Goal: Contribute content: Contribute content

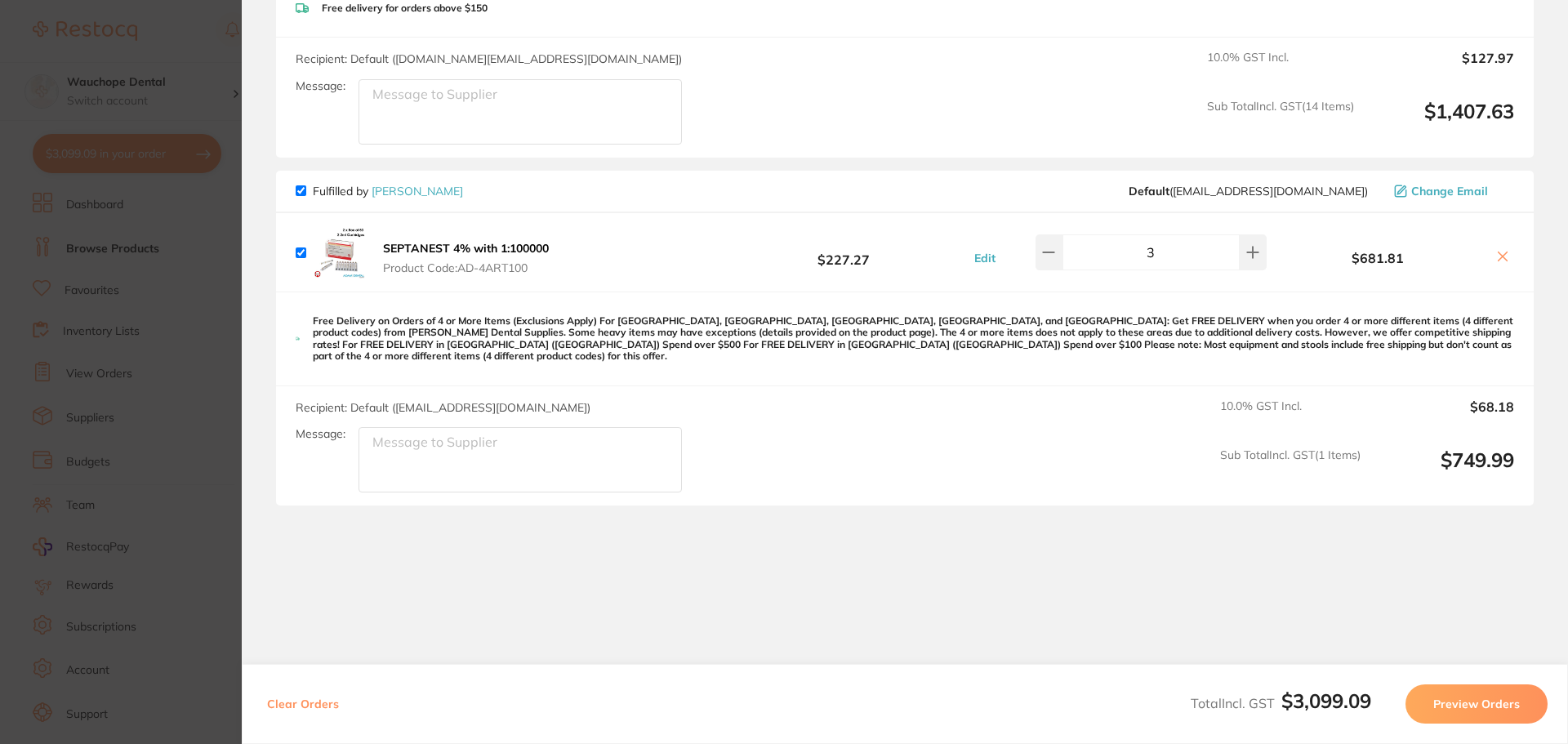
scroll to position [2179, 0]
click at [110, 313] on section "Update RRP Set your pre negotiated price for this item. Item Agreed RRP (excl. …" at bounding box center [784, 372] width 1568 height 744
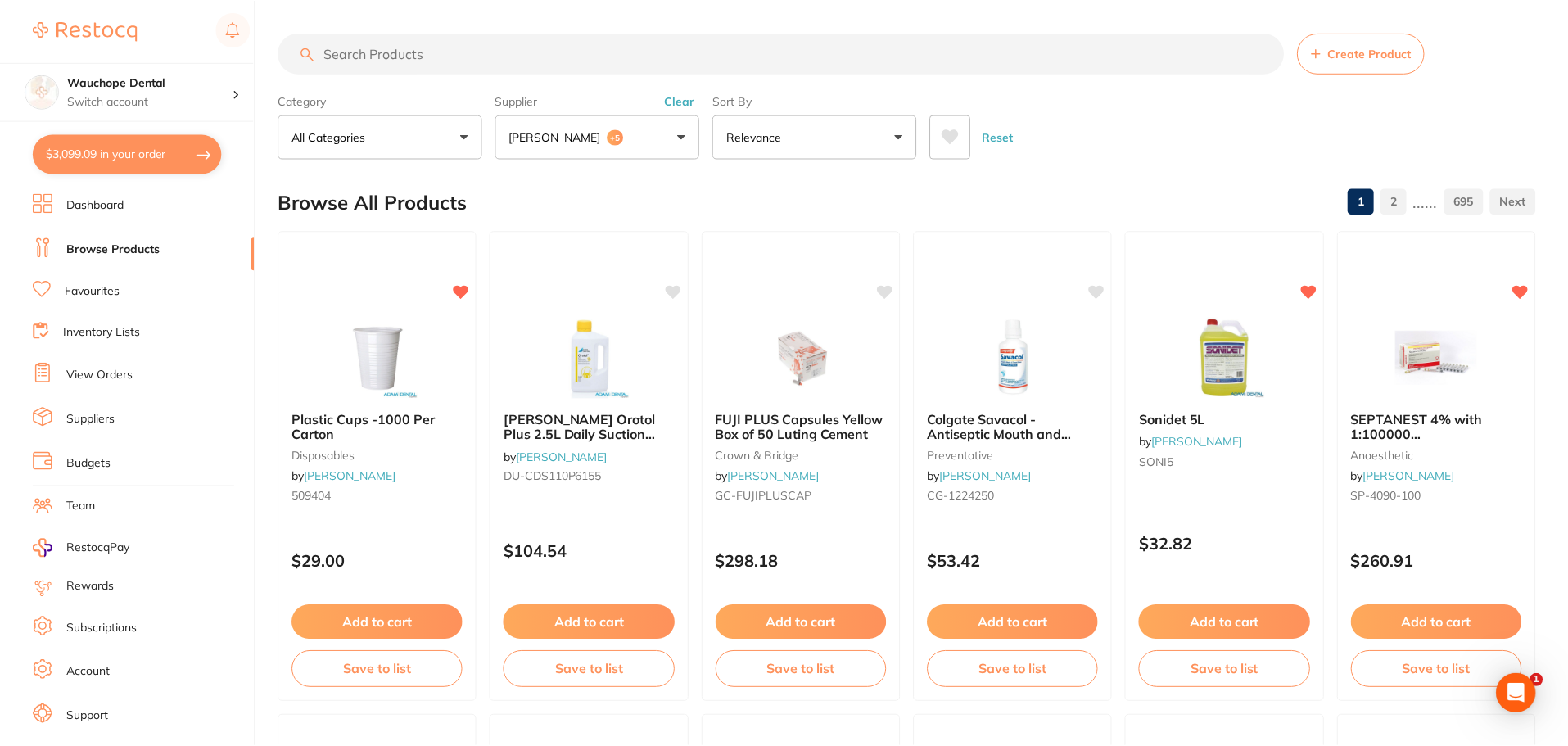
scroll to position [3, 0]
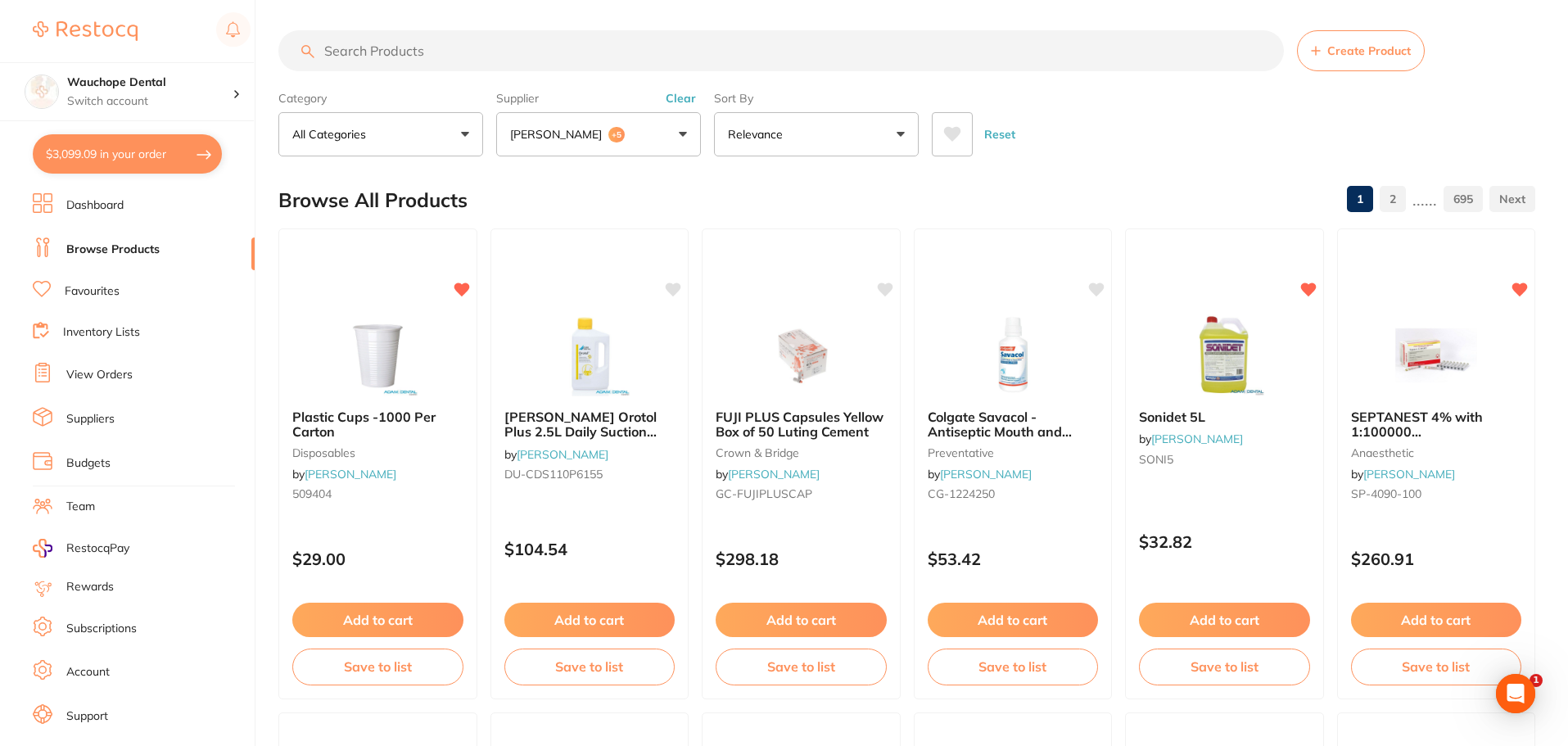
click at [101, 290] on link "Favourites" at bounding box center [92, 291] width 55 height 16
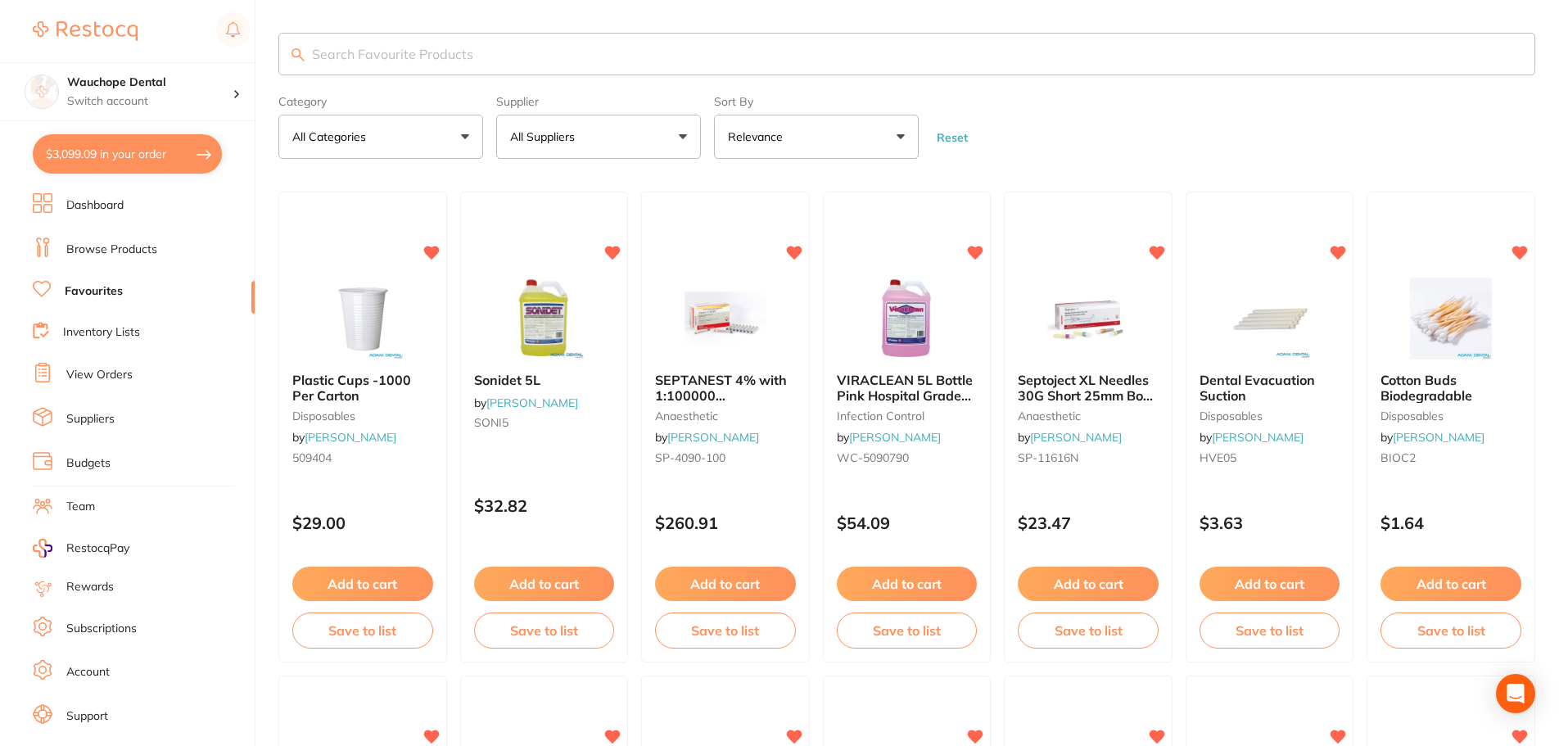
click at [349, 36] on input "search" at bounding box center [907, 54] width 1257 height 43
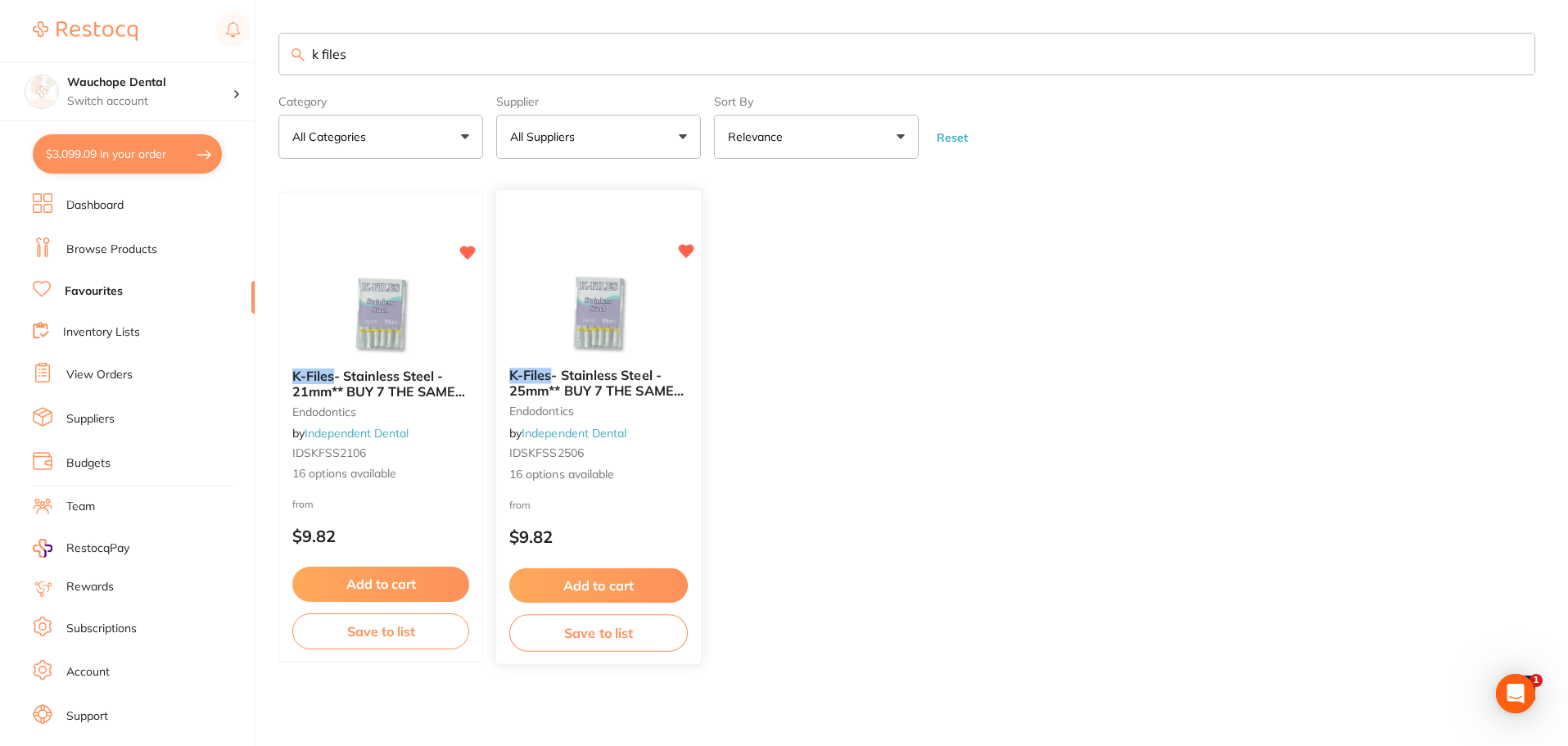
type input "k files"
click at [617, 309] on img at bounding box center [598, 313] width 107 height 82
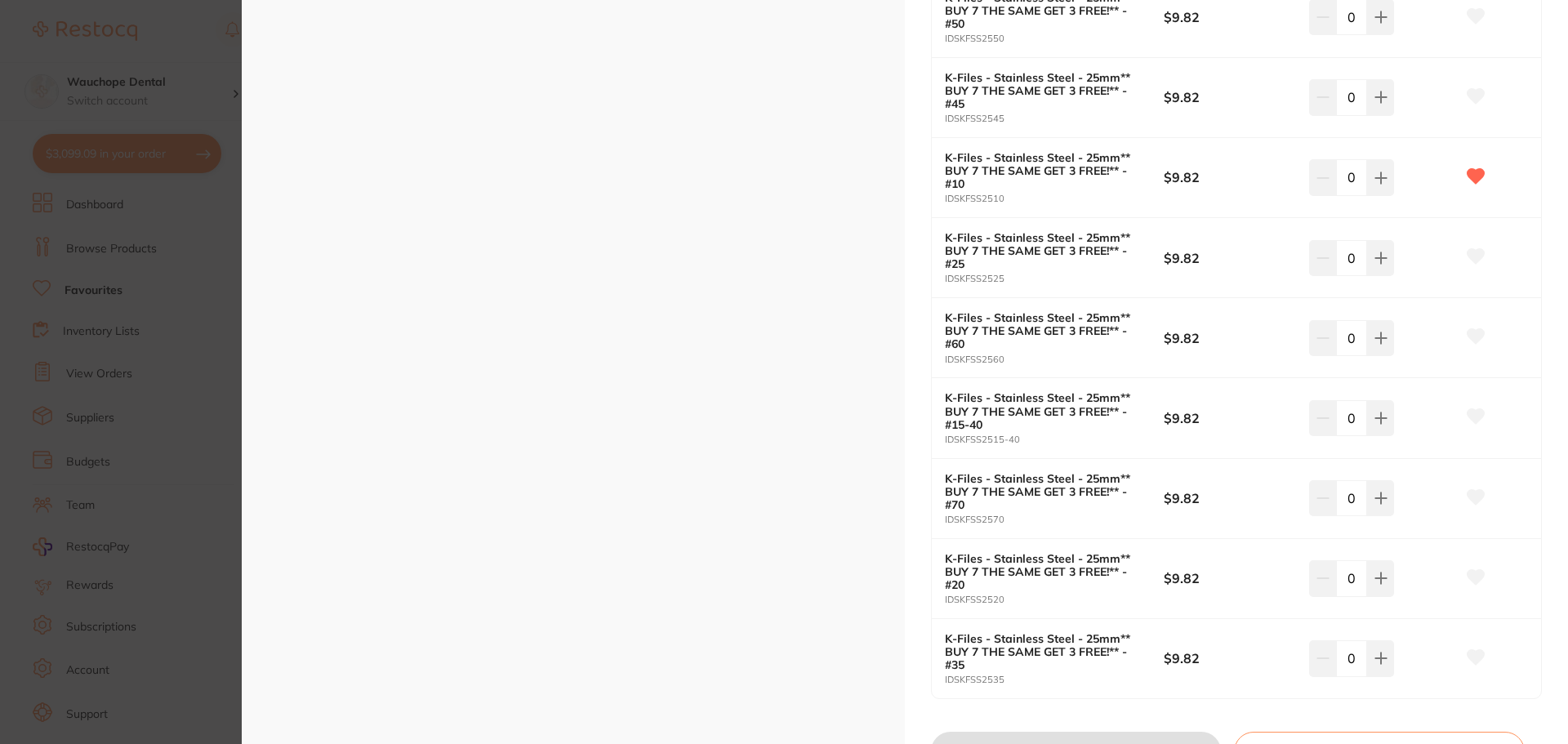
scroll to position [1143, 0]
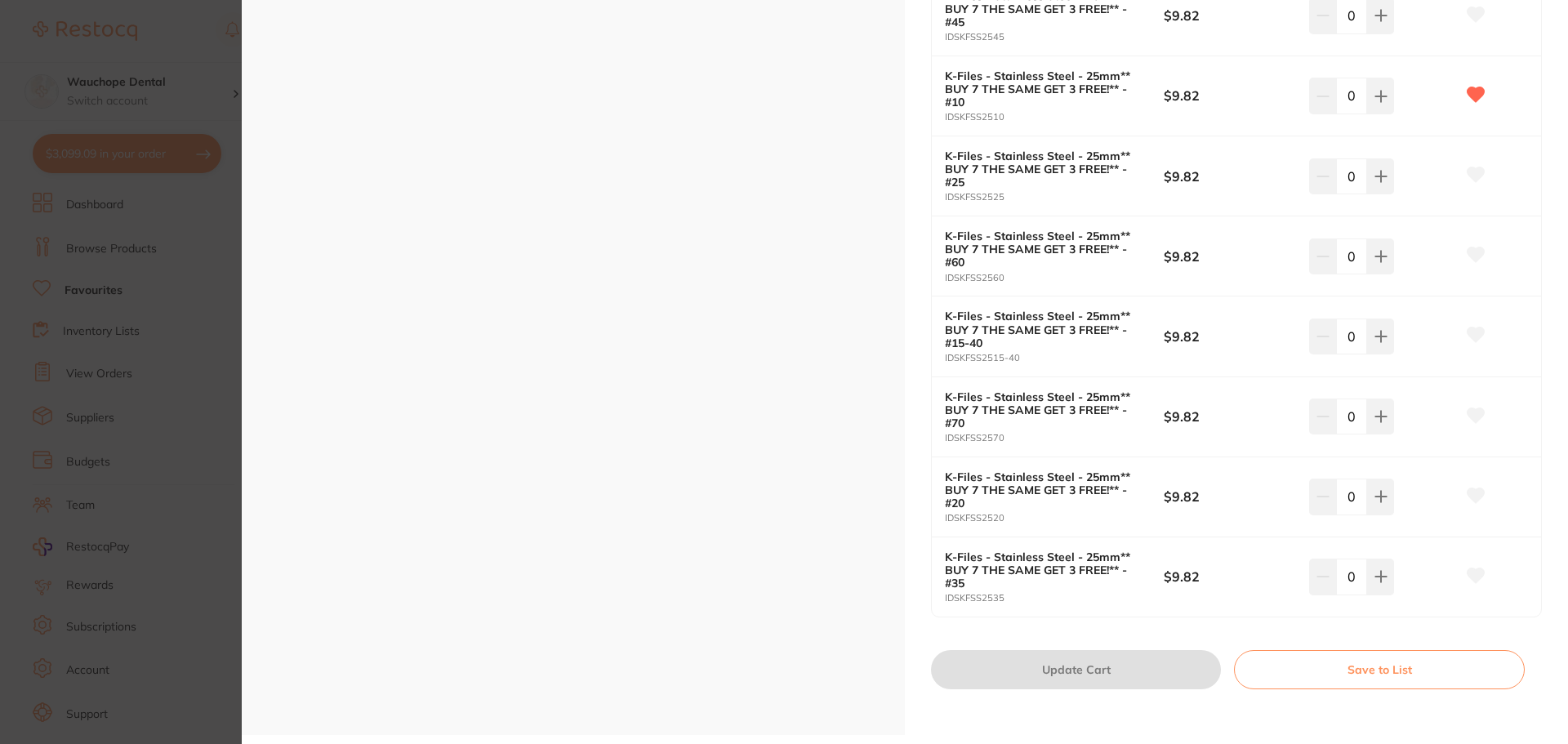
click at [189, 372] on section "K-Files - Stainless Steel - 25mm** BUY 7 THE SAME GET 3 FREE!** endodontics by …" at bounding box center [784, 372] width 1568 height 744
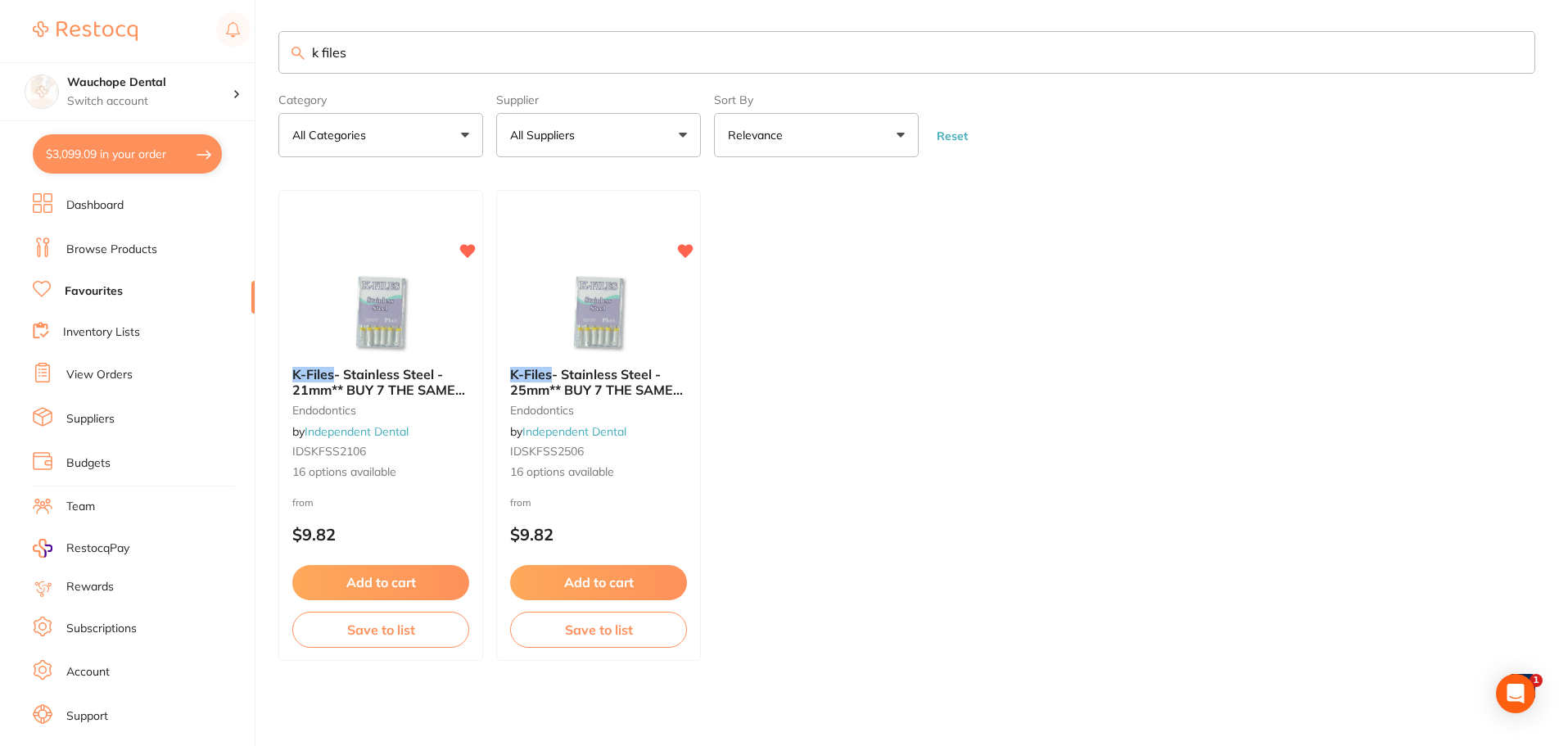
click at [168, 143] on button "$3,099.09 in your order" at bounding box center [127, 154] width 189 height 39
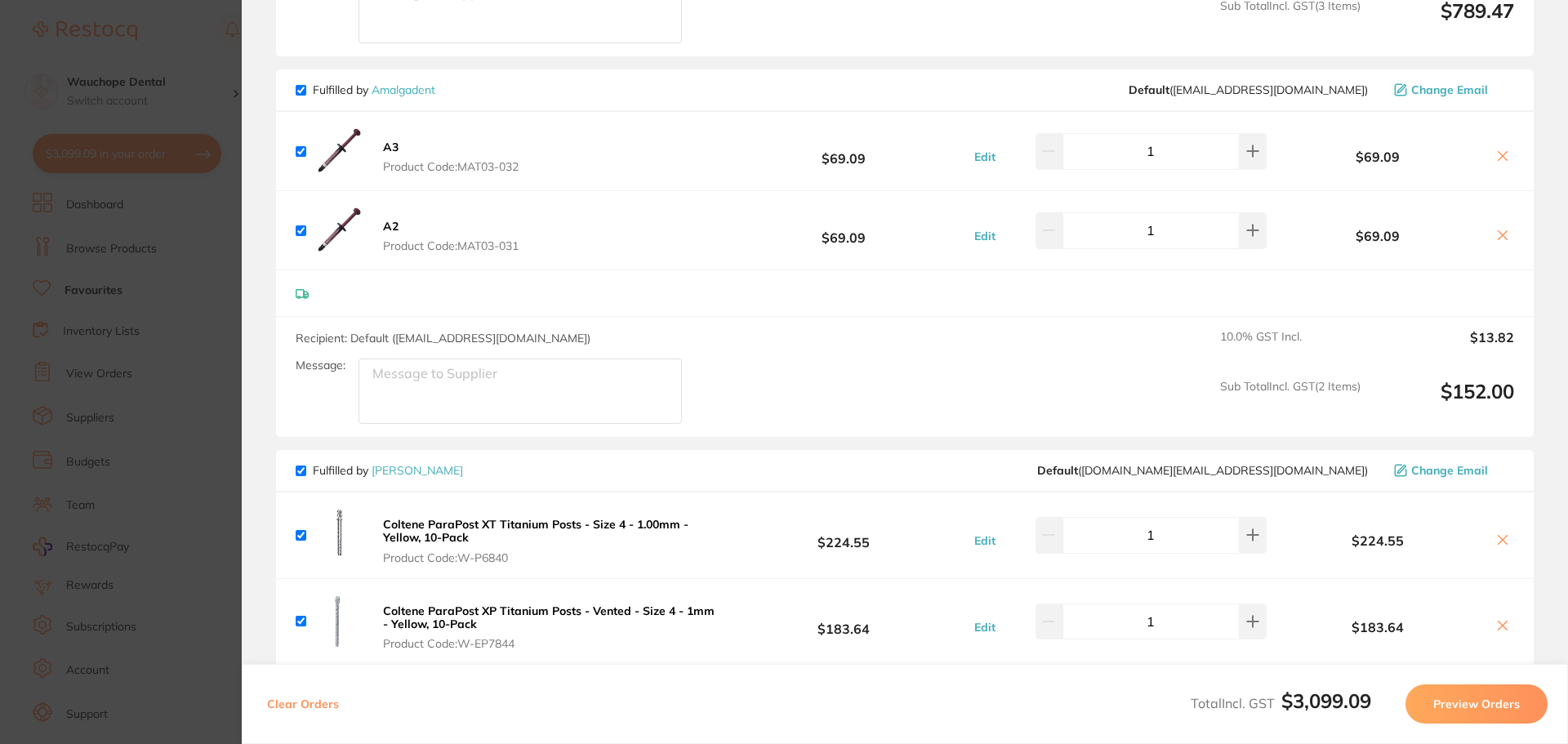
scroll to position [872, 0]
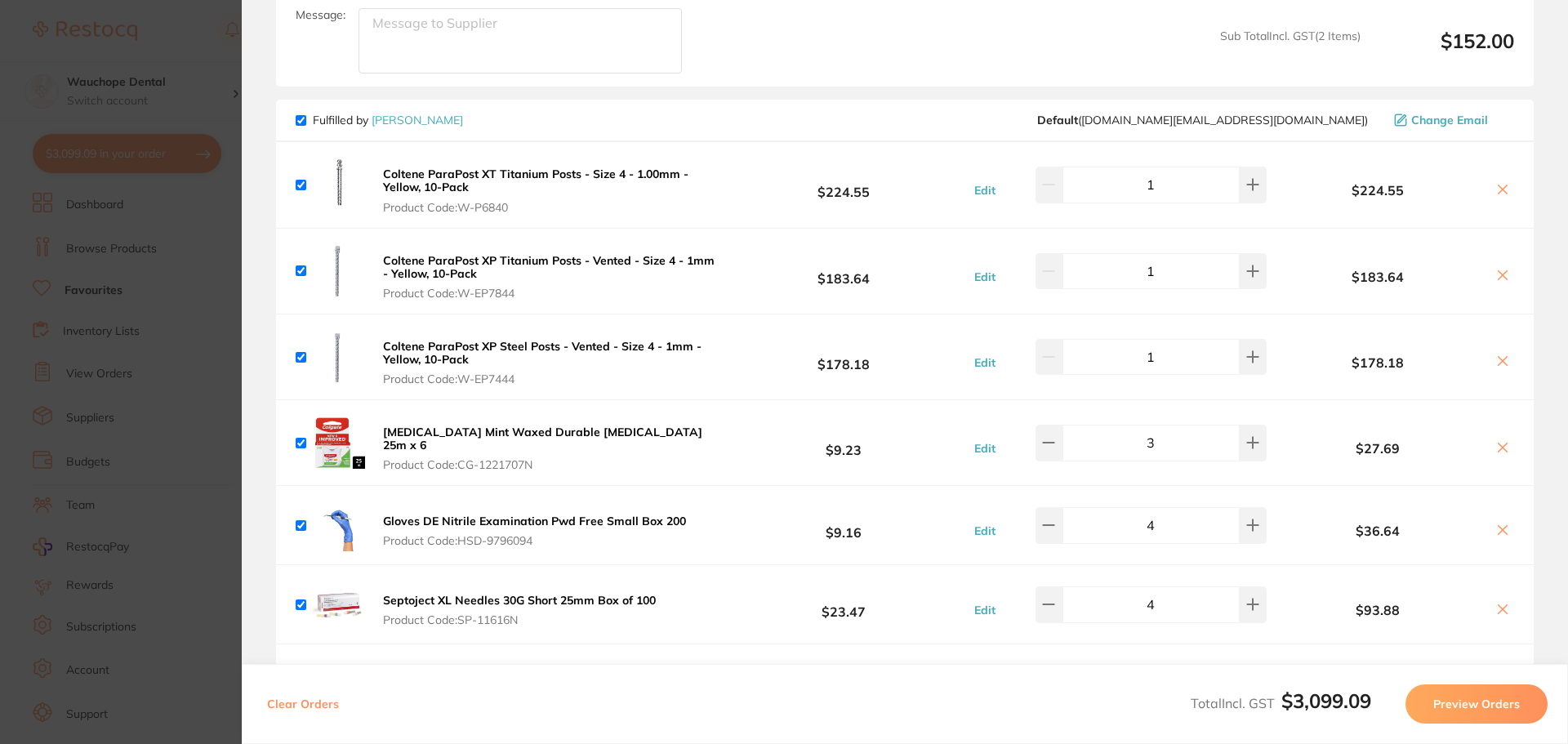
click at [1499, 187] on icon at bounding box center [1503, 190] width 9 height 9
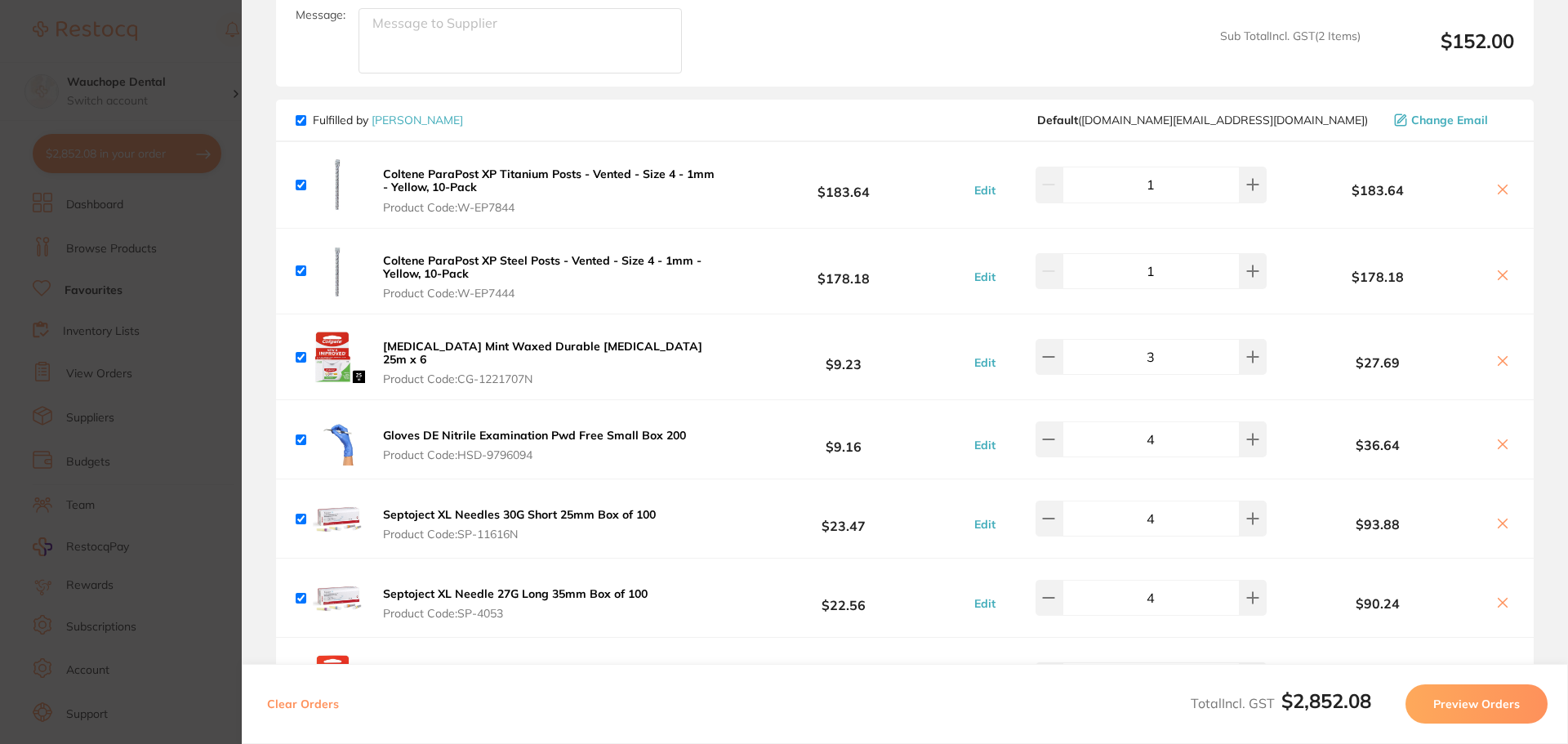
click at [1502, 186] on icon at bounding box center [1503, 190] width 9 height 9
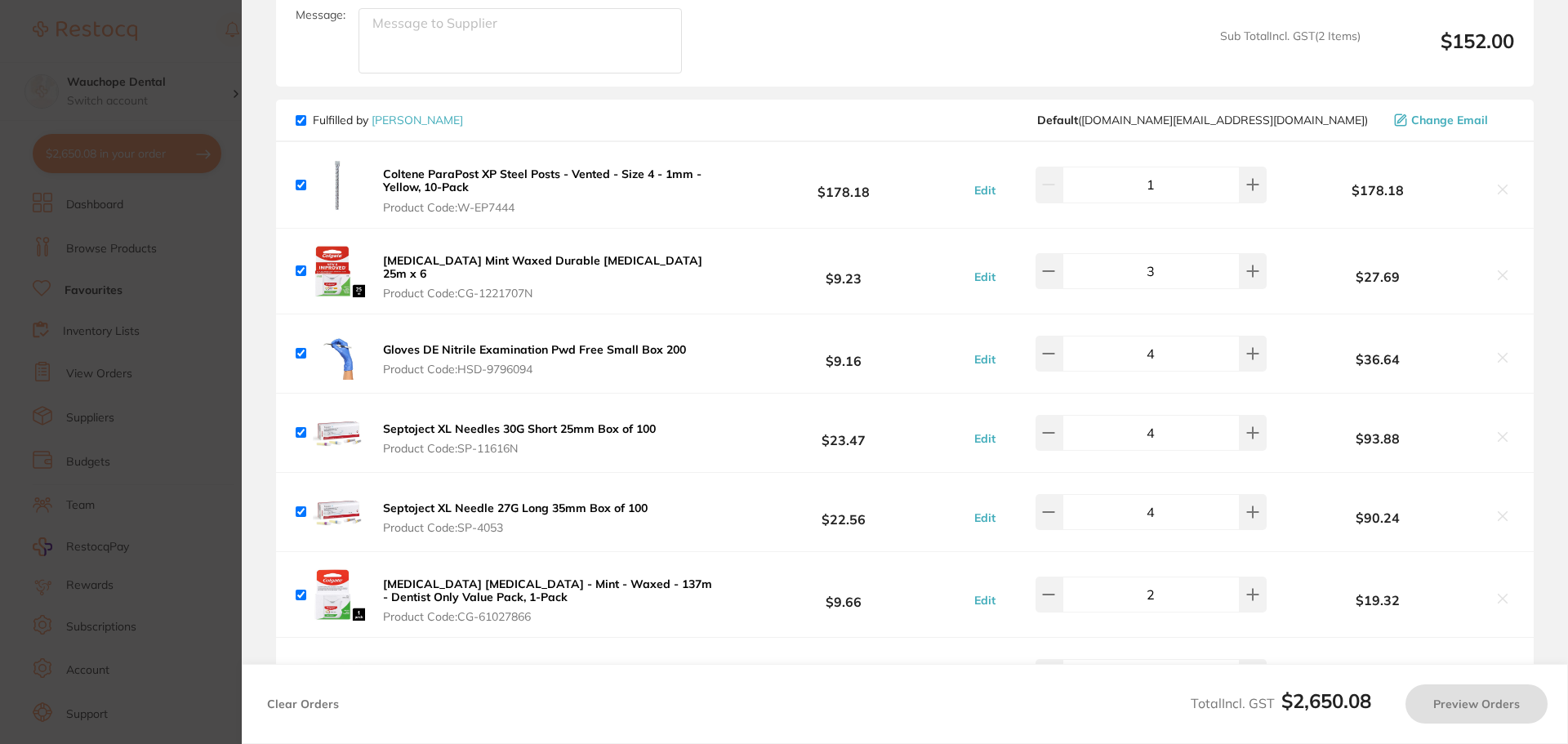
checkbox input "true"
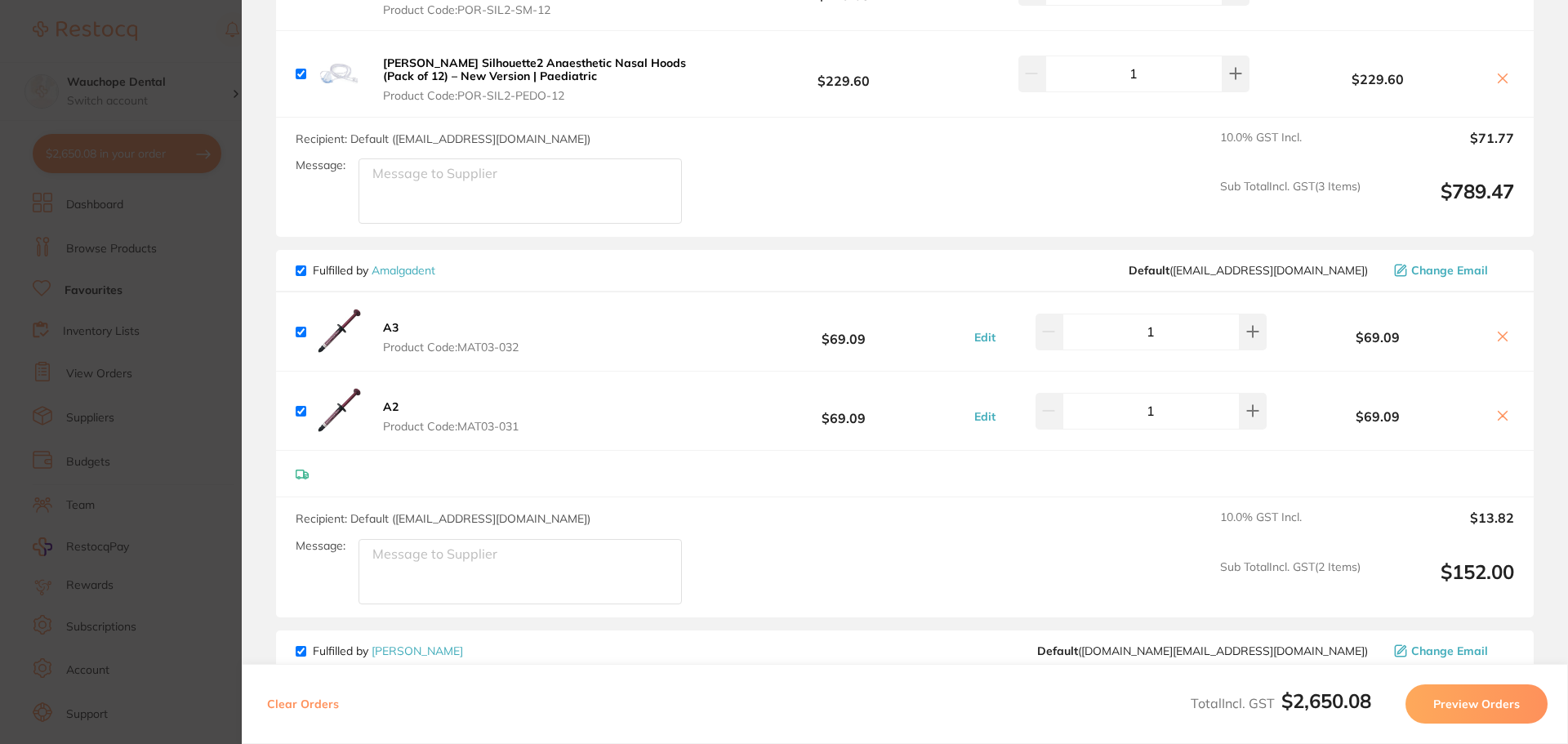
scroll to position [219, 0]
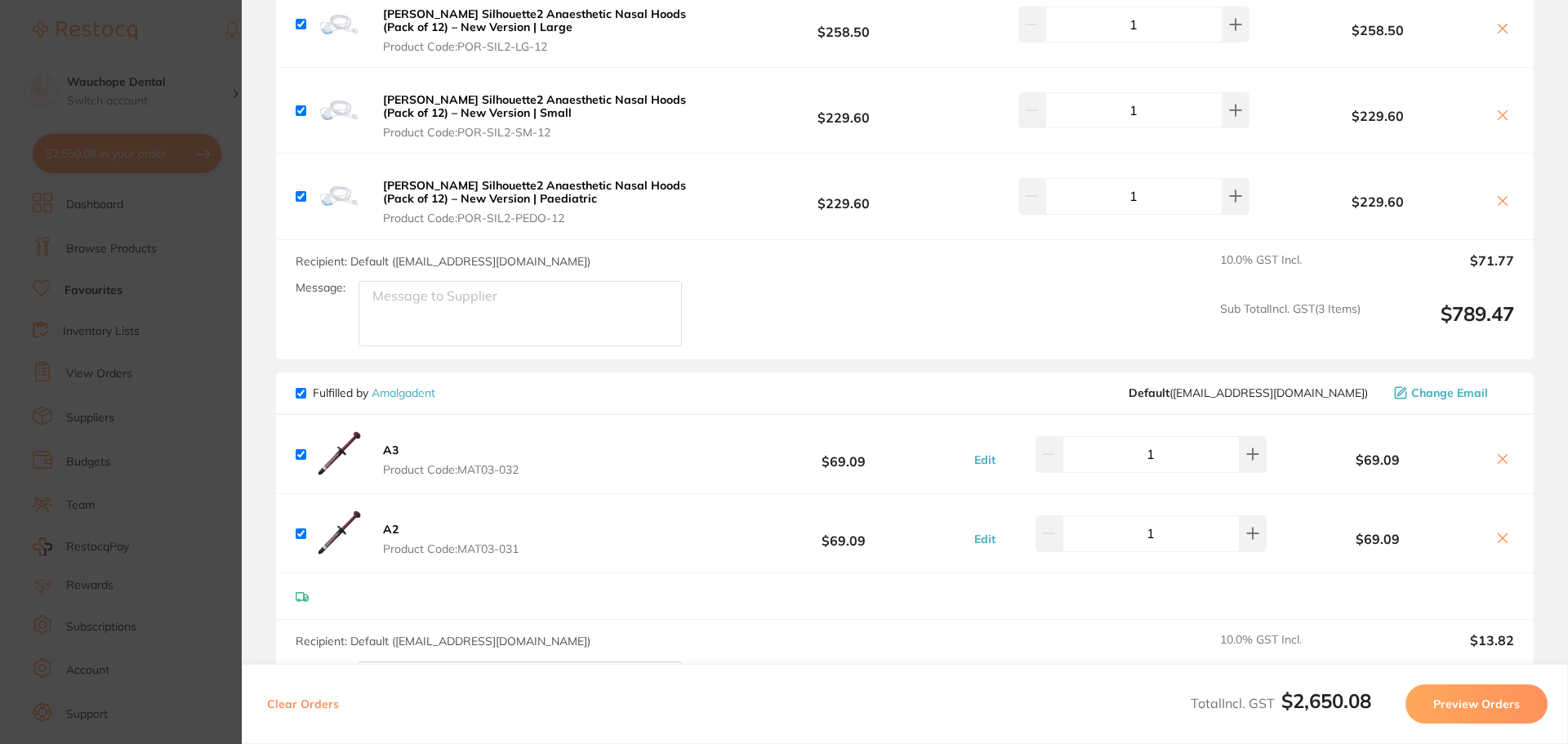
click at [304, 391] on input "checkbox" at bounding box center [301, 393] width 10 height 10
checkbox input "false"
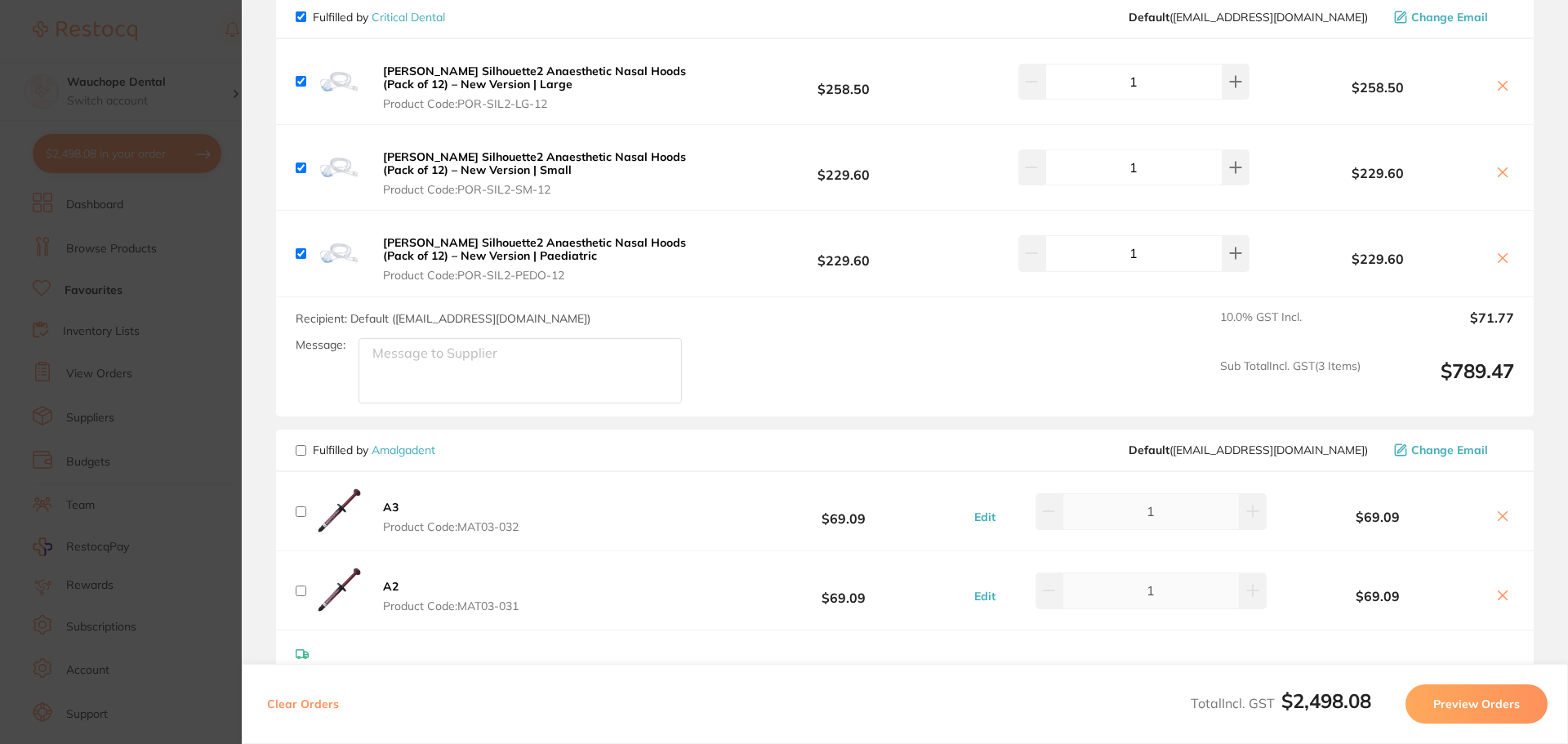
scroll to position [0, 0]
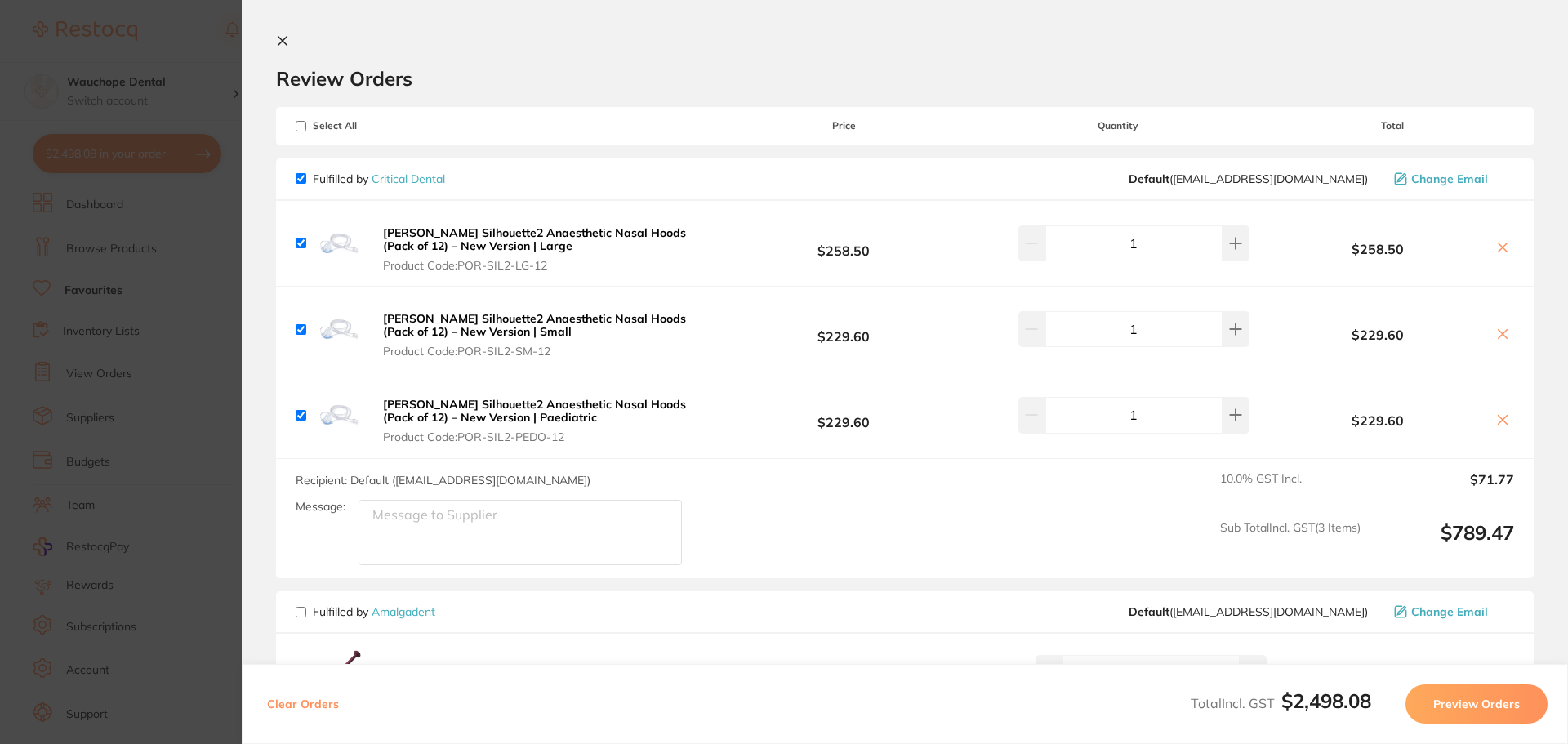
click at [298, 182] on input "checkbox" at bounding box center [301, 178] width 10 height 10
checkbox input "false"
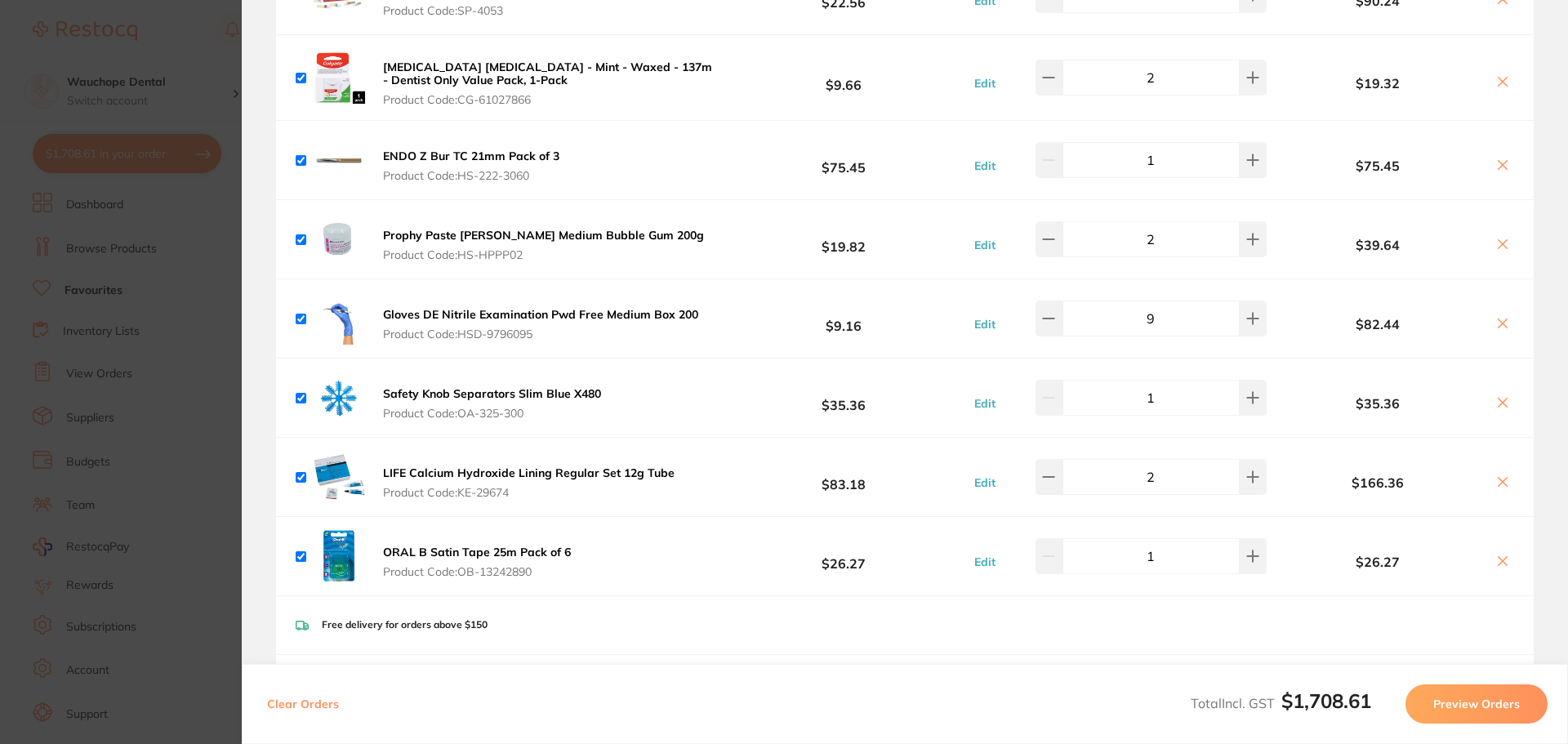
scroll to position [1470, 0]
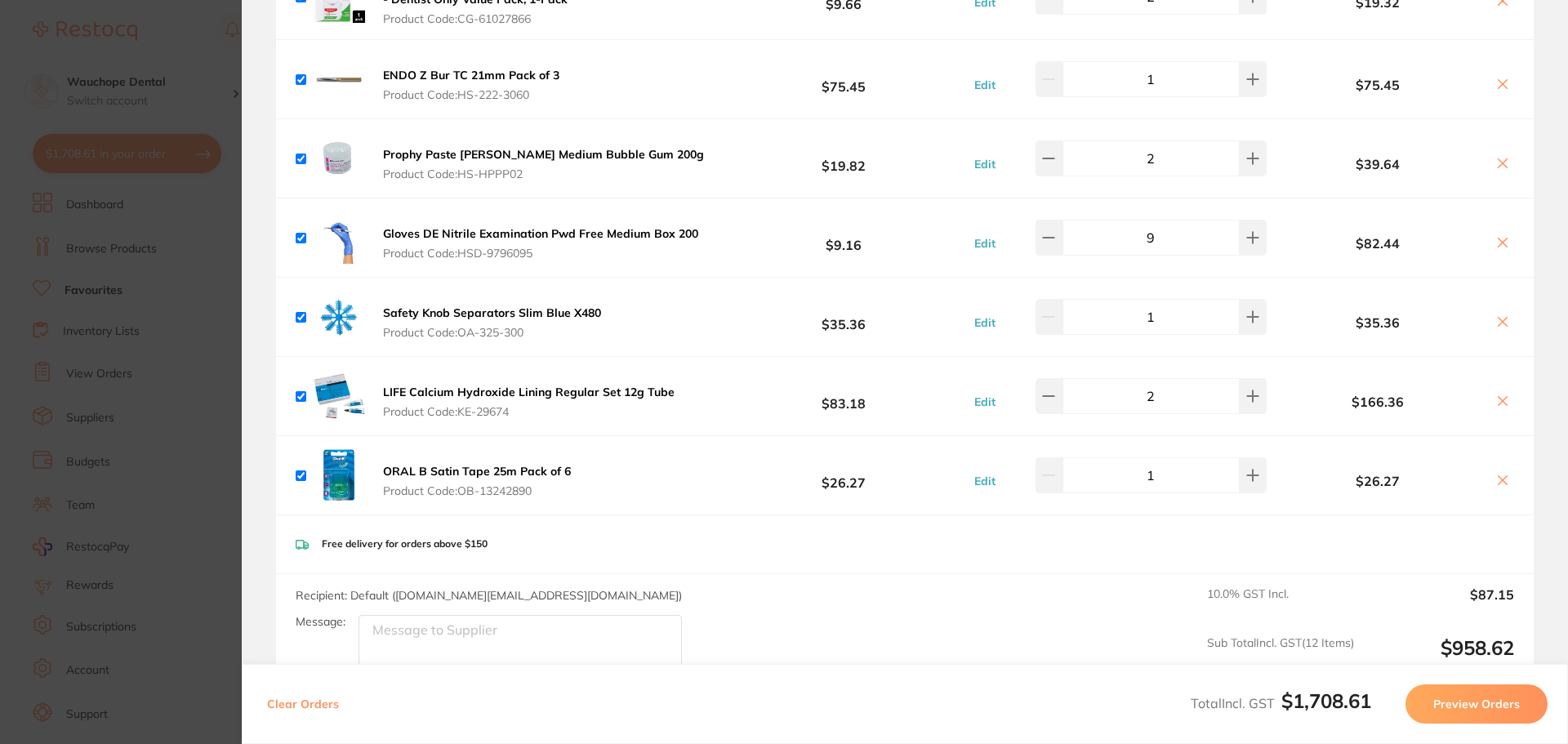
click at [97, 311] on section "Update RRP Set your pre negotiated price for this item. Item Agreed RRP (excl. …" at bounding box center [784, 372] width 1568 height 744
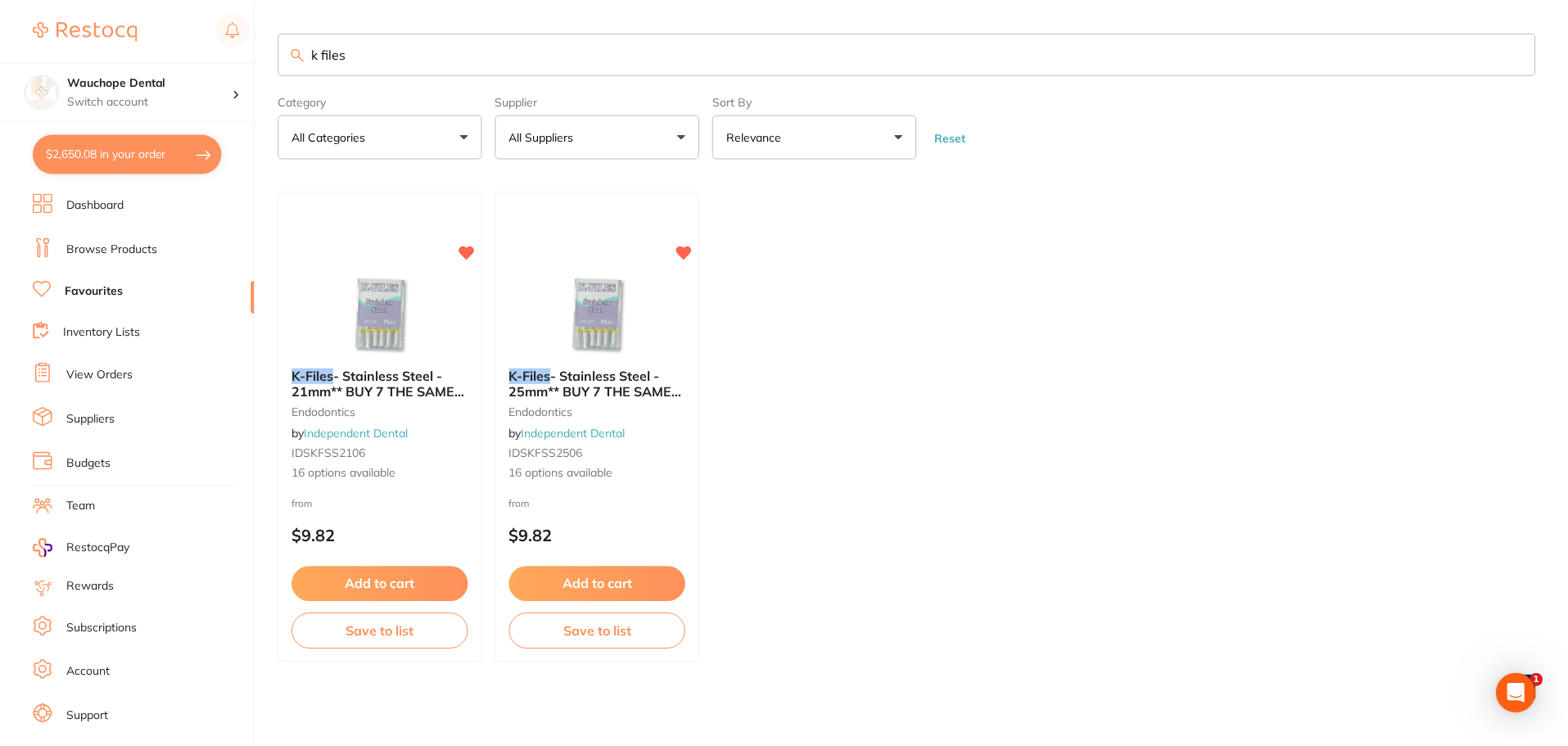
scroll to position [2, 0]
click at [99, 288] on link "Favourites" at bounding box center [94, 291] width 58 height 16
click at [383, 69] on input "k files" at bounding box center [907, 54] width 1257 height 43
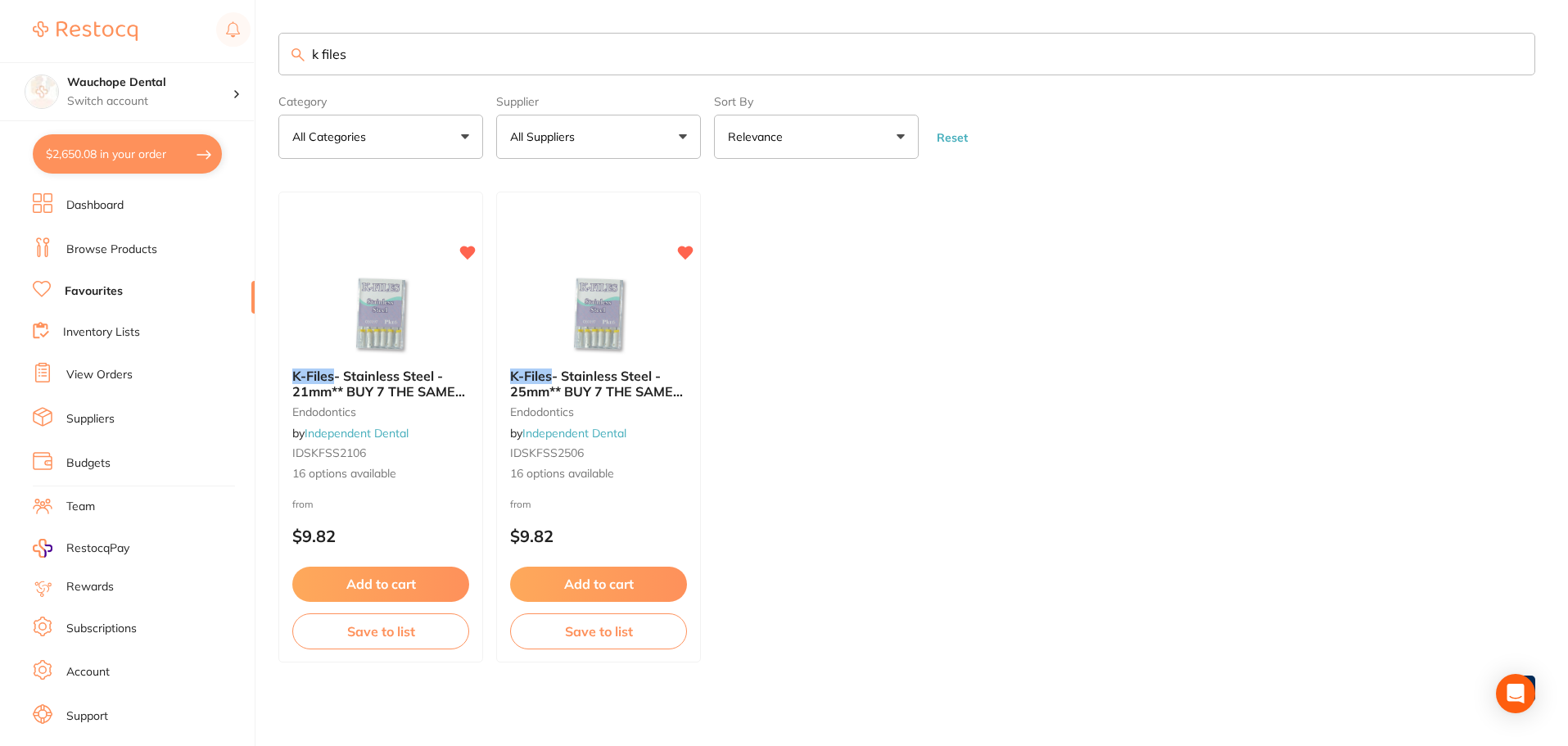
click at [383, 69] on input "k files" at bounding box center [907, 54] width 1257 height 43
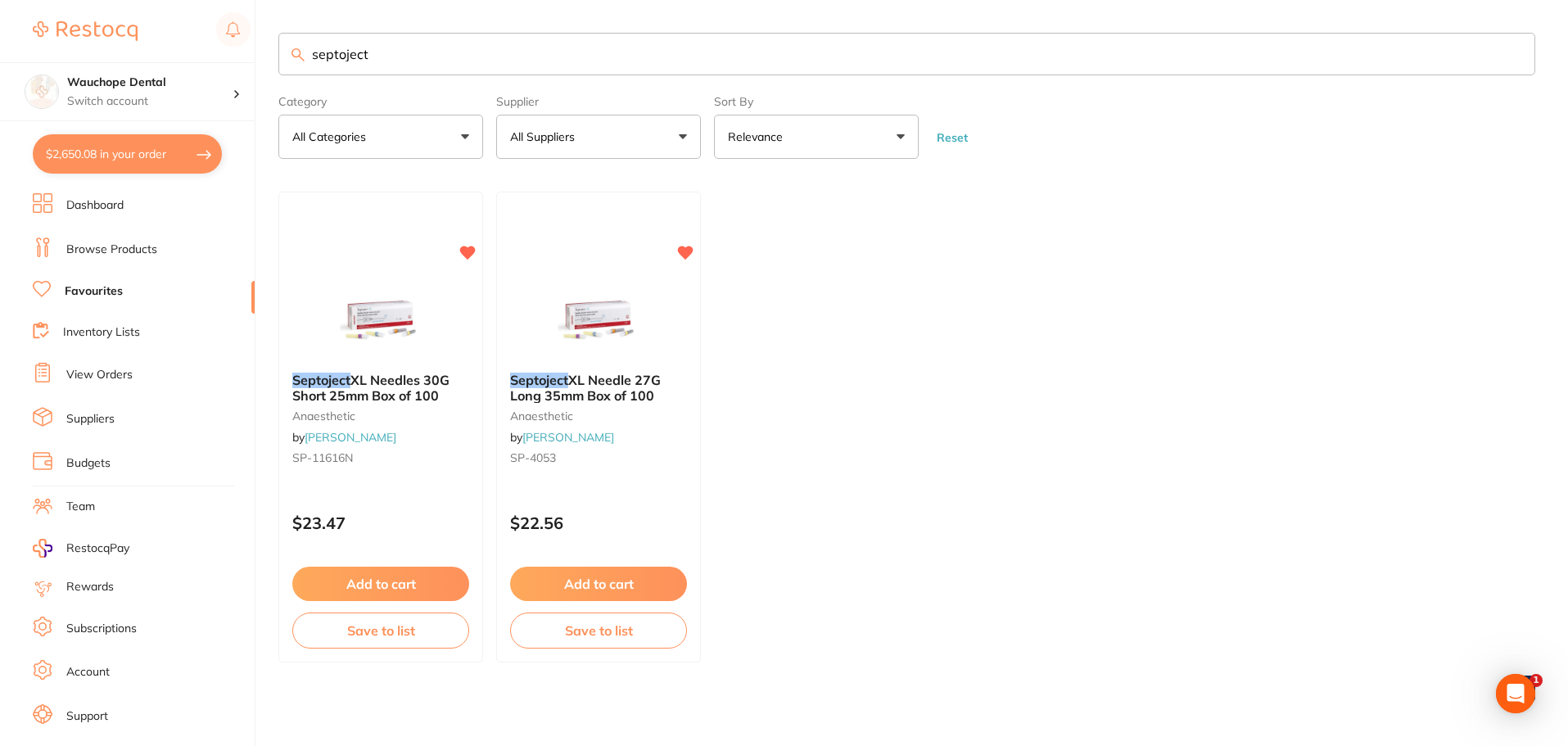
type input "septoject"
click at [119, 245] on link "Browse Products" at bounding box center [112, 249] width 91 height 16
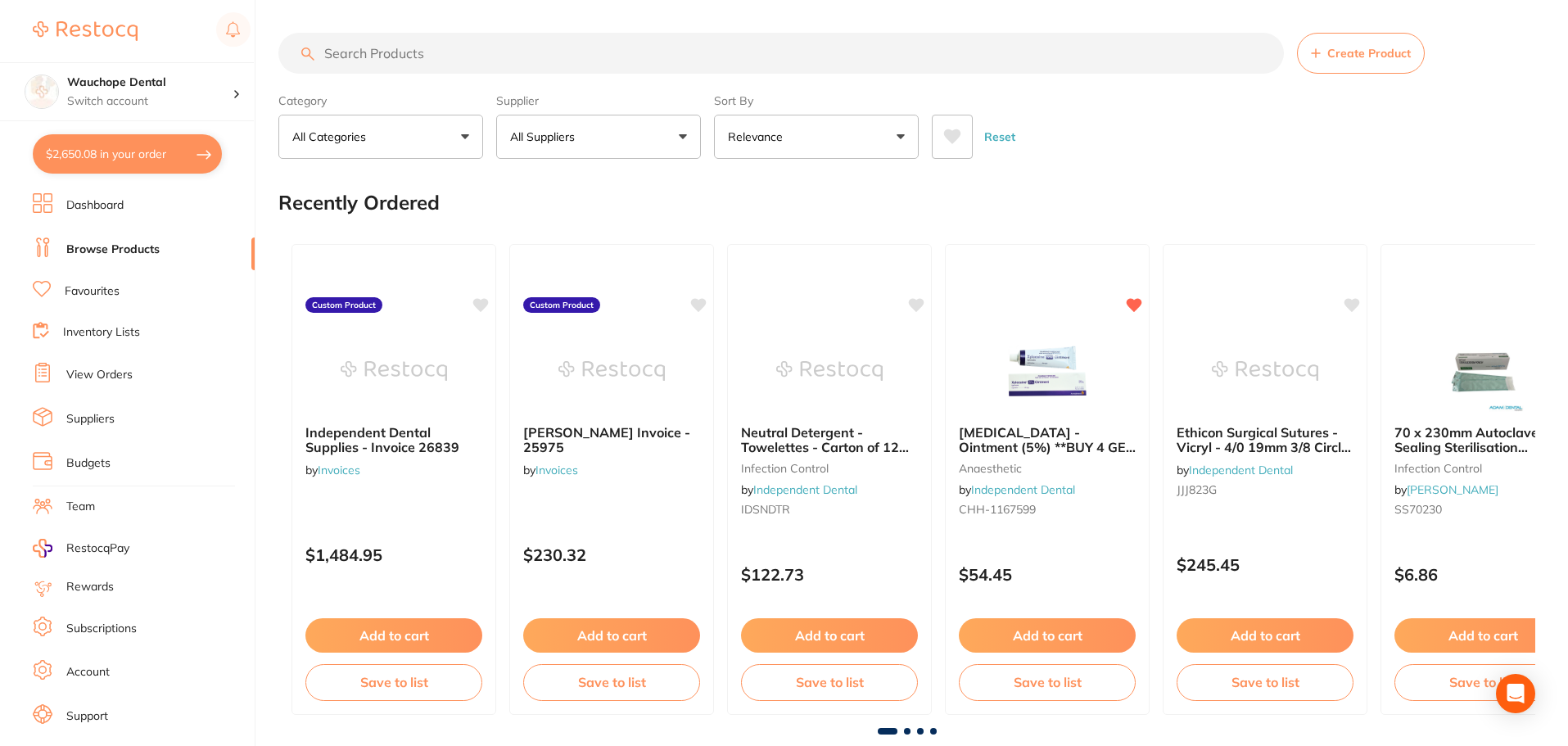
click at [552, 127] on button "All Suppliers" at bounding box center [599, 137] width 204 height 45
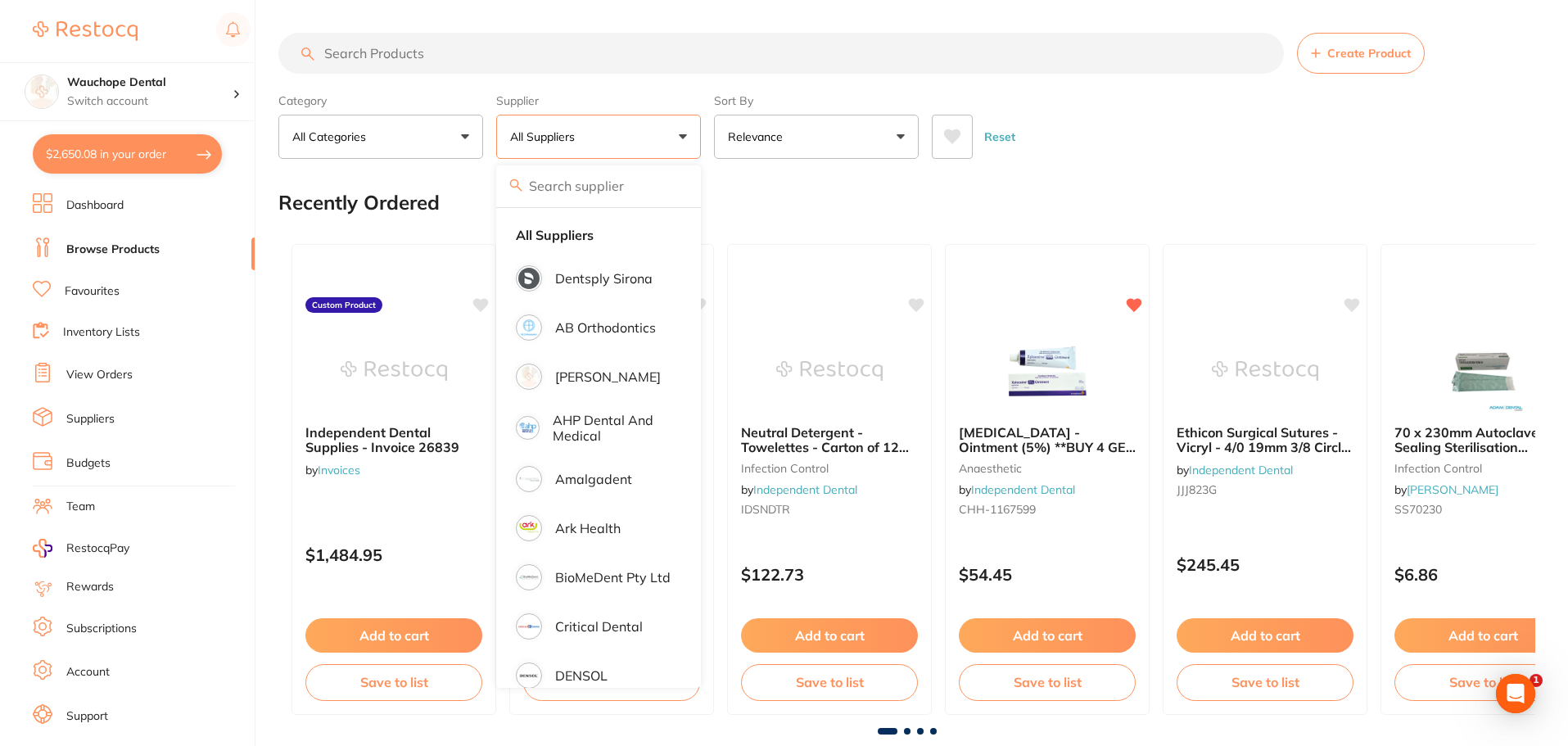
drag, startPoint x: 600, startPoint y: 362, endPoint x: 492, endPoint y: 97, distance: 286.2
click at [600, 363] on li "[PERSON_NAME]" at bounding box center [599, 376] width 191 height 45
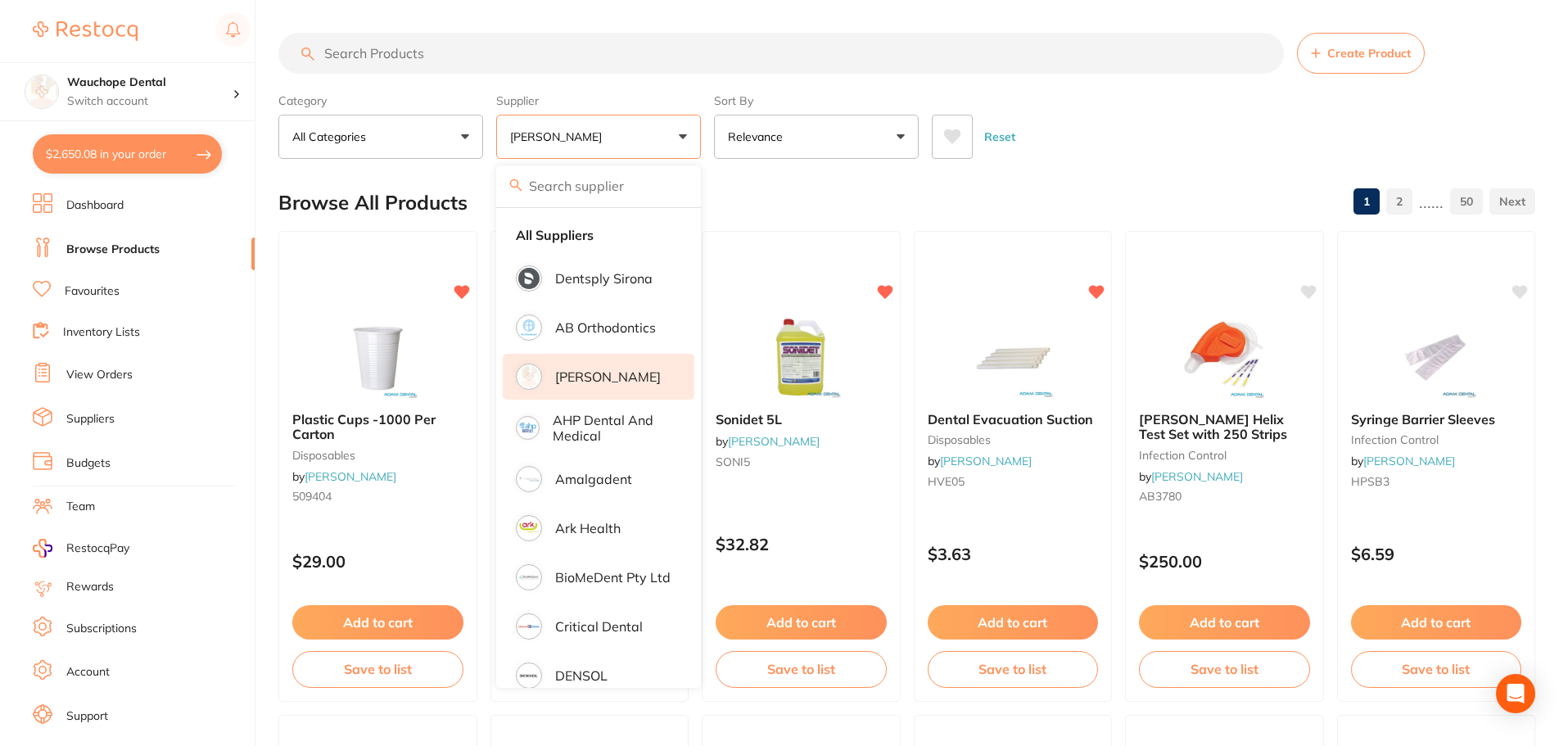
click at [440, 65] on input "search" at bounding box center [781, 53] width 1006 height 41
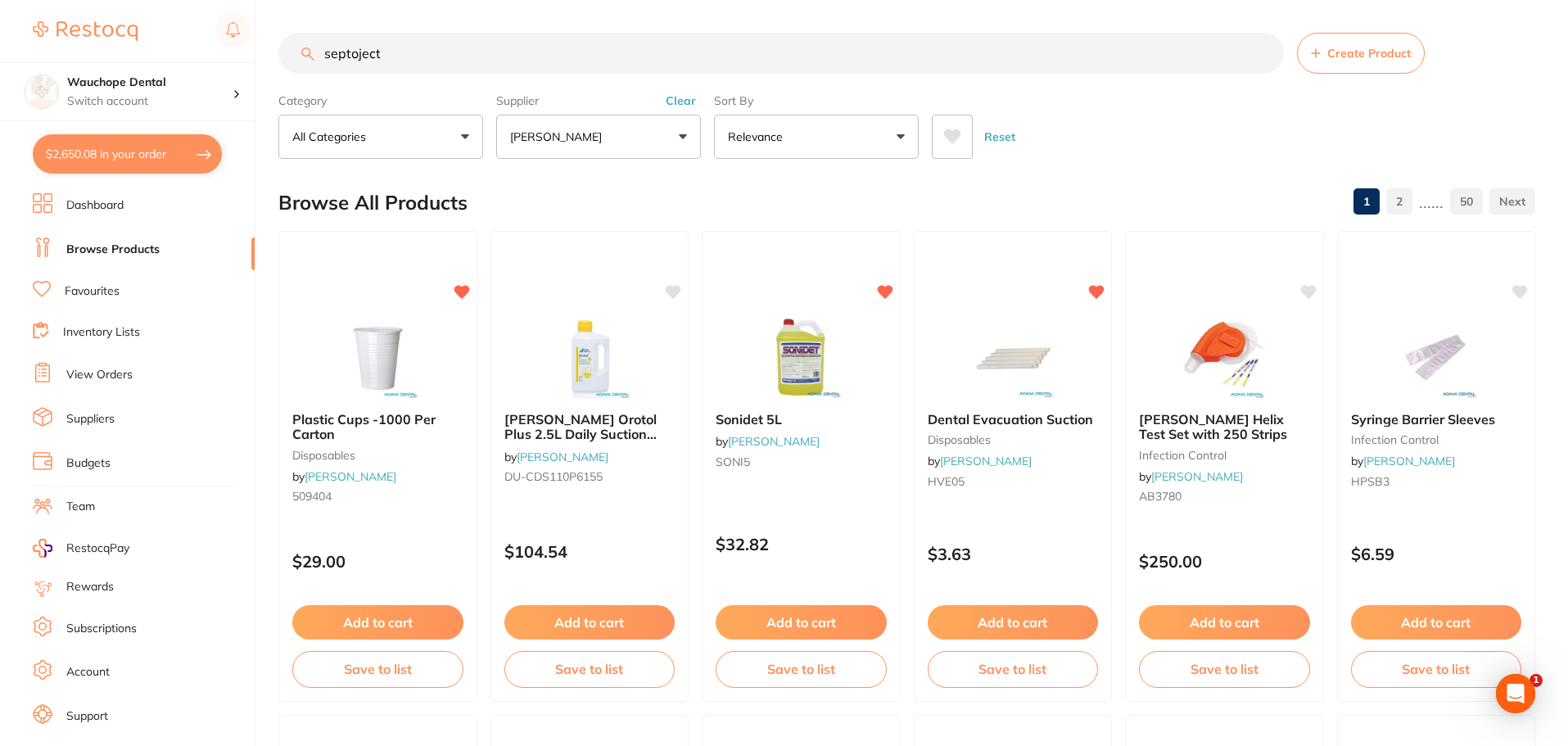
type input "septoject"
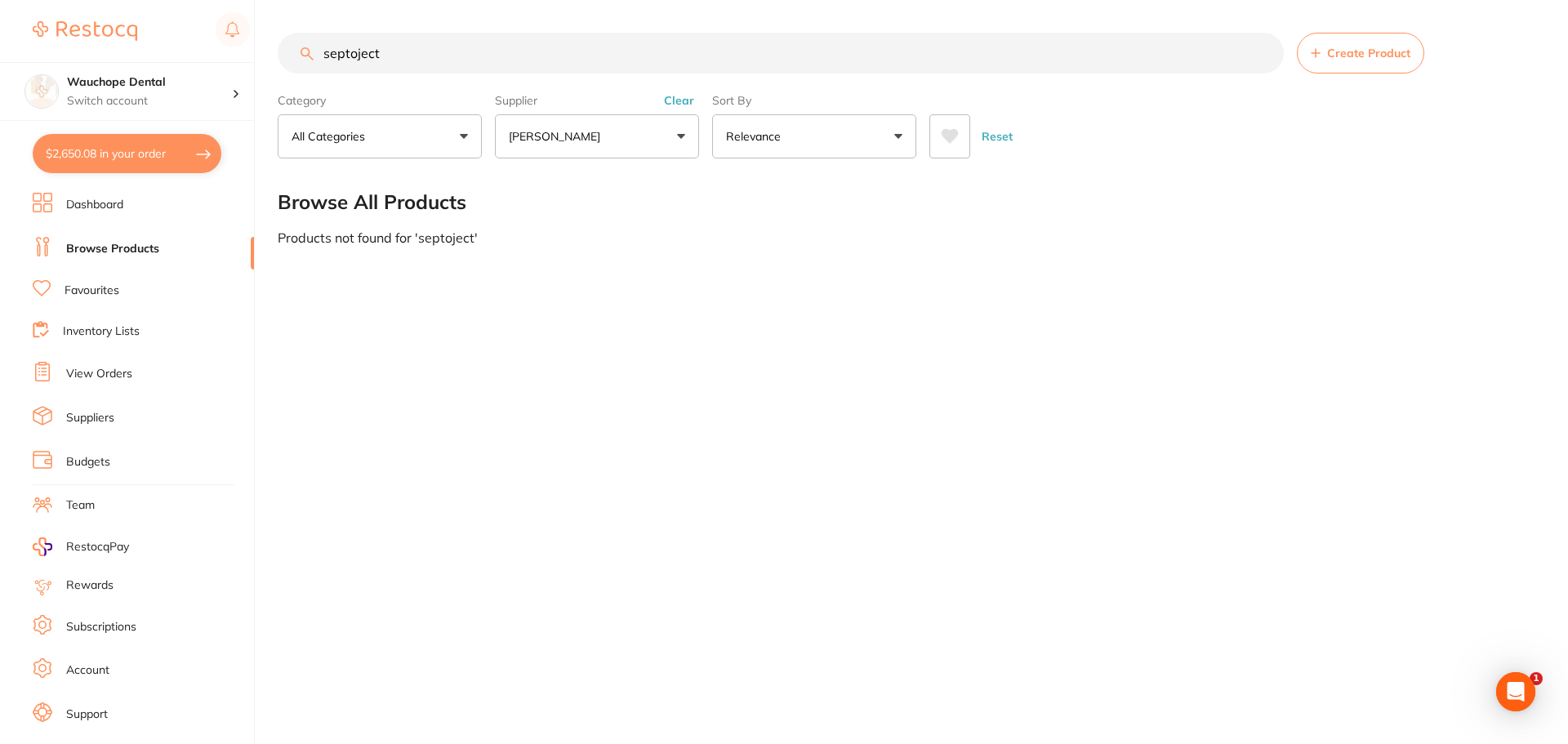
click at [144, 153] on button "$2,650.08 in your order" at bounding box center [127, 153] width 188 height 39
checkbox input "true"
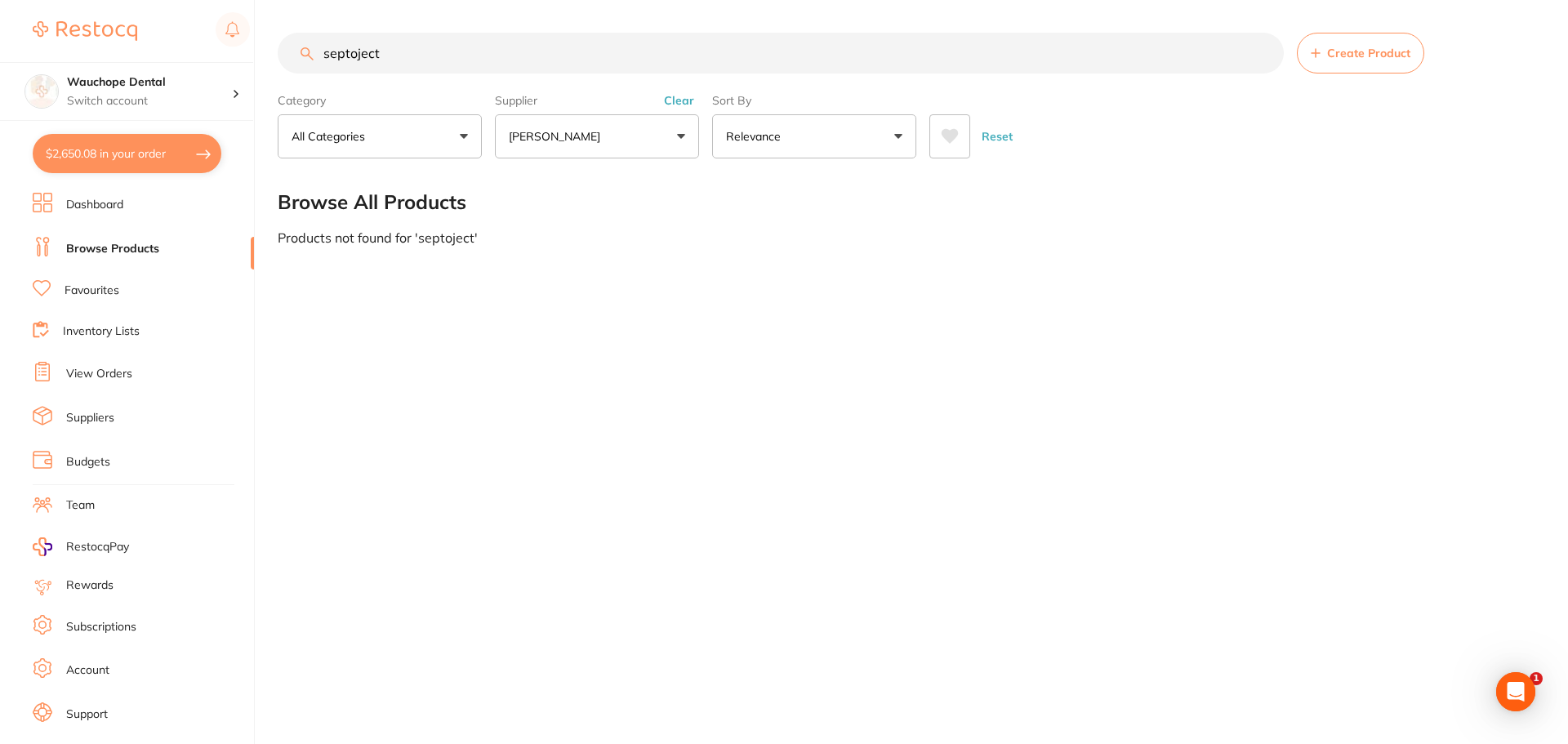
checkbox input "true"
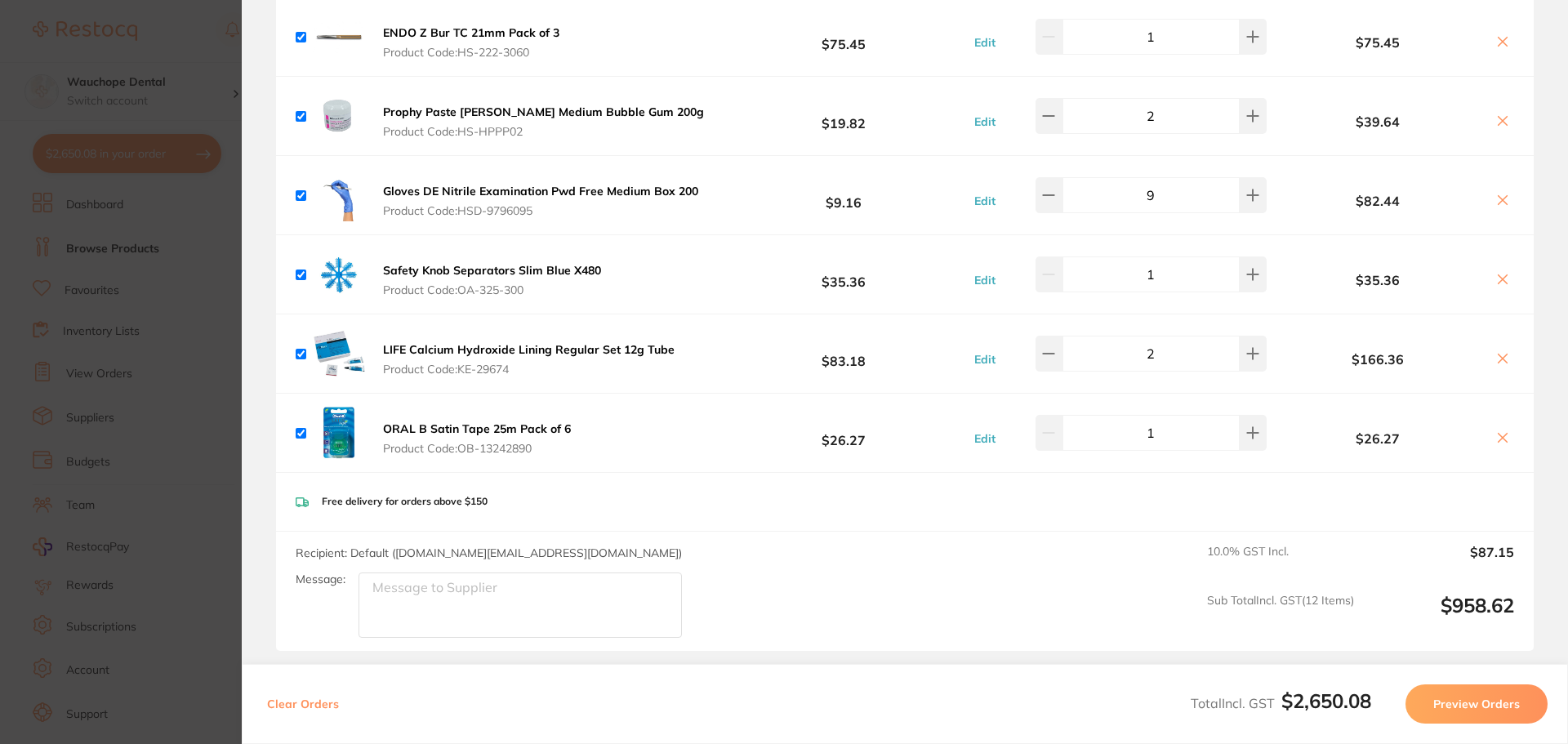
scroll to position [1634, 0]
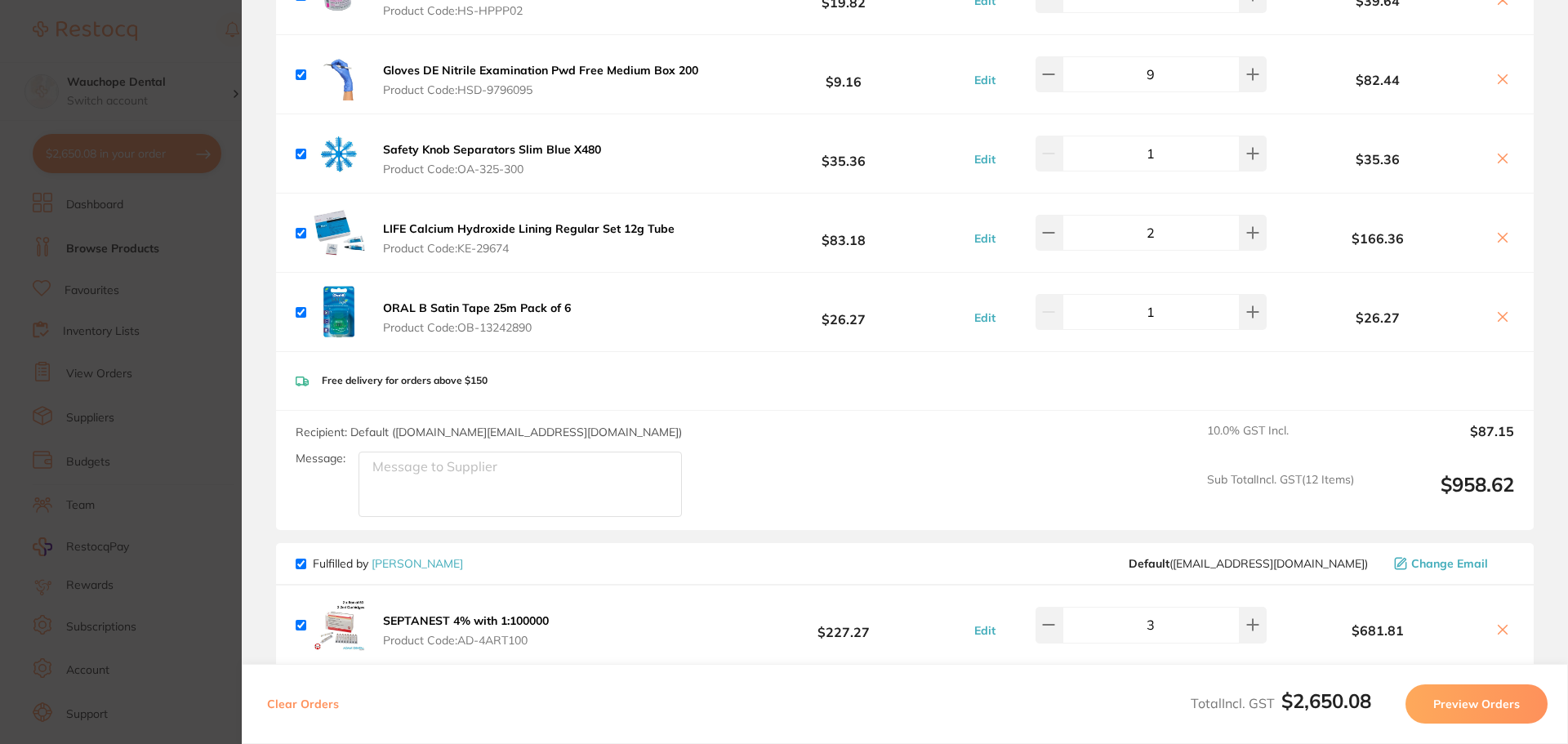
click at [300, 558] on input "checkbox" at bounding box center [301, 563] width 10 height 10
checkbox input "false"
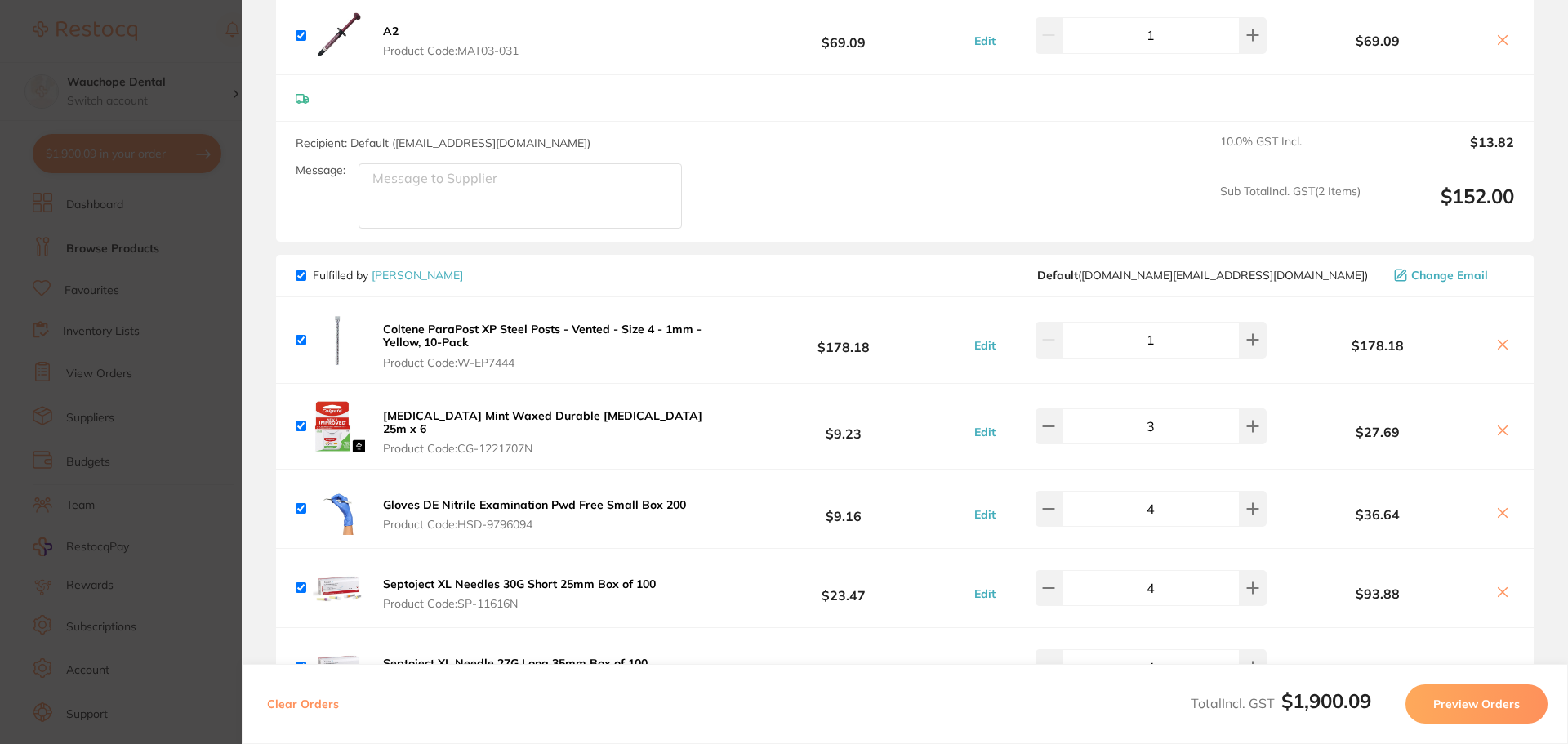
scroll to position [490, 0]
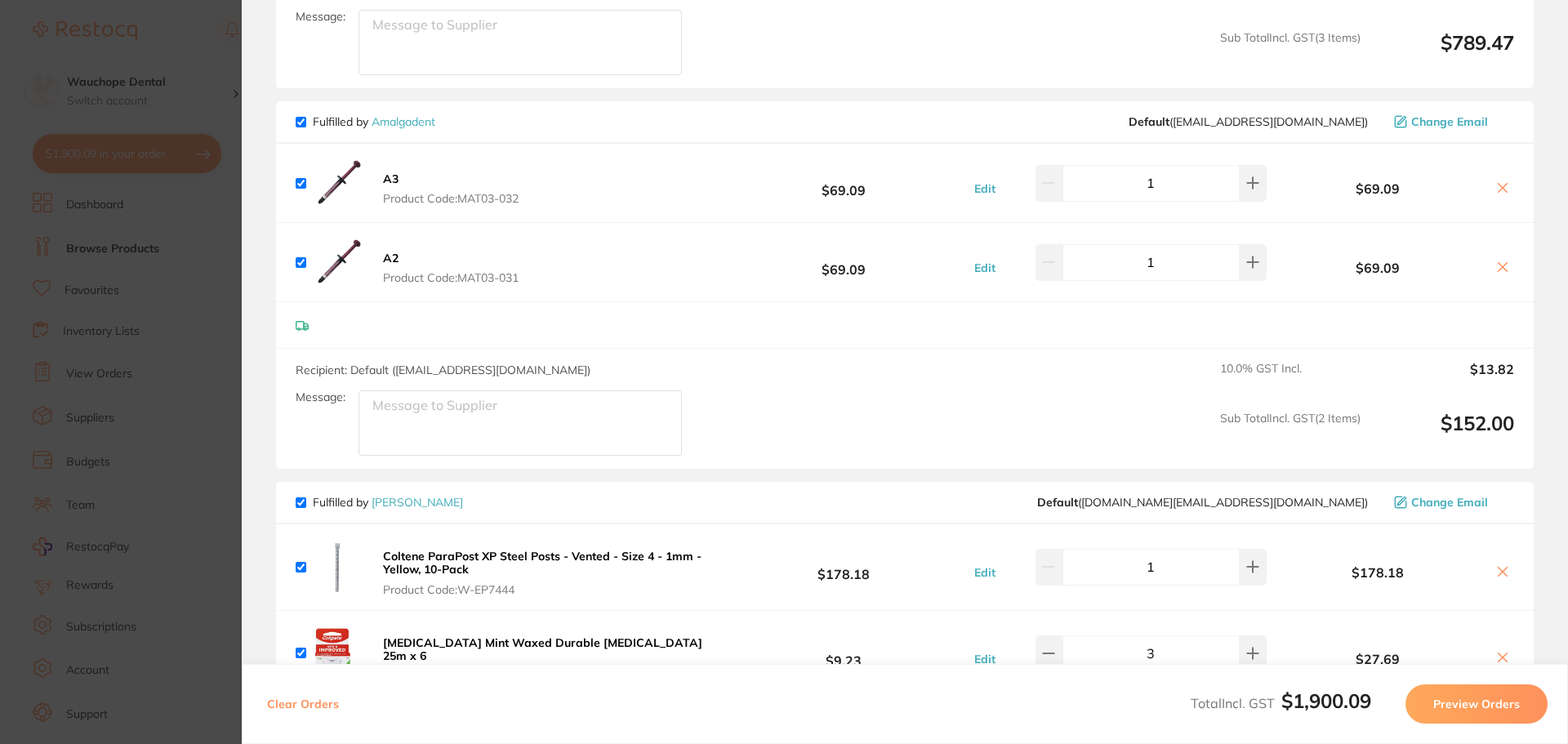
drag, startPoint x: 302, startPoint y: 127, endPoint x: 436, endPoint y: 337, distance: 249.1
click at [302, 126] on input "checkbox" at bounding box center [301, 122] width 10 height 10
checkbox input "false"
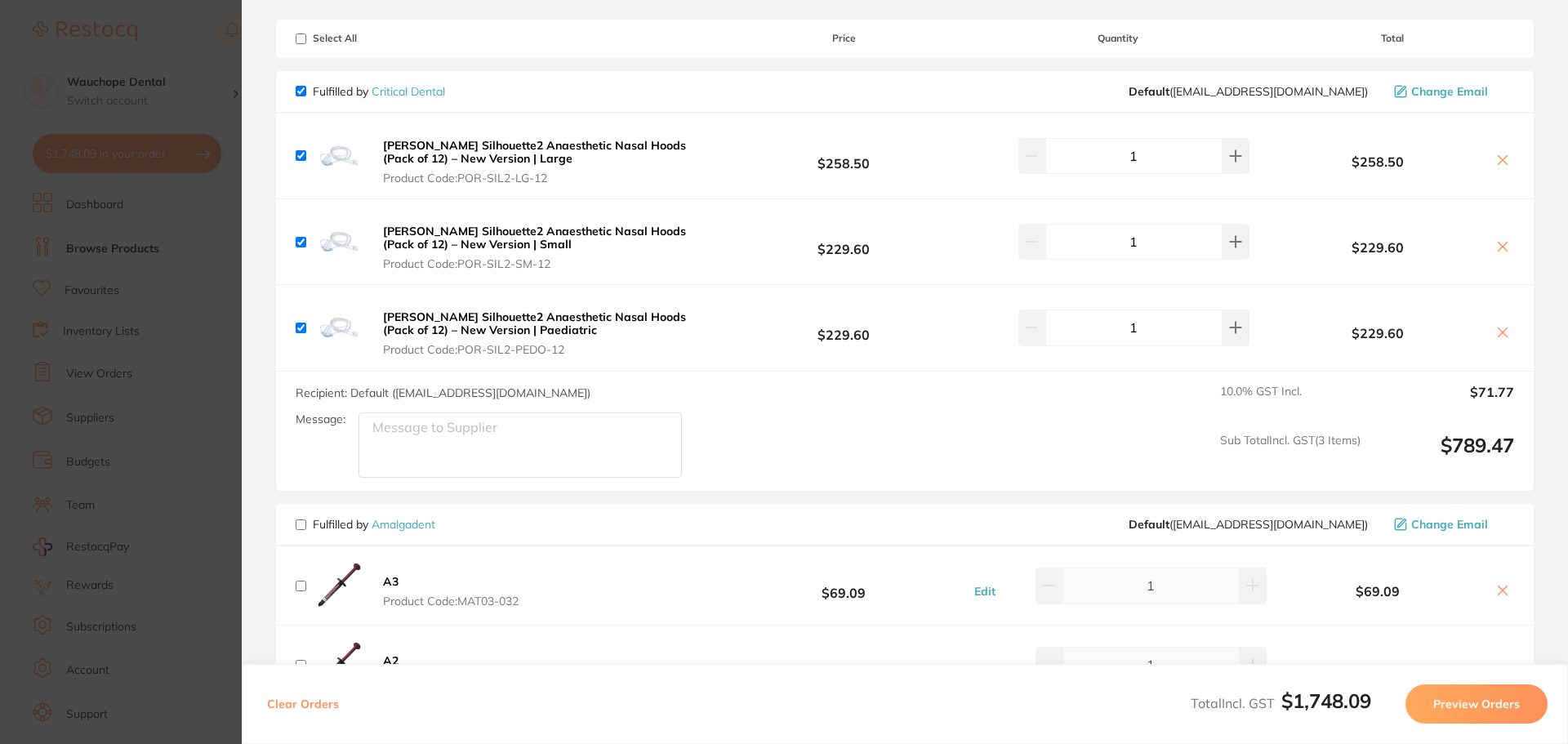
scroll to position [81, 0]
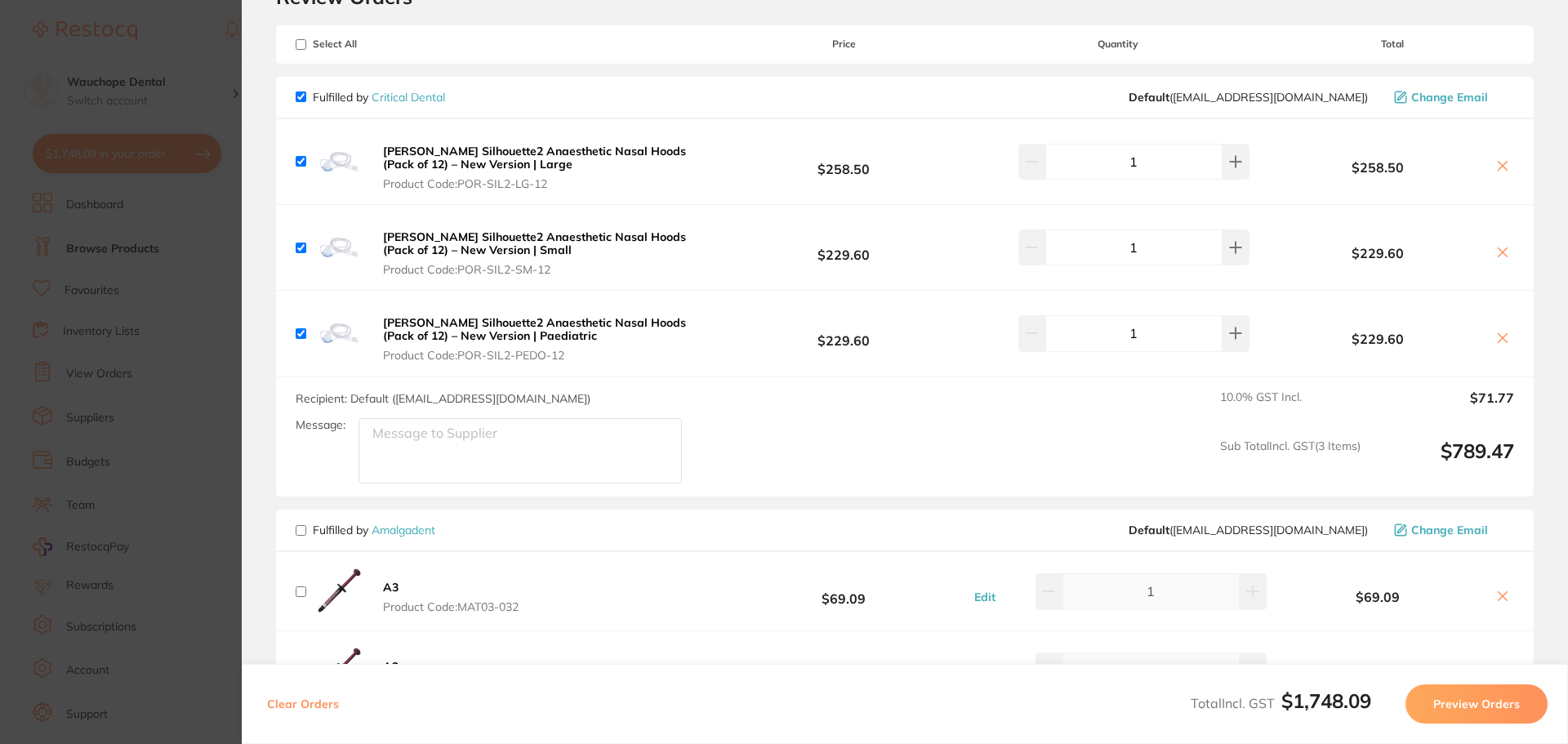
click at [301, 96] on input "checkbox" at bounding box center [301, 97] width 10 height 10
checkbox input "false"
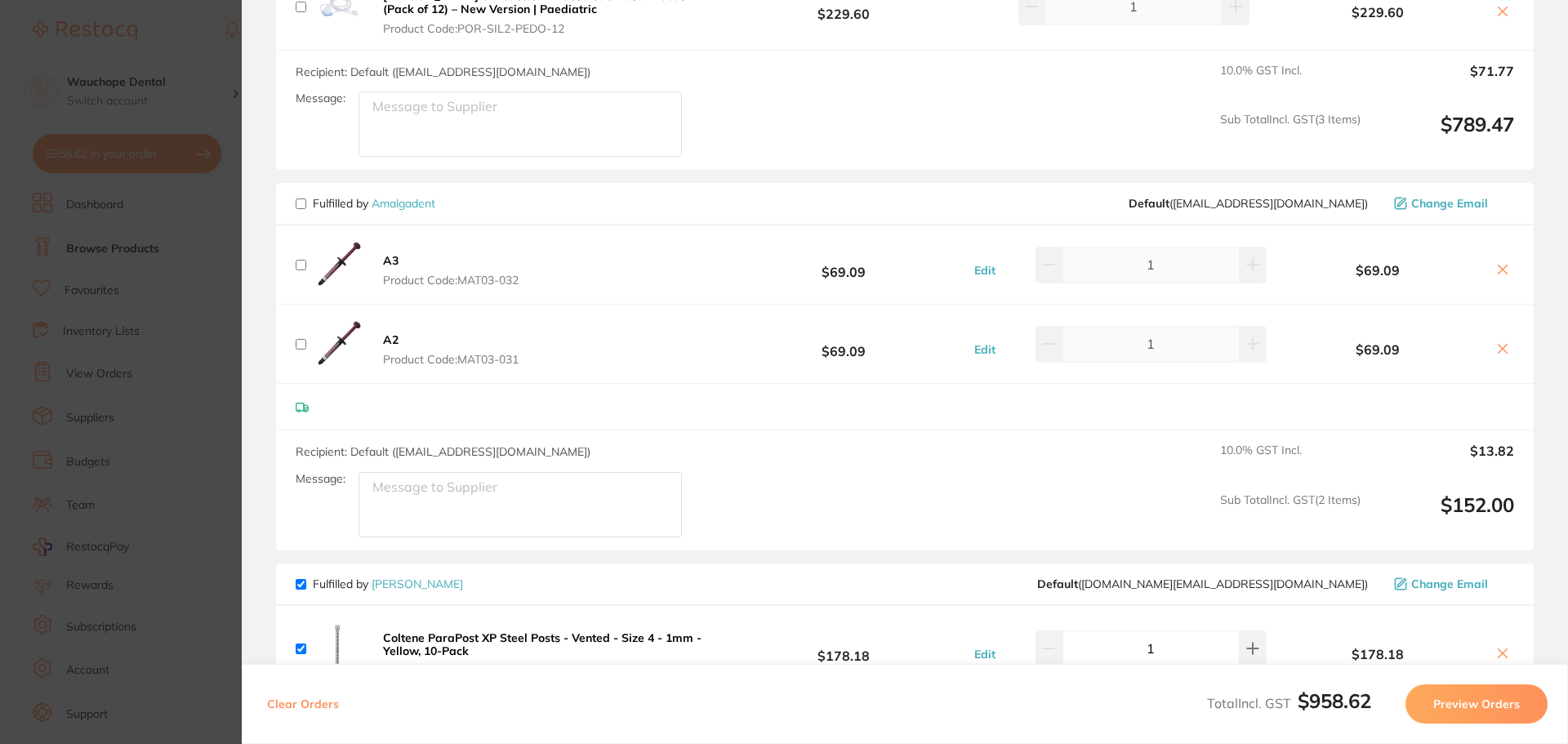
scroll to position [817, 0]
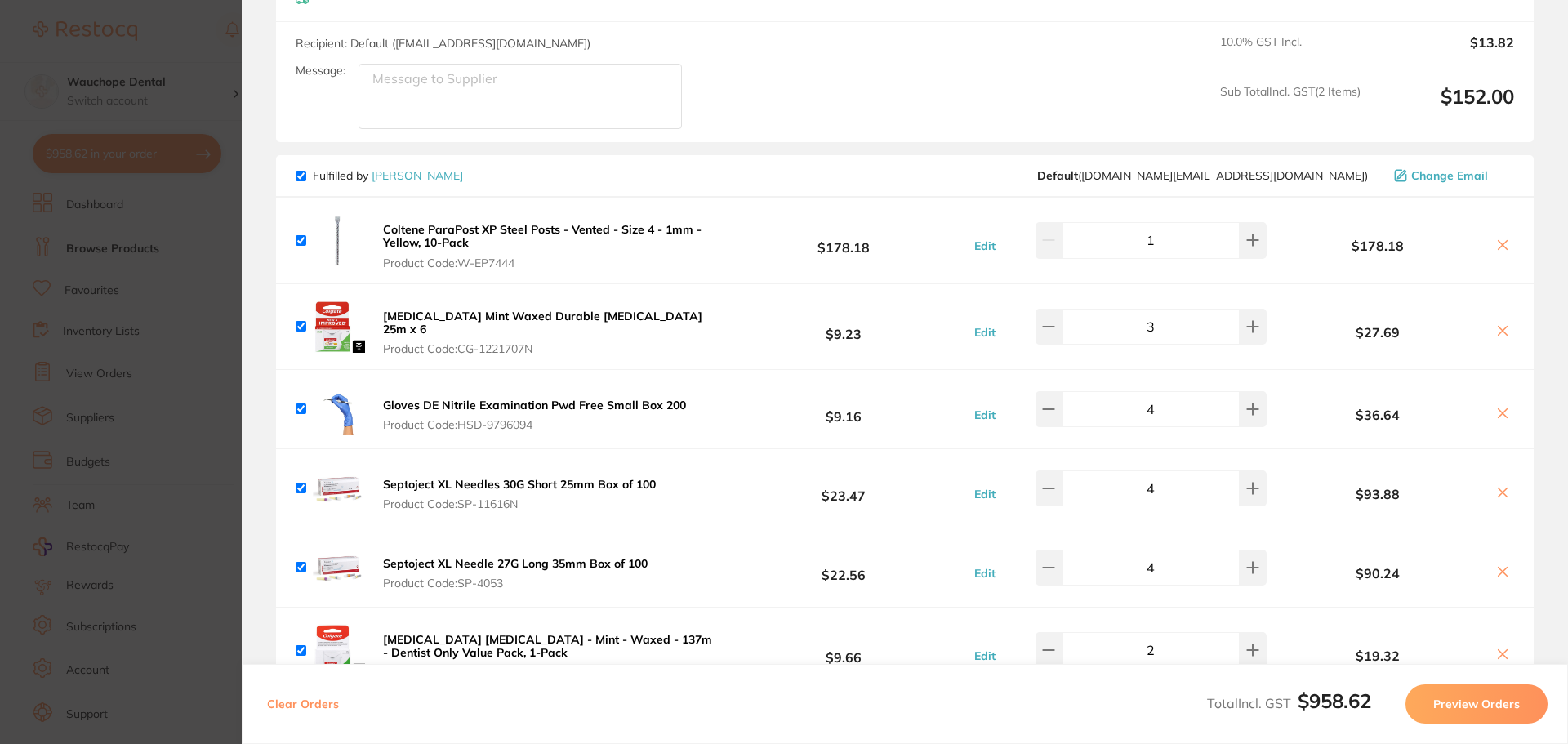
click at [1452, 699] on button "Preview Orders" at bounding box center [1476, 704] width 142 height 39
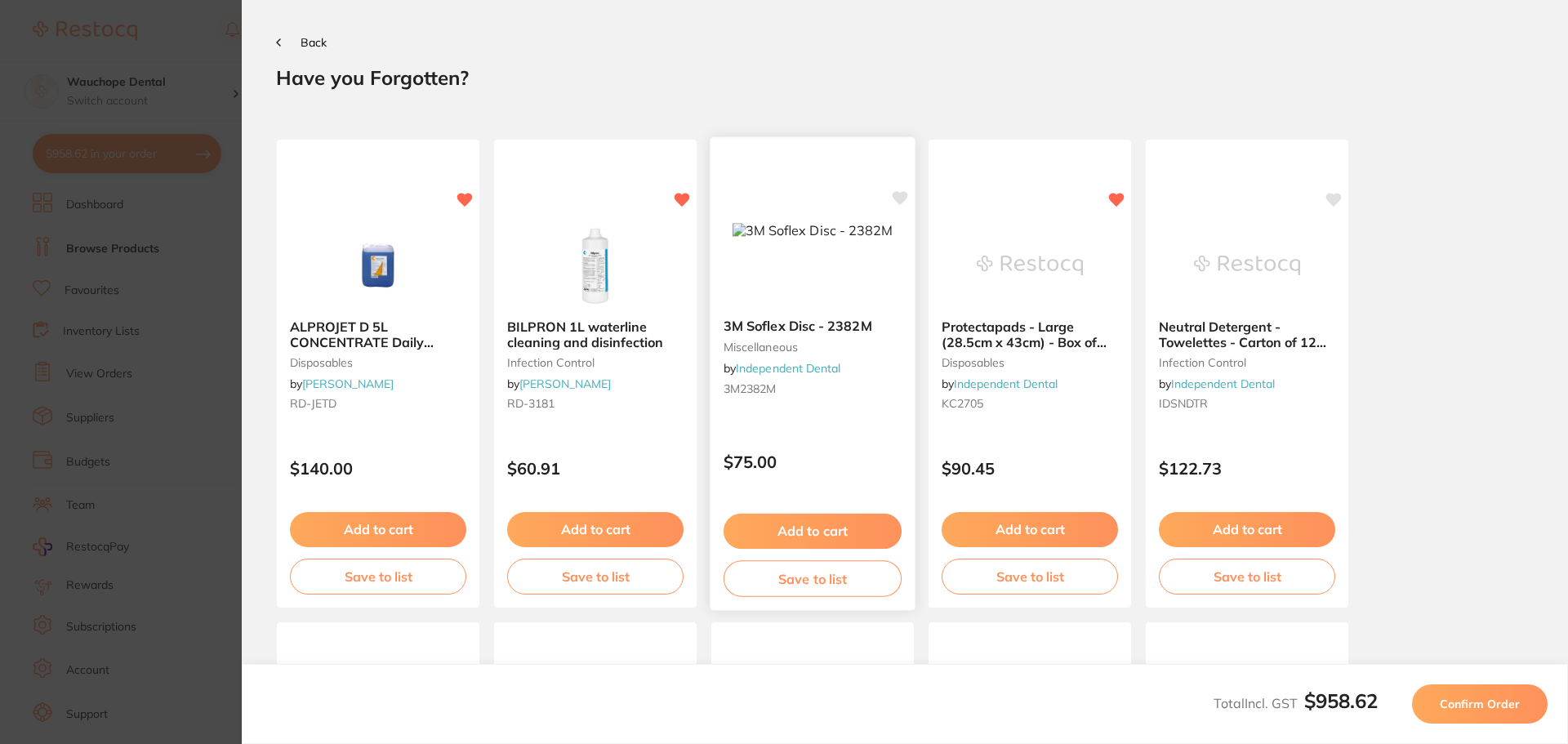
scroll to position [0, 0]
click at [1472, 711] on span "Confirm Order" at bounding box center [1479, 704] width 80 height 15
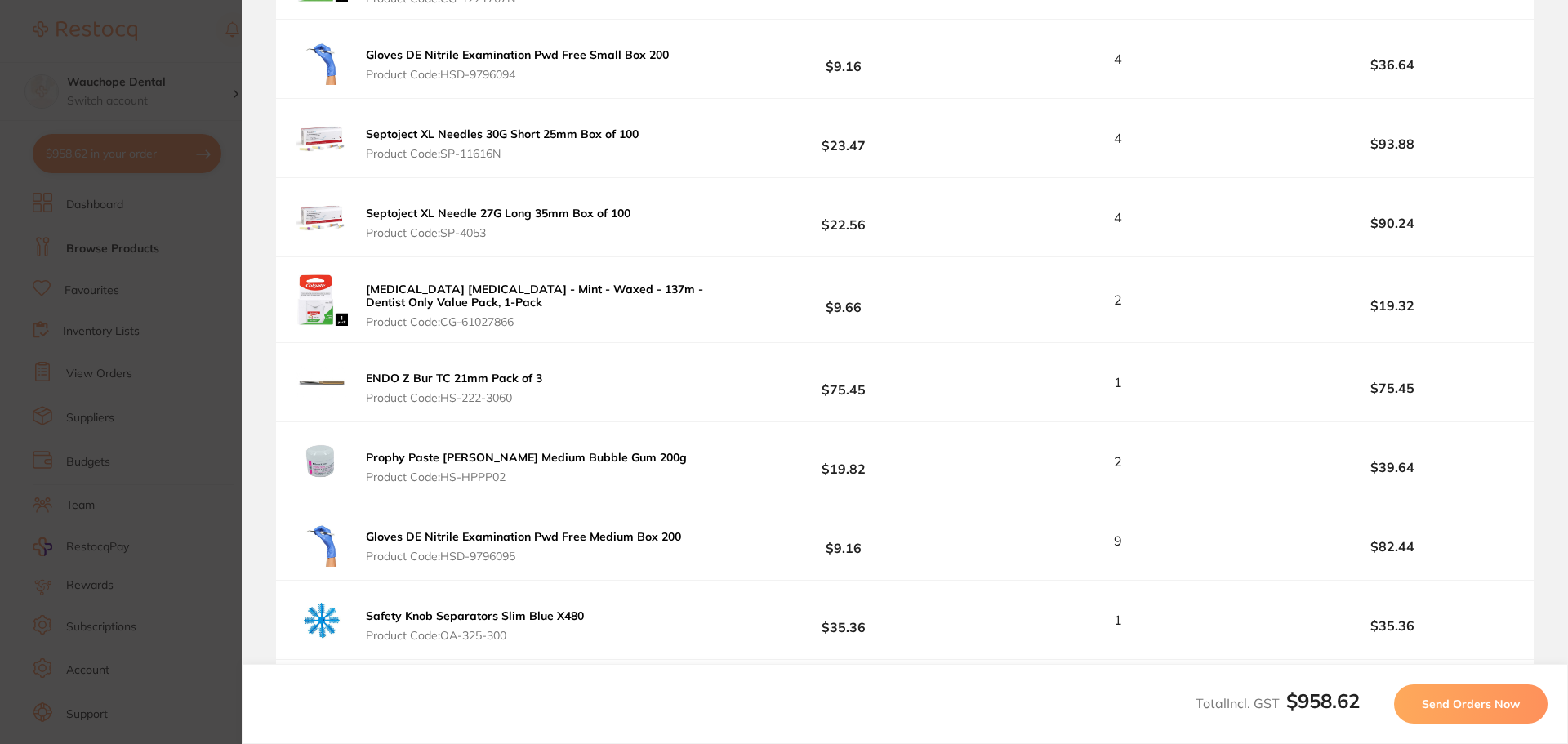
scroll to position [951, 0]
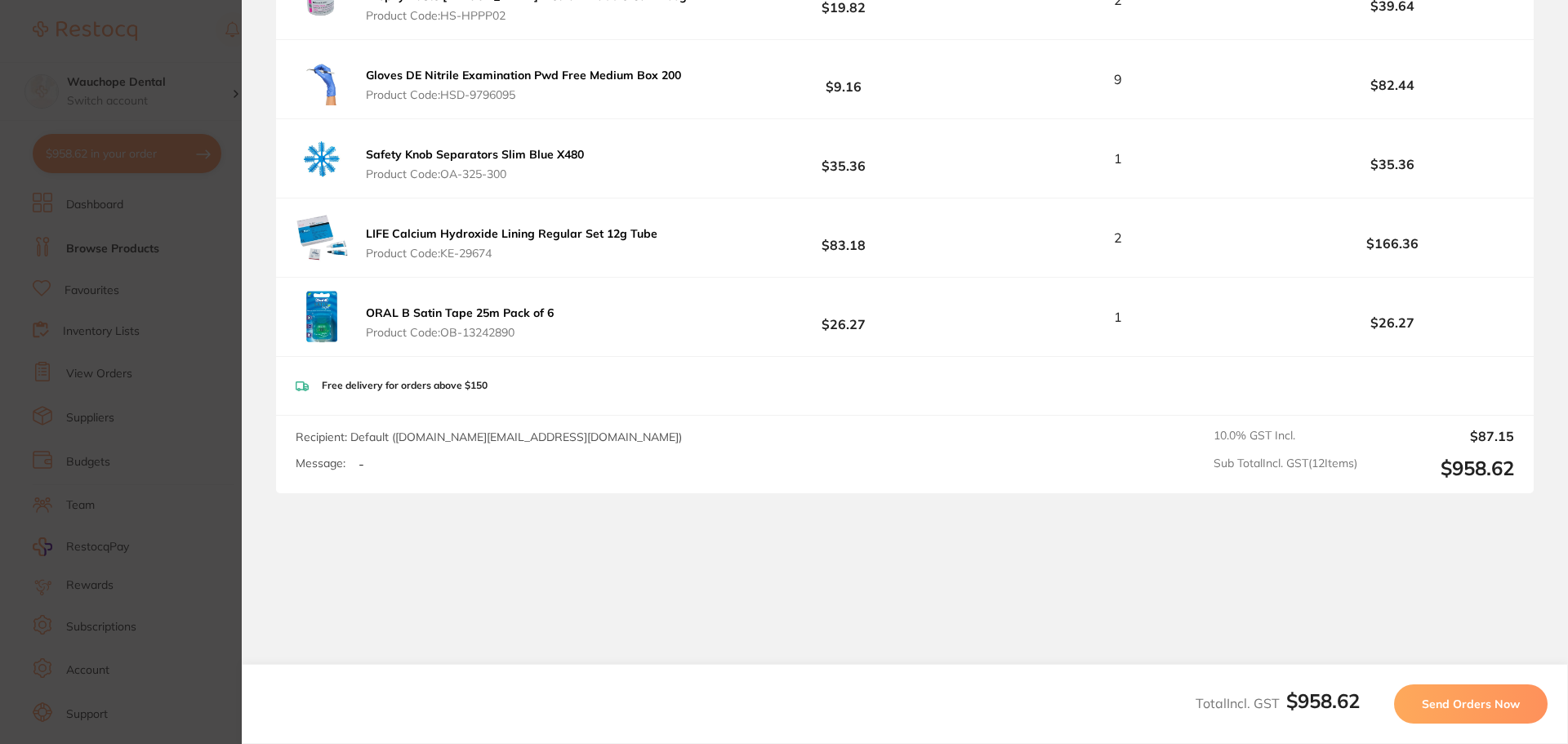
click at [1463, 699] on span "Send Orders Now" at bounding box center [1470, 704] width 98 height 15
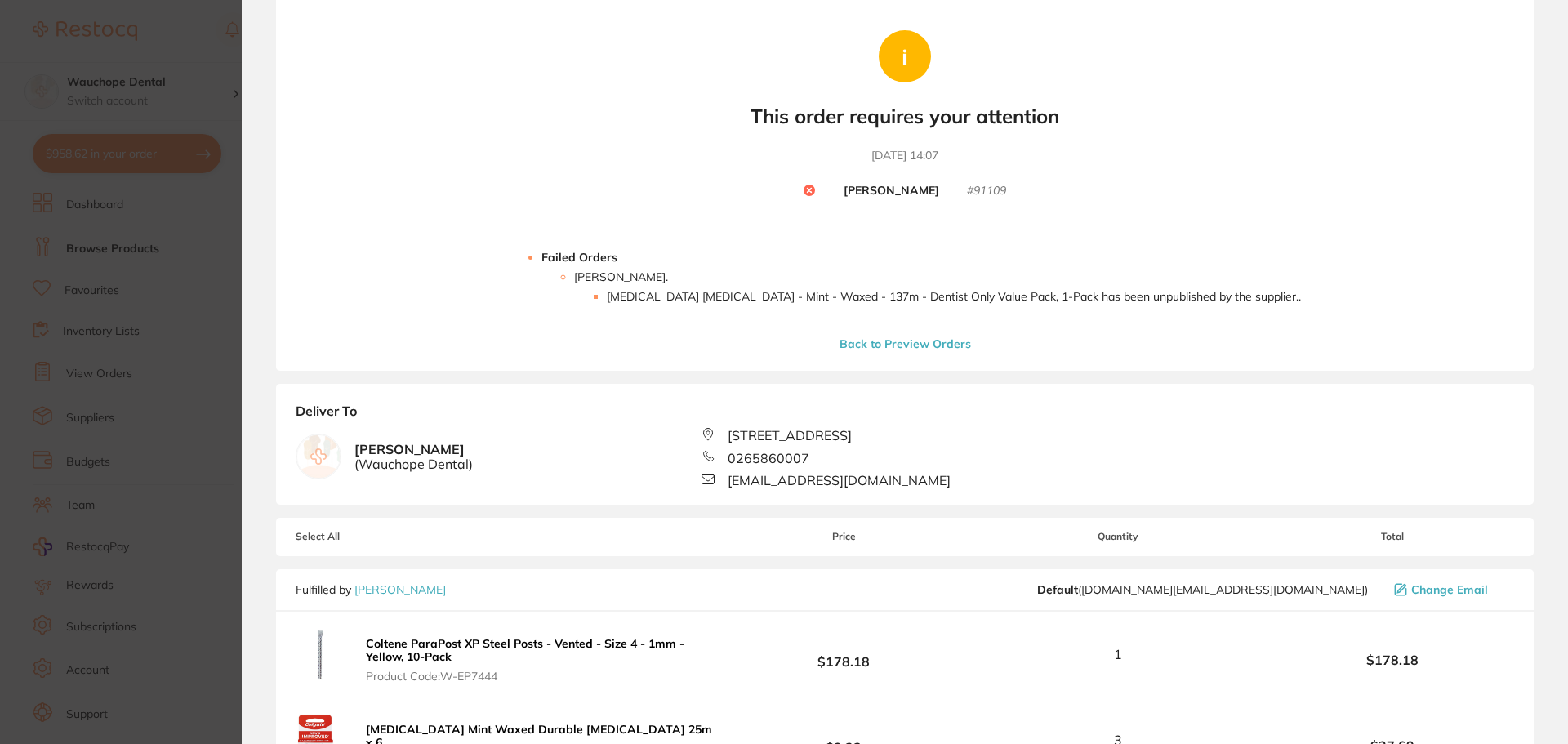
scroll to position [164, 0]
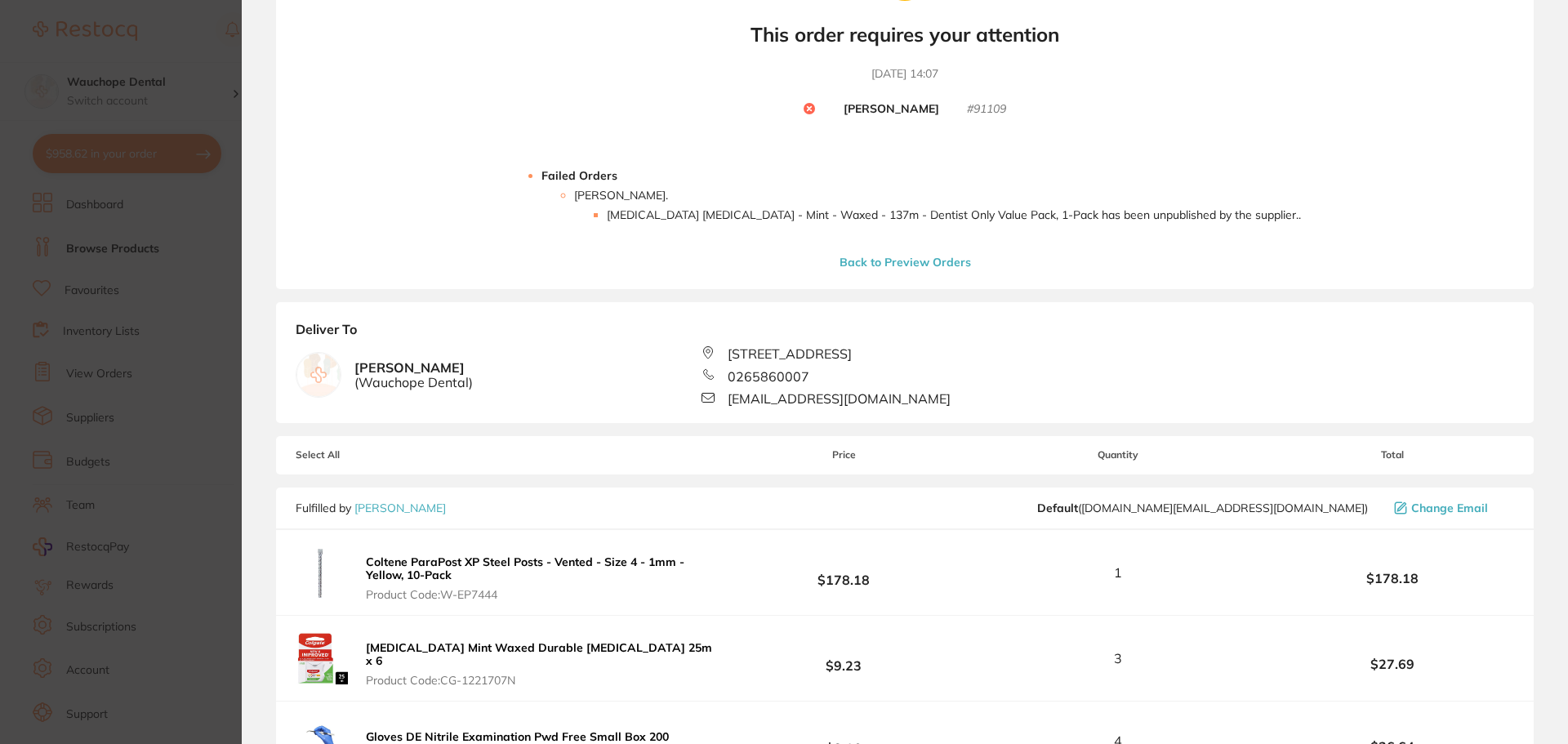
click at [241, 284] on section "Your orders are being processed and we will notify you once we have placed the …" at bounding box center [904, 372] width 1327 height 744
click at [212, 289] on section "Update RRP Set your pre negotiated price for this item. Item Agreed RRP (excl. …" at bounding box center [784, 372] width 1568 height 744
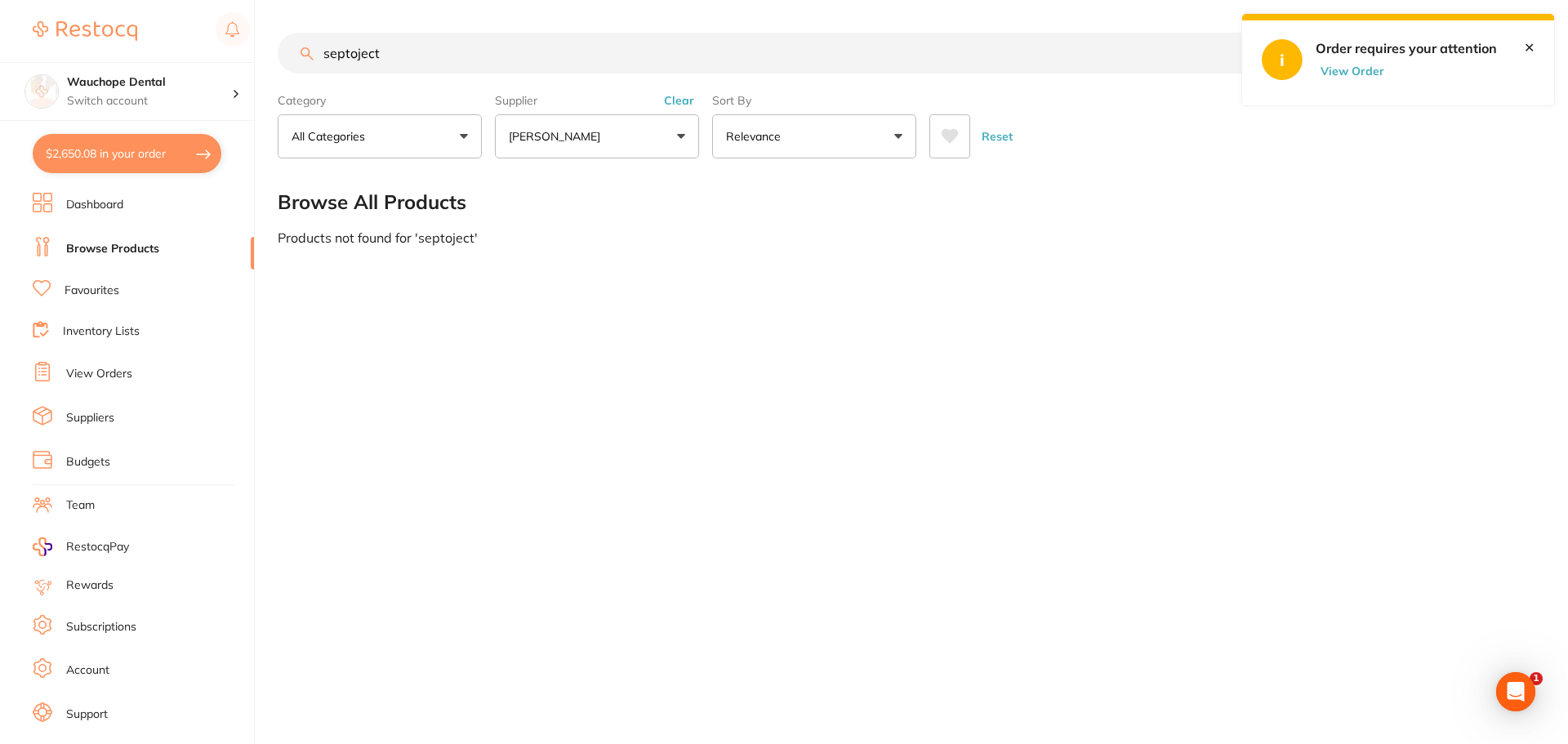
click at [875, 362] on div "septoject Create Product Category All Categories All Categories No categories f…" at bounding box center [922, 372] width 1291 height 744
click at [130, 161] on button "$2,650.08 in your order" at bounding box center [127, 153] width 188 height 39
checkbox input "true"
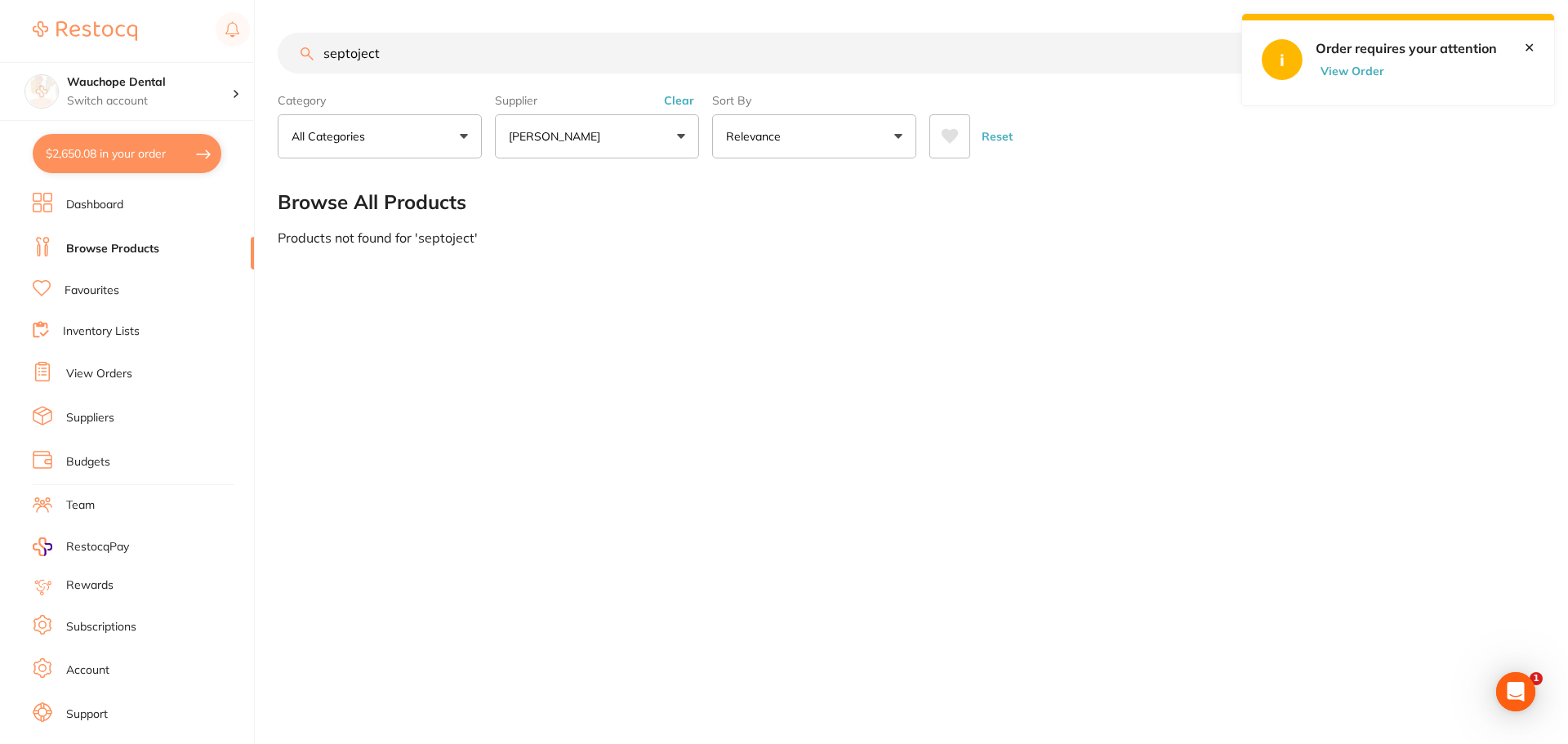
checkbox input "true"
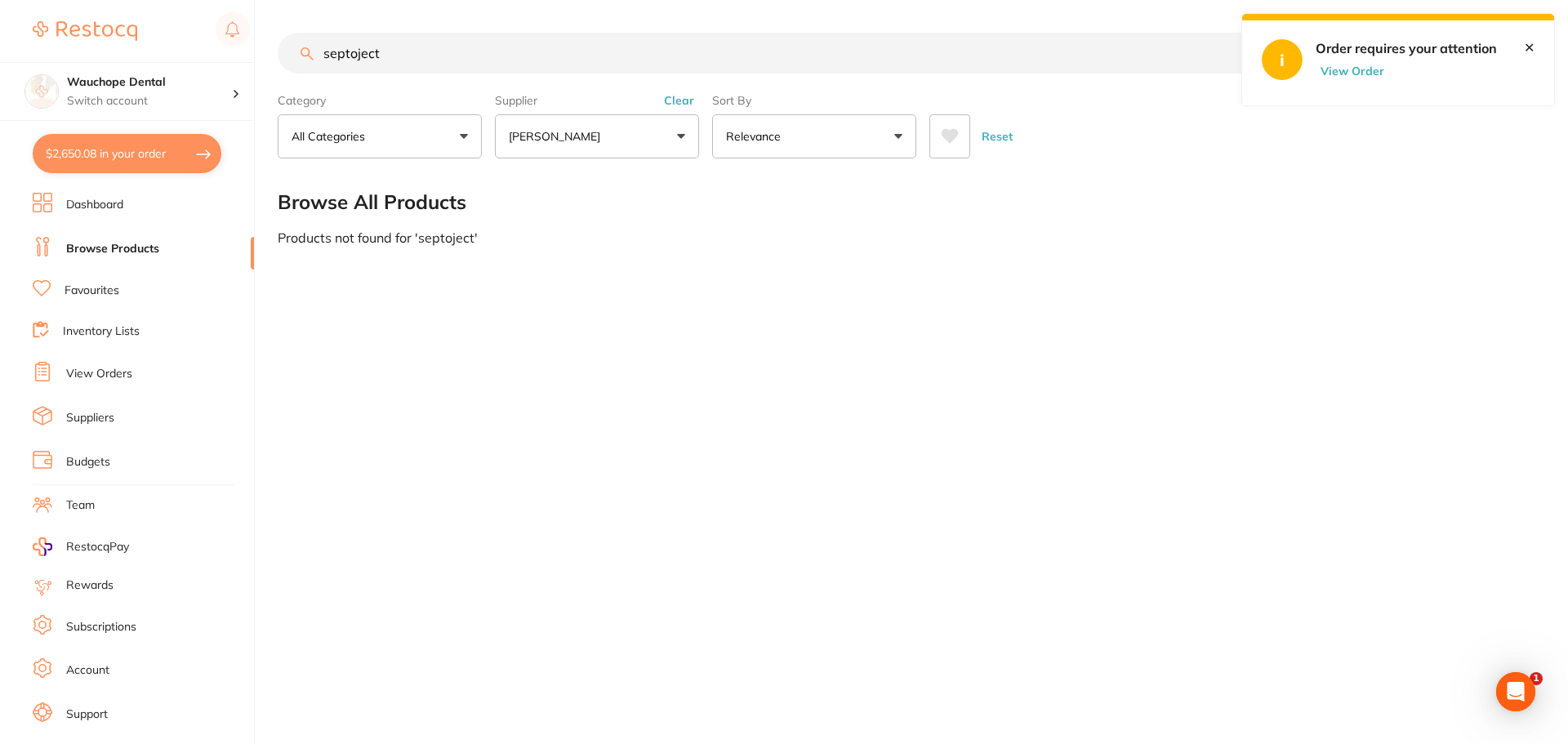
checkbox input "true"
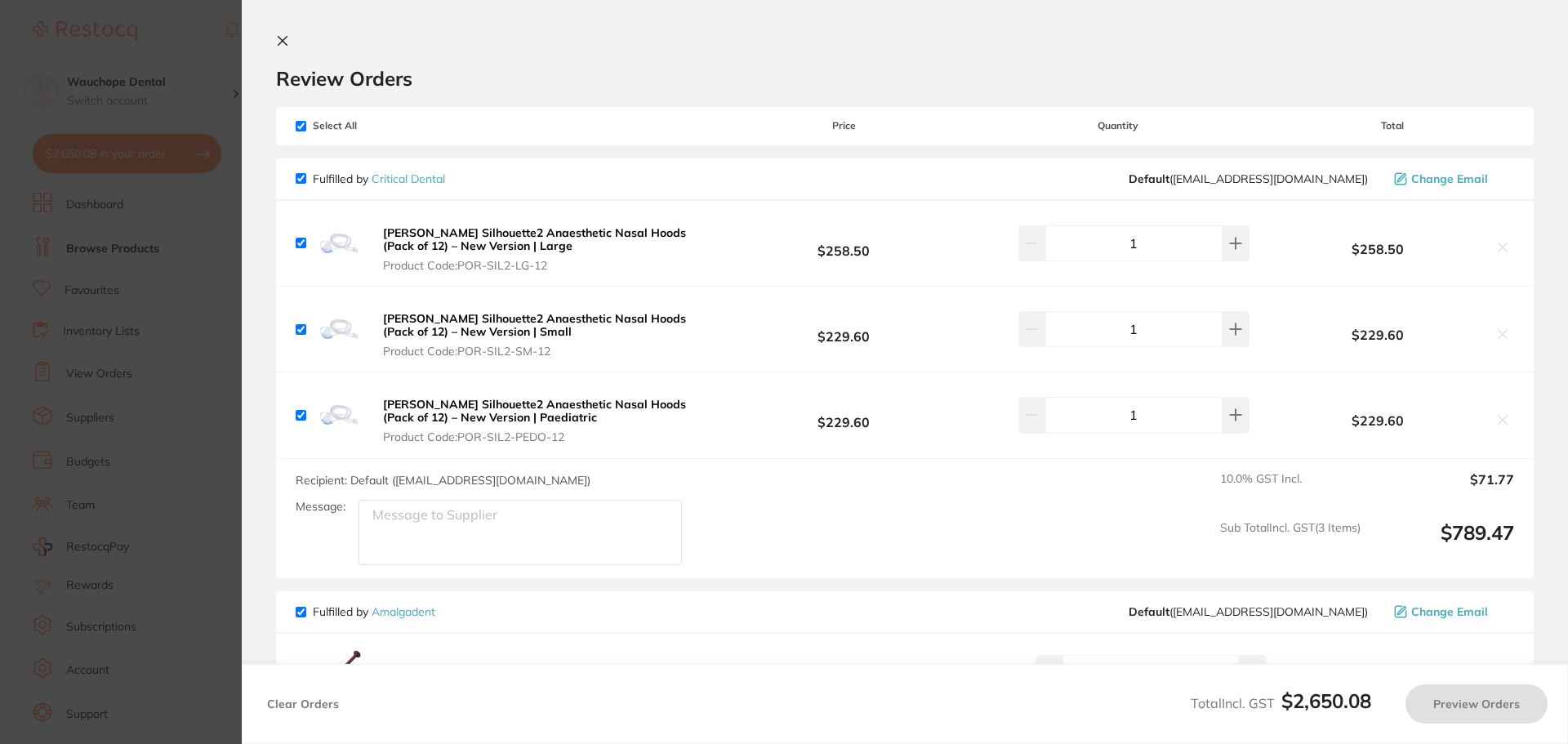
click at [152, 268] on section "Update RRP Set your pre negotiated price for this item. Item Agreed RRP (excl. …" at bounding box center [784, 372] width 1568 height 744
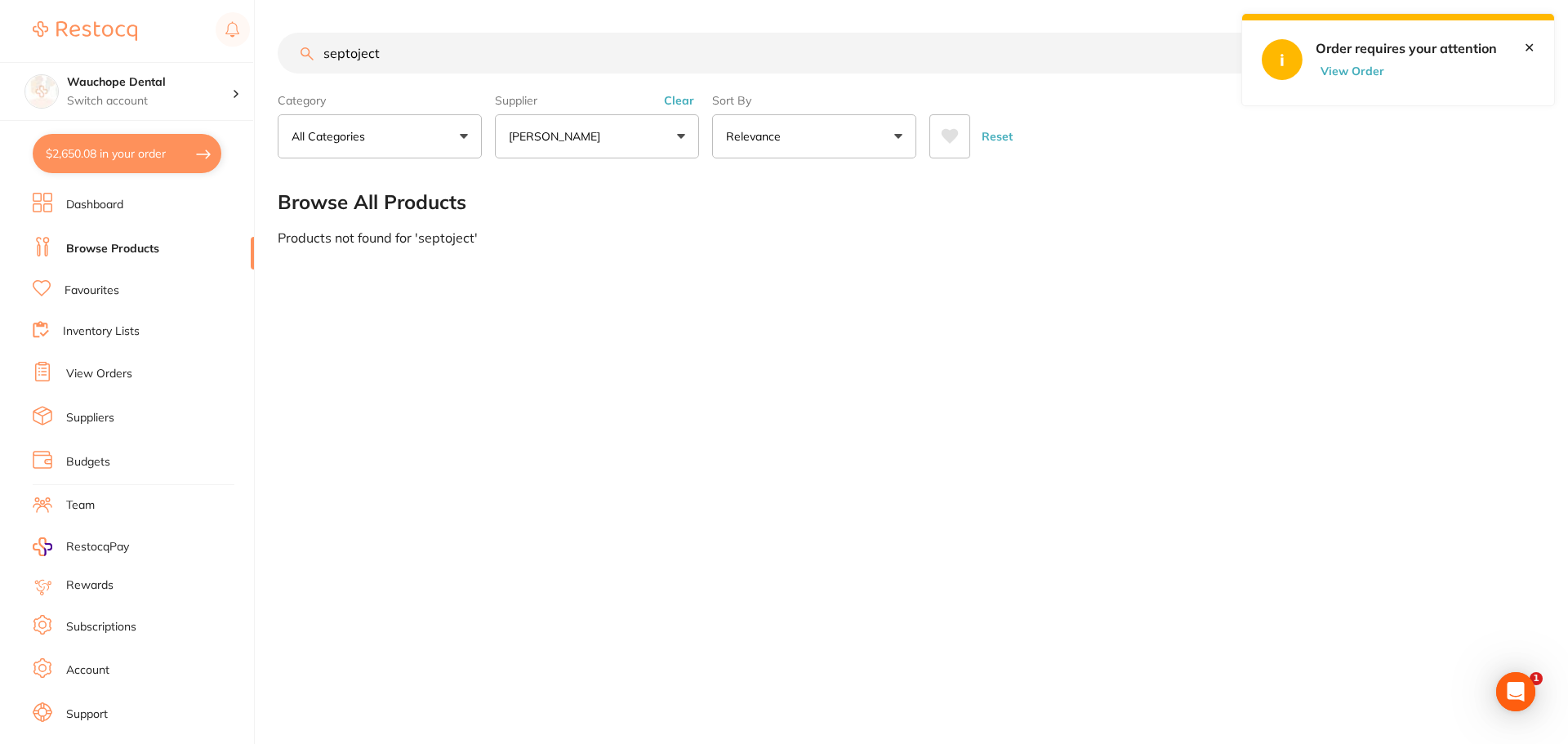
click at [117, 368] on link "View Orders" at bounding box center [98, 373] width 66 height 16
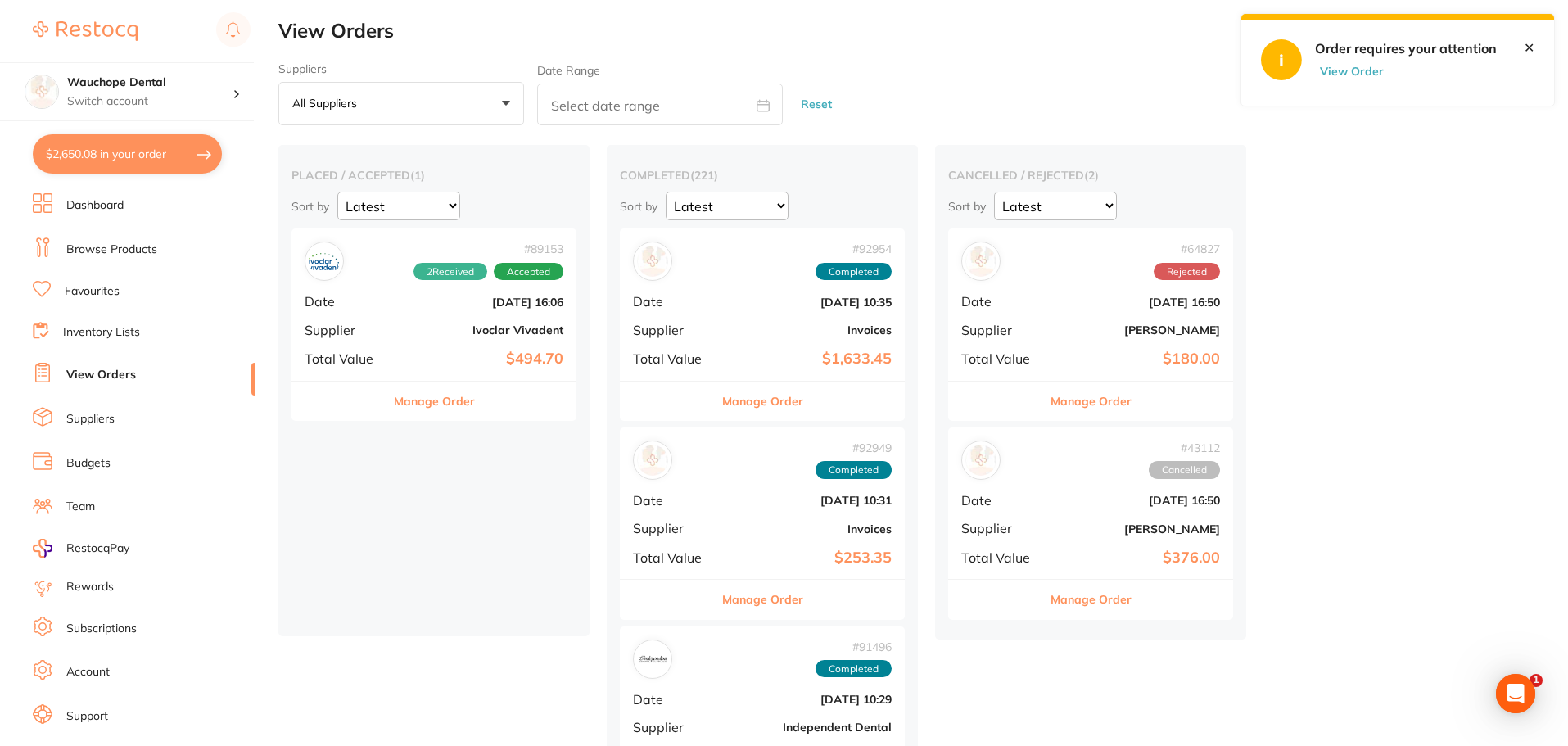
click at [1347, 68] on button "View Order" at bounding box center [1356, 70] width 82 height 15
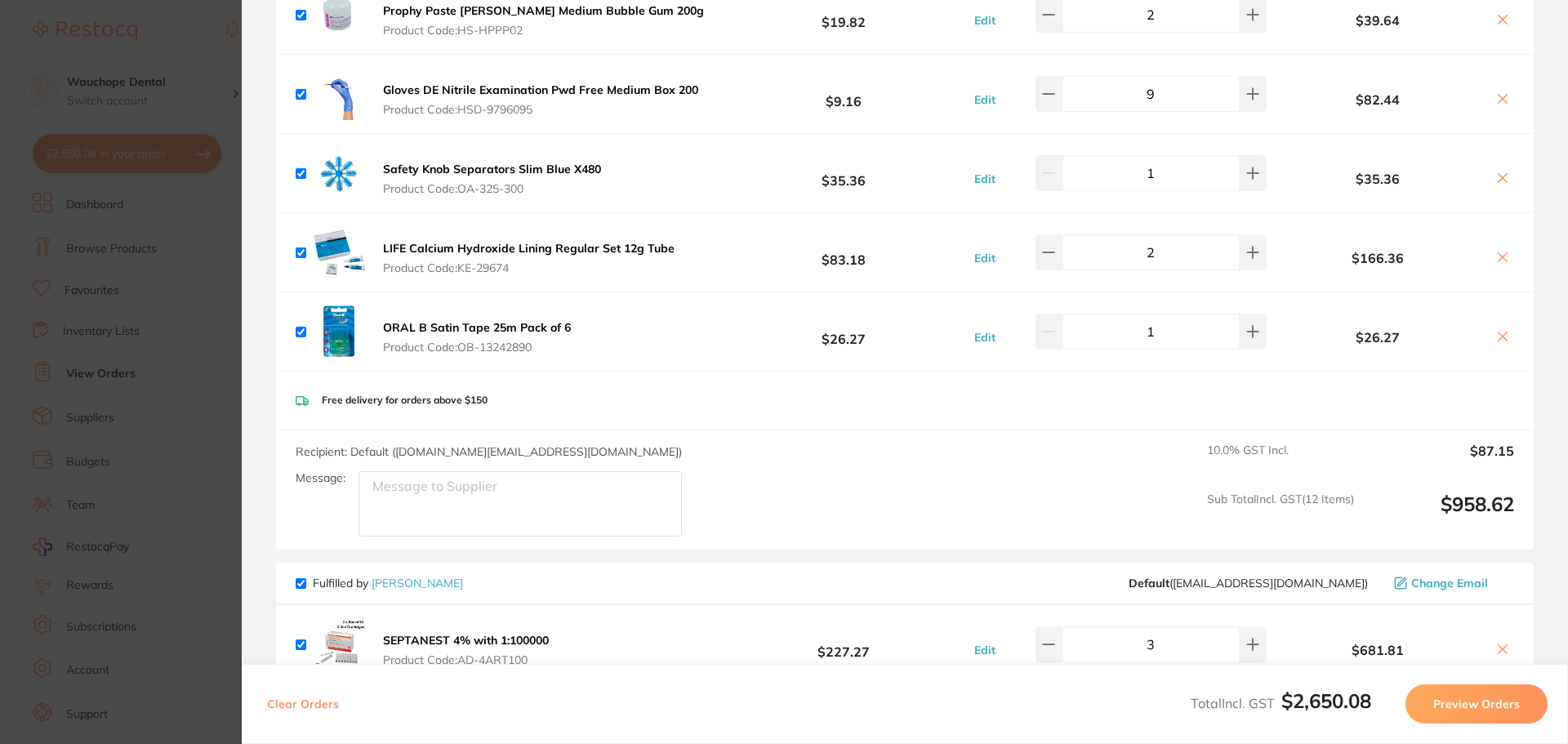
scroll to position [1878, 0]
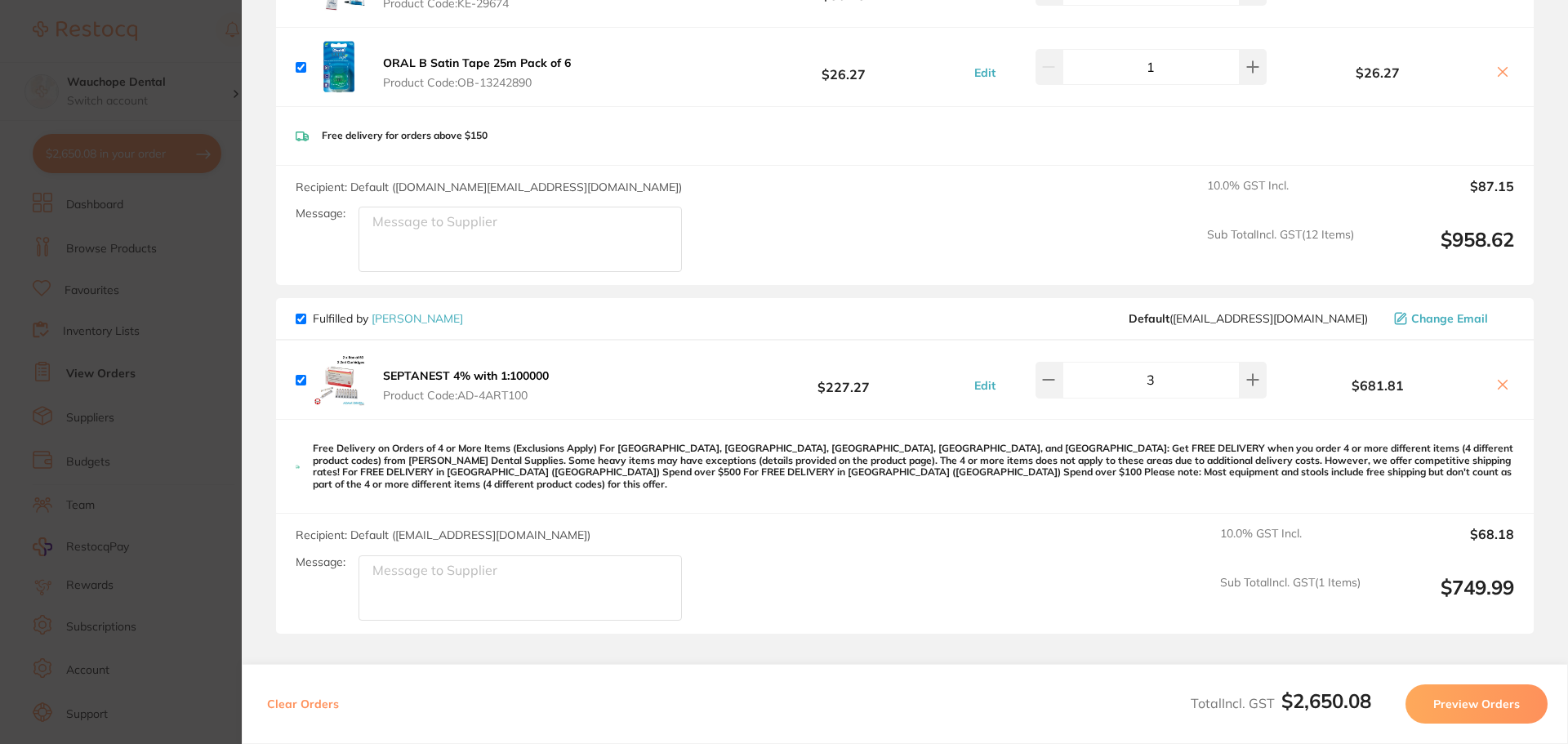
click at [295, 307] on div "Fulfilled by Adam Dental Default ( save@adamdental.com.au ) Change Email" at bounding box center [904, 319] width 1258 height 43
click at [296, 313] on input "checkbox" at bounding box center [301, 318] width 10 height 10
checkbox input "false"
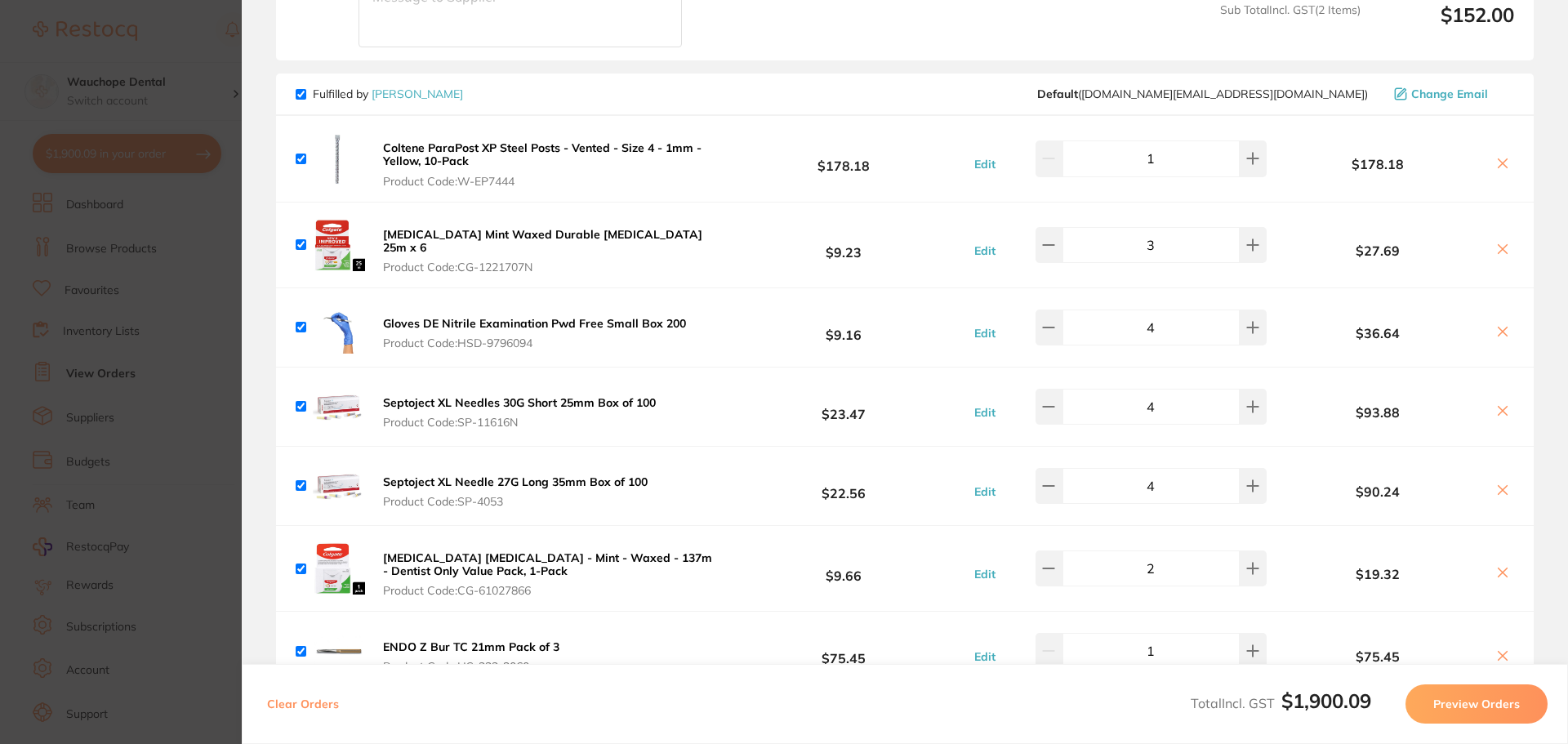
scroll to position [408, 0]
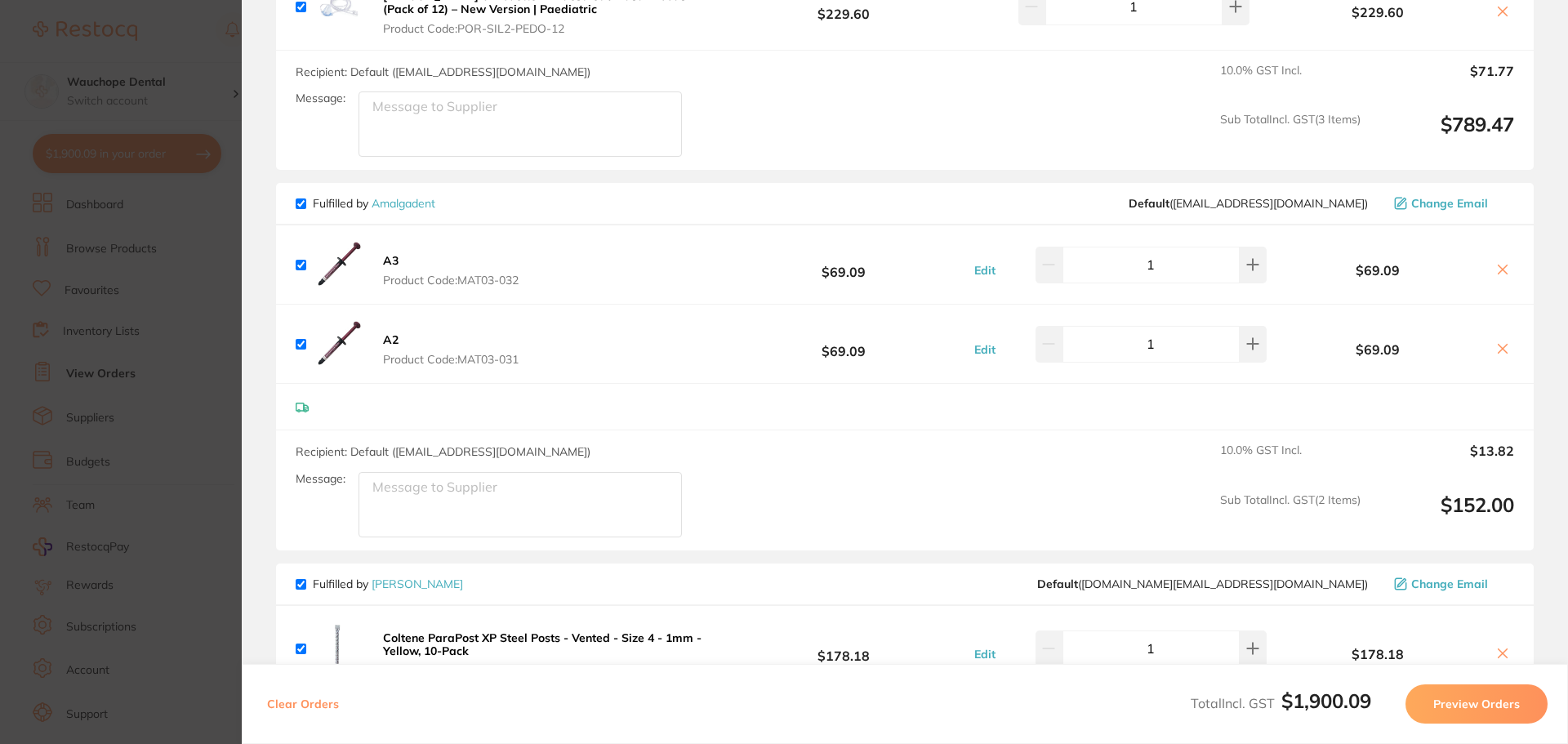
click at [296, 199] on input "checkbox" at bounding box center [301, 204] width 10 height 10
checkbox input "false"
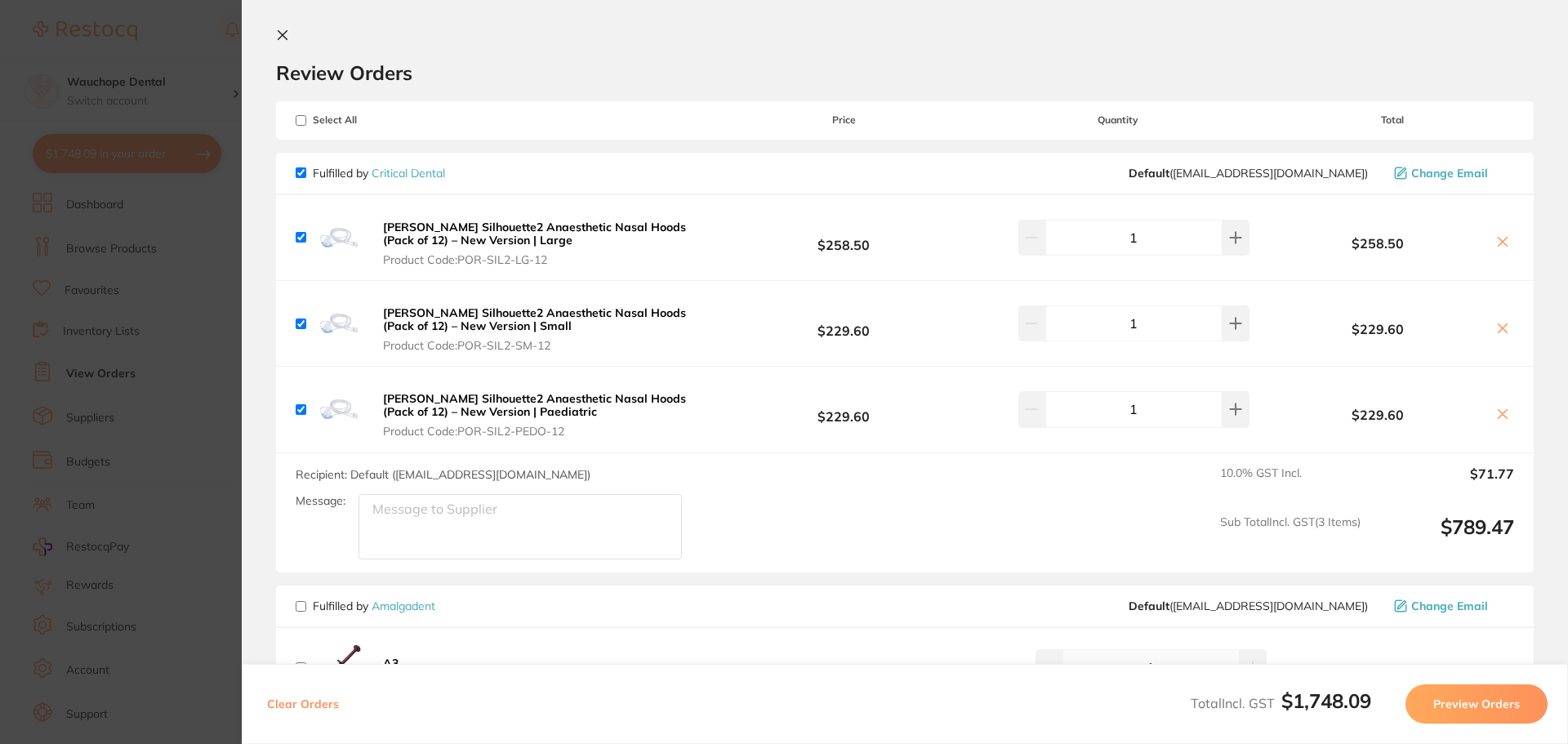
scroll to position [0, 0]
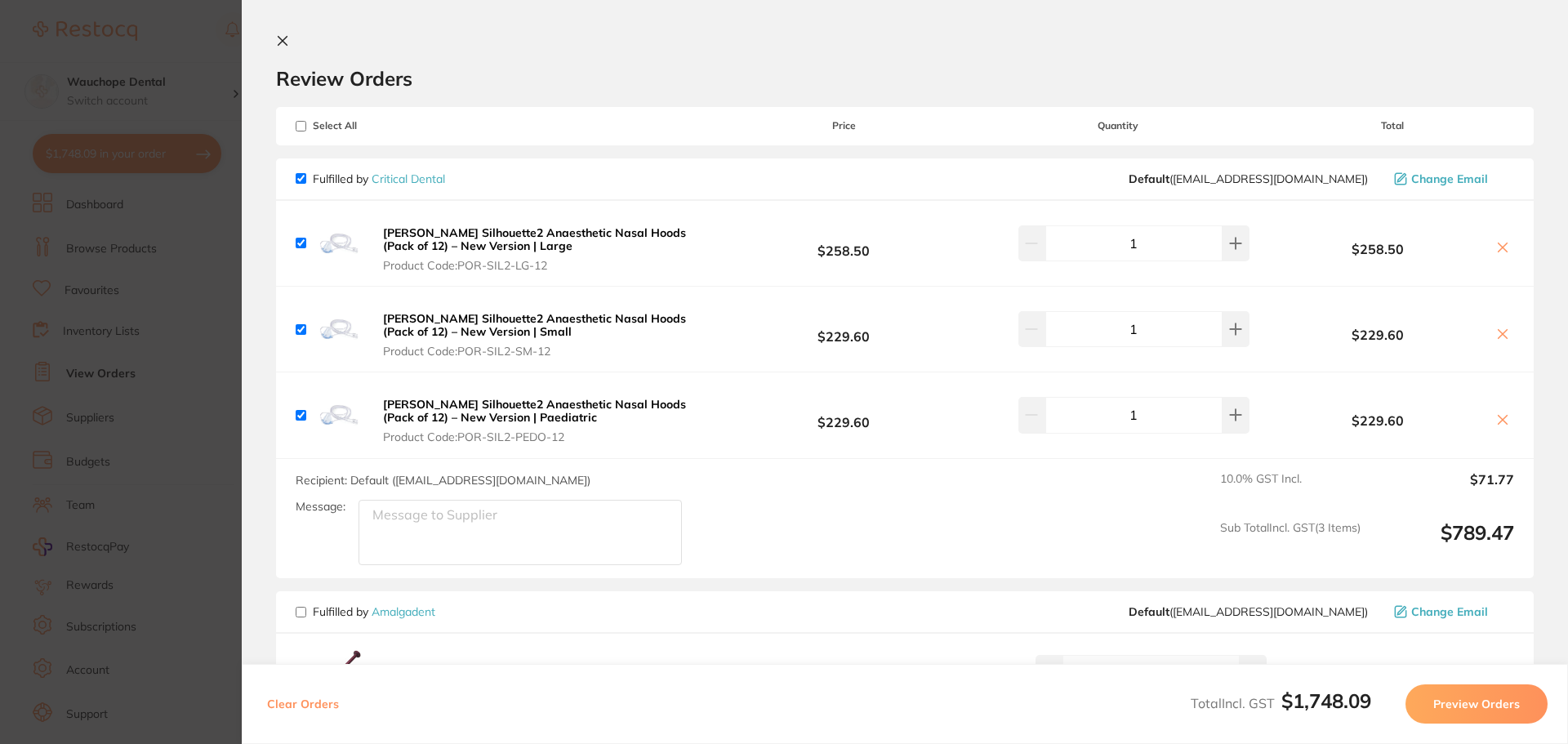
click at [299, 176] on input "checkbox" at bounding box center [301, 178] width 10 height 10
checkbox input "false"
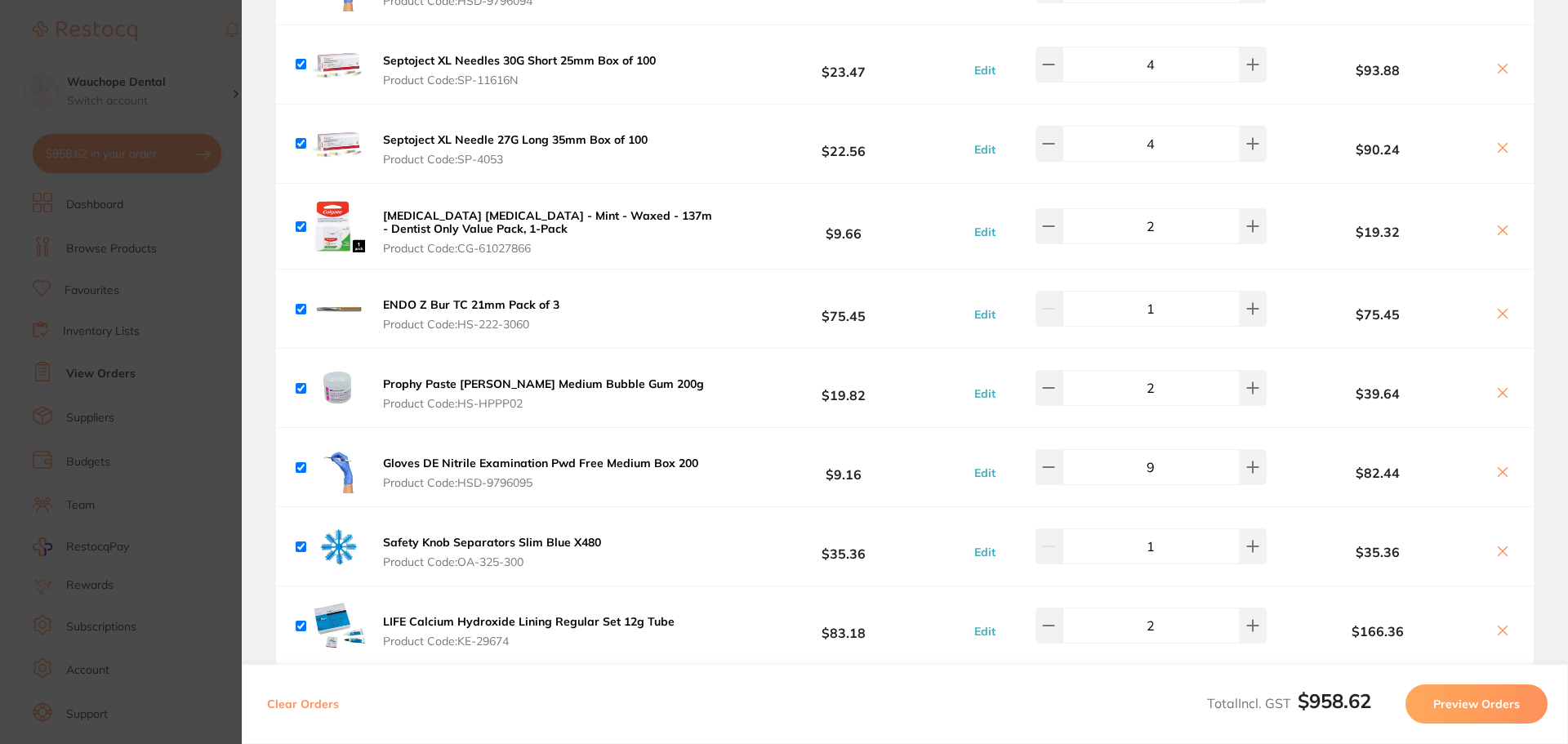
scroll to position [1143, 0]
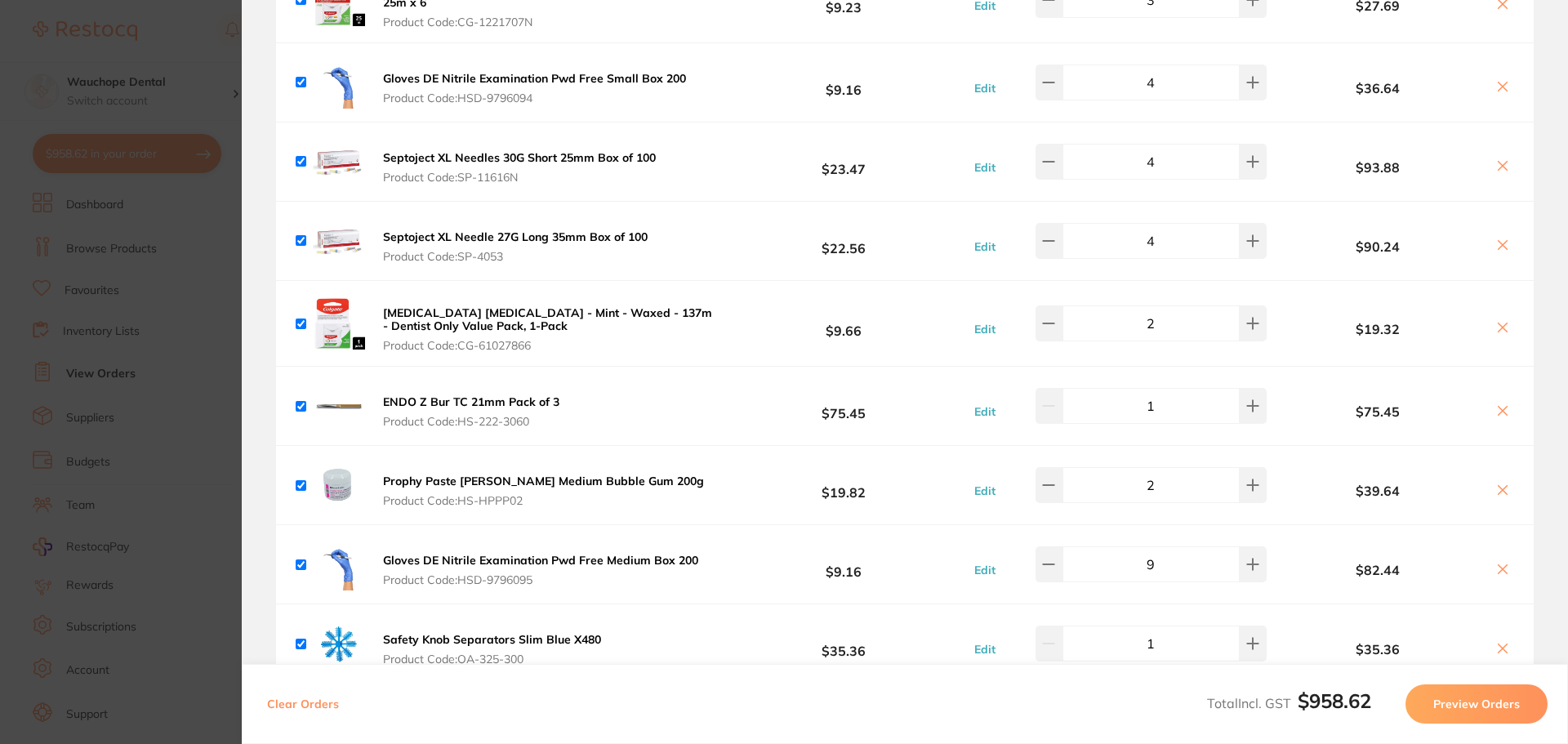
click at [185, 160] on section "Update RRP Set your pre negotiated price for this item. Item Agreed RRP (excl. …" at bounding box center [784, 372] width 1568 height 744
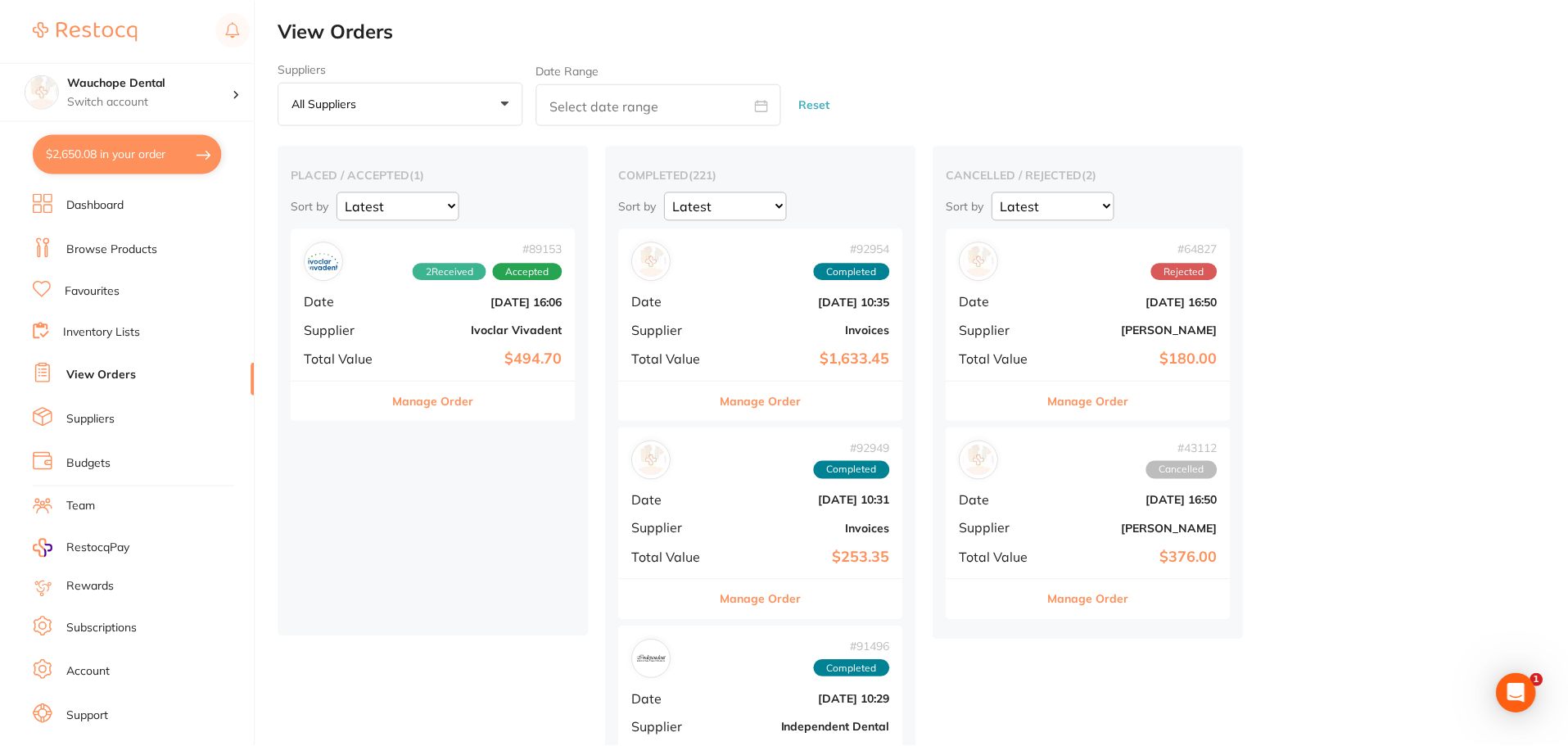
scroll to position [2, 0]
click at [113, 285] on link "Favourites" at bounding box center [92, 291] width 55 height 16
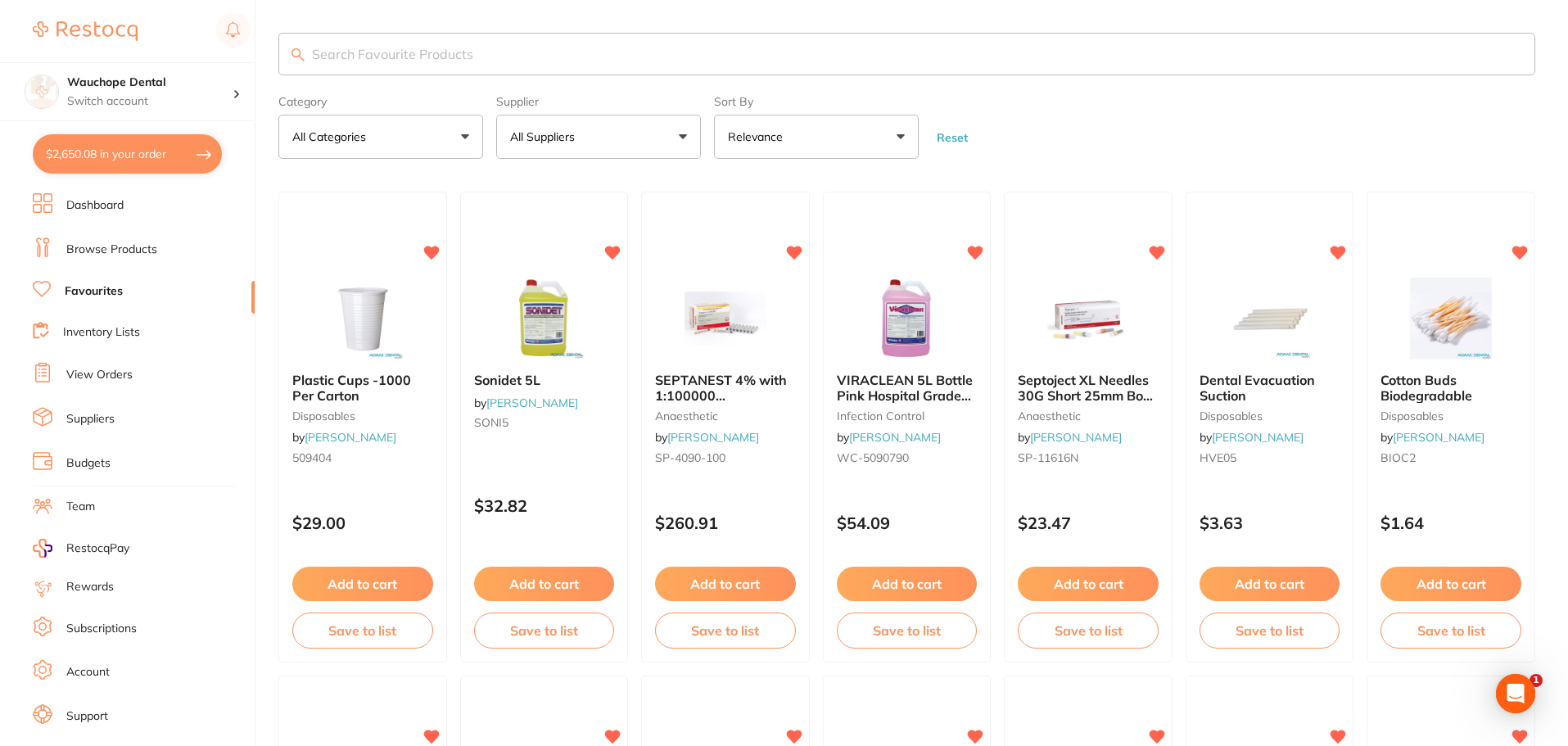
scroll to position [27, 0]
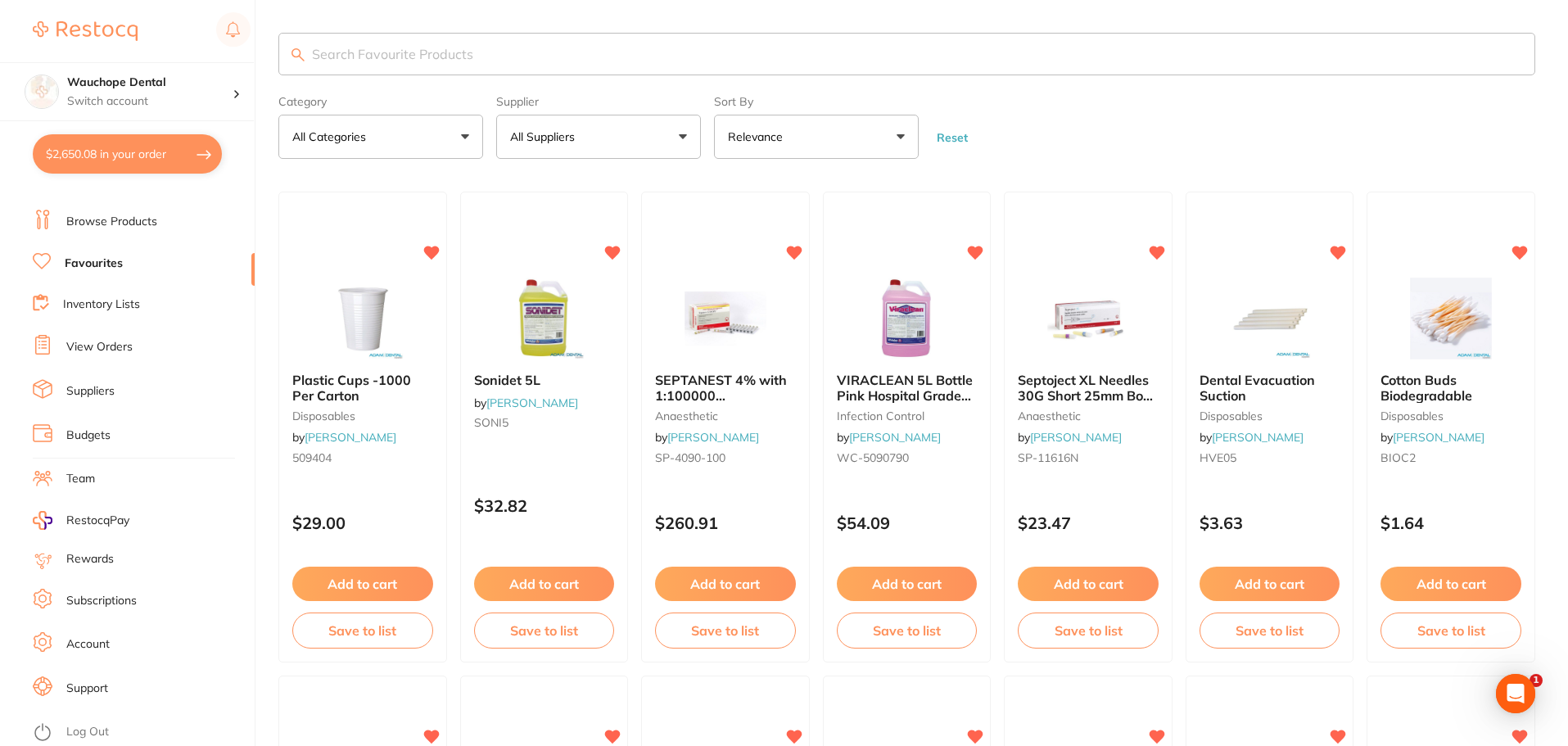
click at [118, 387] on li "Suppliers" at bounding box center [143, 391] width 222 height 25
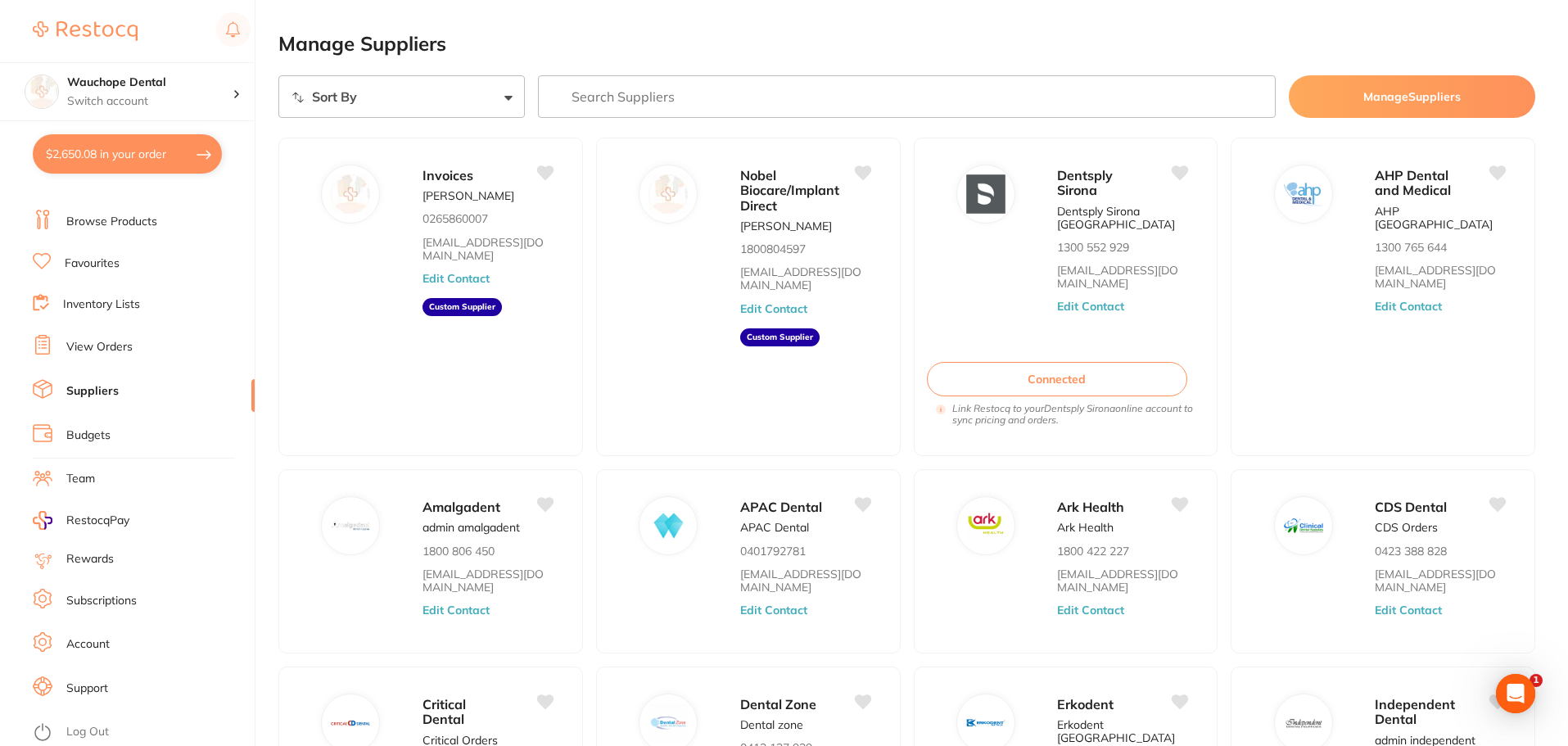
click at [1431, 100] on button "Manage Suppliers" at bounding box center [1412, 97] width 246 height 43
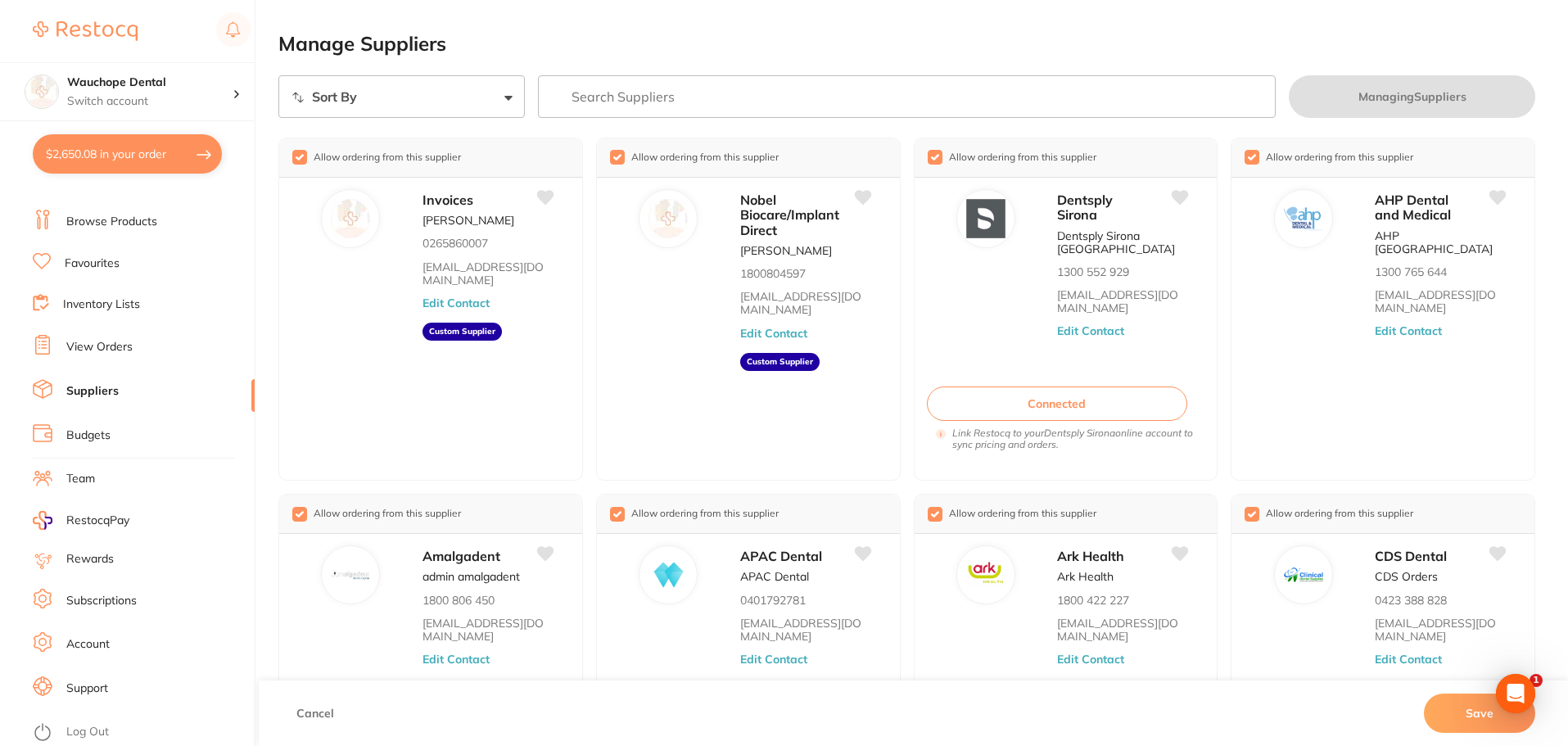
click at [1319, 53] on h2 "Manage Suppliers" at bounding box center [907, 44] width 1257 height 23
click at [82, 257] on link "Favourites" at bounding box center [92, 264] width 55 height 16
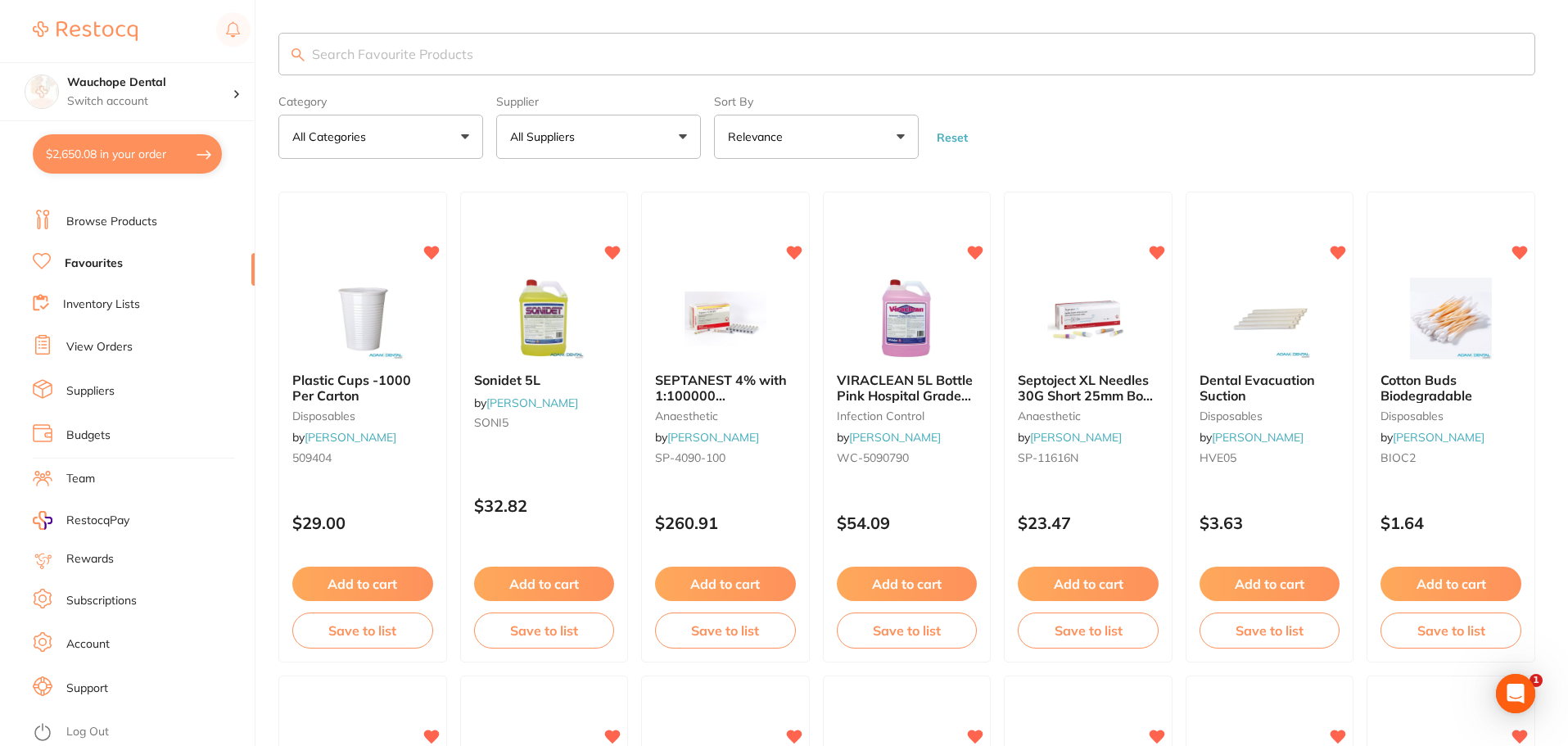
click at [70, 303] on link "Inventory Lists" at bounding box center [101, 304] width 77 height 16
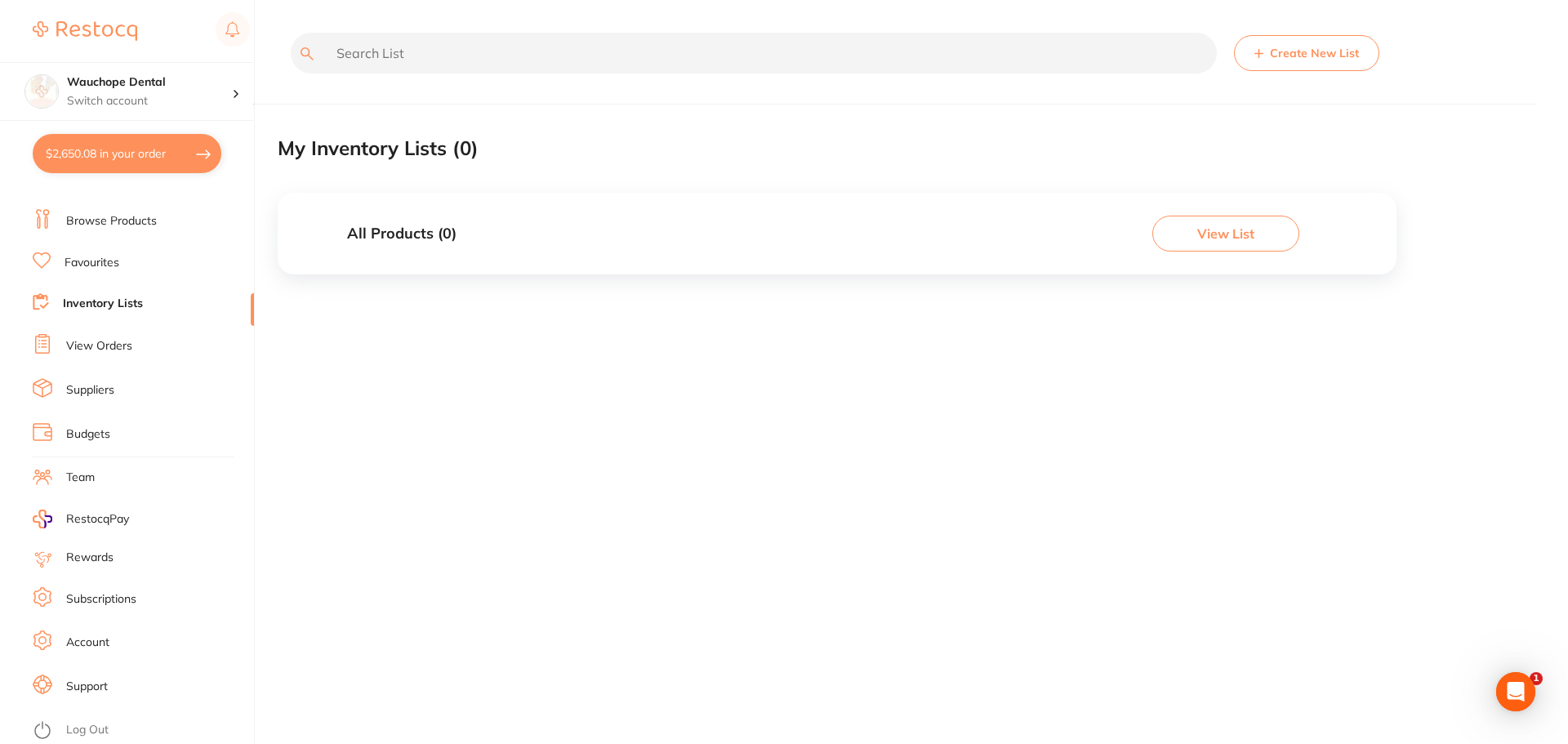
click at [107, 262] on link "Favourites" at bounding box center [92, 263] width 55 height 16
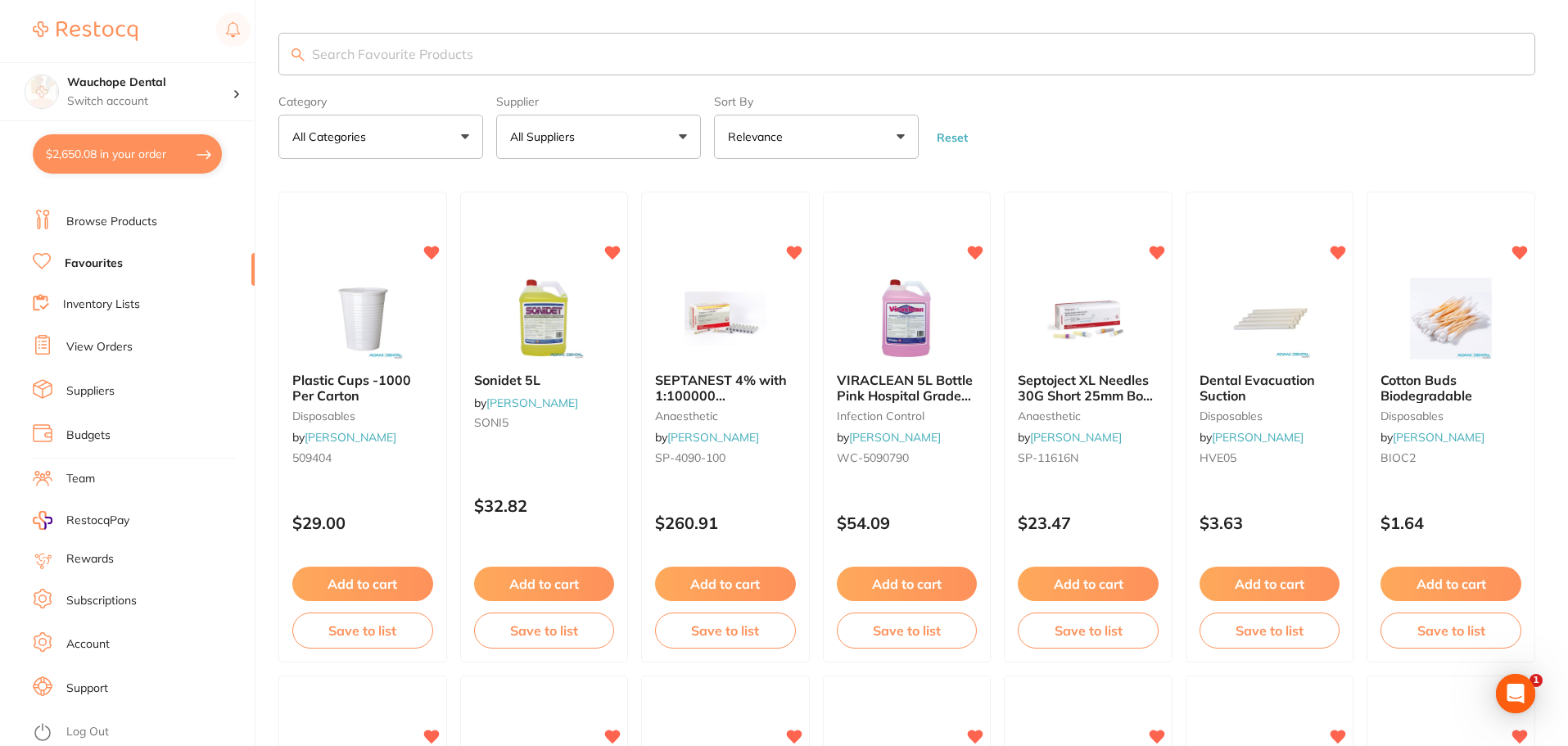
click at [111, 222] on link "Browse Products" at bounding box center [112, 221] width 91 height 16
click at [1520, 695] on icon "Open Intercom Messenger" at bounding box center [1516, 693] width 19 height 21
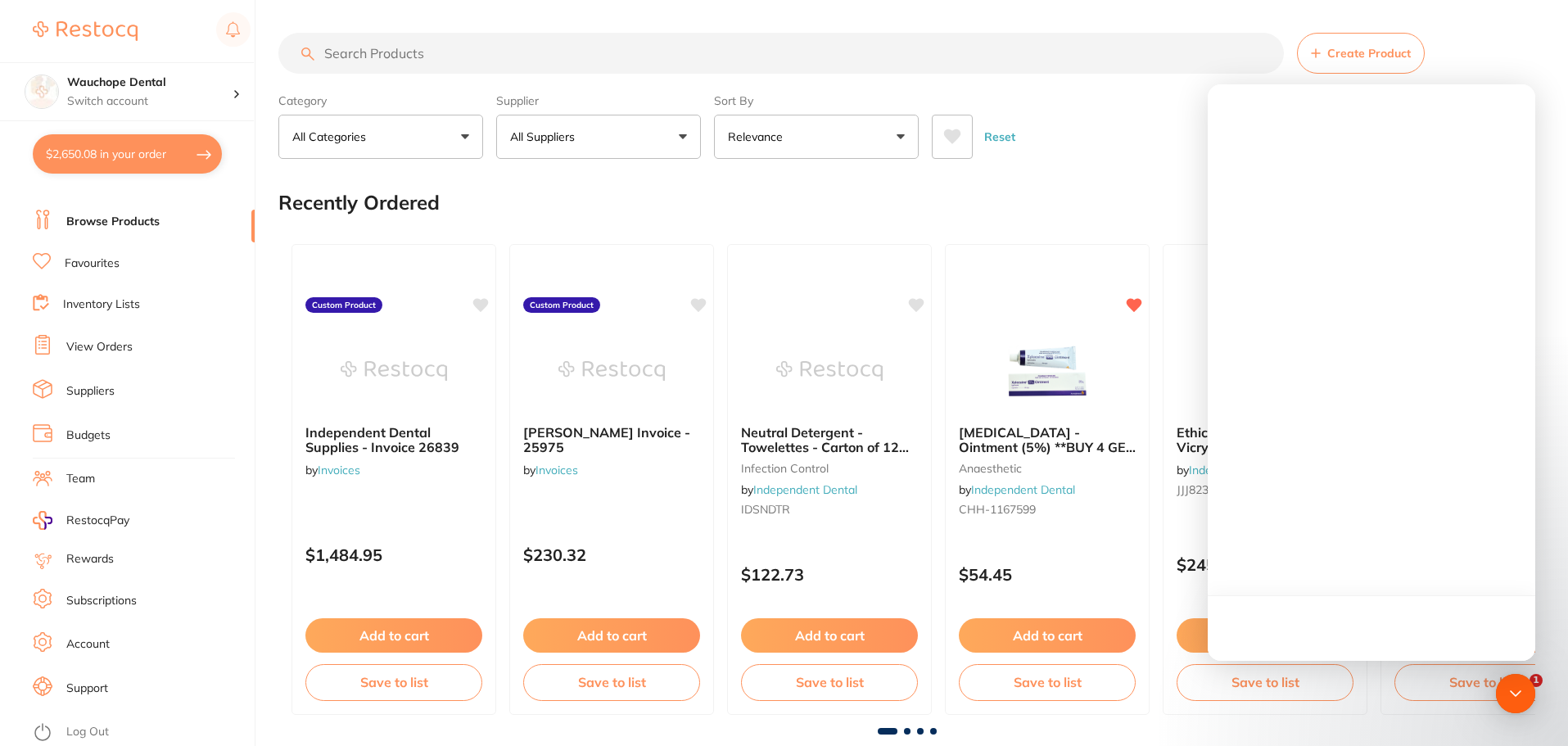
click at [1523, 698] on icon "Open Intercom Messenger" at bounding box center [1516, 693] width 21 height 21
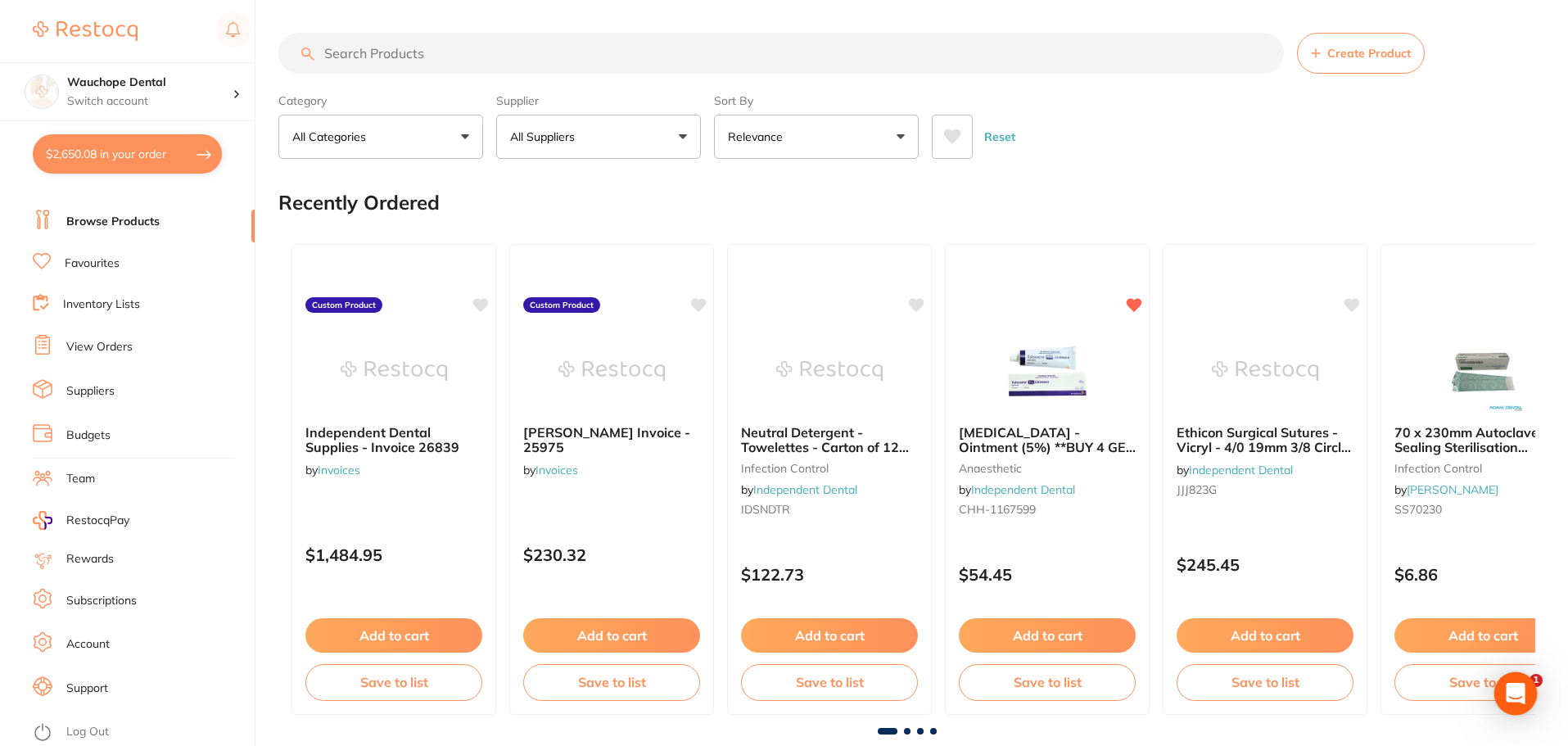
click at [1519, 698] on icon "Open Intercom Messenger" at bounding box center [1516, 693] width 21 height 21
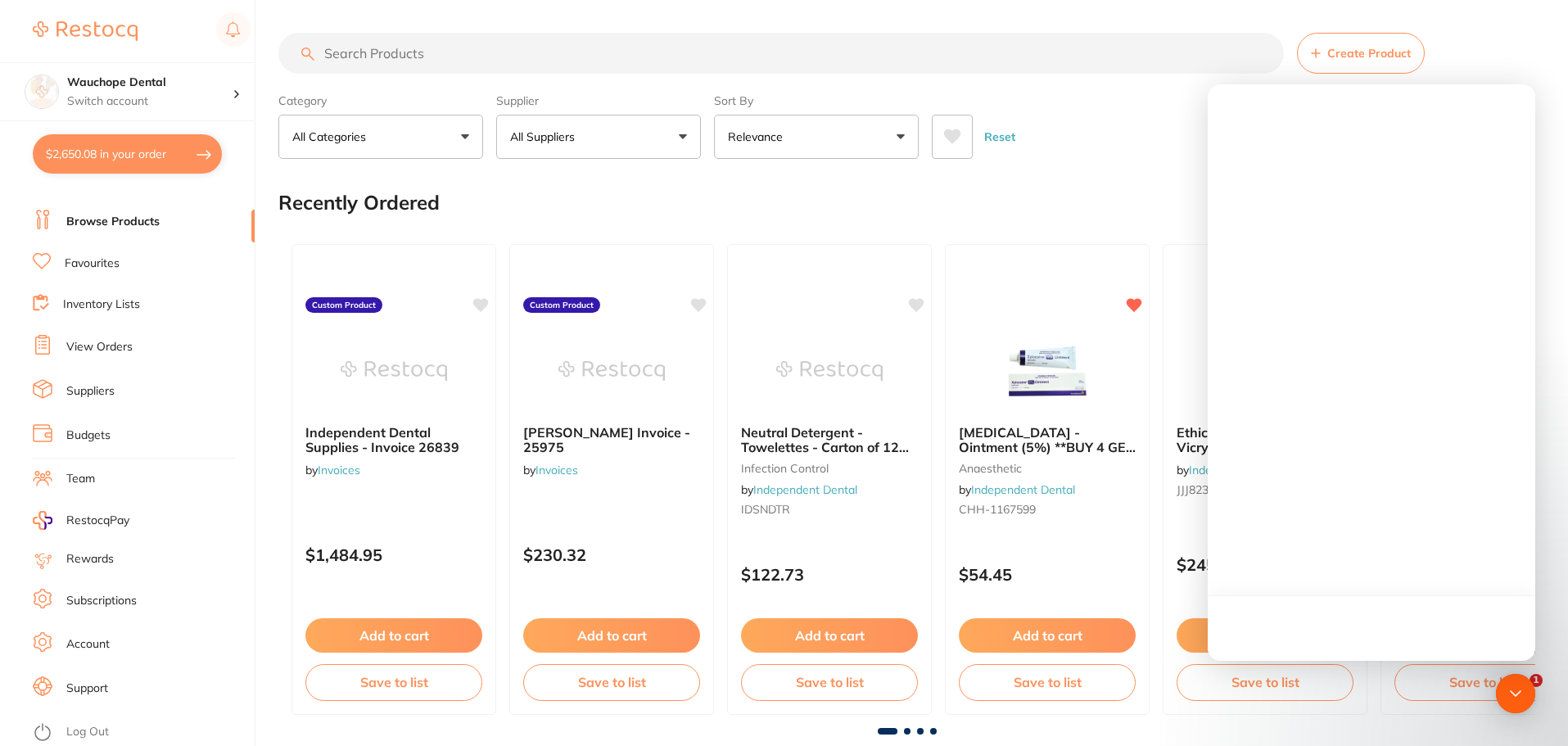
click at [88, 695] on link "Support" at bounding box center [87, 688] width 42 height 16
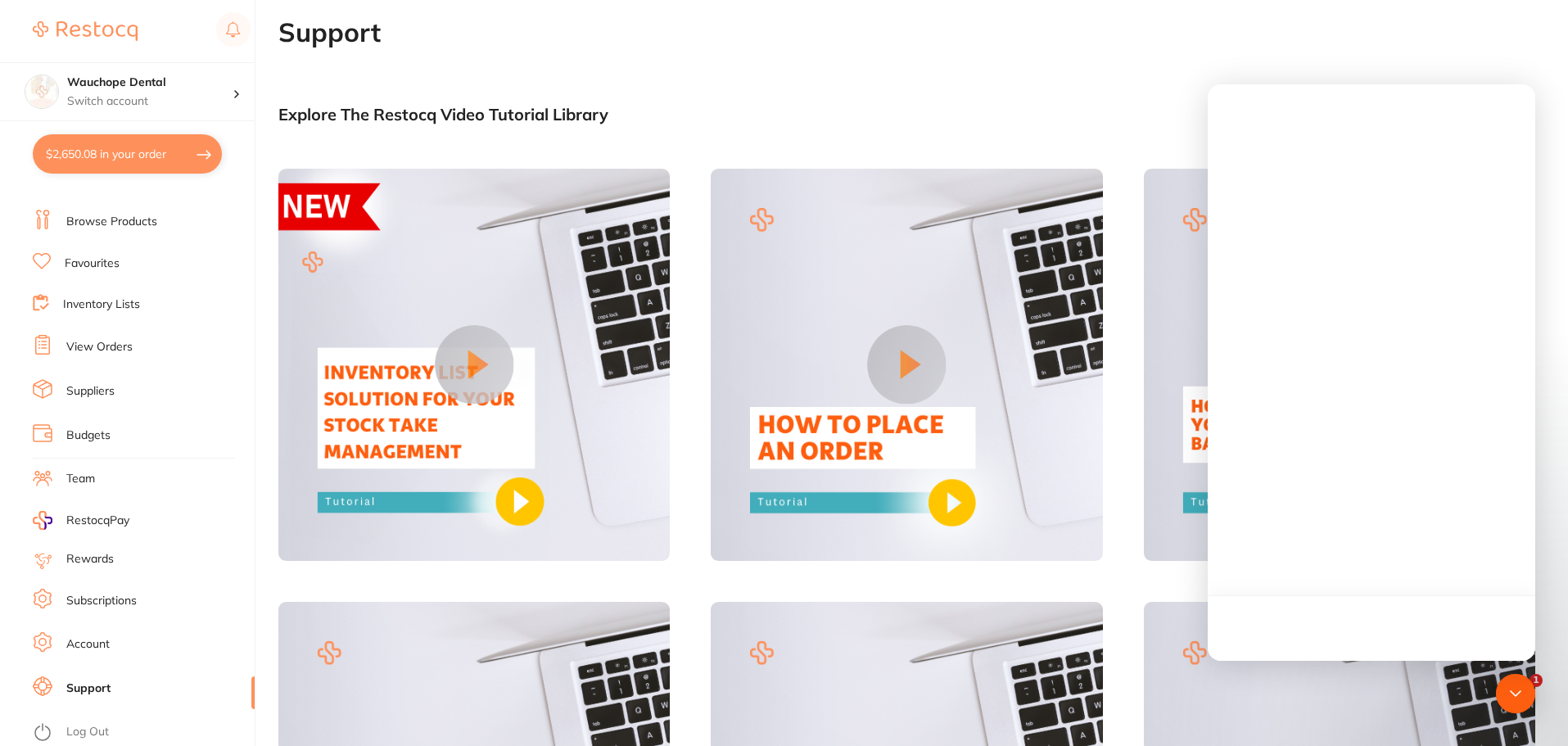
click at [877, 28] on h1 "Support" at bounding box center [923, 32] width 1290 height 30
click at [1510, 703] on div "Open Intercom Messenger" at bounding box center [1516, 694] width 44 height 44
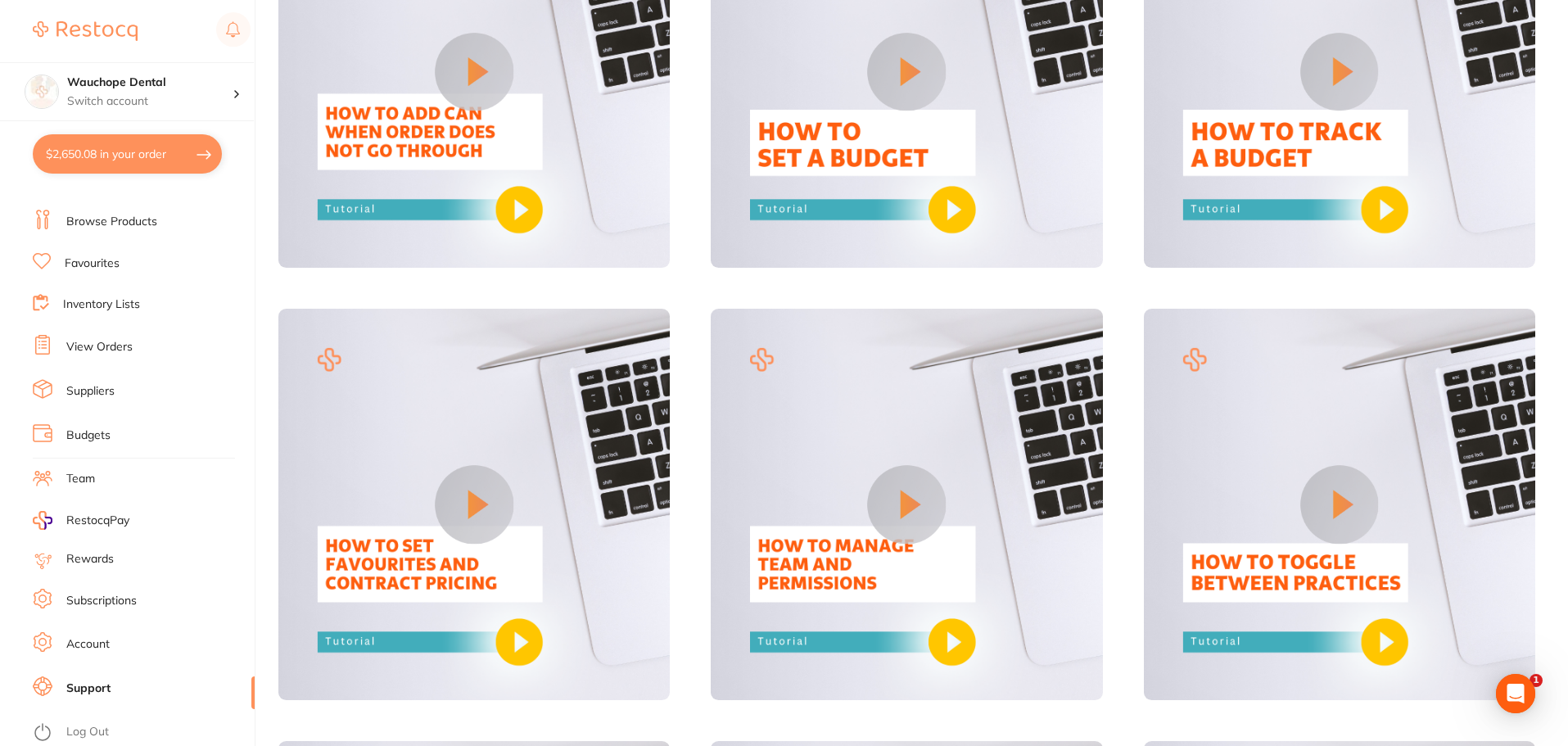
scroll to position [819, 0]
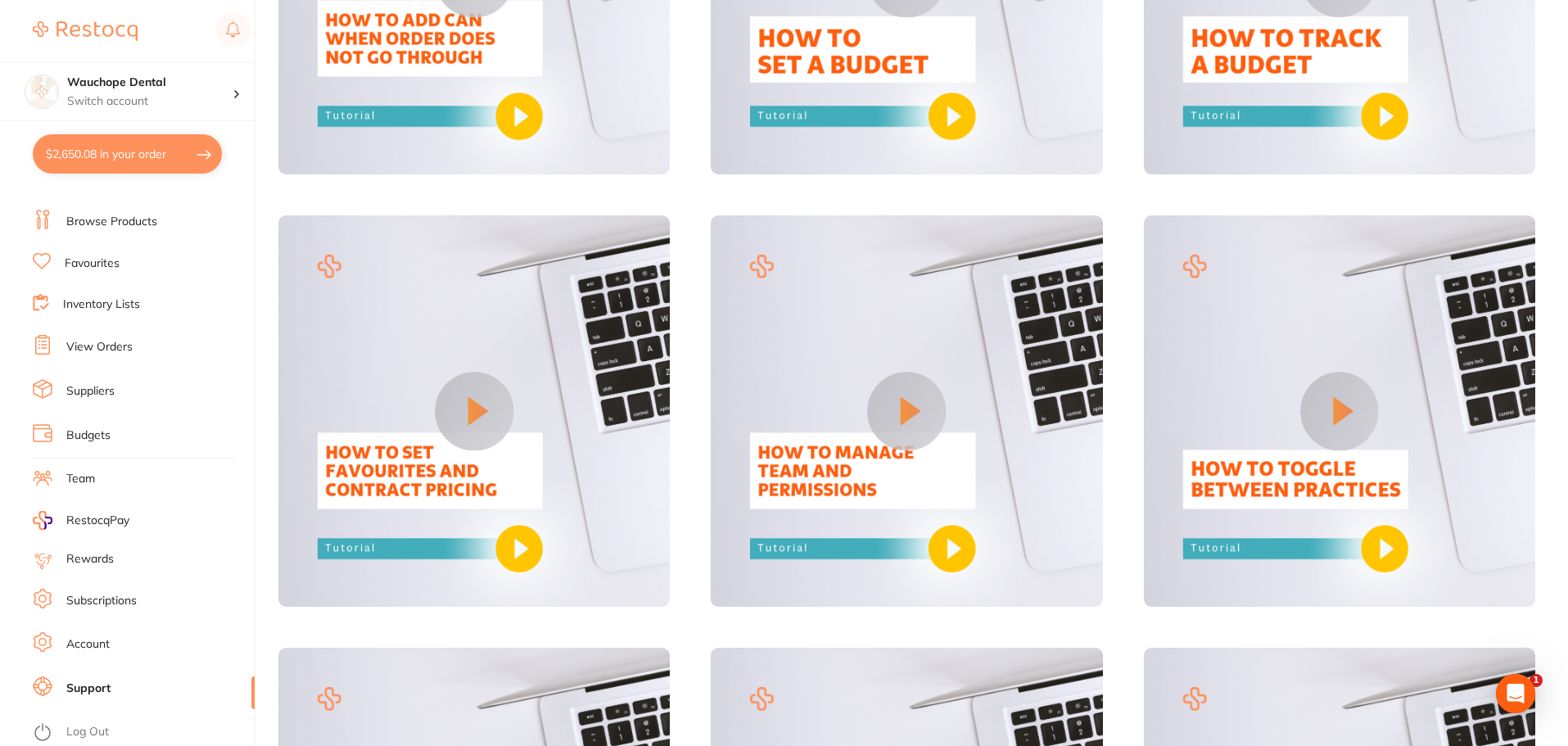
click at [480, 418] on button at bounding box center [474, 411] width 79 height 79
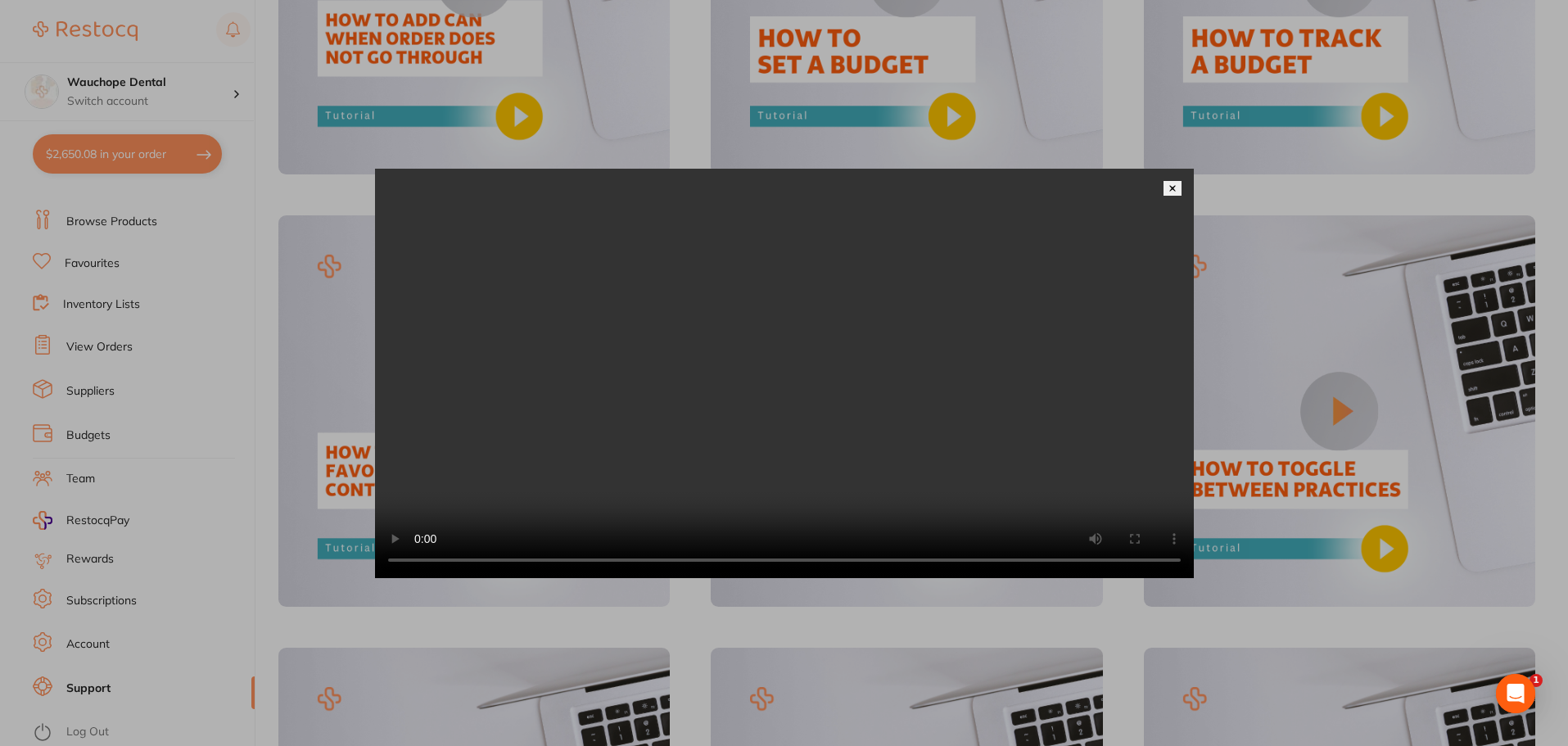
click at [1172, 181] on button at bounding box center [1172, 188] width 18 height 15
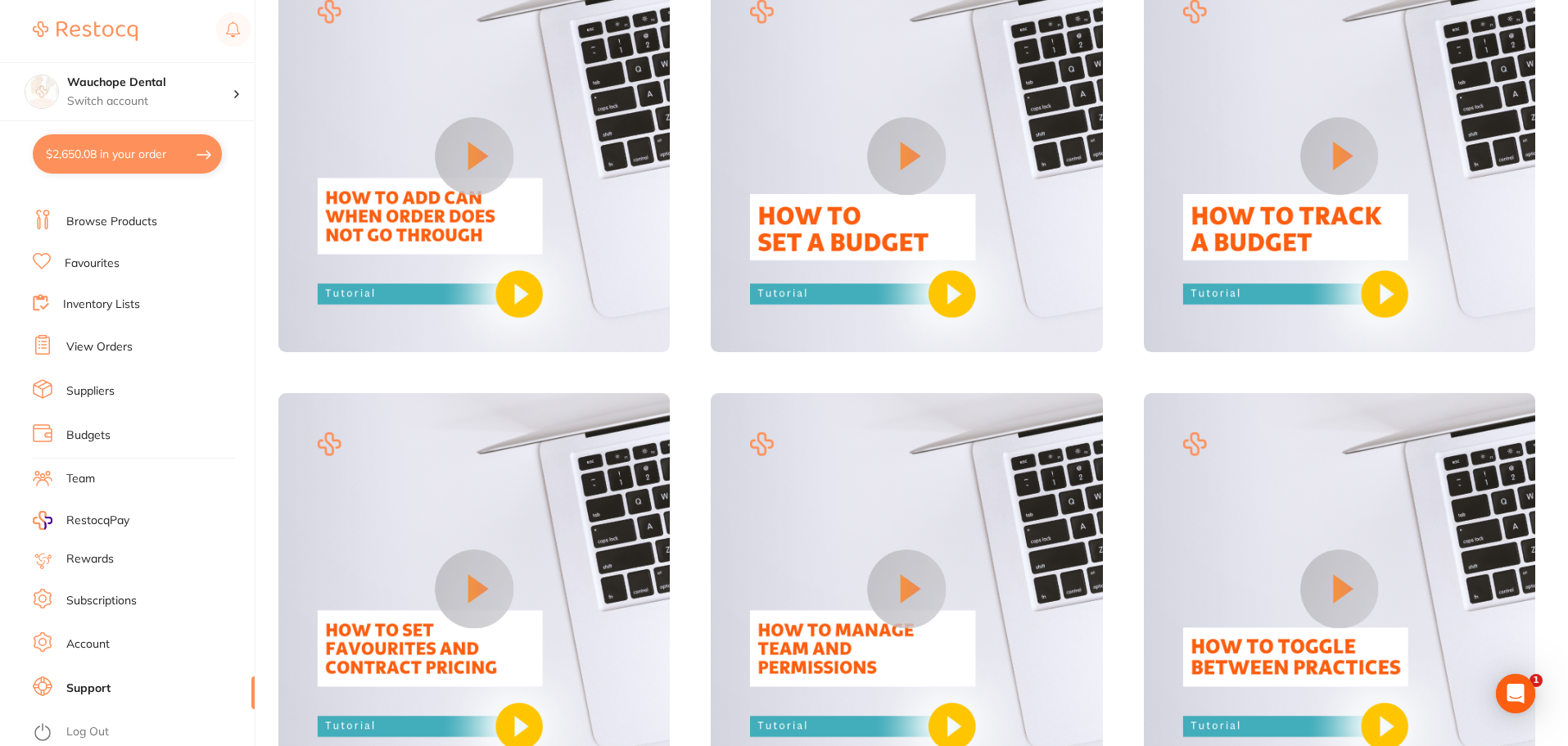
scroll to position [491, 0]
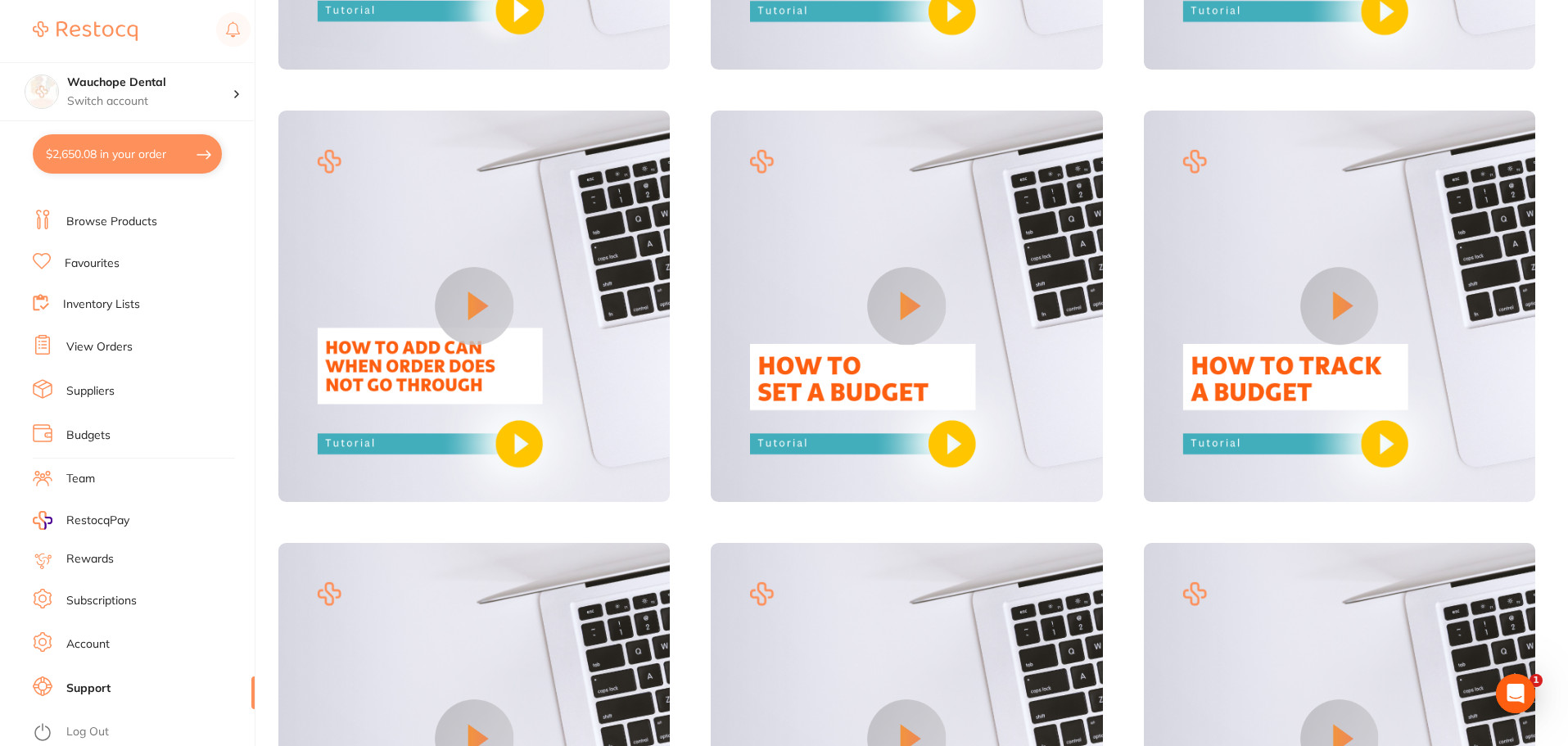
click at [104, 218] on link "Browse Products" at bounding box center [112, 221] width 91 height 16
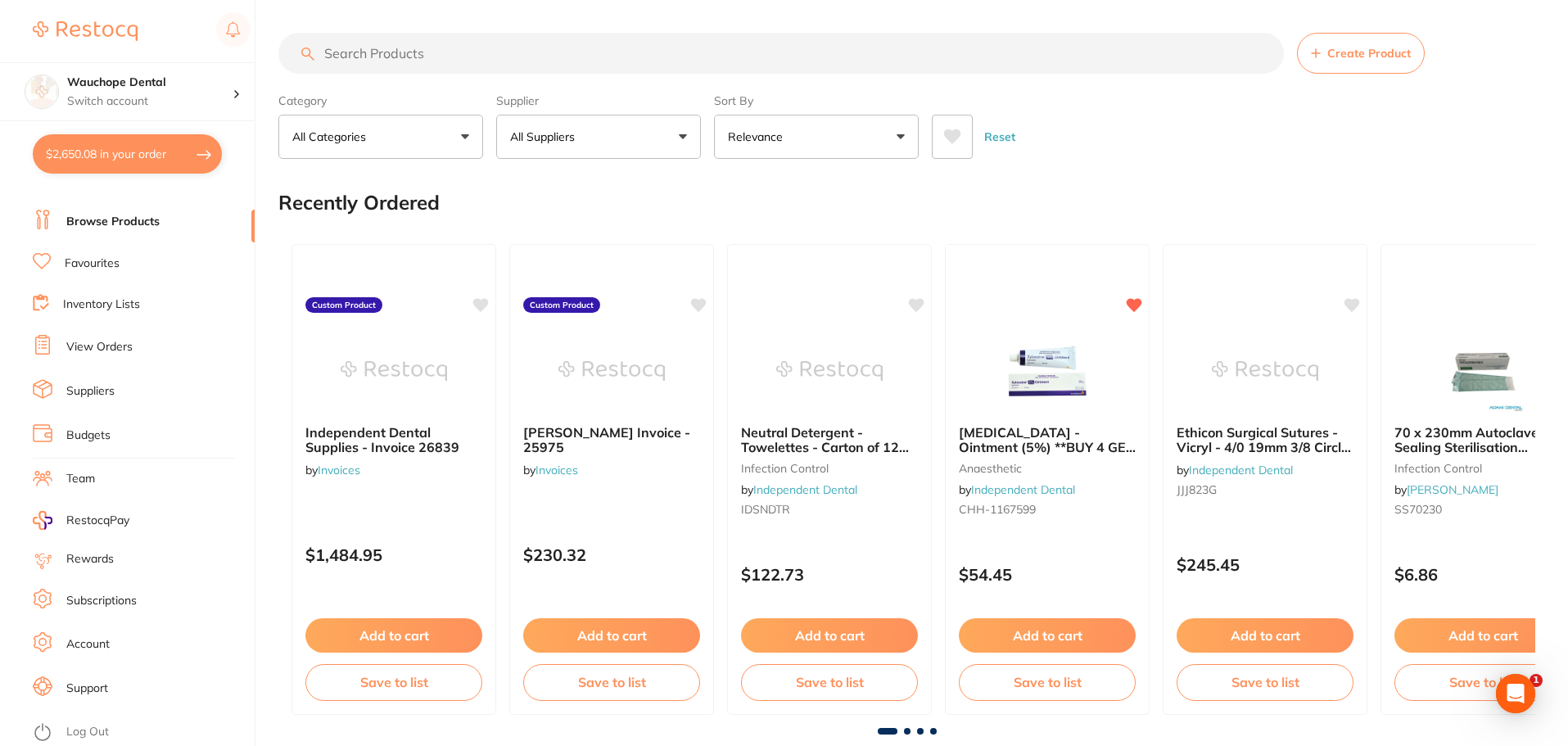
click at [1342, 42] on button "Create Product" at bounding box center [1361, 53] width 128 height 41
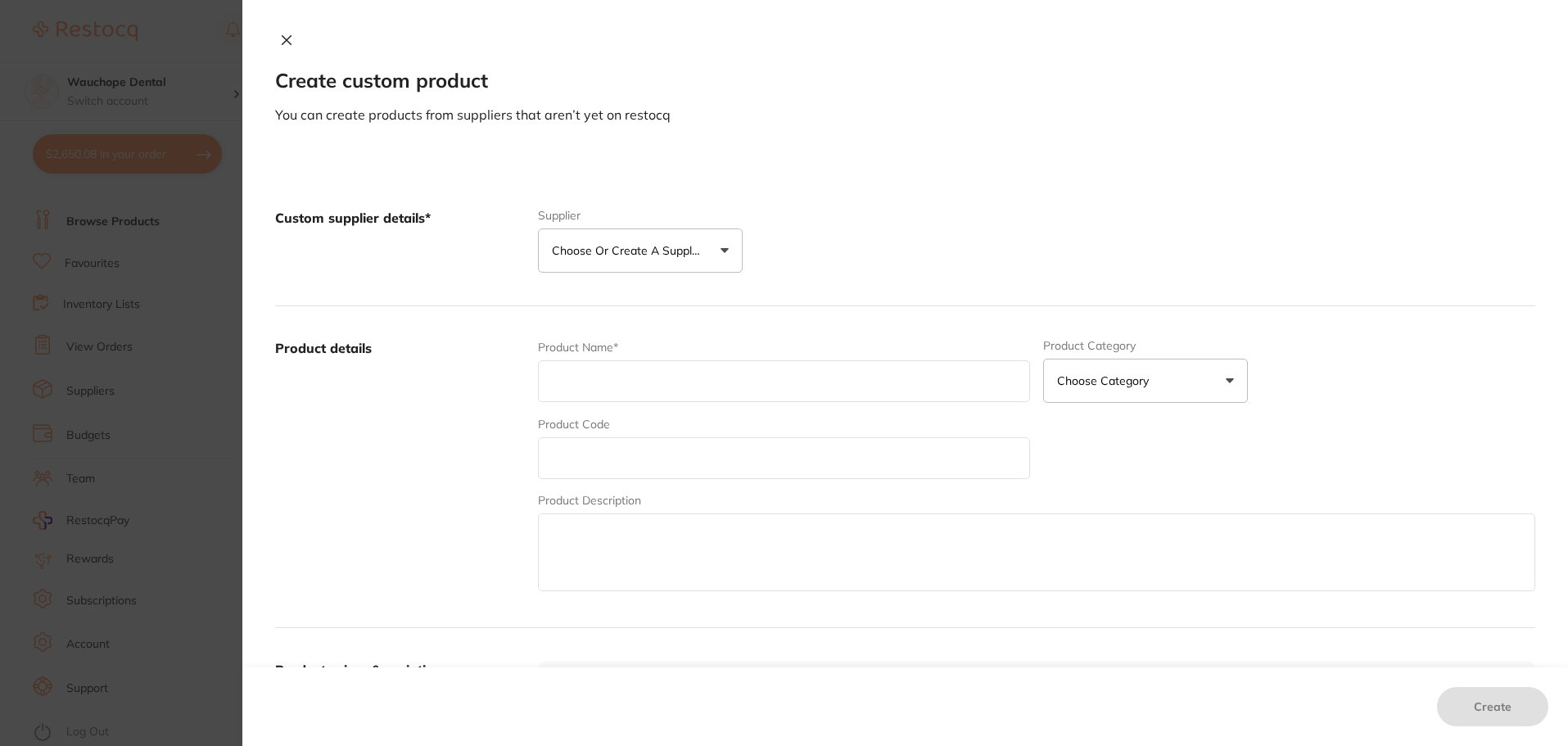
click at [675, 244] on p "Choose or create a supplier" at bounding box center [629, 250] width 155 height 16
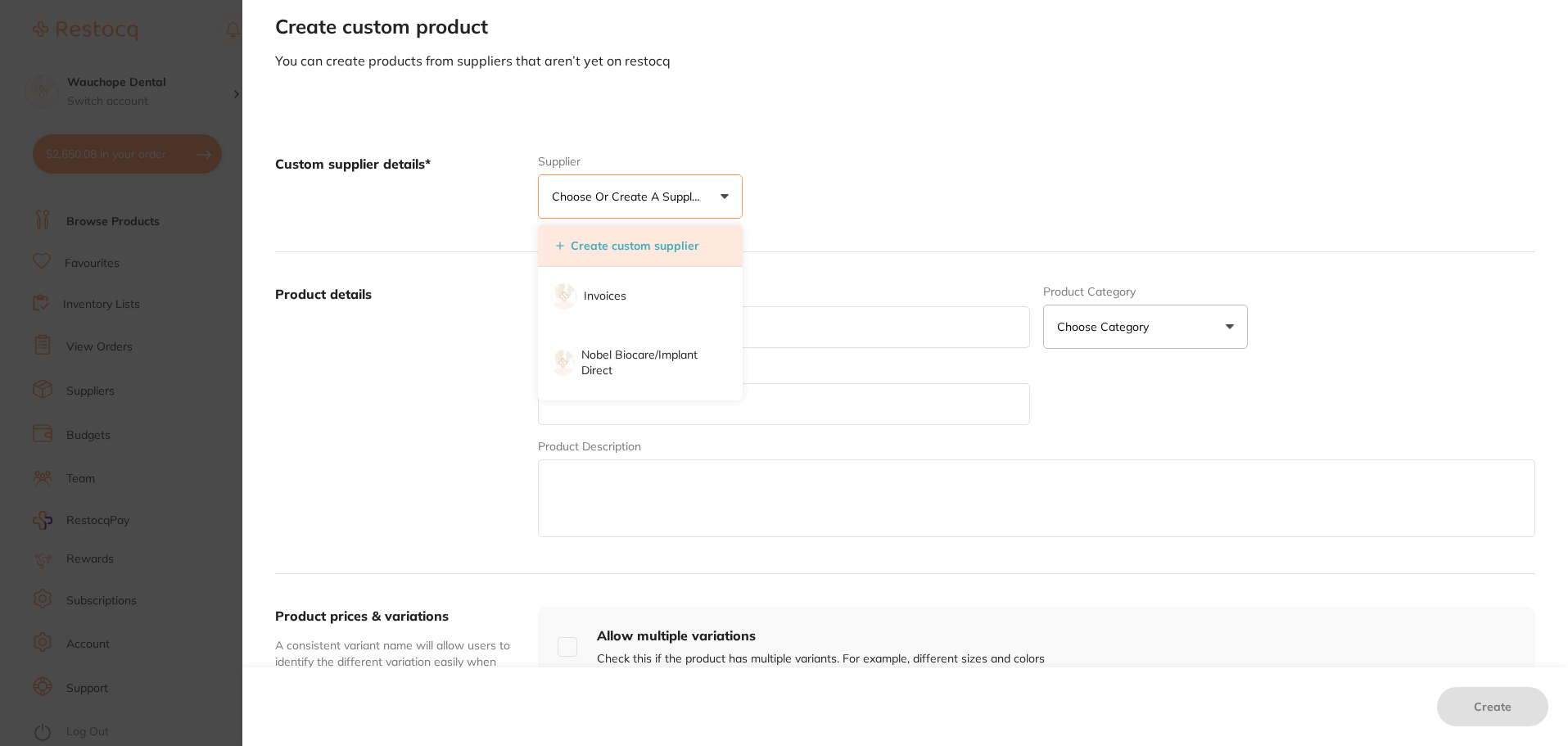
scroll to position [82, 0]
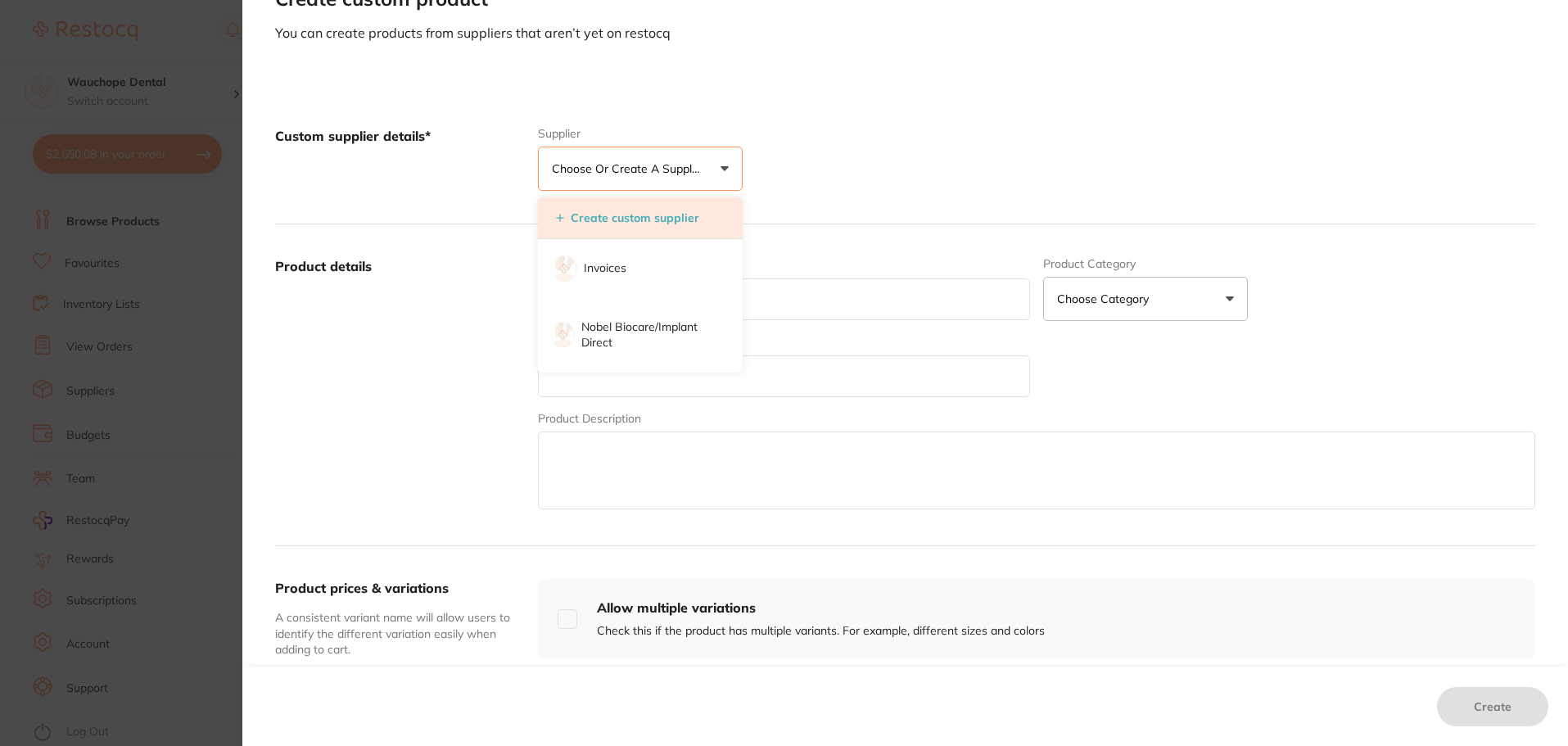
click at [641, 218] on button "Create custom supplier" at bounding box center [628, 217] width 153 height 15
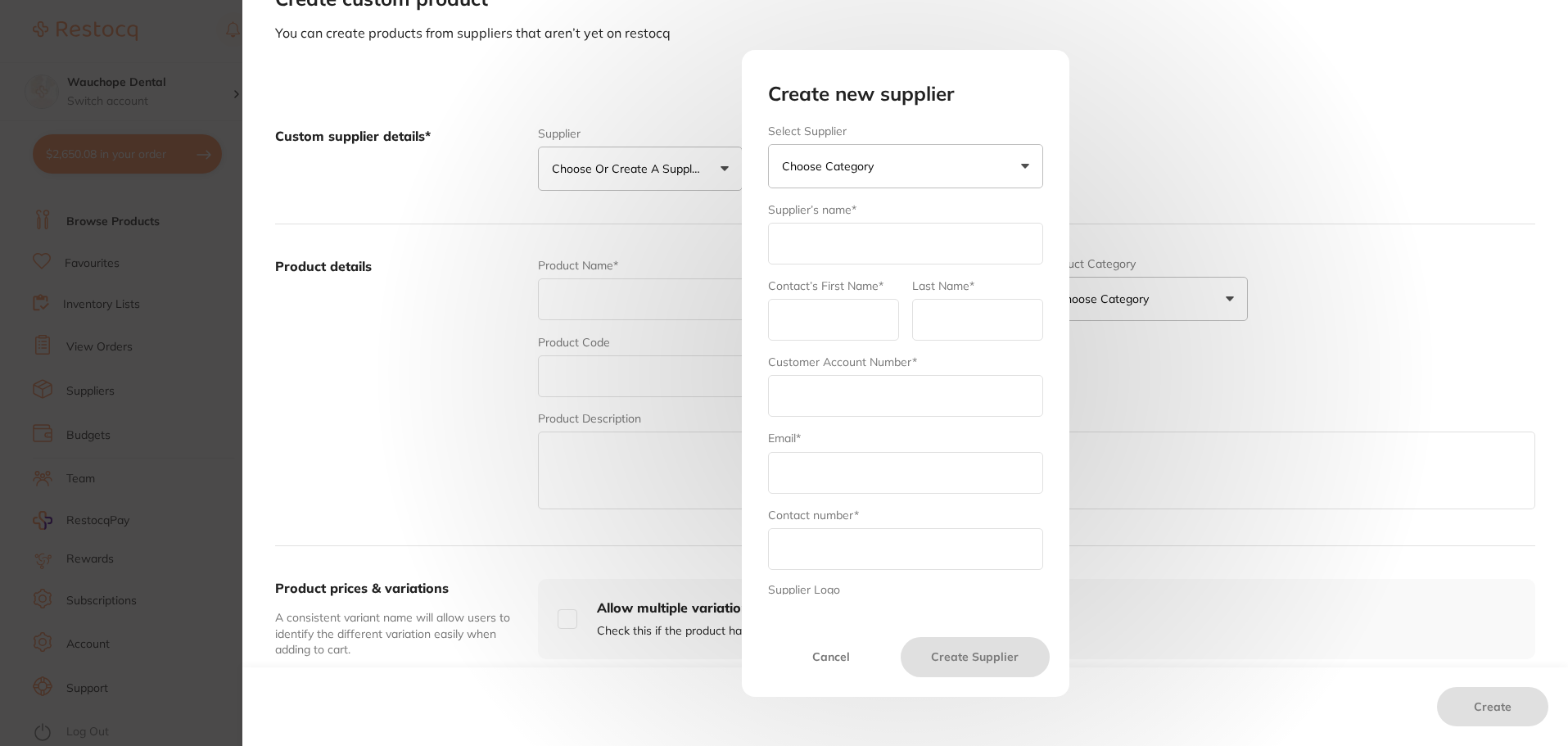
scroll to position [0, 0]
click at [729, 128] on div "Create new supplier Select Supplier Choose Category Henry Schein Halas Adam Den…" at bounding box center [905, 373] width 1326 height 746
click at [822, 670] on button "Cancel" at bounding box center [831, 657] width 140 height 39
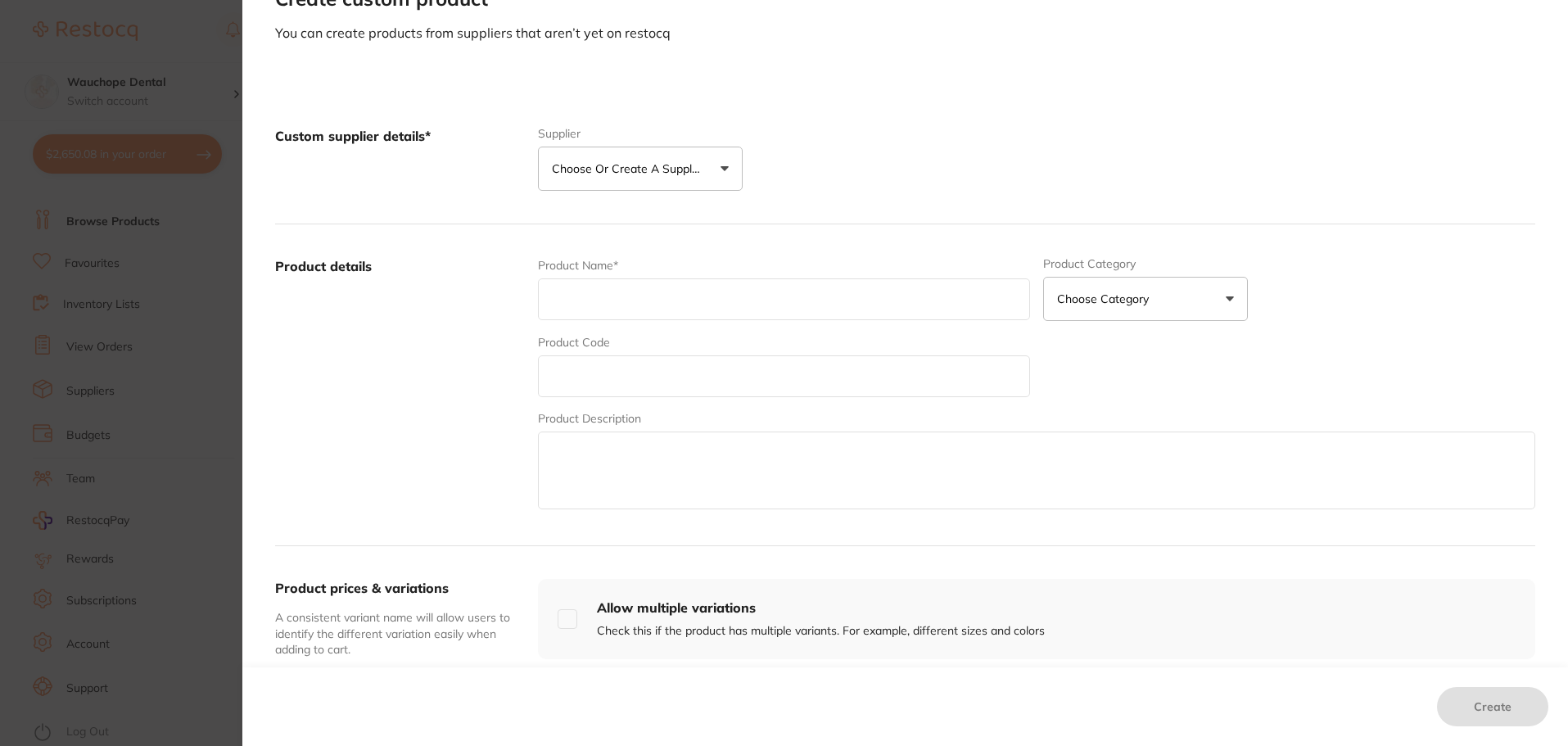
click at [579, 176] on p "Choose or create a supplier" at bounding box center [629, 168] width 155 height 16
click at [611, 162] on p "Choose or create a supplier" at bounding box center [629, 168] width 155 height 16
click at [707, 162] on button "Choose or create a supplier" at bounding box center [641, 169] width 204 height 45
click at [632, 222] on button "Create custom supplier" at bounding box center [628, 217] width 153 height 15
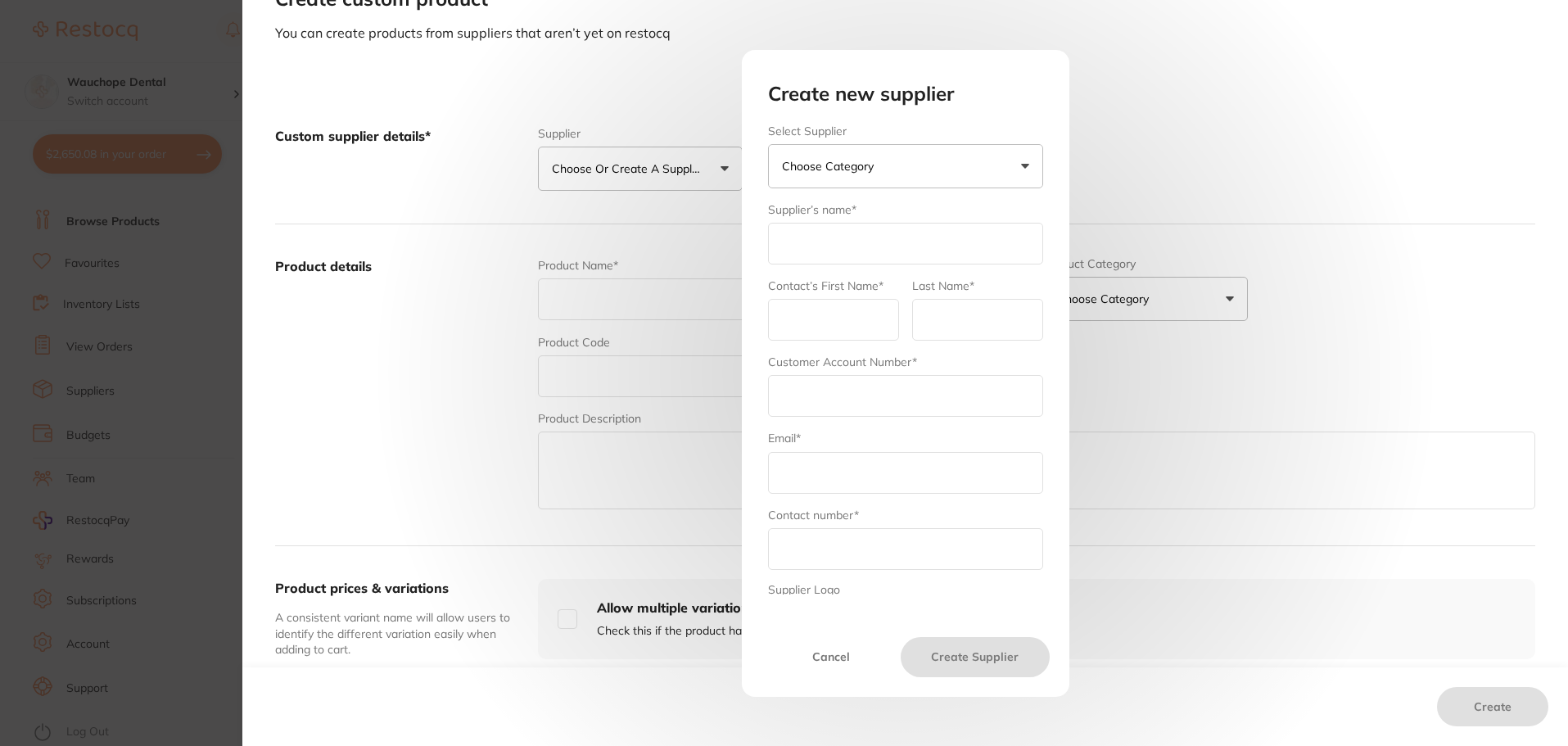
click at [817, 251] on input "text" at bounding box center [906, 243] width 275 height 42
click at [966, 166] on button "he" at bounding box center [906, 167] width 275 height 45
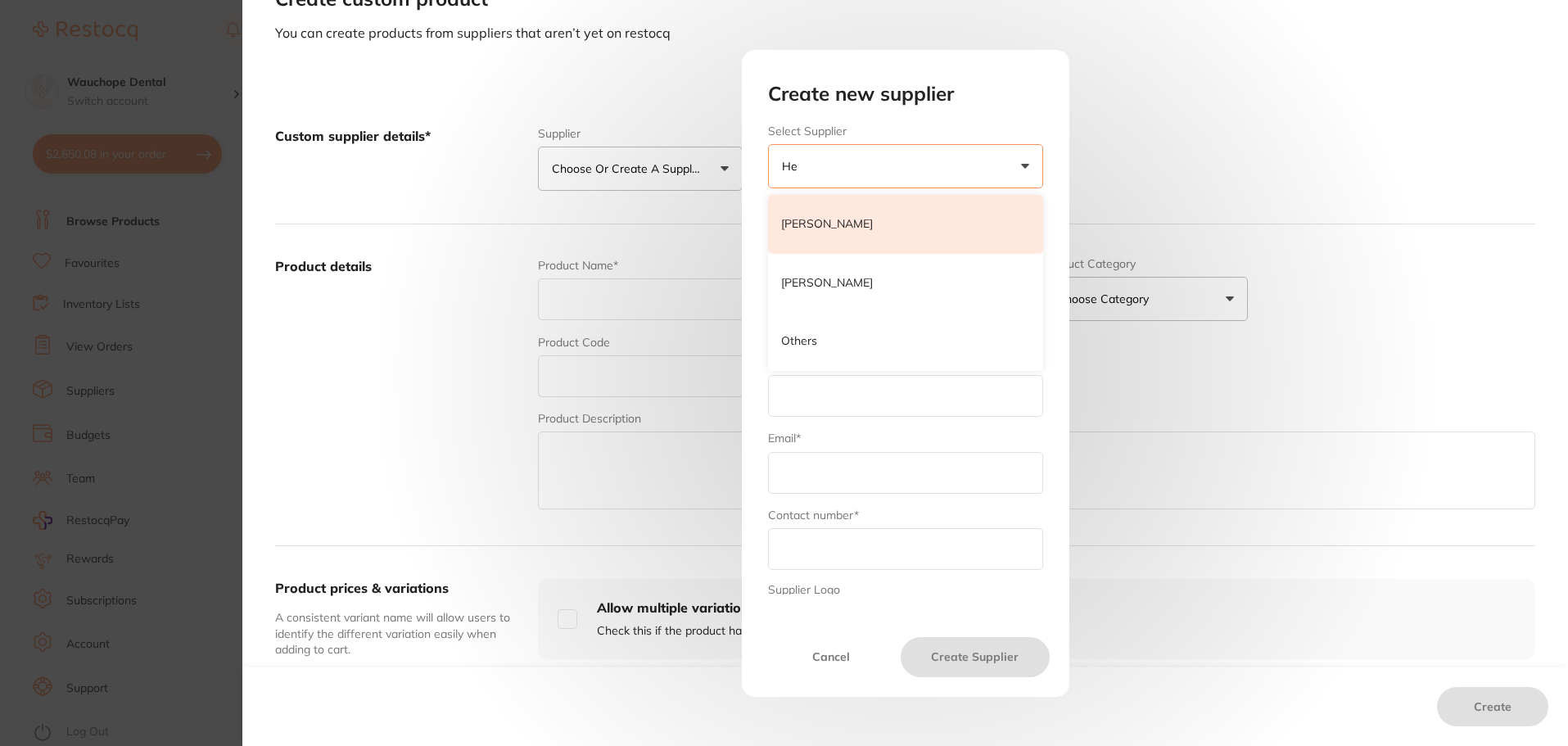
click at [851, 221] on p "[PERSON_NAME]" at bounding box center [827, 224] width 92 height 16
type input "[PERSON_NAME]"
type input "admin"
type input "hernyscheinhalls"
type input "[DOMAIN_NAME][EMAIL_ADDRESS][DOMAIN_NAME]"
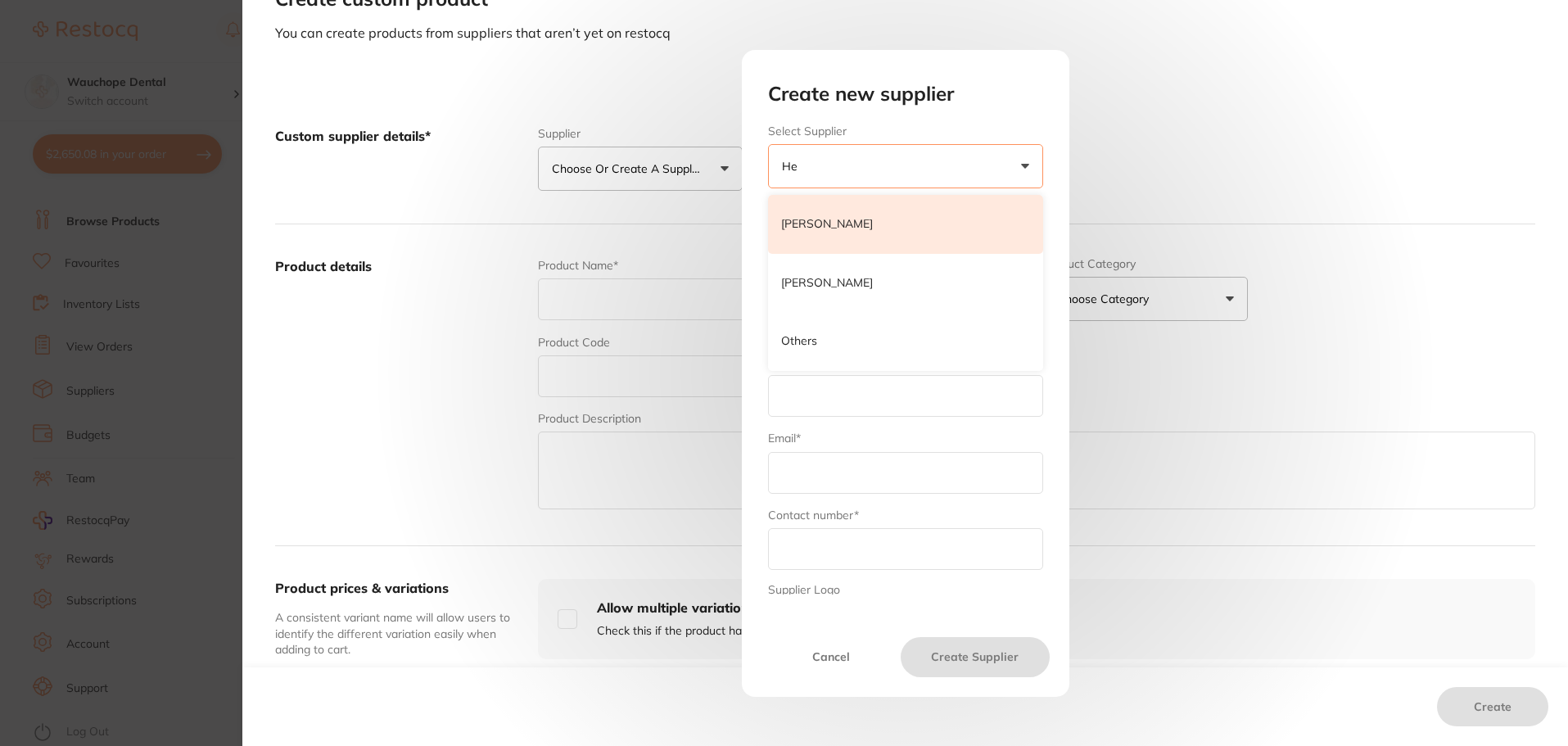
type input "1300 658 822"
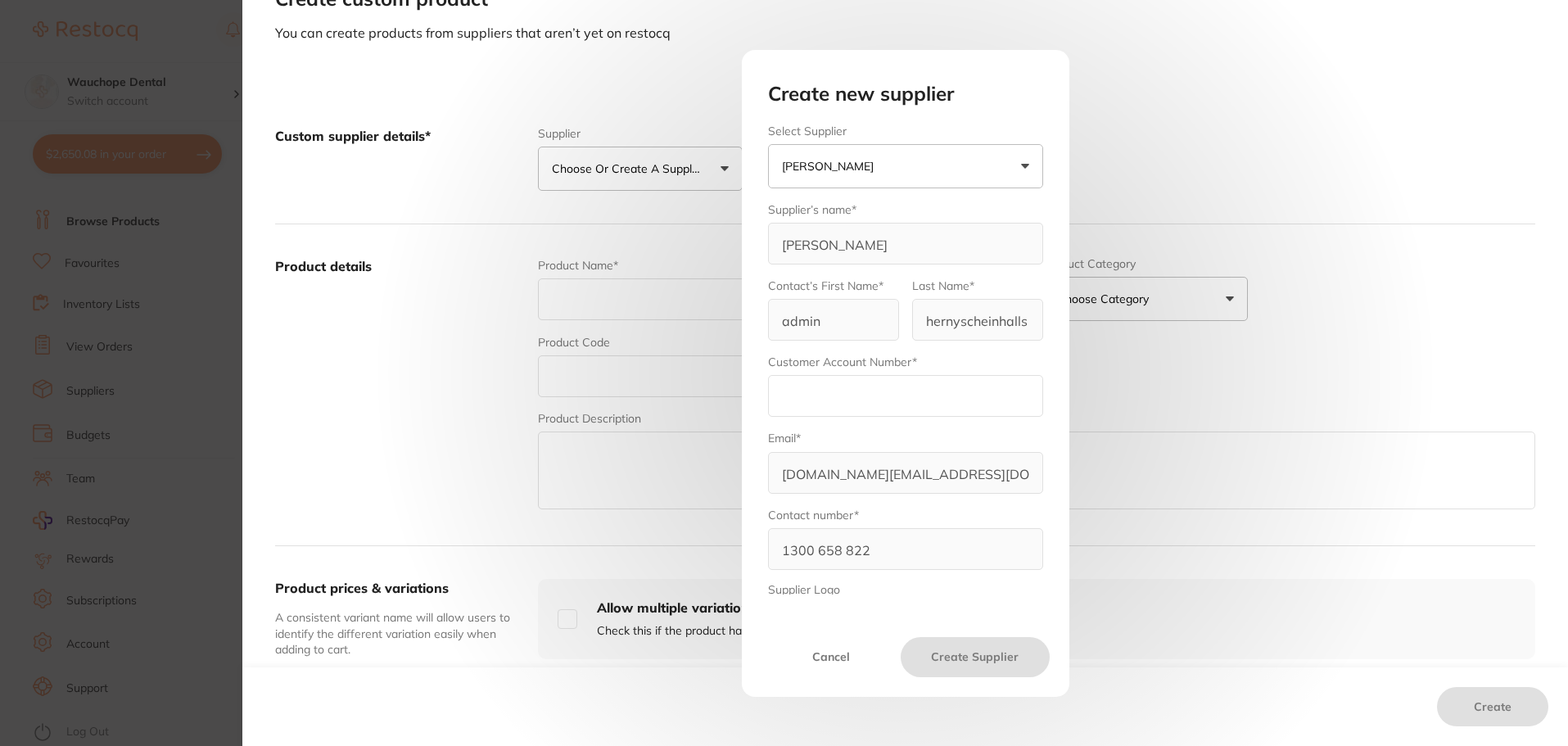
click at [667, 272] on div "Create new supplier Select Supplier Henry Schein Halas Henry Schein Halas Adam …" at bounding box center [905, 373] width 1326 height 746
click at [842, 408] on input "text" at bounding box center [906, 396] width 275 height 42
paste input "2WDH009"
type input "2WDH009"
click at [933, 344] on form "Select Supplier Henry Schein Halas Henry Schein Halas Adam Dental Others Suppli…" at bounding box center [906, 410] width 275 height 572
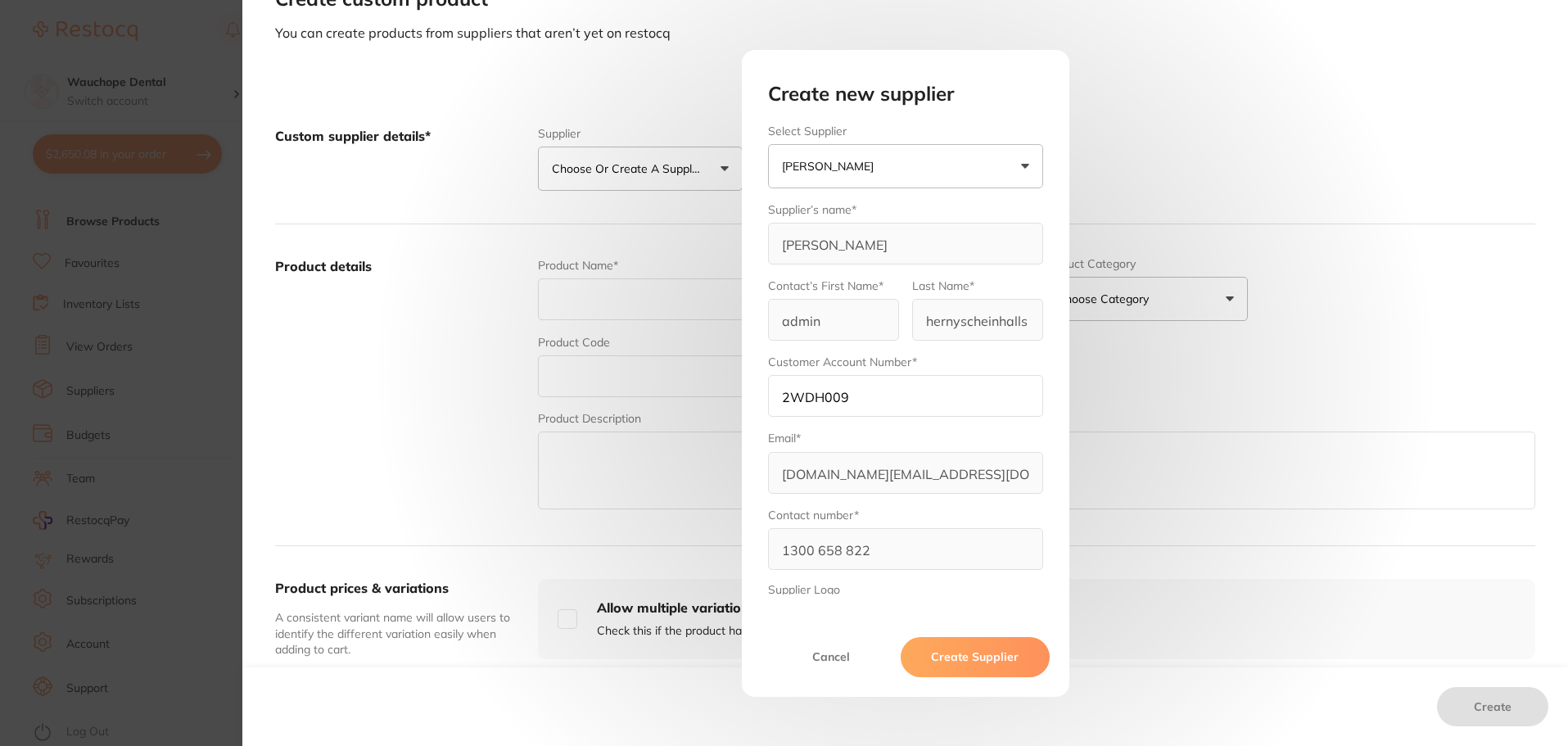
click at [989, 658] on button "Create Supplier" at bounding box center [975, 657] width 149 height 39
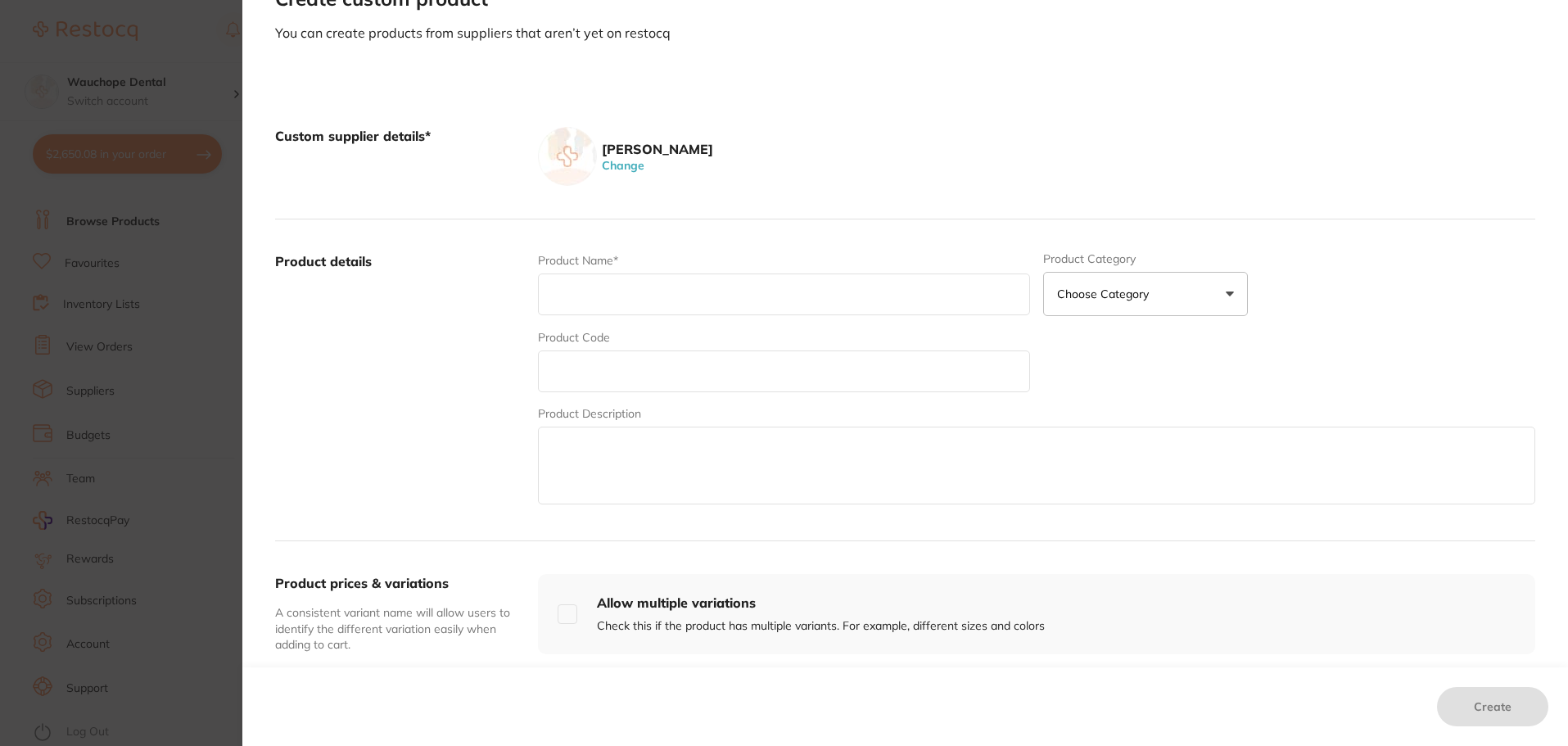
click at [577, 289] on input "text" at bounding box center [784, 294] width 492 height 42
paste input "Septoject XL Needles 30G Short 25mm Box of 100"
type input "Septoject XL Needles 30G Short 25mm Box of 100"
click at [591, 374] on input "text" at bounding box center [784, 371] width 492 height 42
paste input "SP-11616N"
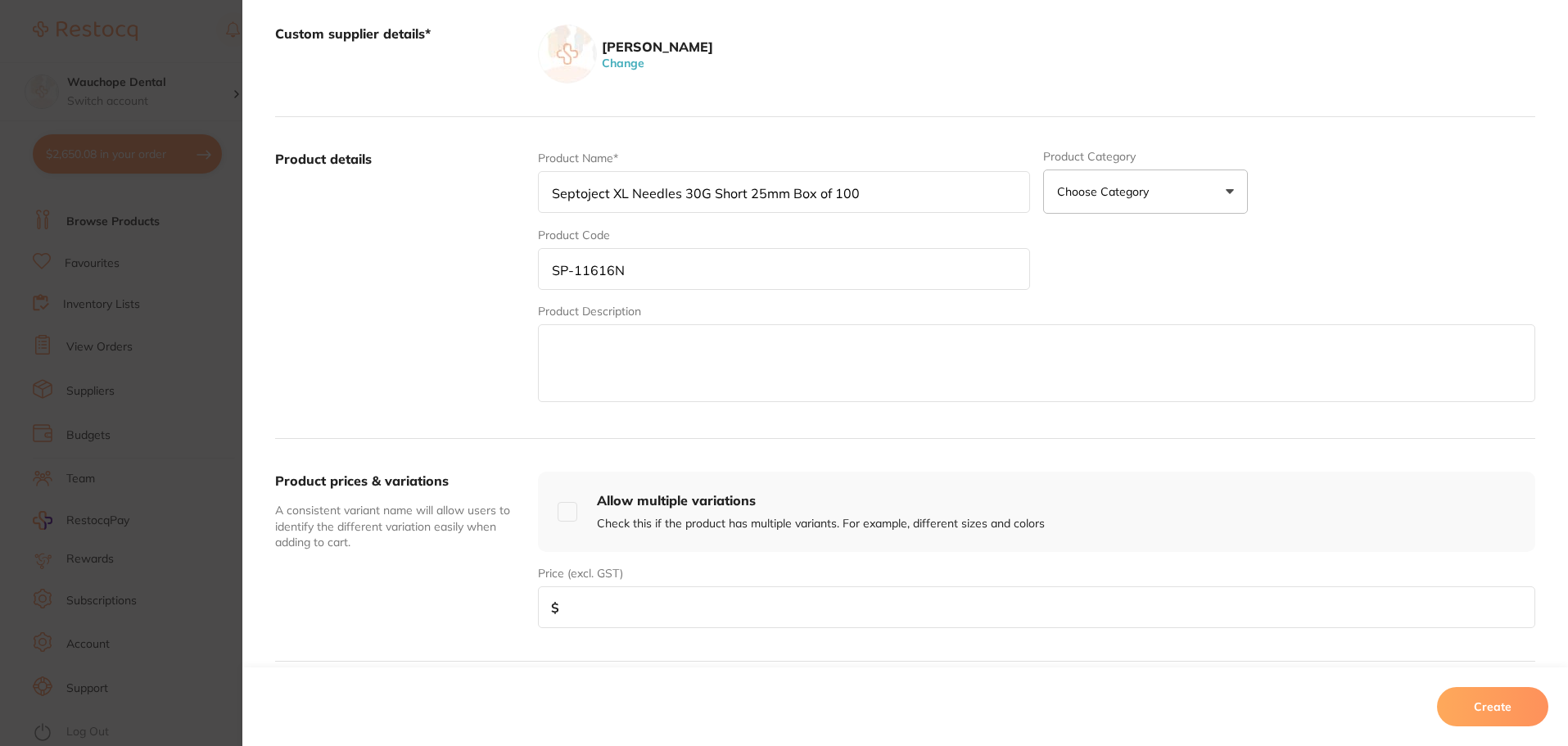
scroll to position [328, 0]
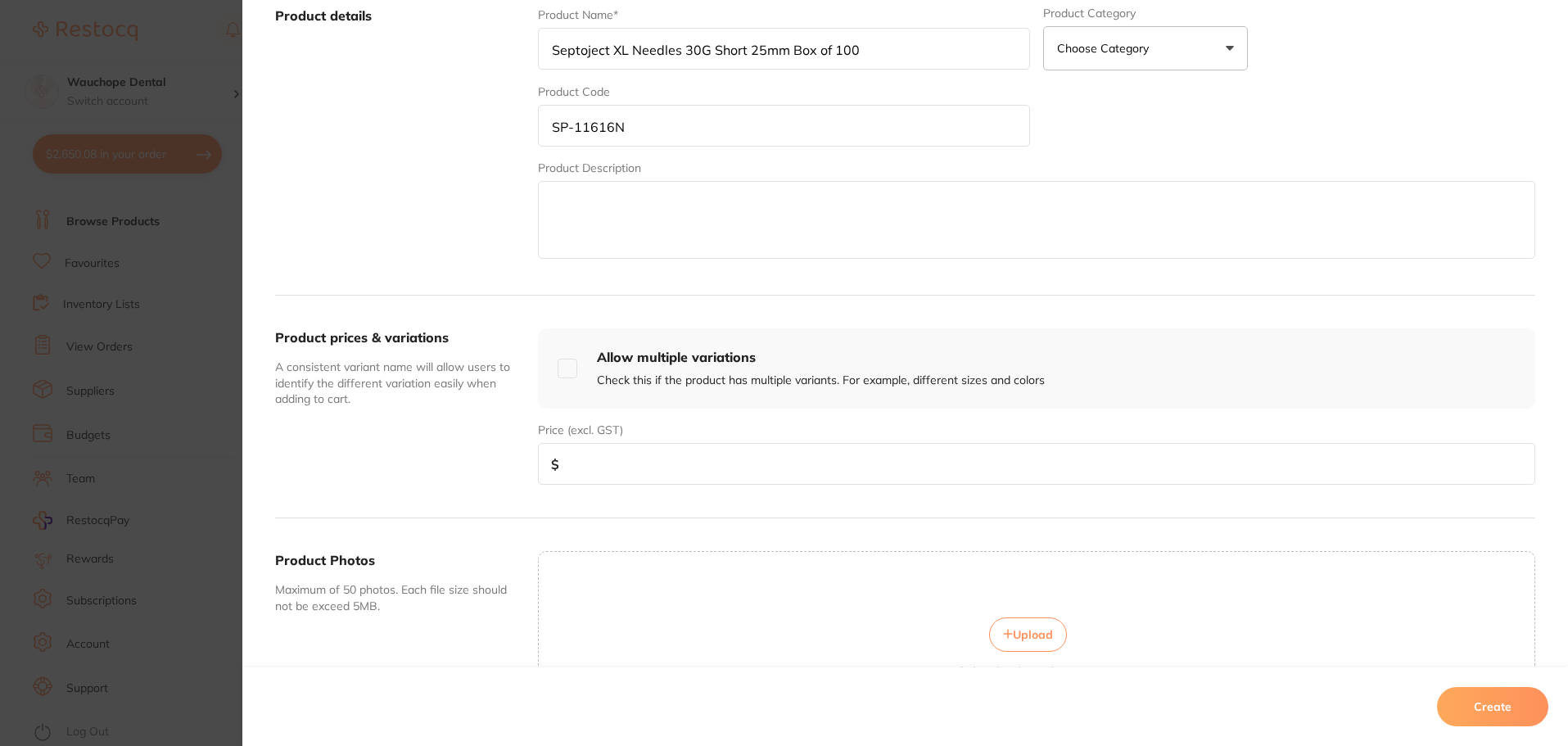
type input "SP-11616N"
click at [629, 468] on input "number" at bounding box center [1037, 464] width 998 height 42
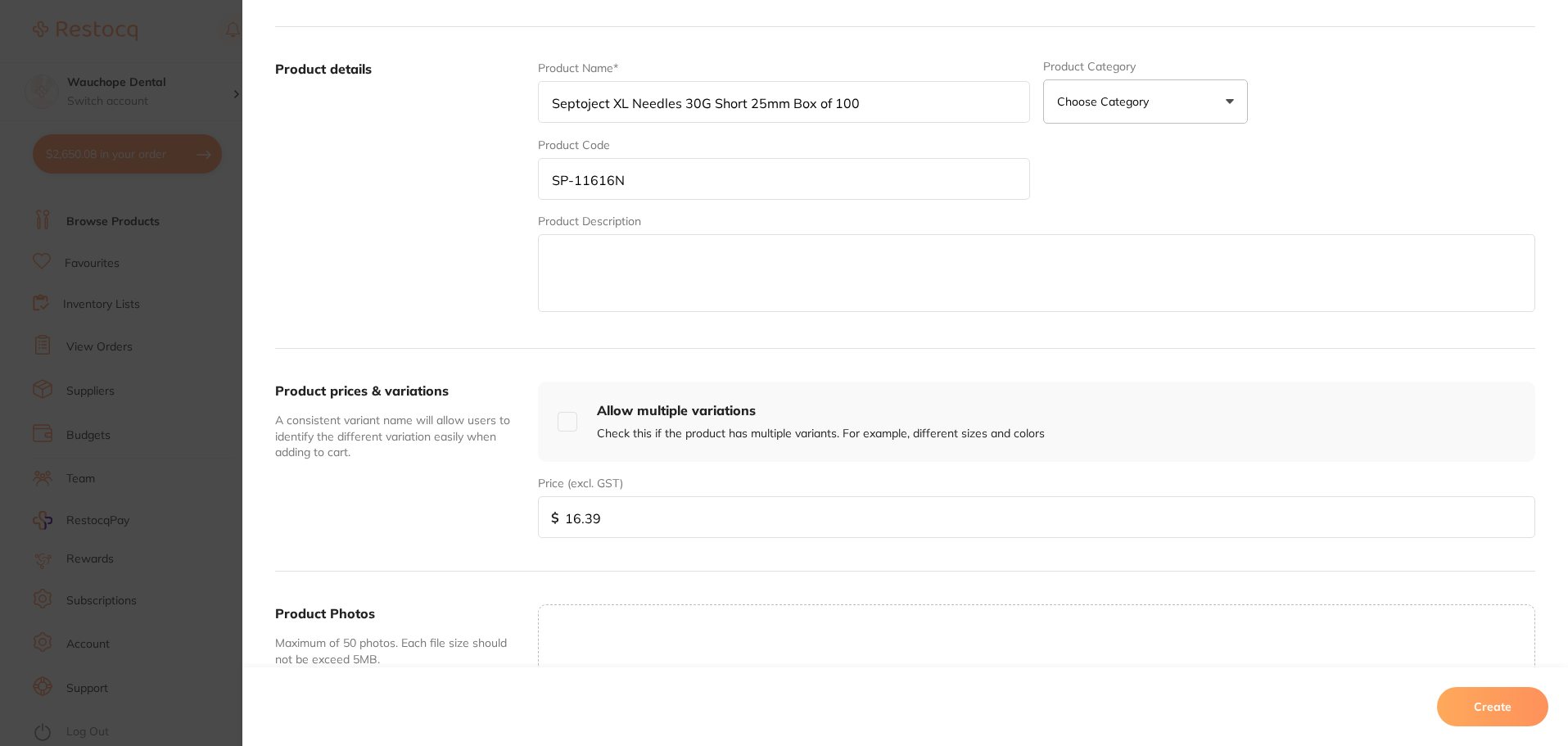
scroll to position [246, 0]
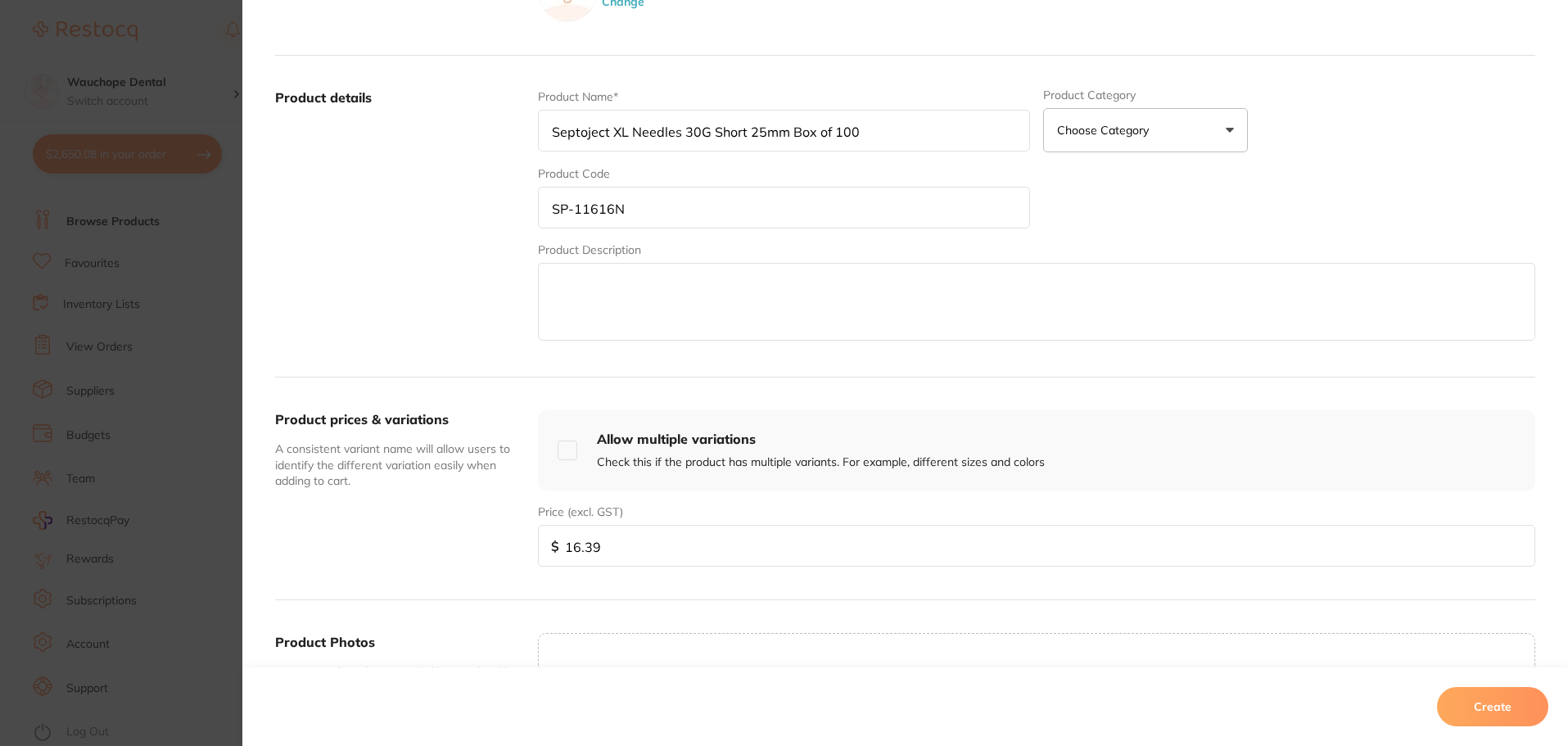
type input "16.39"
click at [690, 298] on textarea at bounding box center [1037, 301] width 998 height 78
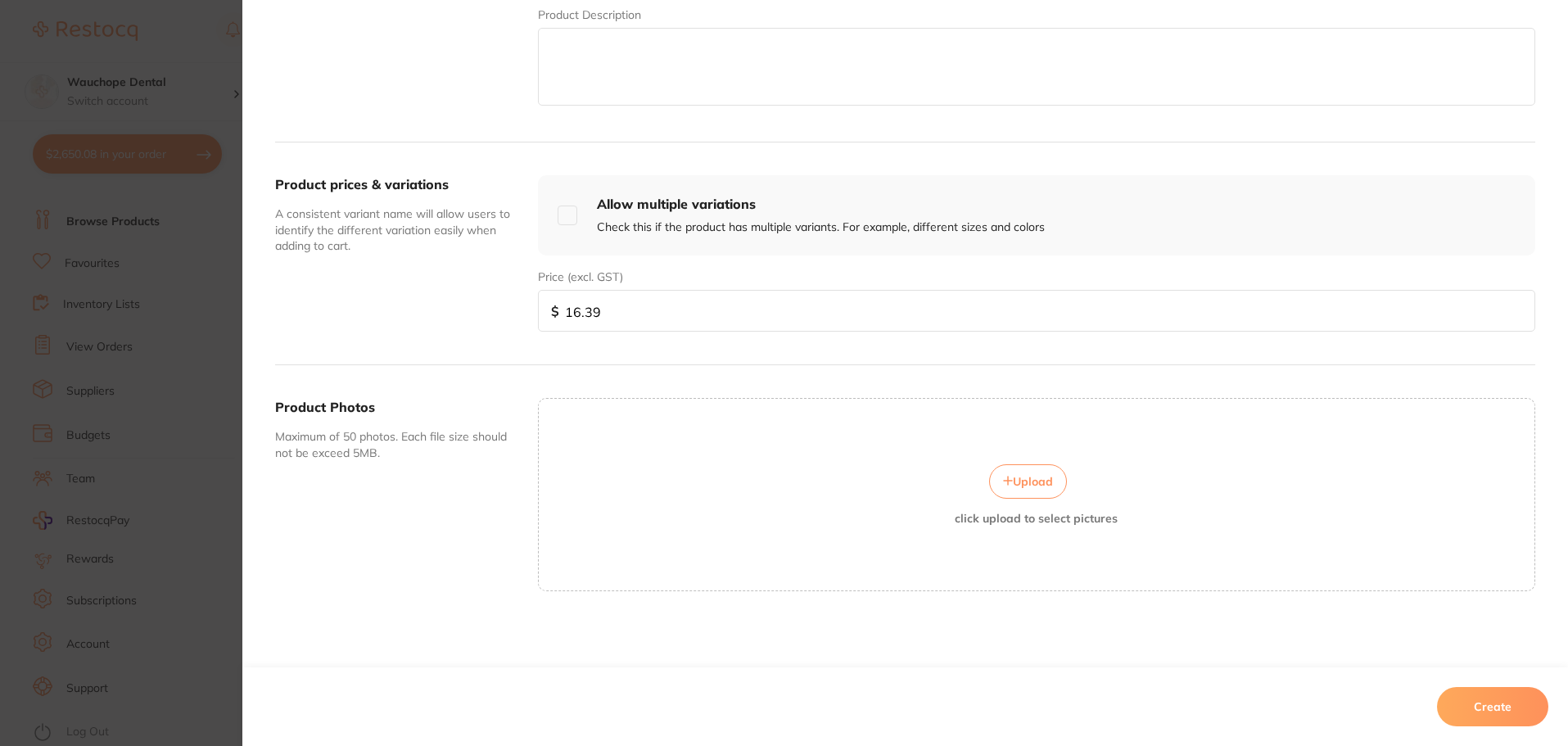
scroll to position [482, 0]
drag, startPoint x: 684, startPoint y: 453, endPoint x: 1046, endPoint y: 485, distance: 363.4
click at [1046, 485] on span "Upload" at bounding box center [1033, 480] width 40 height 15
click at [759, 487] on div "Upload click upload to select pictures" at bounding box center [1037, 494] width 996 height 61
click at [1021, 466] on button "Upload" at bounding box center [1028, 481] width 78 height 34
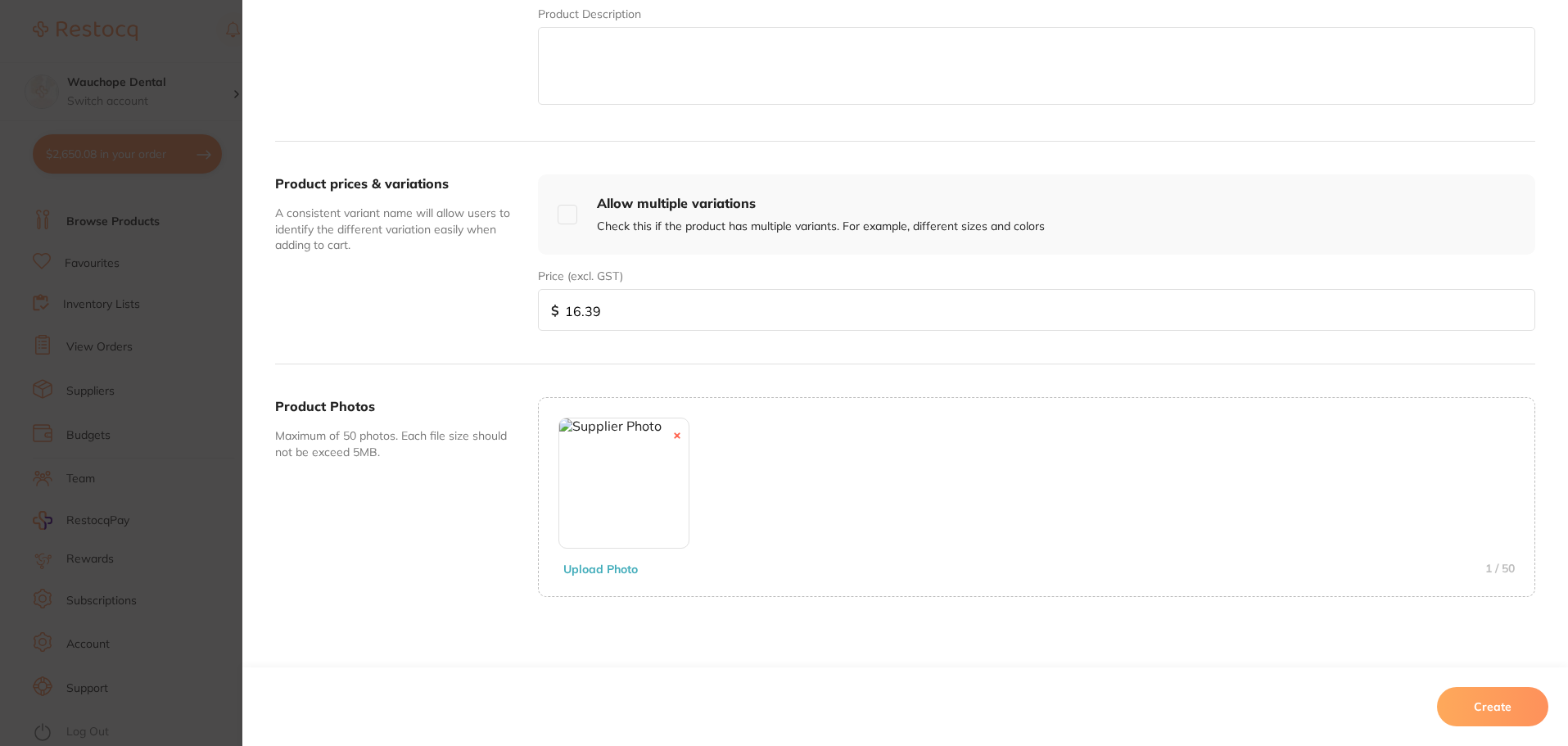
click at [1513, 705] on button "Create" at bounding box center [1493, 707] width 112 height 39
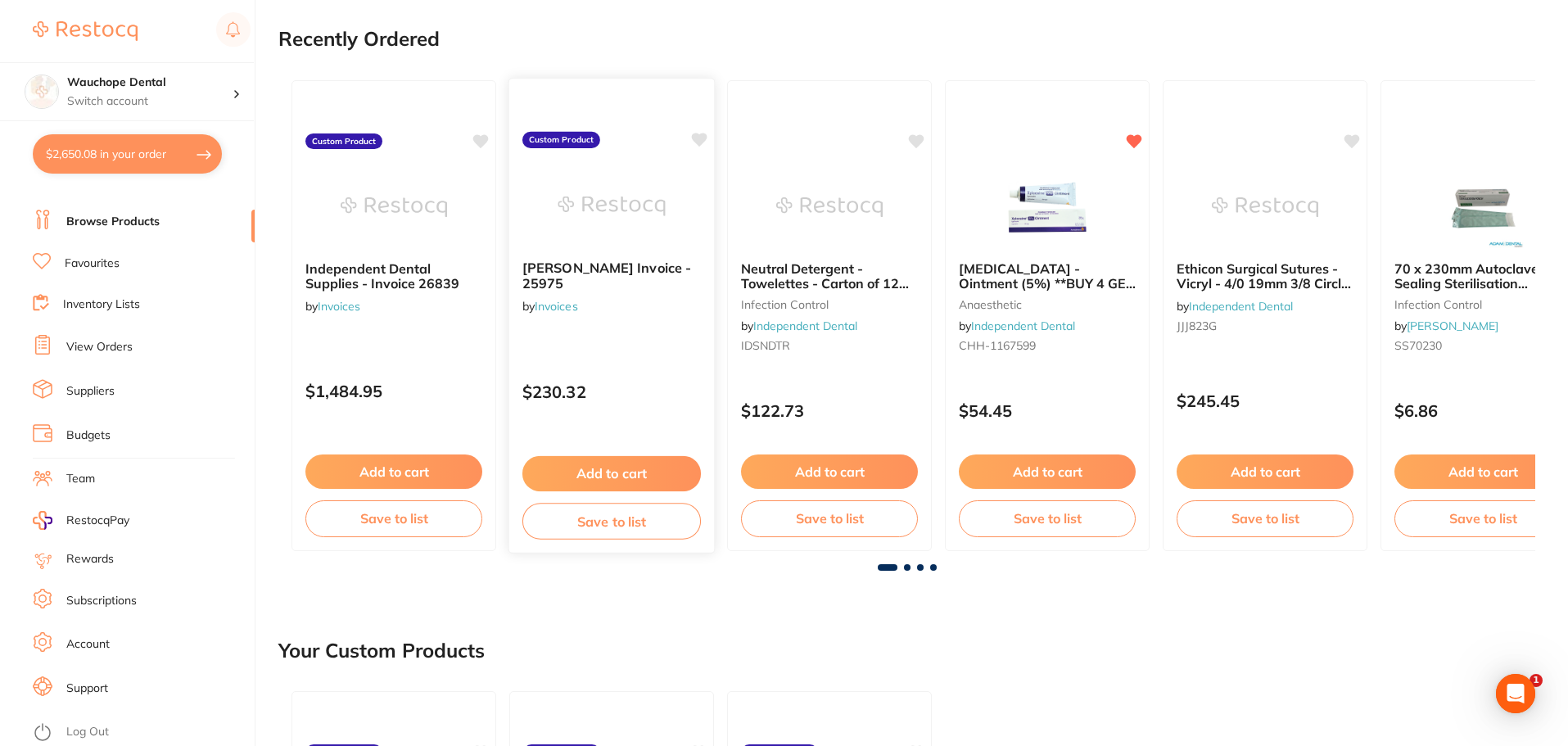
scroll to position [0, 0]
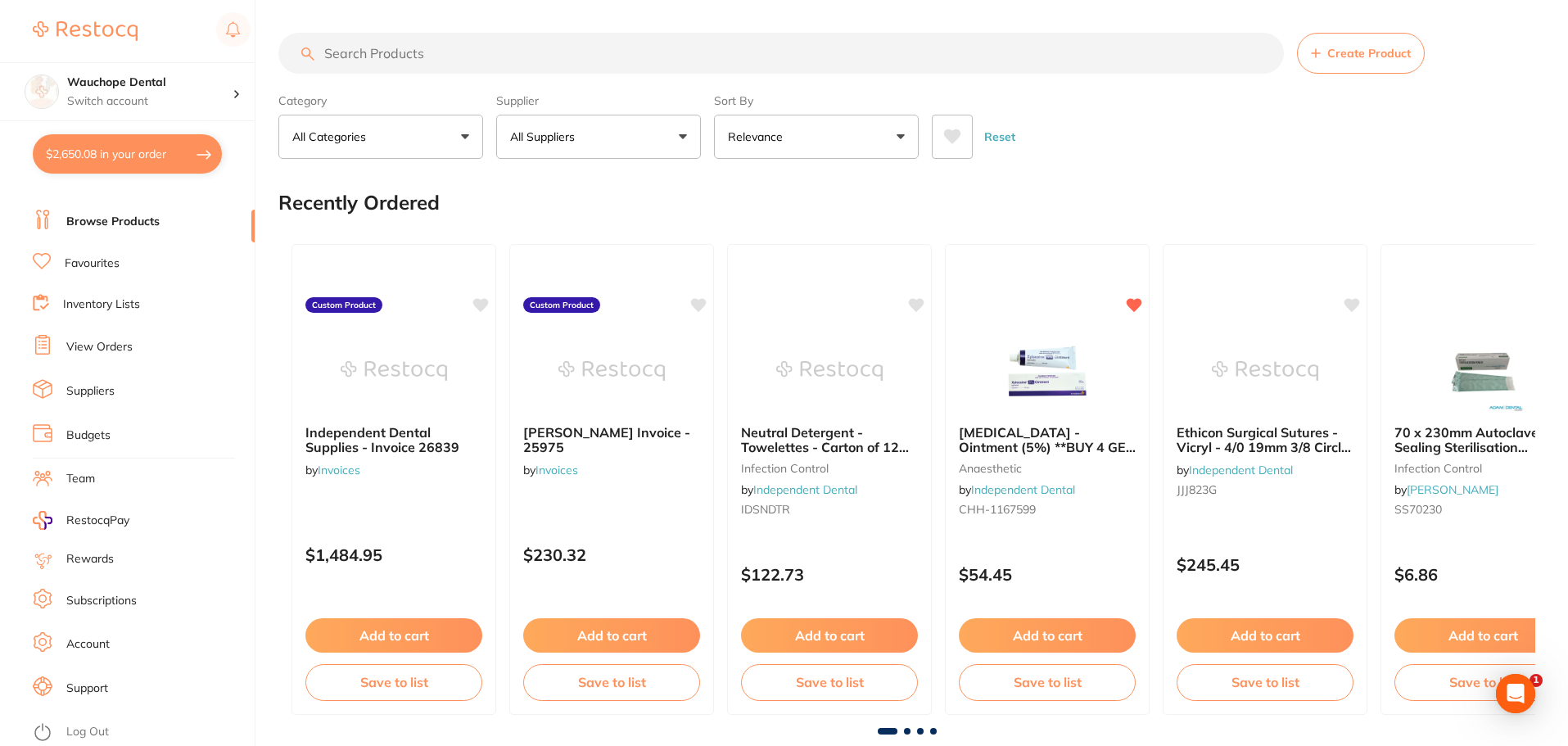
click at [114, 261] on link "Favourites" at bounding box center [92, 264] width 55 height 16
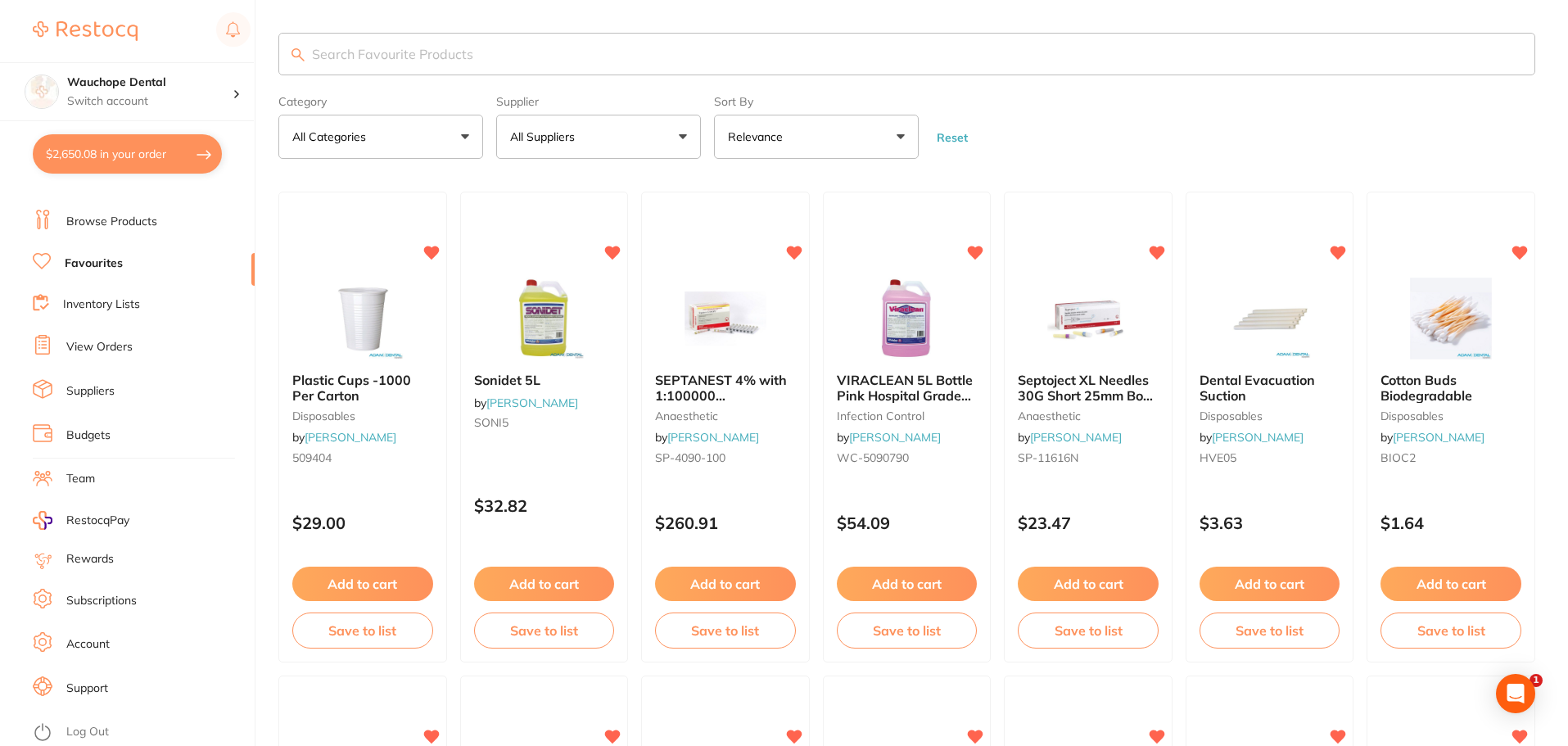
click at [139, 230] on li "Browse Products" at bounding box center [143, 221] width 222 height 25
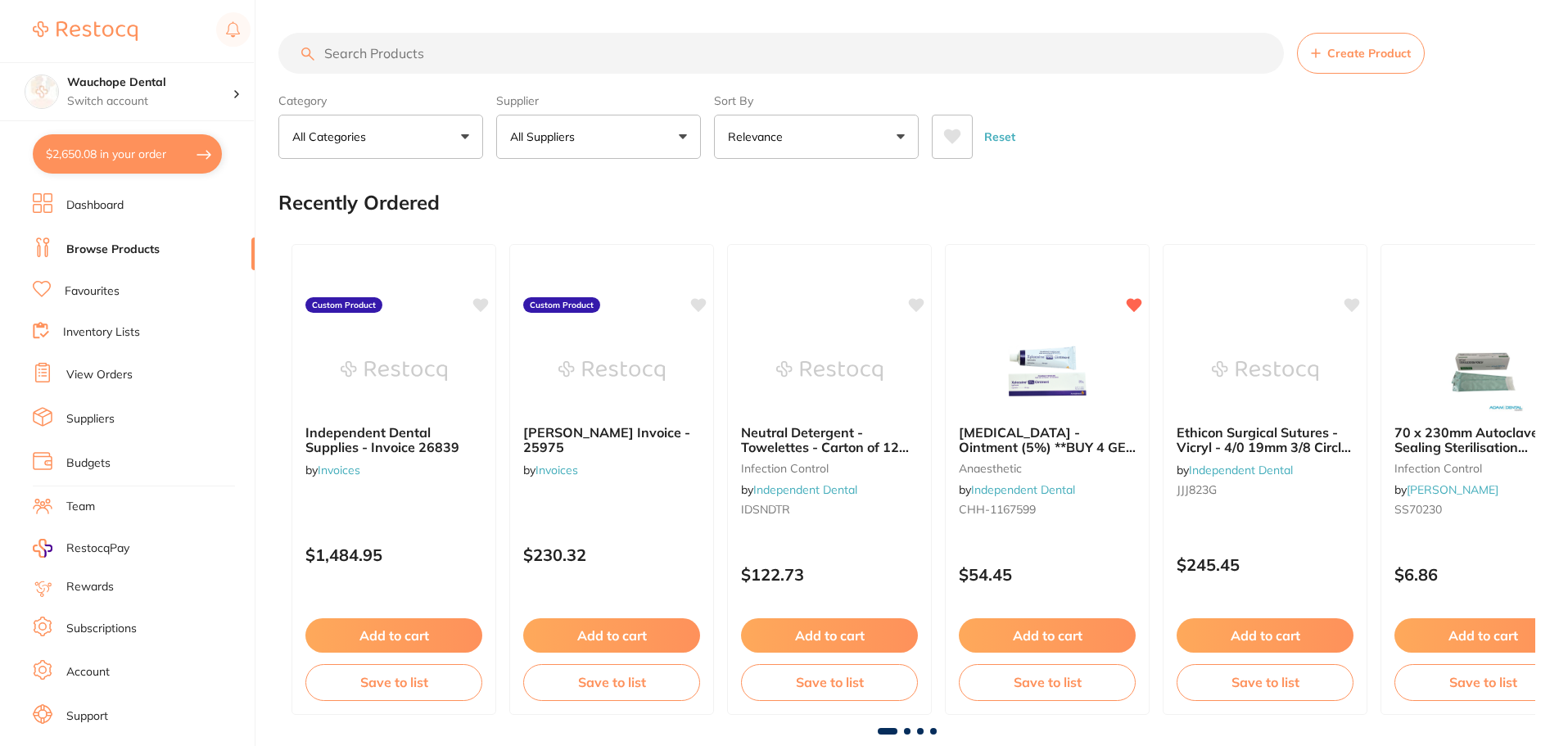
click at [97, 415] on link "Suppliers" at bounding box center [90, 419] width 48 height 16
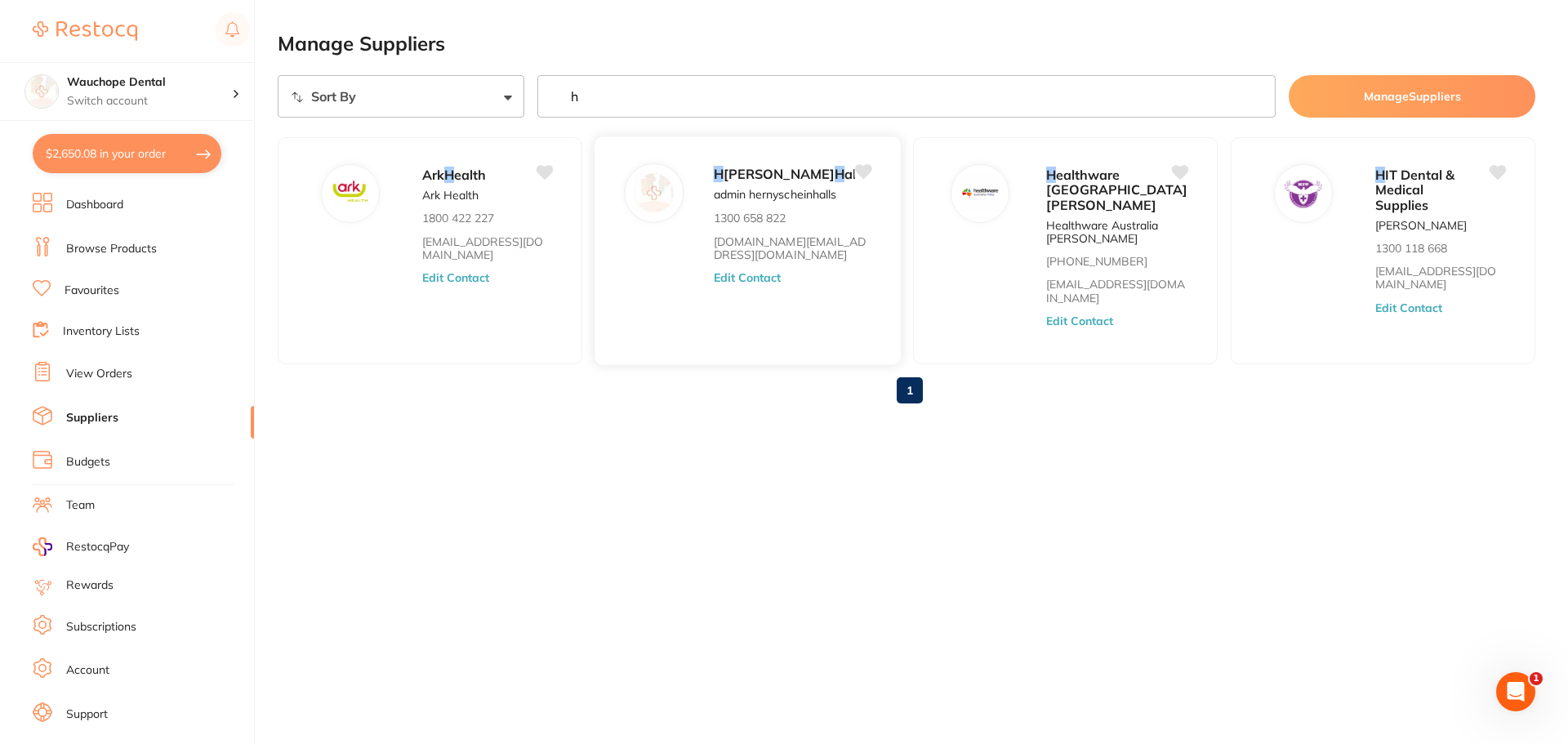
type input "h"
click at [759, 284] on button "Edit Contact" at bounding box center [748, 277] width 68 height 13
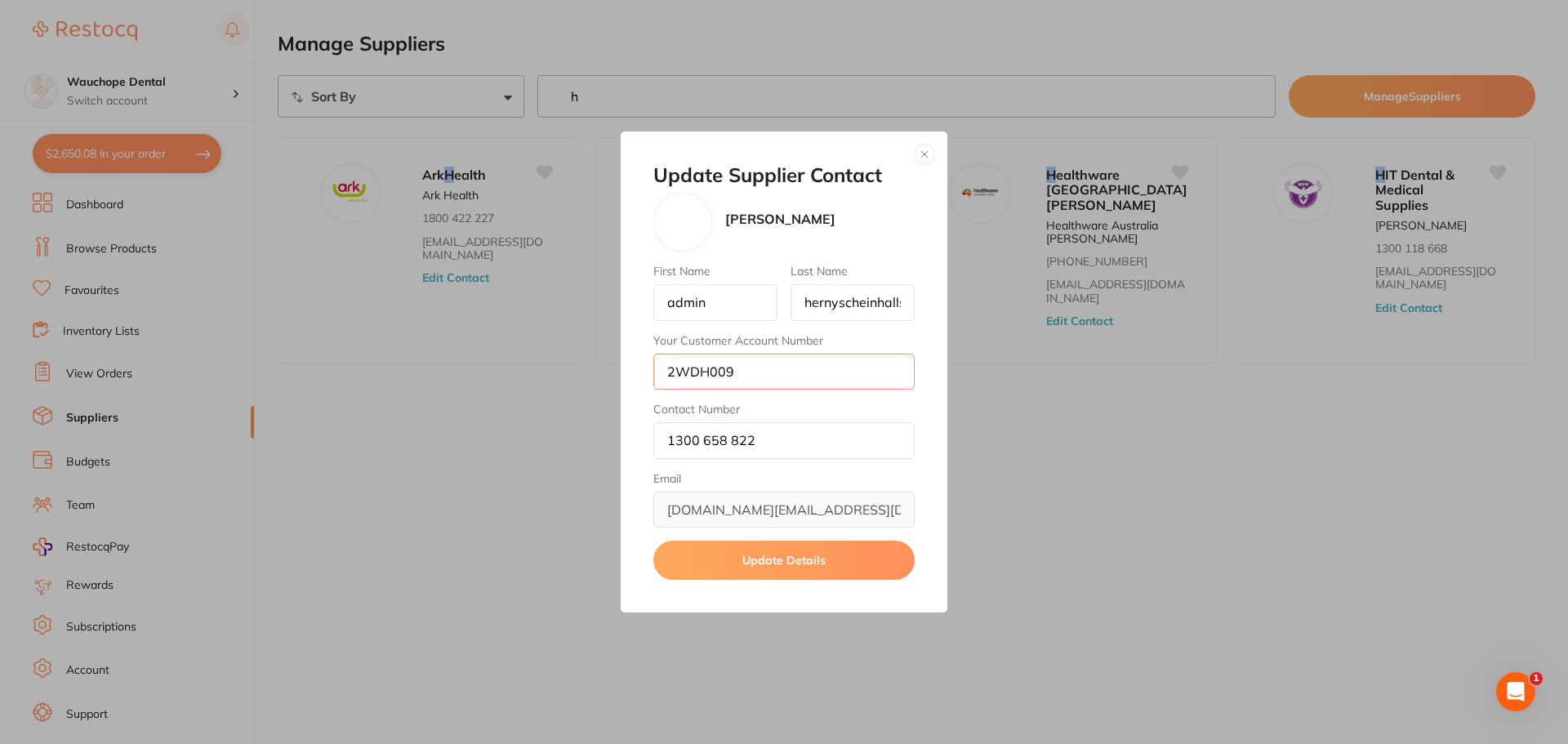
click at [757, 370] on input "2WDH009" at bounding box center [784, 372] width 261 height 36
click at [754, 370] on input "2WDH009" at bounding box center [784, 372] width 261 height 36
click at [760, 658] on div "Update Supplier Contact Henry Schein Halas First Name admin Last Name hernysche…" at bounding box center [784, 372] width 1568 height 744
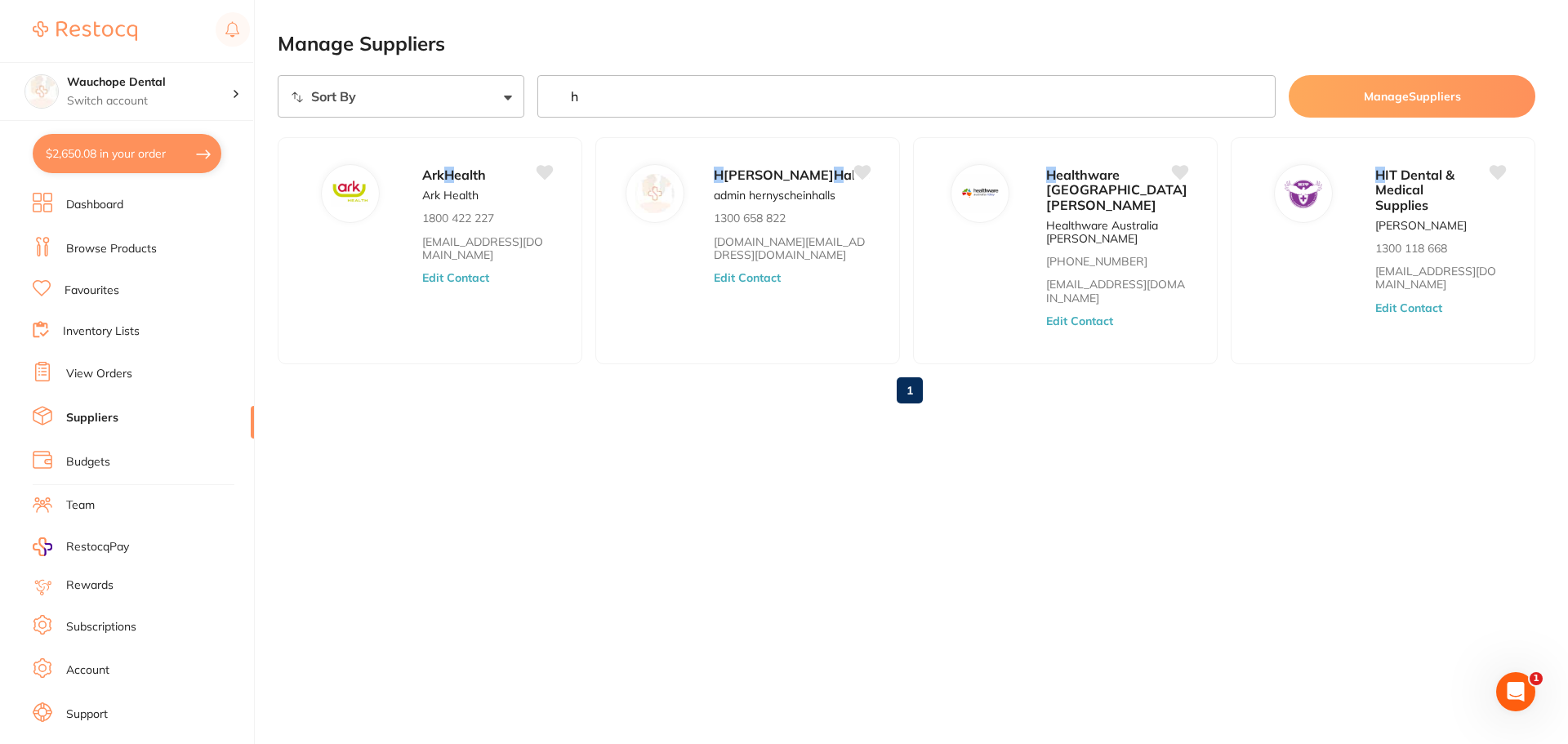
click at [114, 297] on link "Favourites" at bounding box center [92, 290] width 55 height 16
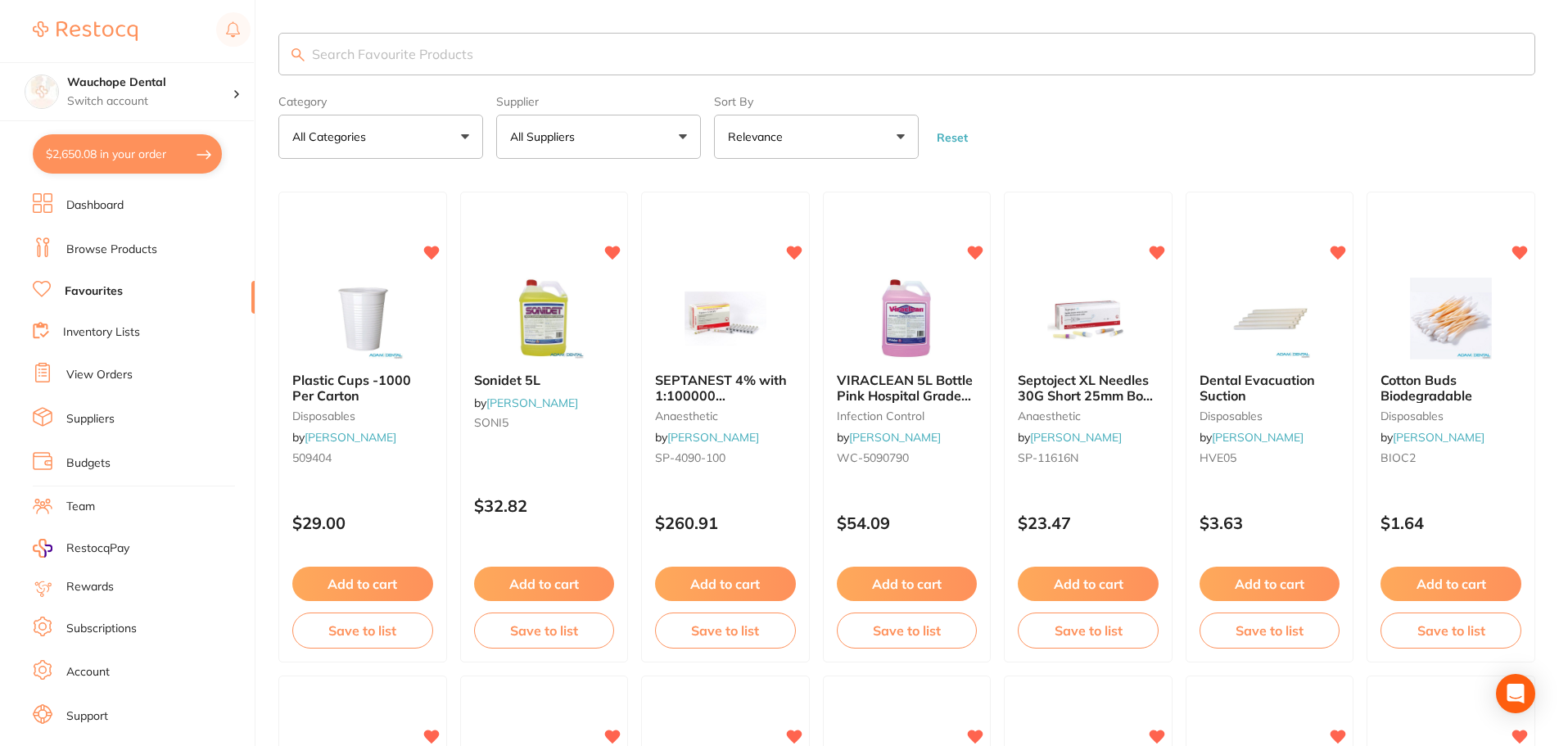
click at [722, 62] on input "search" at bounding box center [907, 54] width 1257 height 43
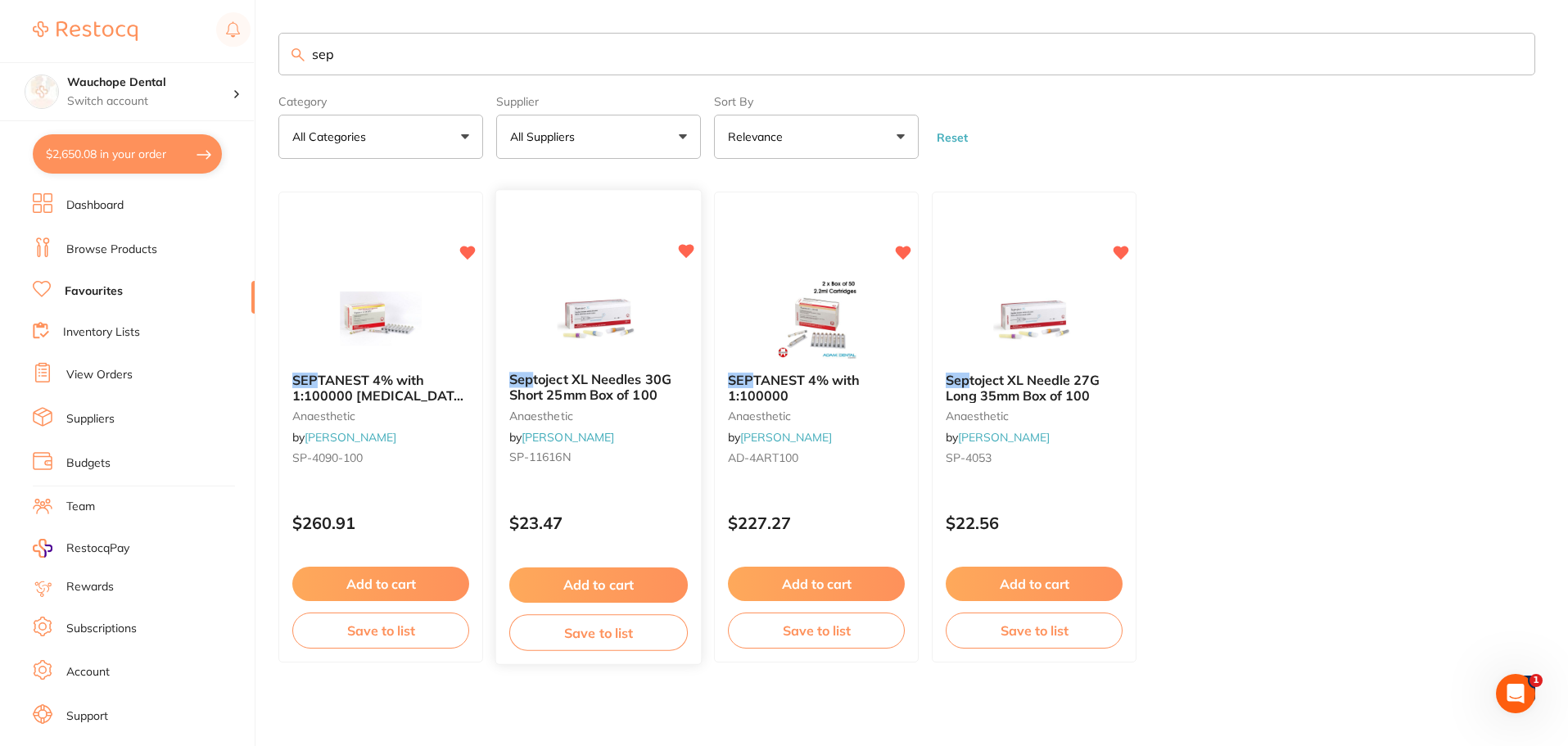
type input "sep"
click at [586, 328] on img at bounding box center [598, 318] width 107 height 82
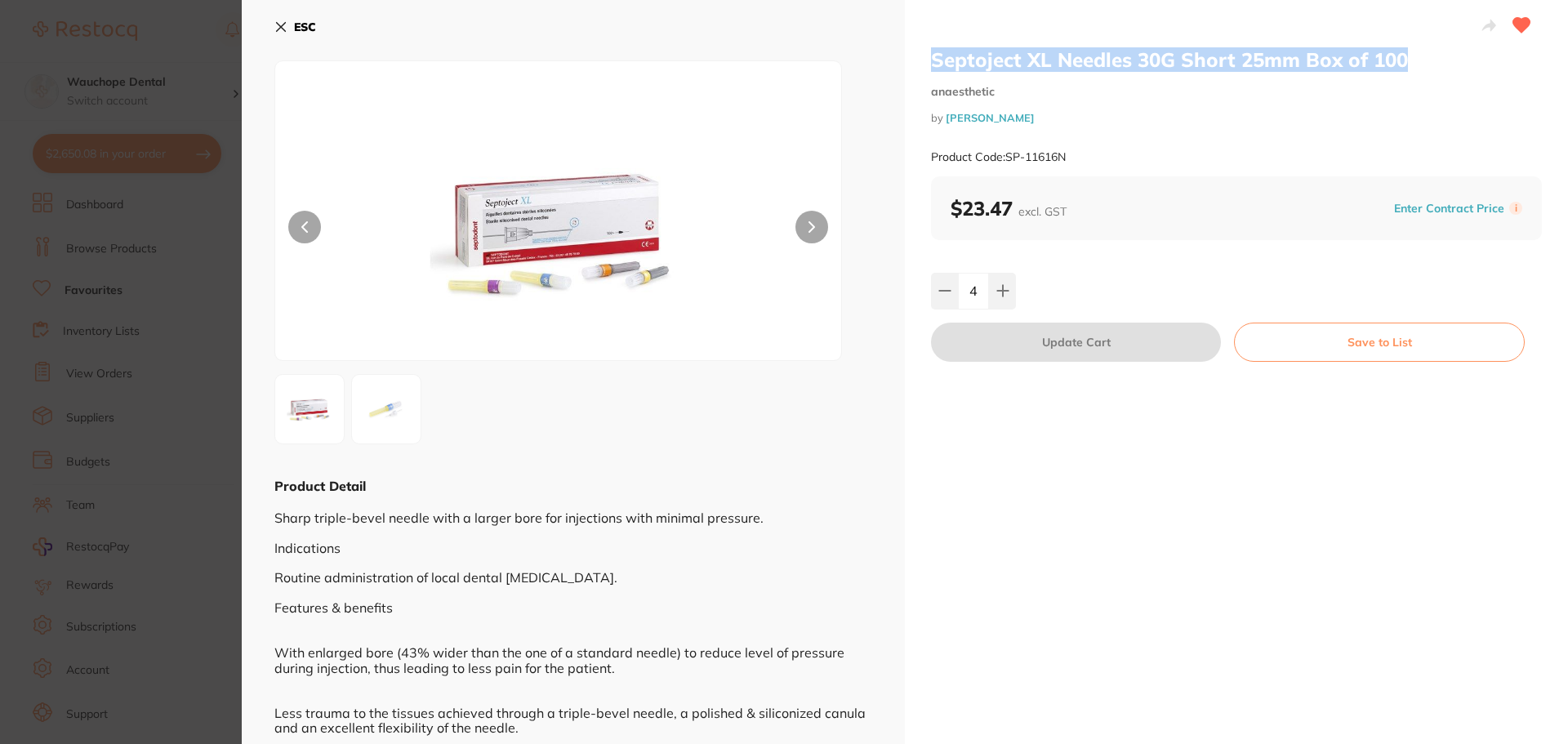
drag, startPoint x: 930, startPoint y: 62, endPoint x: 1406, endPoint y: 62, distance: 476.0
click at [1406, 62] on h2 "Septoject XL Needles 30G Short 25mm Box of 100" at bounding box center [1236, 59] width 611 height 25
copy h2 "Septoject XL Needles 30G Short 25mm Box of 100"
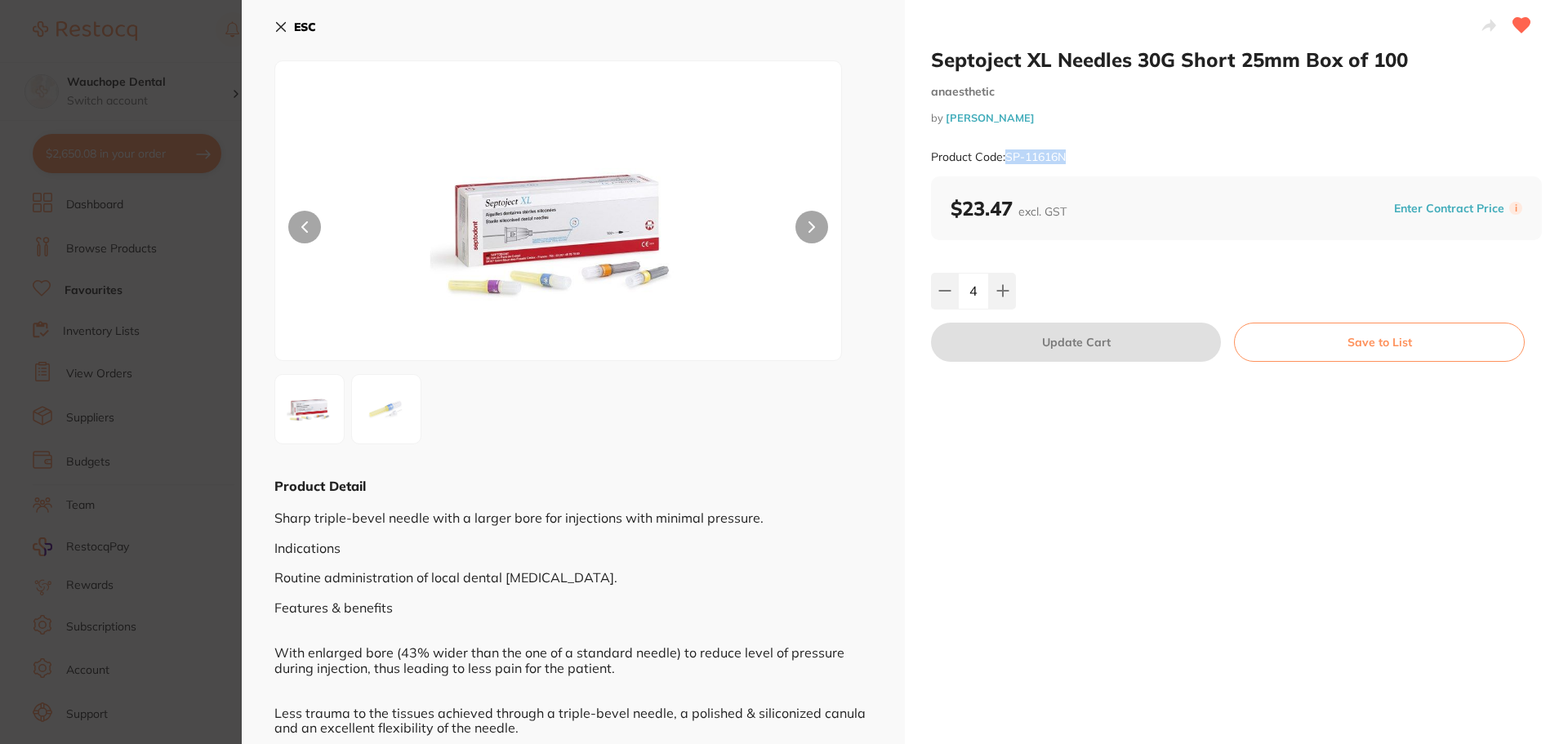
drag, startPoint x: 1006, startPoint y: 155, endPoint x: 1069, endPoint y: 156, distance: 63.0
click at [1069, 156] on div "Product Code: SP-11616N" at bounding box center [1236, 157] width 611 height 40
copy small "SP-11616N"
click at [803, 229] on button at bounding box center [812, 227] width 33 height 33
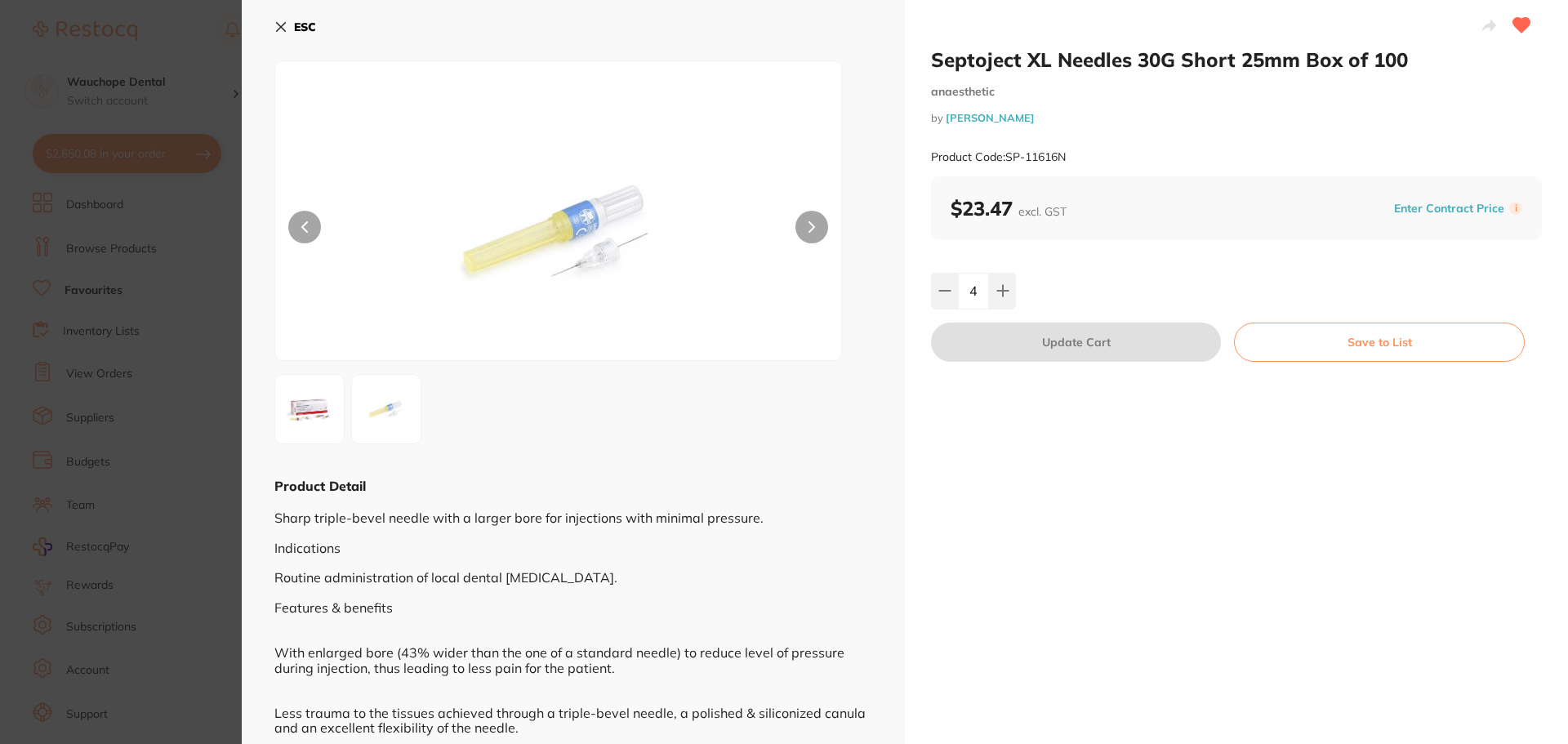
click at [331, 122] on div at bounding box center [557, 211] width 568 height 301
drag, startPoint x: 368, startPoint y: 127, endPoint x: 462, endPoint y: 99, distance: 98.1
click at [462, 99] on div at bounding box center [557, 211] width 568 height 301
click at [110, 109] on section "Septoject XL Needles 30G Short 25mm Box of 100 anaesthetic by Henry Schein Hala…" at bounding box center [784, 372] width 1568 height 744
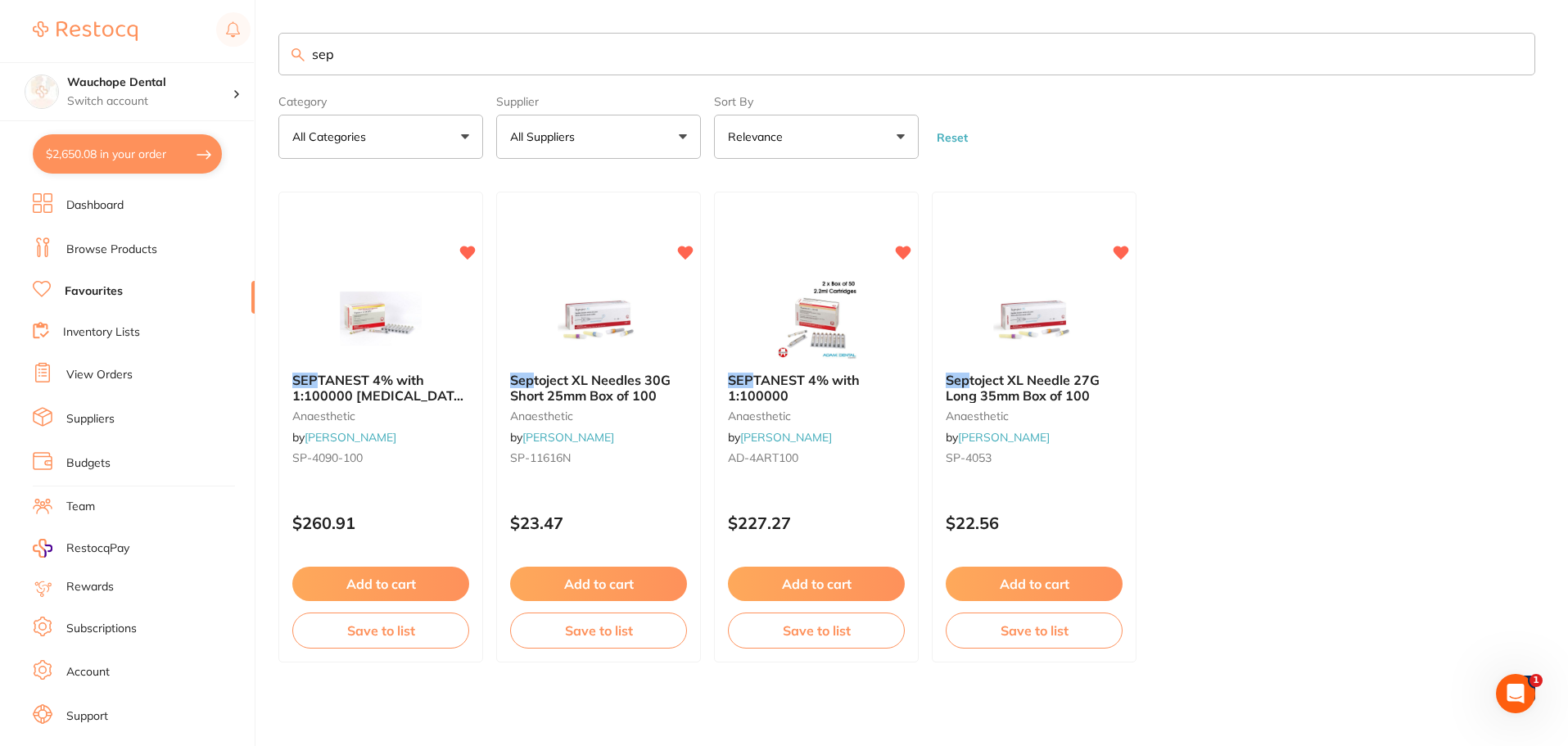
scroll to position [2, 0]
click at [106, 249] on link "Browse Products" at bounding box center [112, 249] width 91 height 16
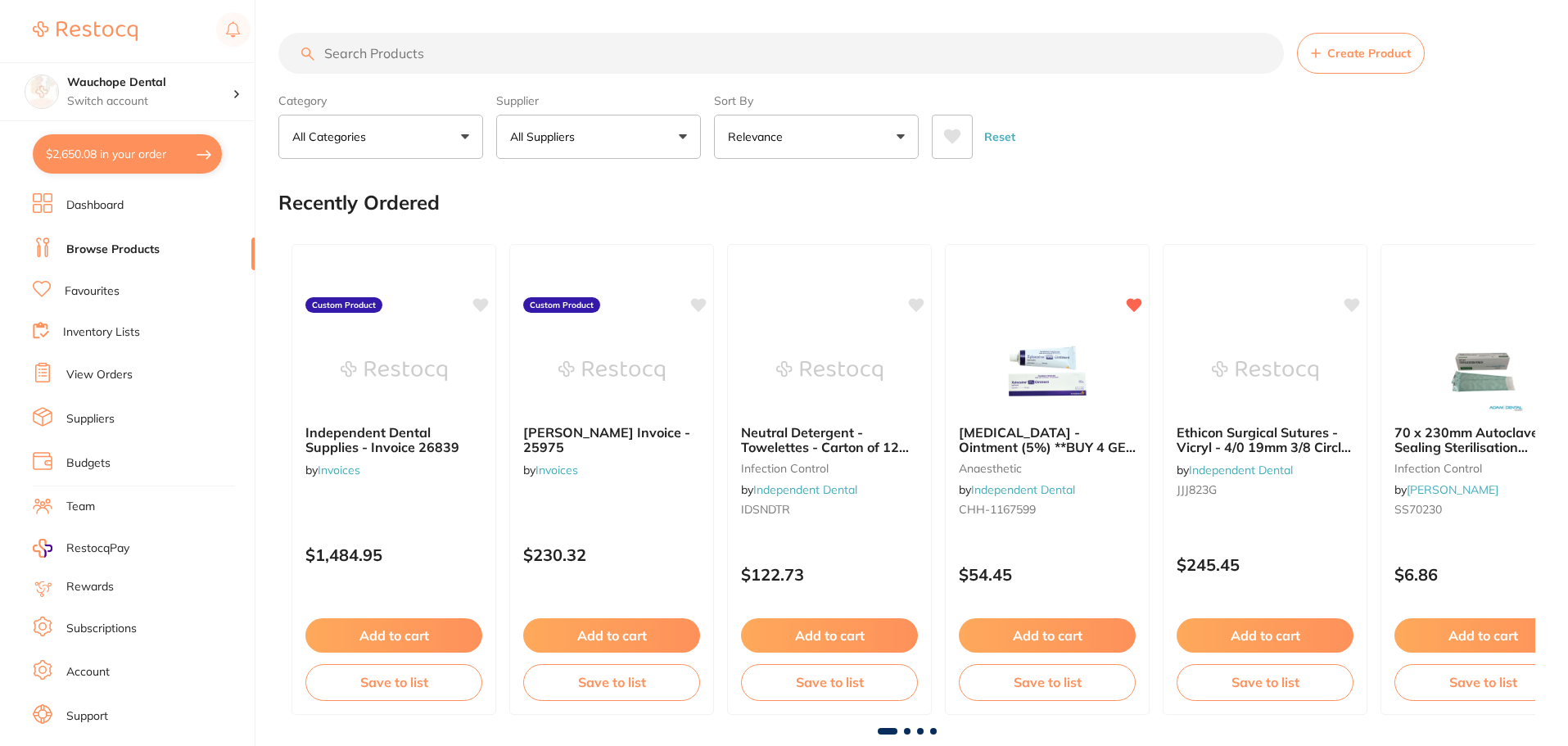
click at [1341, 55] on span "Create Product" at bounding box center [1369, 52] width 83 height 13
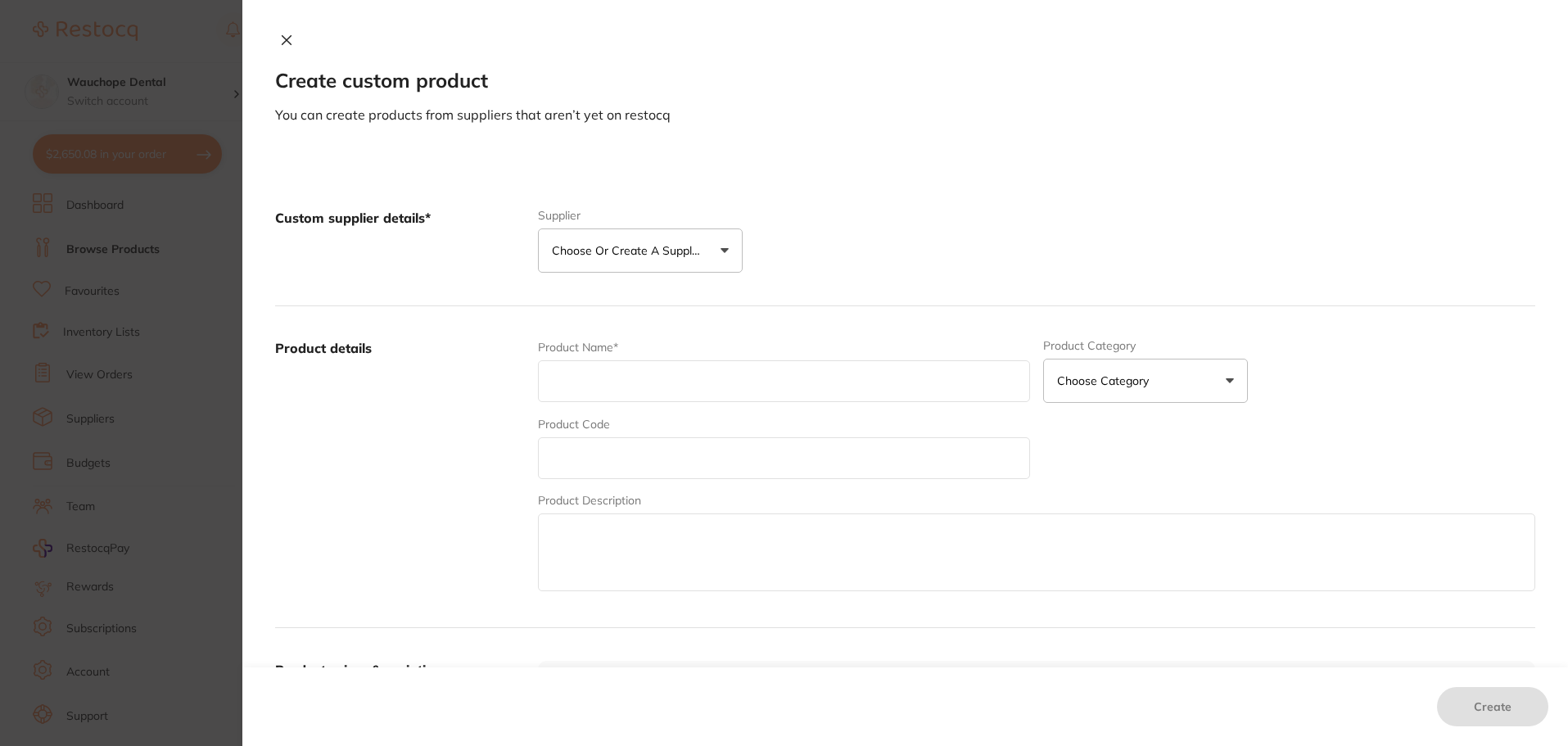
click at [680, 254] on p "Choose or create a supplier" at bounding box center [629, 250] width 155 height 16
click at [643, 288] on li "Create custom supplier" at bounding box center [641, 300] width 204 height 42
click at [636, 294] on button "Create custom supplier" at bounding box center [628, 299] width 153 height 15
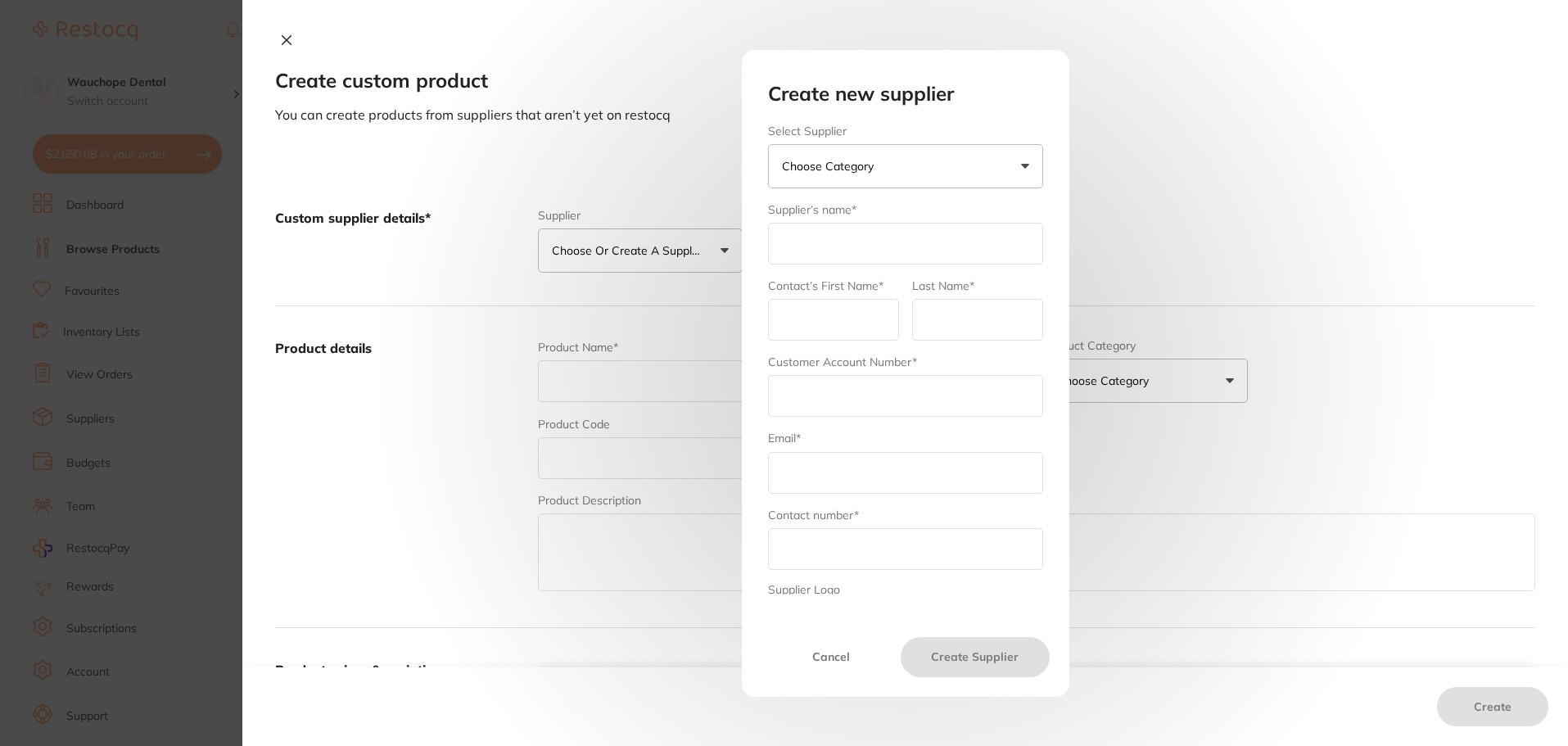
click at [927, 159] on button "Choose Category" at bounding box center [906, 167] width 275 height 45
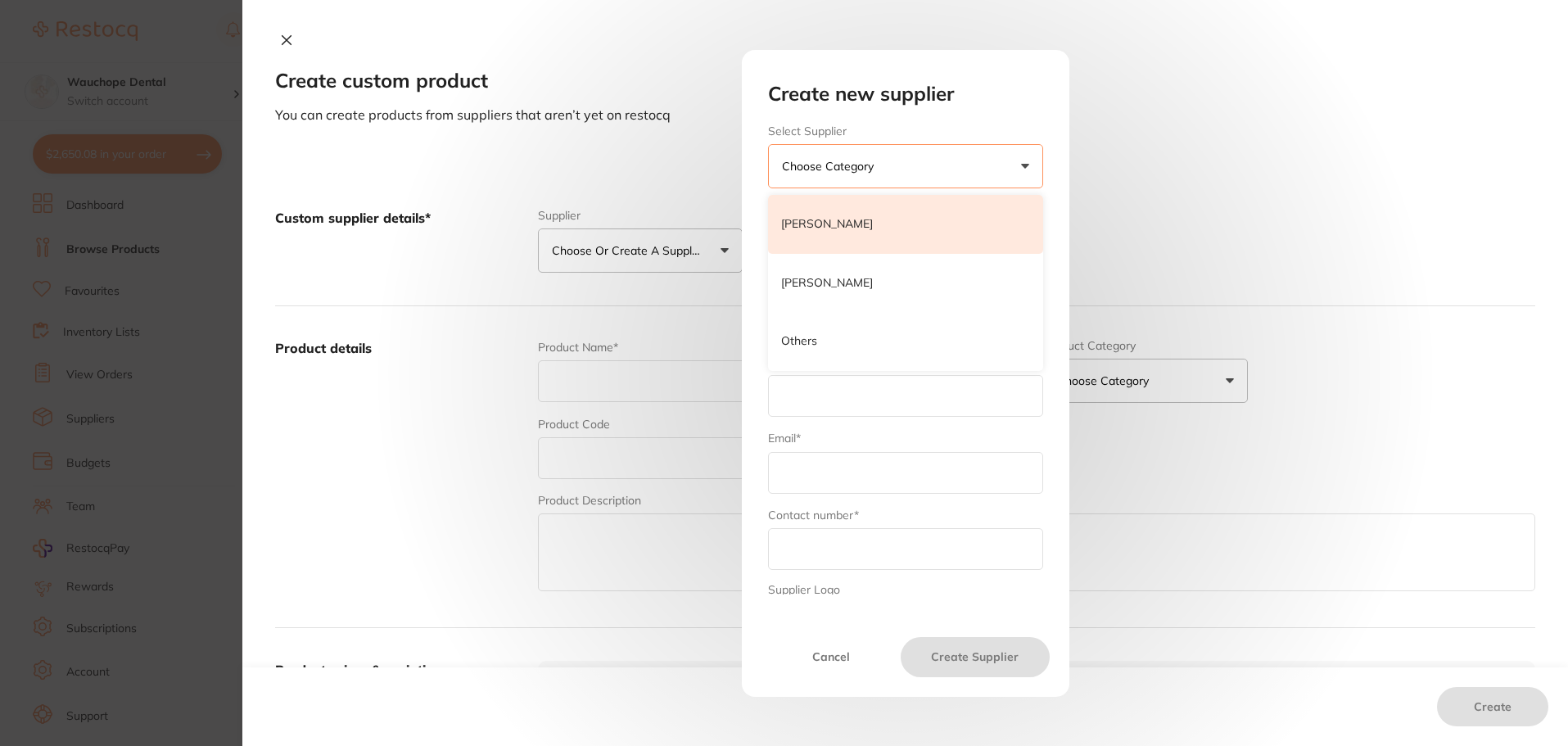
click at [900, 219] on li "[PERSON_NAME]" at bounding box center [906, 224] width 275 height 59
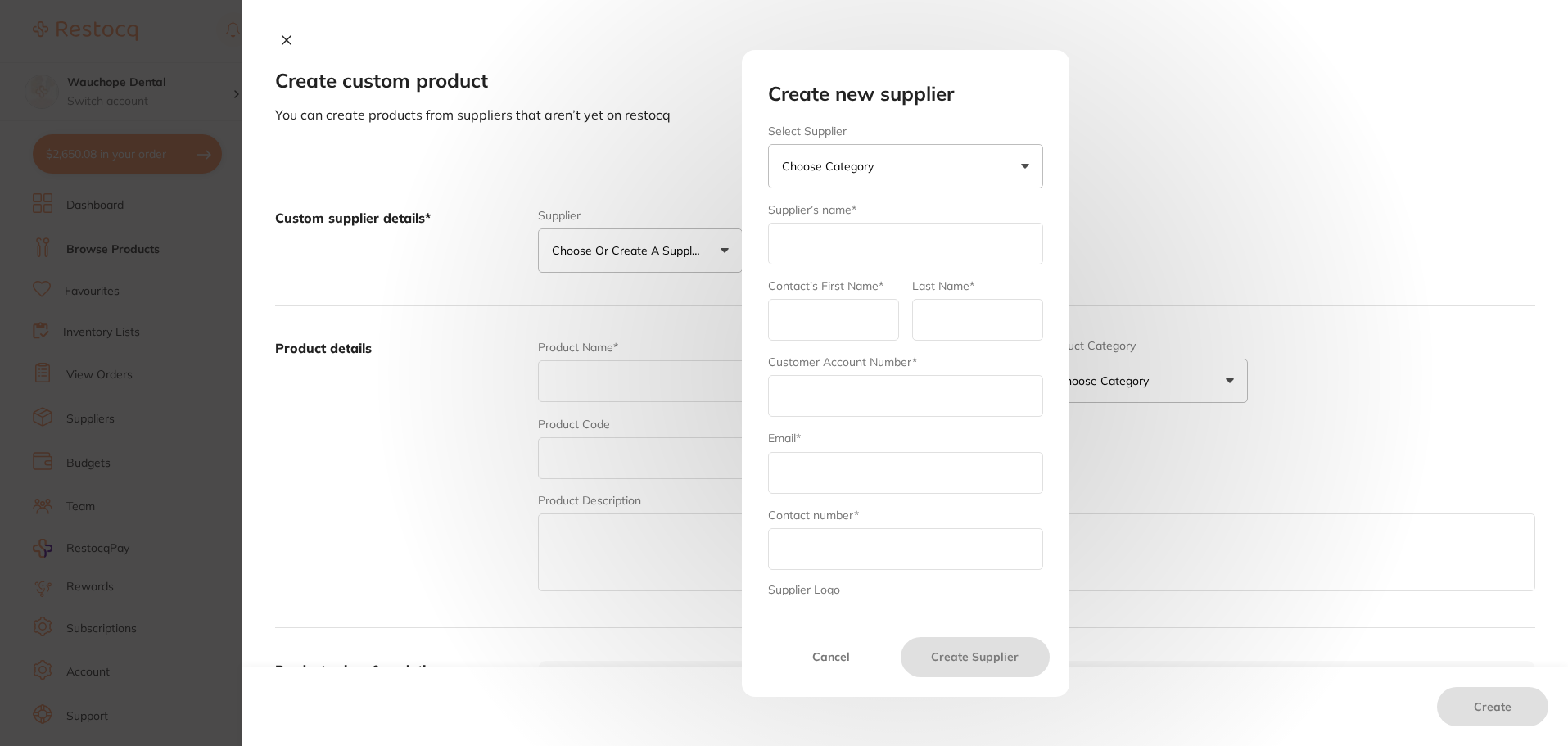
type input "[PERSON_NAME]"
type input "admin"
type input "hernyscheinhalls"
type input "[DOMAIN_NAME][EMAIL_ADDRESS][DOMAIN_NAME]"
type input "1300 658 822"
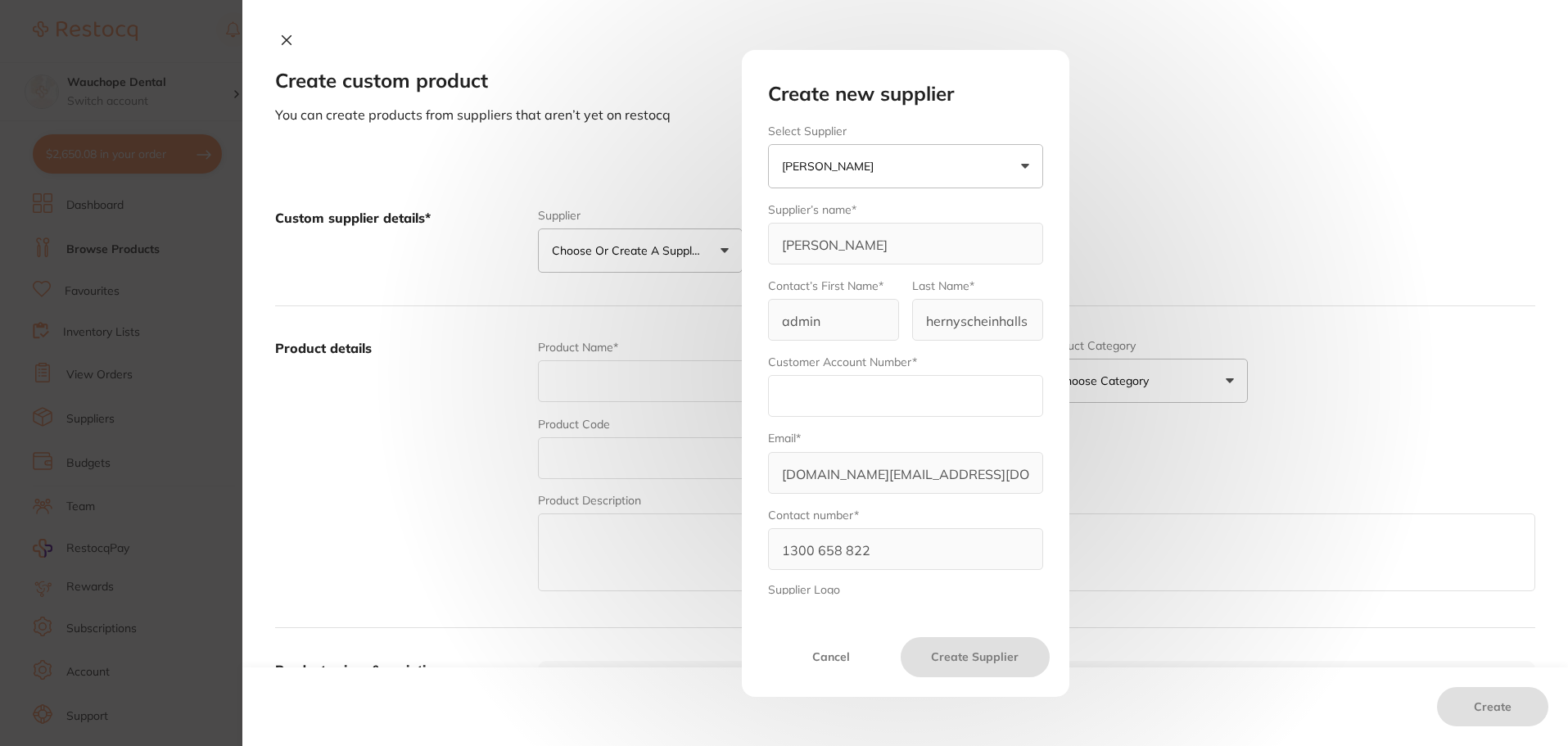
click at [919, 382] on input "text" at bounding box center [906, 396] width 275 height 42
paste input "2WDH009"
type input "2WDH009"
click at [976, 646] on button "Create Supplier" at bounding box center [975, 657] width 149 height 39
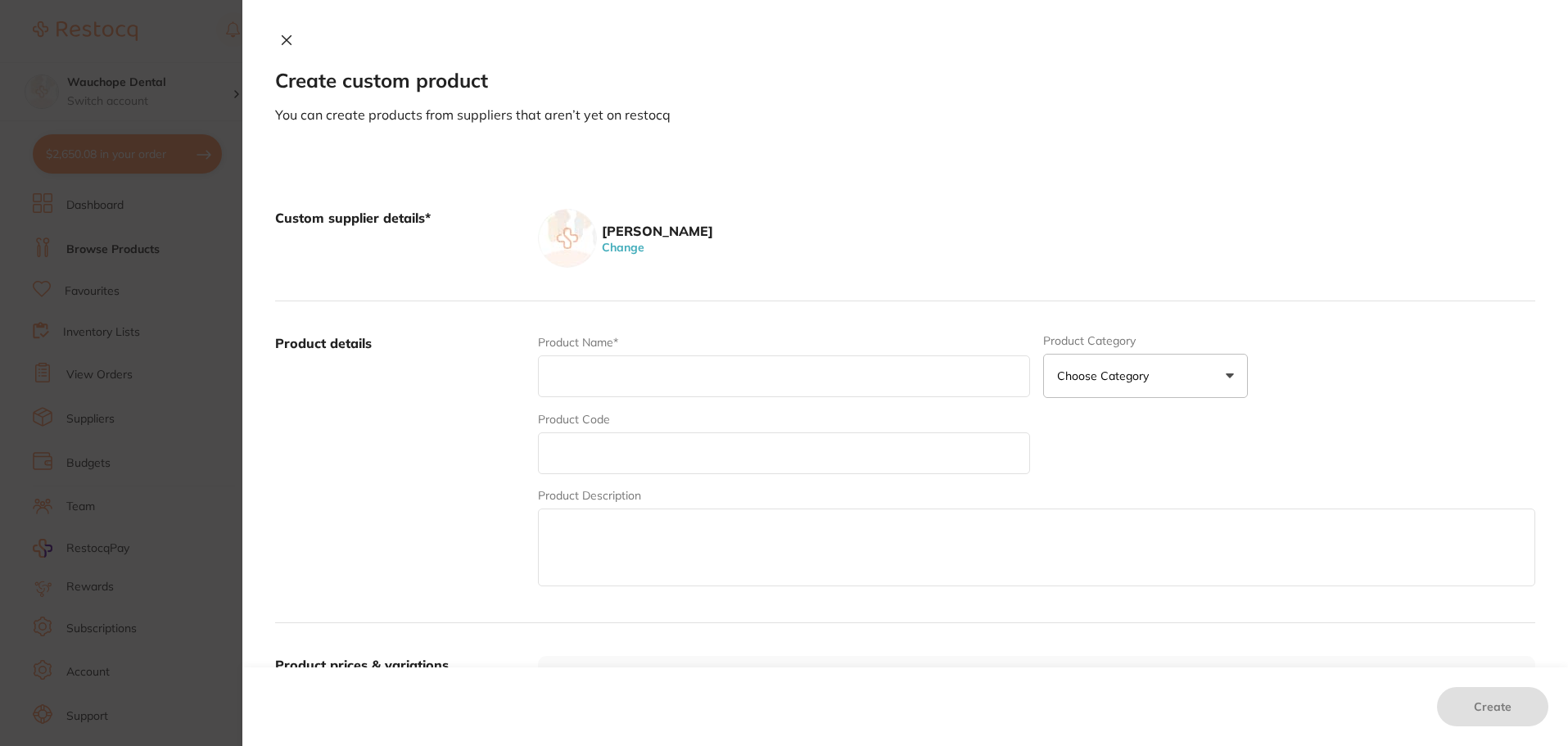
click at [583, 383] on input "text" at bounding box center [784, 376] width 492 height 42
paste input "Septoject XL Needle 27G Long 35mm Box of 100"
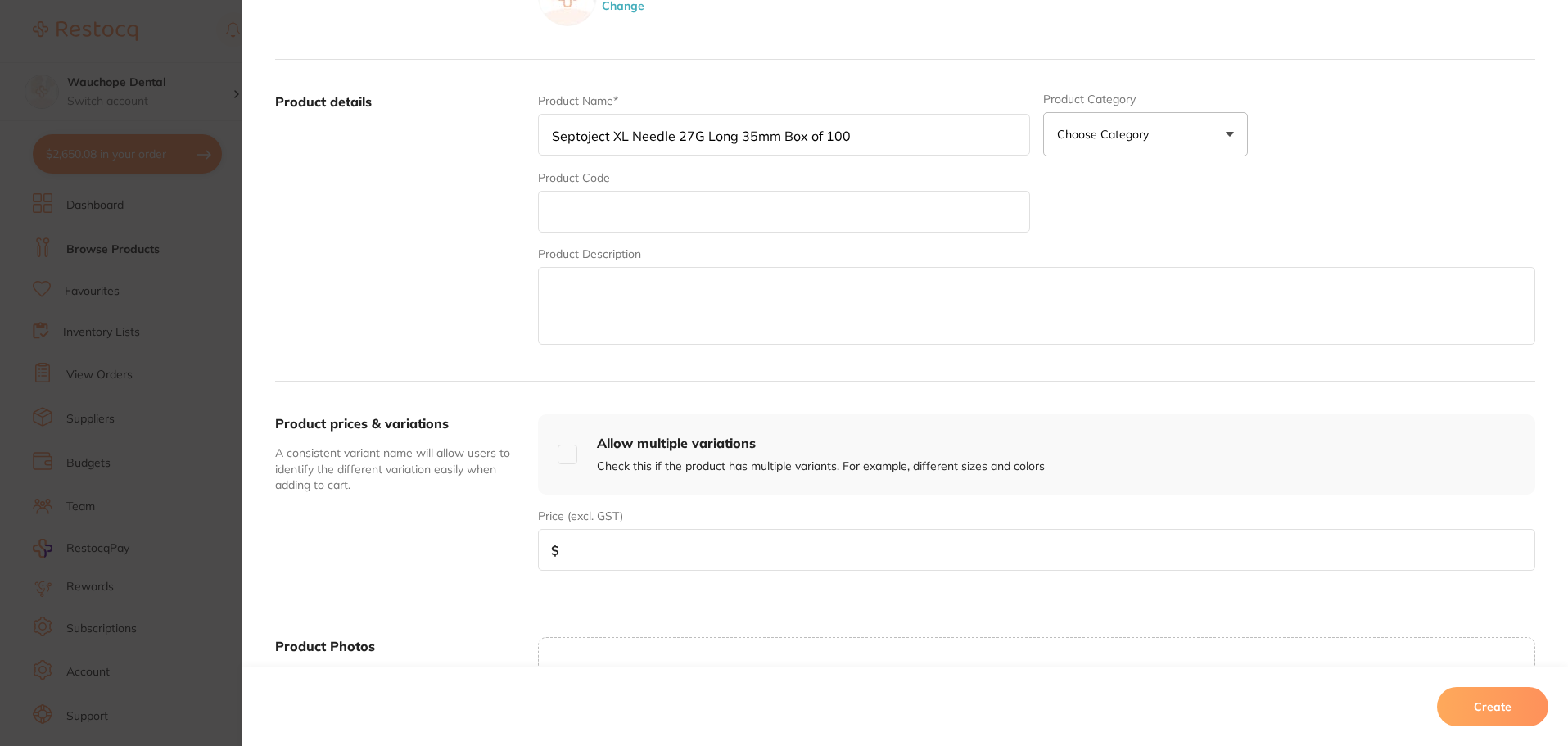
scroll to position [246, 0]
type input "Septoject XL Needle 27G Long 35mm Box of 100"
click at [623, 203] on input "text" at bounding box center [784, 207] width 492 height 42
paste input "SP-4053"
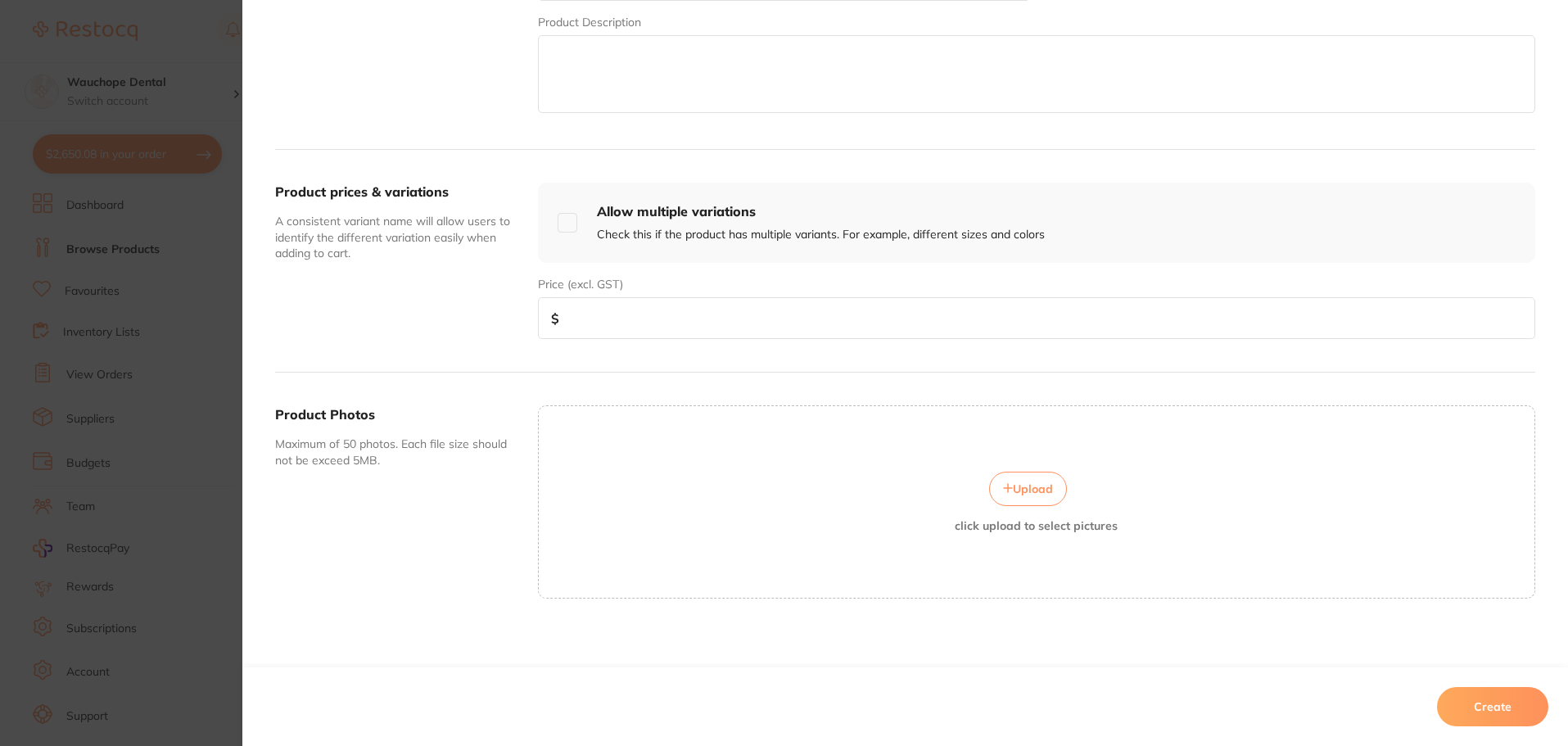
scroll to position [482, 0]
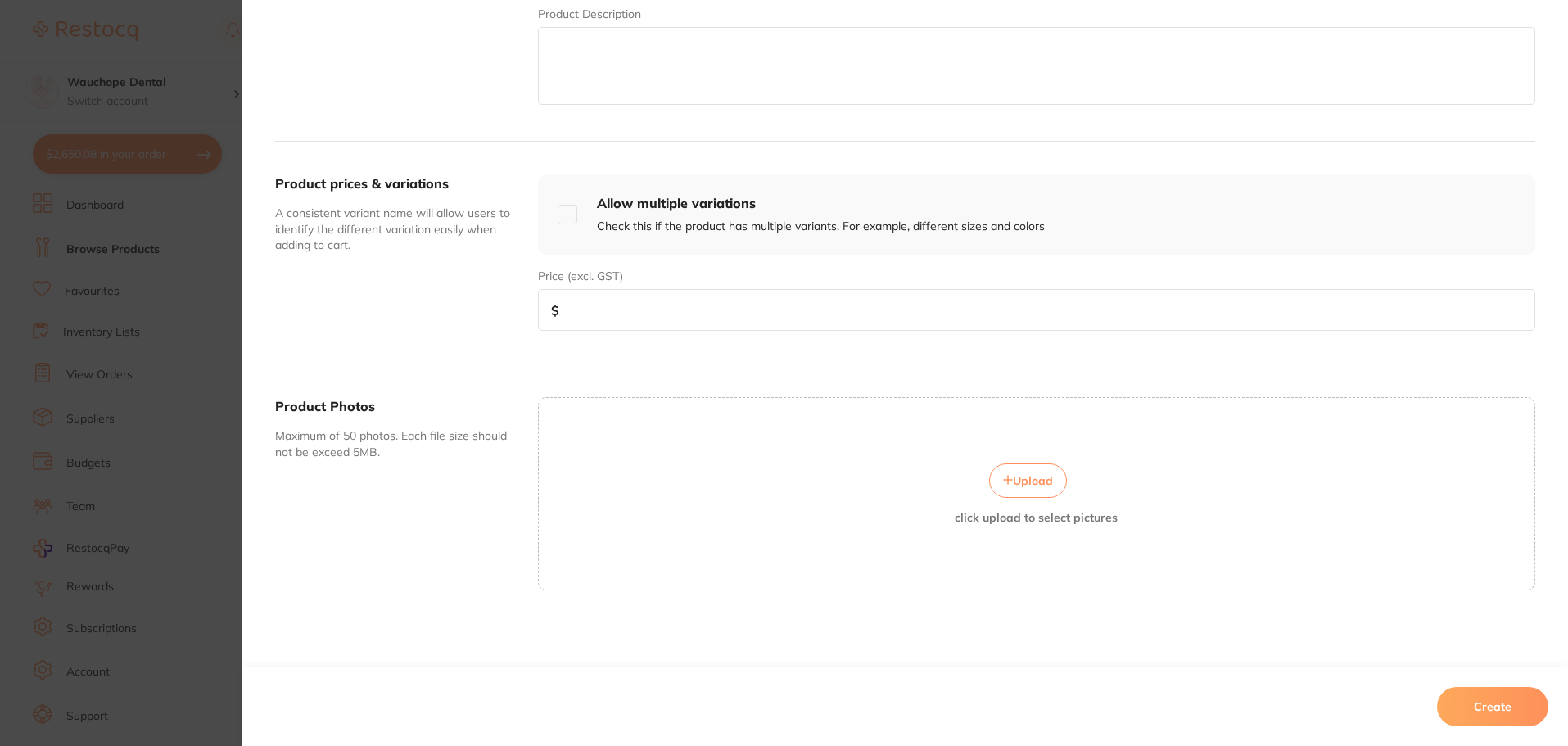
type input "SP-4053"
click at [586, 302] on input "number" at bounding box center [1037, 310] width 998 height 42
type input "16.36"
click at [1058, 476] on button "Upload" at bounding box center [1028, 481] width 78 height 34
click at [1496, 701] on button "Create" at bounding box center [1493, 707] width 112 height 39
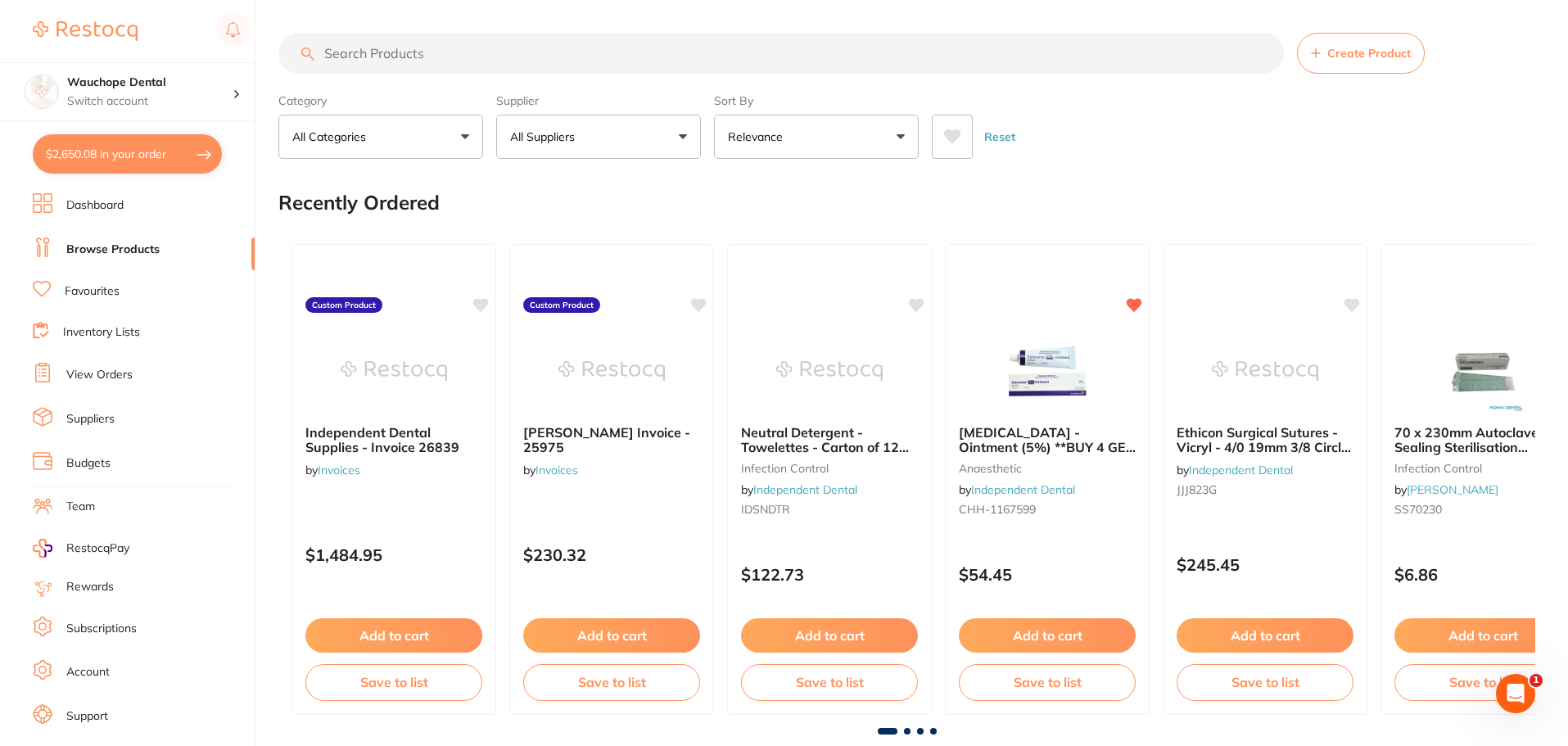
scroll to position [0, 0]
click at [414, 51] on input "search" at bounding box center [781, 53] width 1006 height 41
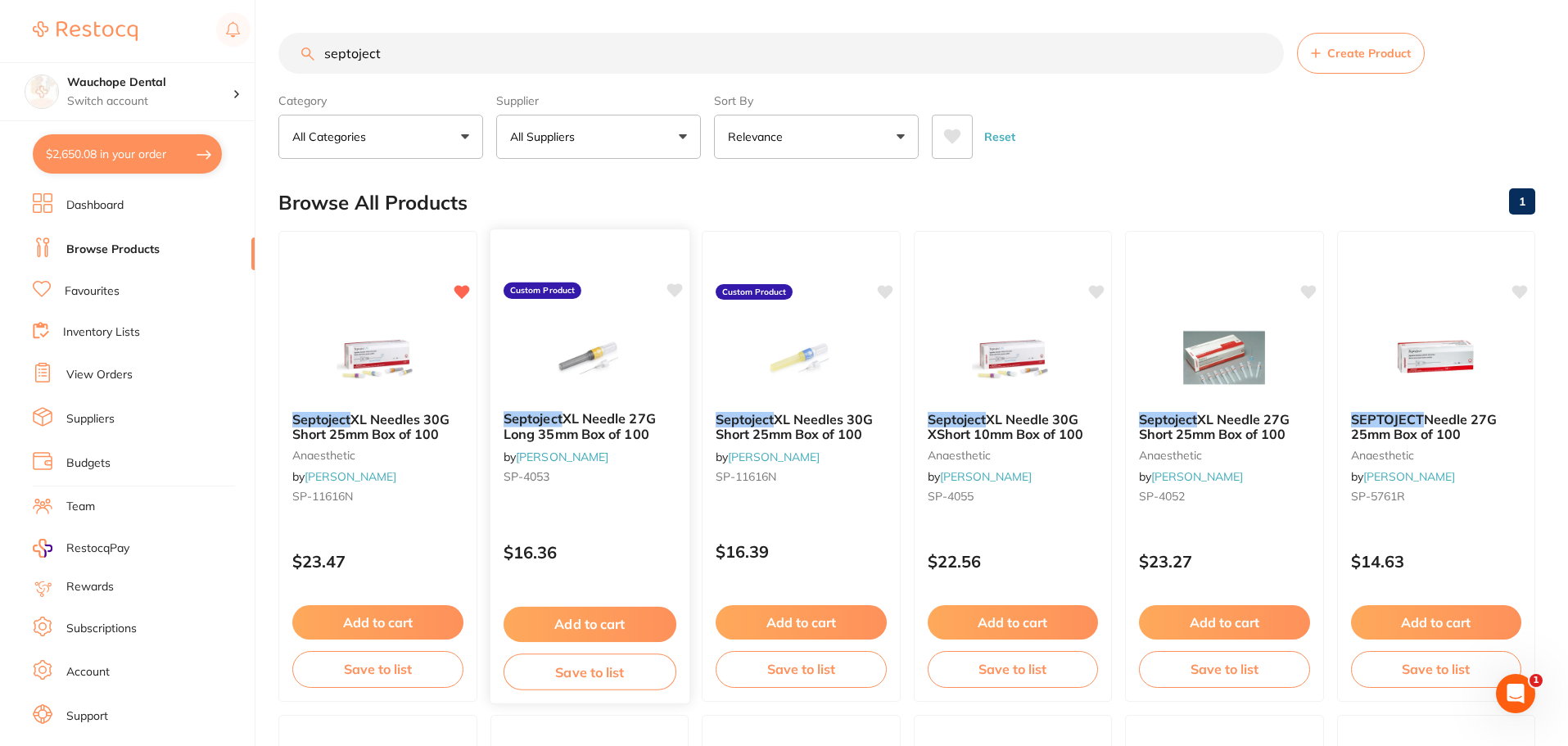
type input "septoject"
click at [673, 285] on icon at bounding box center [674, 290] width 15 height 14
click at [462, 288] on icon at bounding box center [462, 290] width 15 height 14
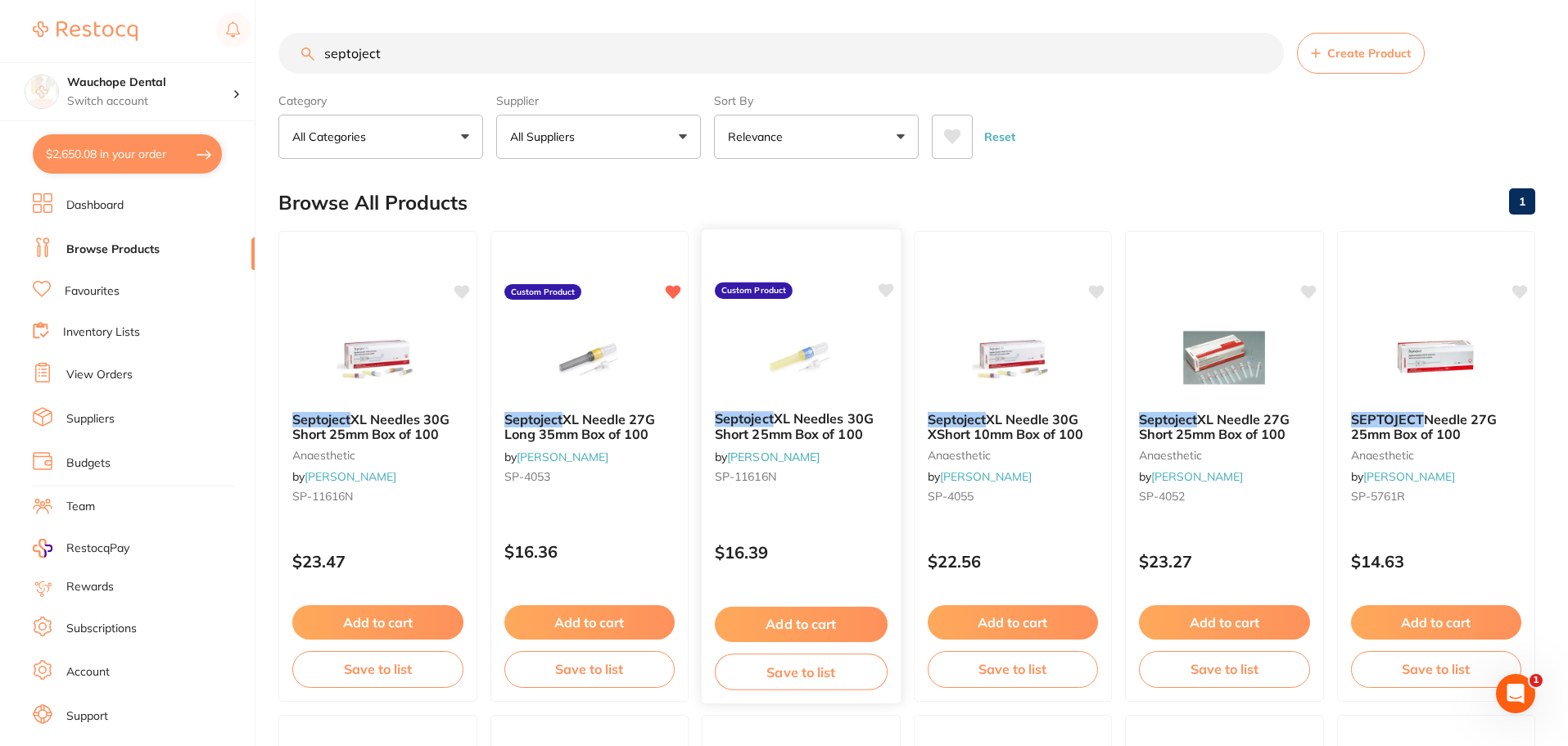
click at [890, 288] on icon at bounding box center [885, 290] width 15 height 14
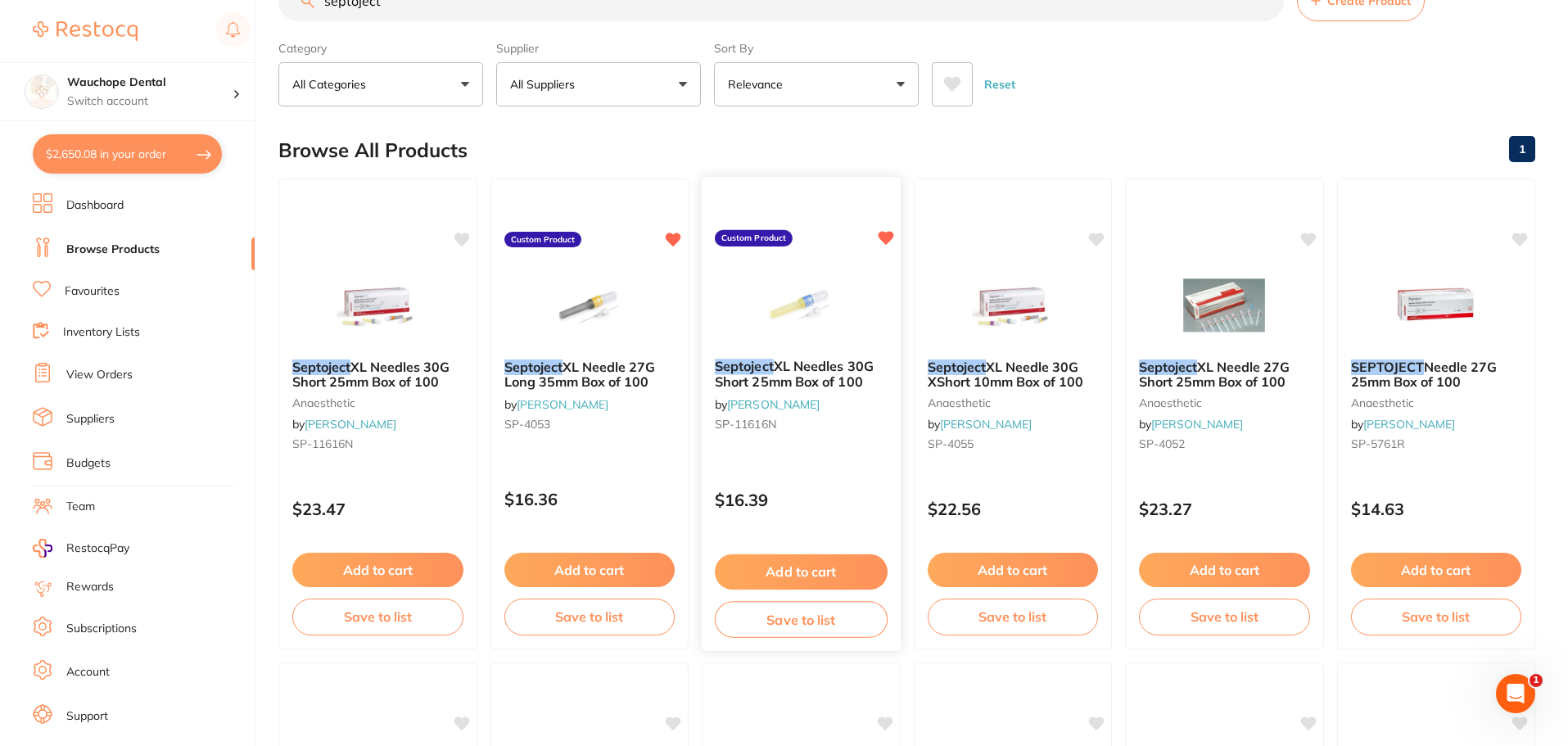
scroll to position [82, 0]
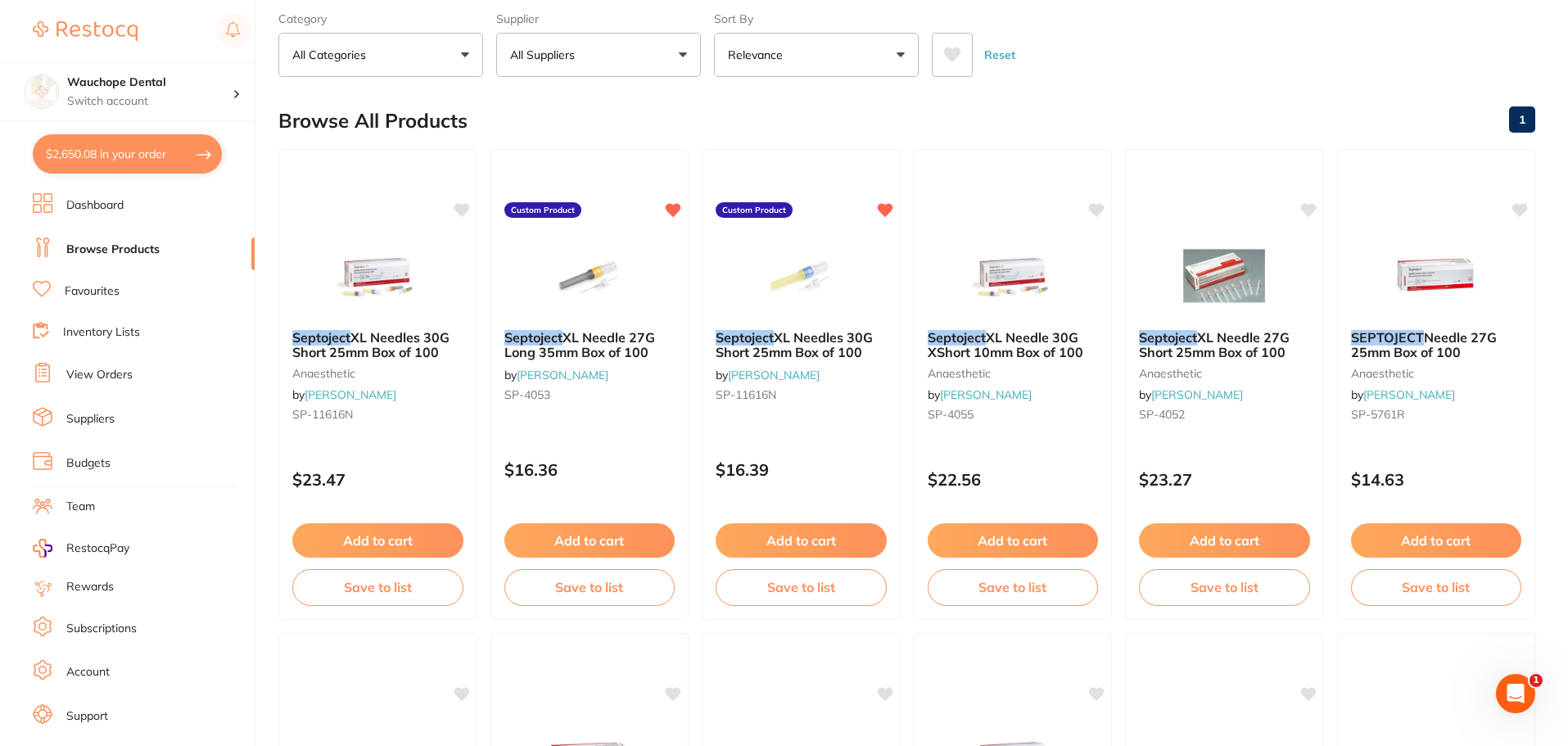
click at [106, 455] on link "Budgets" at bounding box center [88, 463] width 45 height 16
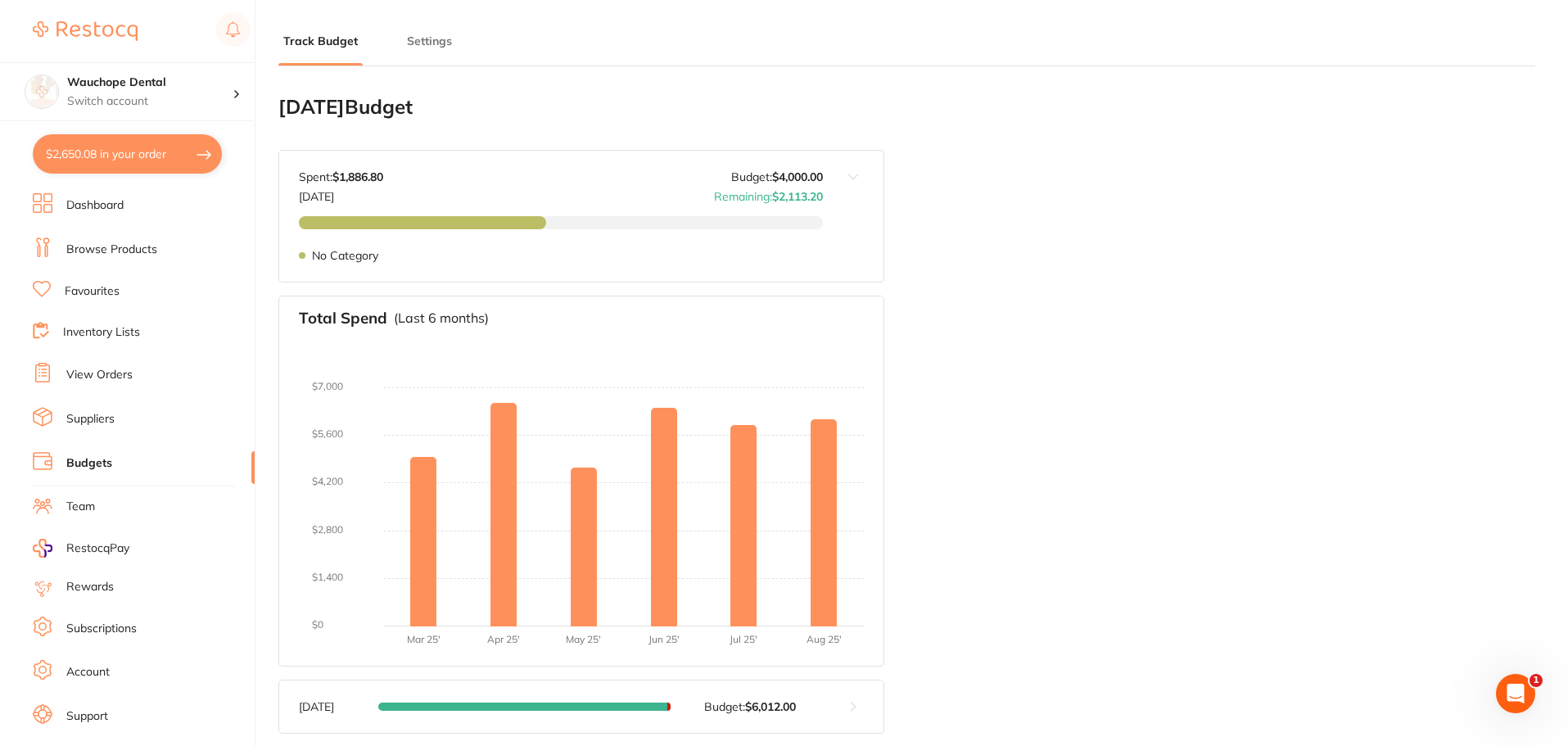
click at [145, 161] on button "$2,650.08 in your order" at bounding box center [127, 154] width 189 height 39
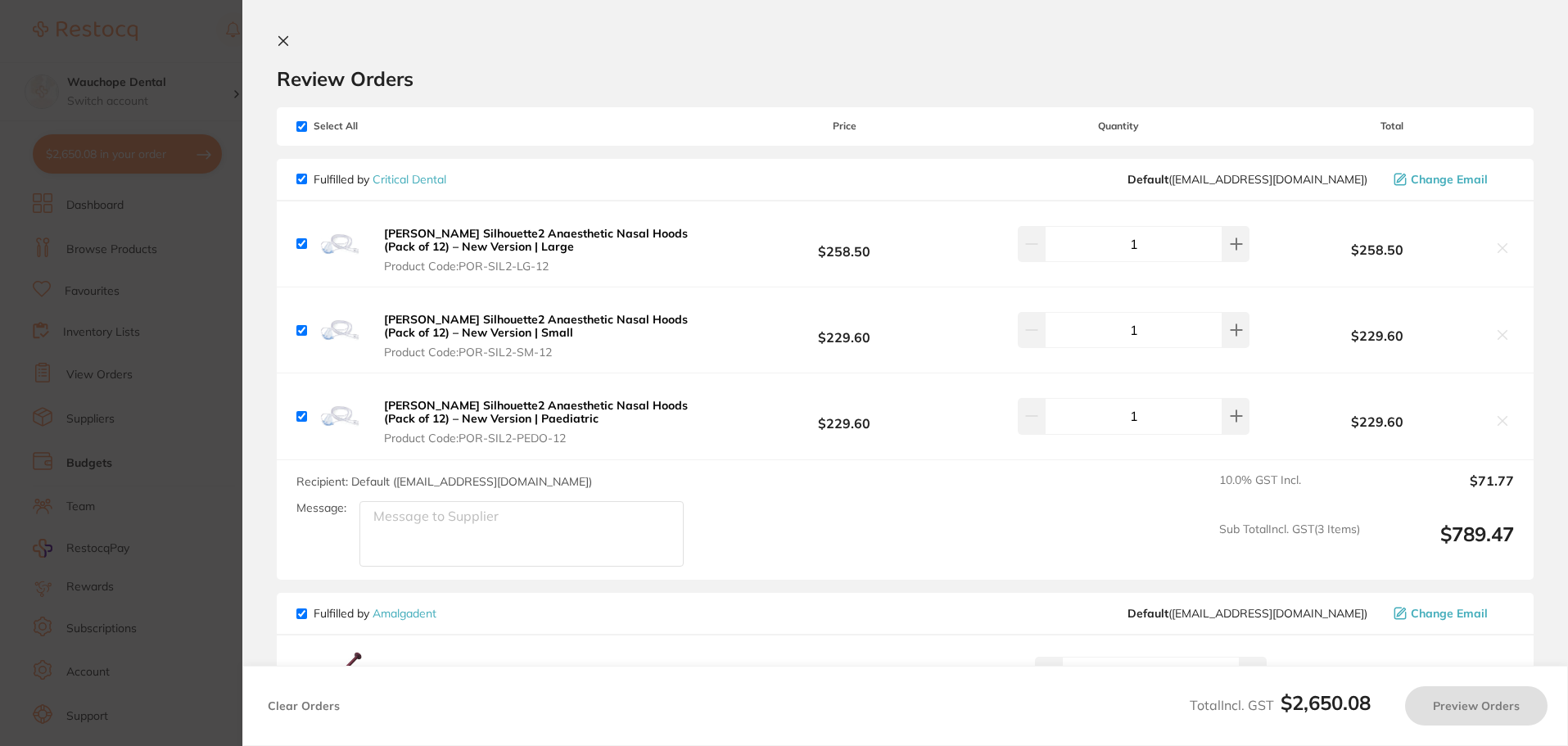
checkbox input "true"
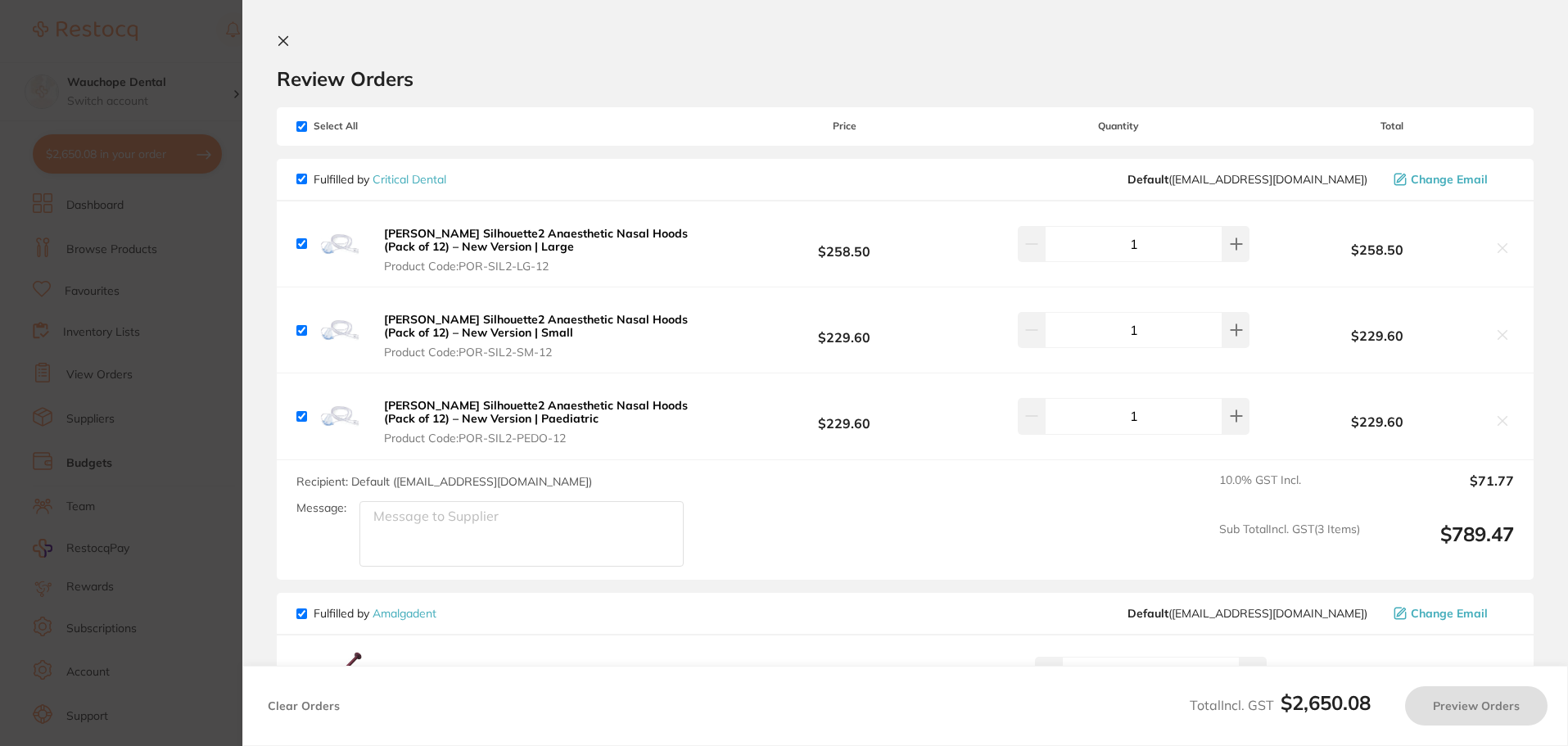
checkbox input "true"
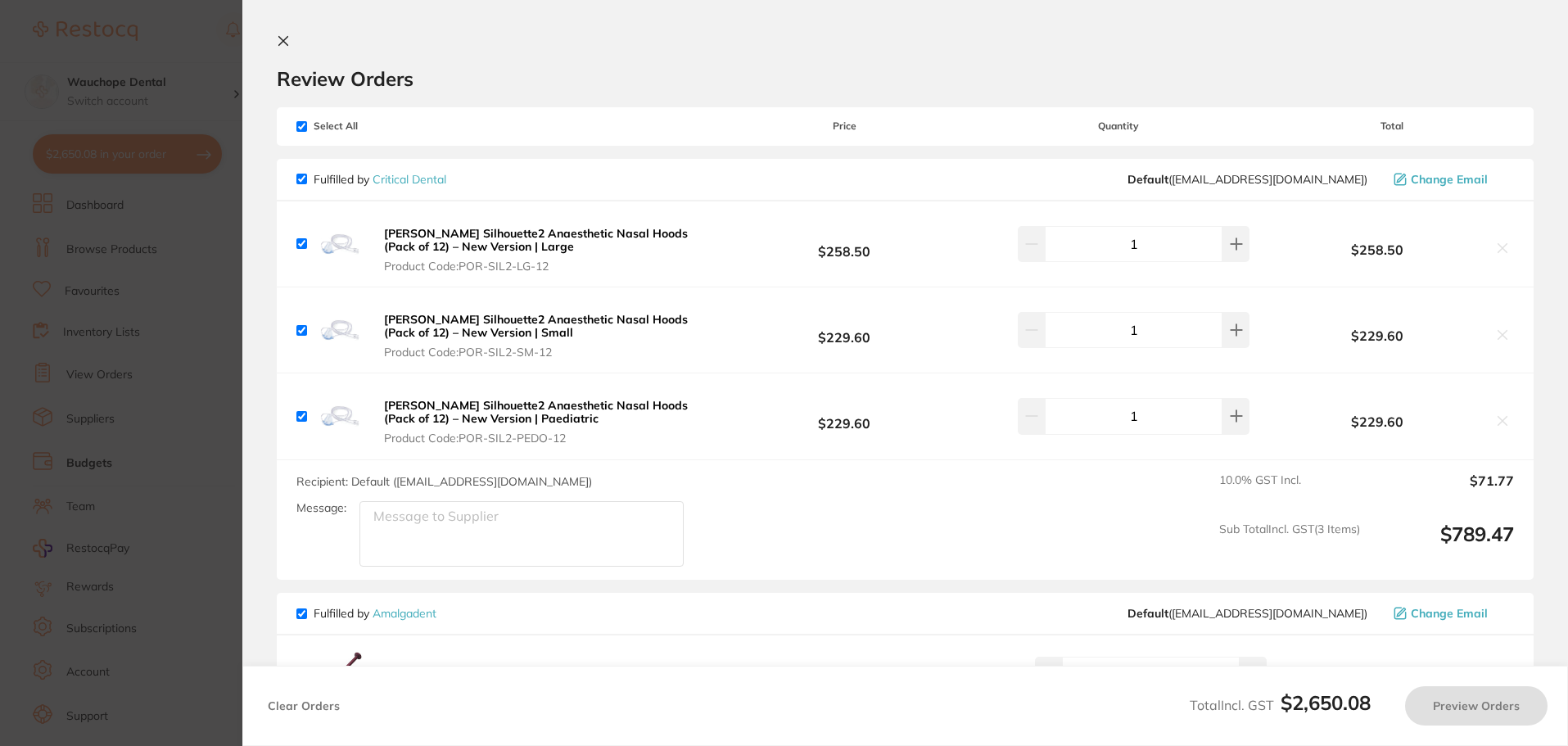
checkbox input "true"
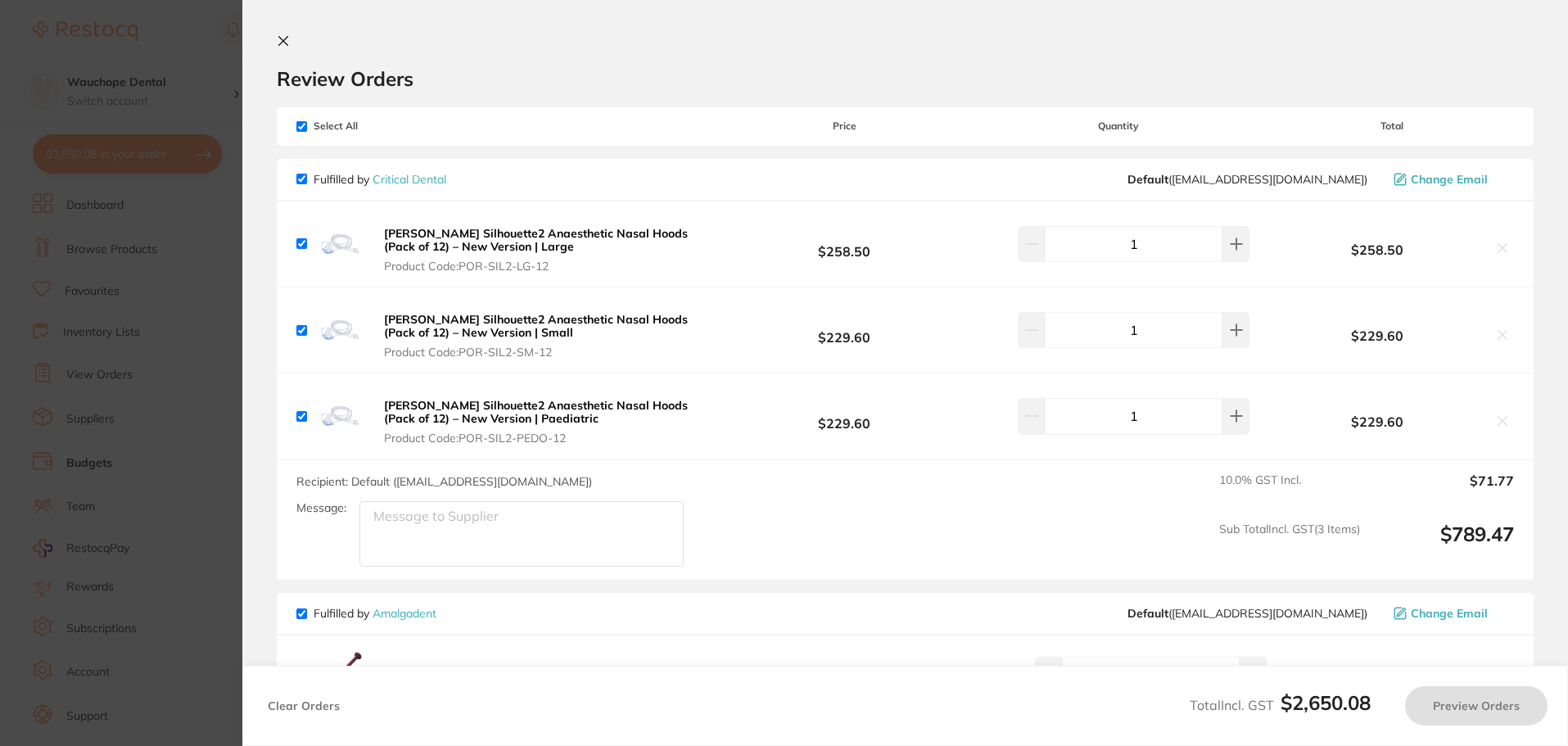
checkbox input "true"
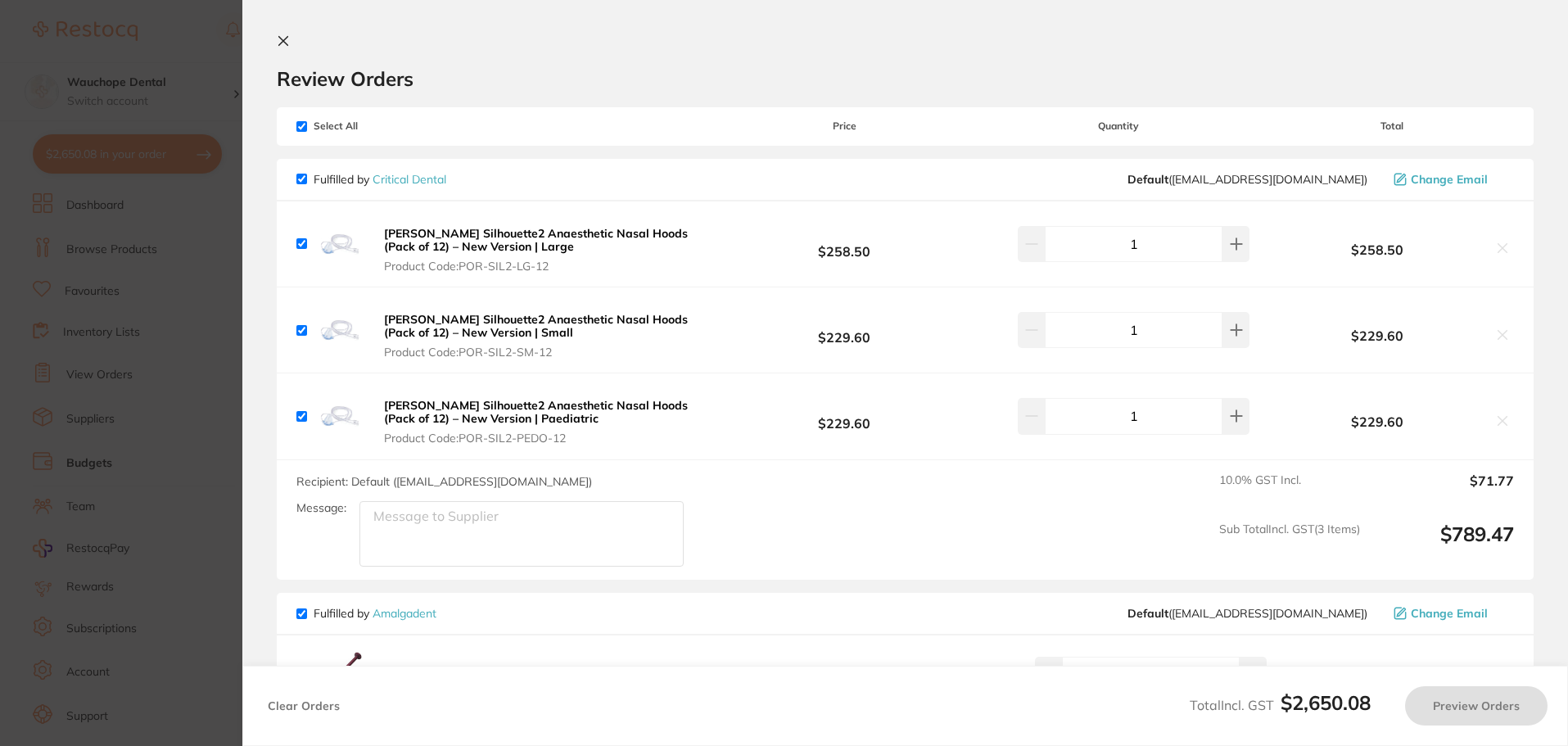
checkbox input "true"
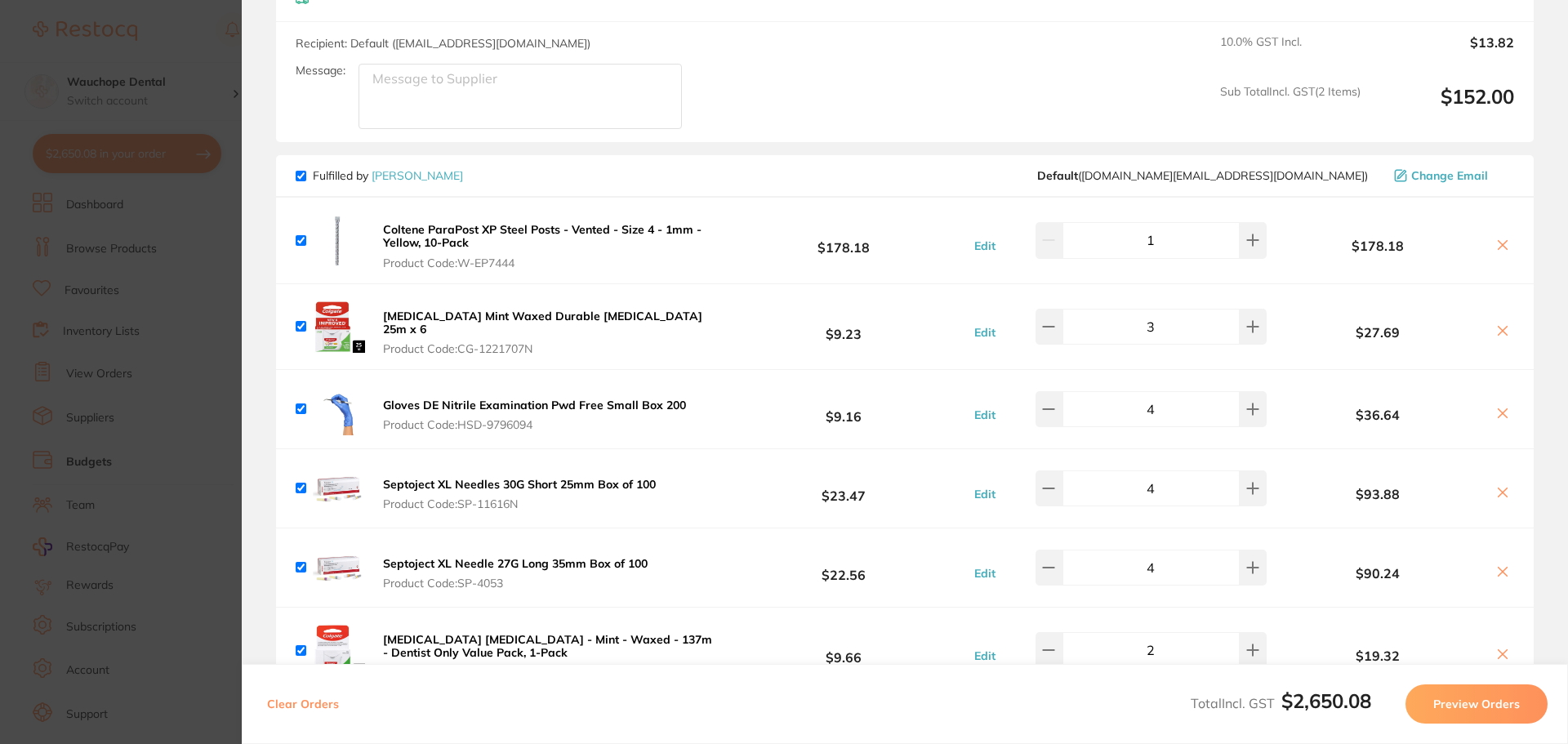
scroll to position [1062, 0]
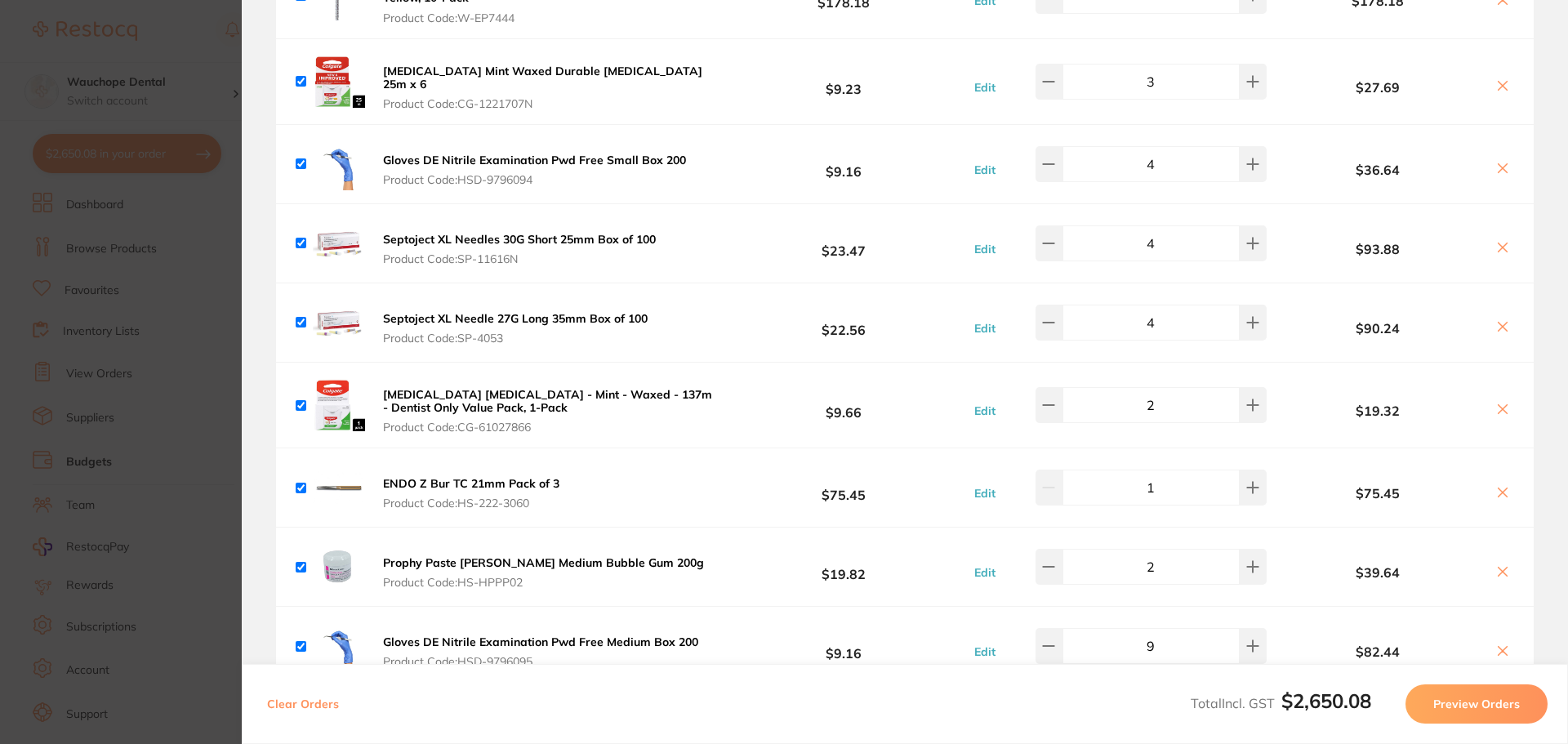
click at [1499, 241] on icon at bounding box center [1502, 247] width 13 height 13
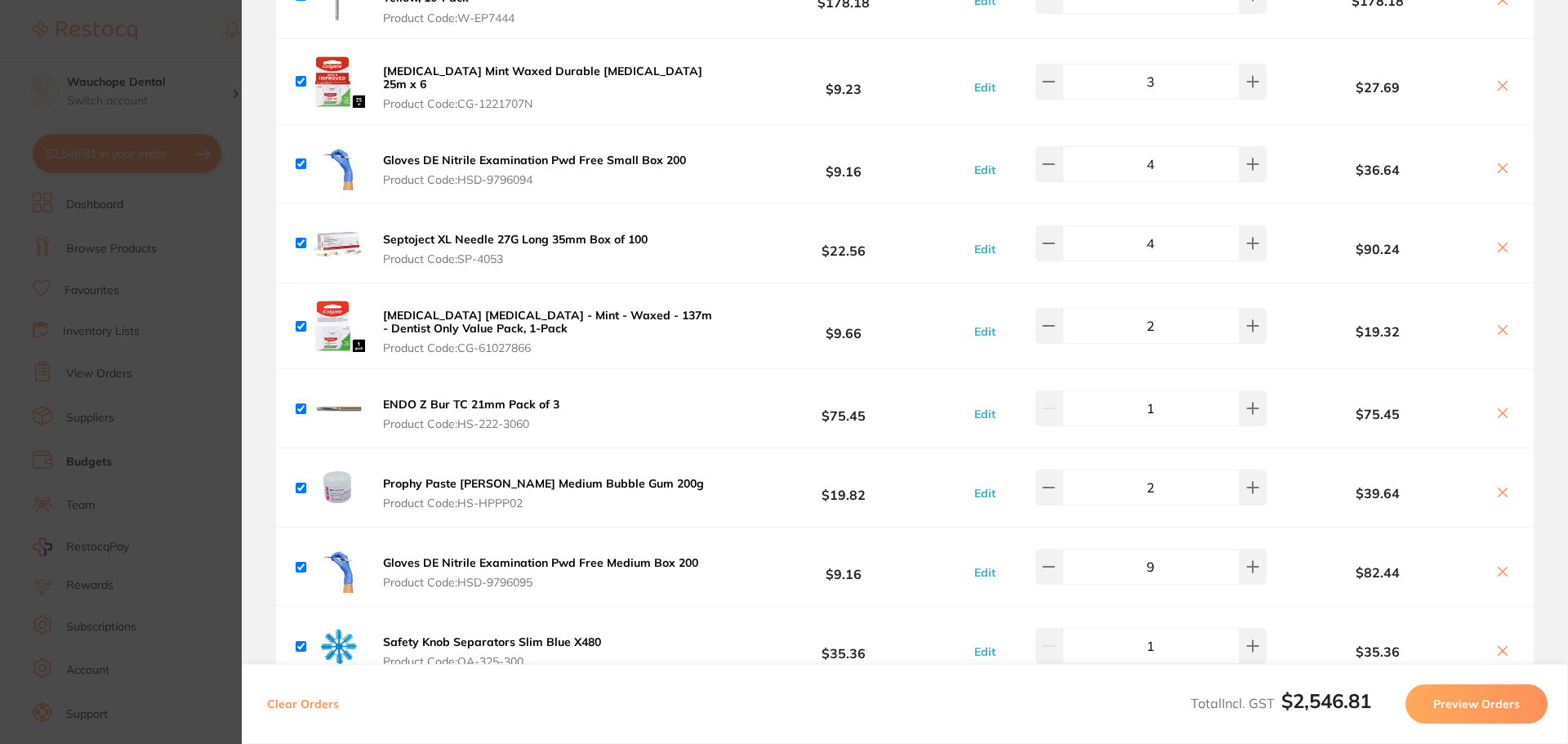
click at [1496, 241] on icon at bounding box center [1502, 247] width 13 height 13
checkbox input "false"
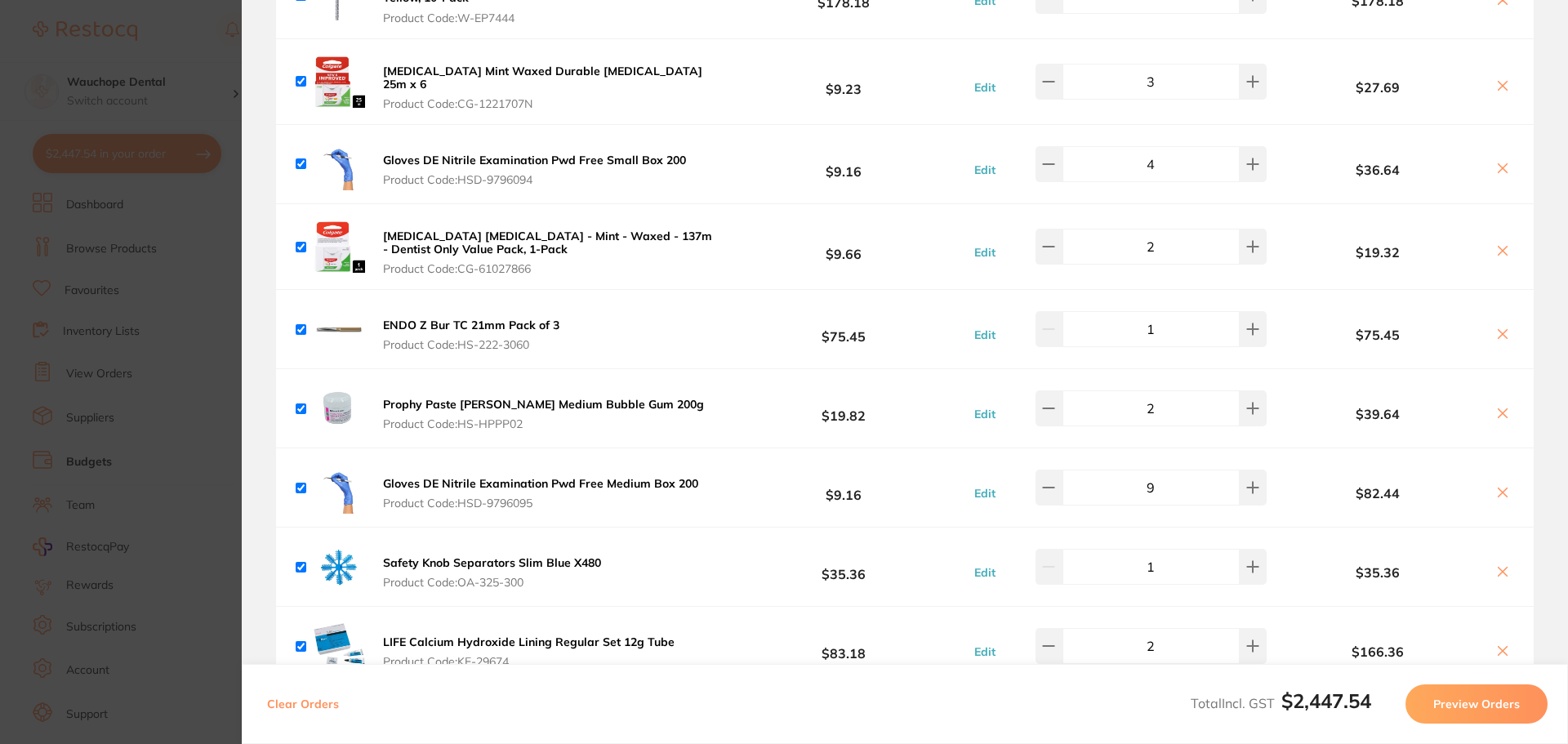
click at [65, 190] on section "Update RRP Set your pre negotiated price for this item. Item Agreed RRP (excl. …" at bounding box center [784, 372] width 1568 height 744
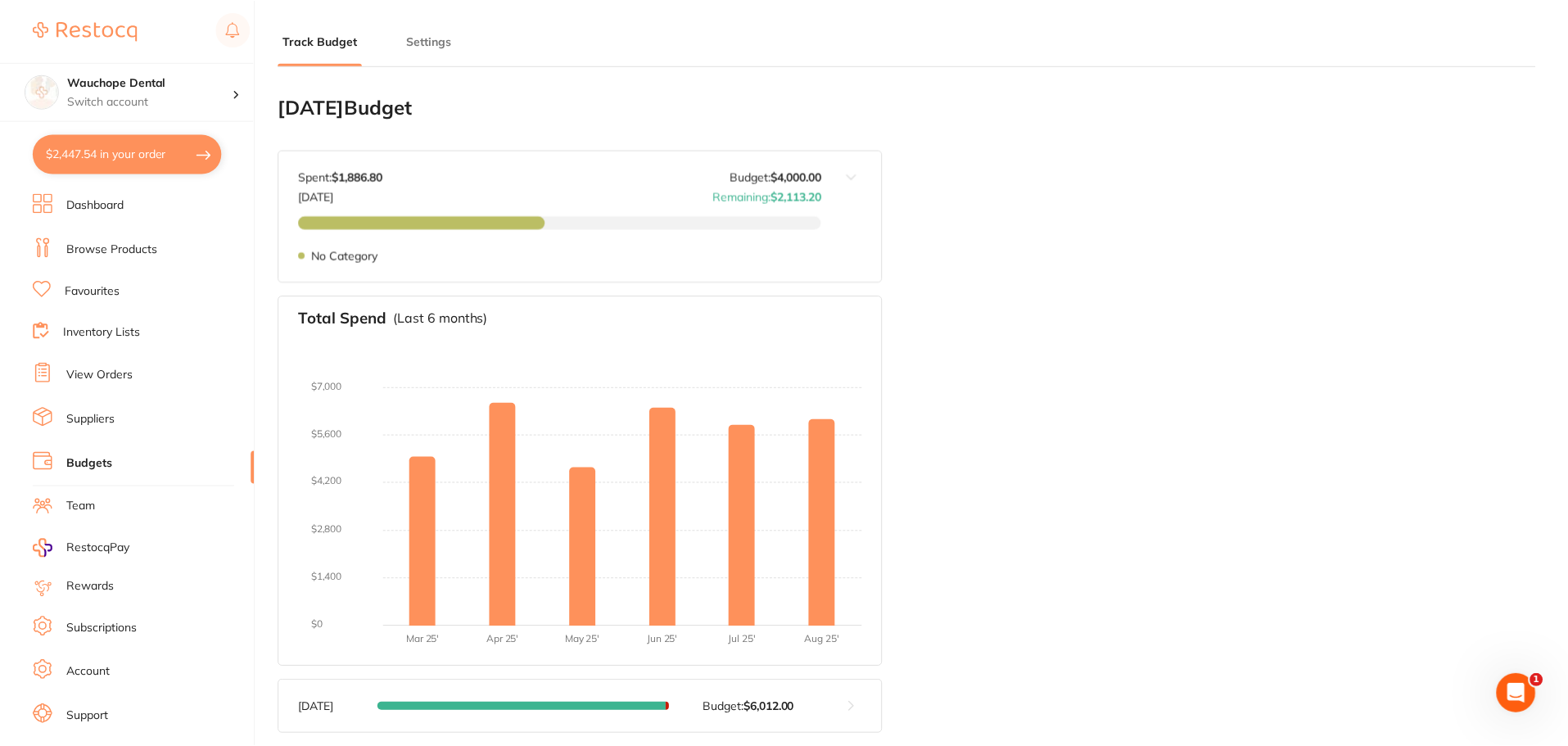
scroll to position [82, 0]
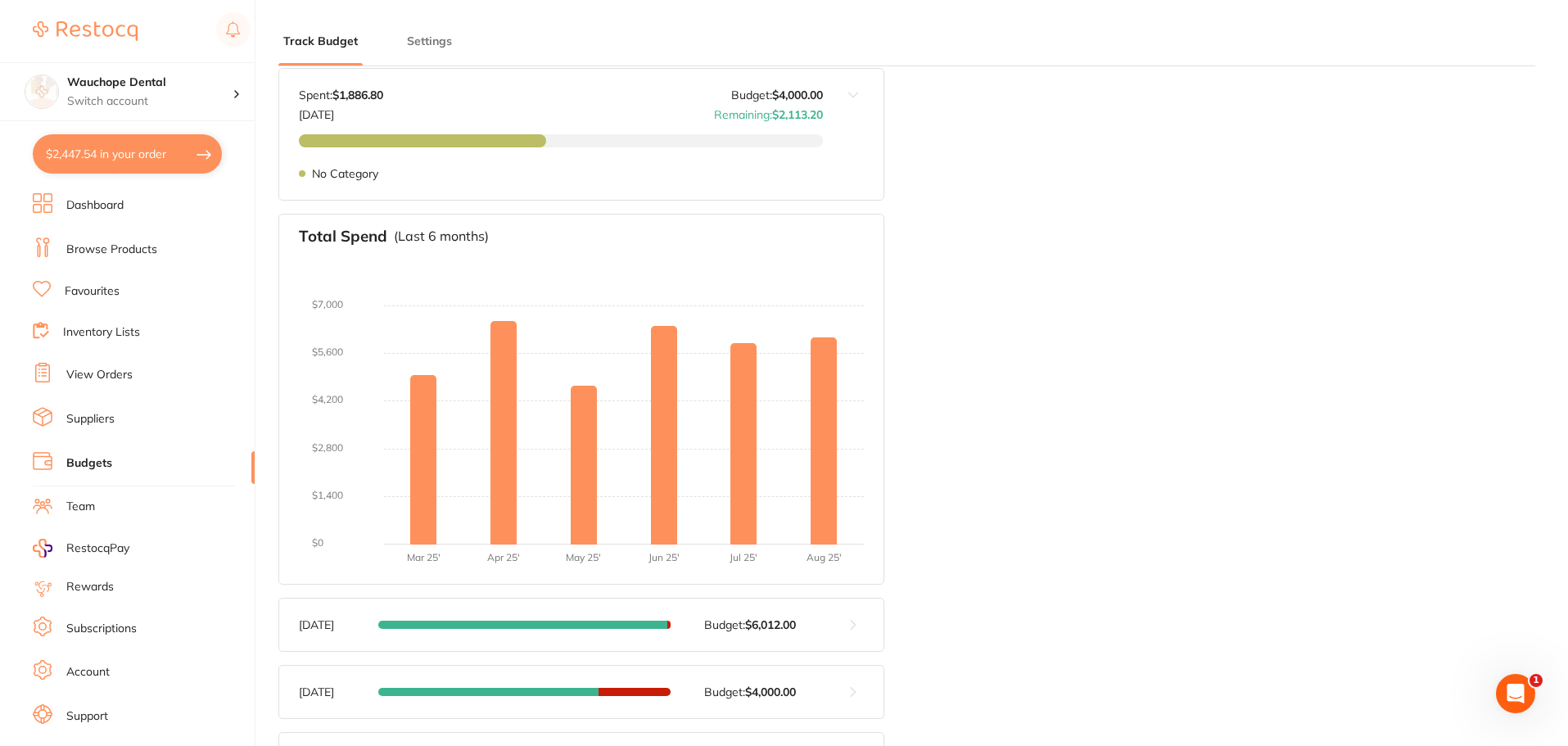
click at [111, 287] on link "Favourites" at bounding box center [92, 291] width 55 height 16
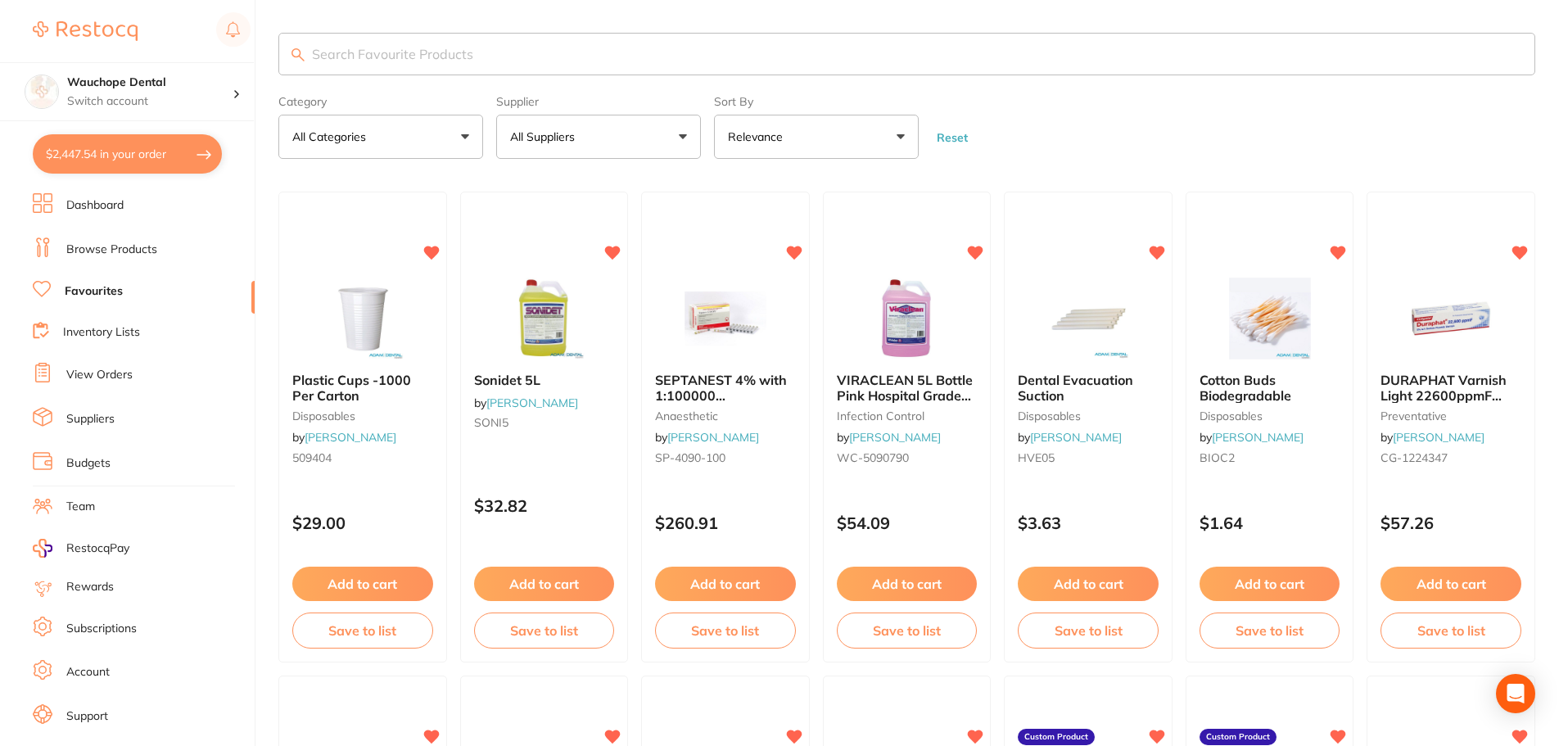
click at [434, 49] on input "search" at bounding box center [907, 54] width 1257 height 43
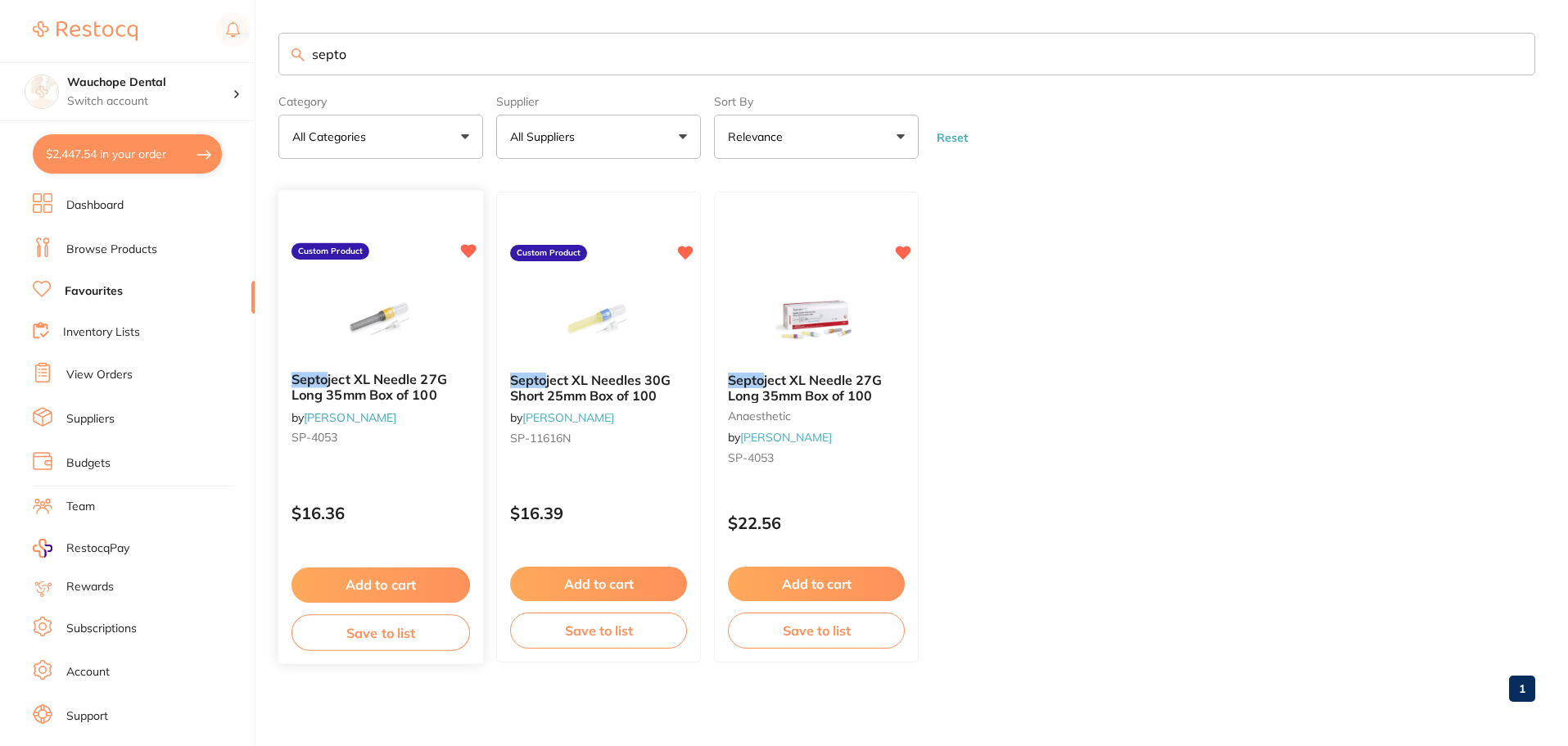
type input "septo"
click at [416, 339] on img at bounding box center [381, 318] width 106 height 82
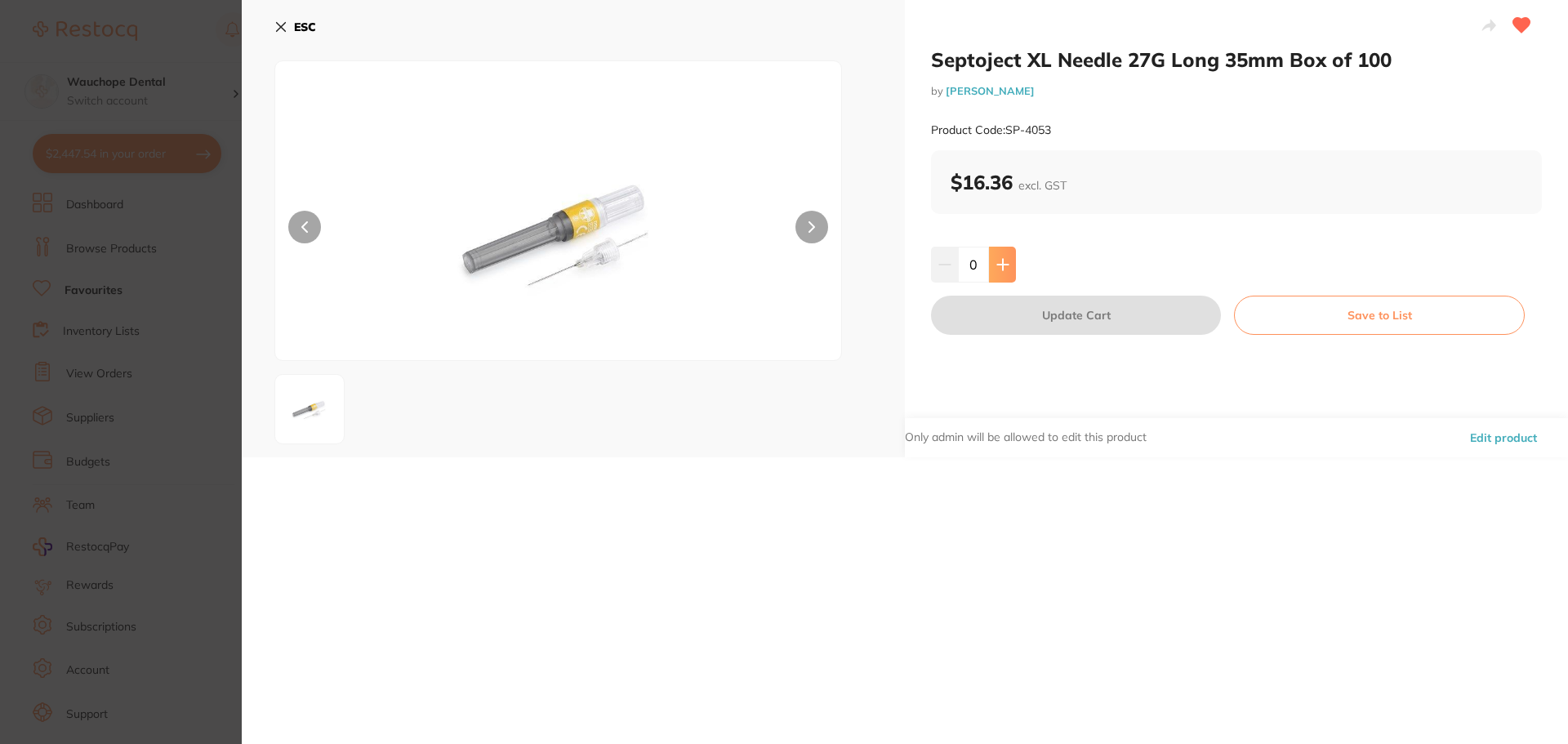
click at [1011, 272] on button at bounding box center [1002, 265] width 27 height 36
type input "4"
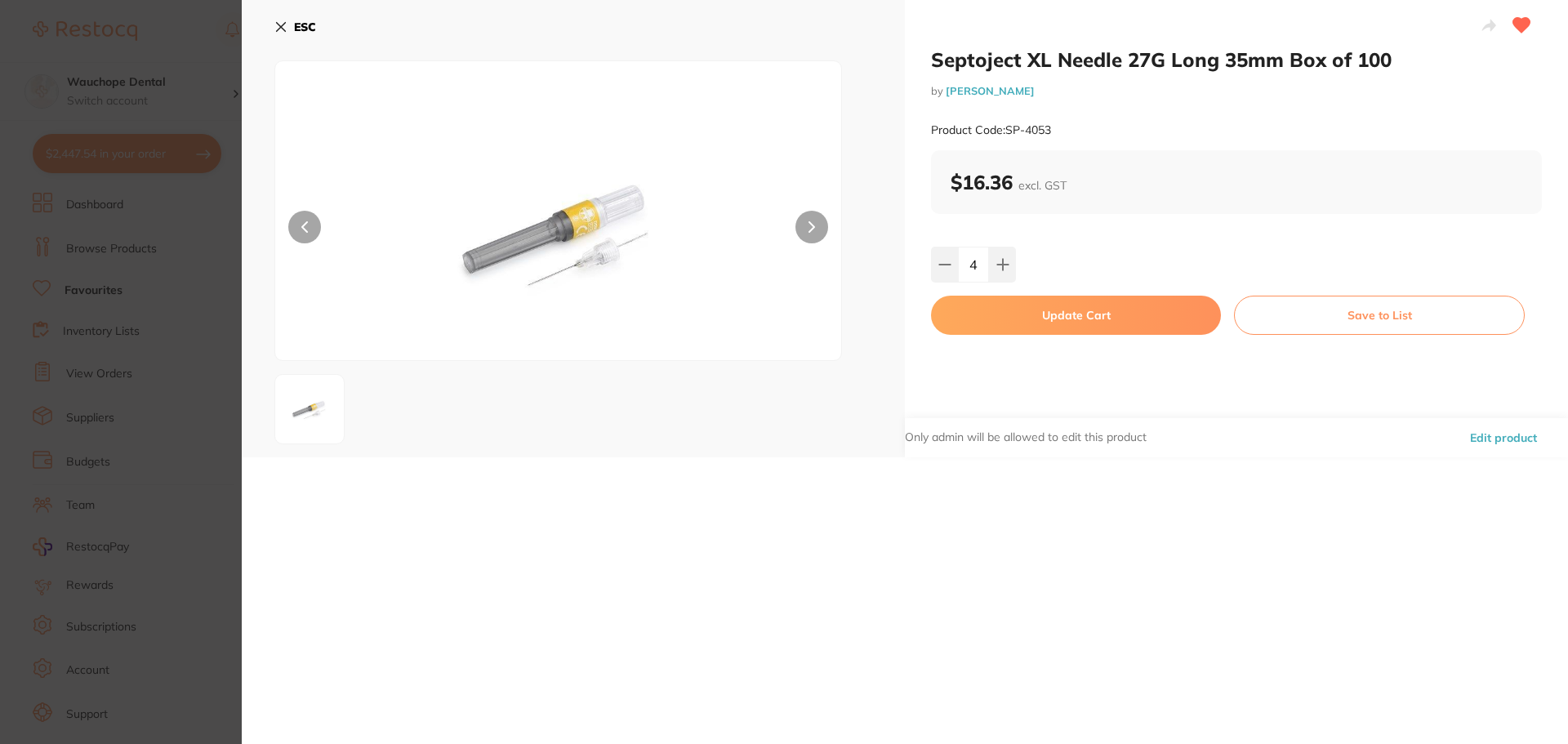
click at [1048, 307] on button "Update Cart" at bounding box center [1076, 315] width 290 height 39
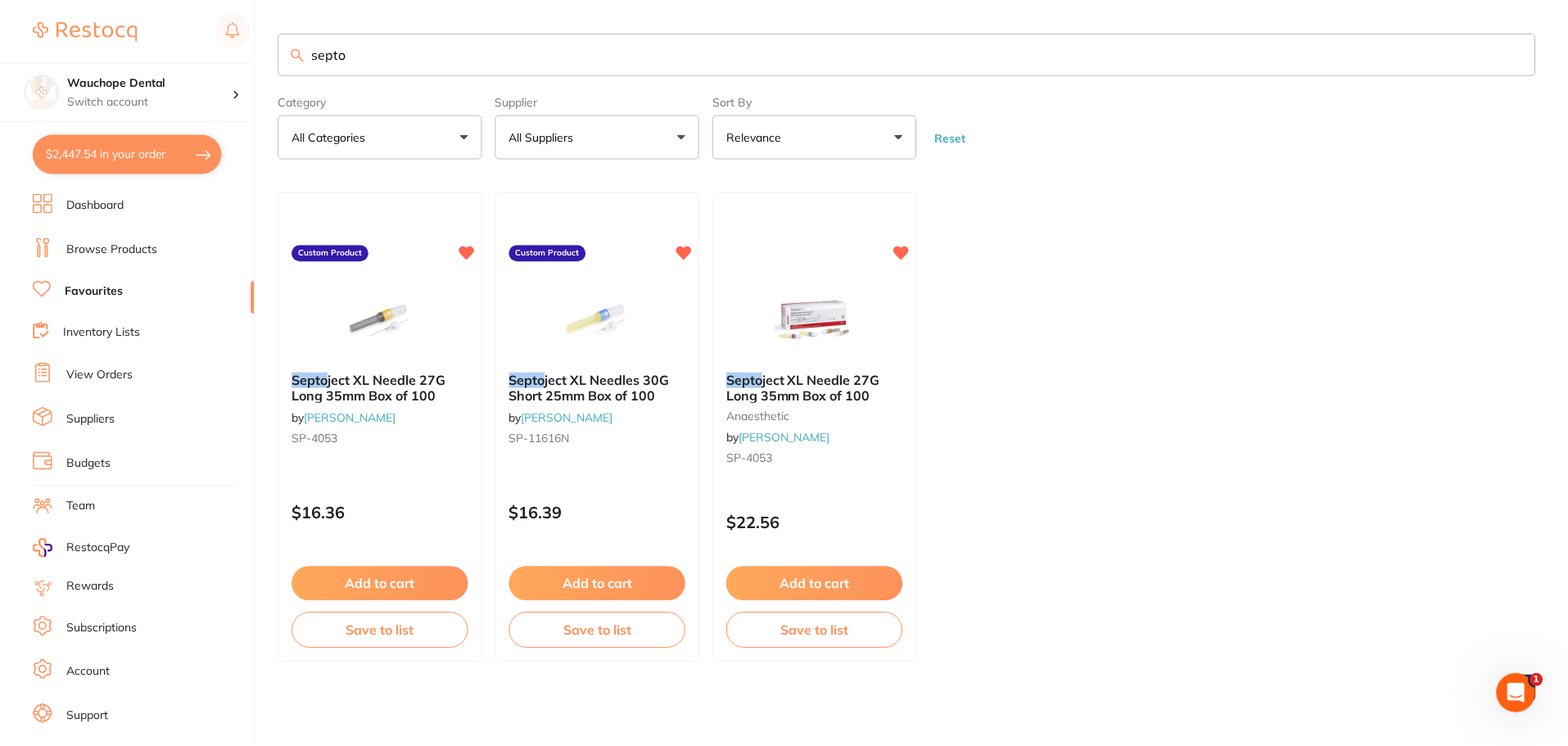
scroll to position [2, 0]
click at [620, 324] on img at bounding box center [598, 316] width 107 height 82
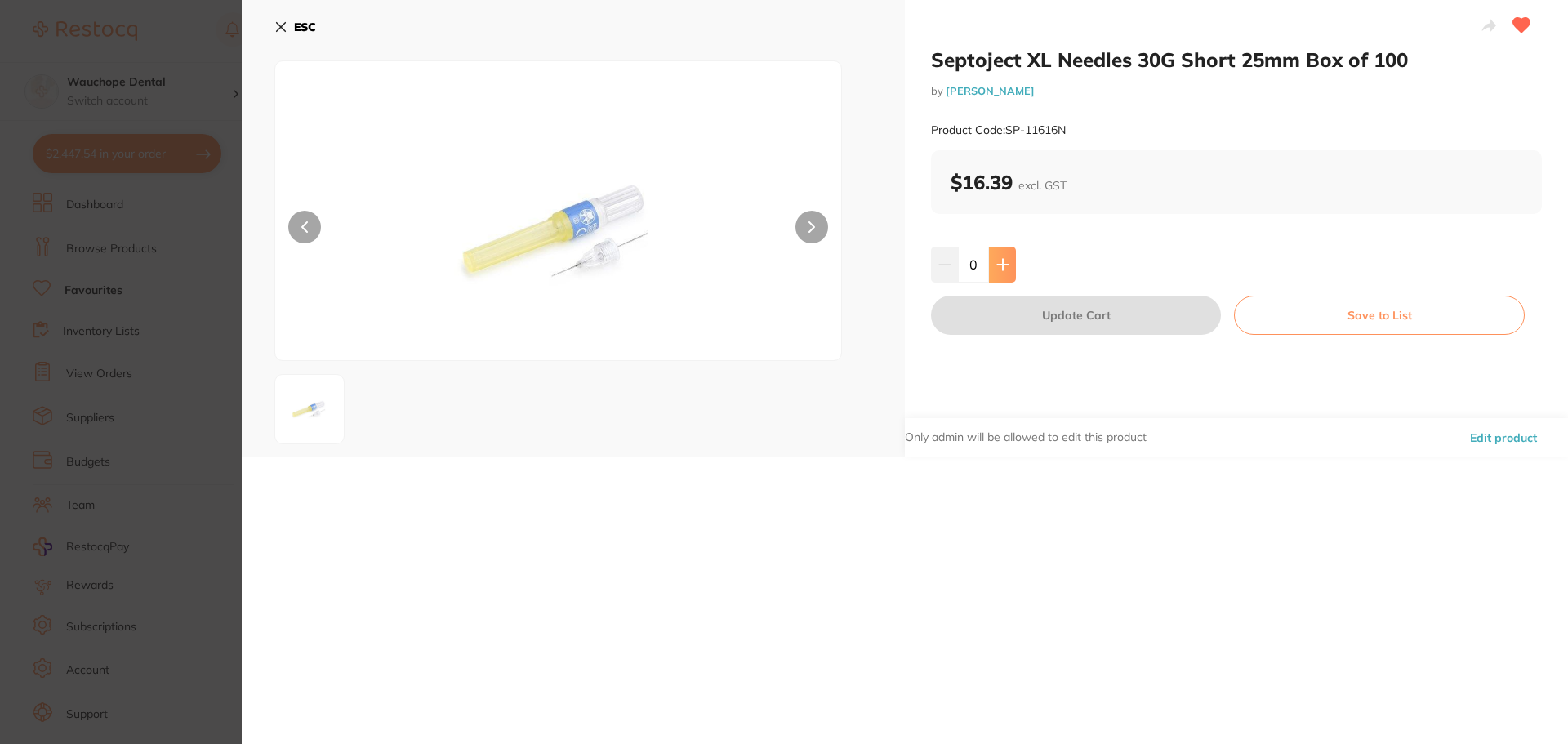
click at [1005, 265] on icon at bounding box center [1003, 264] width 13 height 13
type input "4"
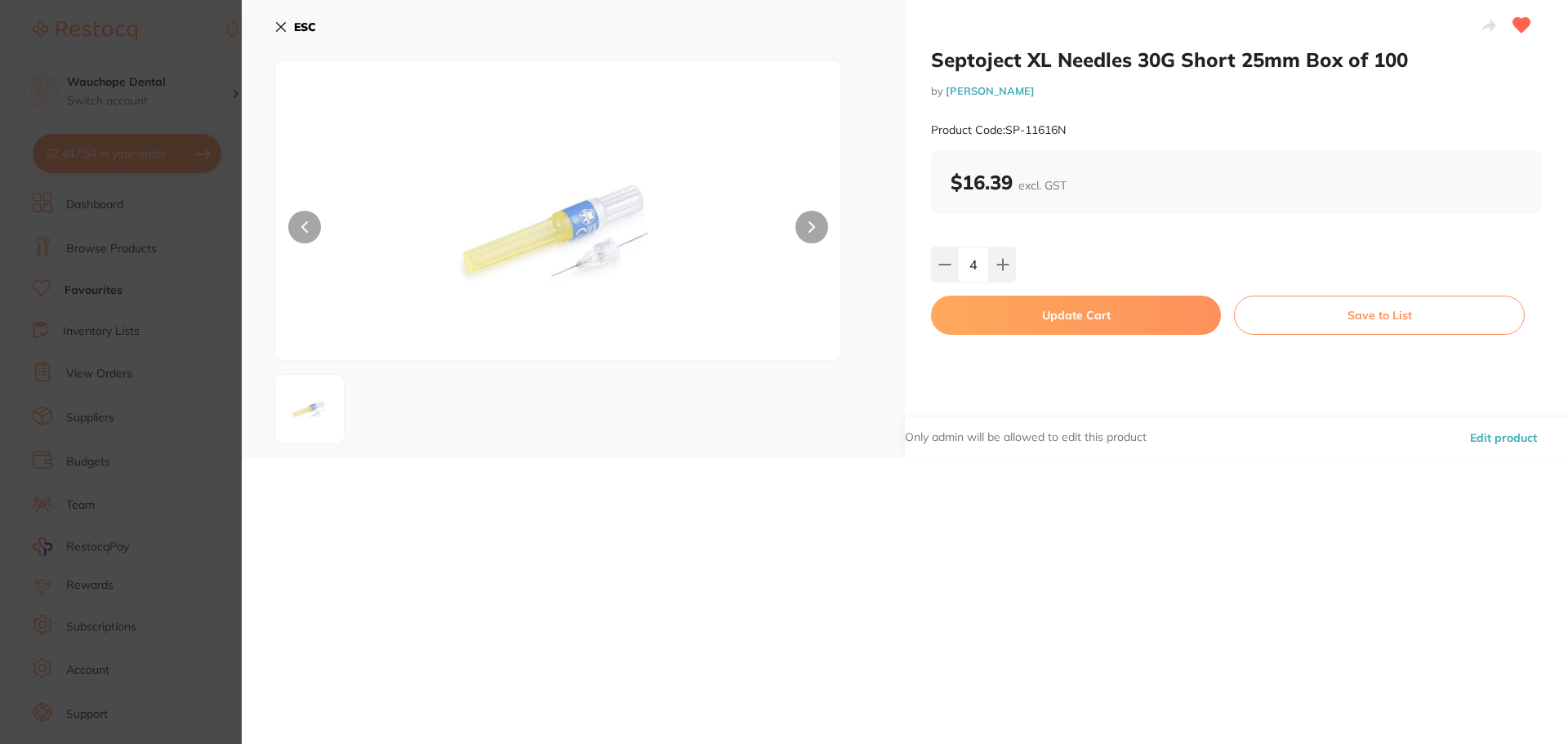
click at [1064, 317] on button "Update Cart" at bounding box center [1076, 315] width 290 height 39
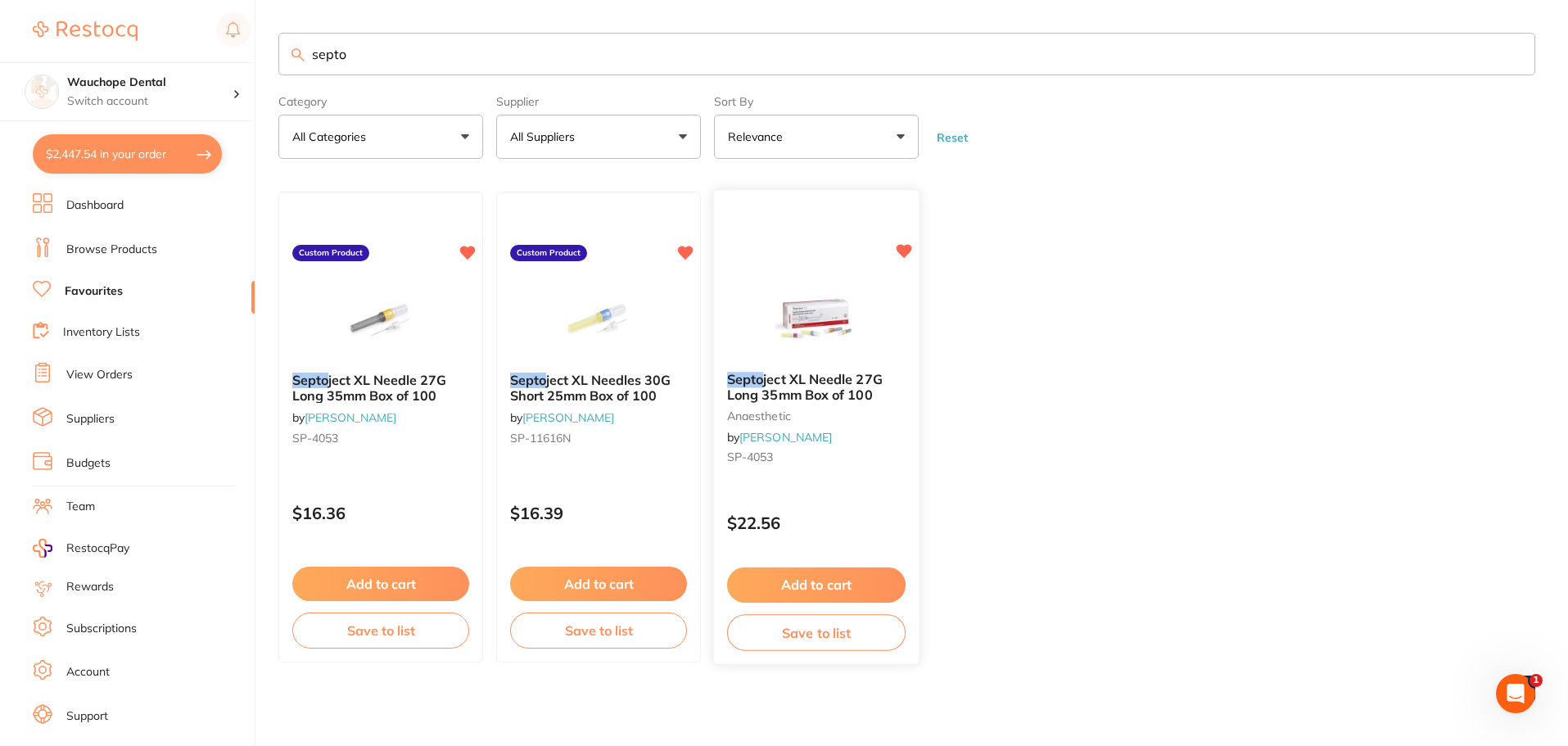
click at [902, 253] on icon at bounding box center [904, 252] width 15 height 14
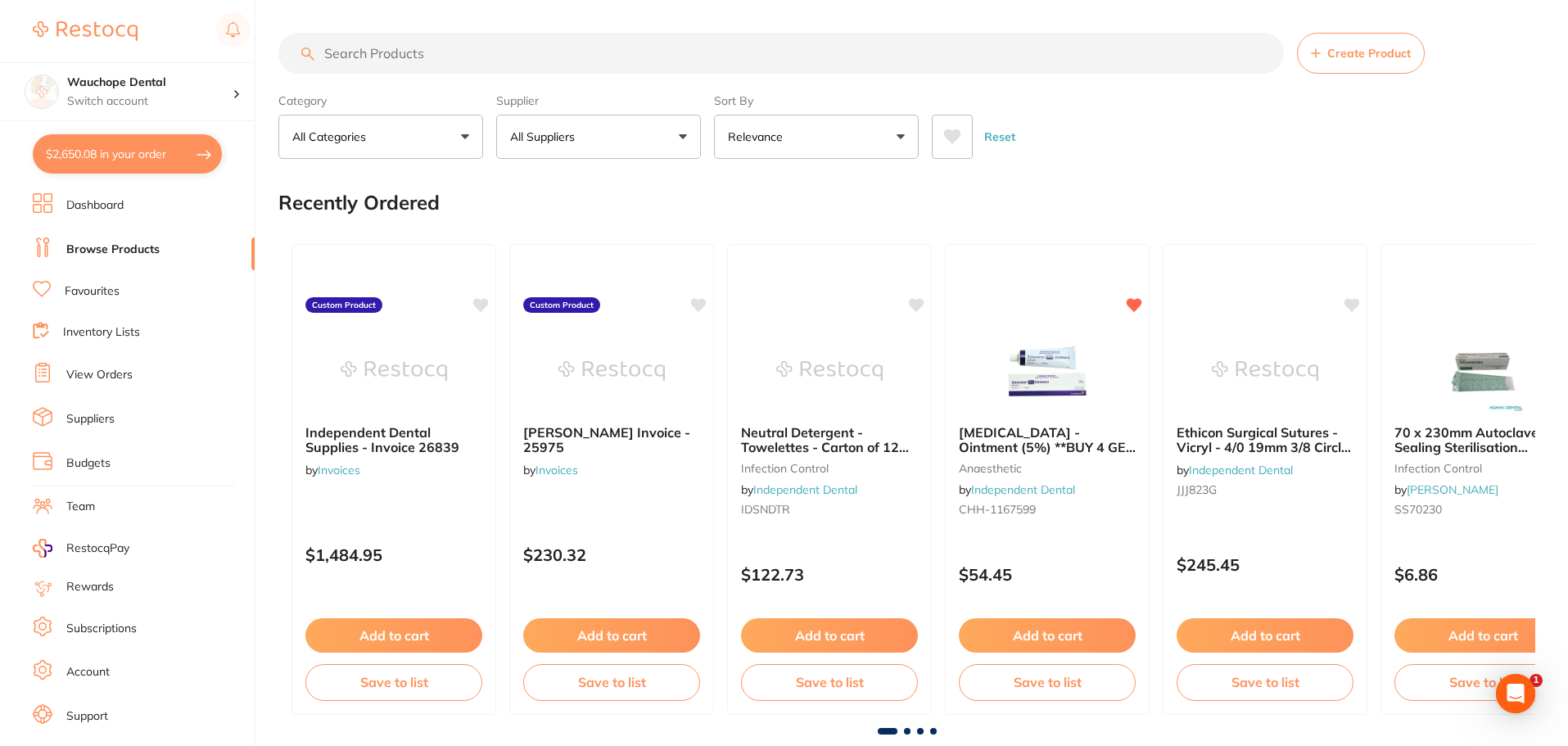
scroll to position [1146, 0]
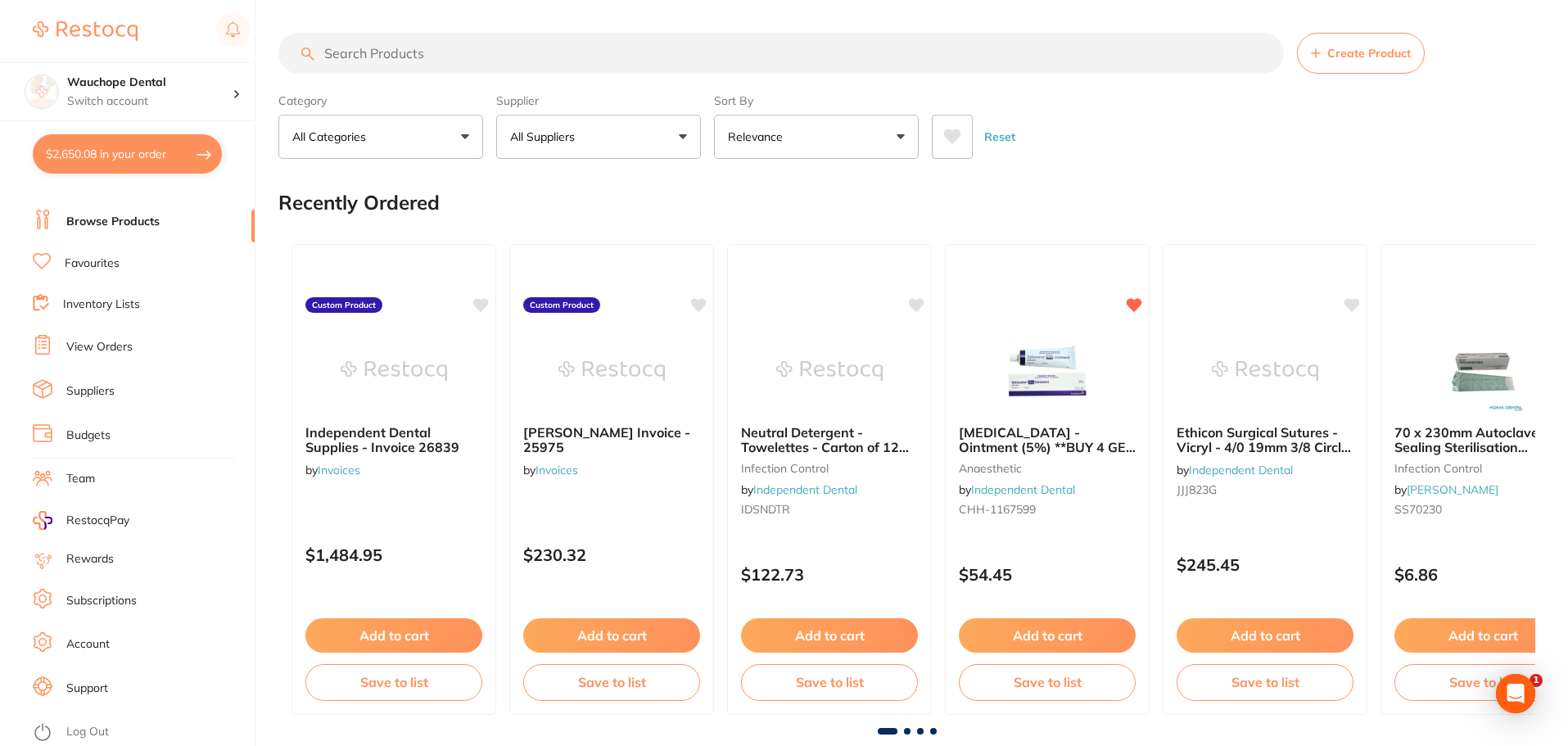
click at [401, 59] on input "search" at bounding box center [781, 53] width 1006 height 41
type input "septoject"
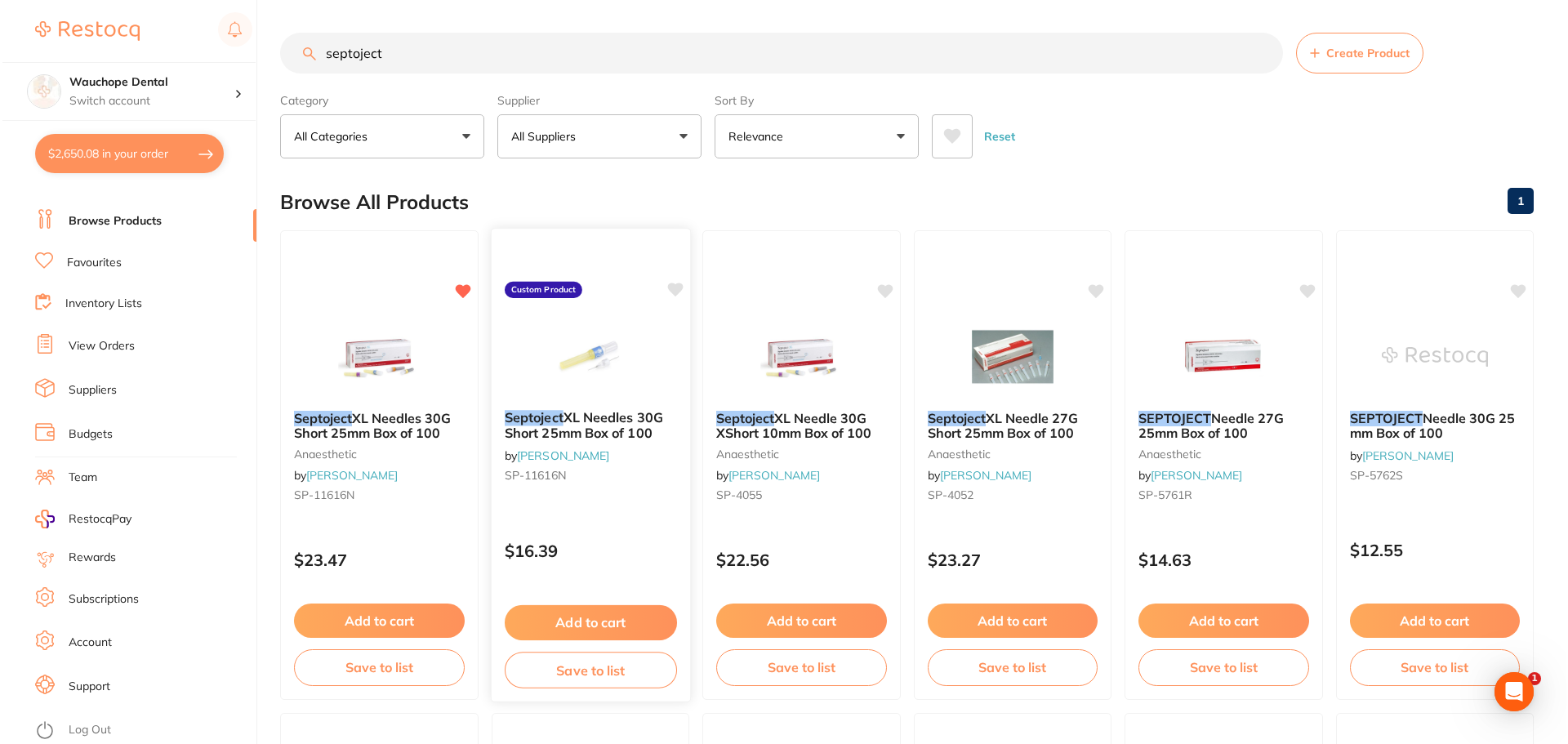
scroll to position [0, 0]
click at [677, 284] on icon at bounding box center [672, 289] width 15 height 14
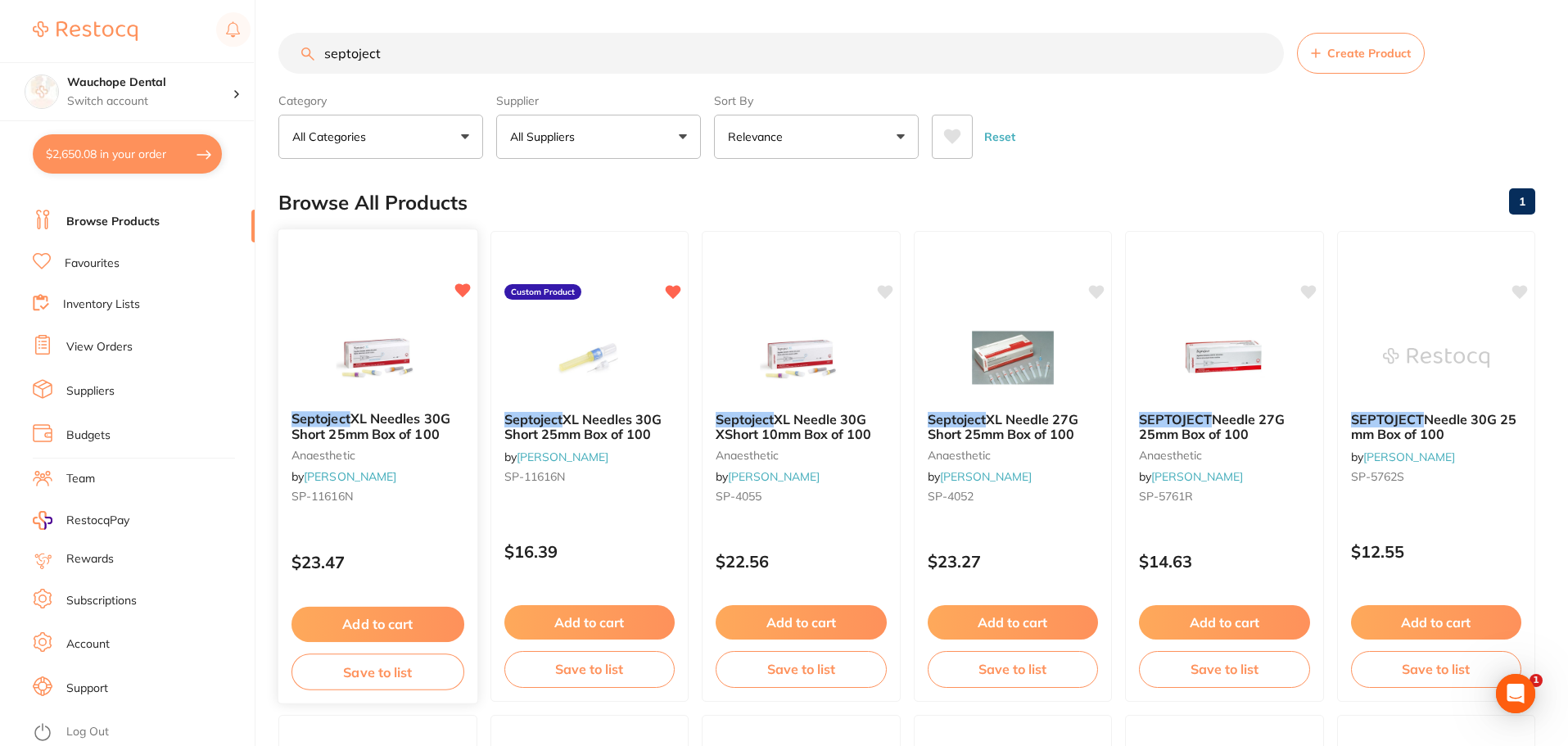
click at [460, 291] on icon at bounding box center [462, 290] width 15 height 14
click at [793, 413] on span "XL Needle 30G XShort 10mm Box of 100" at bounding box center [793, 426] width 157 height 32
click at [783, 354] on section at bounding box center [784, 373] width 1568 height 746
click at [783, 592] on div "Add to cart Save to list" at bounding box center [801, 646] width 198 height 109
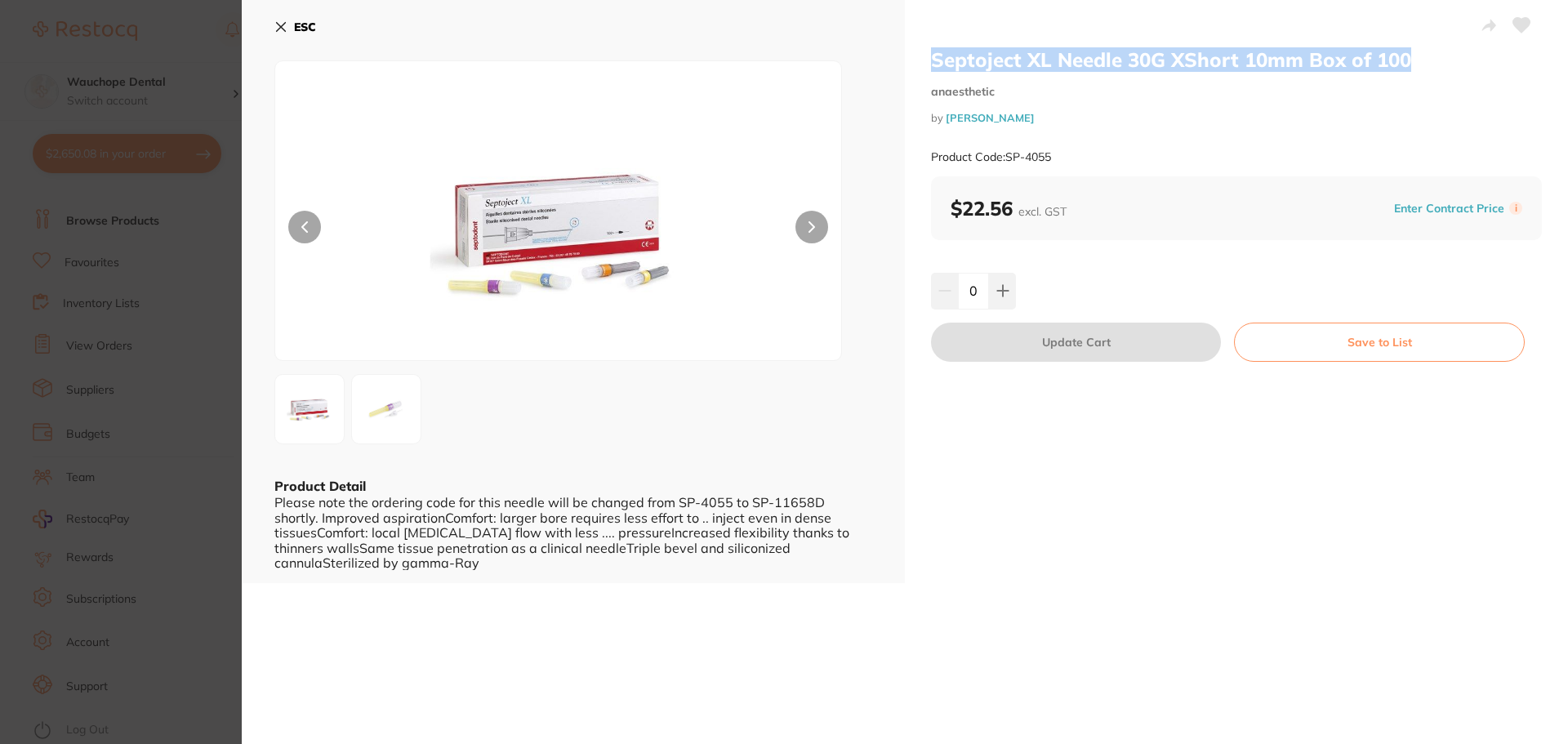
drag, startPoint x: 933, startPoint y: 55, endPoint x: 1414, endPoint y: 66, distance: 481.1
click at [1414, 66] on h2 "Septoject XL Needle 30G XShort 10mm Box of 100" at bounding box center [1236, 59] width 611 height 25
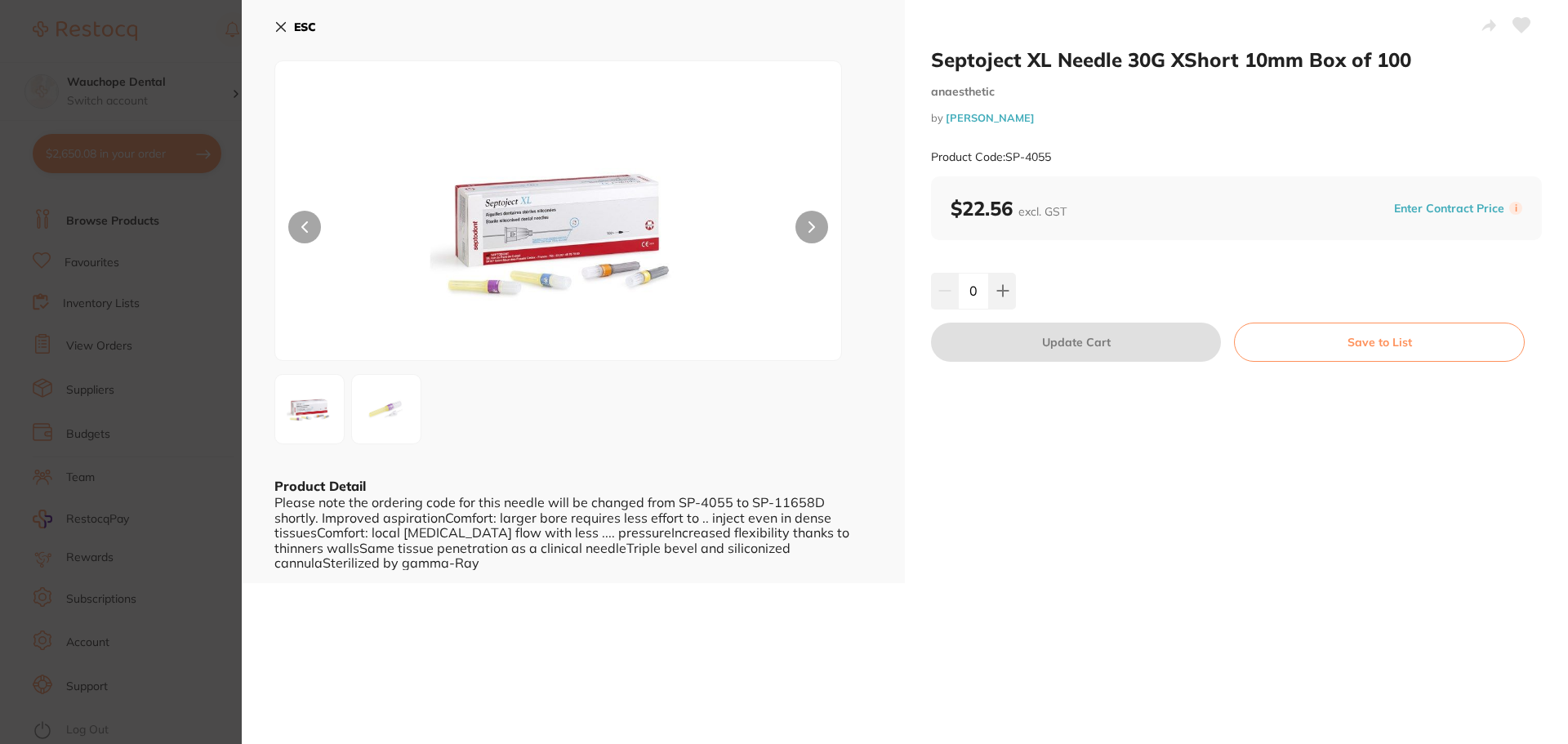
click at [1366, 98] on small "anaesthetic" at bounding box center [1236, 92] width 611 height 14
click at [145, 256] on section "Septoject XL Needle 30G XShort 10mm Box of 100 anaesthetic by Henry Schein Hala…" at bounding box center [784, 372] width 1568 height 744
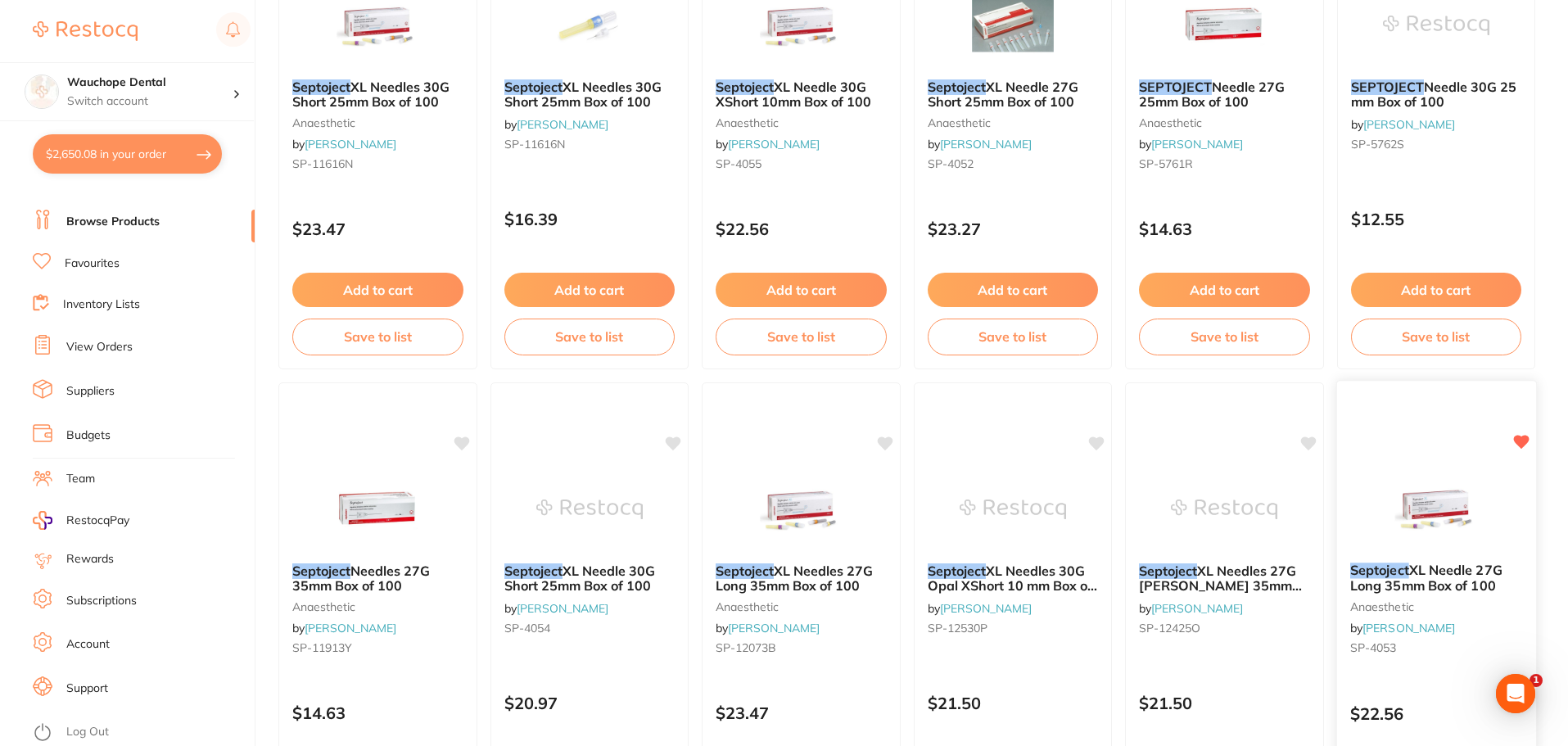
scroll to position [328, 0]
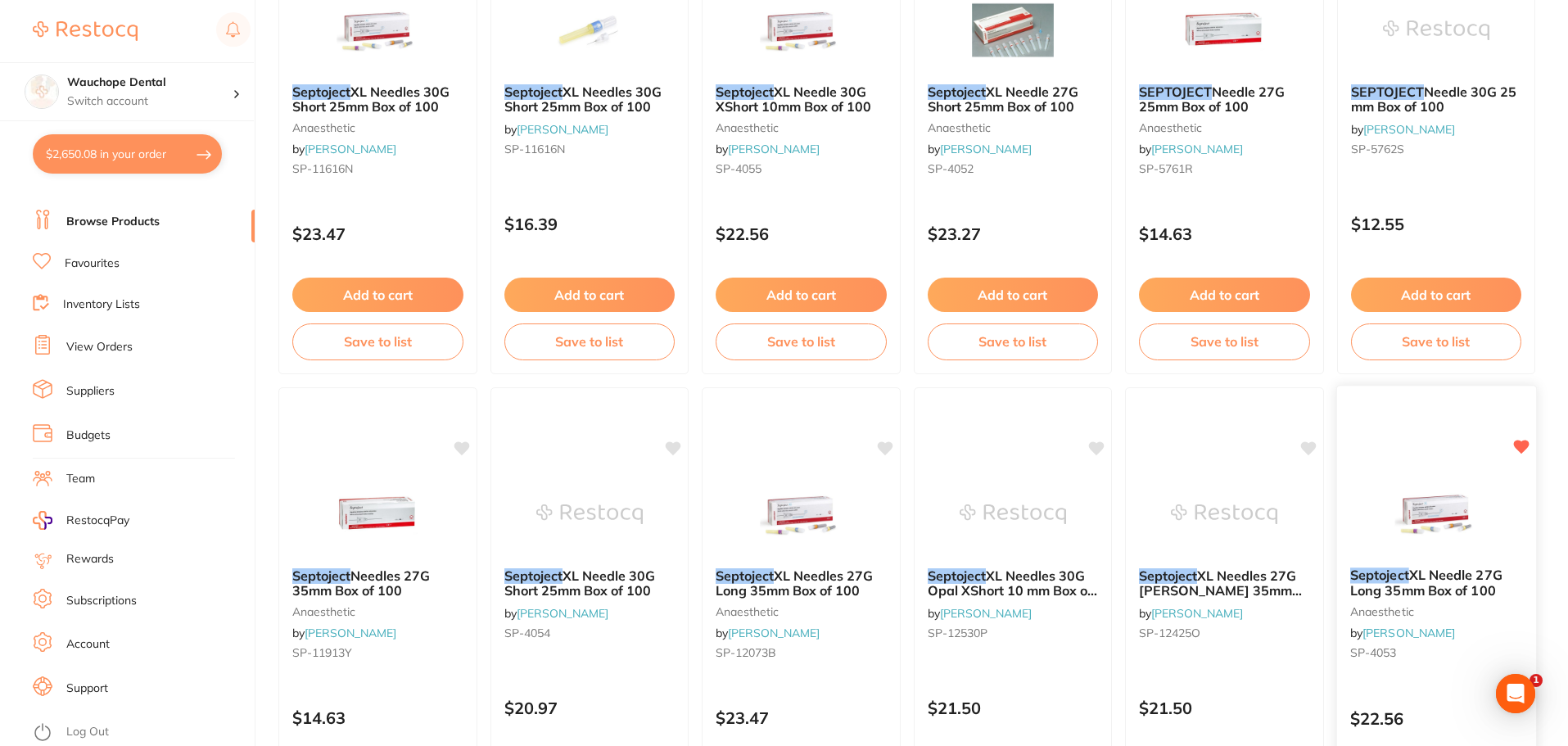
click at [1456, 522] on img at bounding box center [1436, 512] width 107 height 82
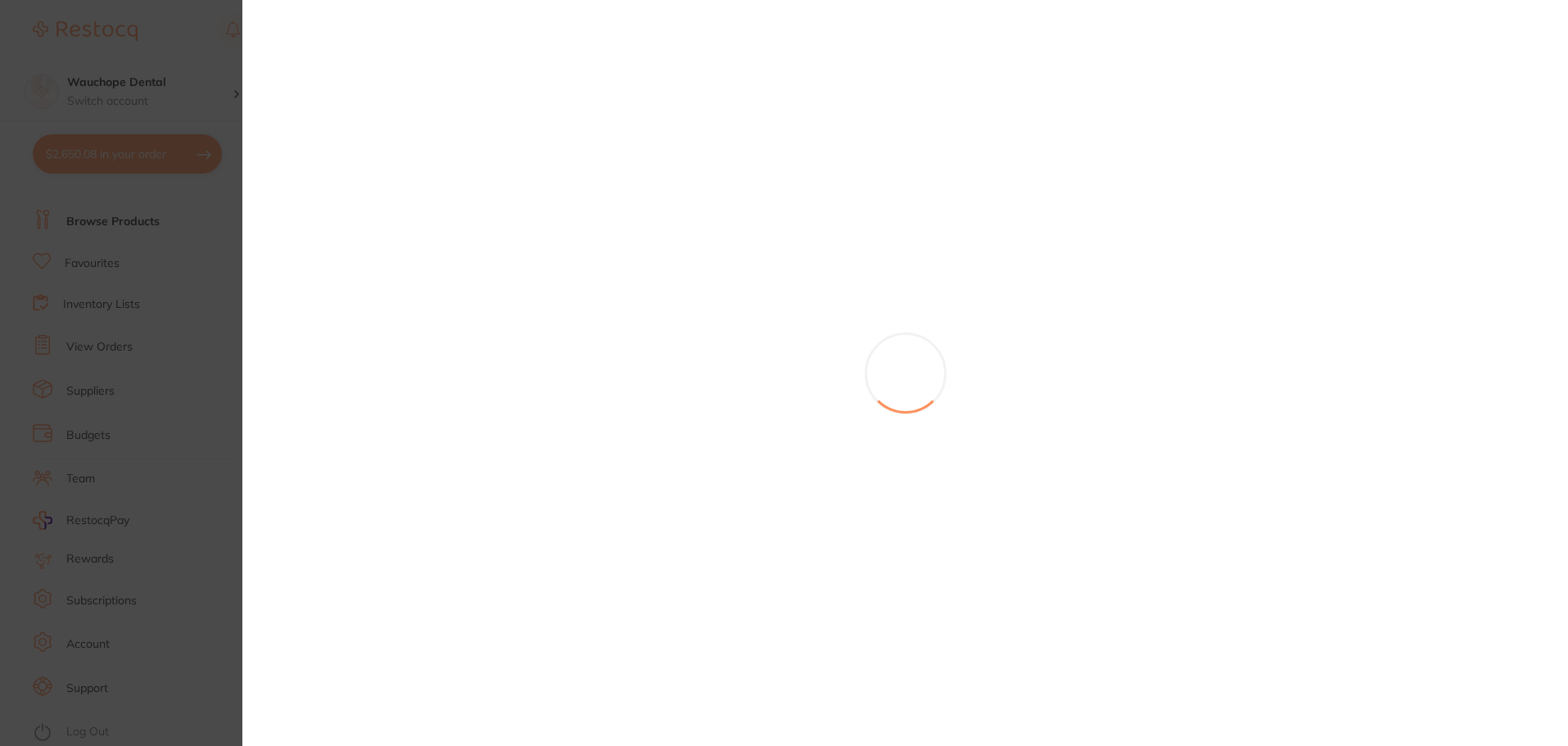
click at [1456, 522] on section at bounding box center [784, 373] width 1568 height 746
click at [1456, 522] on div "septoject Create Product Category All Categories All Categories anaesthetic Cle…" at bounding box center [923, 373] width 1290 height 746
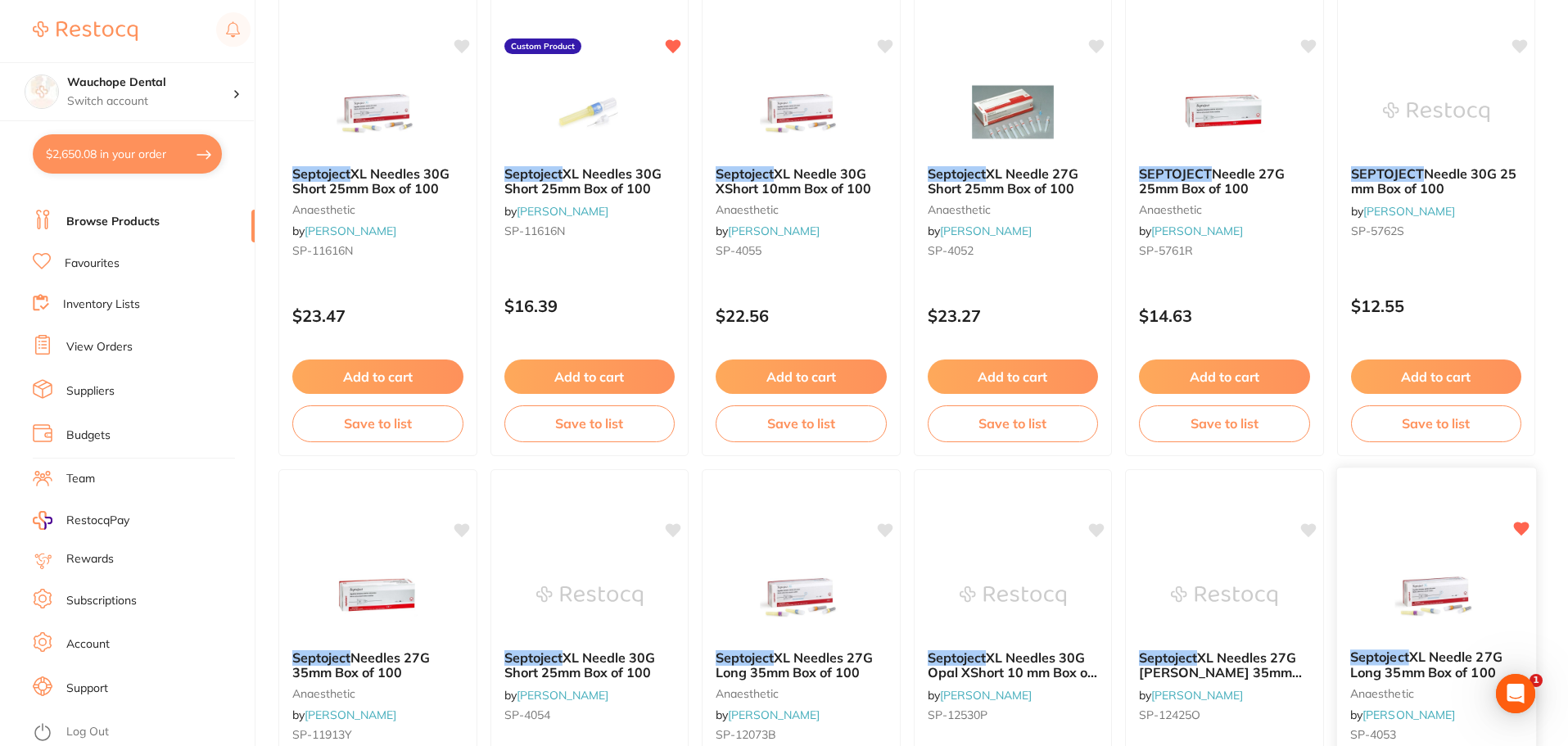
scroll to position [491, 0]
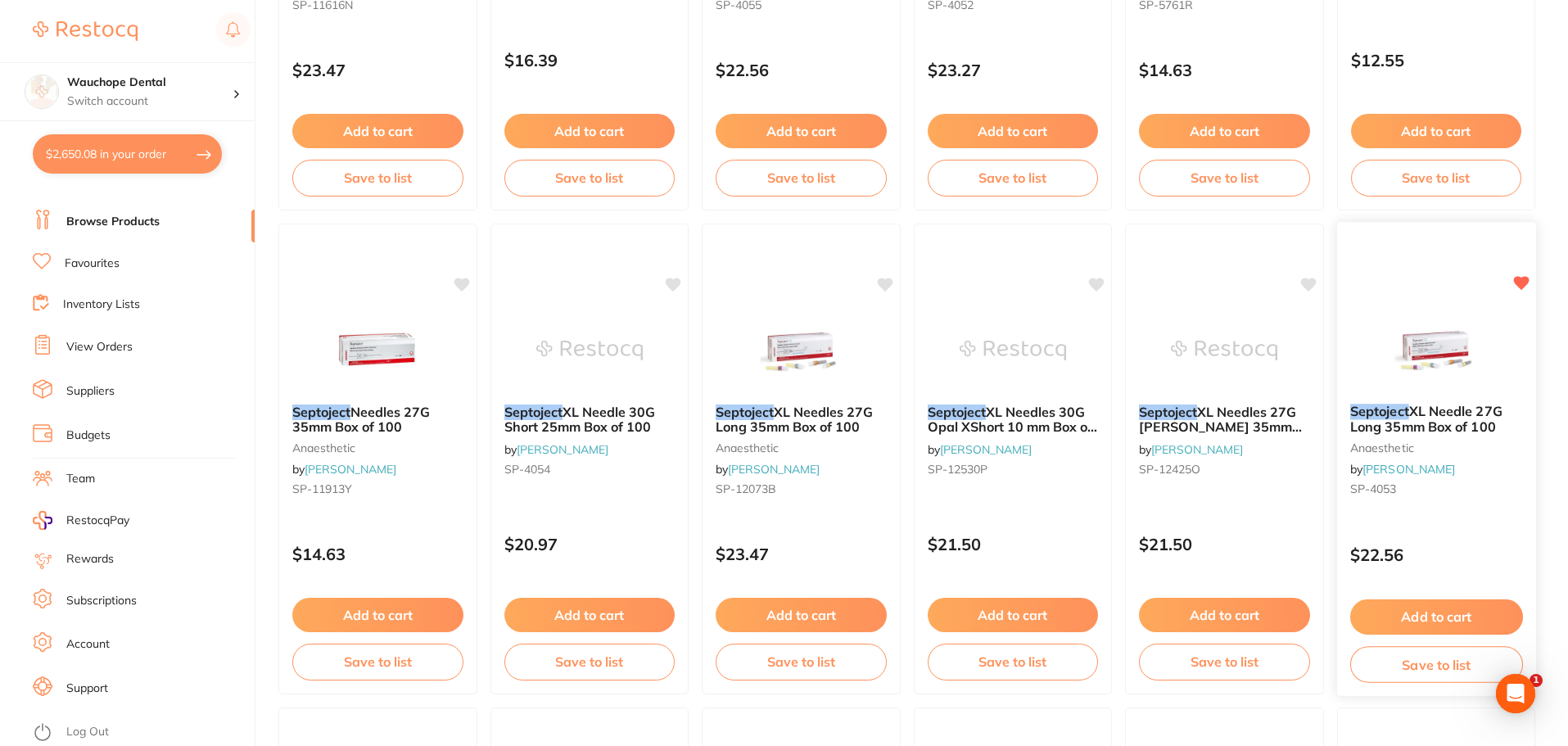
click at [1425, 352] on img at bounding box center [1436, 349] width 107 height 82
click at [1431, 422] on section at bounding box center [784, 373] width 1568 height 746
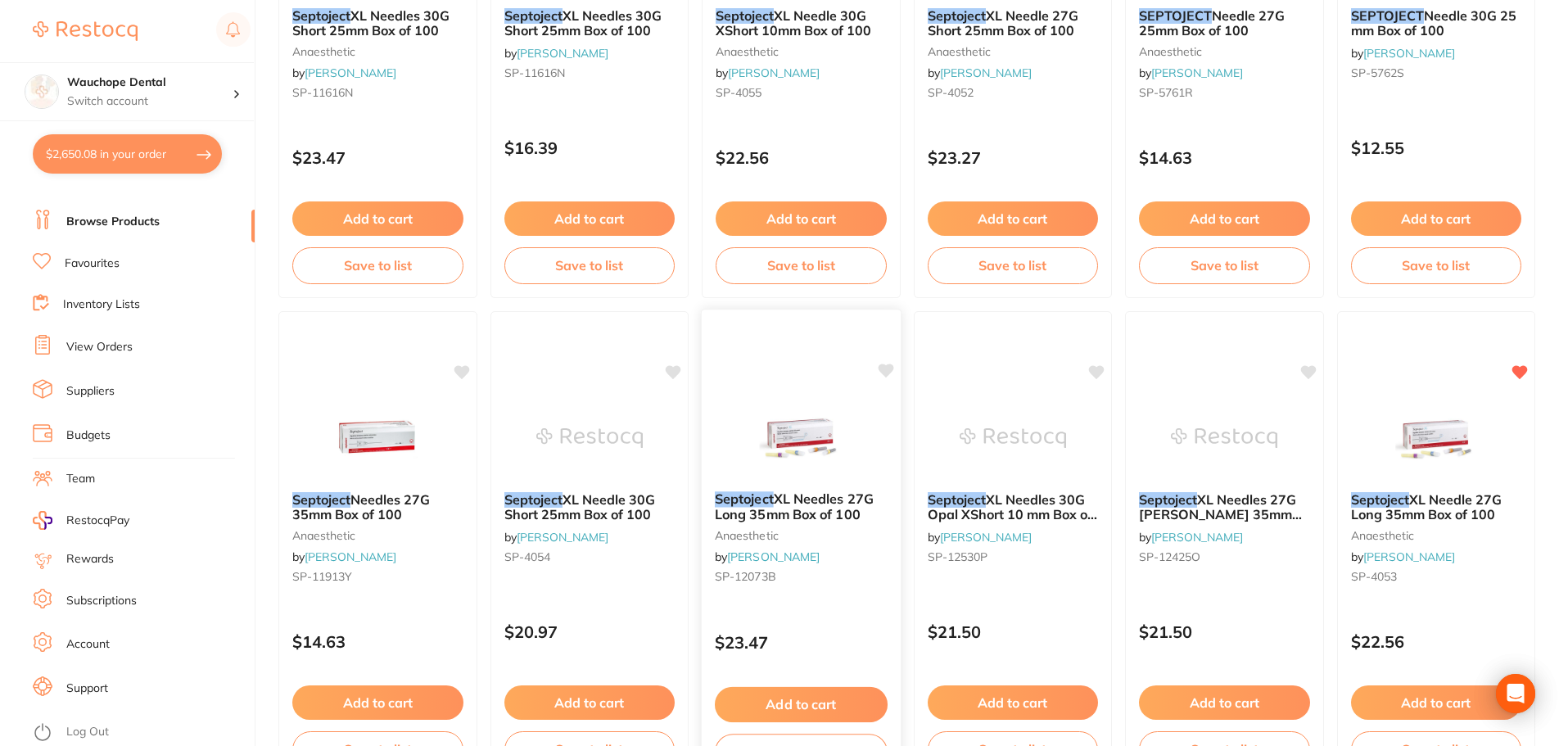
scroll to position [409, 0]
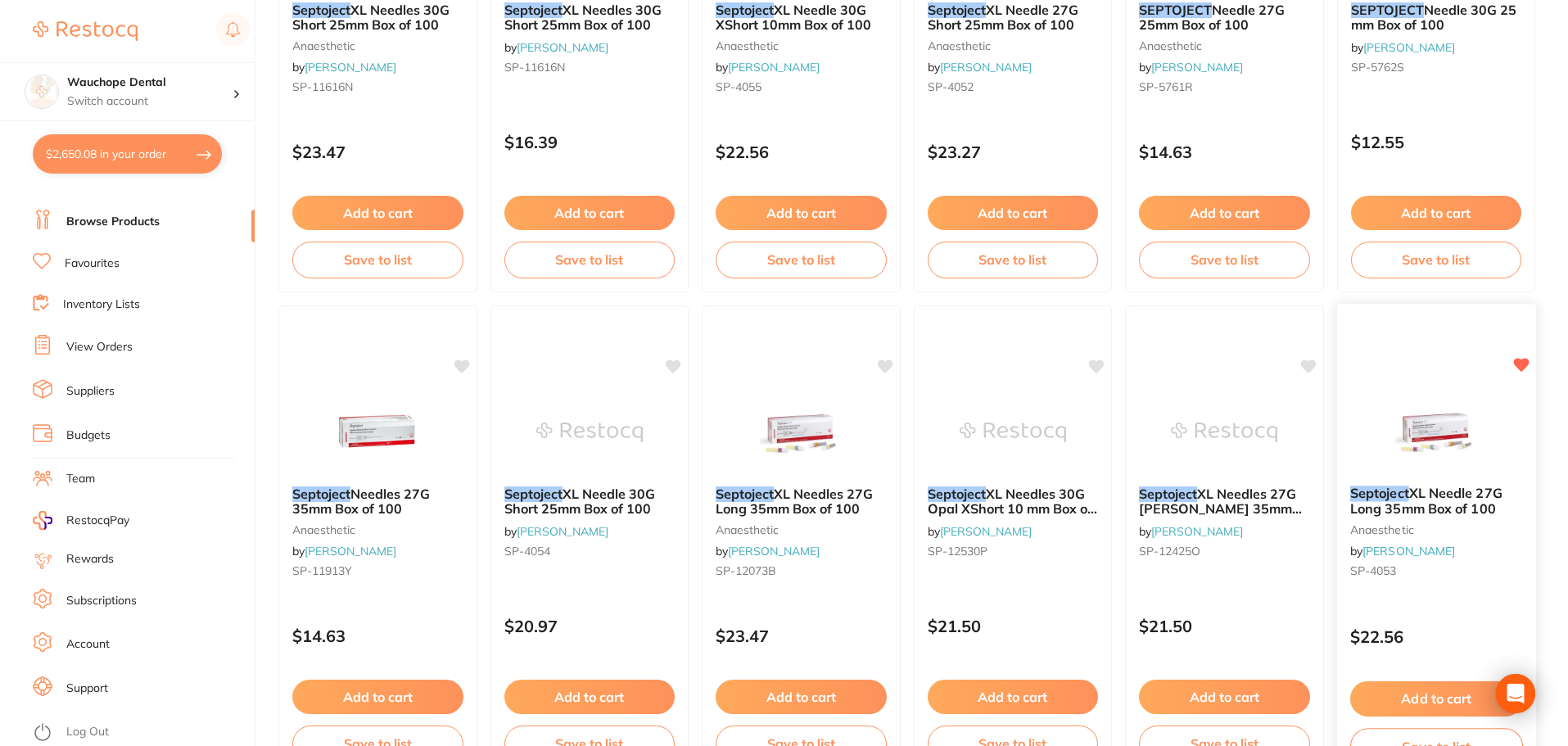
click at [1461, 476] on div "Septoject XL Needle 27G Long 35mm Box of 100 anaesthetic by Henry Schein Halas …" at bounding box center [1437, 535] width 199 height 125
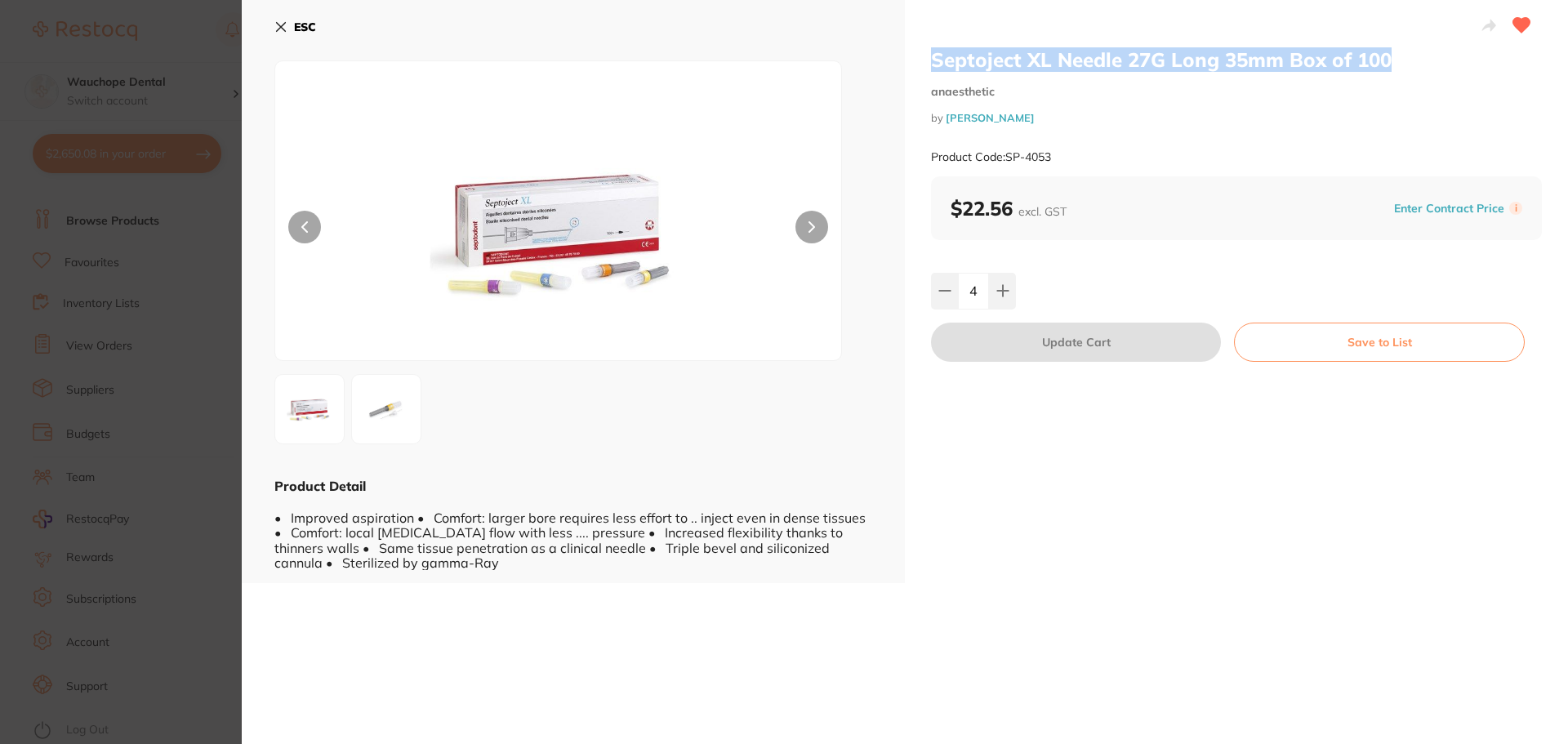
drag, startPoint x: 932, startPoint y: 57, endPoint x: 1388, endPoint y: 56, distance: 456.0
click at [1388, 55] on h2 "Septoject XL Needle 27G Long 35mm Box of 100" at bounding box center [1236, 59] width 611 height 25
copy h2 "Septoject XL Needle 27G Long 35mm Box of 100"
click at [281, 26] on icon at bounding box center [280, 27] width 13 height 13
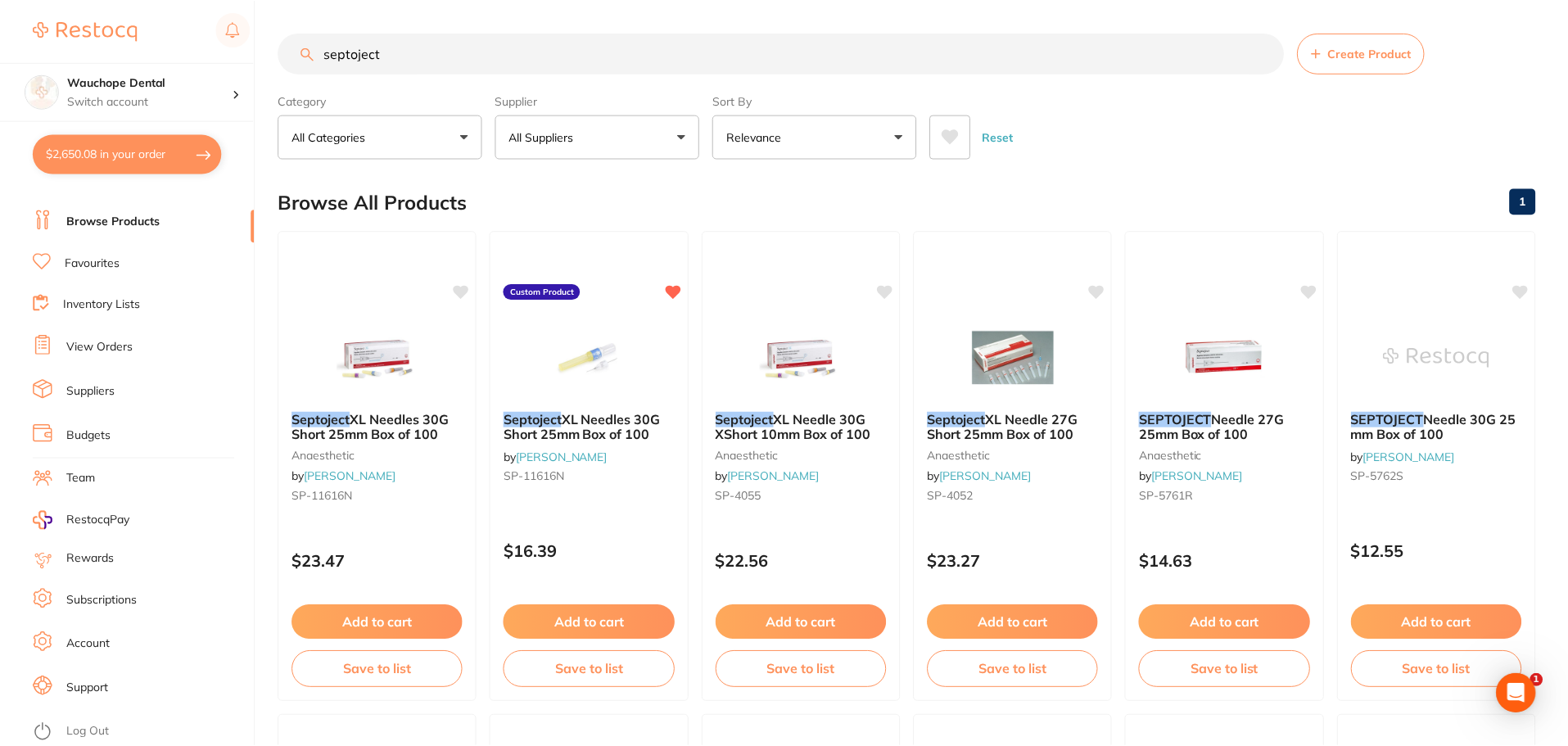
scroll to position [2, 0]
click at [86, 392] on link "Suppliers" at bounding box center [90, 391] width 48 height 16
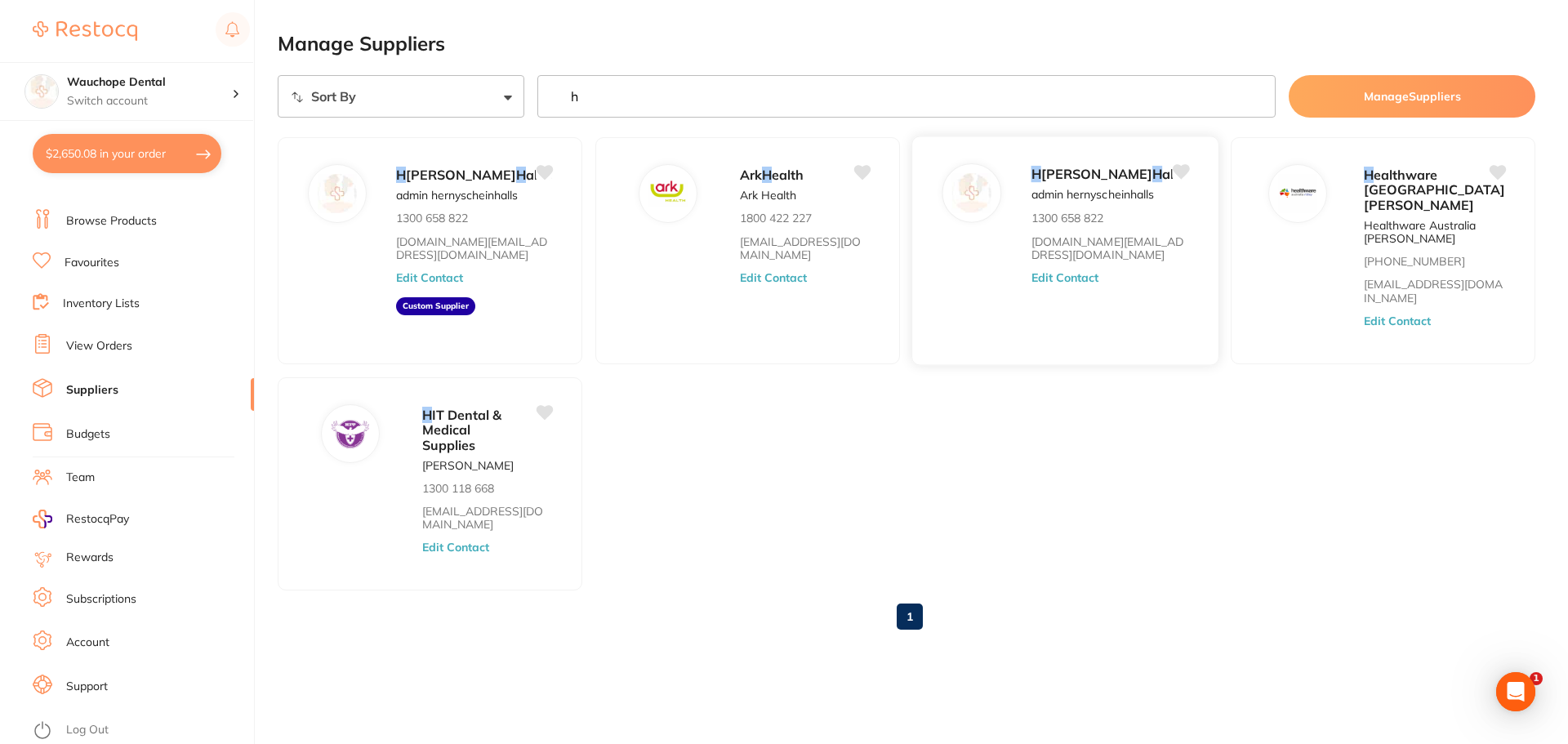
type input "h"
click at [1076, 325] on div "H enry Schein H alas admin hernyscheinhalls 1300 658 822 customer.care@henrysch…" at bounding box center [1117, 256] width 170 height 185
click at [1062, 284] on button "Edit Contact" at bounding box center [1065, 277] width 68 height 13
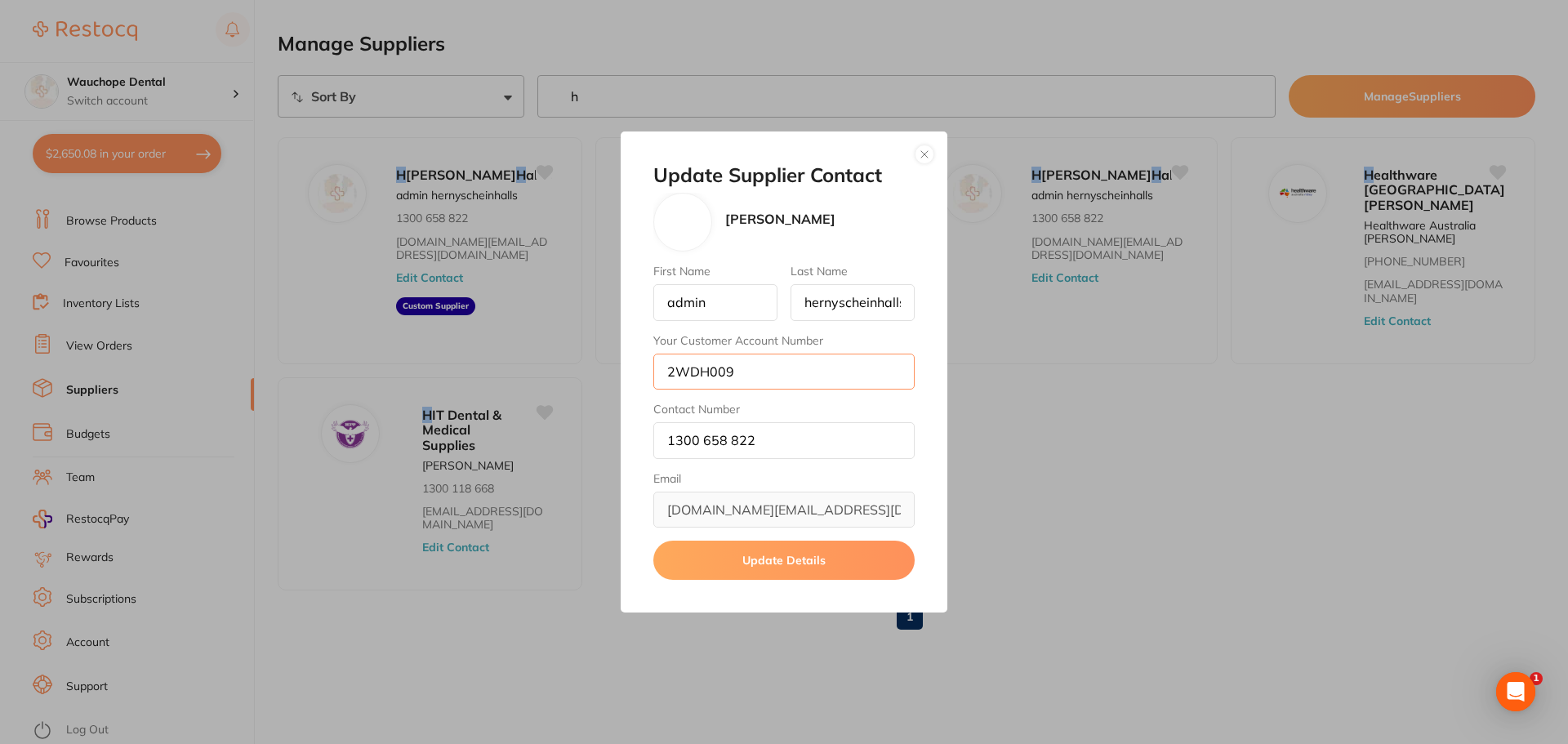
click at [747, 373] on input "2WDH009" at bounding box center [784, 372] width 261 height 36
click at [407, 184] on div "Update Supplier Contact Henry Schein Halas First Name admin Last Name hernysche…" at bounding box center [784, 372] width 1568 height 744
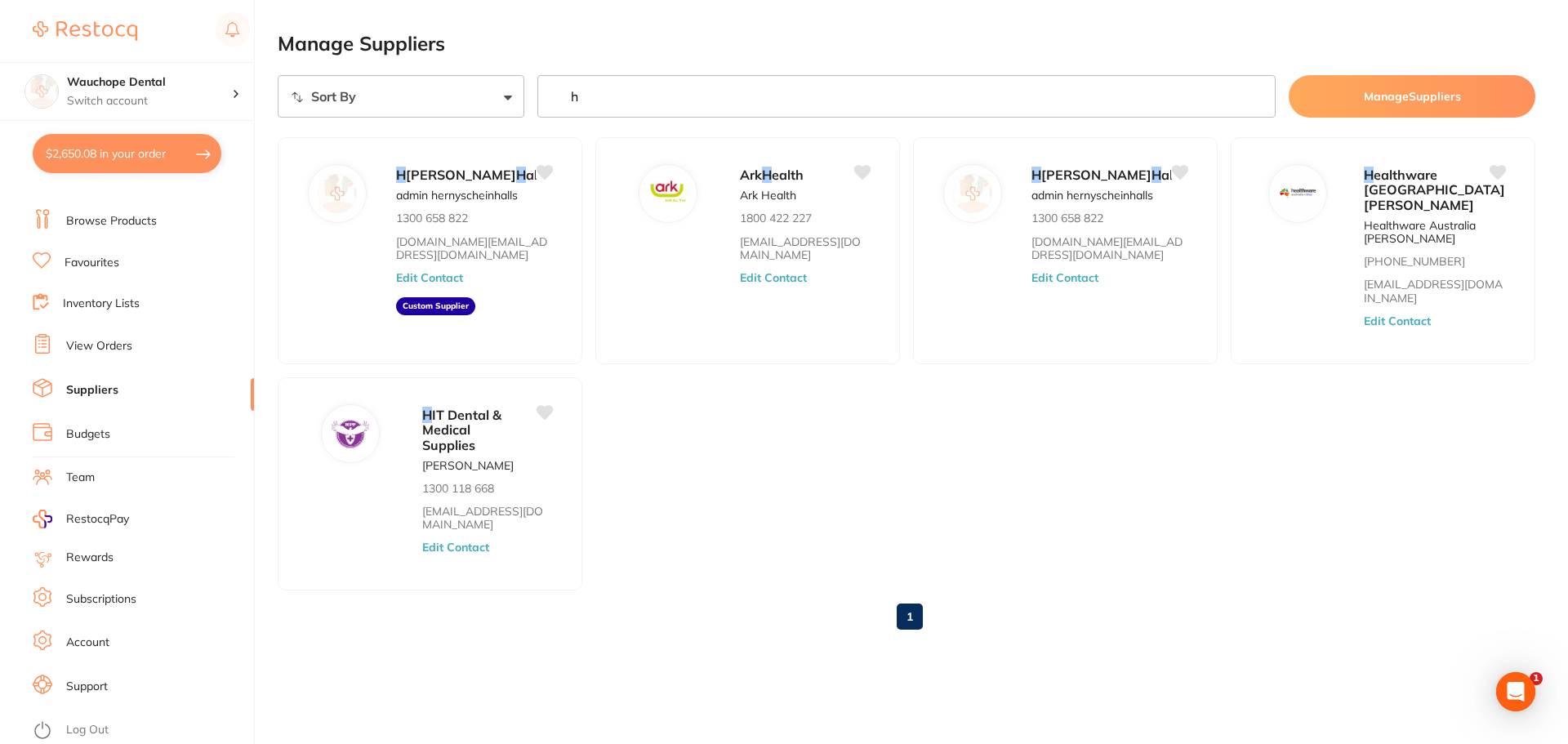
click at [126, 223] on link "Browse Products" at bounding box center [111, 221] width 91 height 16
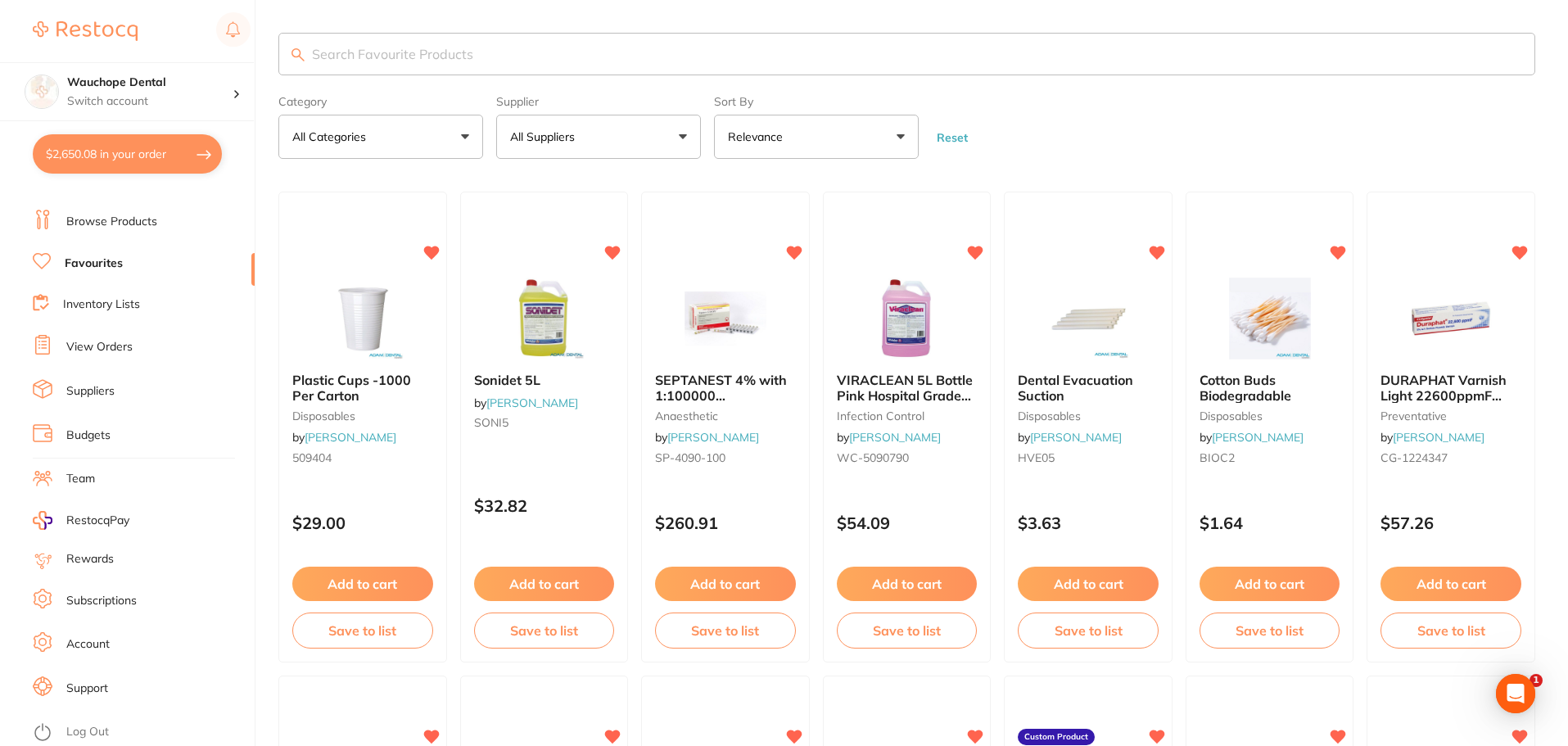
click at [490, 52] on input "search" at bounding box center [907, 54] width 1257 height 43
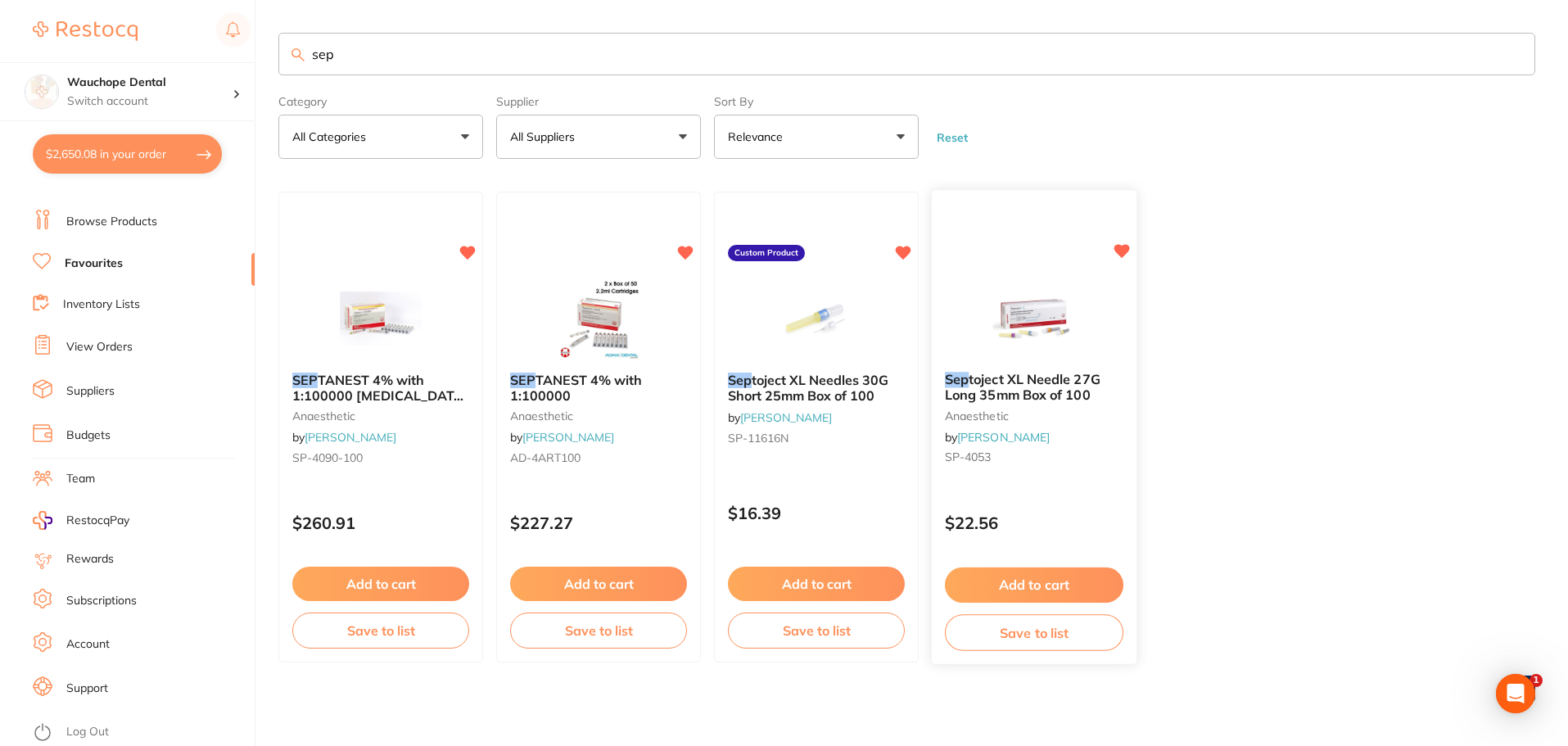
type input "sep"
click at [1061, 310] on img at bounding box center [1034, 318] width 107 height 82
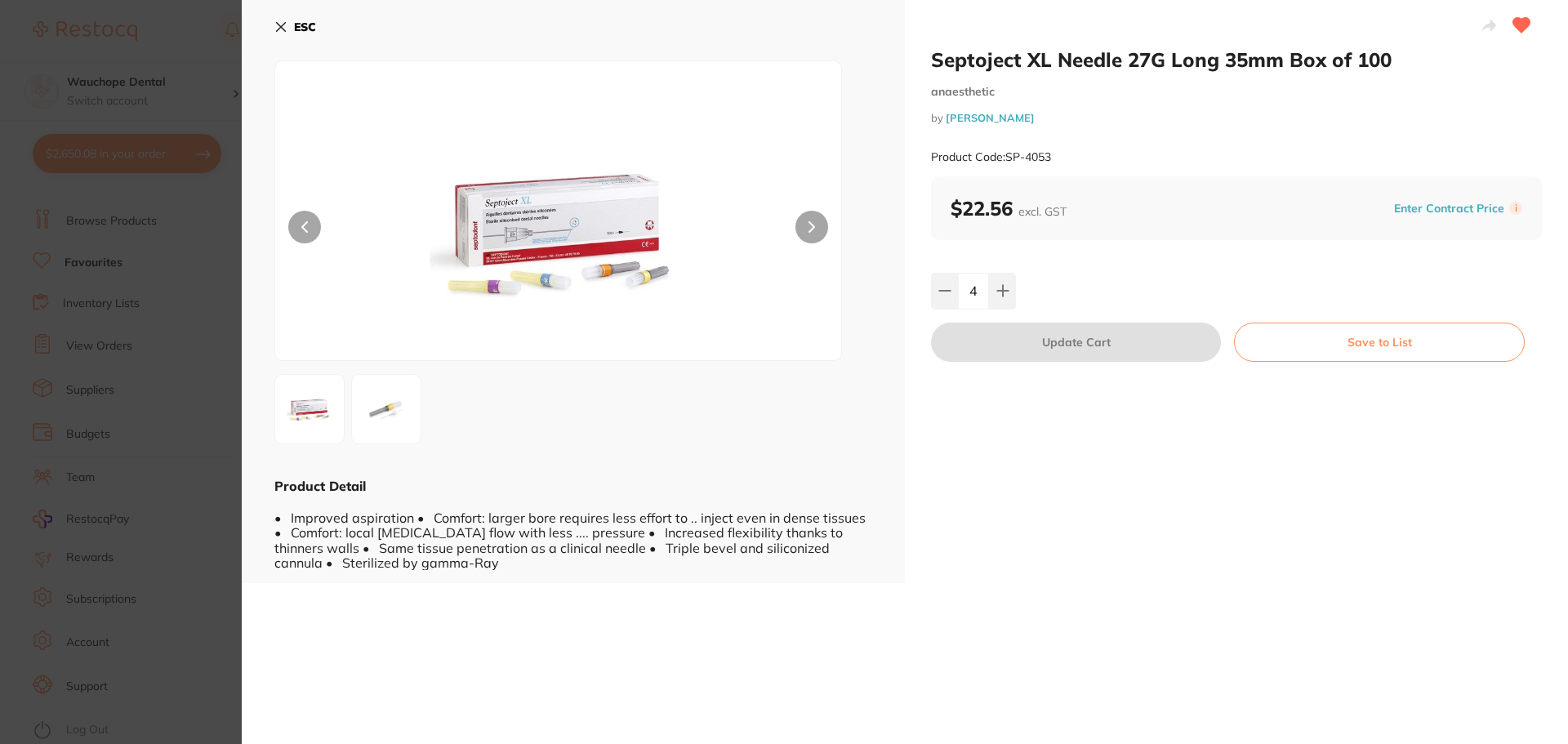
click at [927, 61] on div "Septoject XL Needle 27G Long 35mm Box of 100 anaesthetic by Henry Schein Halas …" at bounding box center [1237, 291] width 663 height 583
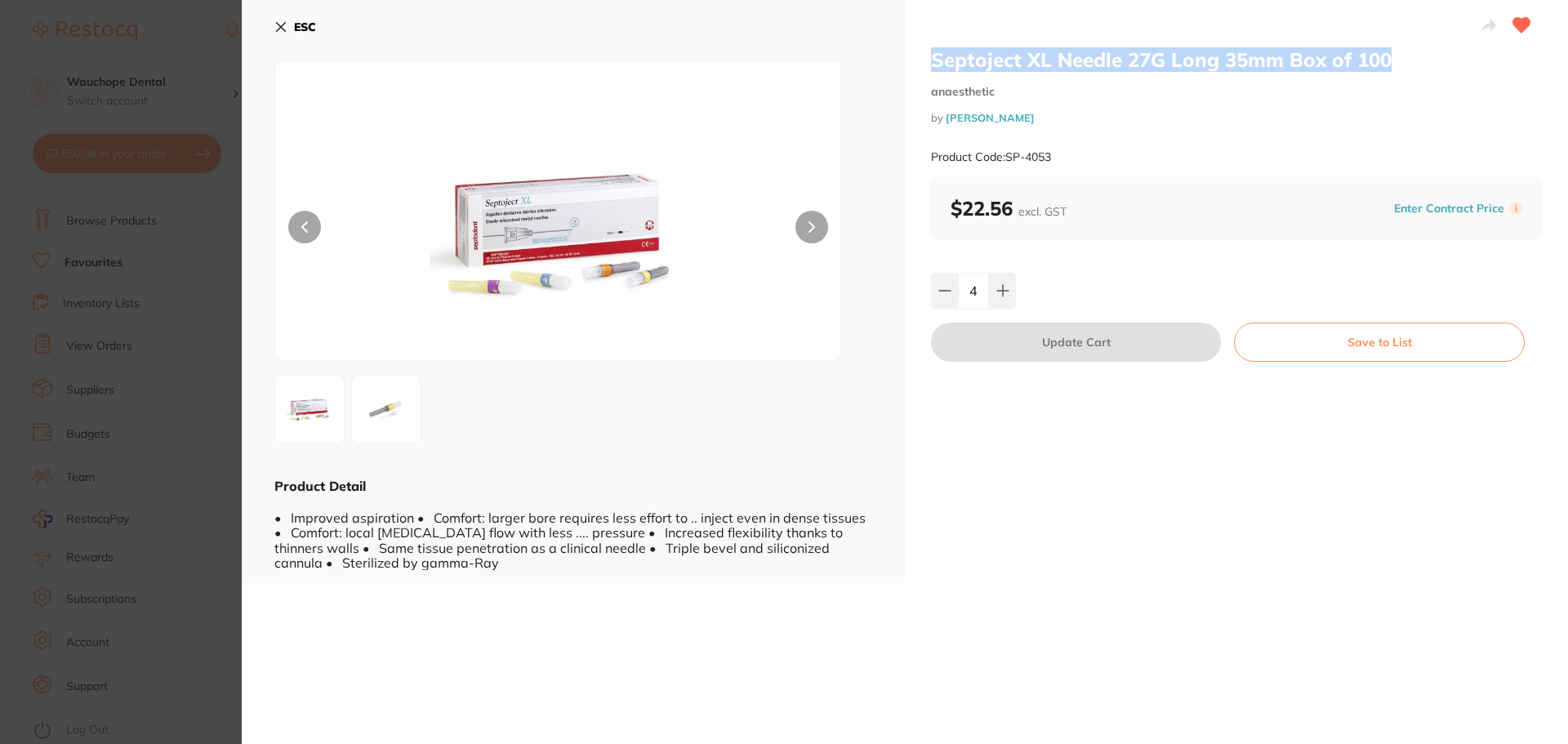
drag, startPoint x: 933, startPoint y: 59, endPoint x: 1386, endPoint y: 57, distance: 453.0
click at [1386, 57] on h2 "Septoject XL Needle 27G Long 35mm Box of 100" at bounding box center [1236, 59] width 611 height 25
copy h2 "Septoject XL Needle 27G Long 35mm Box of 100"
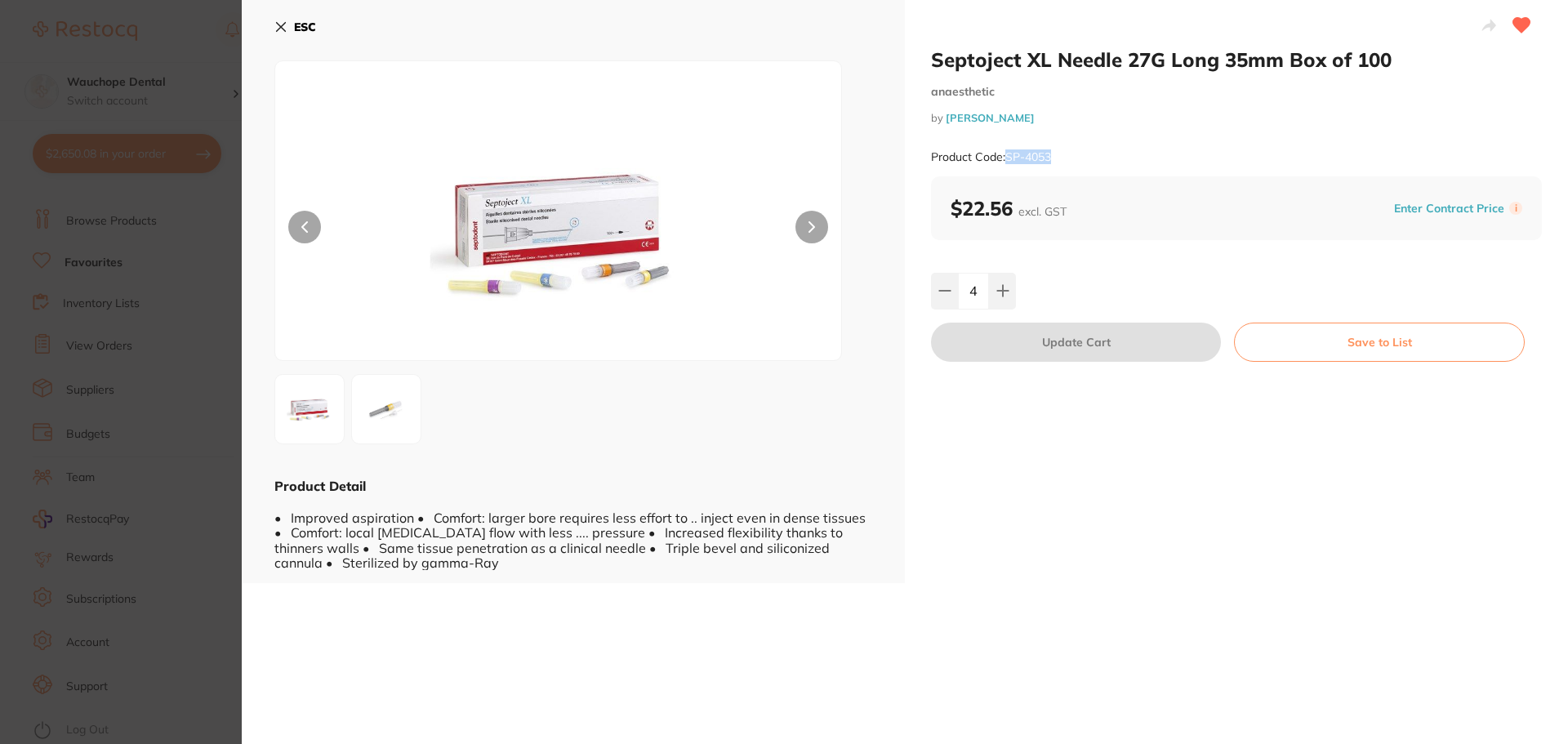
drag, startPoint x: 1008, startPoint y: 157, endPoint x: 1053, endPoint y: 158, distance: 45.0
click at [1053, 158] on div "Product Code: SP-4053" at bounding box center [1236, 157] width 611 height 40
copy small "SP-4053"
click at [276, 32] on icon at bounding box center [280, 27] width 13 height 13
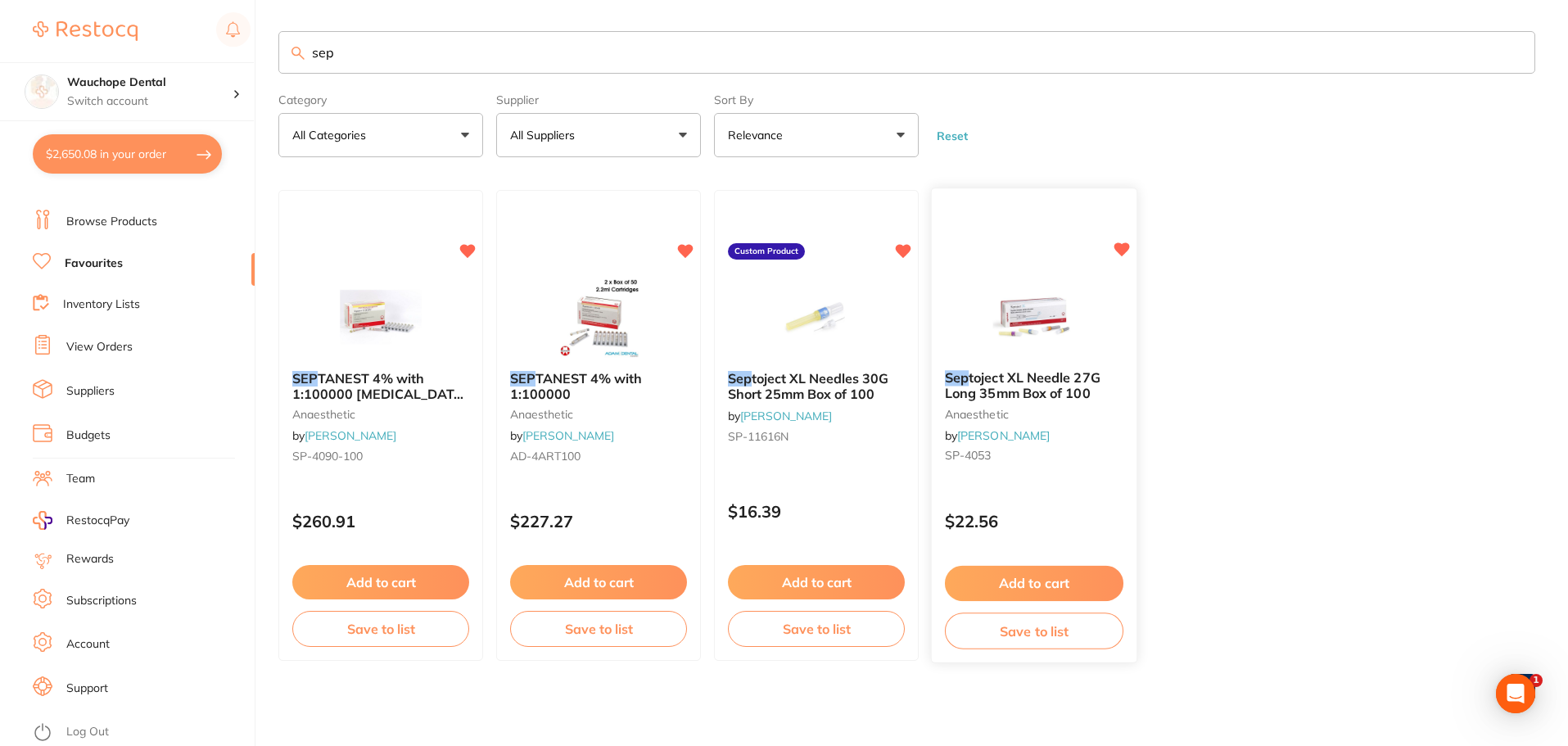
click at [1056, 303] on img at bounding box center [1034, 316] width 107 height 82
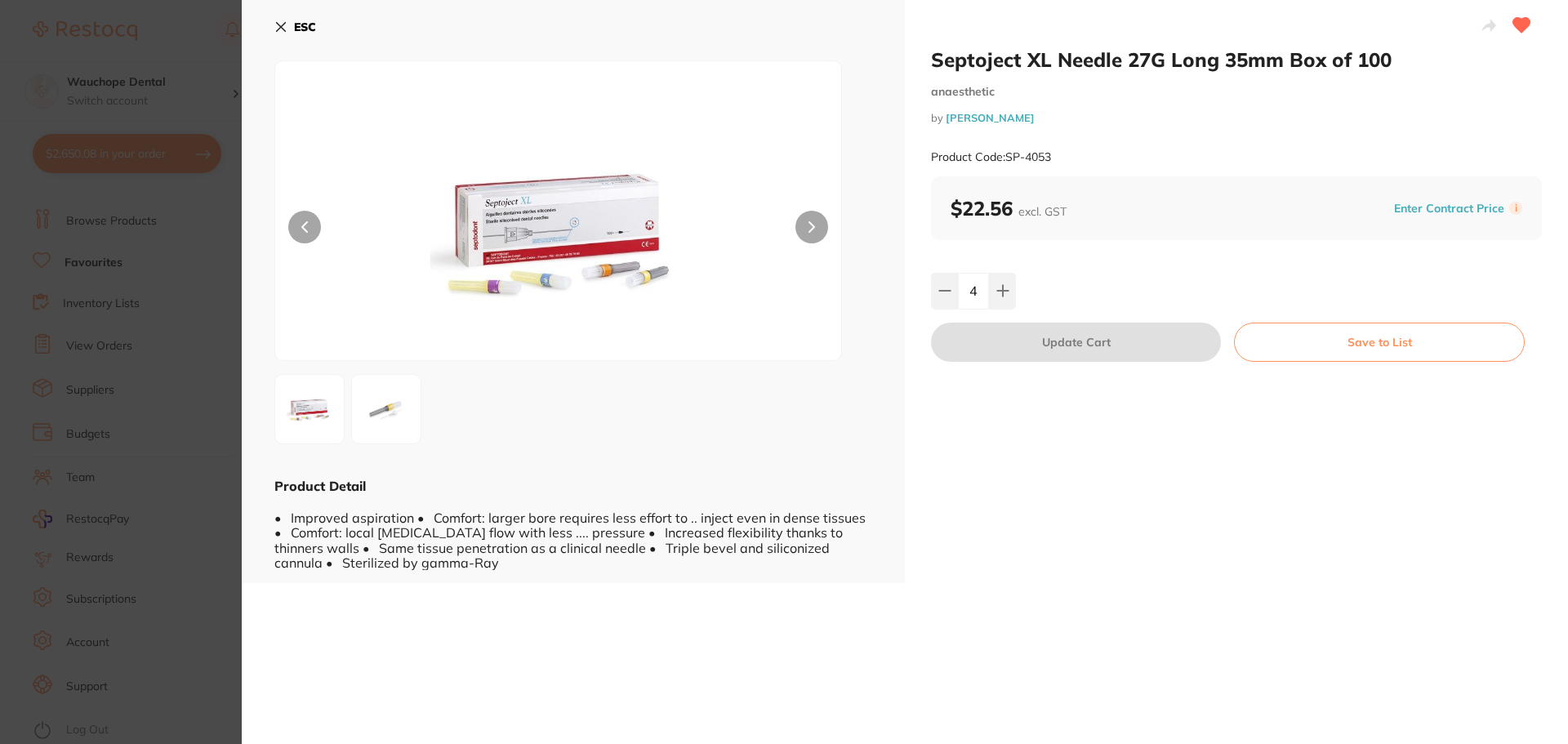
click at [806, 223] on button at bounding box center [812, 227] width 33 height 33
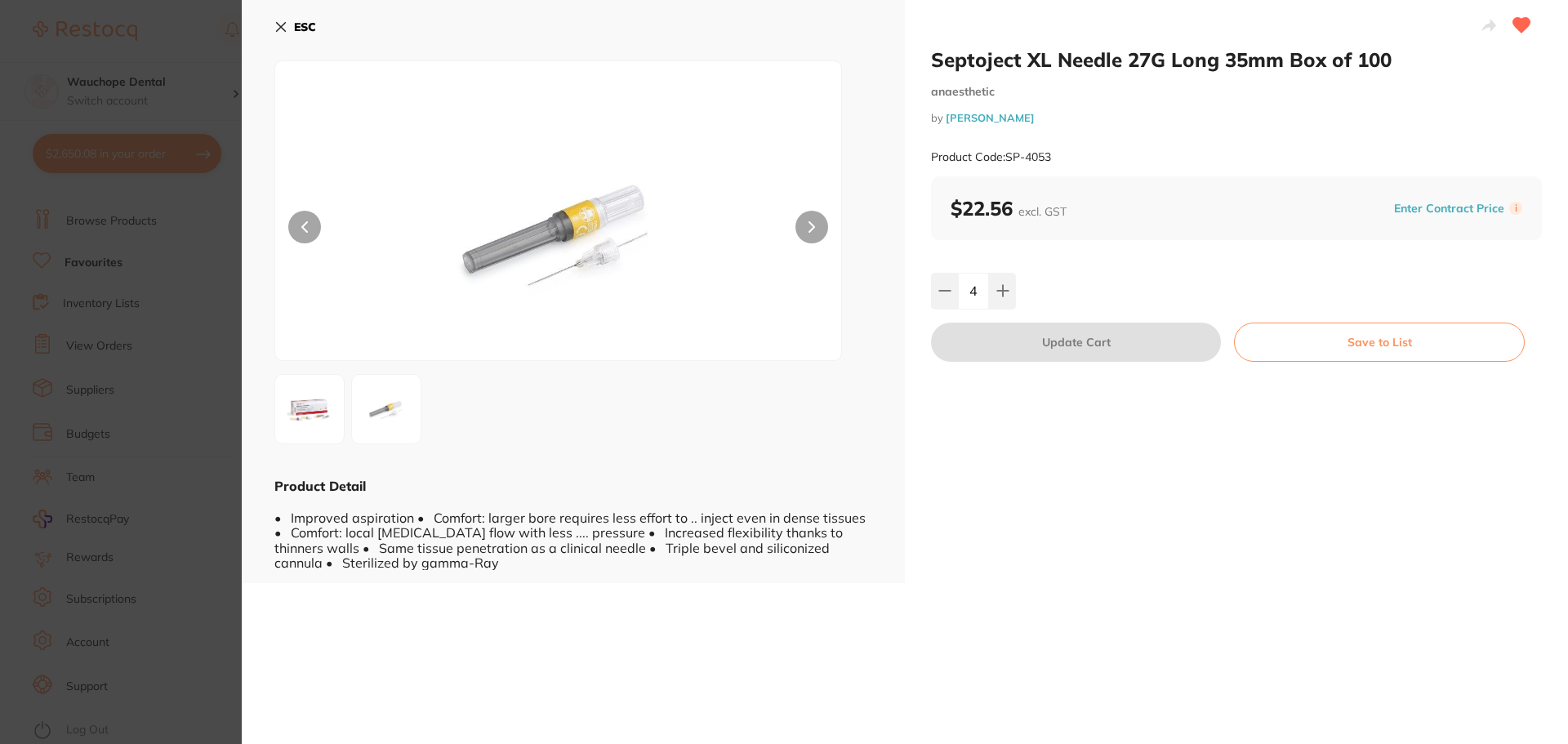
drag, startPoint x: 264, startPoint y: 18, endPoint x: 285, endPoint y: 33, distance: 25.8
click at [264, 18] on div "ESC Product Detail • Improved aspiration • Comfort: larger bore requires less e…" at bounding box center [573, 291] width 663 height 583
click at [98, 149] on section "Septoject XL Needle 27G Long 35mm Box of 100 anaesthetic by Henry Schein Halas …" at bounding box center [782, 372] width 1564 height 744
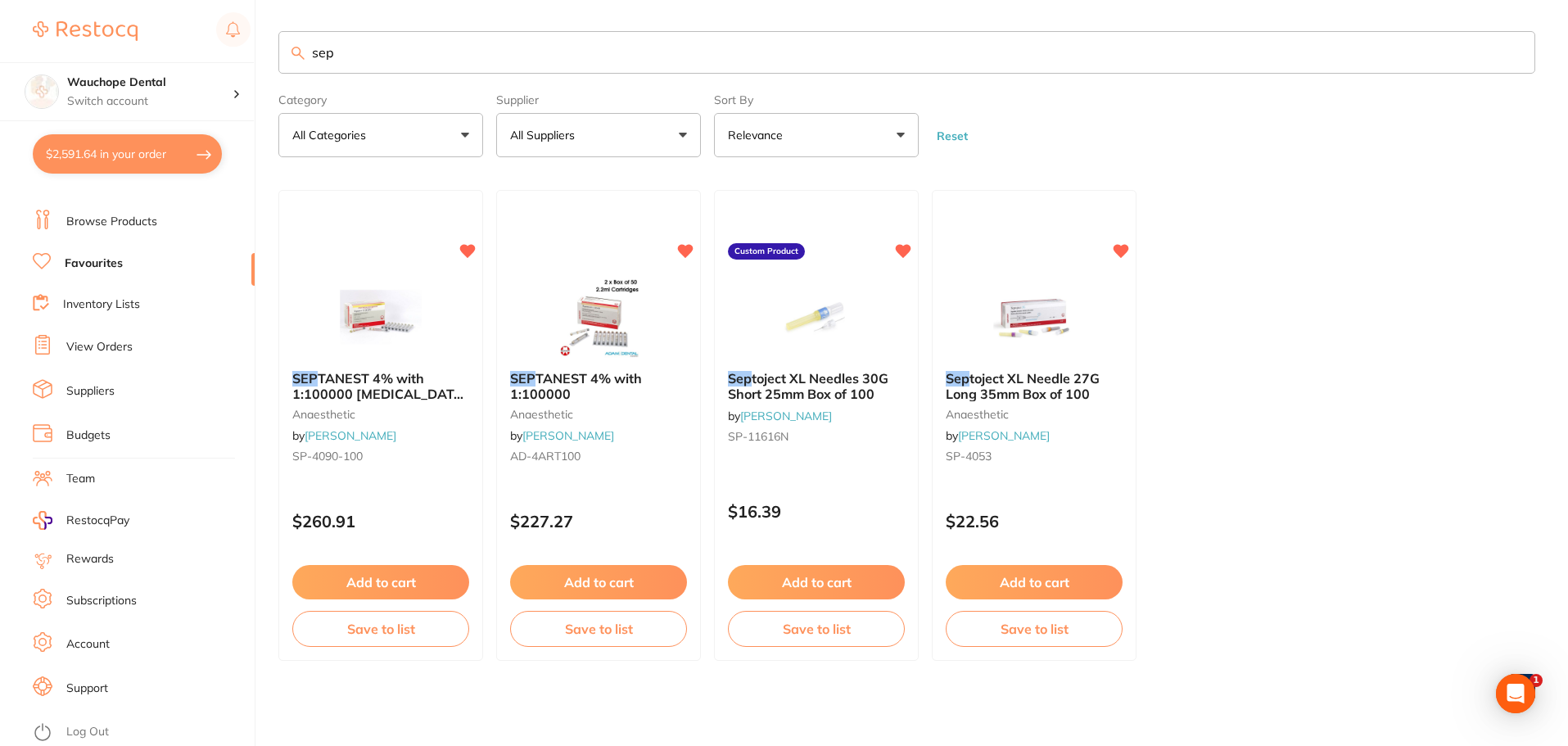
click at [94, 148] on button "$2,591.64 in your order" at bounding box center [127, 154] width 189 height 39
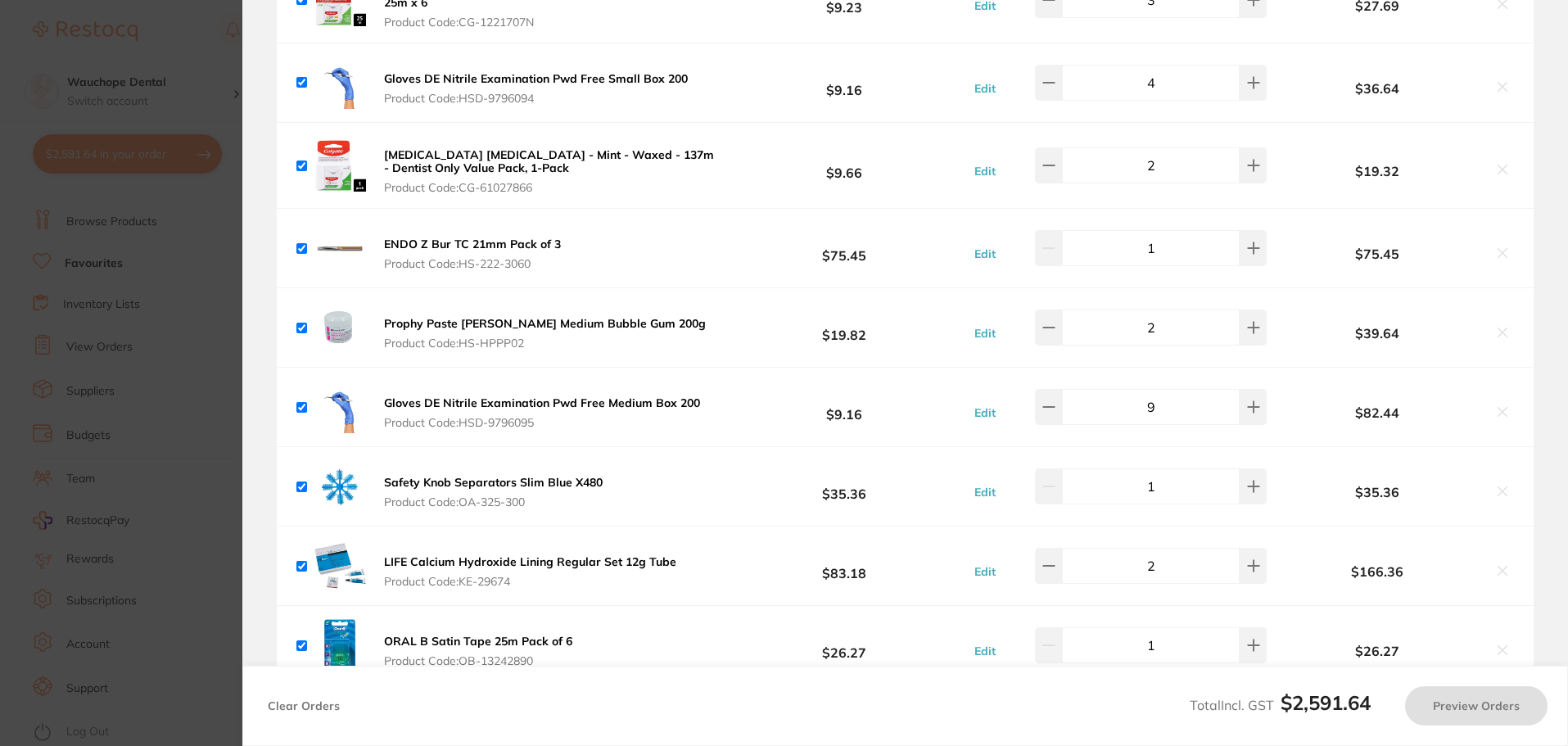
checkbox input "true"
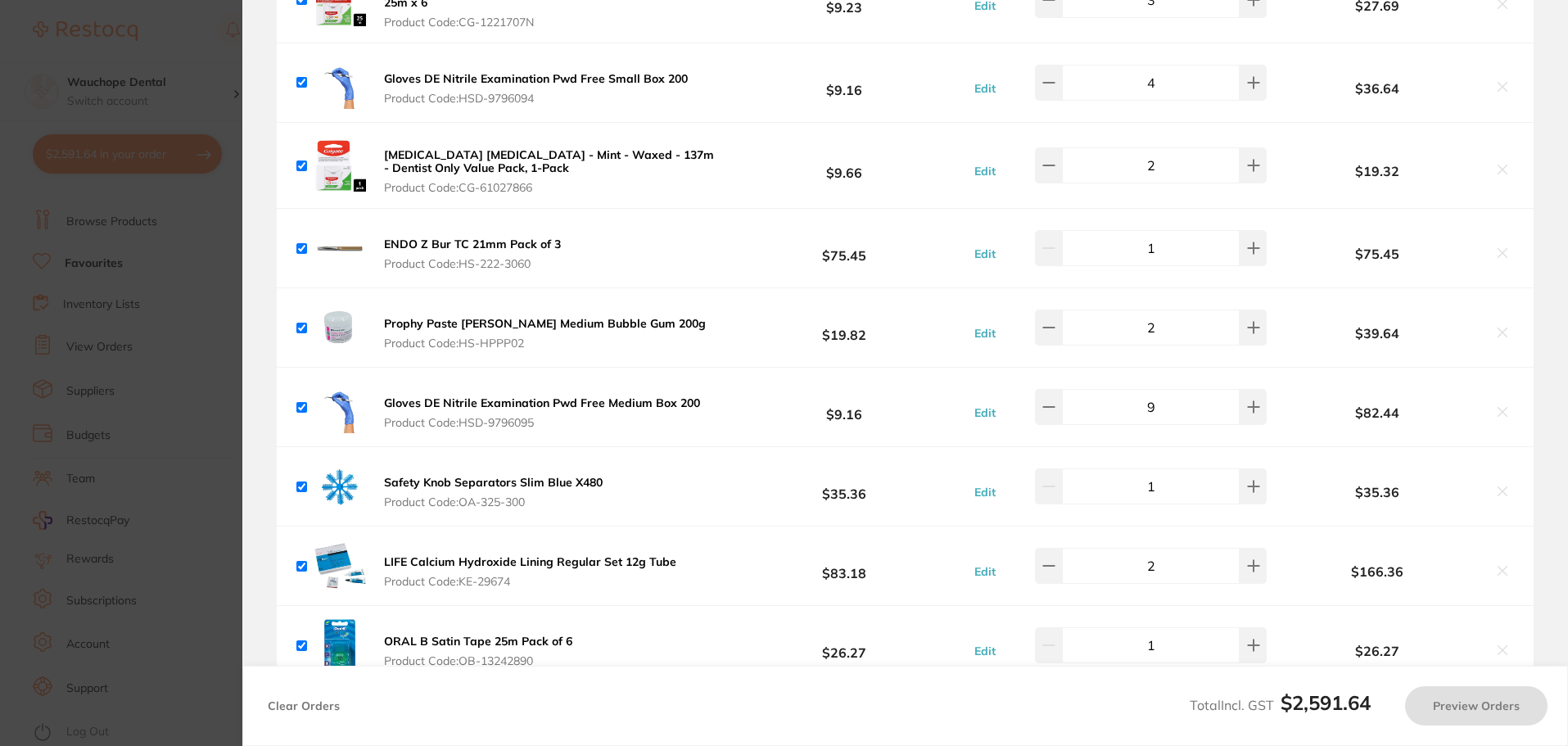
checkbox input "true"
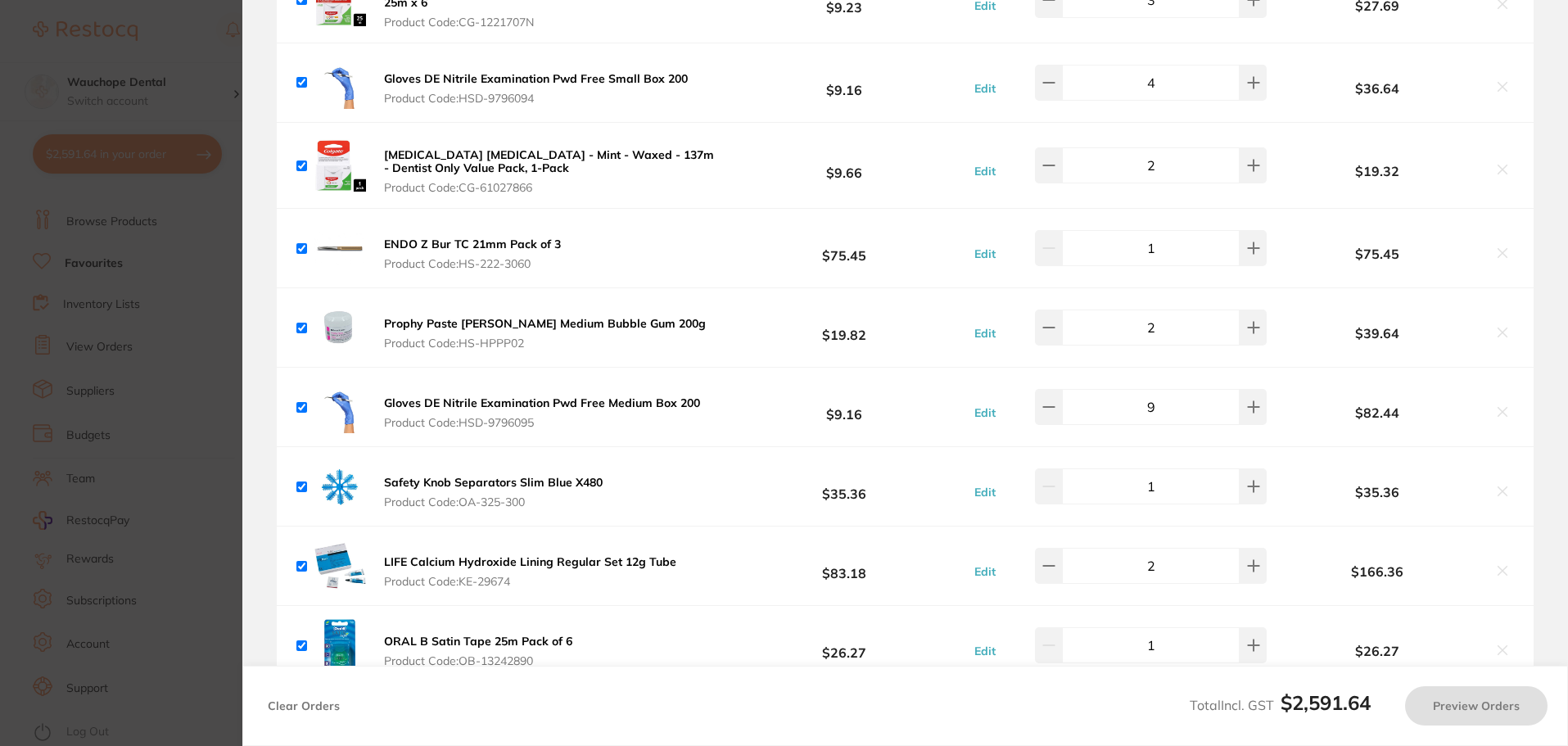
checkbox input "true"
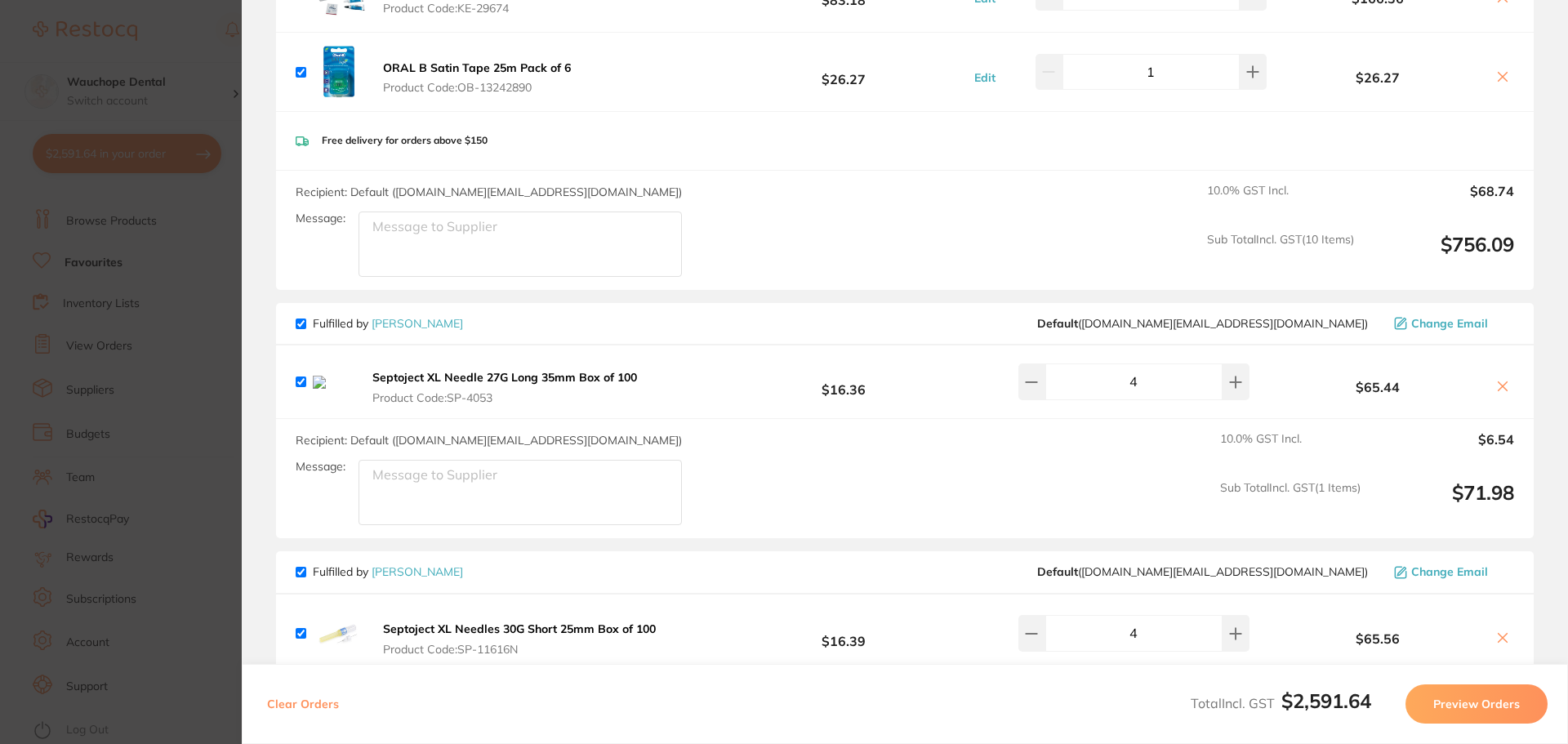
scroll to position [1960, 0]
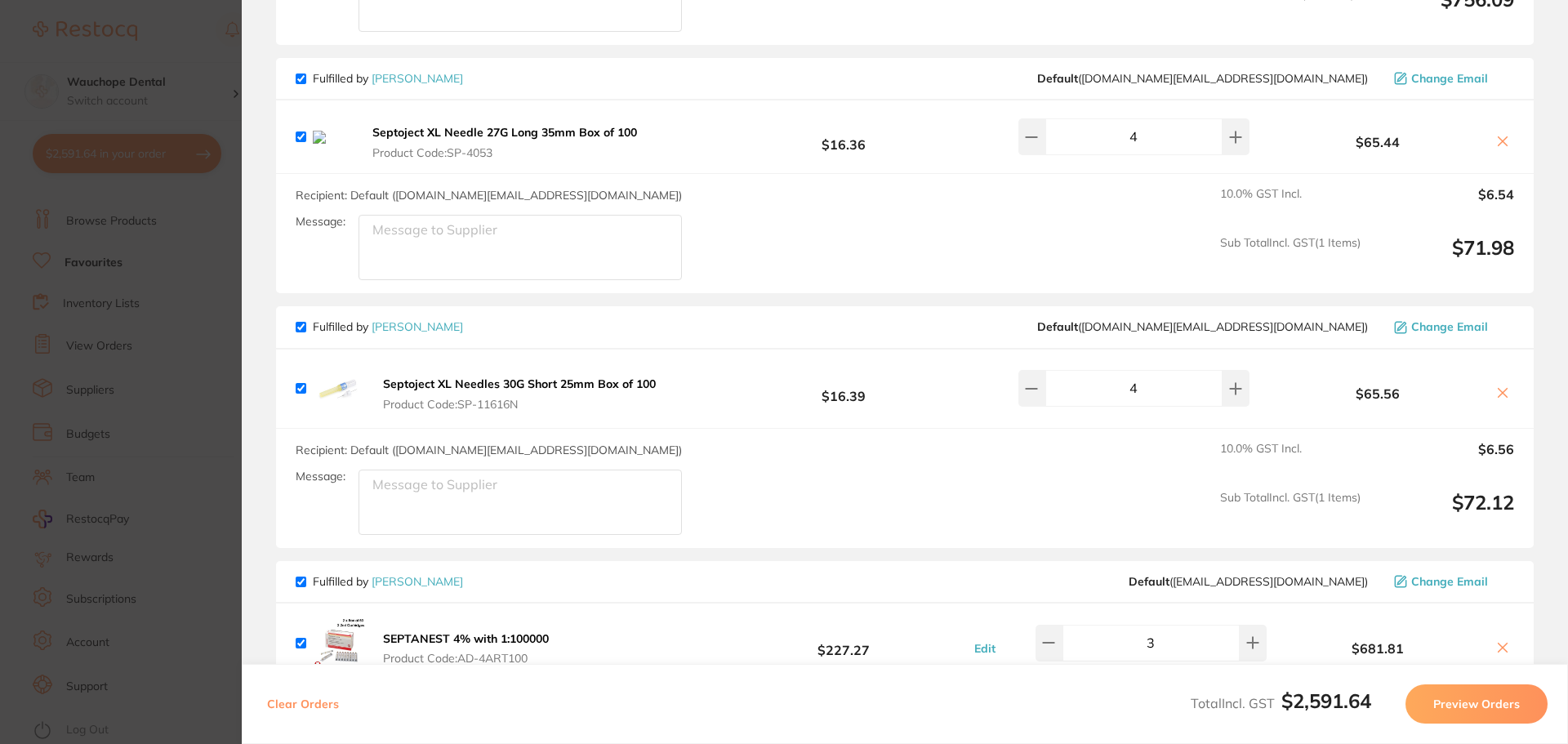
drag, startPoint x: 486, startPoint y: 381, endPoint x: 454, endPoint y: 173, distance: 210.4
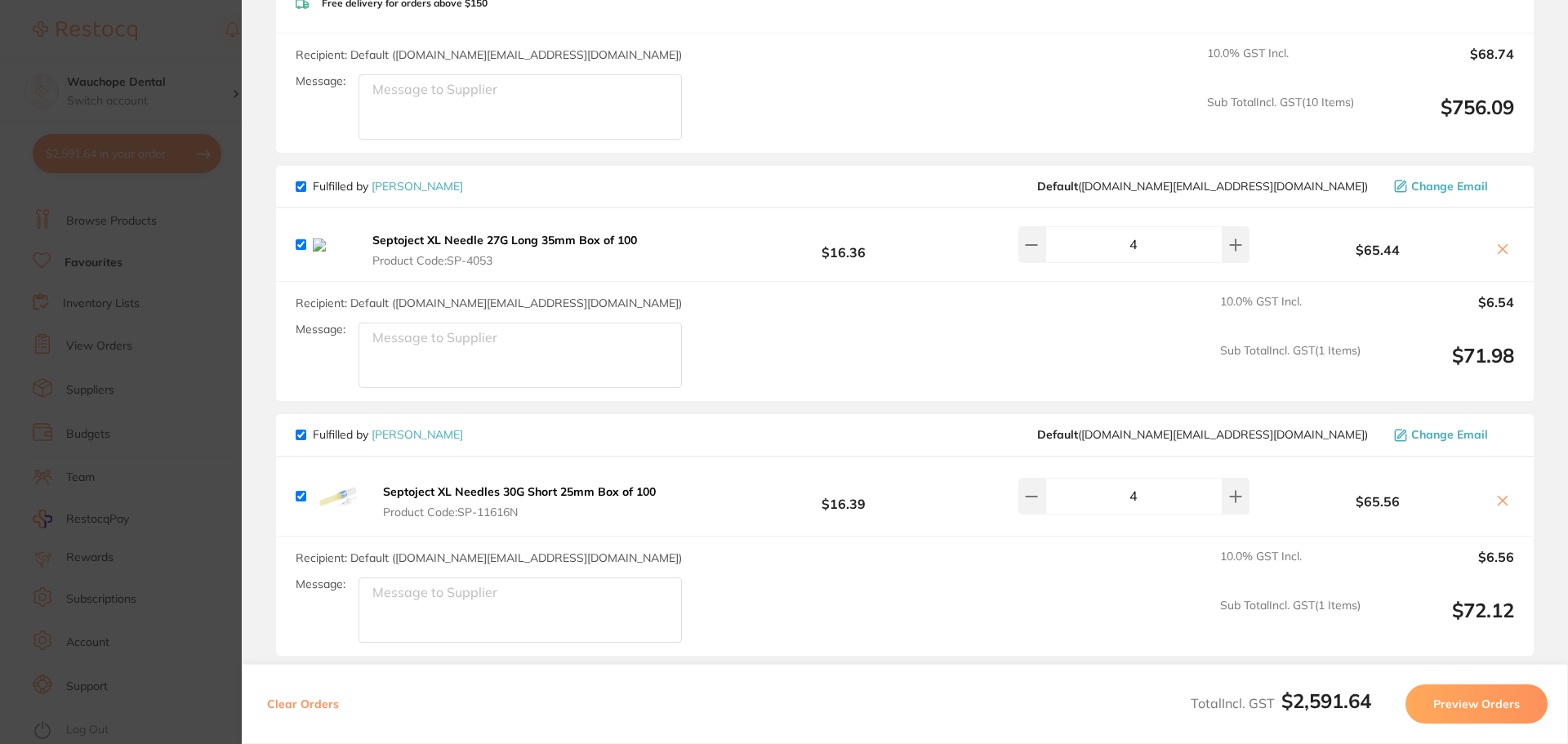
scroll to position [1878, 0]
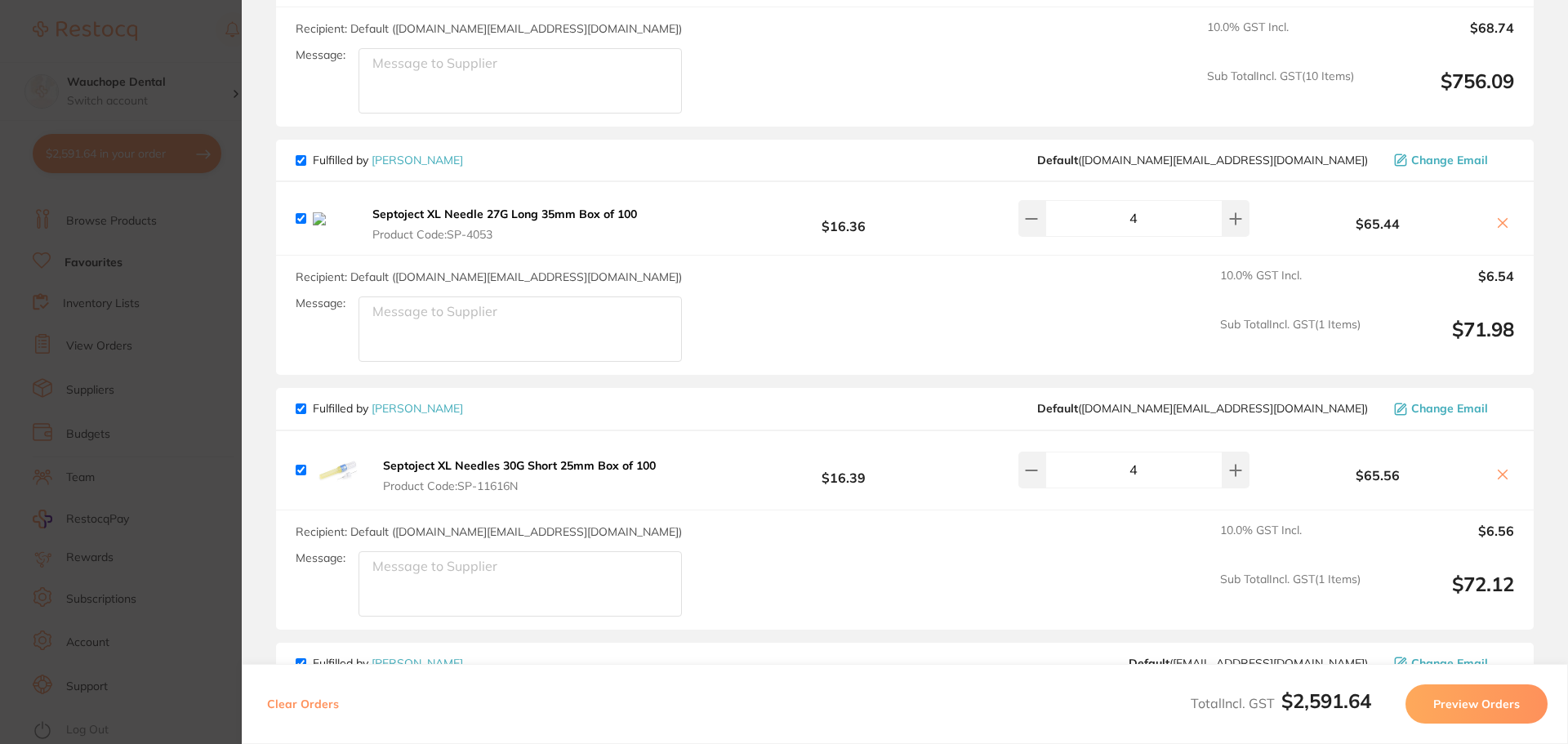
click at [111, 294] on section "Update RRP Set your pre negotiated price for this item. Item Agreed RRP (excl. …" at bounding box center [784, 372] width 1568 height 744
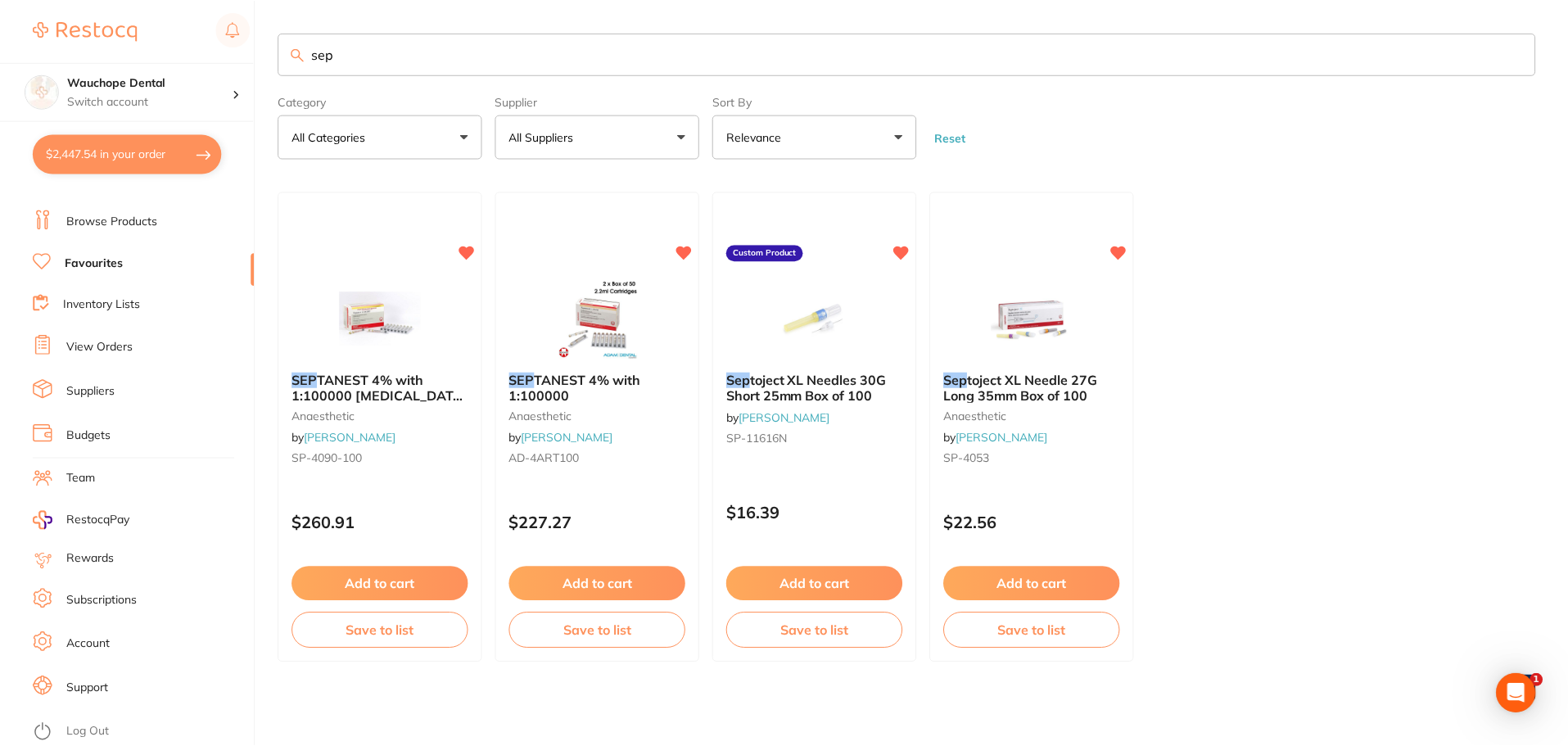
scroll to position [2, 0]
click at [112, 225] on link "Browse Products" at bounding box center [112, 221] width 91 height 16
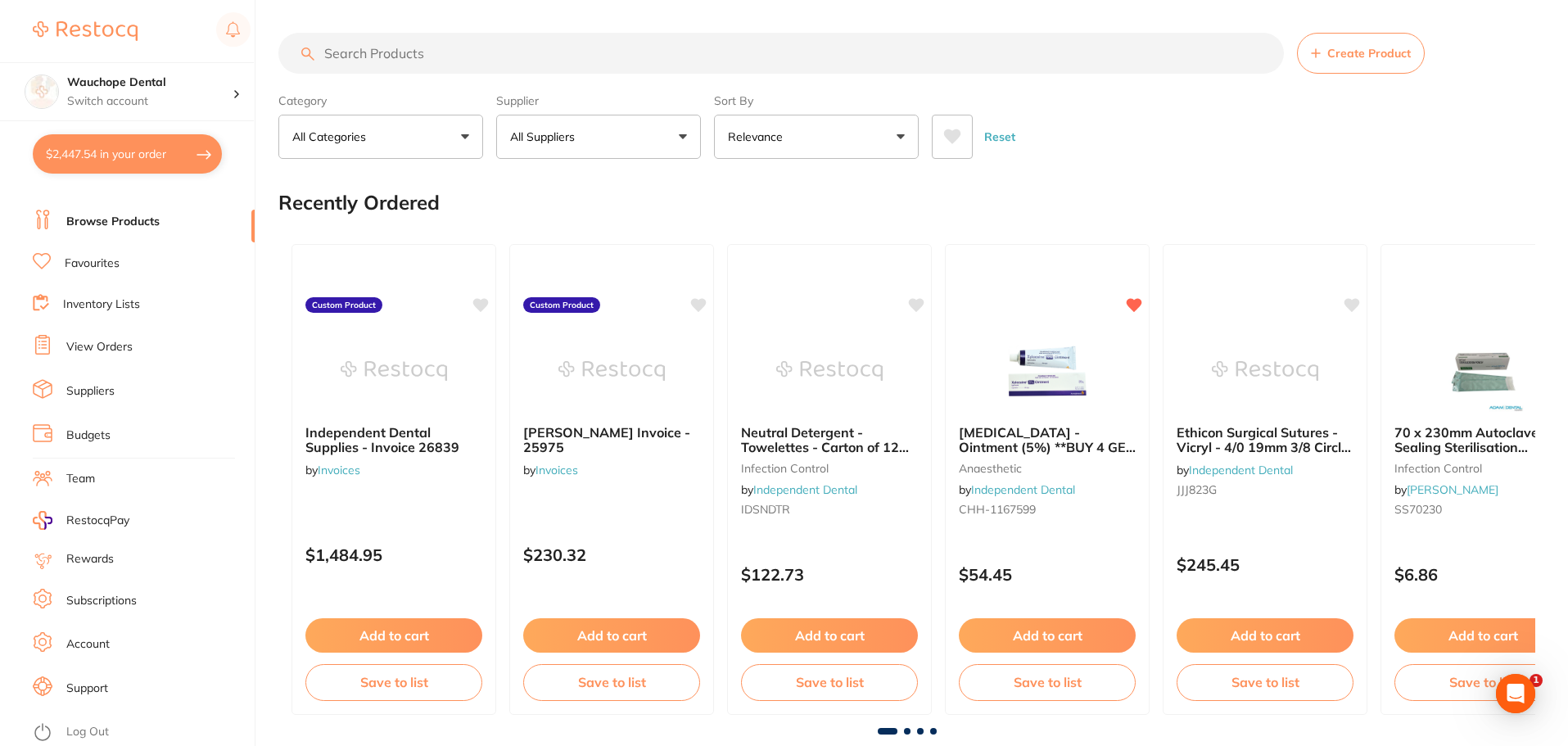
click at [1383, 59] on span "Create Product" at bounding box center [1369, 52] width 83 height 13
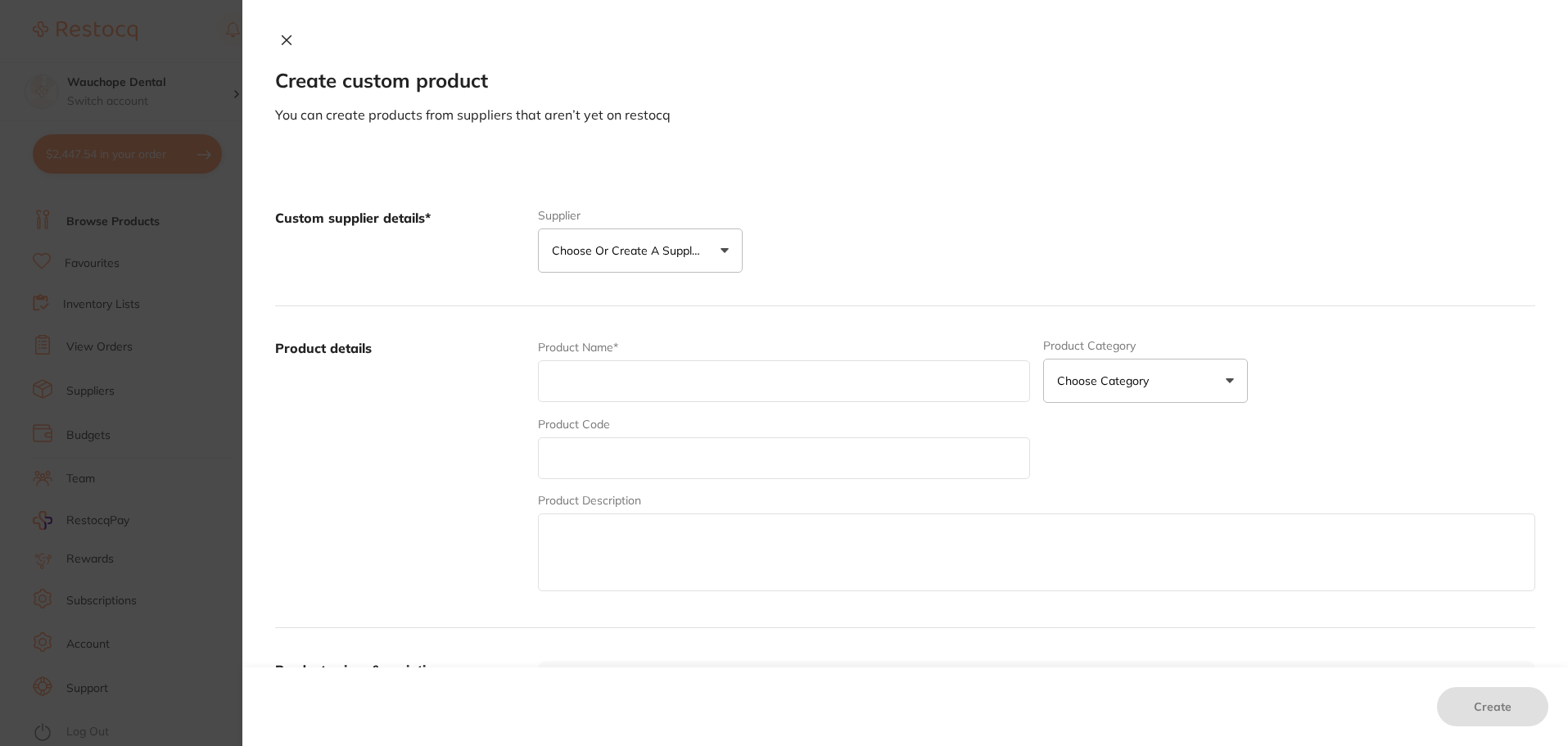
click at [664, 229] on button "Choose or create a supplier" at bounding box center [641, 251] width 204 height 45
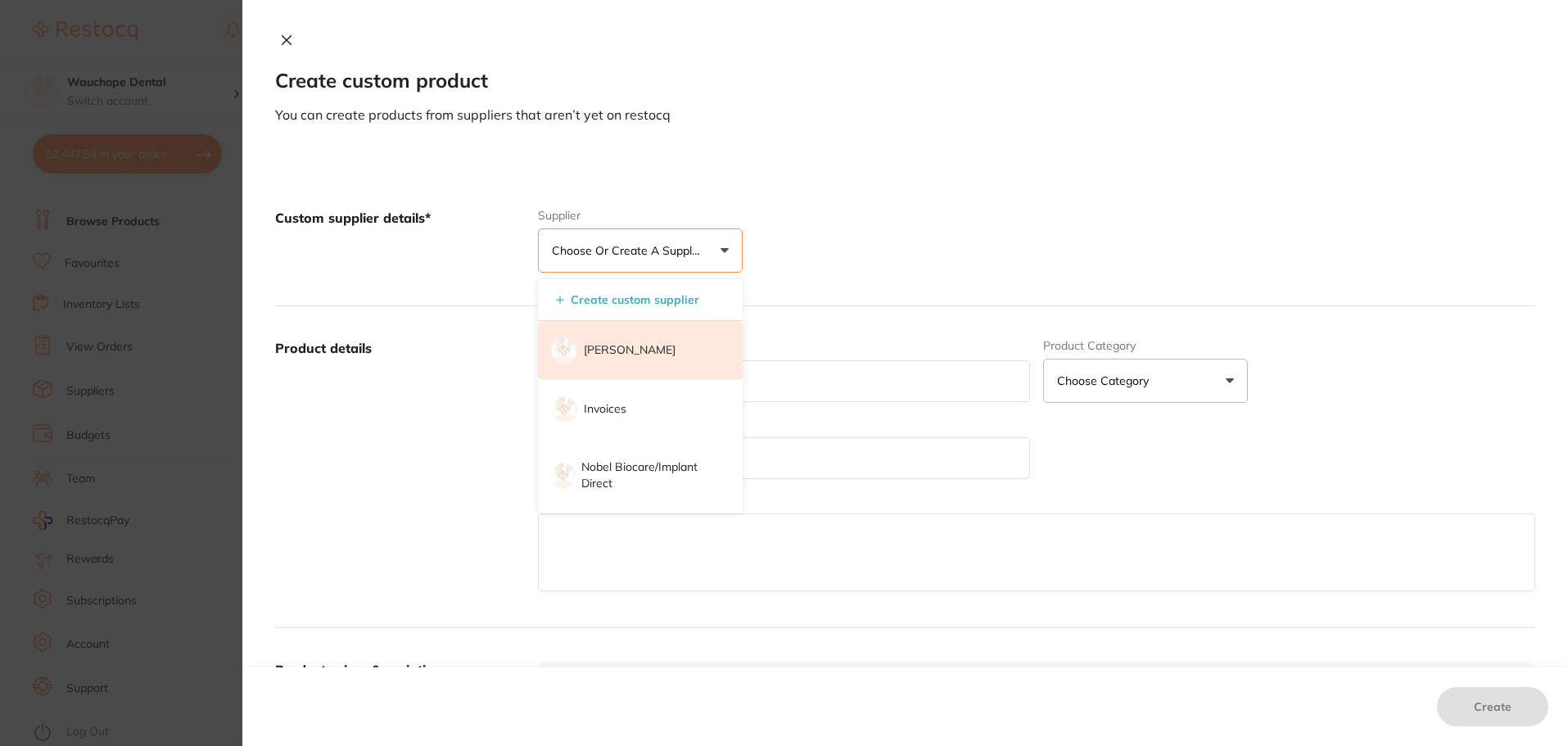
click at [669, 351] on p "[PERSON_NAME]" at bounding box center [629, 350] width 92 height 16
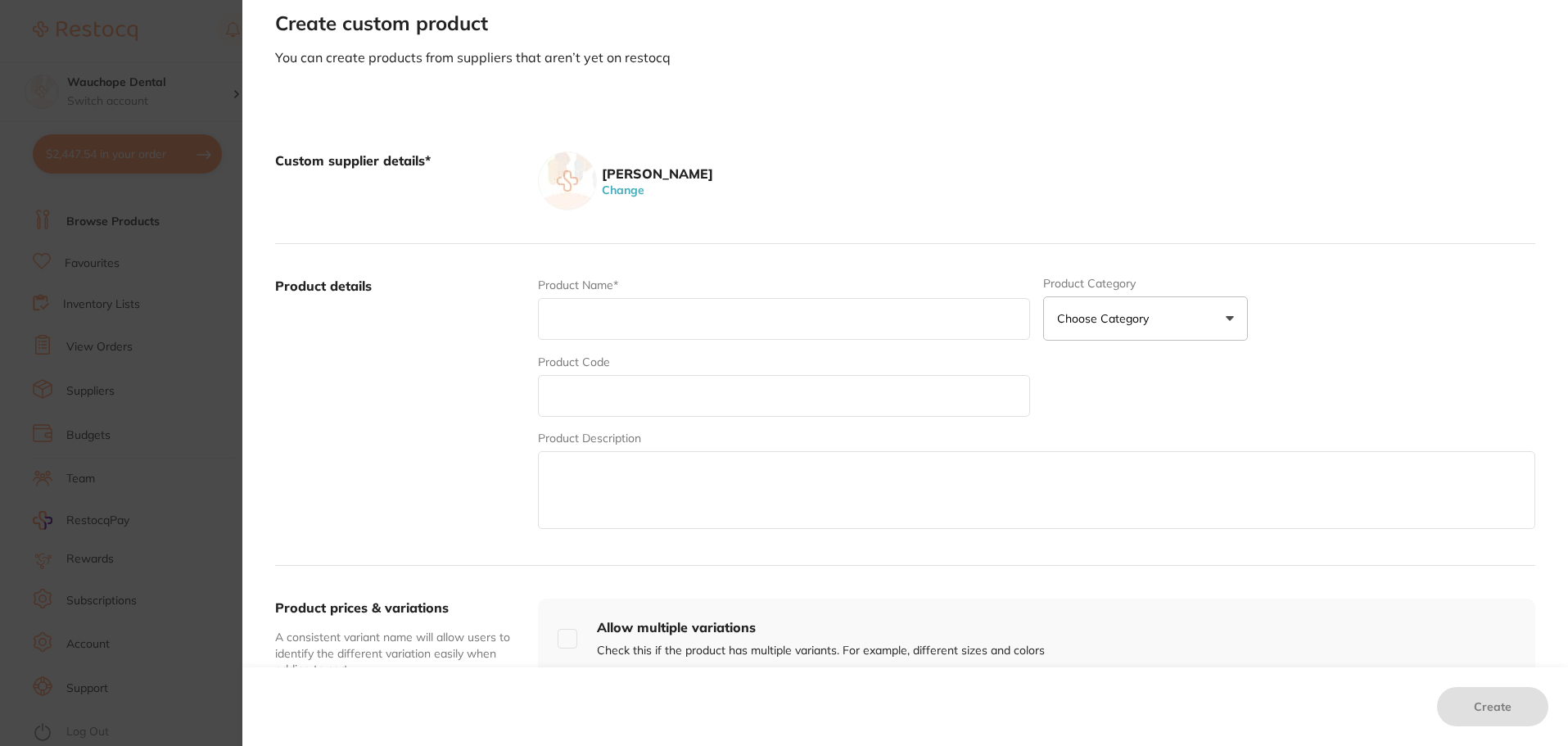
scroll to position [82, 0]
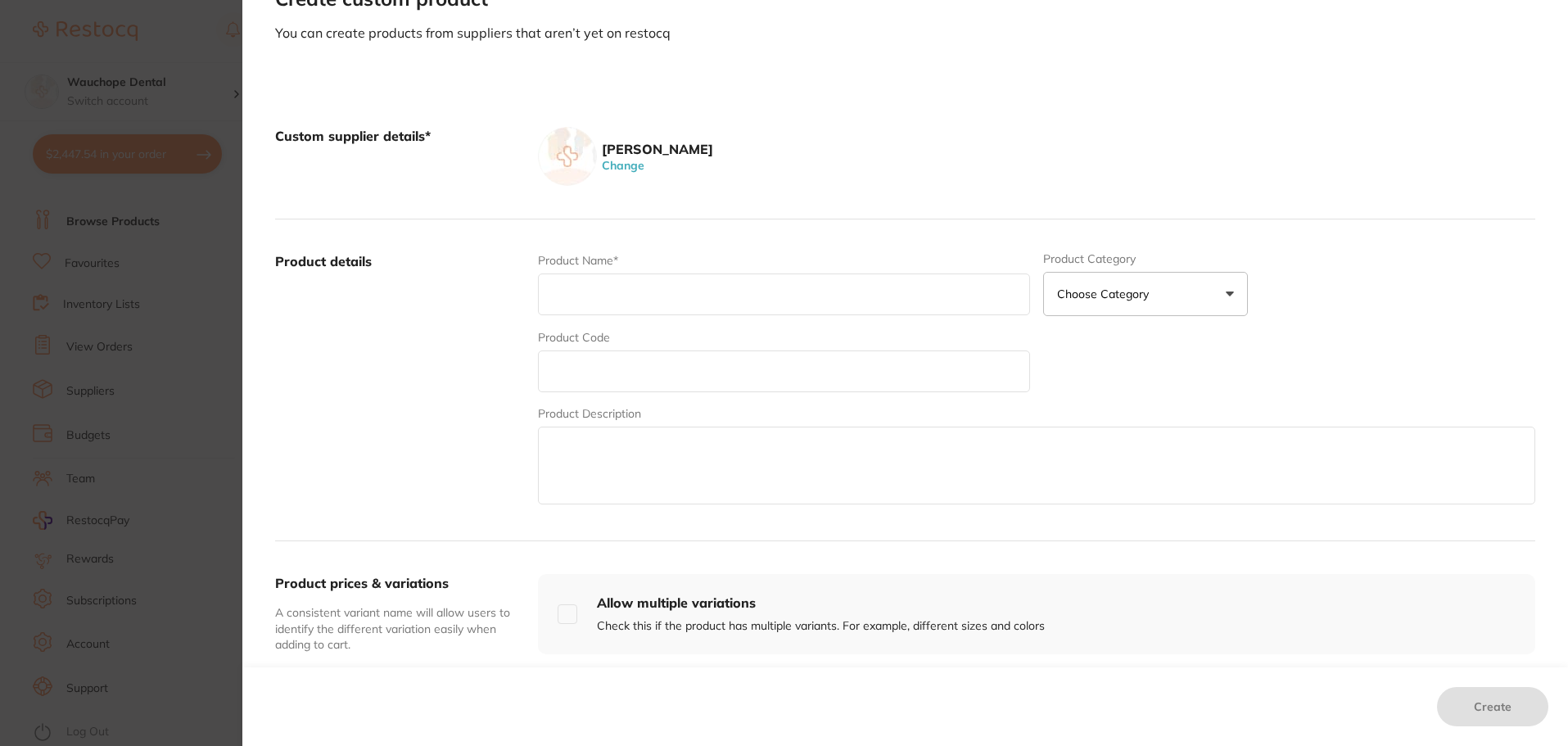
click at [607, 299] on input "text" at bounding box center [784, 294] width 492 height 42
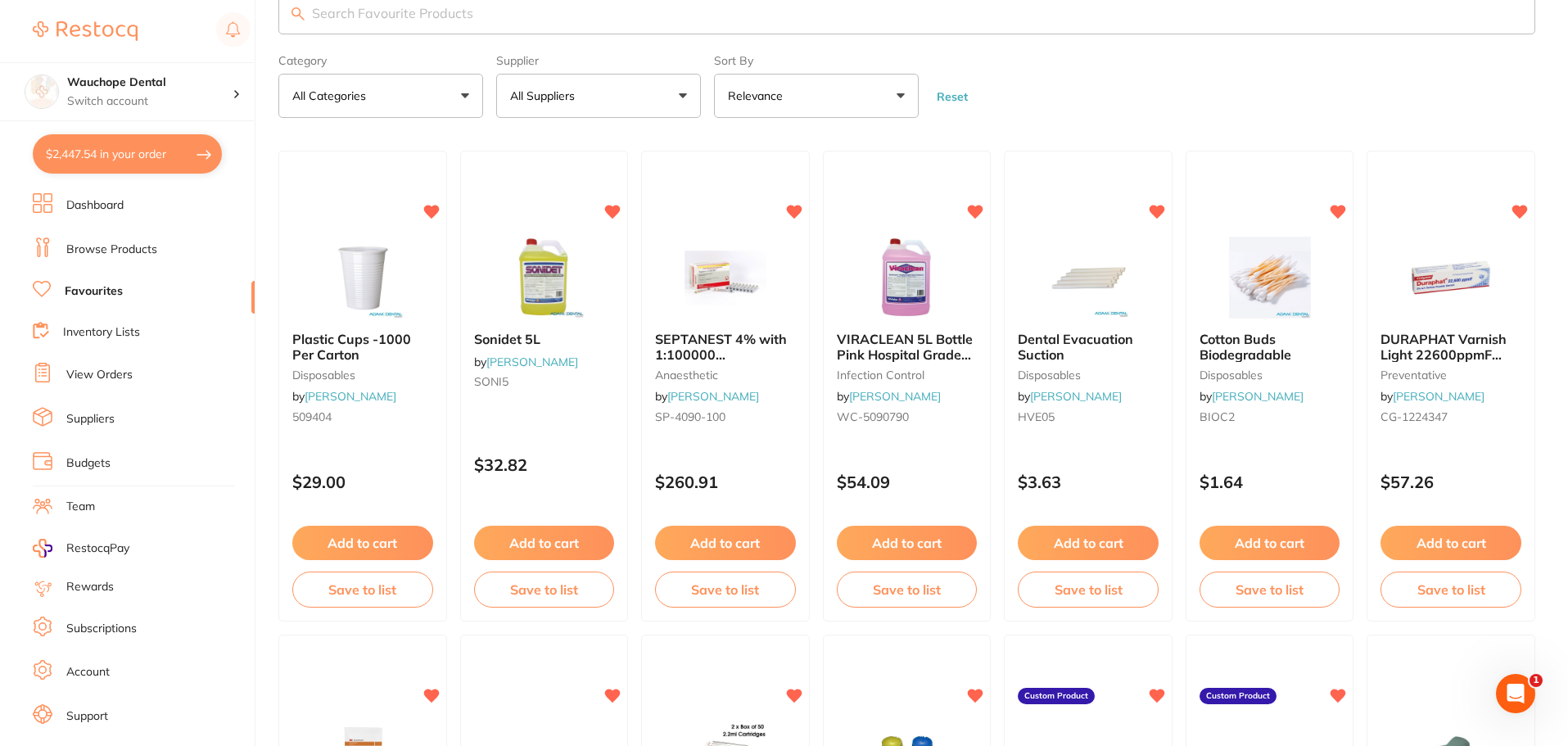
scroll to position [82, 0]
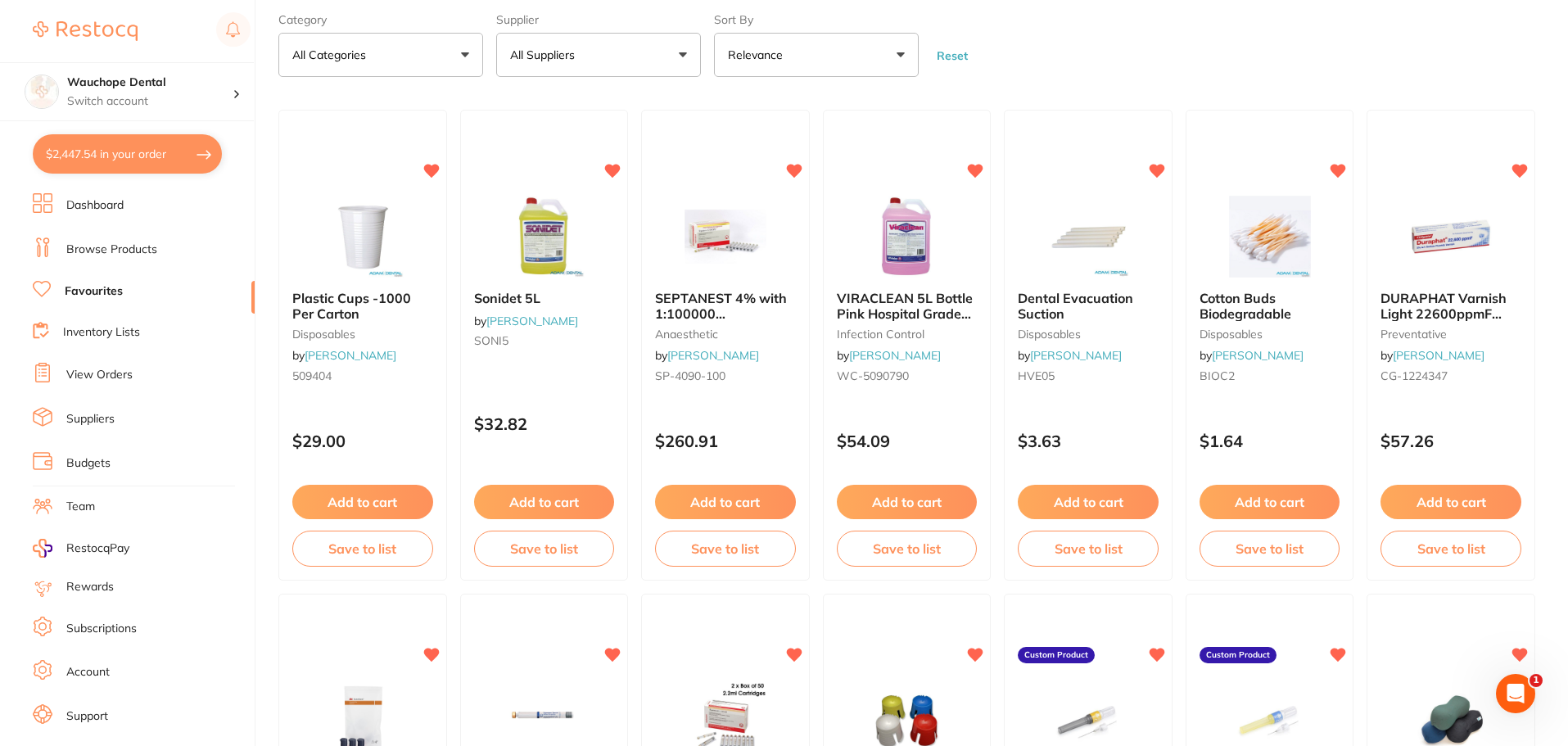
click at [137, 153] on button "$2,447.54 in your order" at bounding box center [127, 154] width 189 height 39
checkbox input "true"
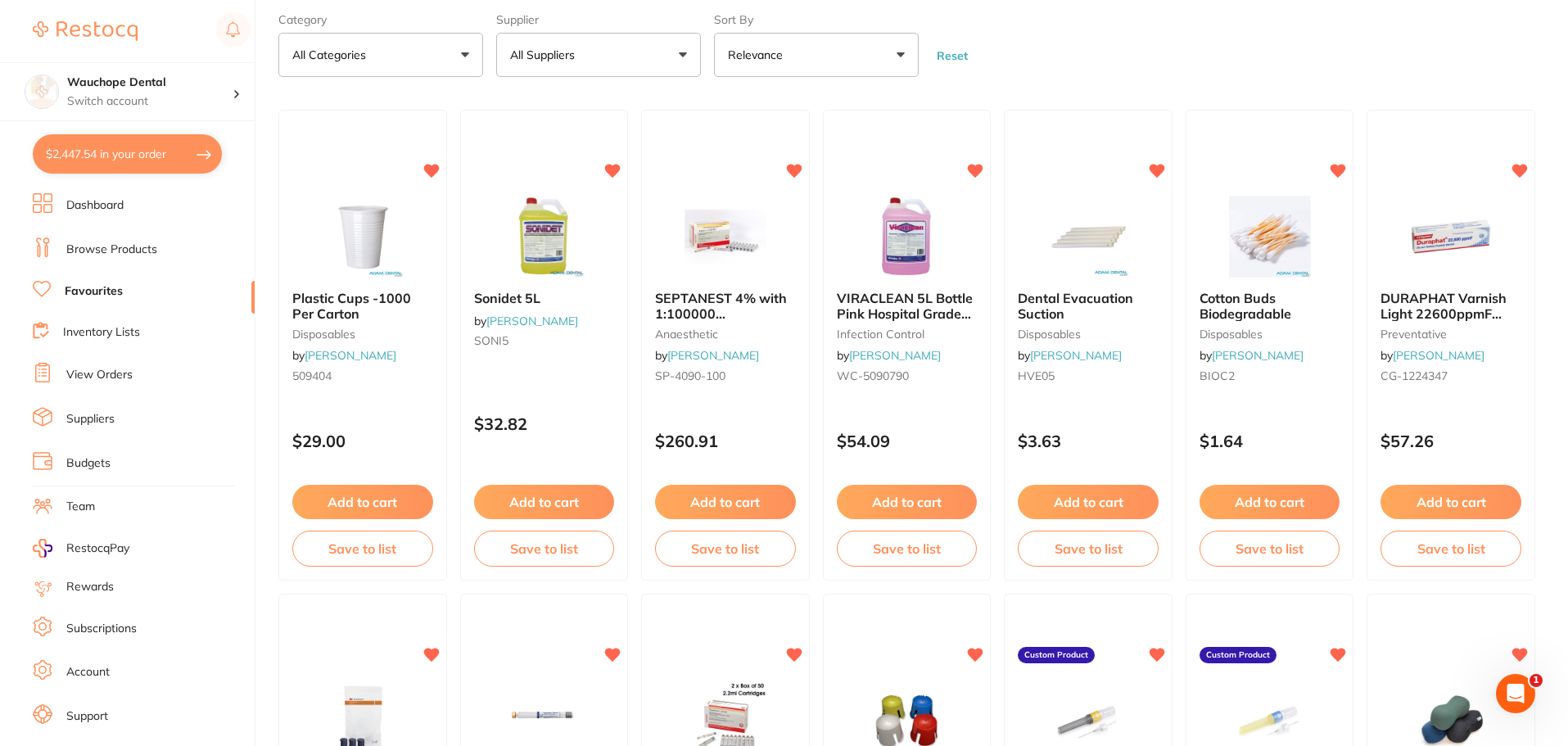
checkbox input "true"
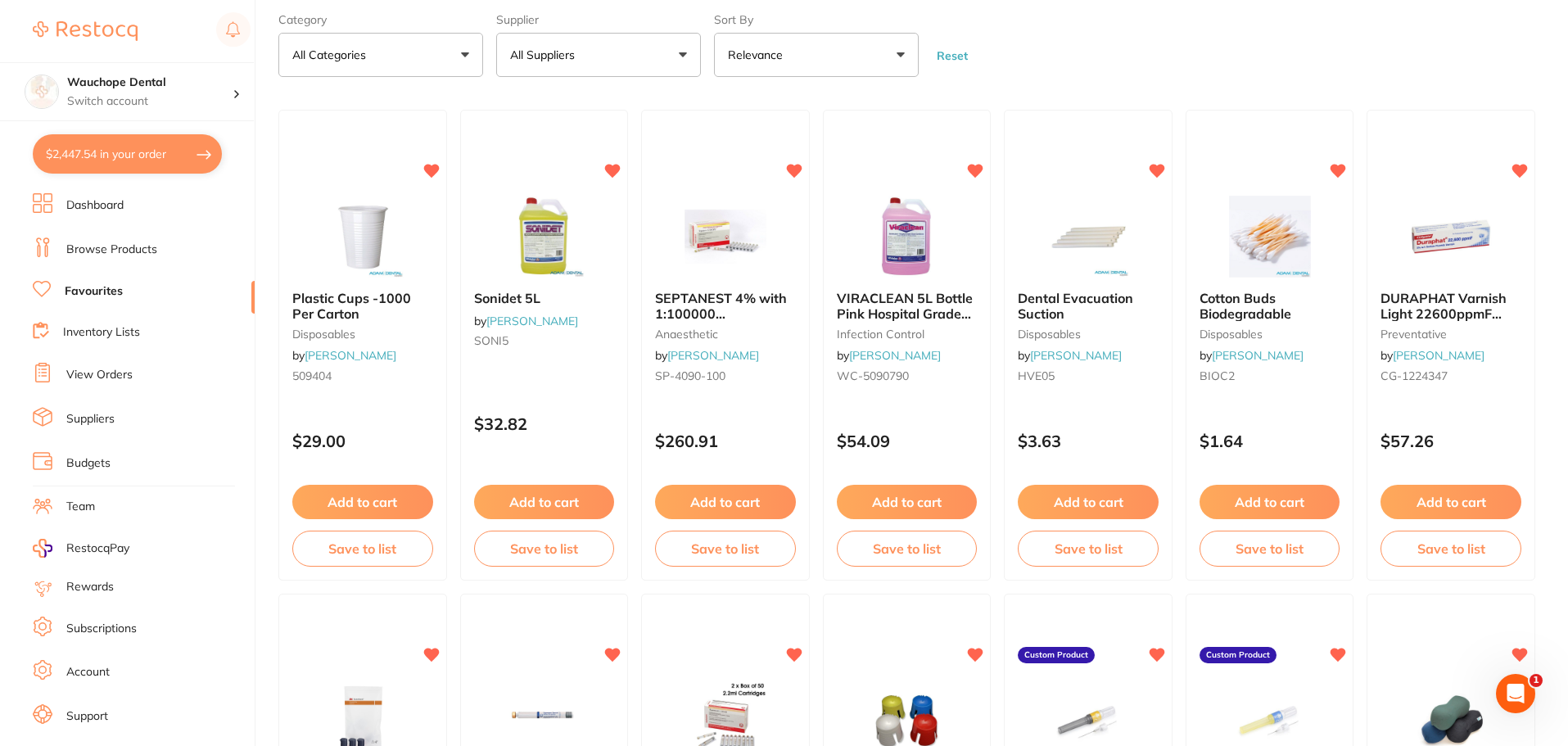
checkbox input "true"
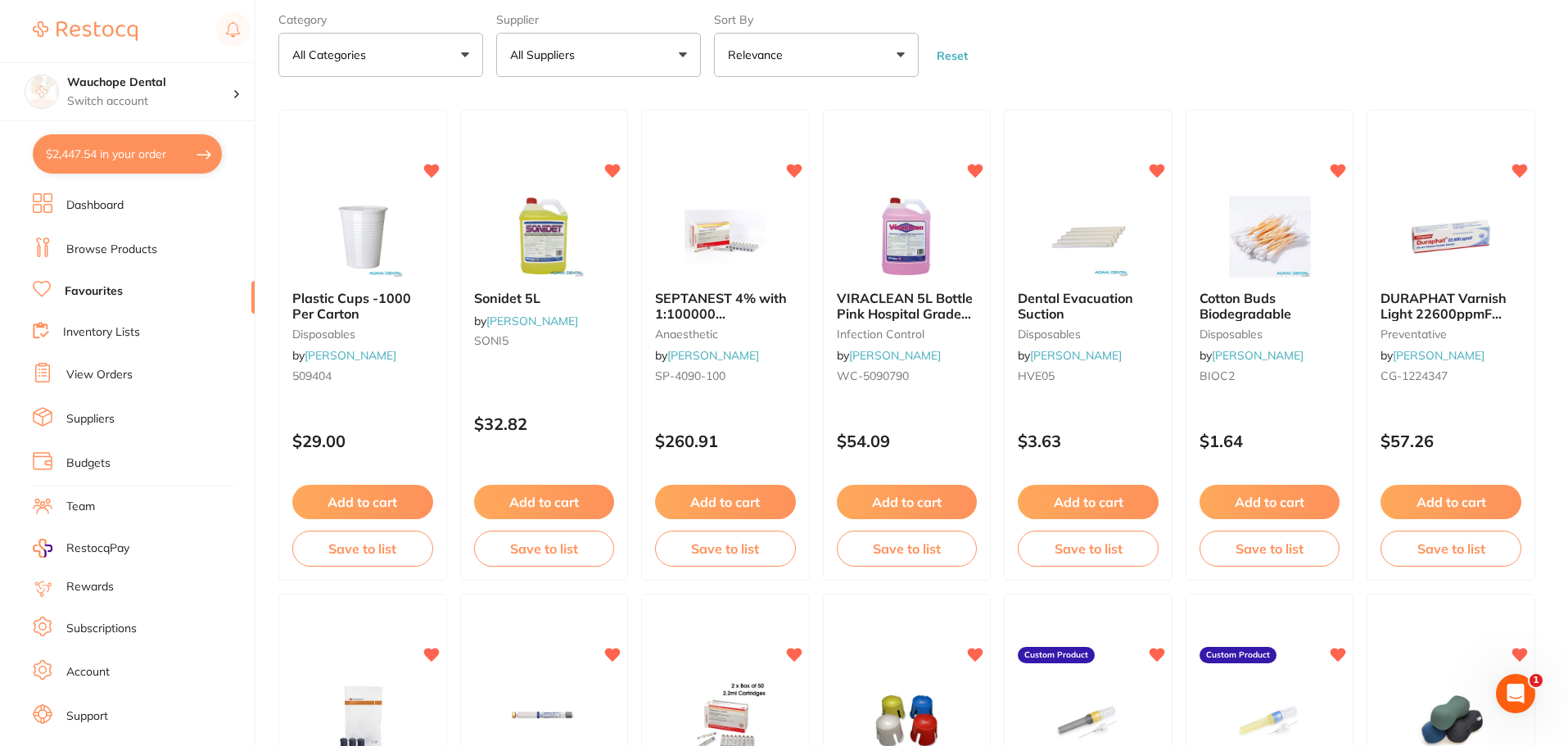
checkbox input "true"
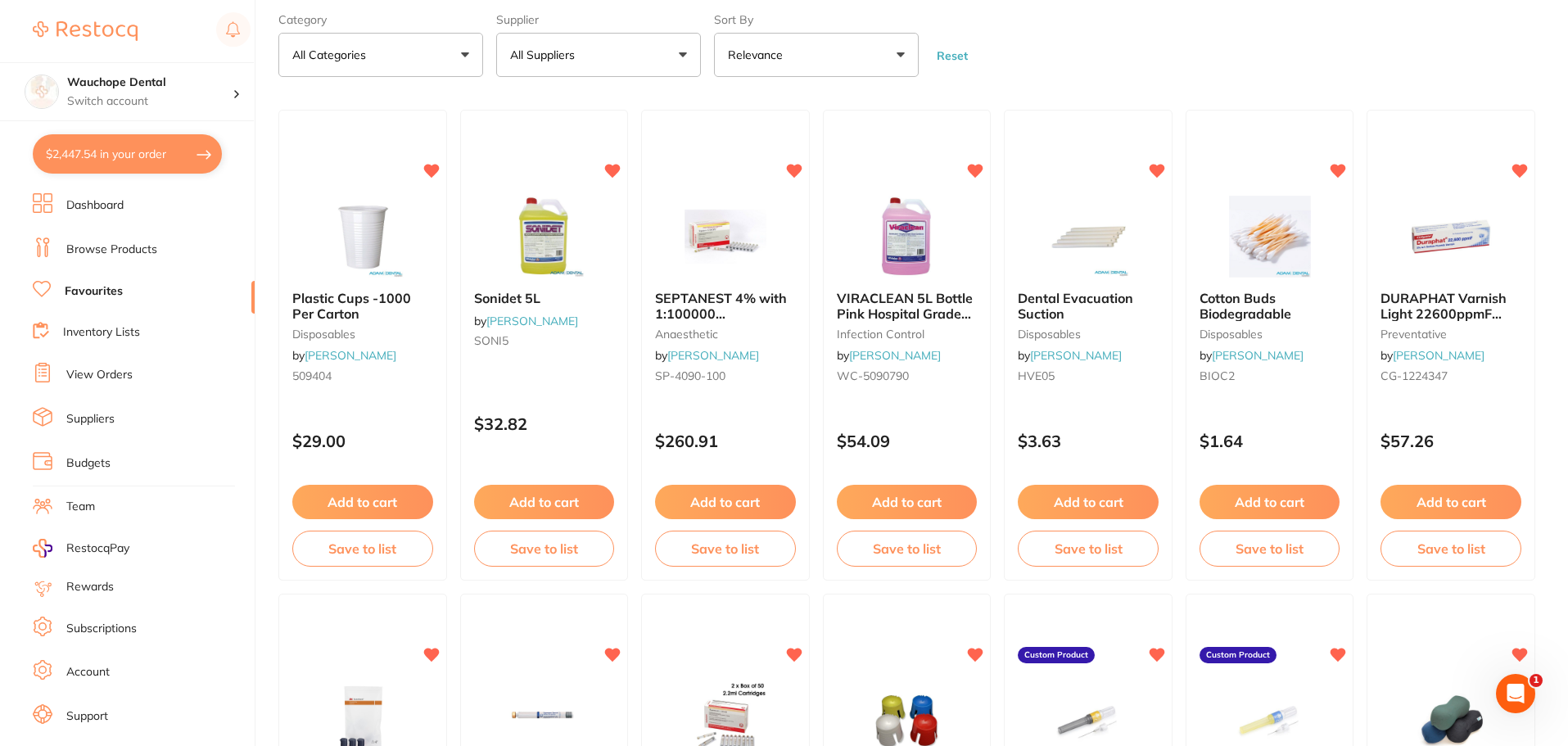
checkbox input "true"
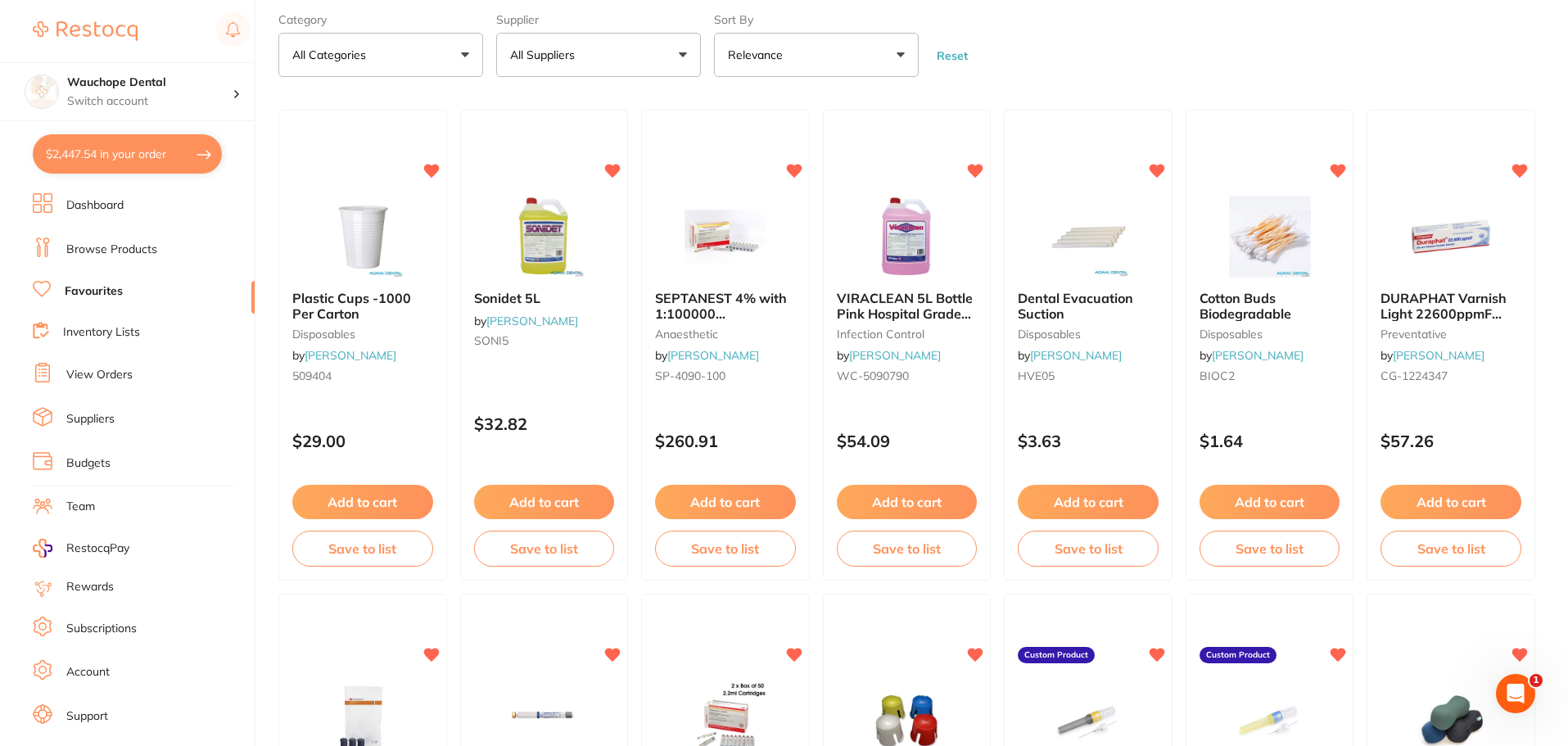
checkbox input "true"
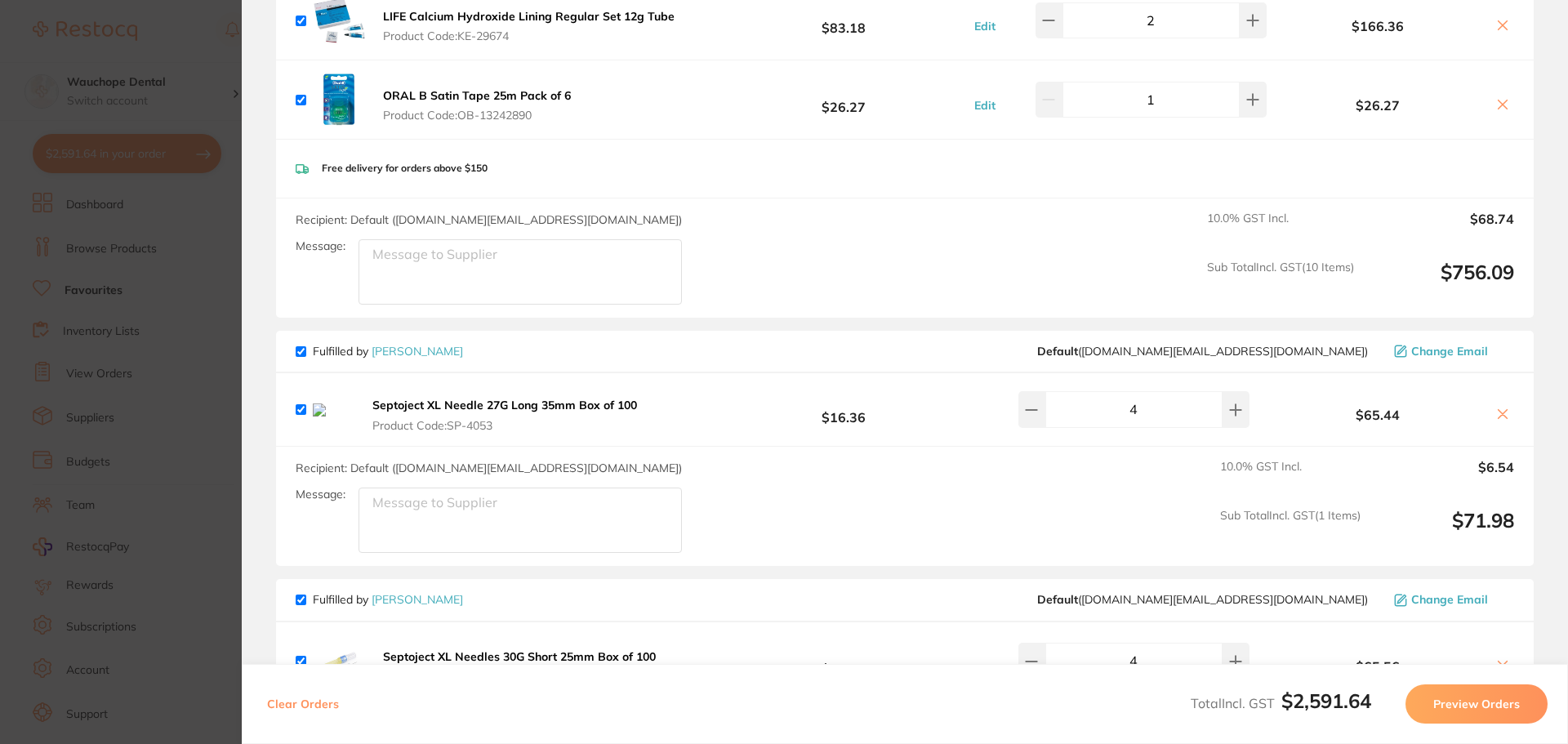
scroll to position [1715, 0]
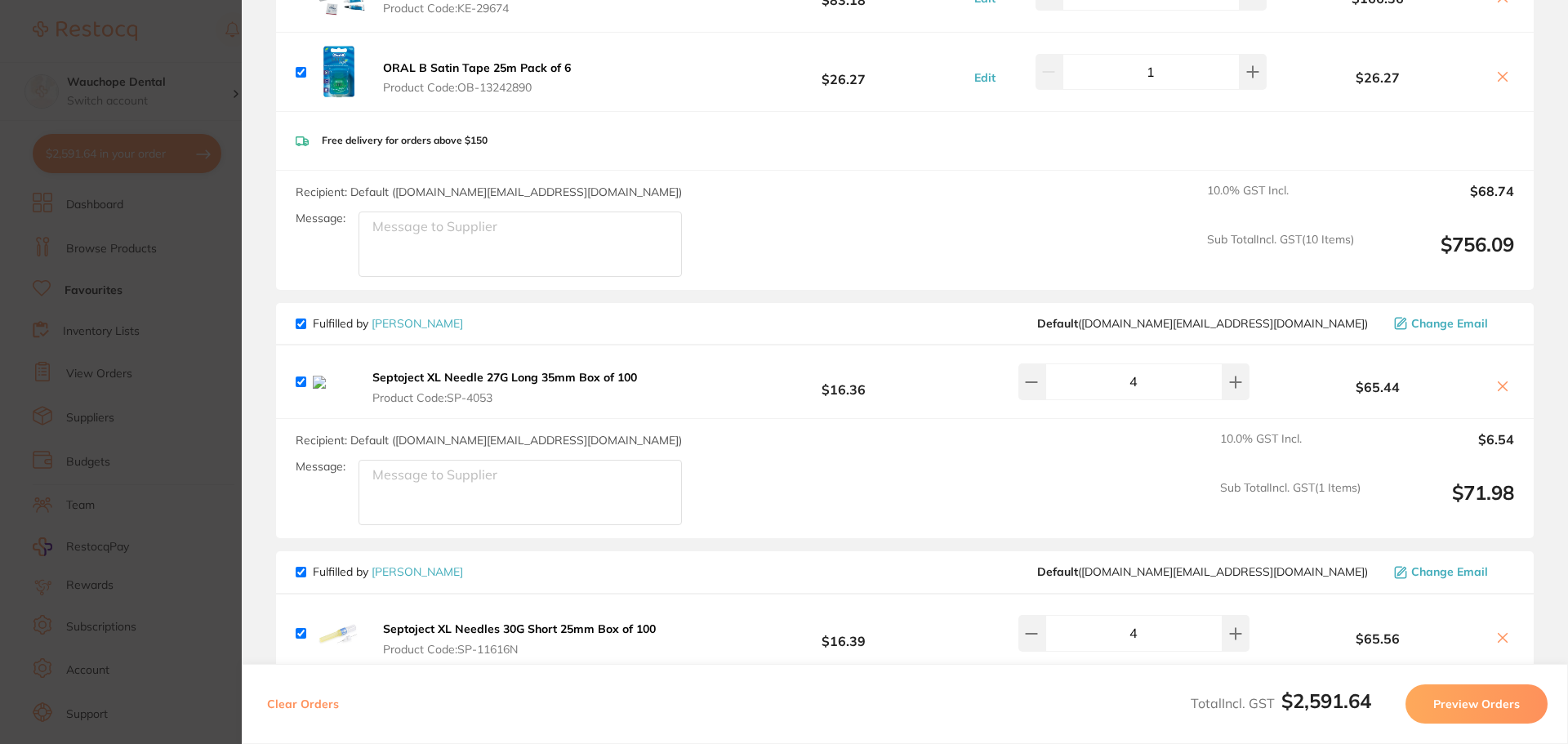
click at [411, 375] on b "Septoject XL Needle 27G Long 35mm Box of 100" at bounding box center [504, 377] width 265 height 15
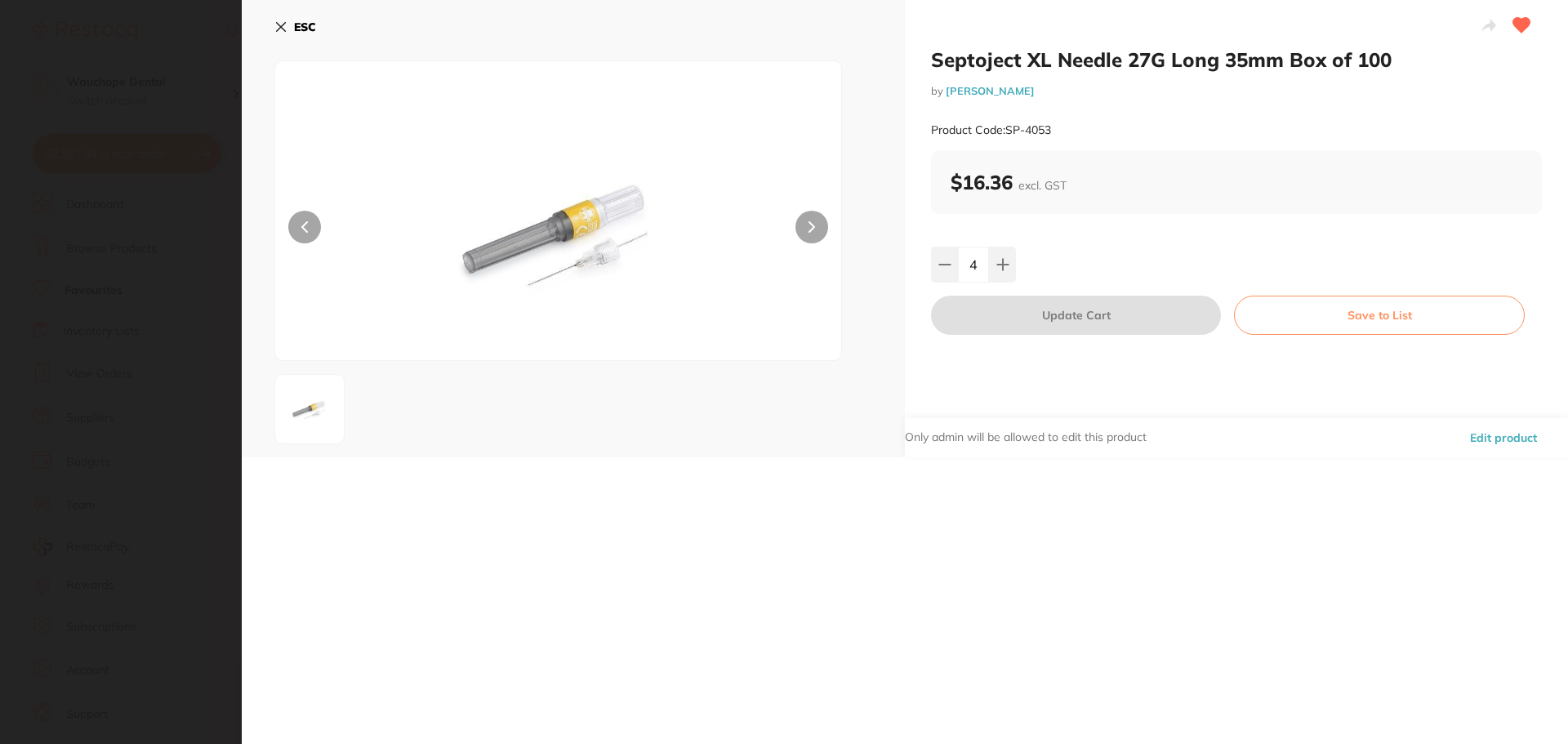
scroll to position [0, 0]
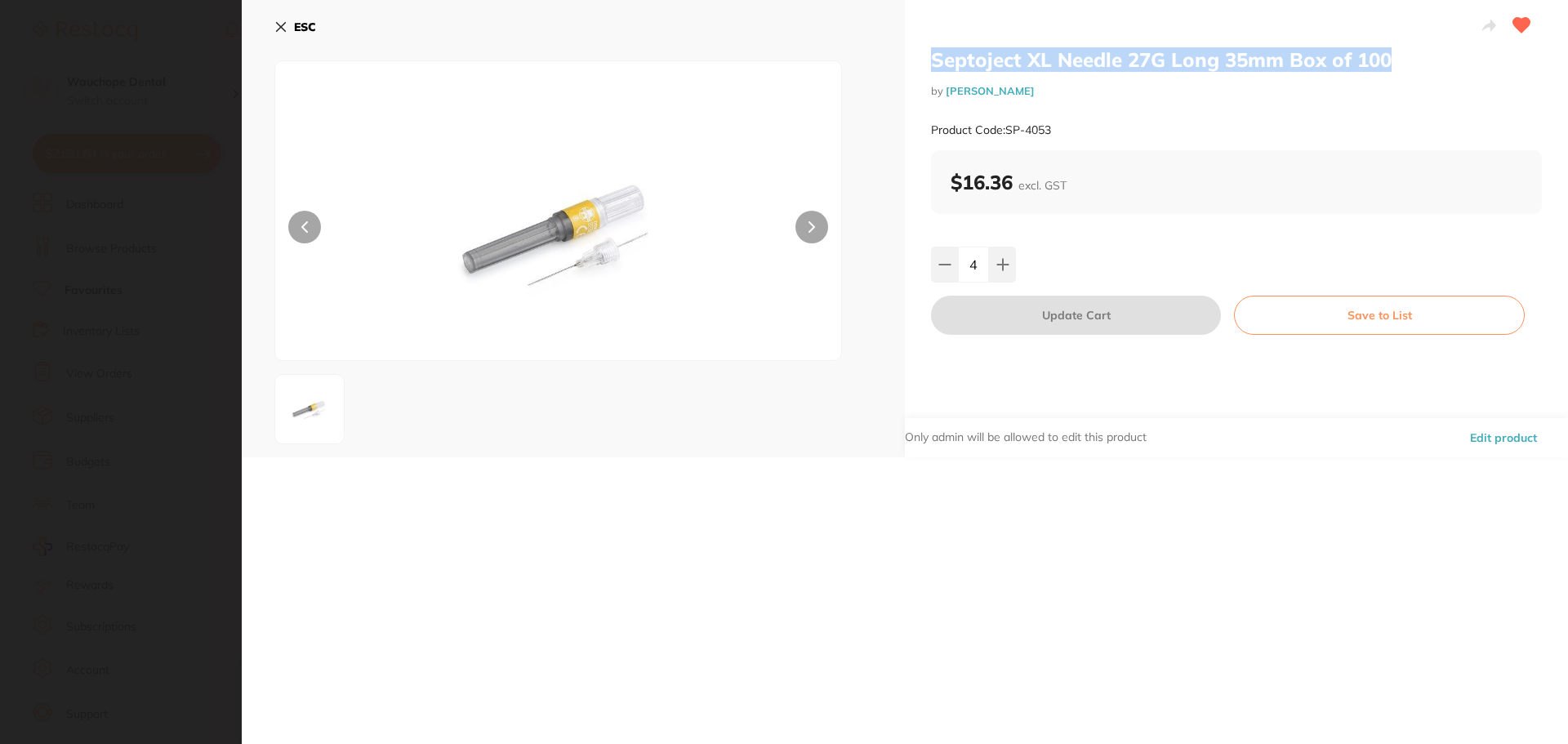
drag, startPoint x: 931, startPoint y: 57, endPoint x: 1429, endPoint y: 51, distance: 498.0
click at [1429, 51] on h2 "Septoject XL Needle 27G Long 35mm Box of 100" at bounding box center [1236, 59] width 611 height 25
copy h2 "Septoject XL Needle 27G Long 35mm Box of 100"
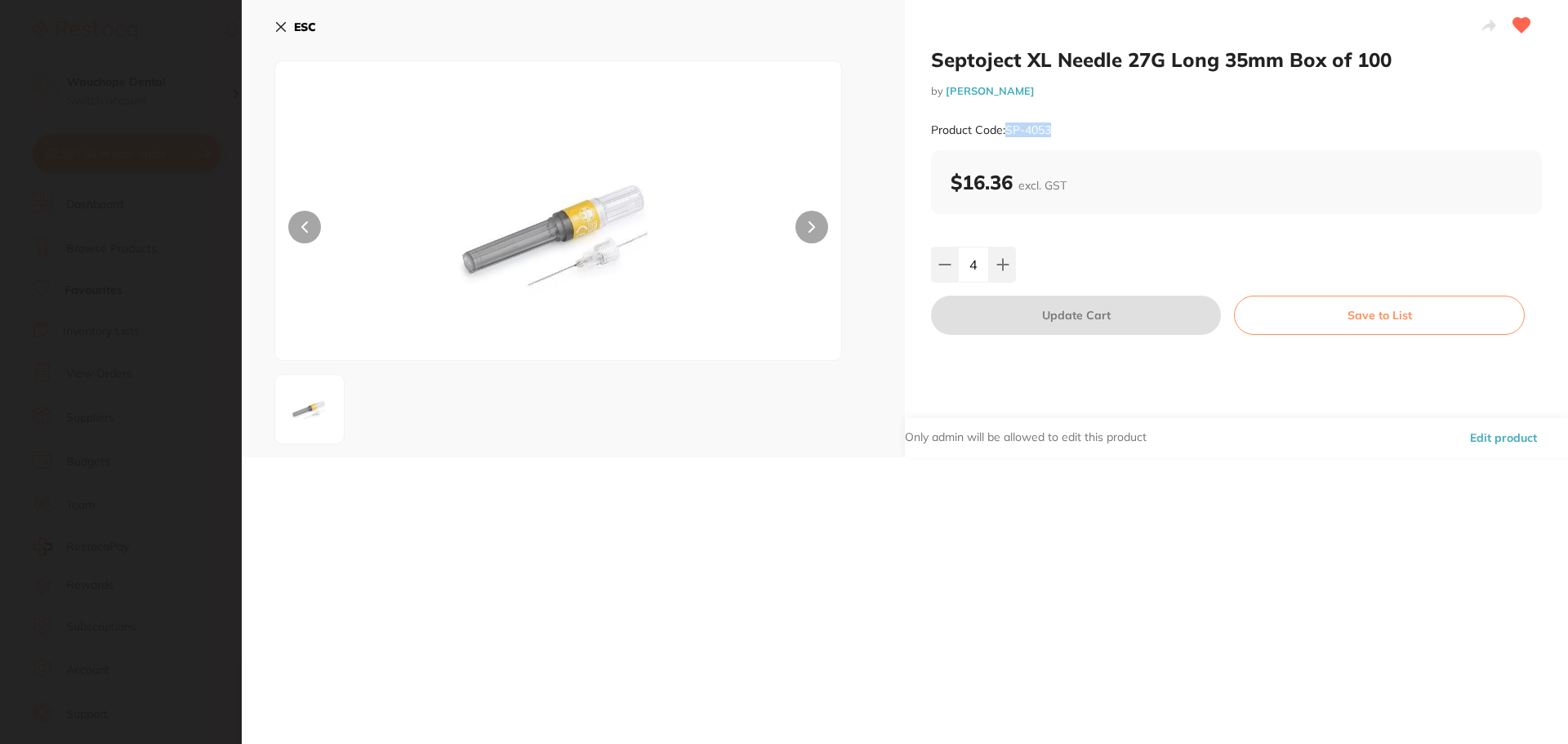
drag, startPoint x: 1004, startPoint y: 130, endPoint x: 1068, endPoint y: 128, distance: 64.0
click at [1068, 128] on div "Product Code: SP-4053" at bounding box center [1236, 130] width 611 height 40
copy small "SP-4053"
checkbox input "true"
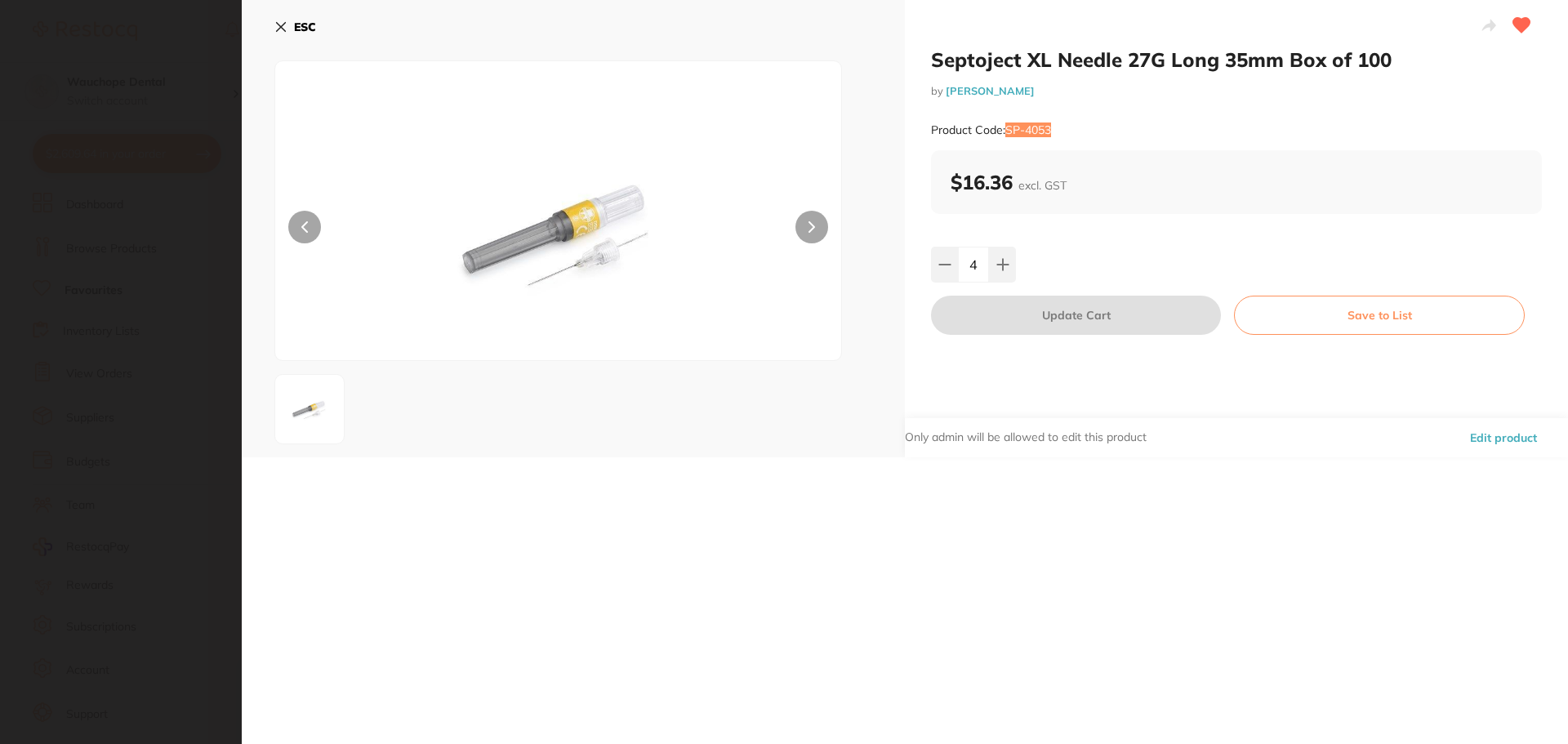
checkbox input "true"
click at [285, 27] on icon at bounding box center [280, 27] width 13 height 13
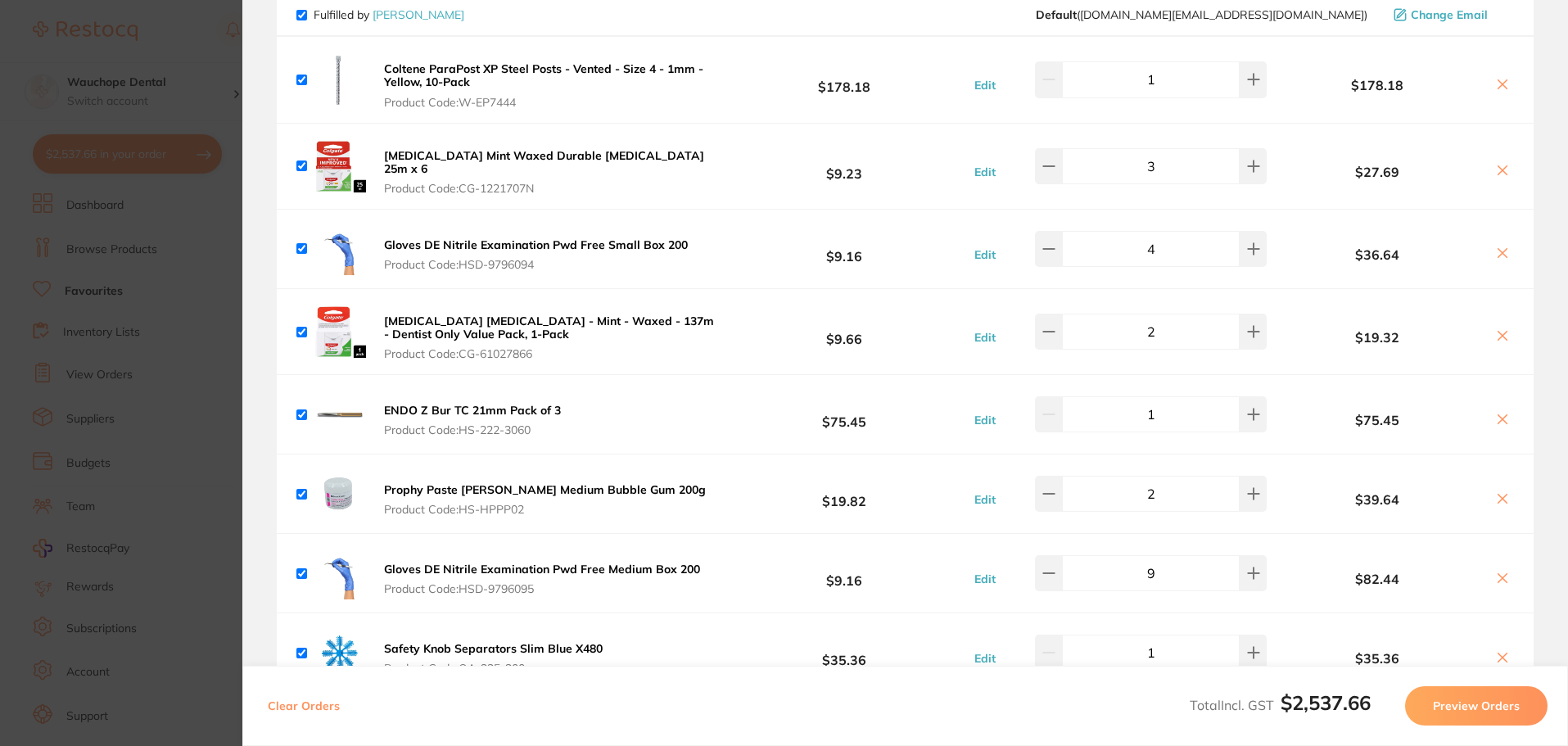
scroll to position [714, 0]
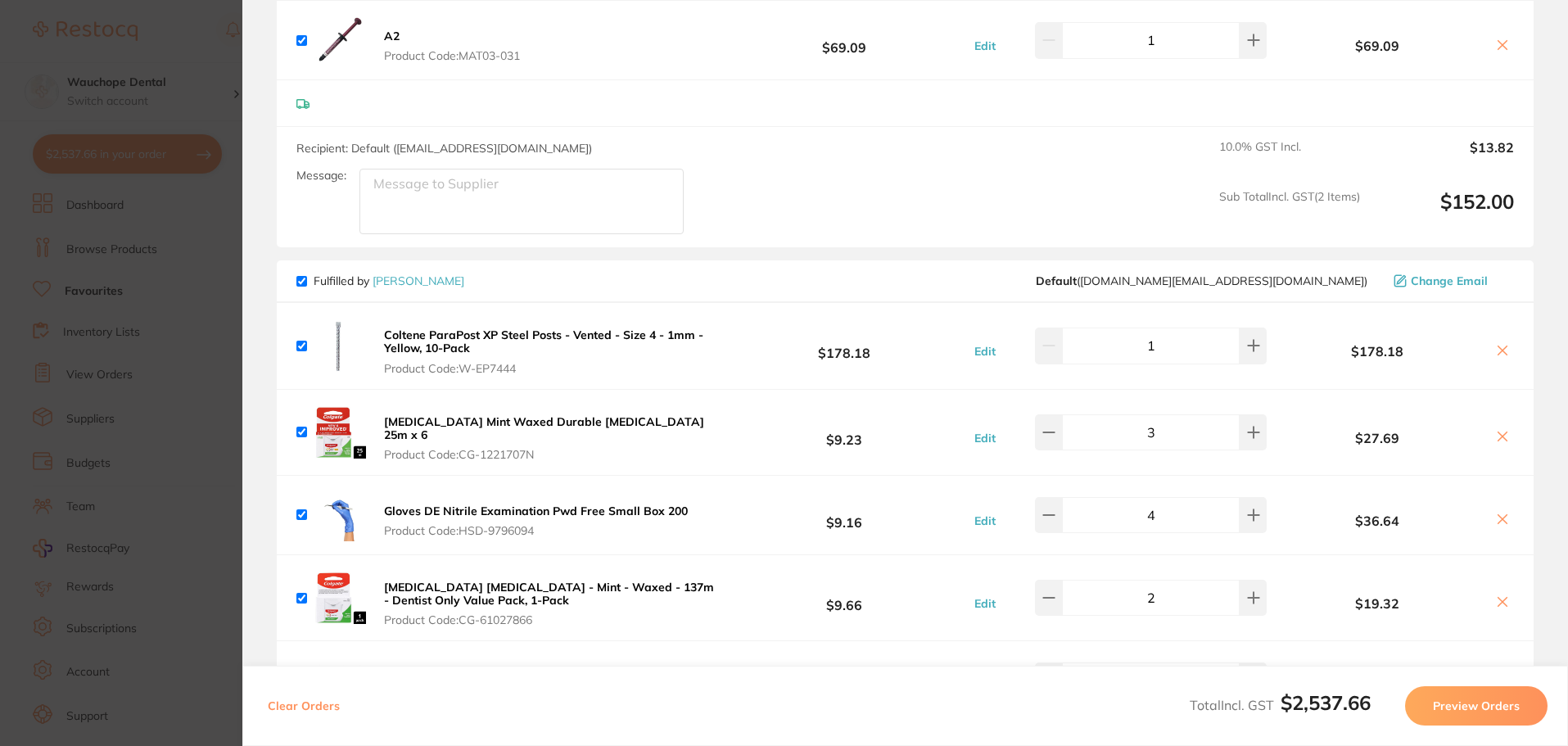
click at [124, 220] on section "Update RRP Set your pre negotiated price for this item. Item Agreed RRP (excl. …" at bounding box center [784, 373] width 1568 height 746
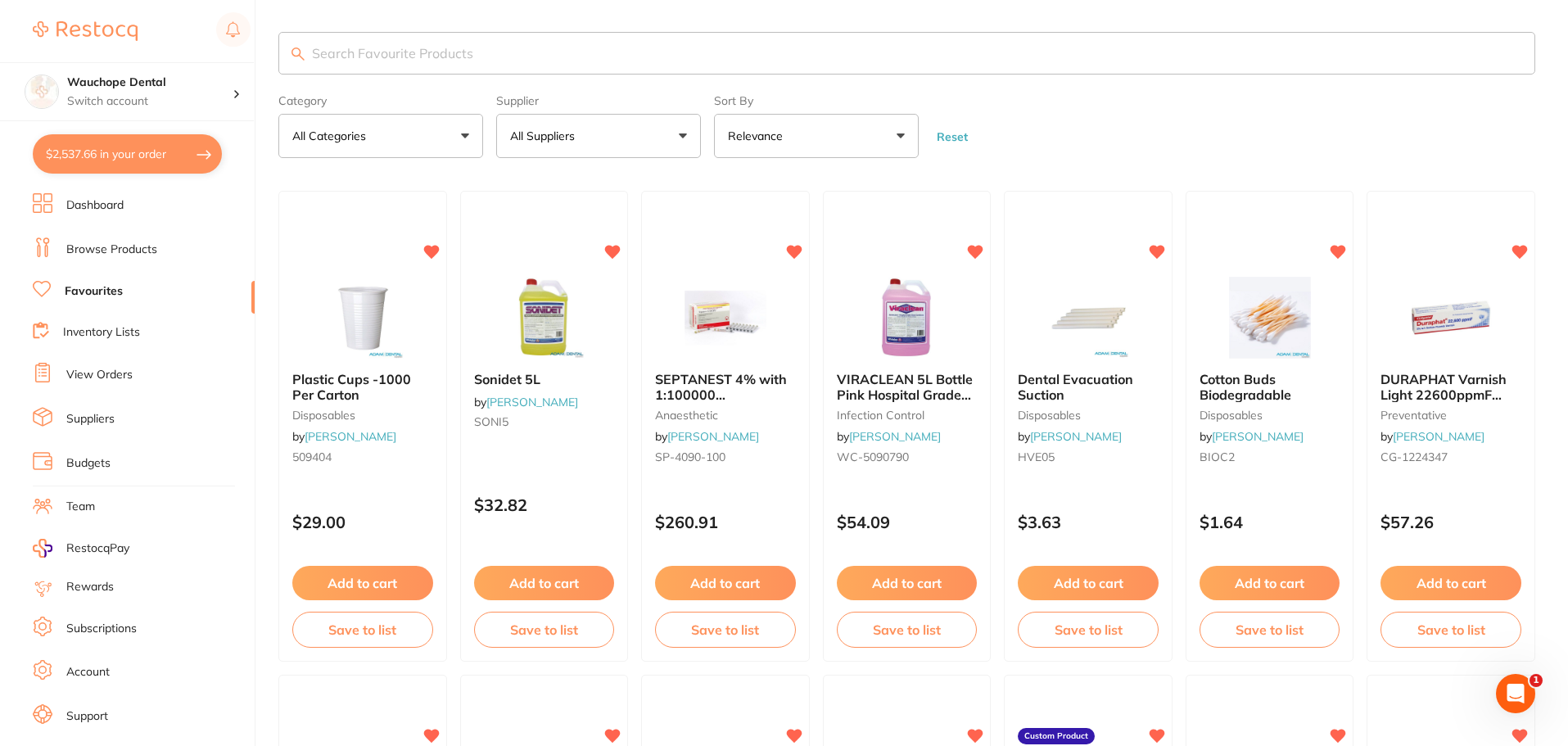
click at [120, 256] on link "Browse Products" at bounding box center [112, 249] width 91 height 16
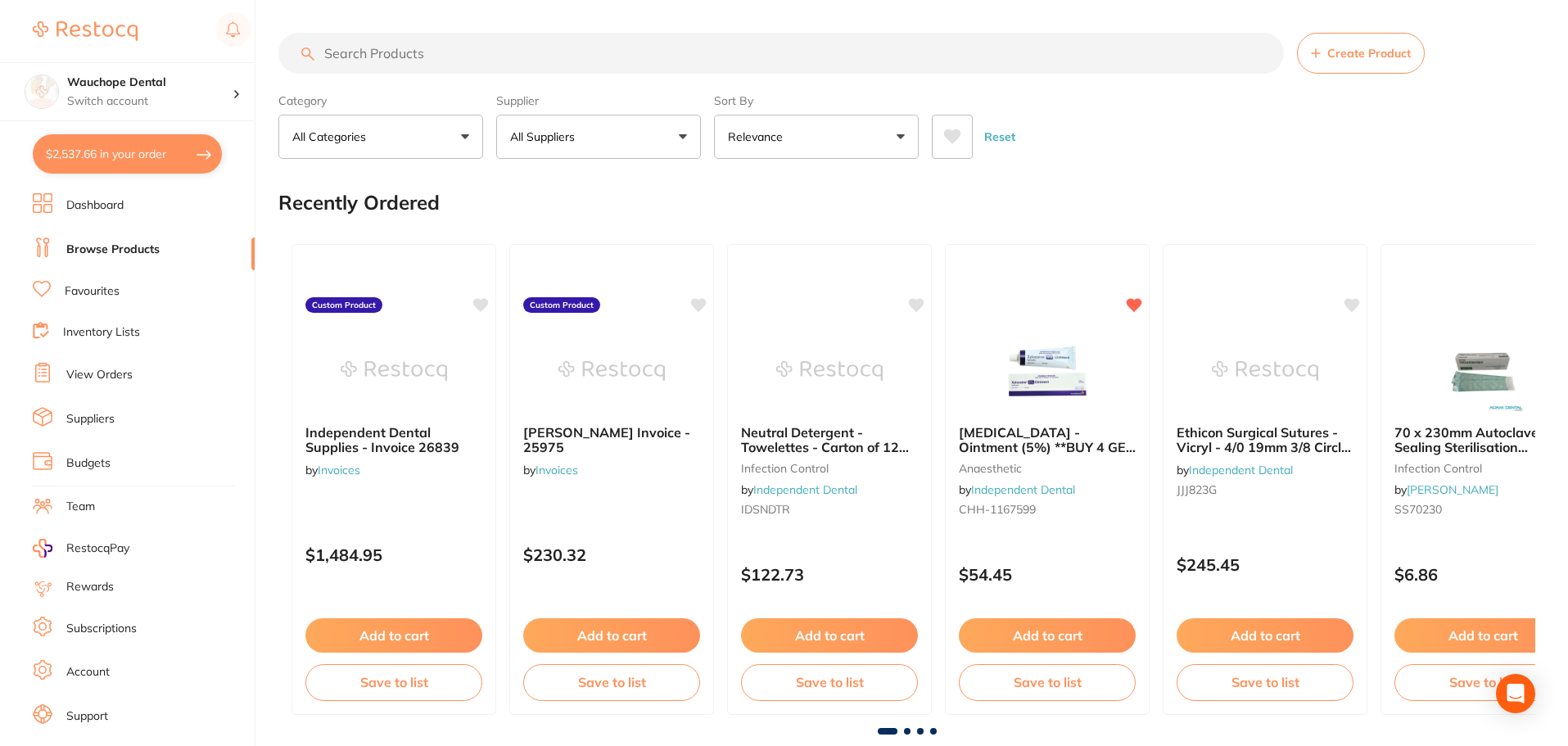
click at [1397, 56] on span "Create Product" at bounding box center [1369, 52] width 83 height 13
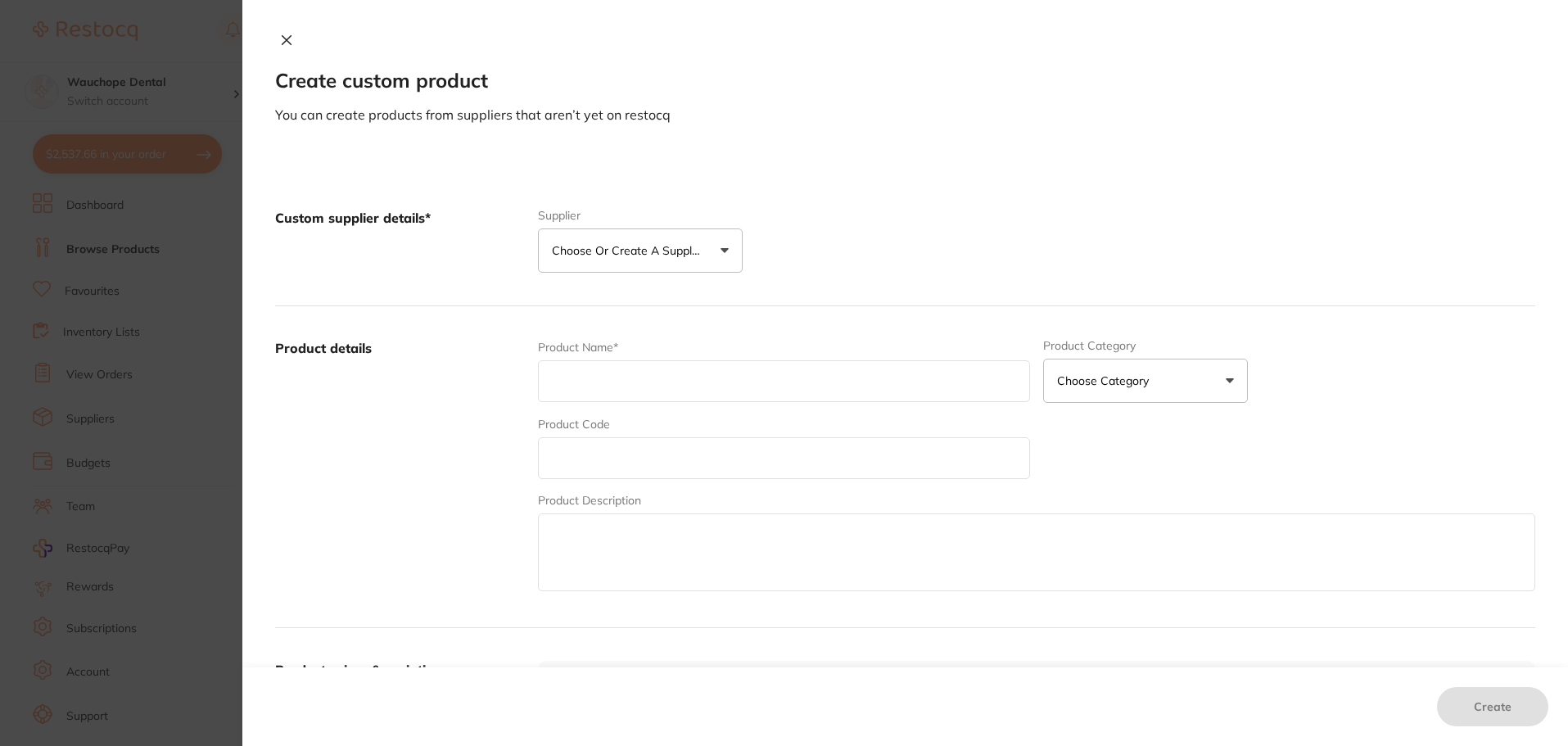
click at [649, 240] on button "Choose or create a supplier" at bounding box center [641, 251] width 204 height 45
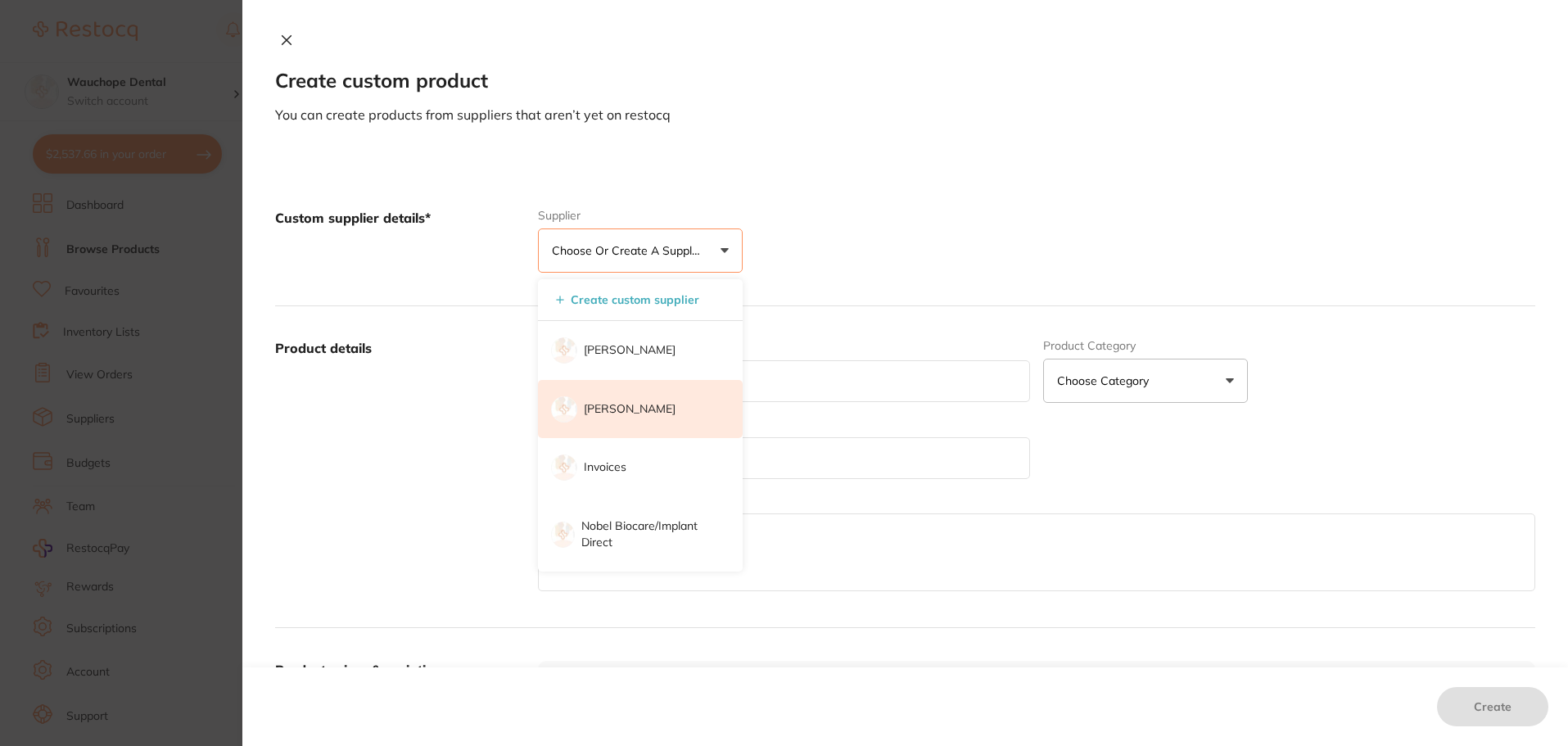
click at [647, 404] on p "[PERSON_NAME]" at bounding box center [629, 409] width 92 height 16
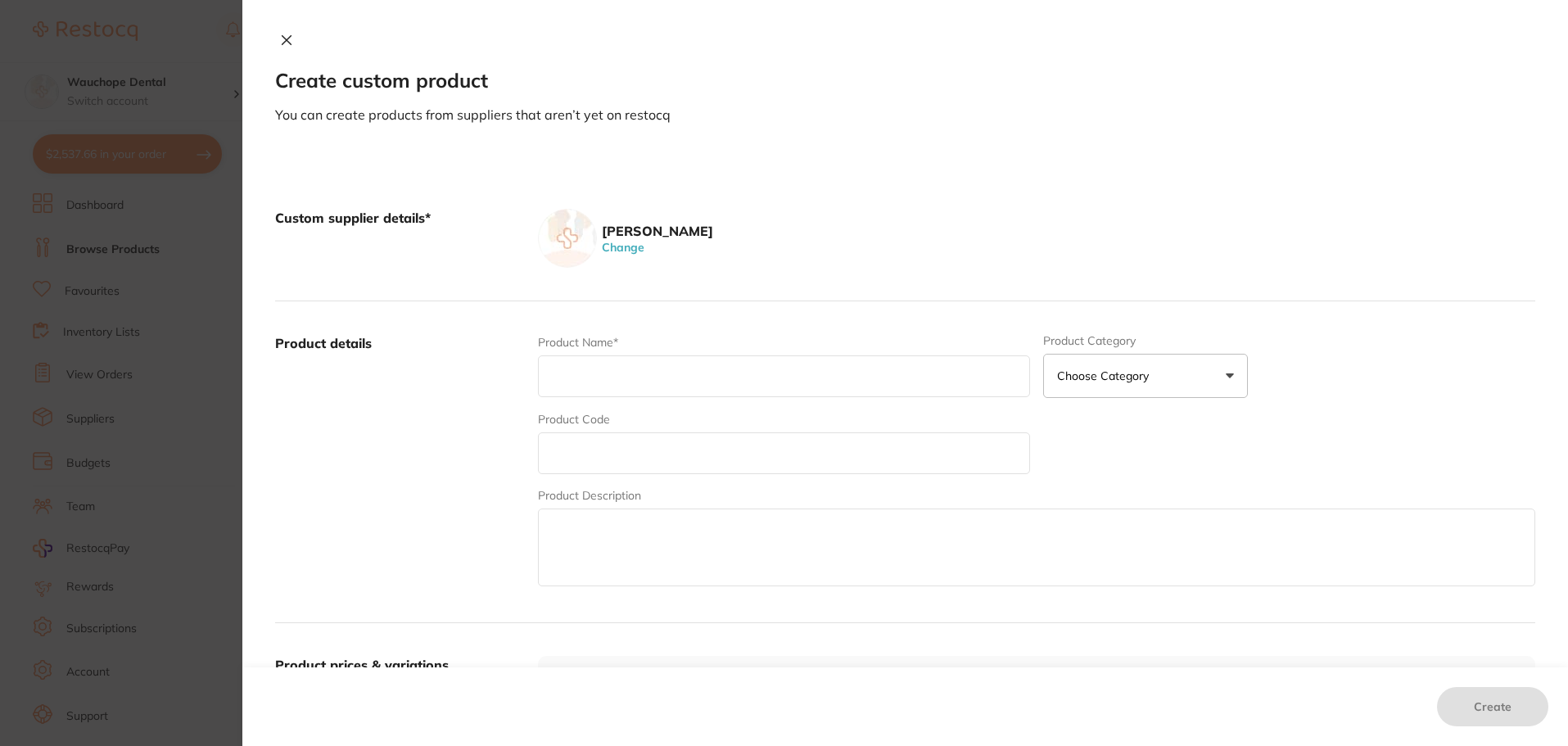
click at [643, 380] on input "text" at bounding box center [784, 376] width 492 height 42
paste input "Gloves DE Nitrile Examination Pwd Free Medium Box 200"
type input "Gloves DE Nitrile Examination Pwd Free Medium Box 200"
paste input "HSD-9796095"
type input "HSD-9796095"
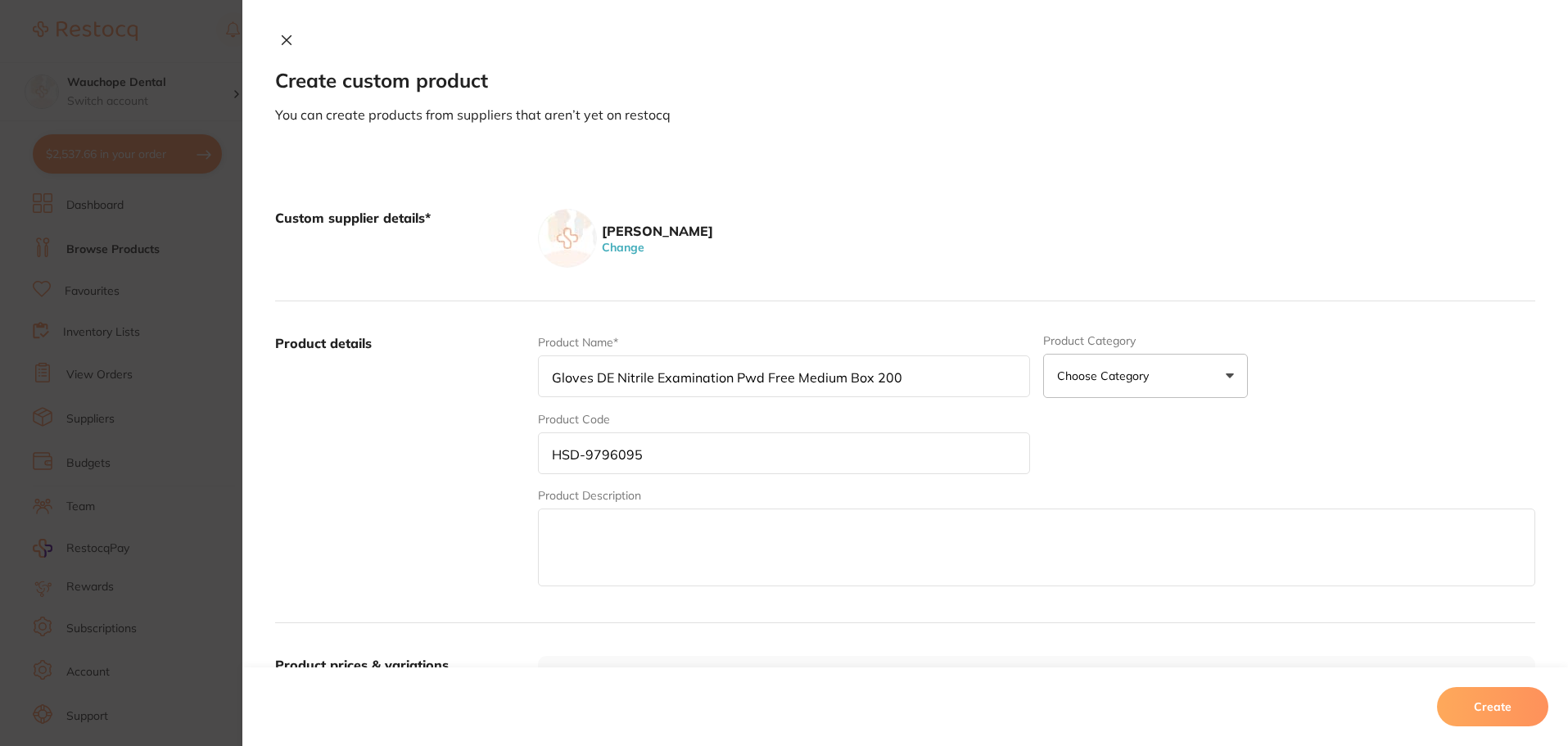
click at [676, 549] on textarea at bounding box center [1037, 547] width 998 height 78
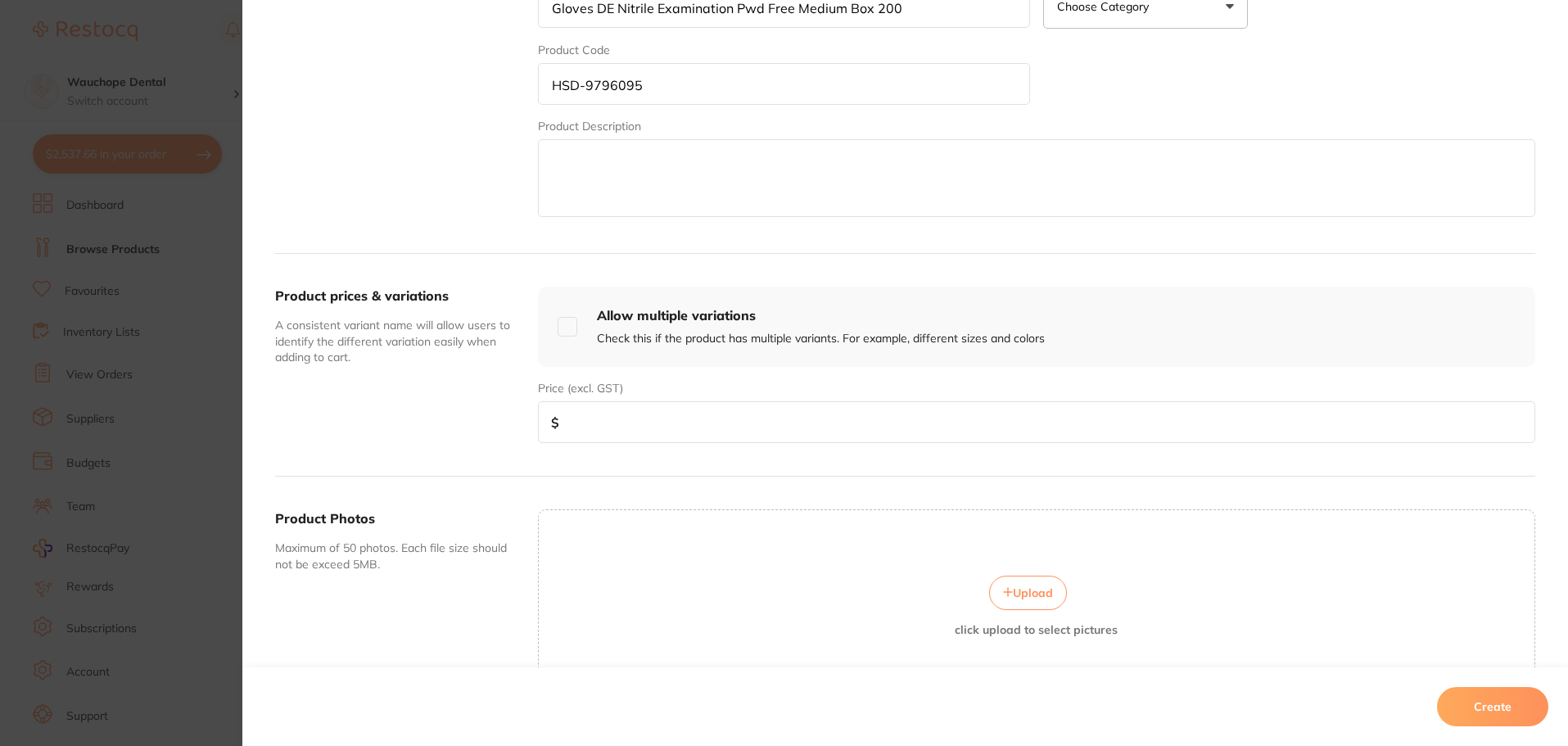
scroll to position [409, 0]
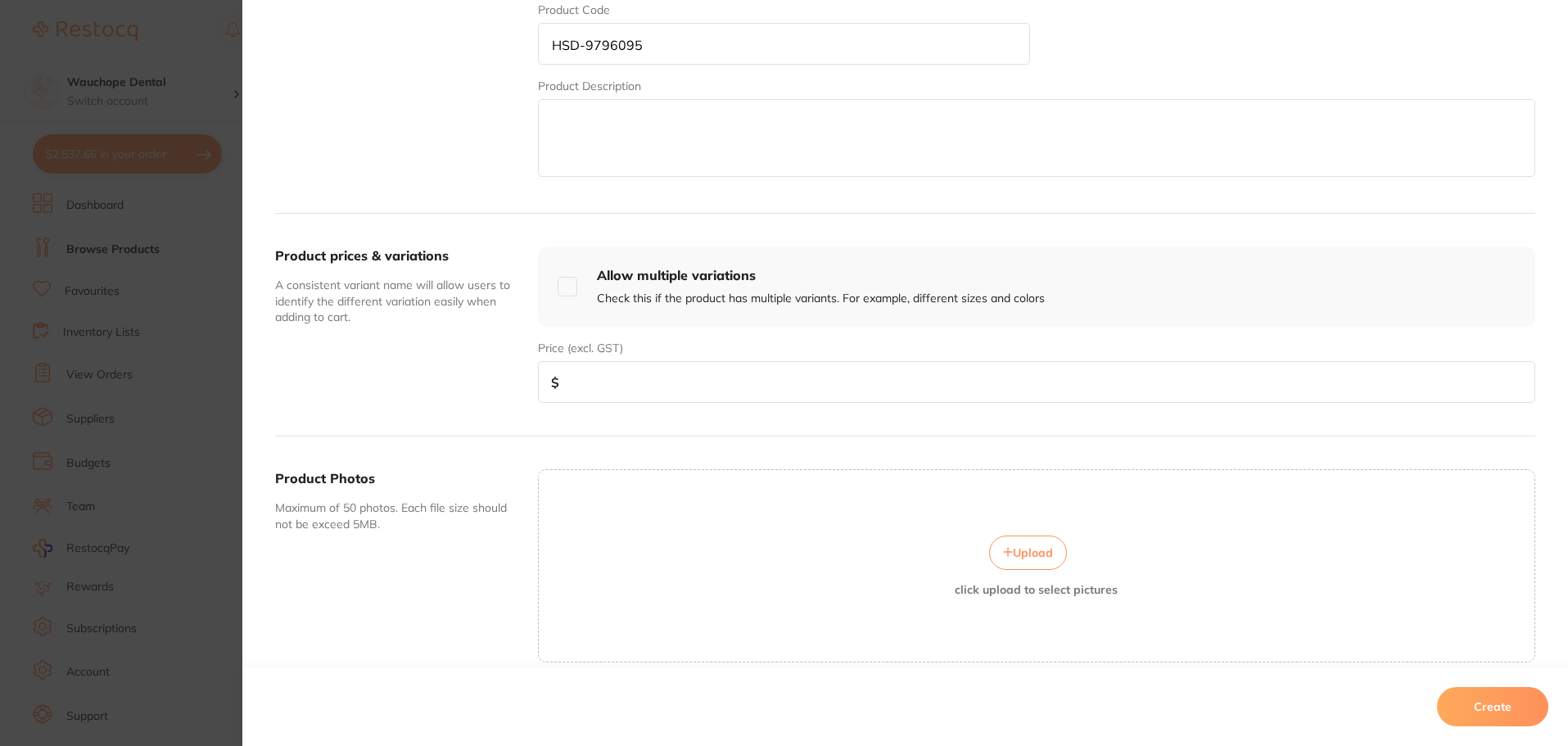
click at [647, 386] on input "number" at bounding box center [1037, 382] width 998 height 42
type input "6.49"
click at [1028, 555] on span "Upload" at bounding box center [1033, 552] width 40 height 15
click at [1490, 711] on button "Create" at bounding box center [1493, 707] width 112 height 39
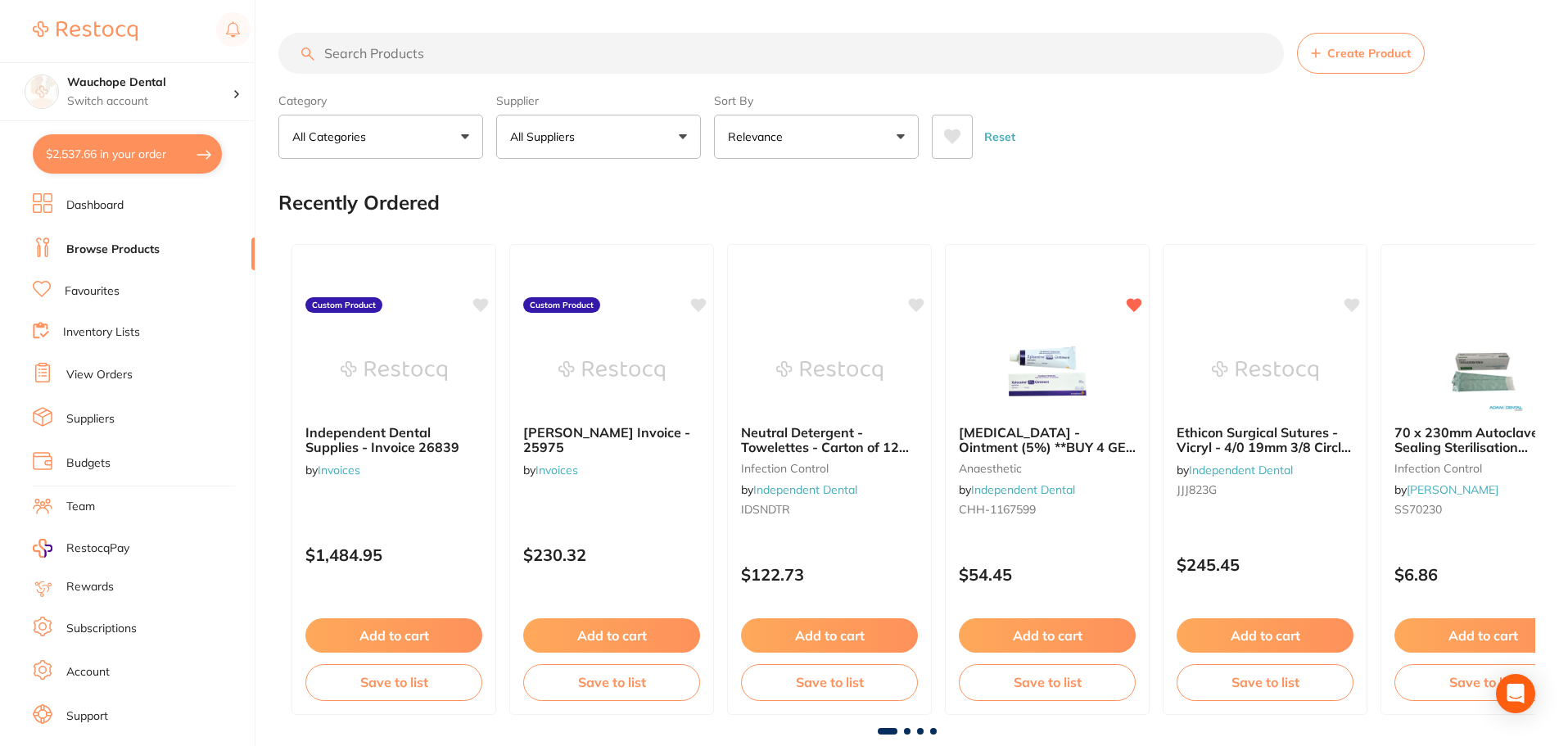
click at [558, 134] on p "All Suppliers" at bounding box center [545, 136] width 71 height 16
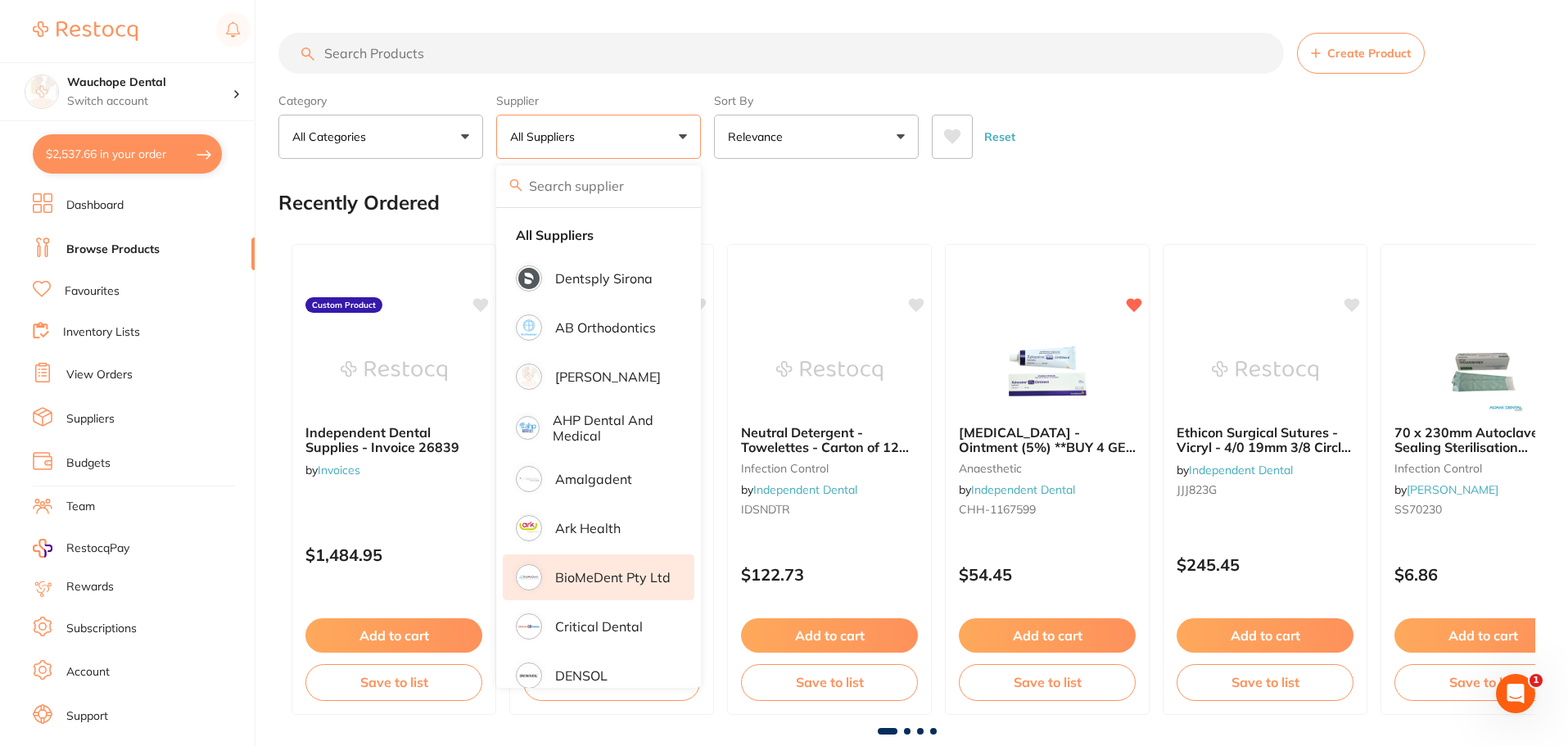
scroll to position [82, 0]
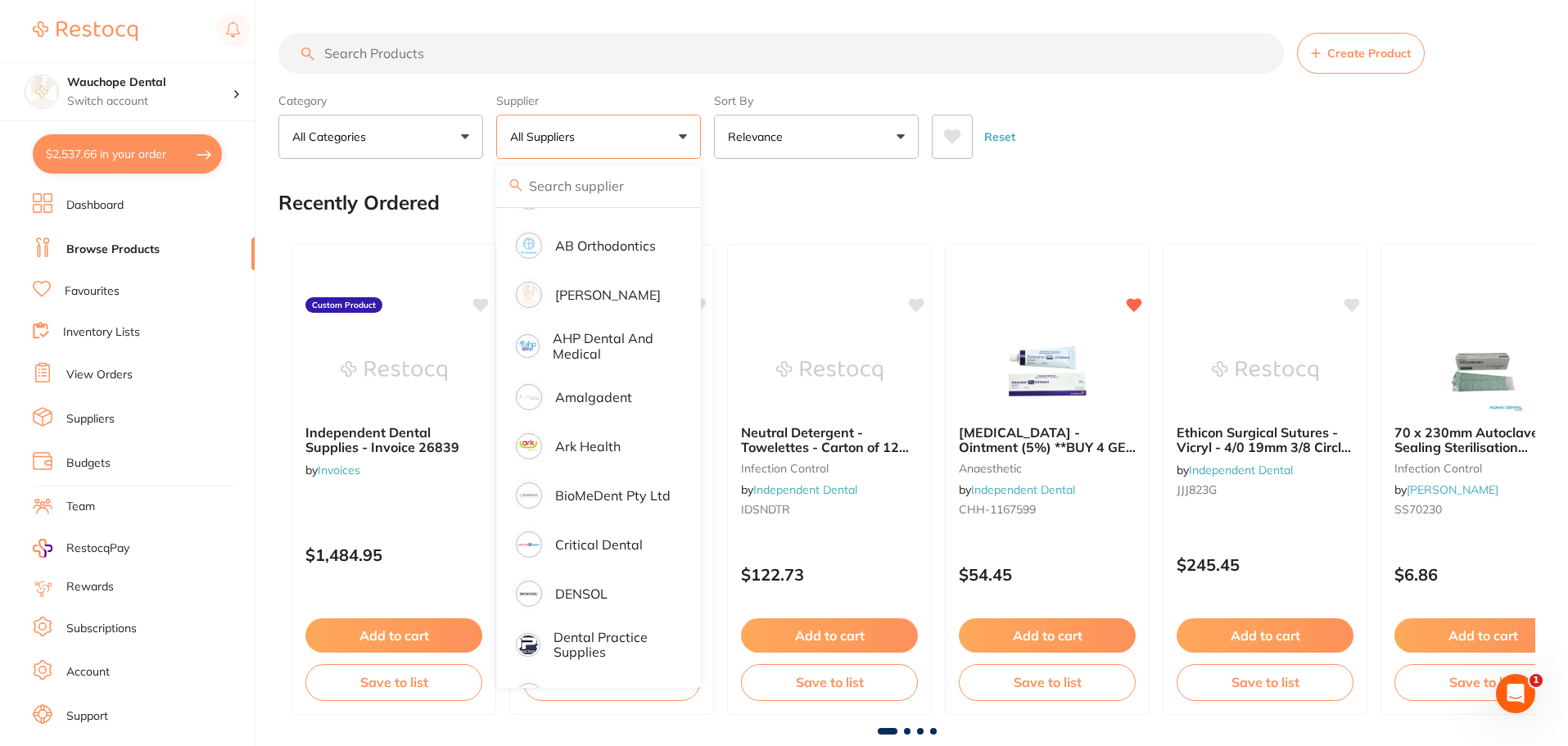
click at [449, 62] on input "search" at bounding box center [781, 53] width 1006 height 41
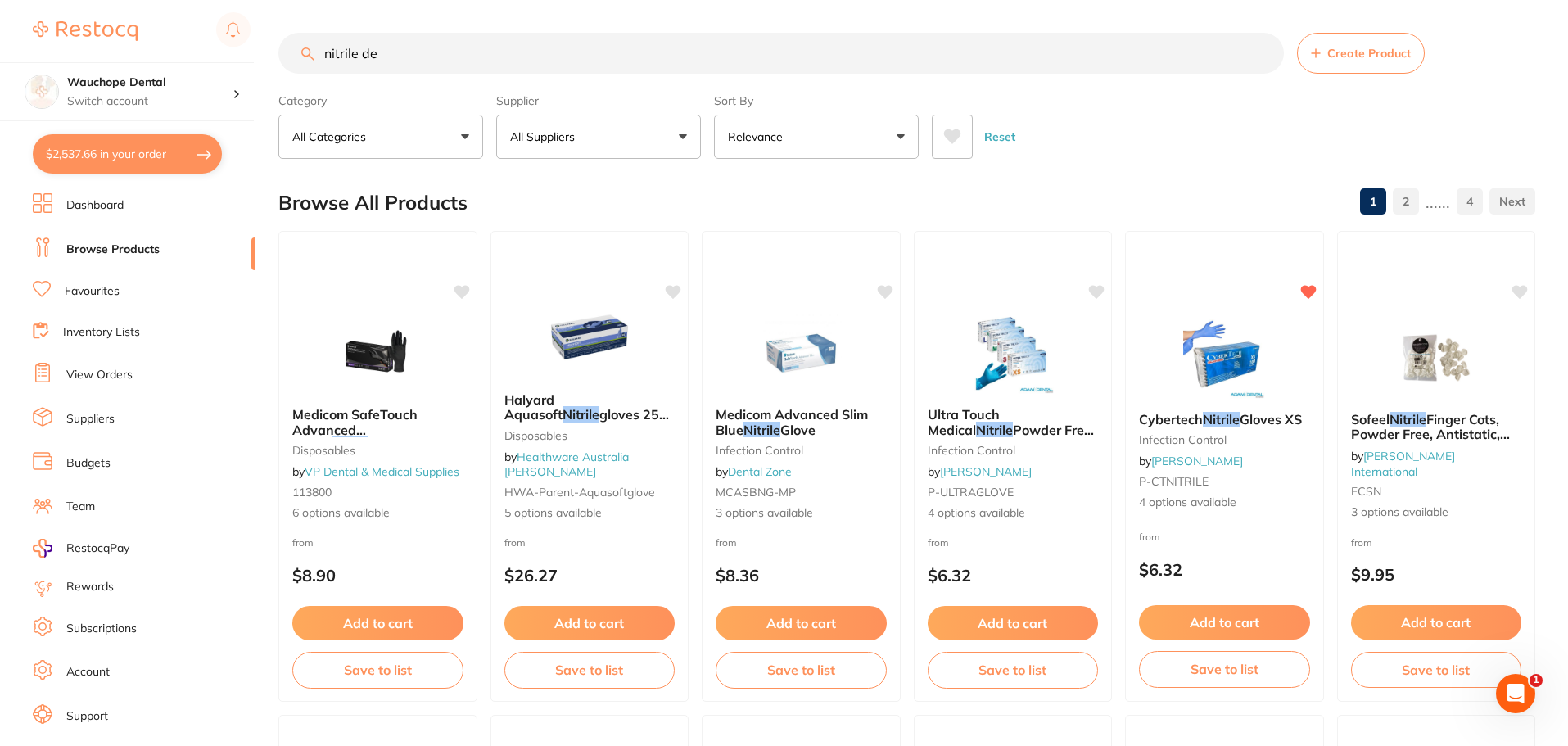
scroll to position [0, 0]
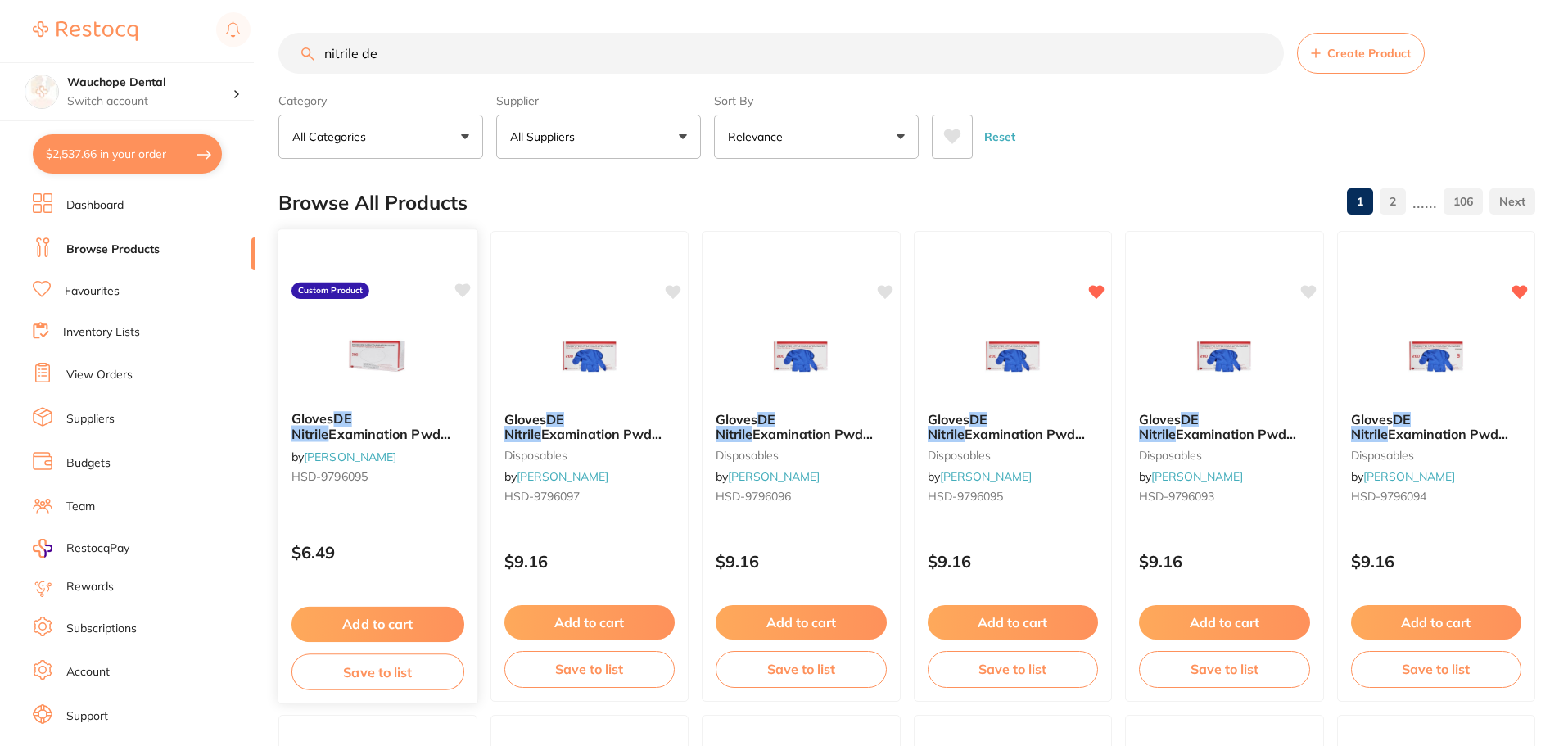
type input "nitrile de"
click at [464, 292] on icon at bounding box center [462, 290] width 15 height 14
click at [409, 315] on img at bounding box center [378, 356] width 107 height 82
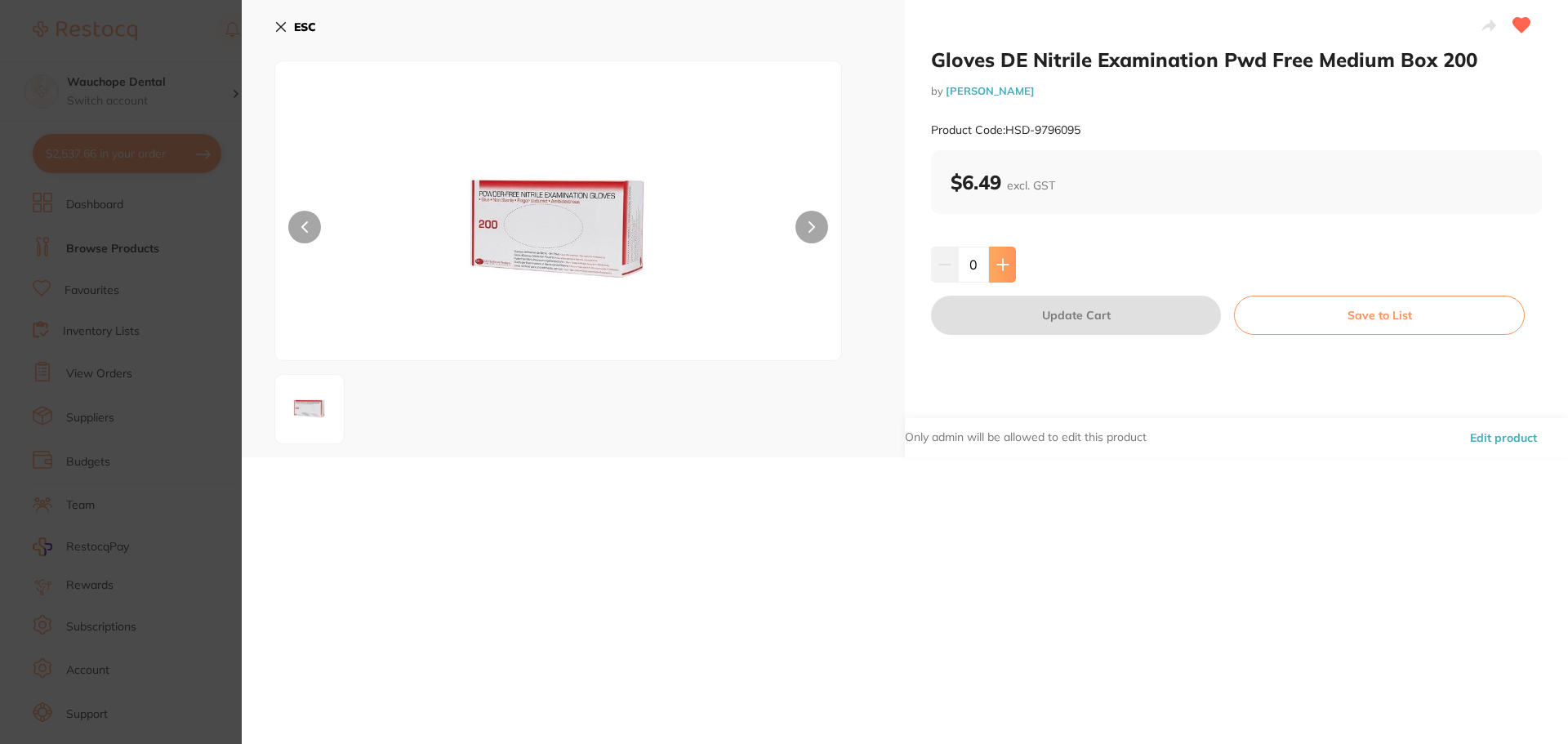
click at [1004, 270] on icon at bounding box center [1003, 264] width 13 height 13
type input "1"
click at [1061, 318] on button "Update Cart" at bounding box center [1076, 315] width 290 height 39
checkbox input "false"
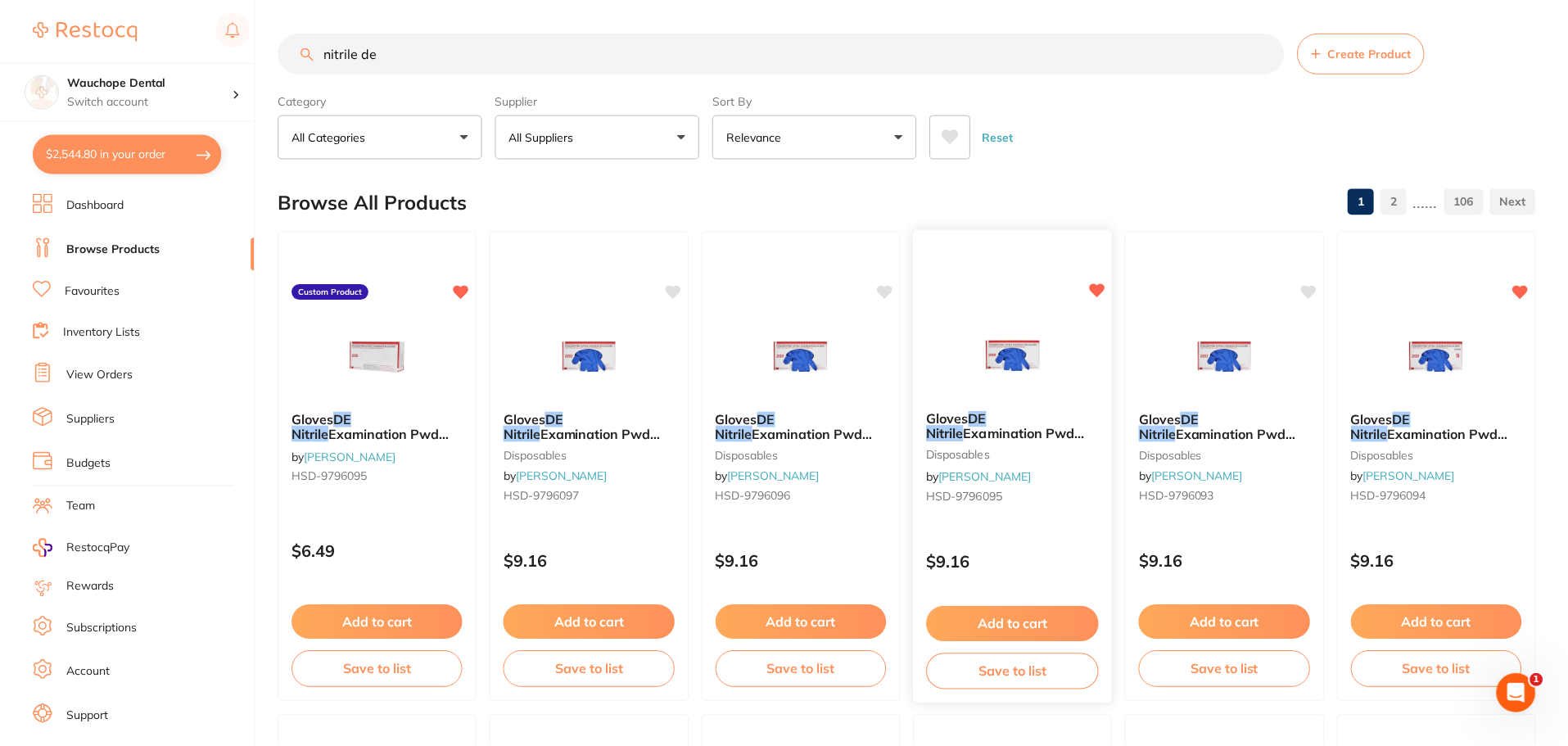
scroll to position [1, 0]
click at [130, 156] on button "$2,544.80 in your order" at bounding box center [127, 154] width 189 height 39
checkbox input "true"
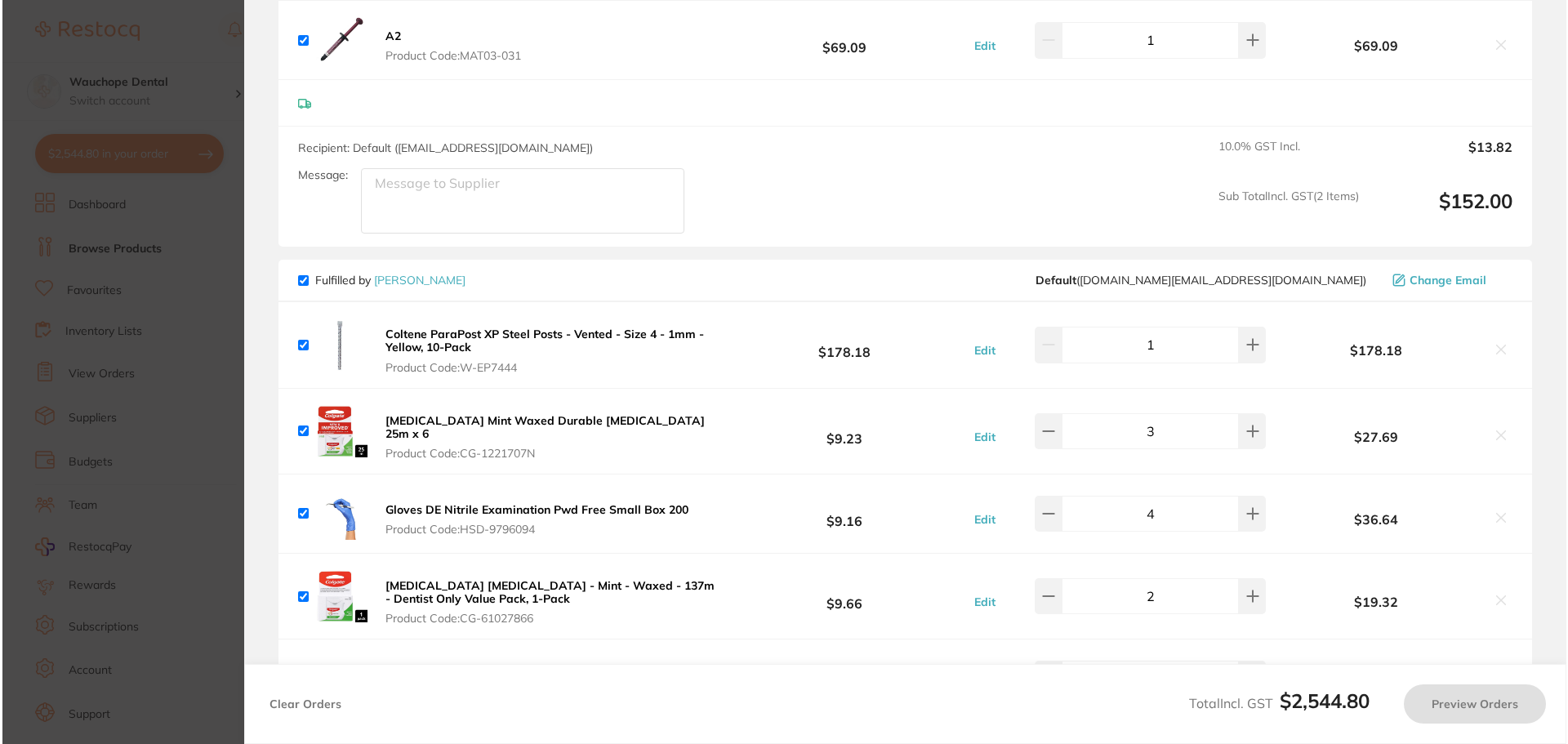
scroll to position [0, 0]
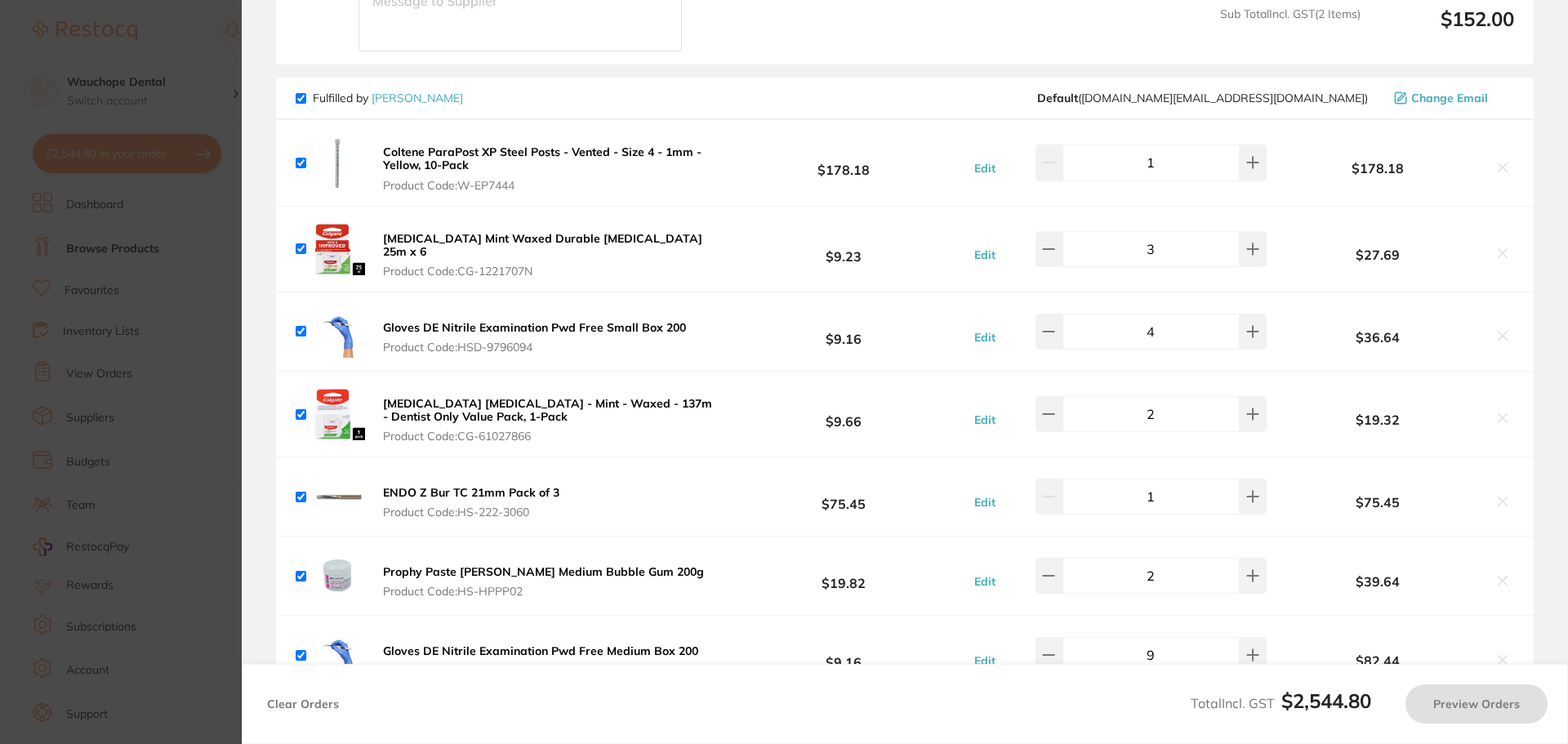
checkbox input "false"
checkbox input "true"
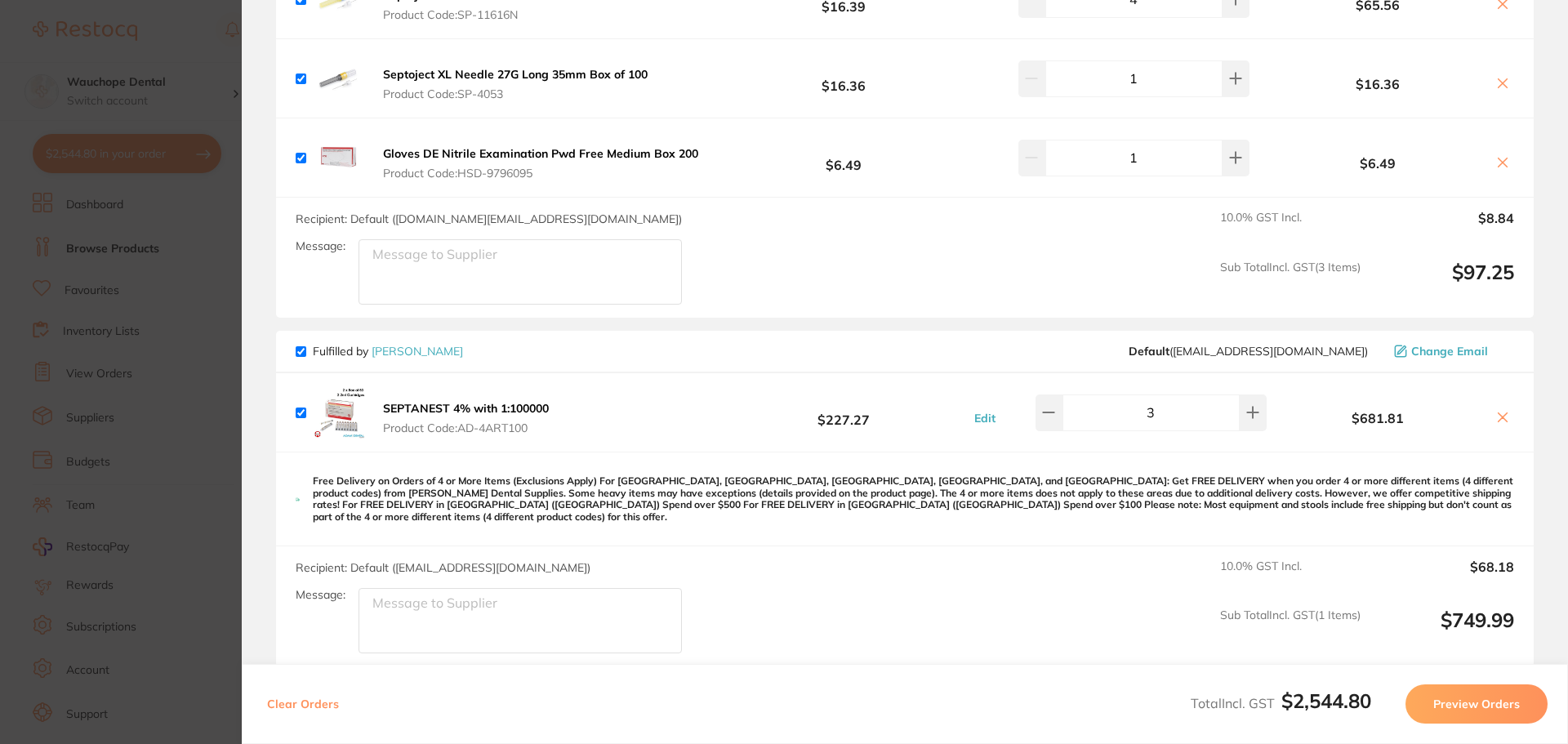
scroll to position [1855, 0]
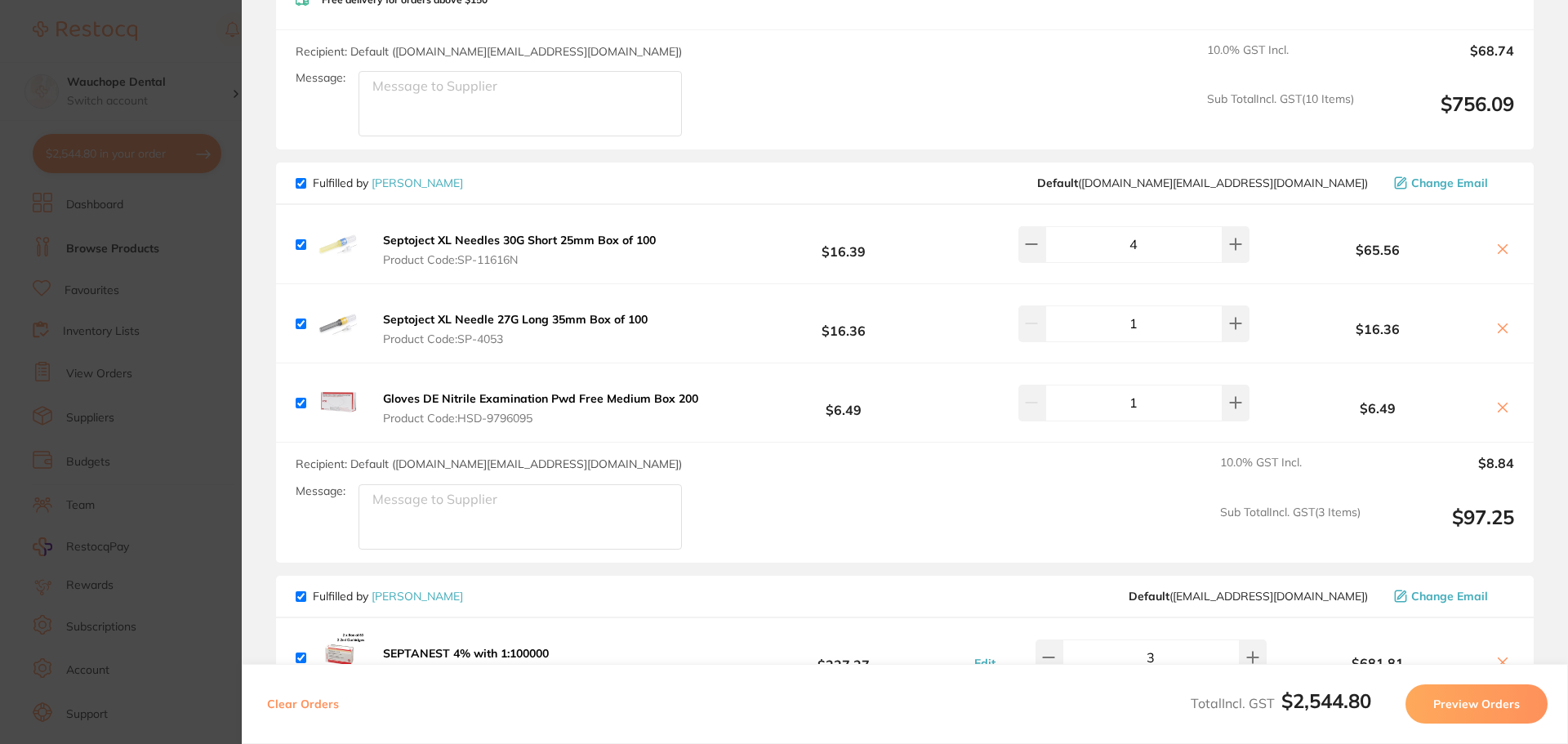
click at [162, 38] on section "Update RRP Set your pre negotiated price for this item. Item Agreed RRP (excl. …" at bounding box center [784, 372] width 1568 height 744
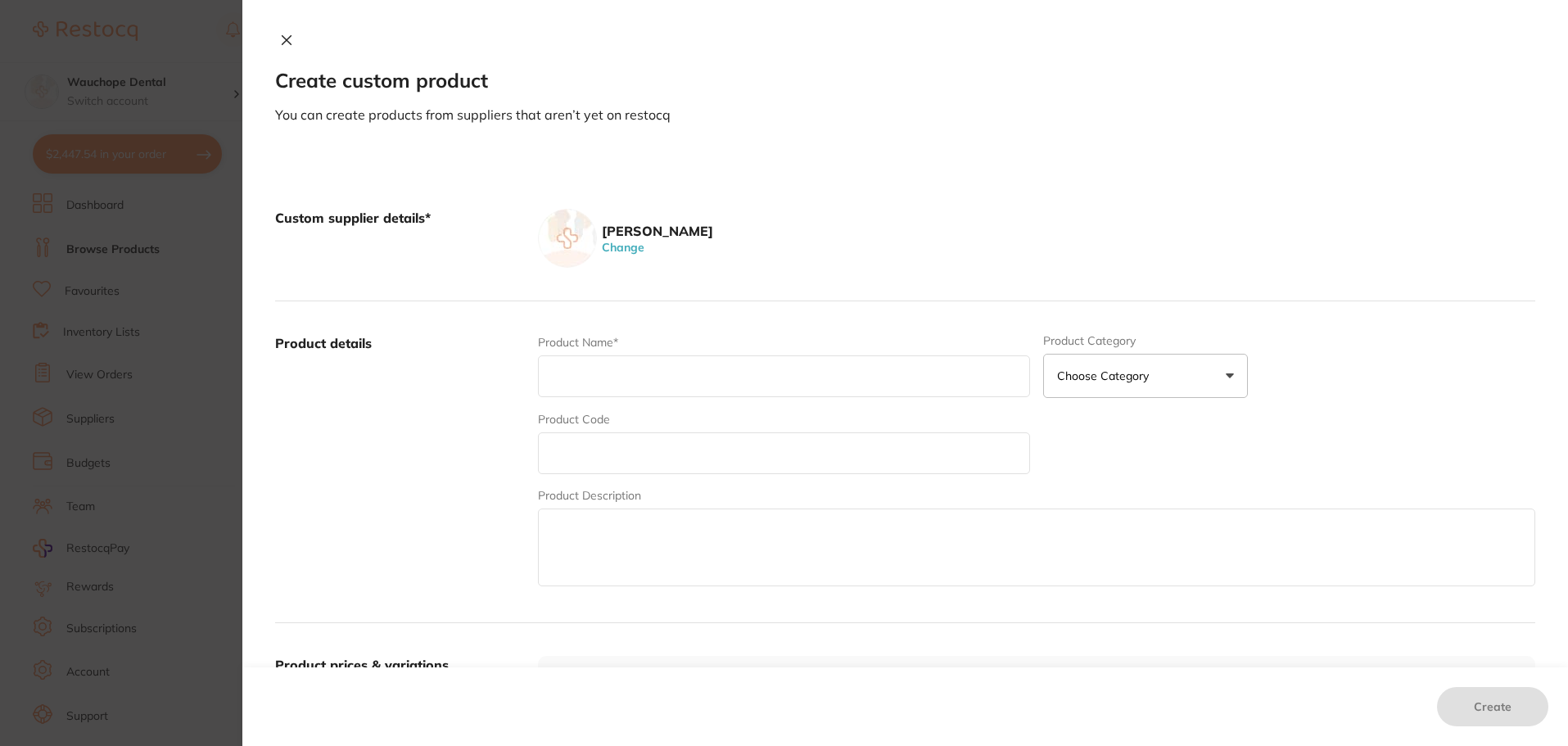
scroll to position [1883, 0]
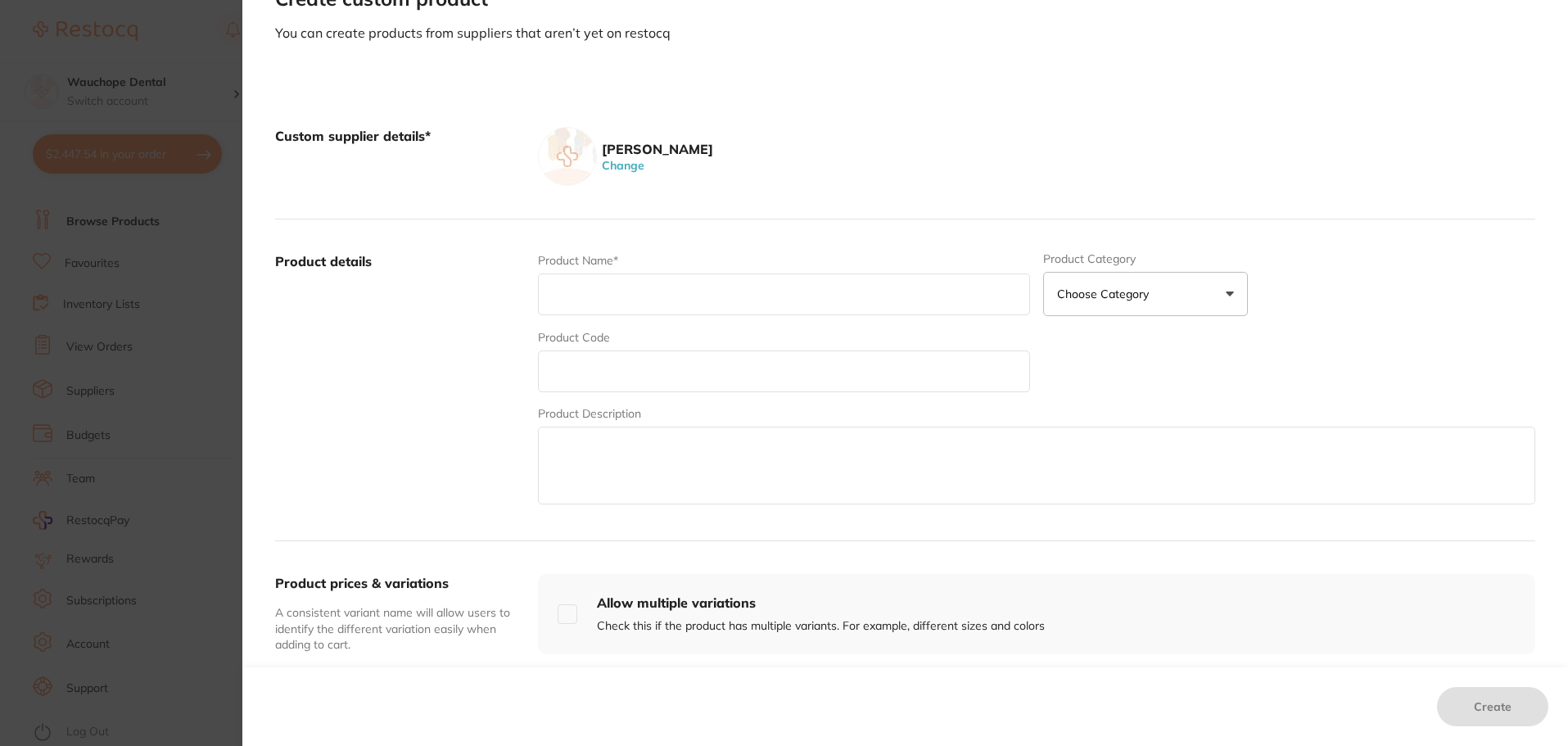
click at [1159, 288] on button "Choose Category" at bounding box center [1146, 294] width 204 height 45
click at [1159, 288] on button "Choose Category" at bounding box center [1146, 294] width 204 height 45
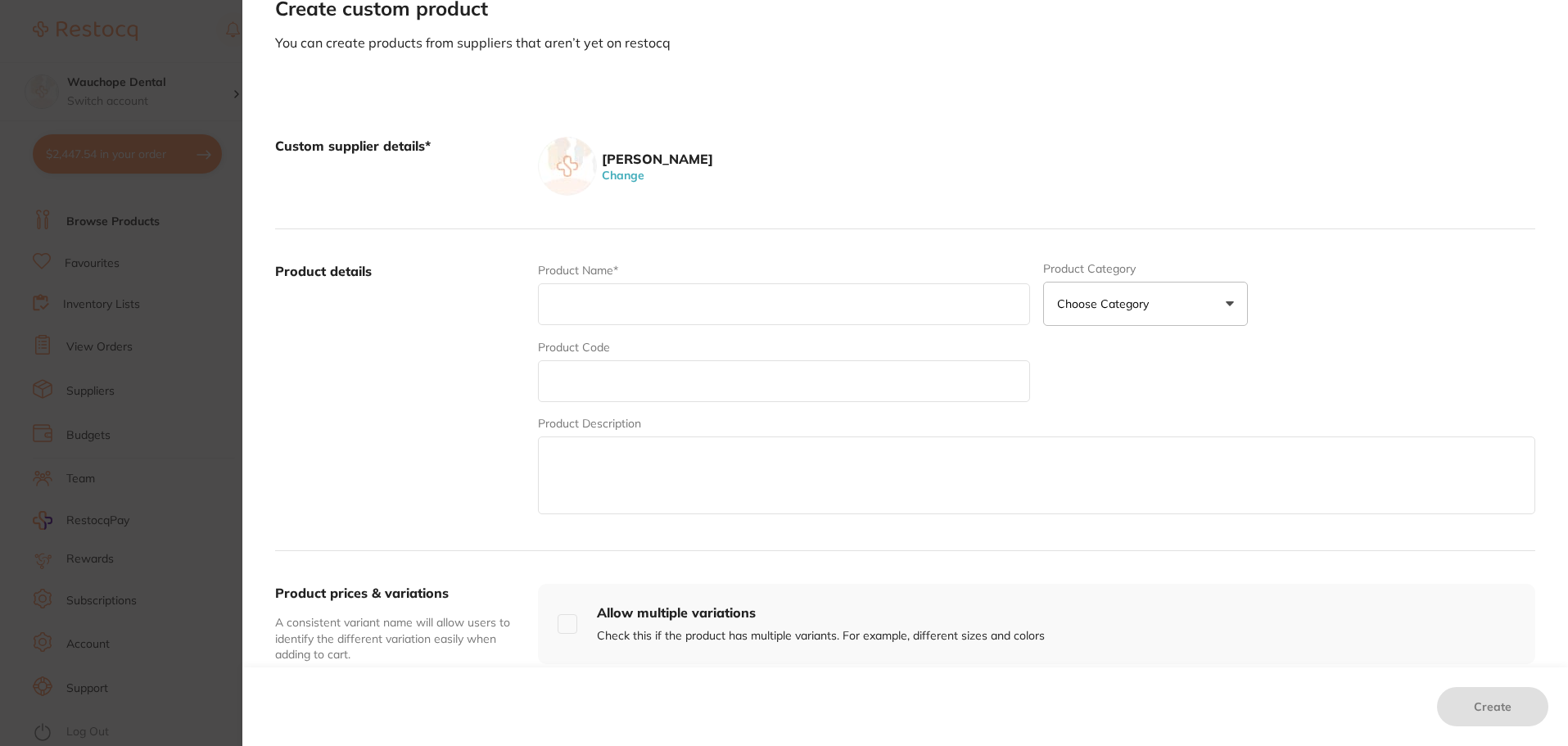
scroll to position [0, 0]
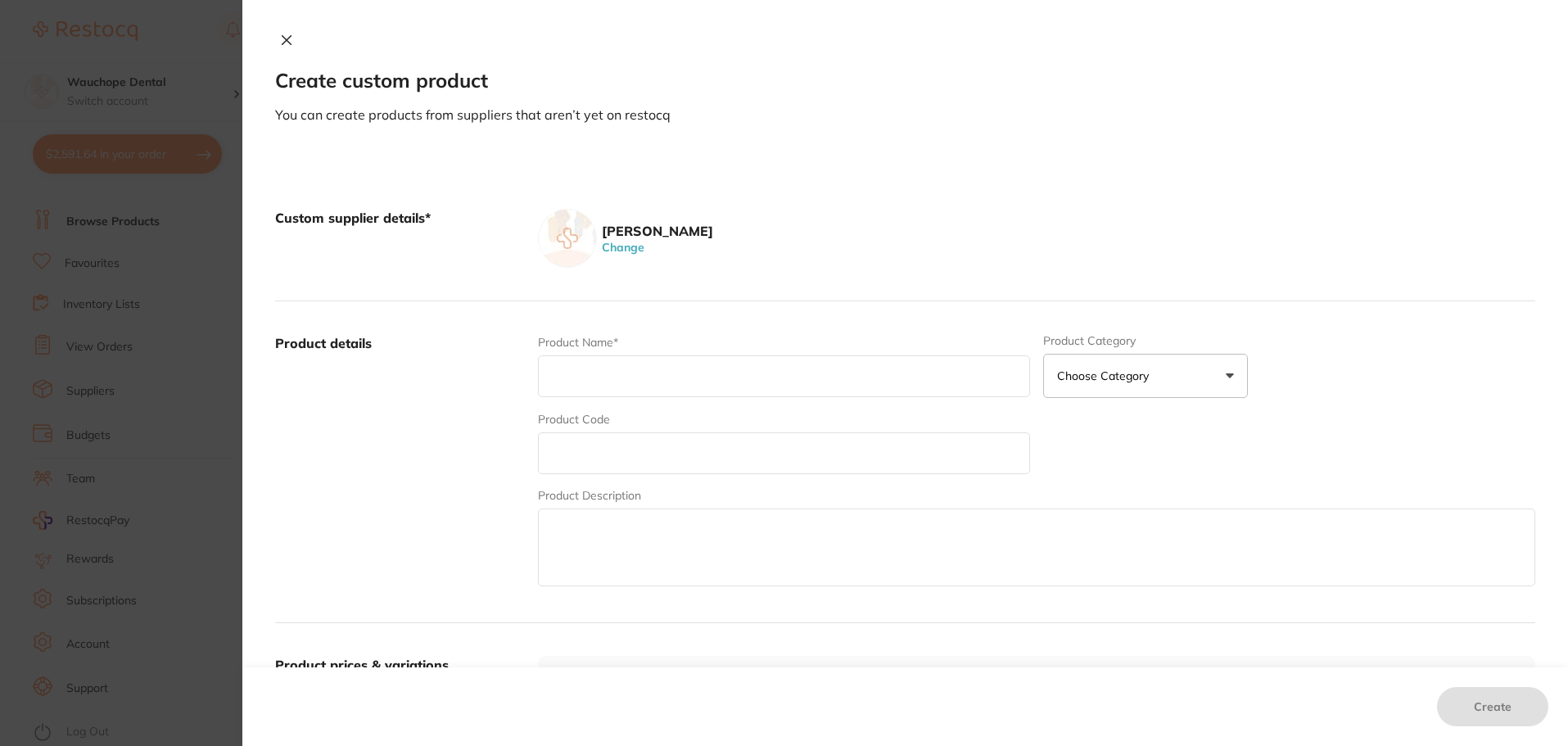
paste input "Septoject XL Needle 27G Long 35mm Box of 100"
type input "Septoject XL Needle 27G Long 35mm Box of 100"
paste input "SP-4053"
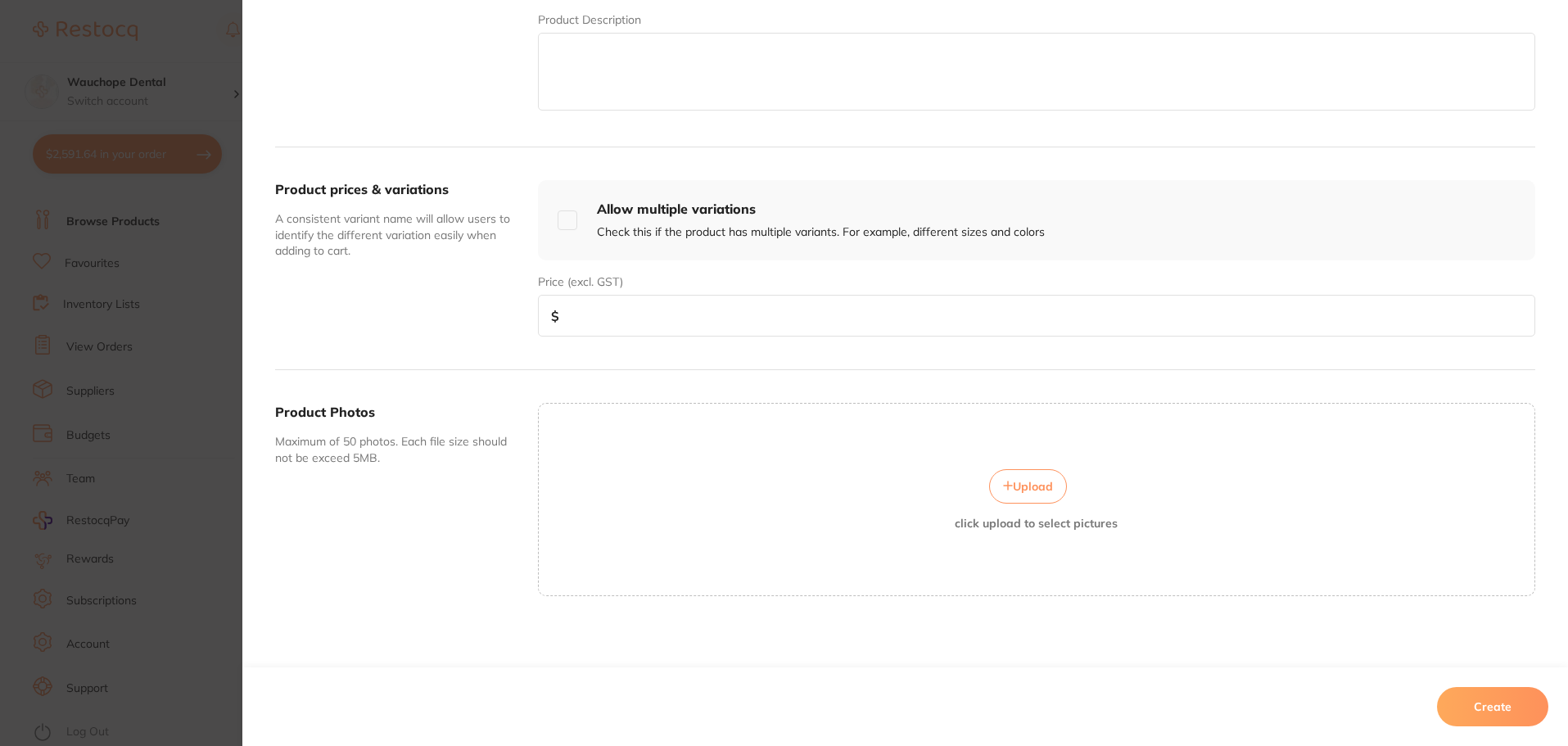
scroll to position [482, 0]
type input "SP-4053"
click at [585, 324] on input "number" at bounding box center [1037, 310] width 998 height 42
type input "16.36"
click at [993, 487] on button "Upload" at bounding box center [1028, 481] width 78 height 34
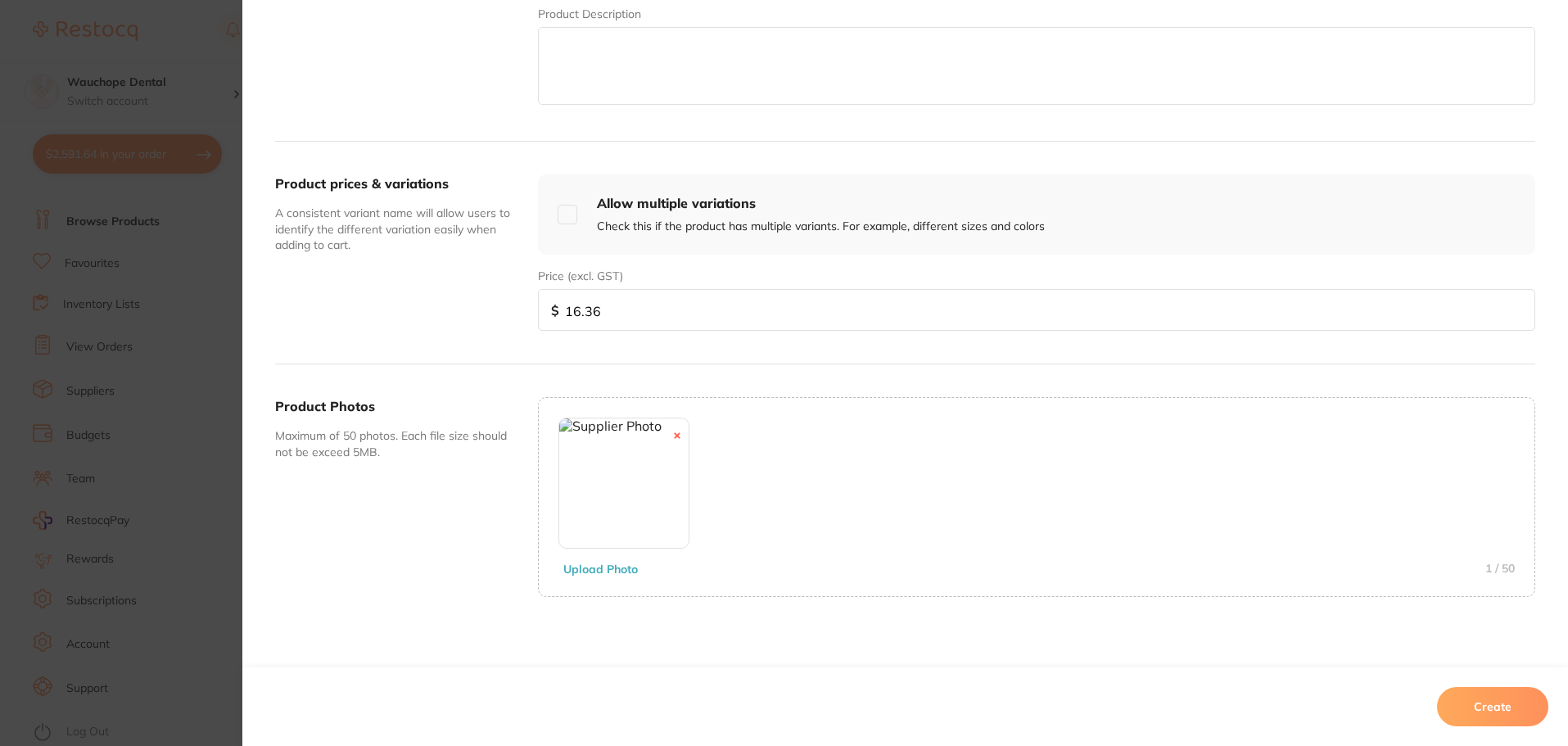
click at [1472, 699] on button "Create" at bounding box center [1493, 707] width 112 height 39
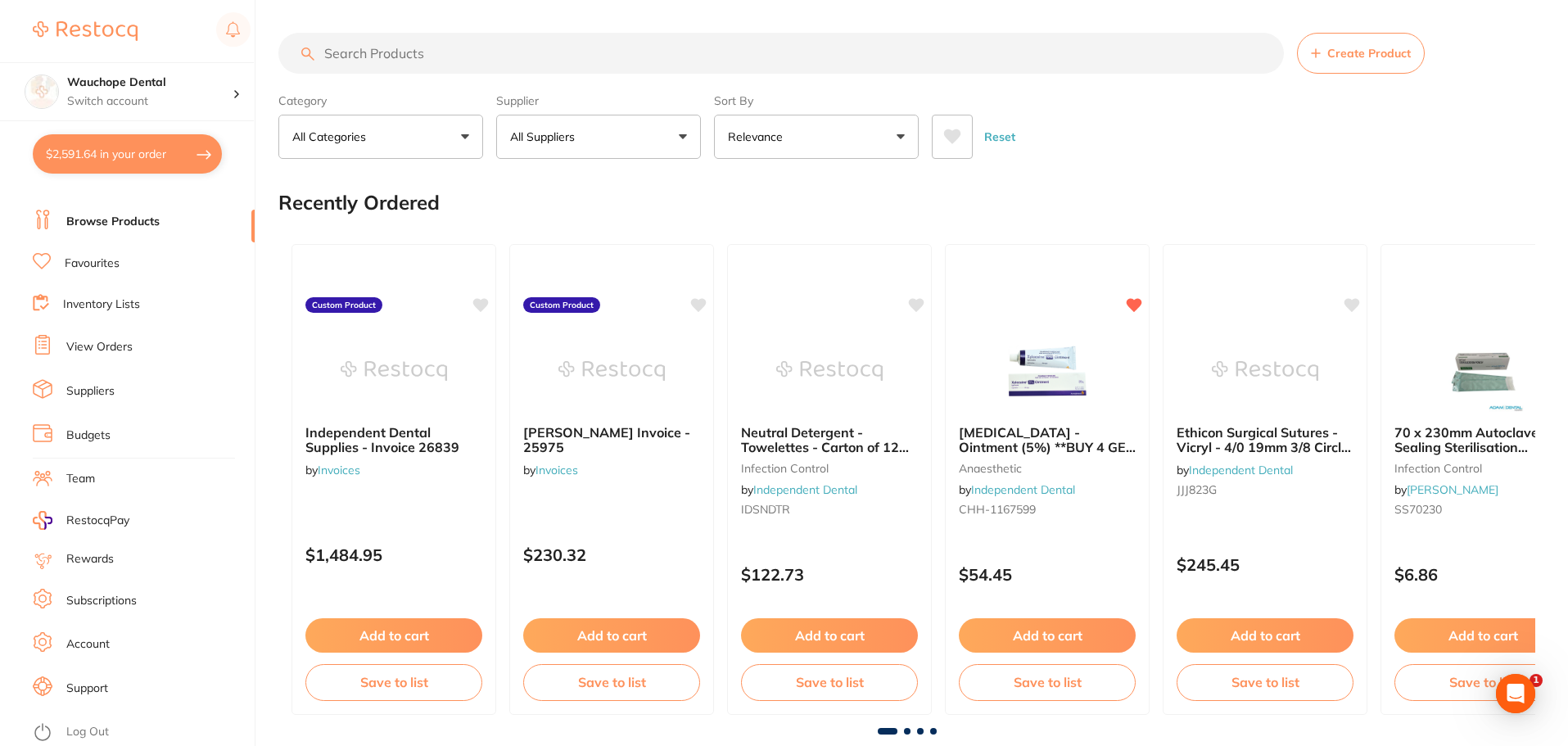
scroll to position [0, 0]
click at [423, 55] on input "search" at bounding box center [781, 53] width 1006 height 41
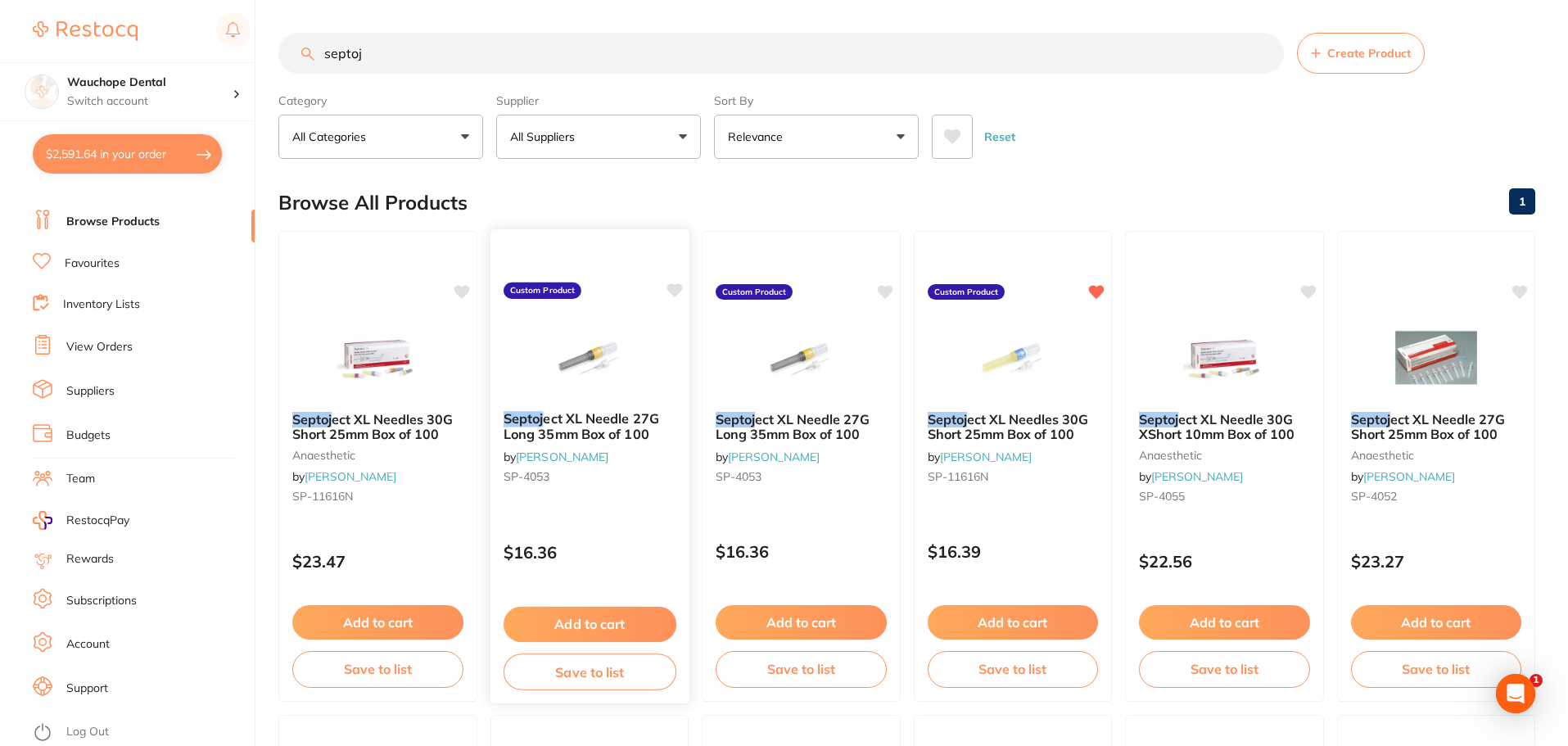
type input "septoj"
click at [677, 288] on icon at bounding box center [674, 290] width 15 height 14
click at [885, 293] on icon at bounding box center [885, 290] width 15 height 14
click at [646, 610] on button "Add to cart" at bounding box center [589, 624] width 173 height 35
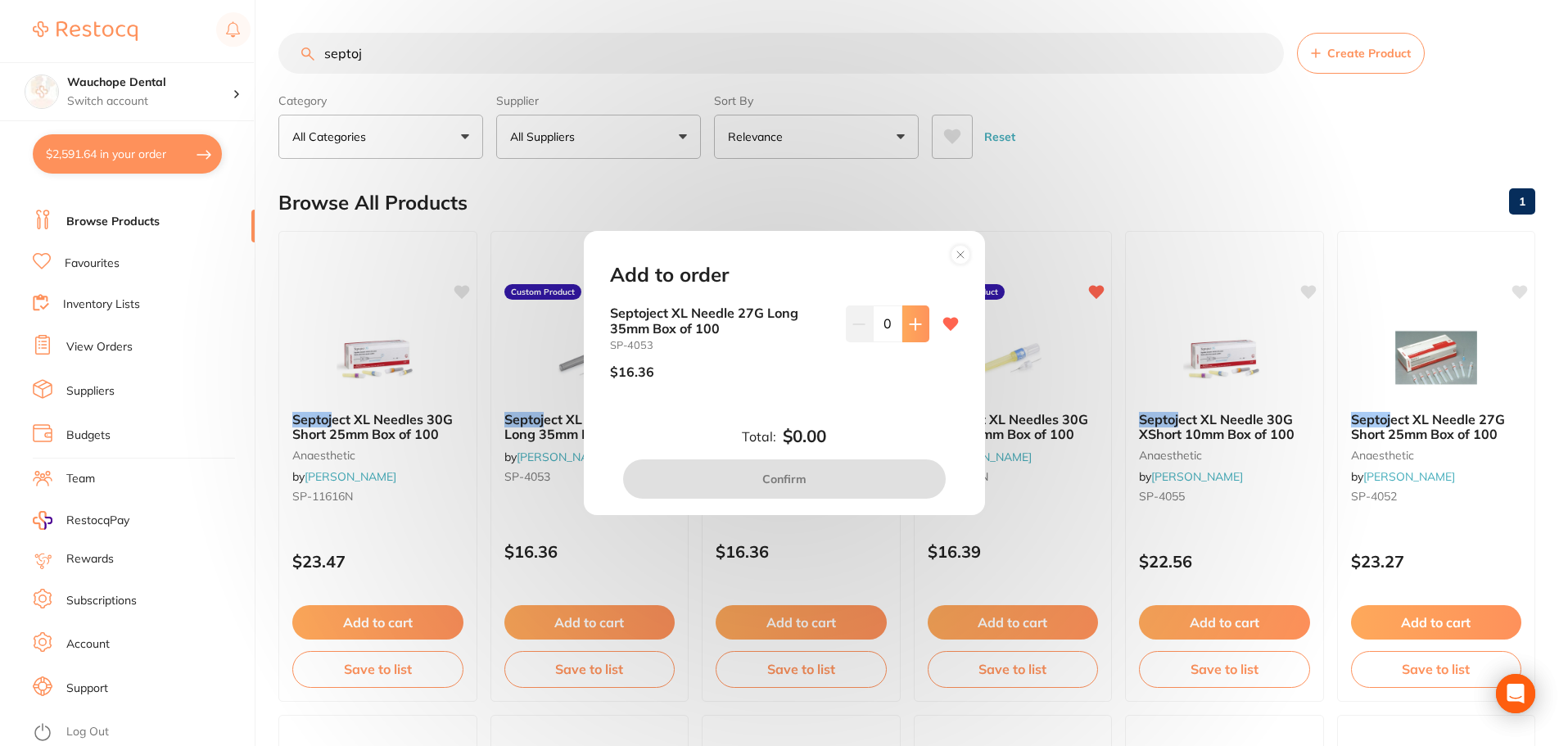
click at [918, 327] on button at bounding box center [915, 324] width 27 height 36
type input "1"
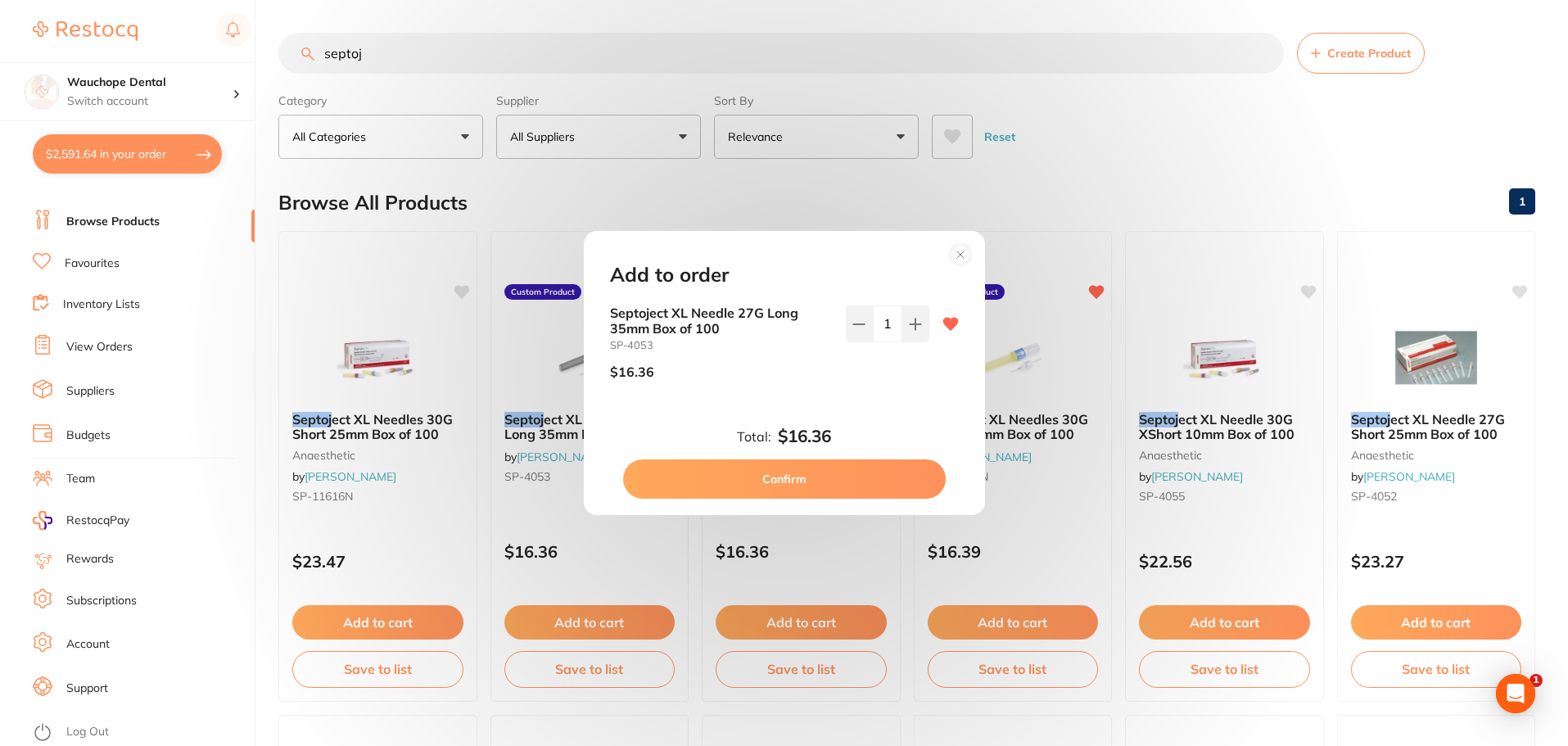
click at [865, 473] on button "Confirm" at bounding box center [785, 479] width 323 height 39
checkbox input "false"
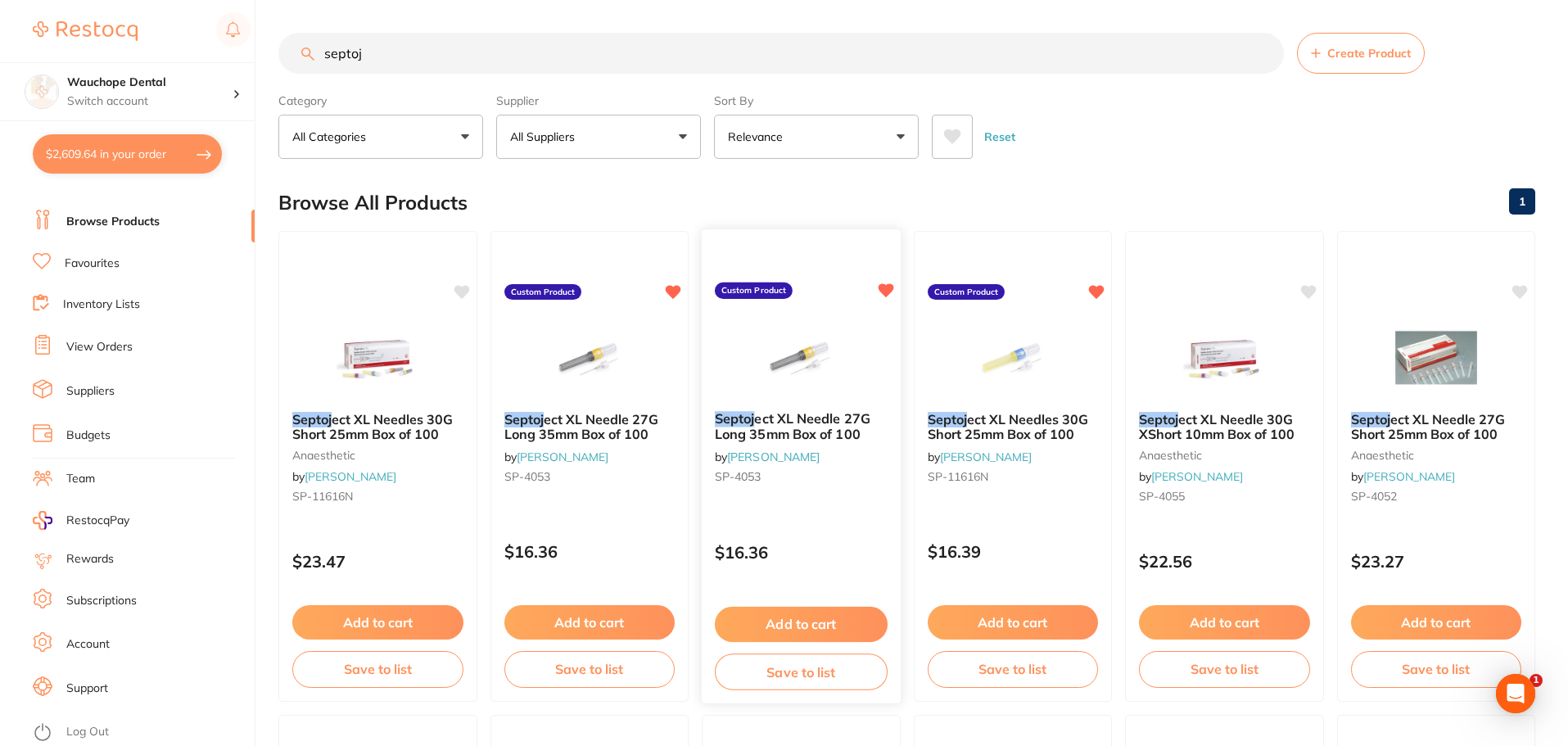
click at [819, 353] on img at bounding box center [801, 356] width 107 height 82
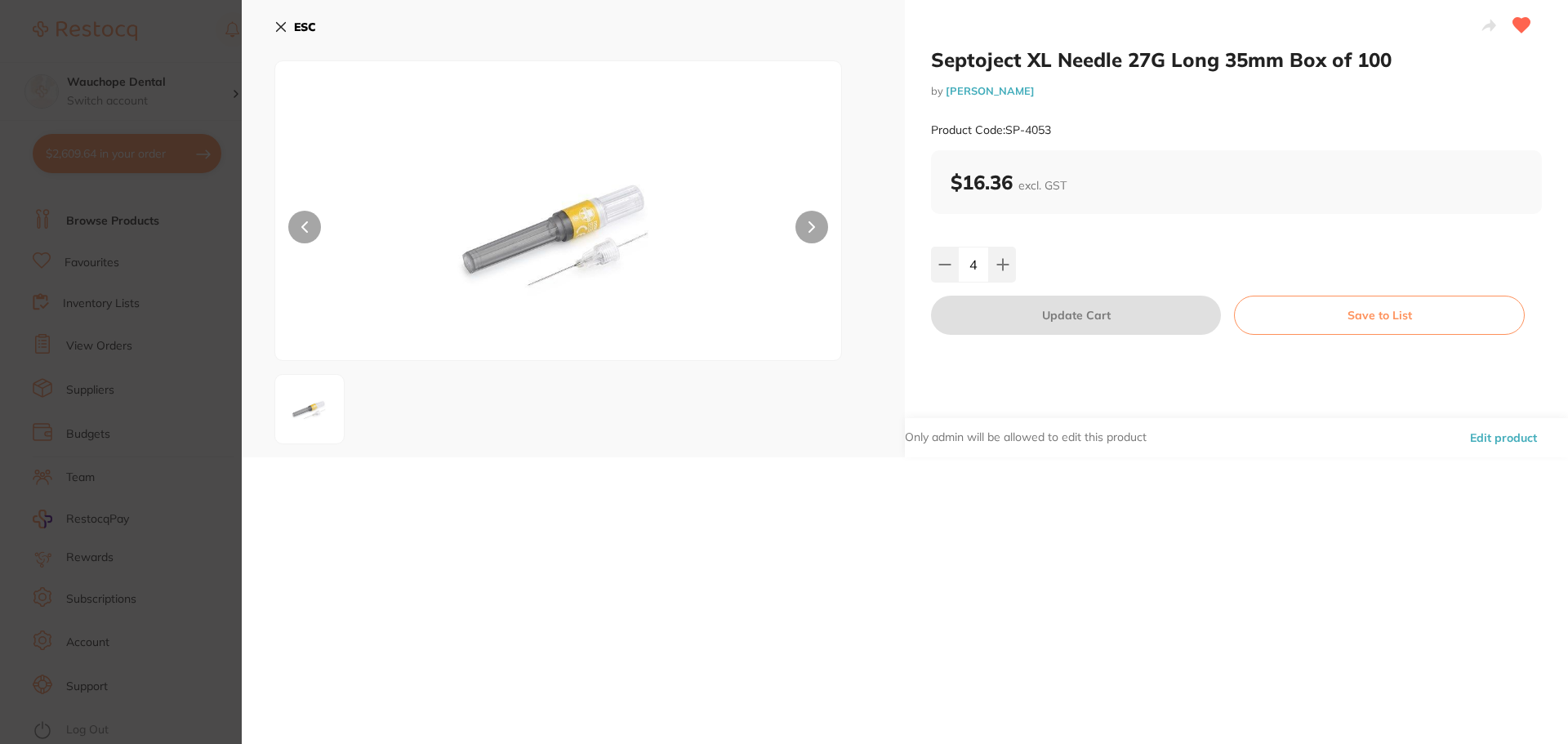
click at [27, 227] on section "Septoject XL Needle 27G Long 35mm Box of 100 by [PERSON_NAME] Product Code: SP-…" at bounding box center [784, 372] width 1568 height 744
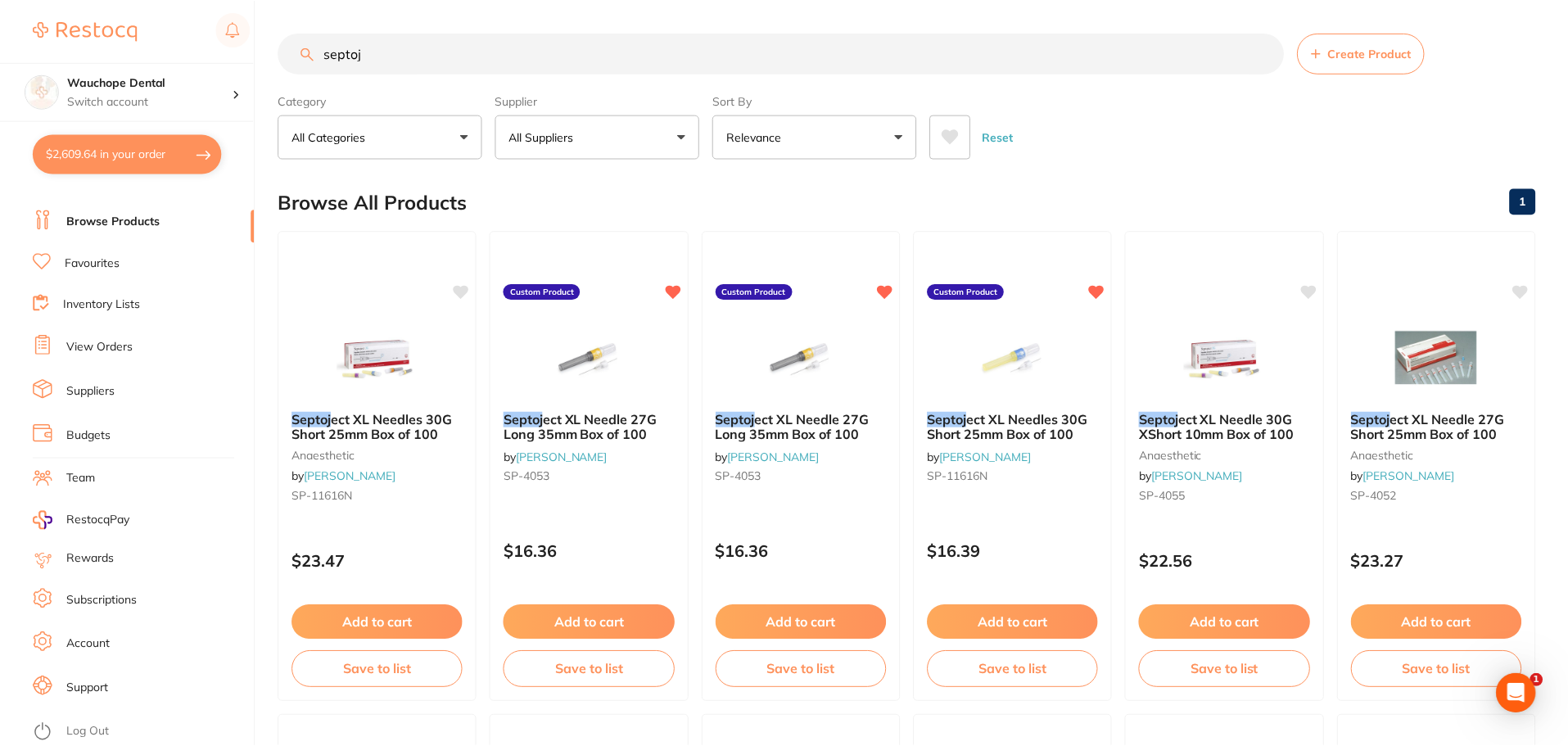
scroll to position [1, 0]
click at [134, 155] on button "$2,609.64 in your order" at bounding box center [127, 154] width 189 height 39
checkbox input "true"
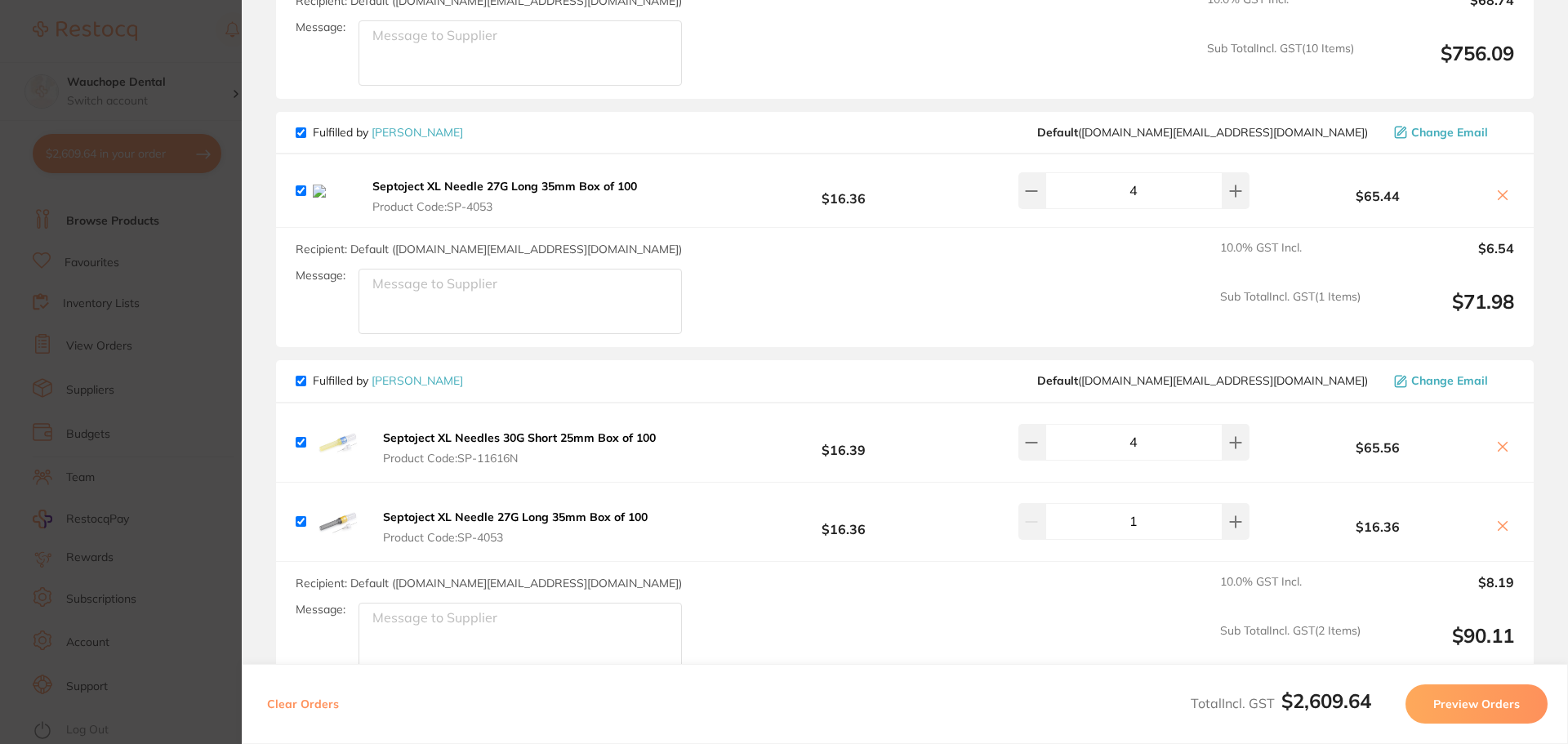
scroll to position [1878, 0]
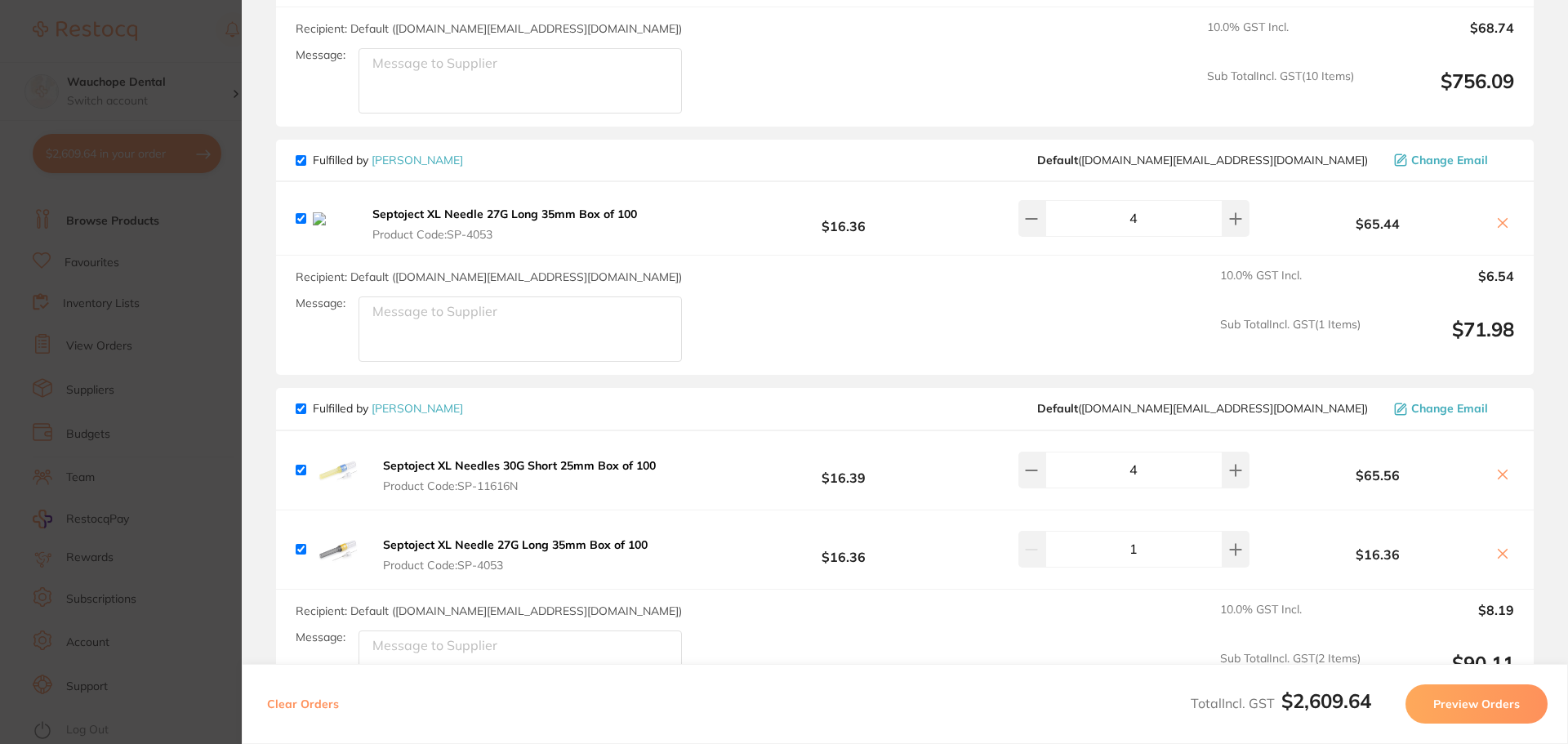
click at [116, 302] on section "Update RRP Set your pre negotiated price for this item. Item Agreed RRP (excl. …" at bounding box center [784, 372] width 1568 height 744
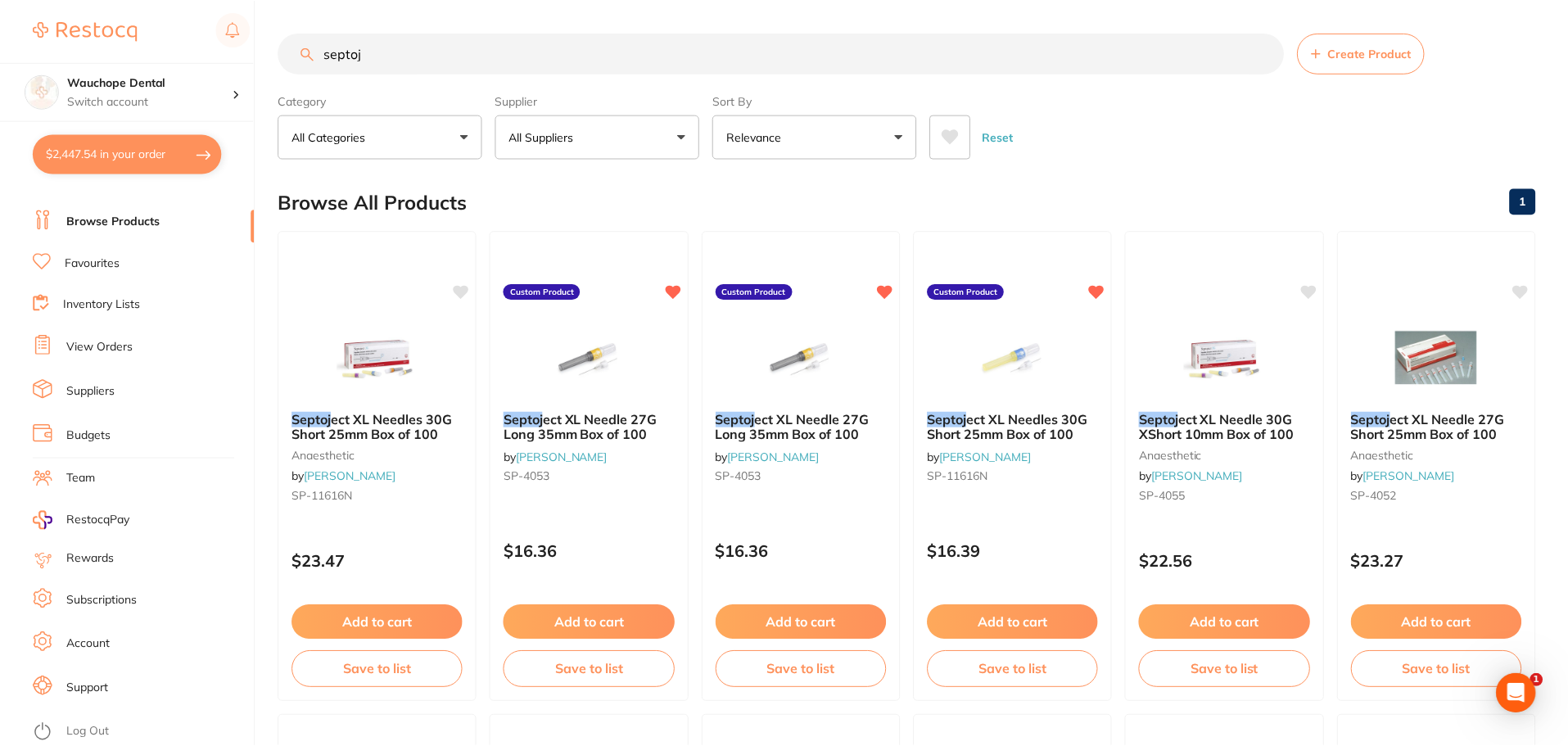
scroll to position [1, 0]
click at [819, 362] on img at bounding box center [801, 355] width 107 height 82
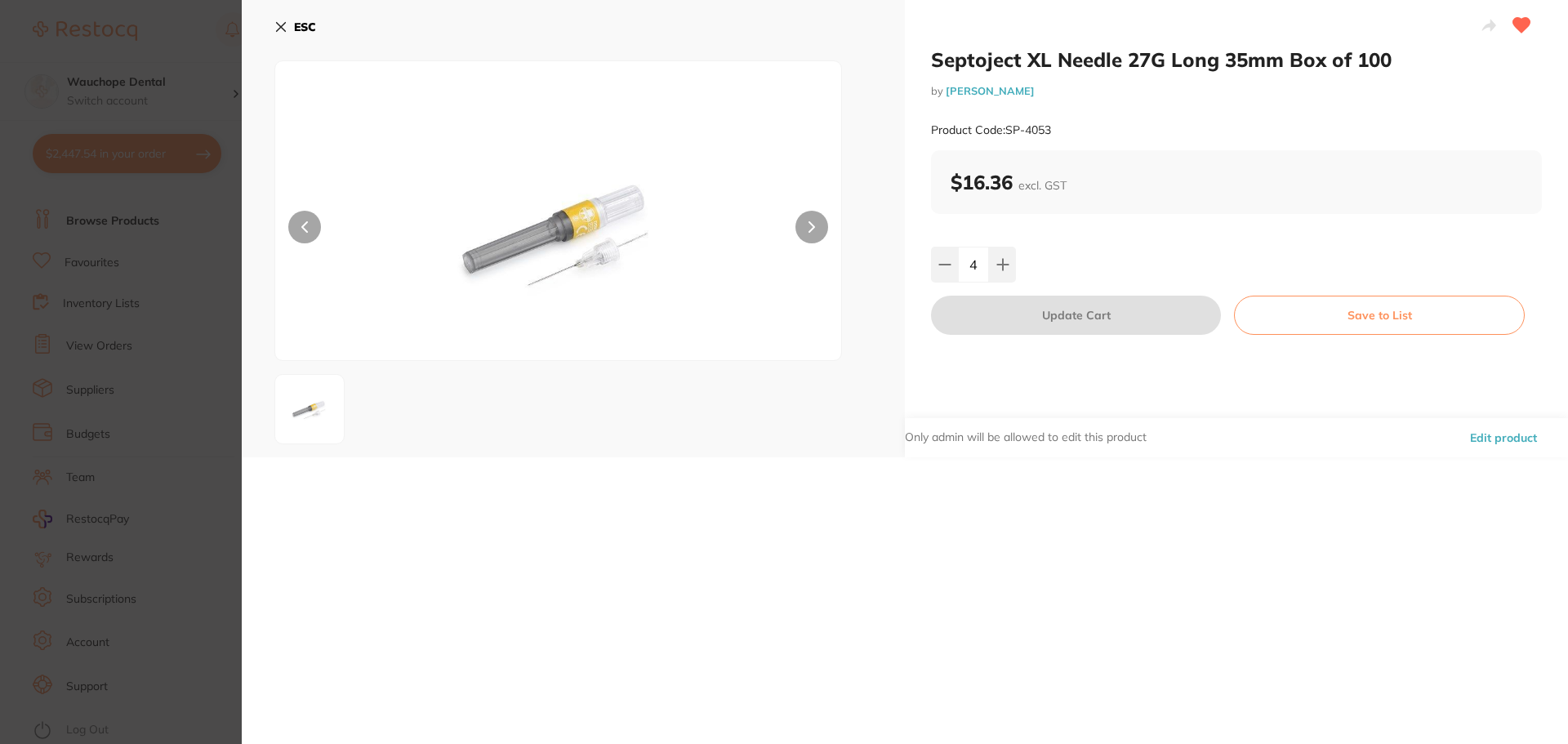
click at [1521, 447] on button "Edit product" at bounding box center [1504, 437] width 77 height 39
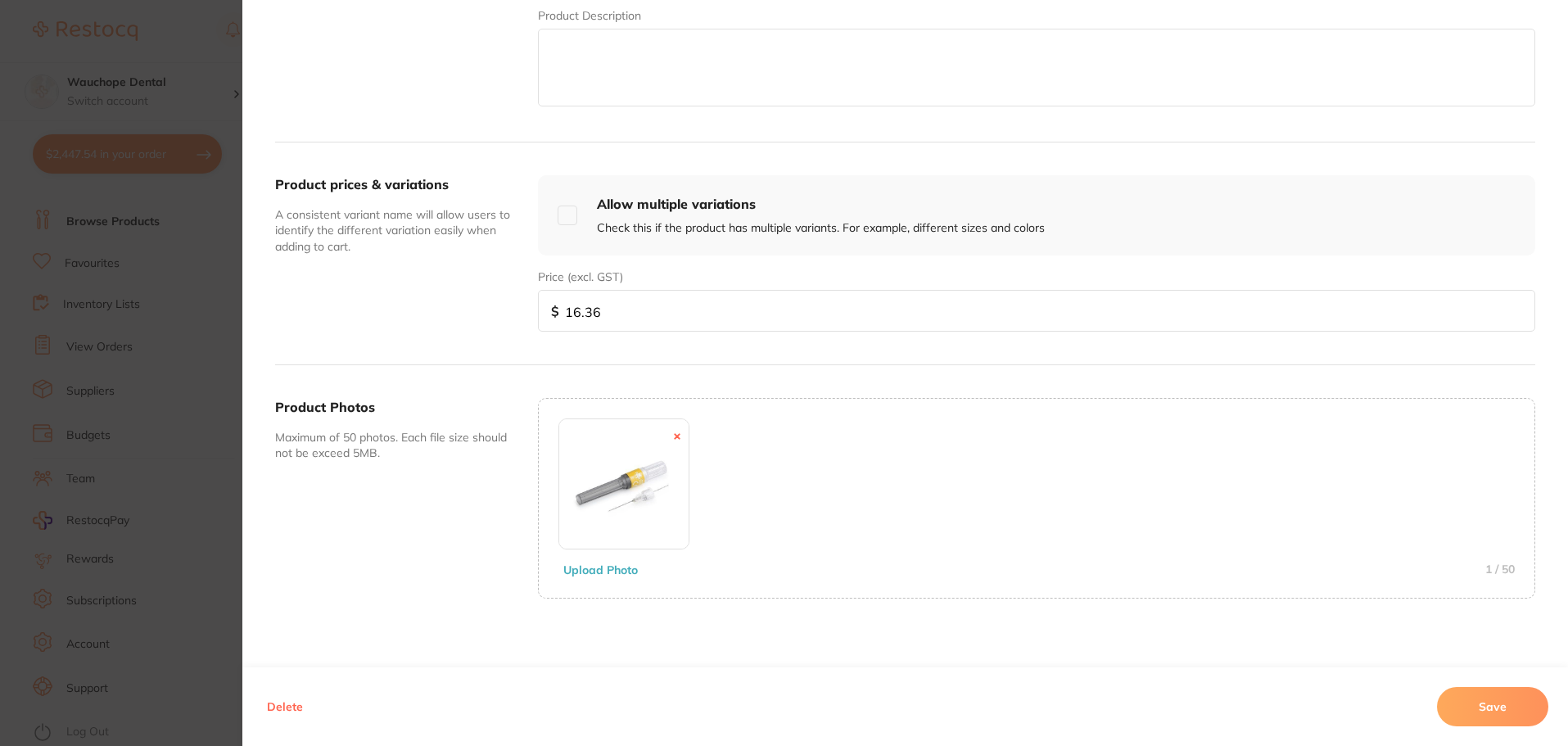
scroll to position [457, 0]
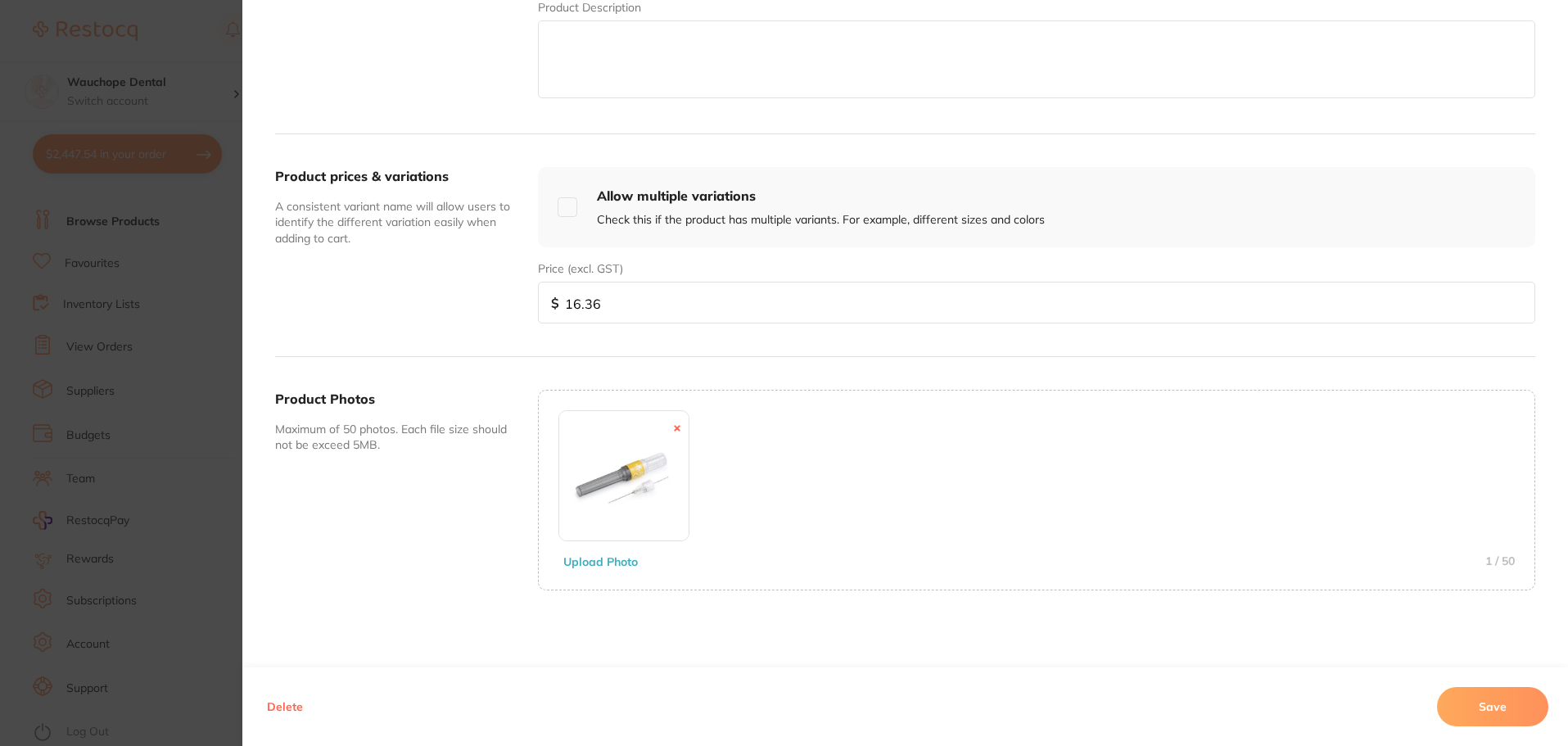
click at [290, 706] on button "Delete" at bounding box center [284, 707] width 46 height 39
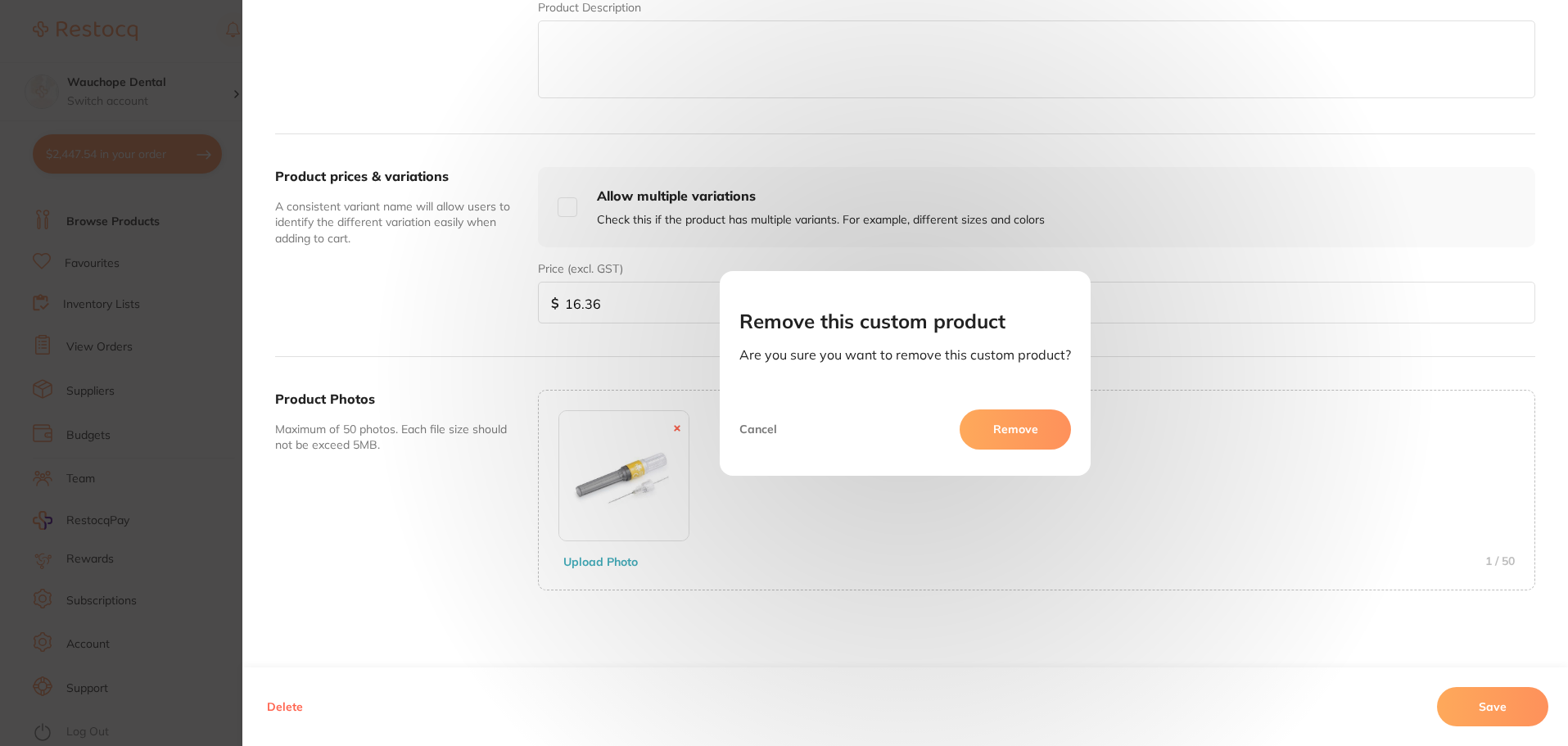
click at [1036, 434] on button "Remove" at bounding box center [1016, 429] width 112 height 39
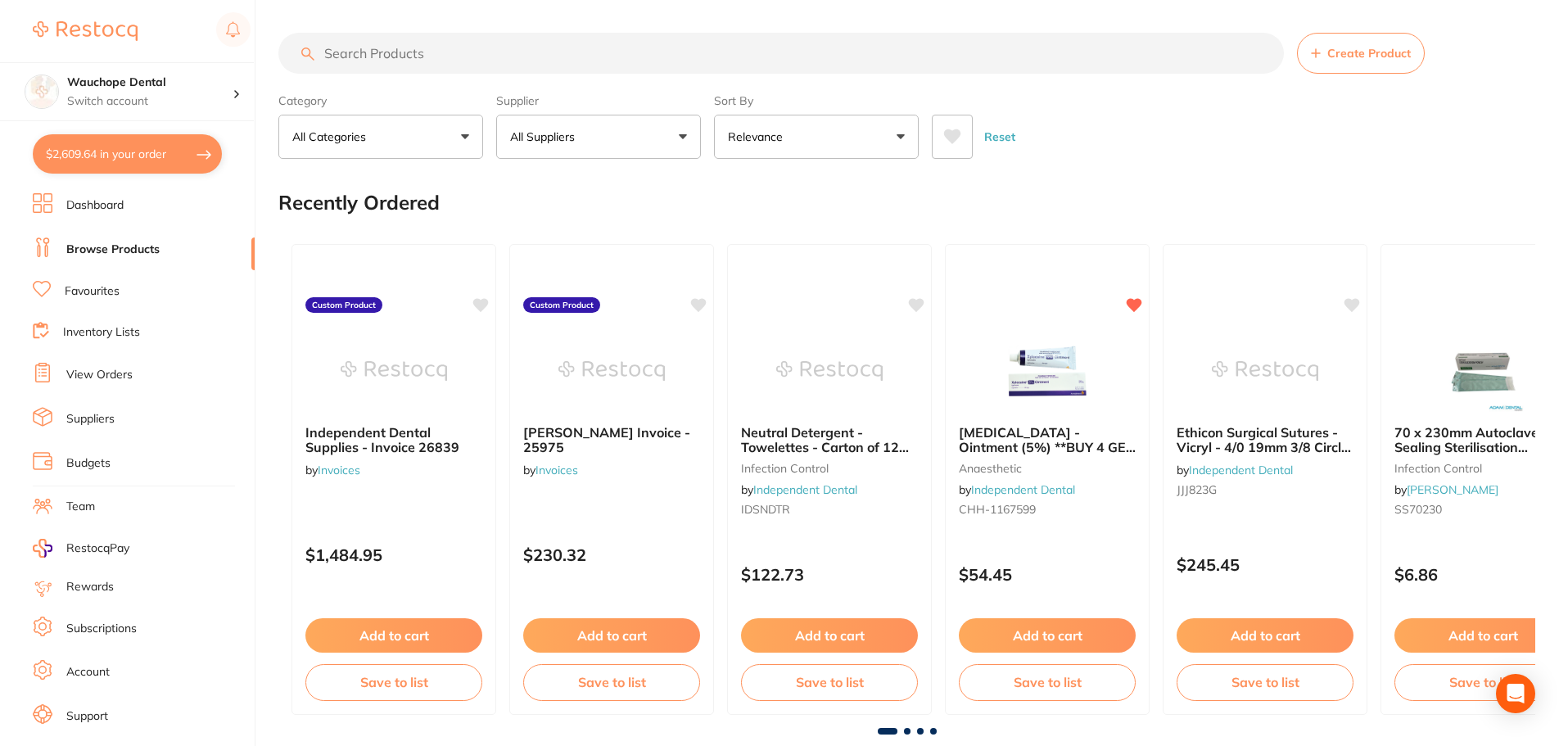
click at [109, 155] on button "$2,609.64 in your order" at bounding box center [127, 154] width 189 height 39
checkbox input "true"
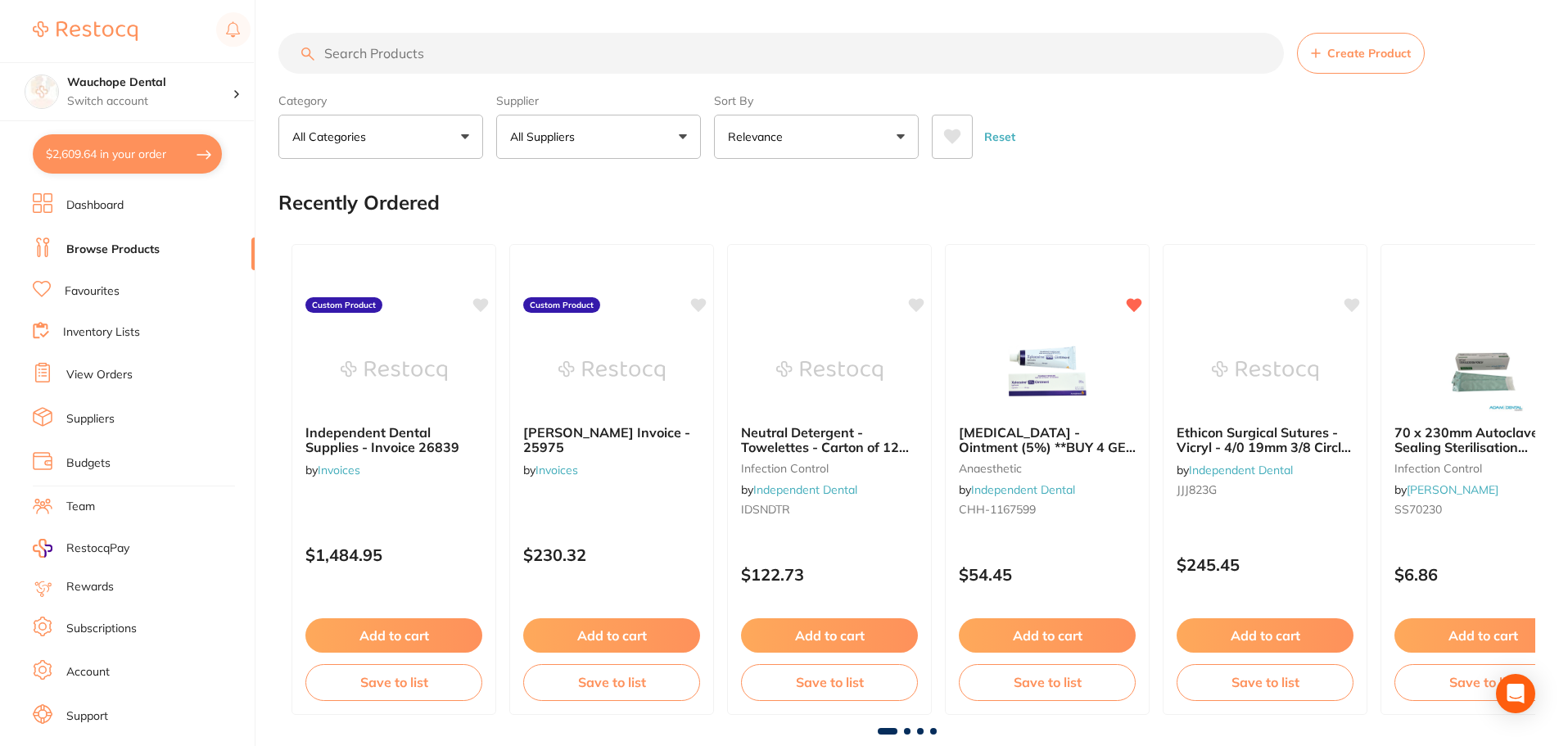
checkbox input "true"
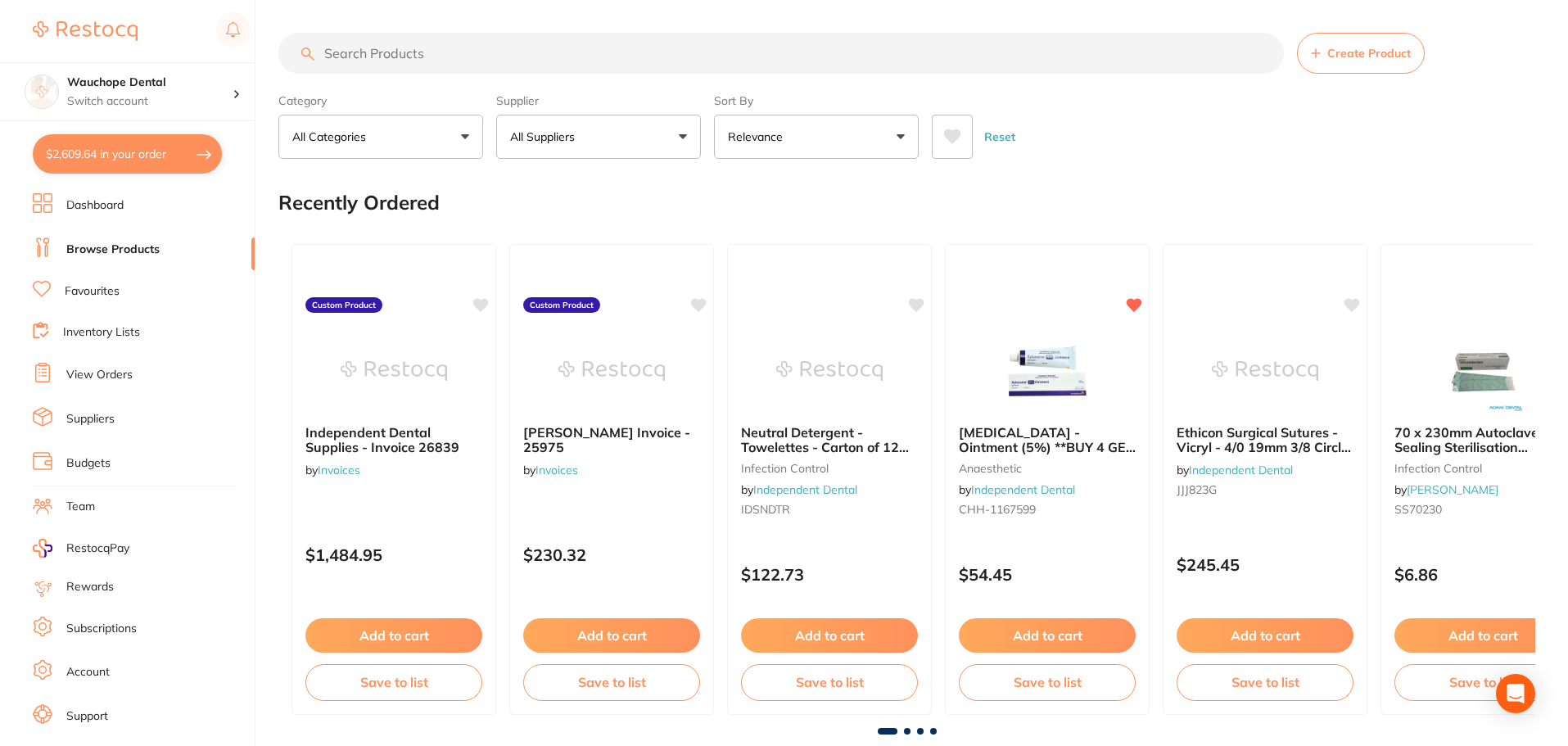
checkbox input "true"
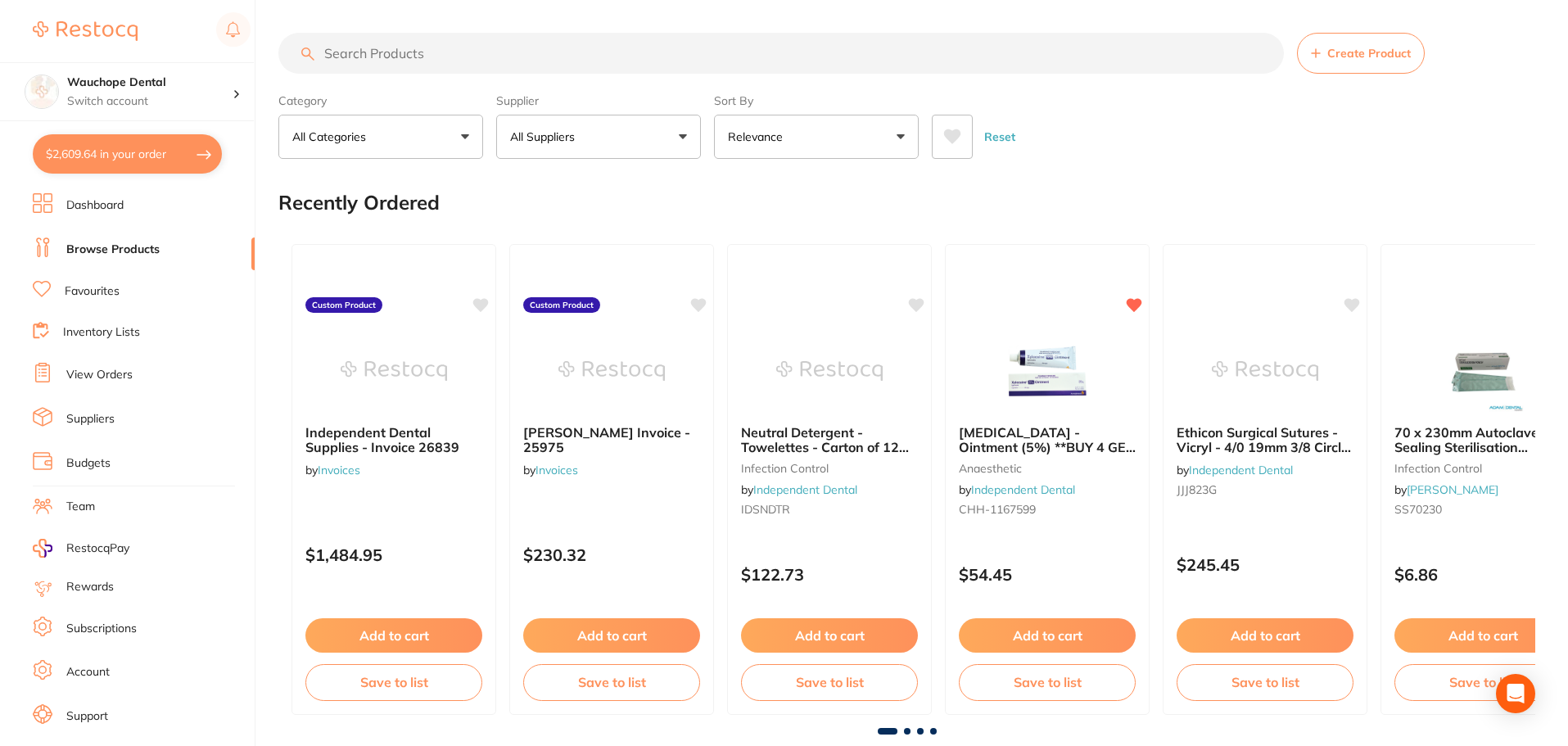
checkbox input "true"
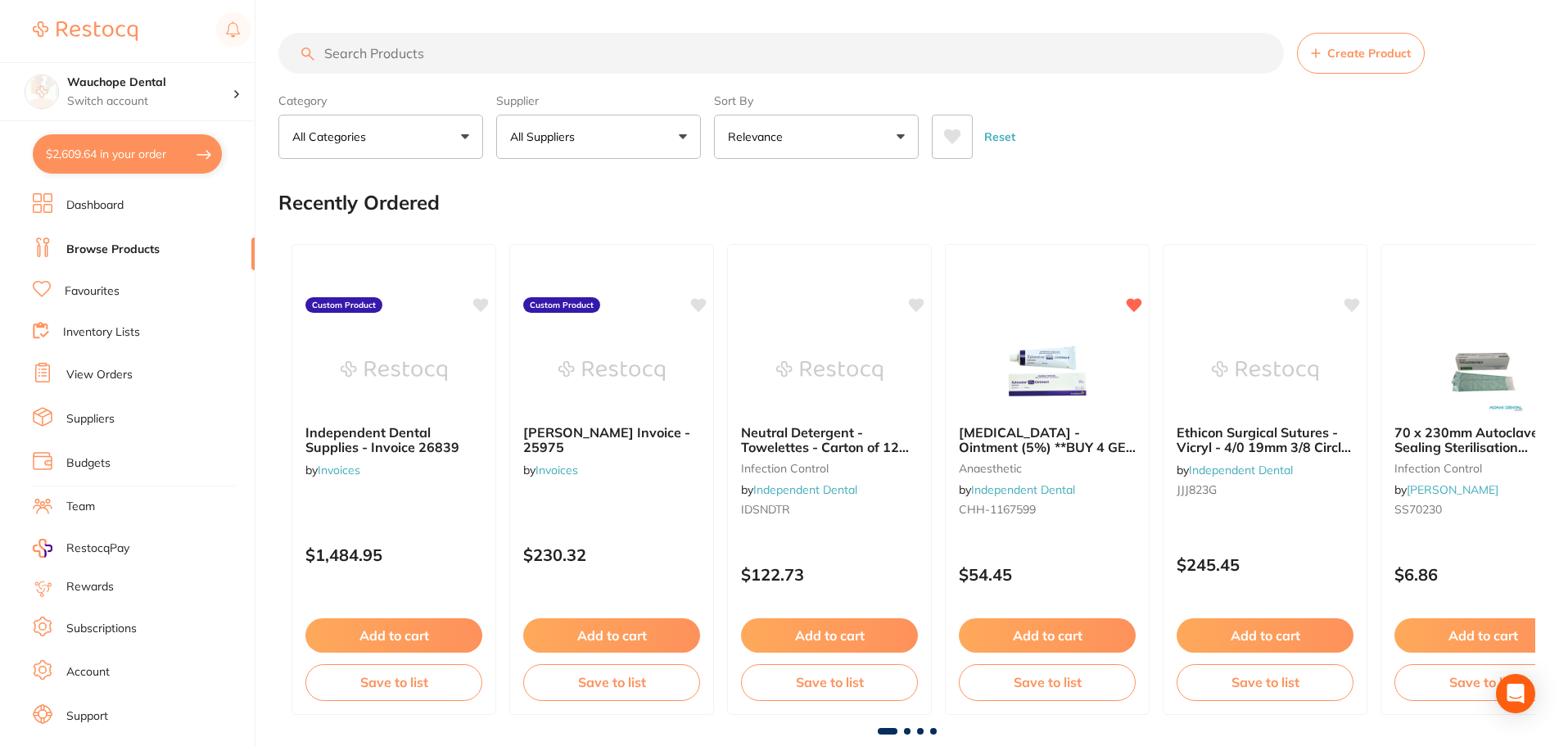
checkbox input "true"
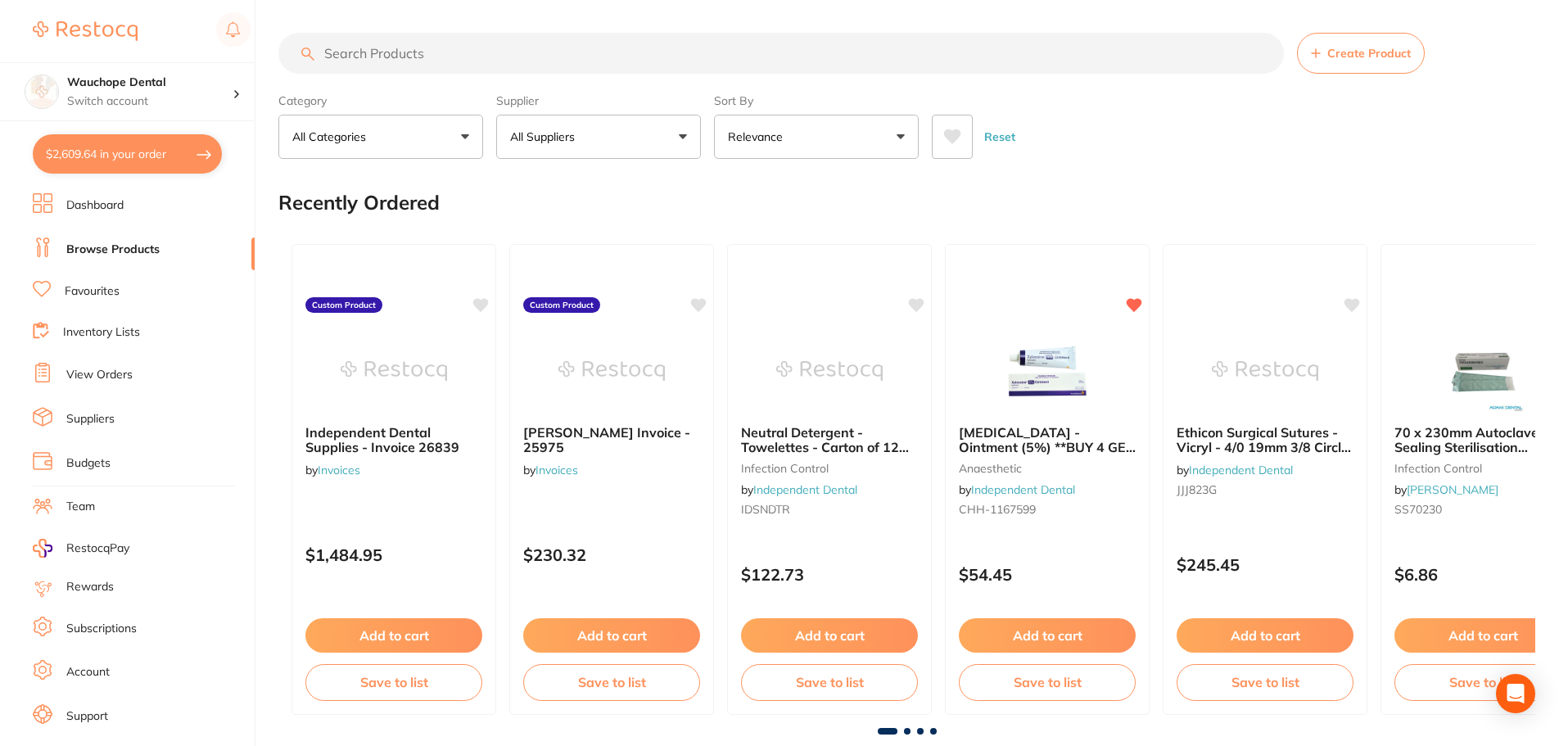
checkbox input "true"
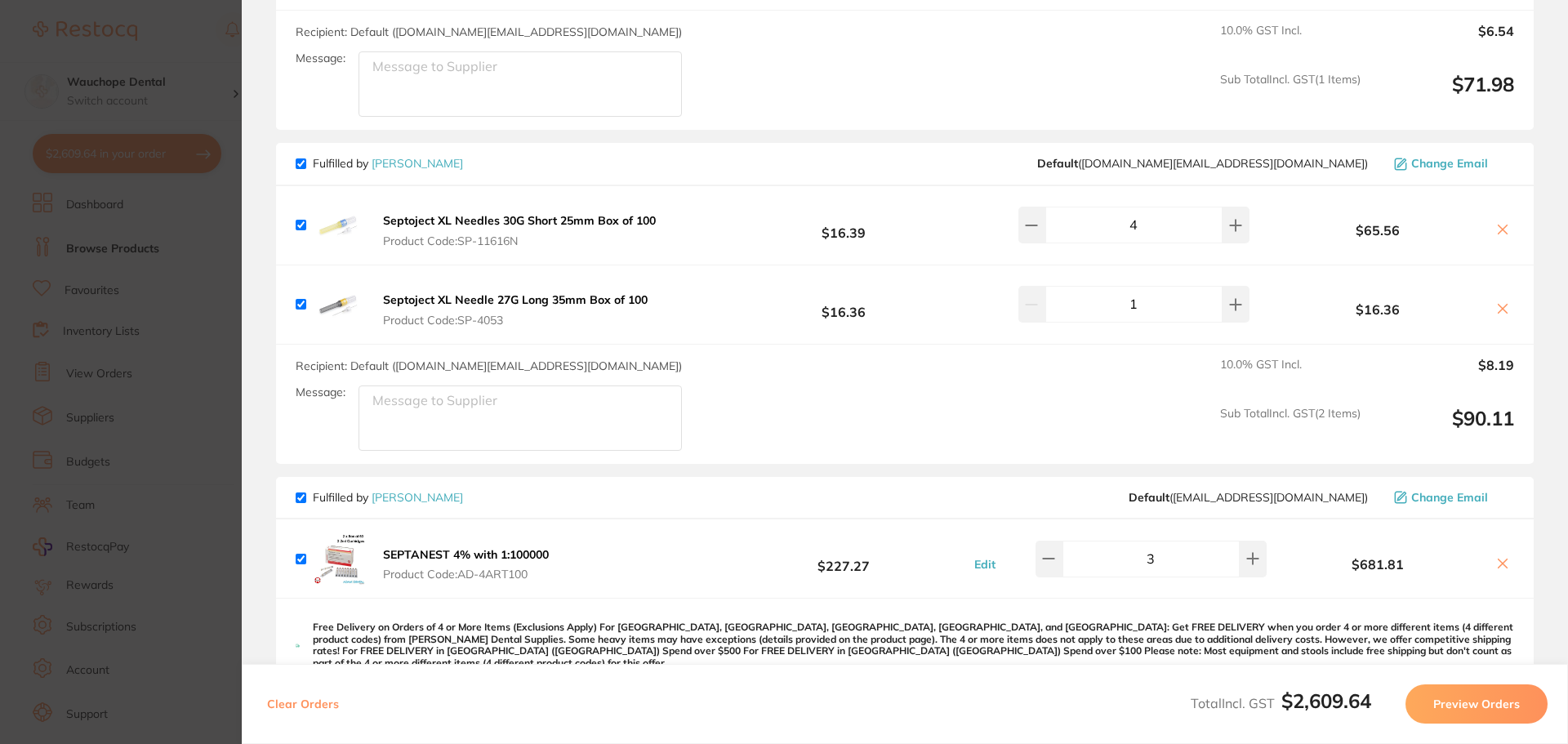
scroll to position [1960, 0]
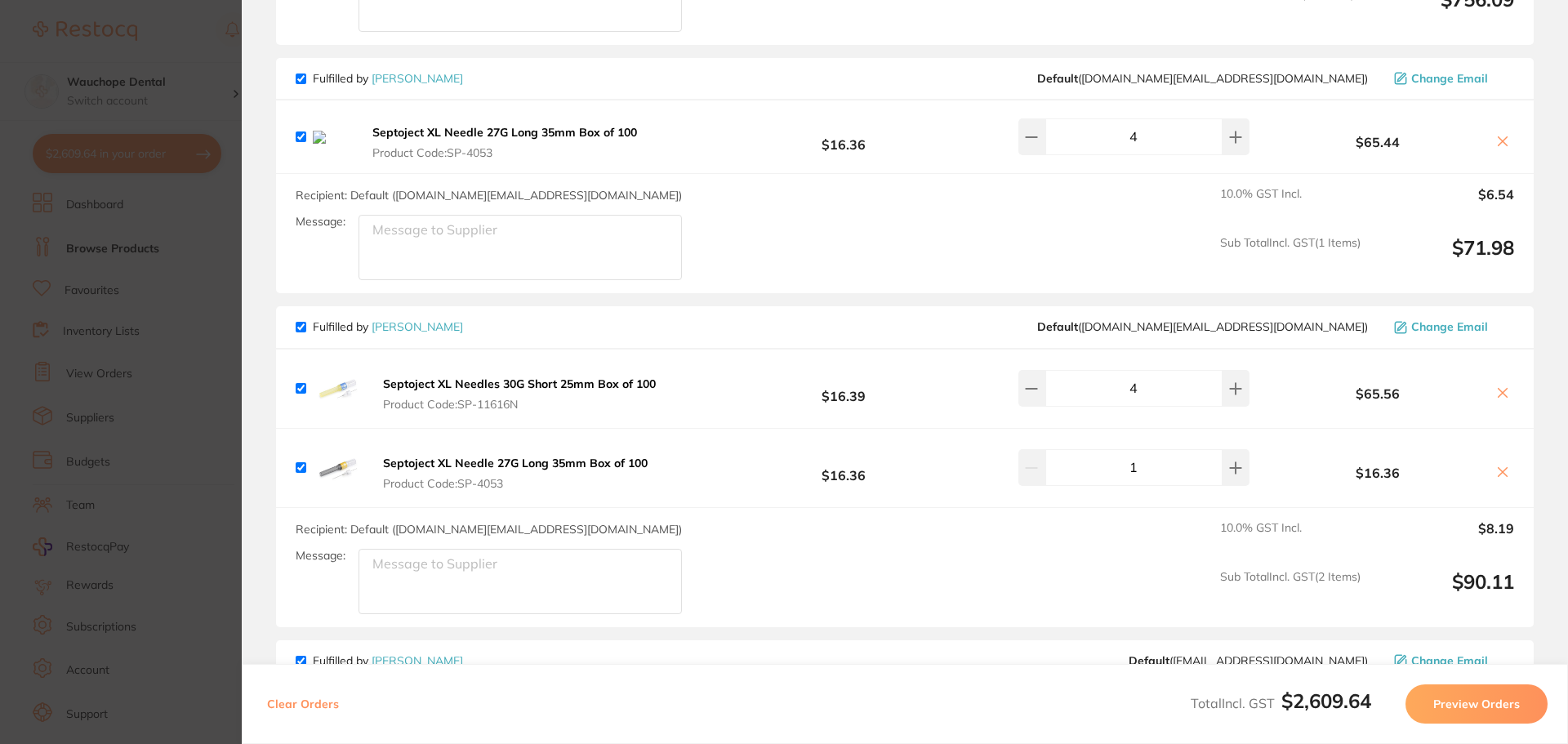
click at [203, 271] on section "Update RRP Set your pre negotiated price for this item. Item Agreed RRP (excl. …" at bounding box center [784, 372] width 1568 height 744
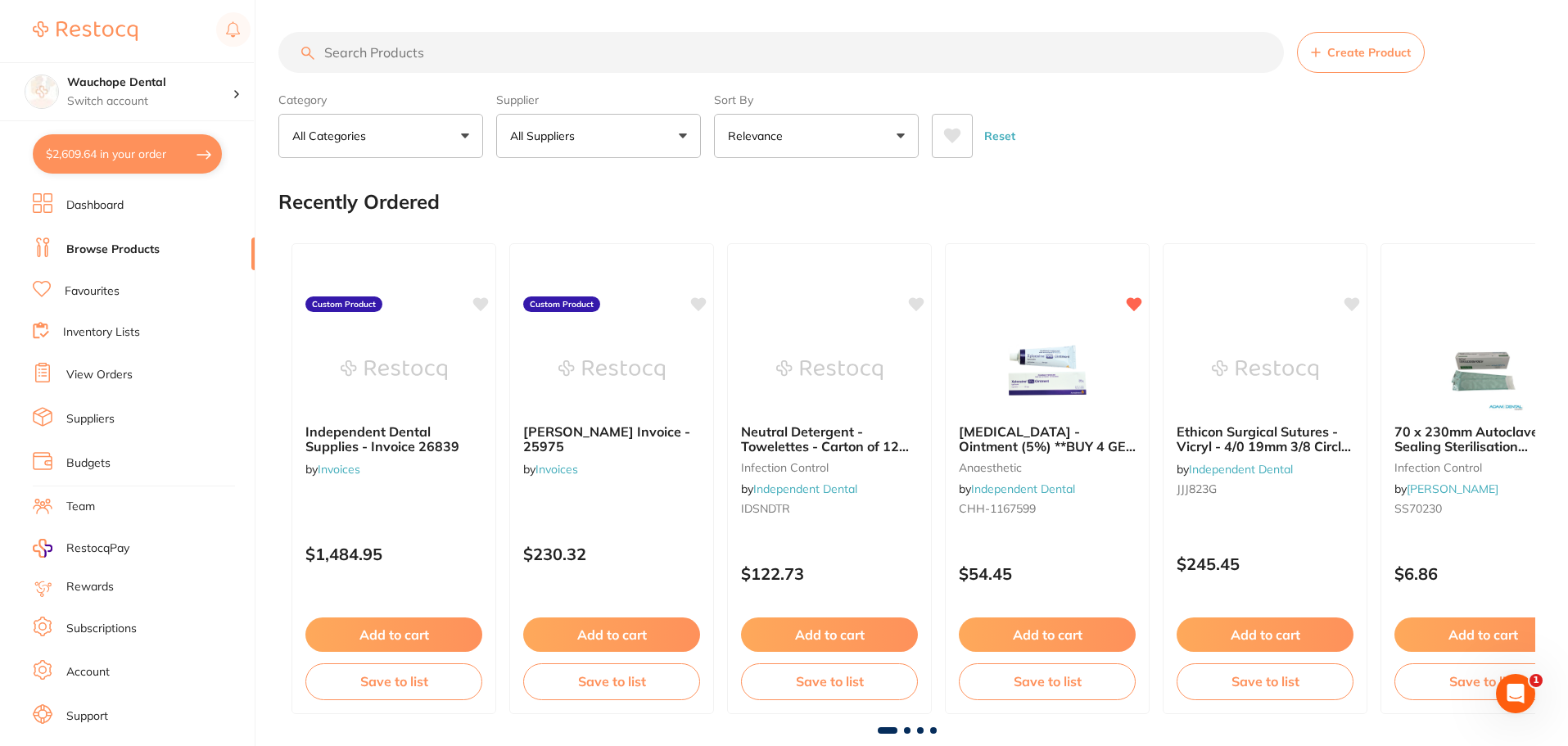
click at [416, 49] on input "search" at bounding box center [781, 52] width 1006 height 41
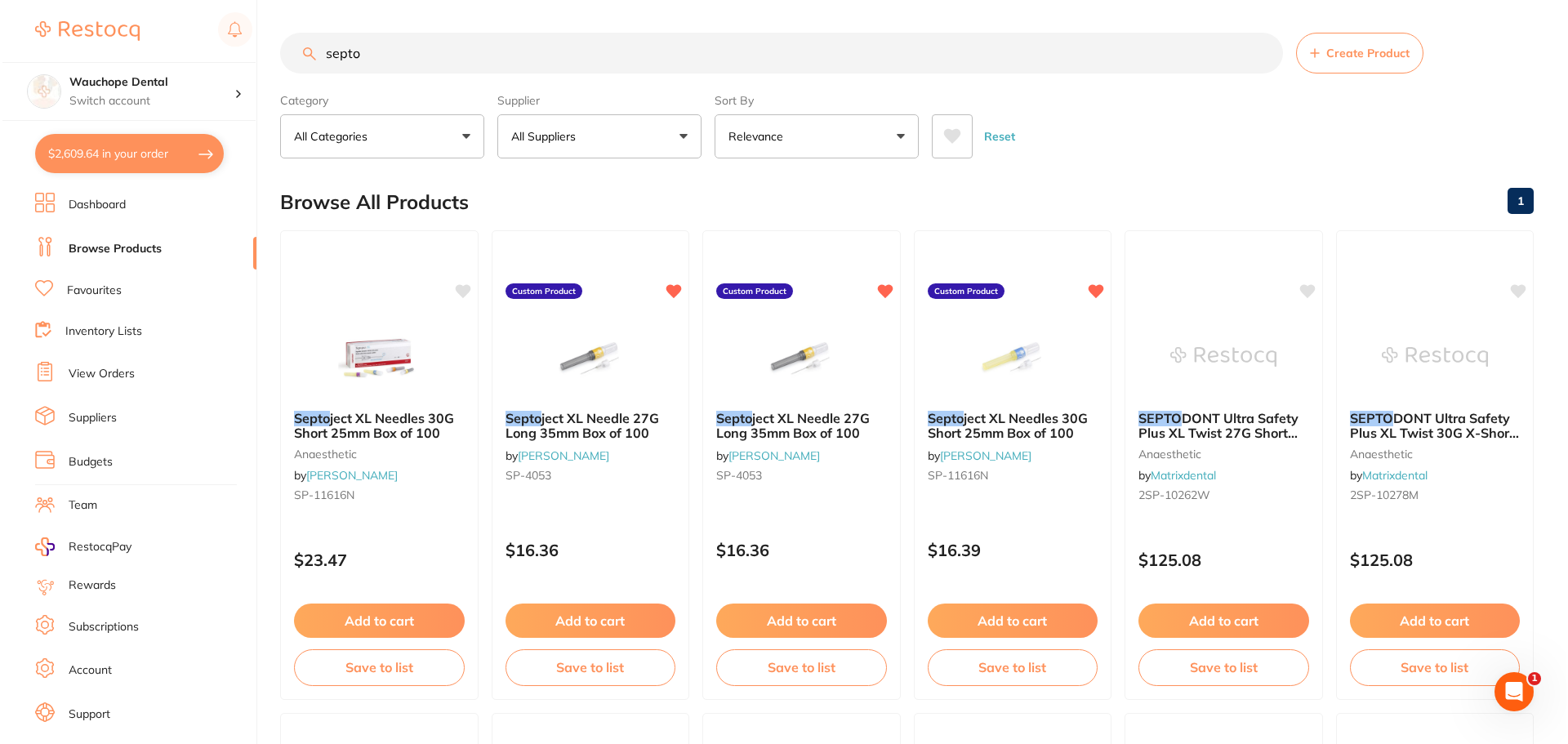
scroll to position [0, 0]
type input "septo"
click at [805, 302] on div "Septo ject XL Needle 27G Long 35mm Box of 100 by Henry Schein Halas SP-4053 Cus…" at bounding box center [799, 465] width 200 height 474
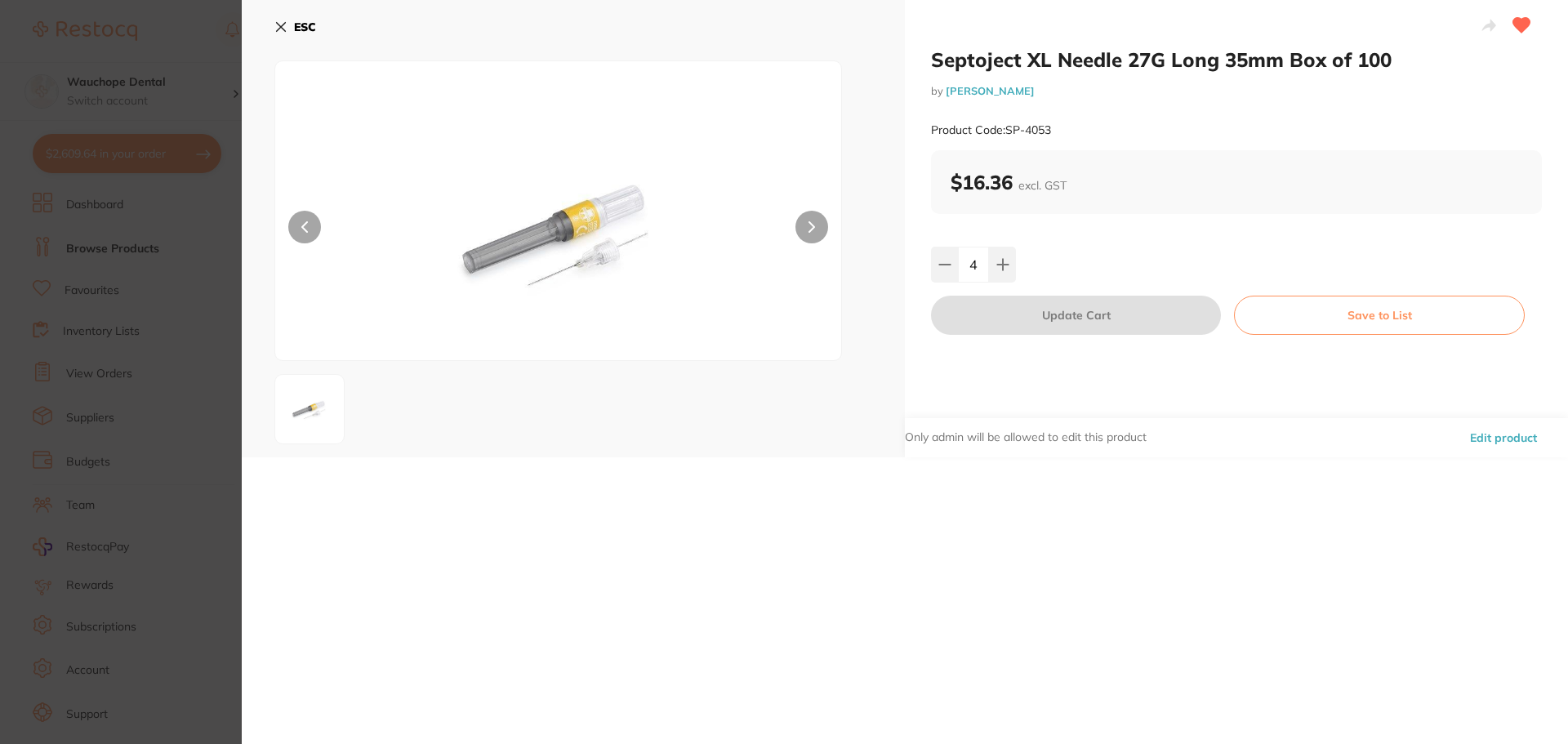
click at [1497, 438] on button "Edit product" at bounding box center [1504, 437] width 77 height 39
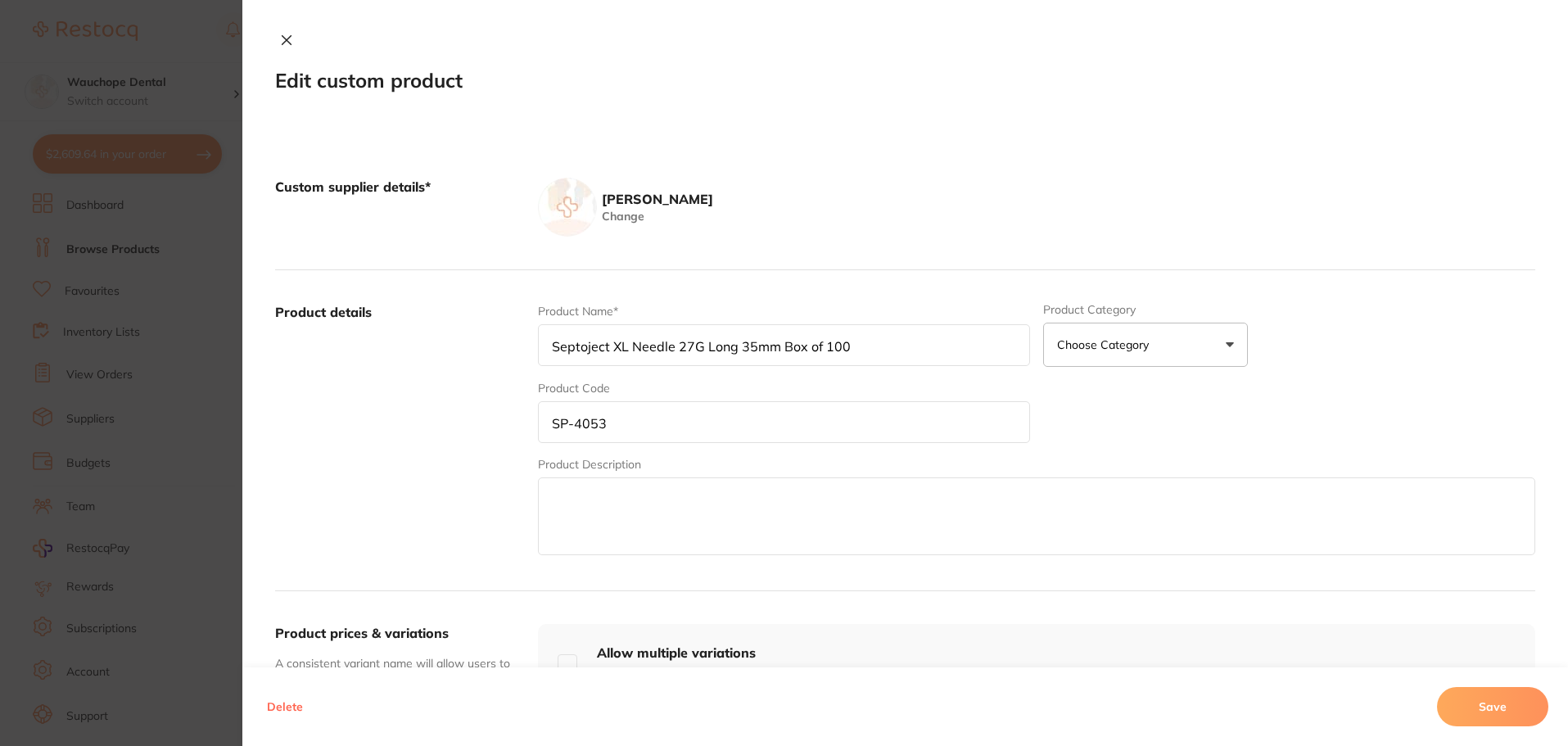
scroll to position [83, 0]
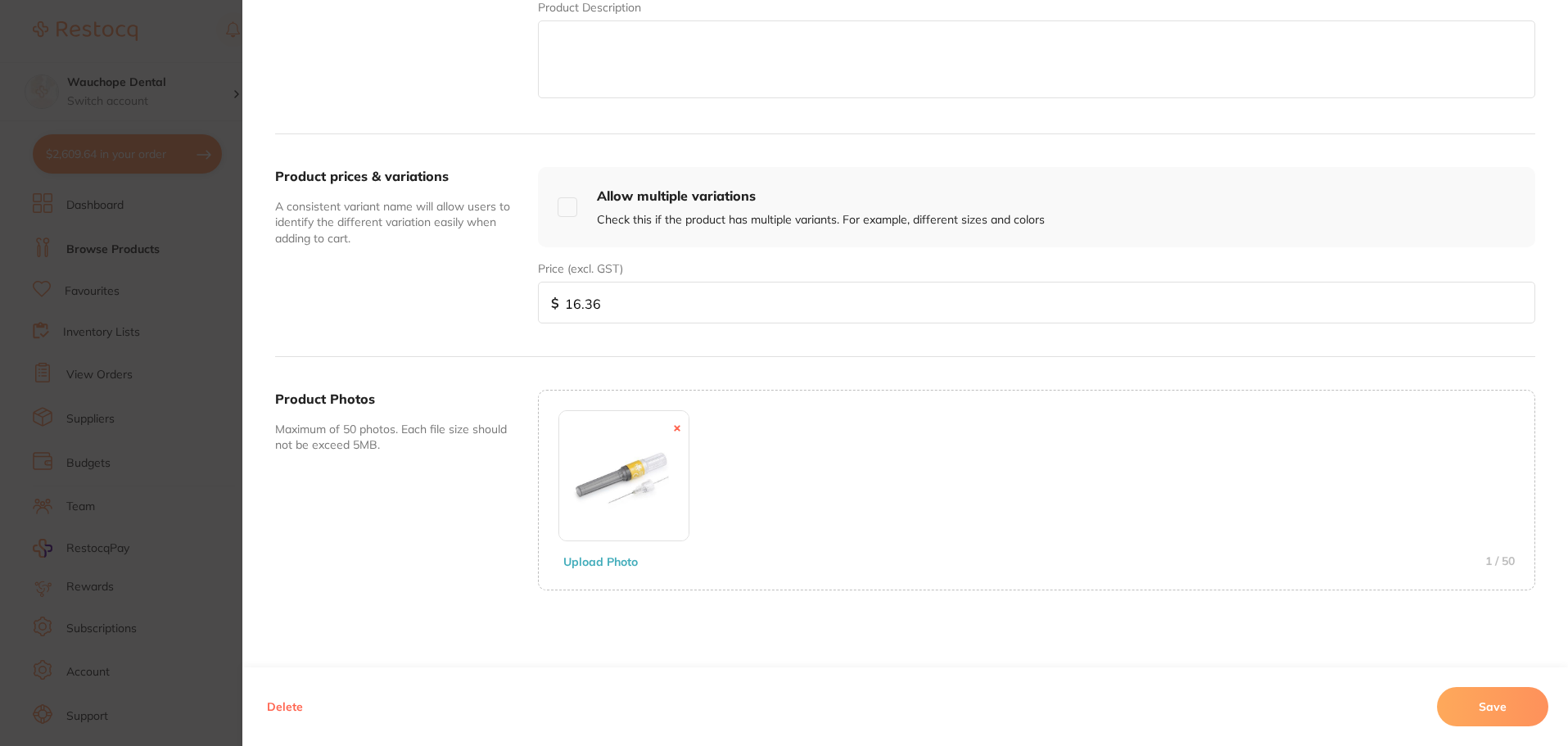
click at [675, 428] on icon at bounding box center [678, 428] width 7 height 7
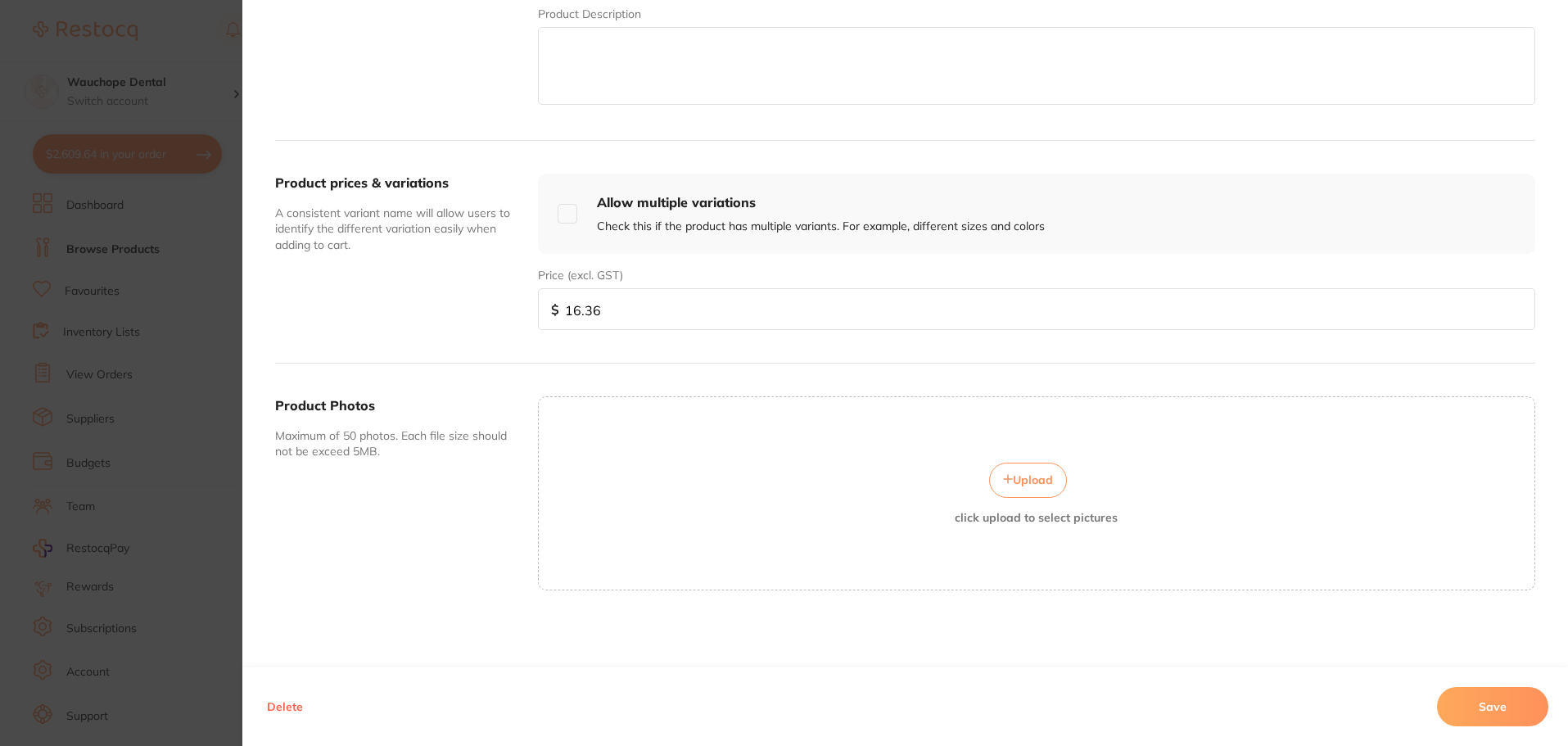
scroll to position [451, 0]
drag, startPoint x: 620, startPoint y: 310, endPoint x: 517, endPoint y: 322, distance: 103.7
click at [517, 322] on div "Product prices & variations A consistent variant name will allow users to ident…" at bounding box center [905, 252] width 1261 height 222
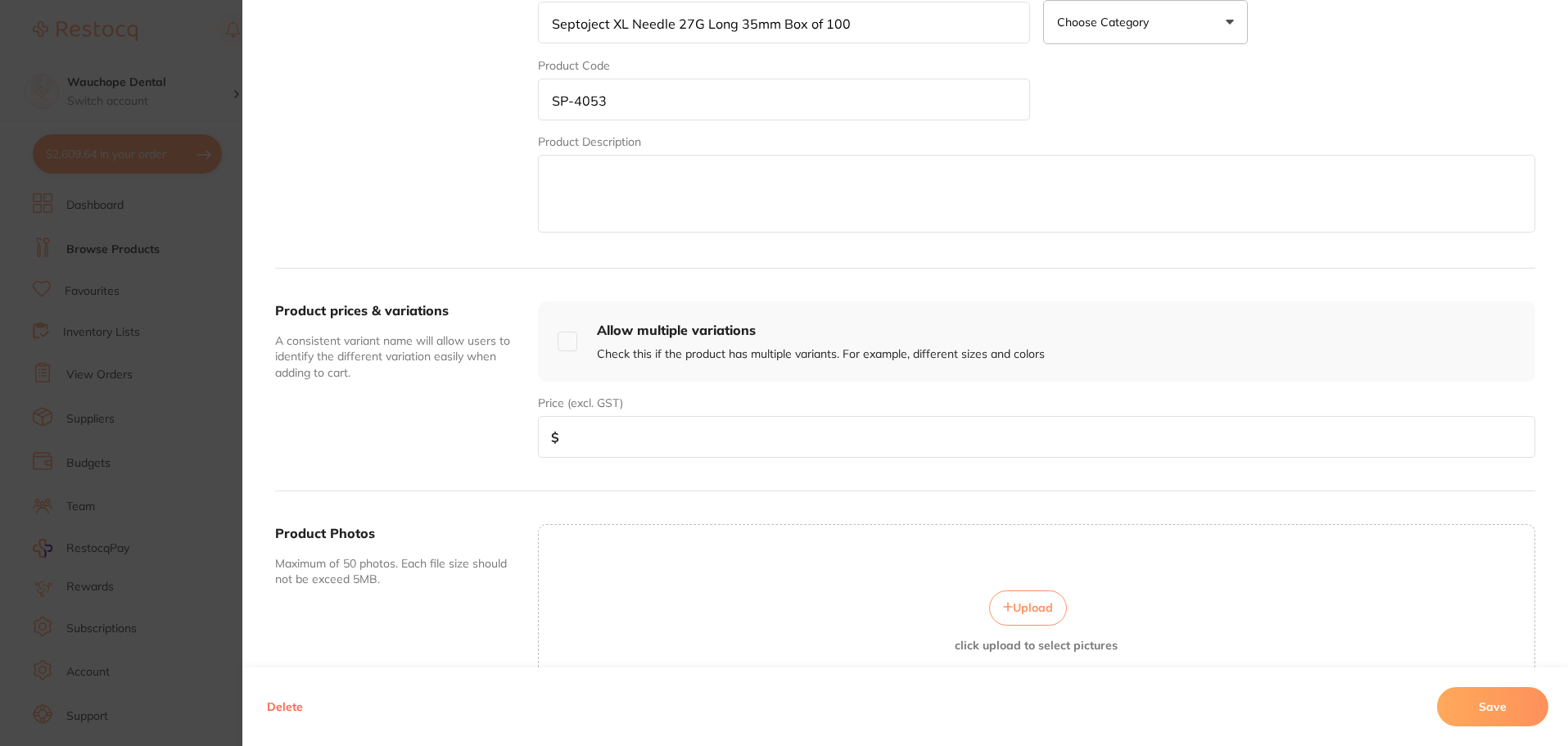
scroll to position [123, 0]
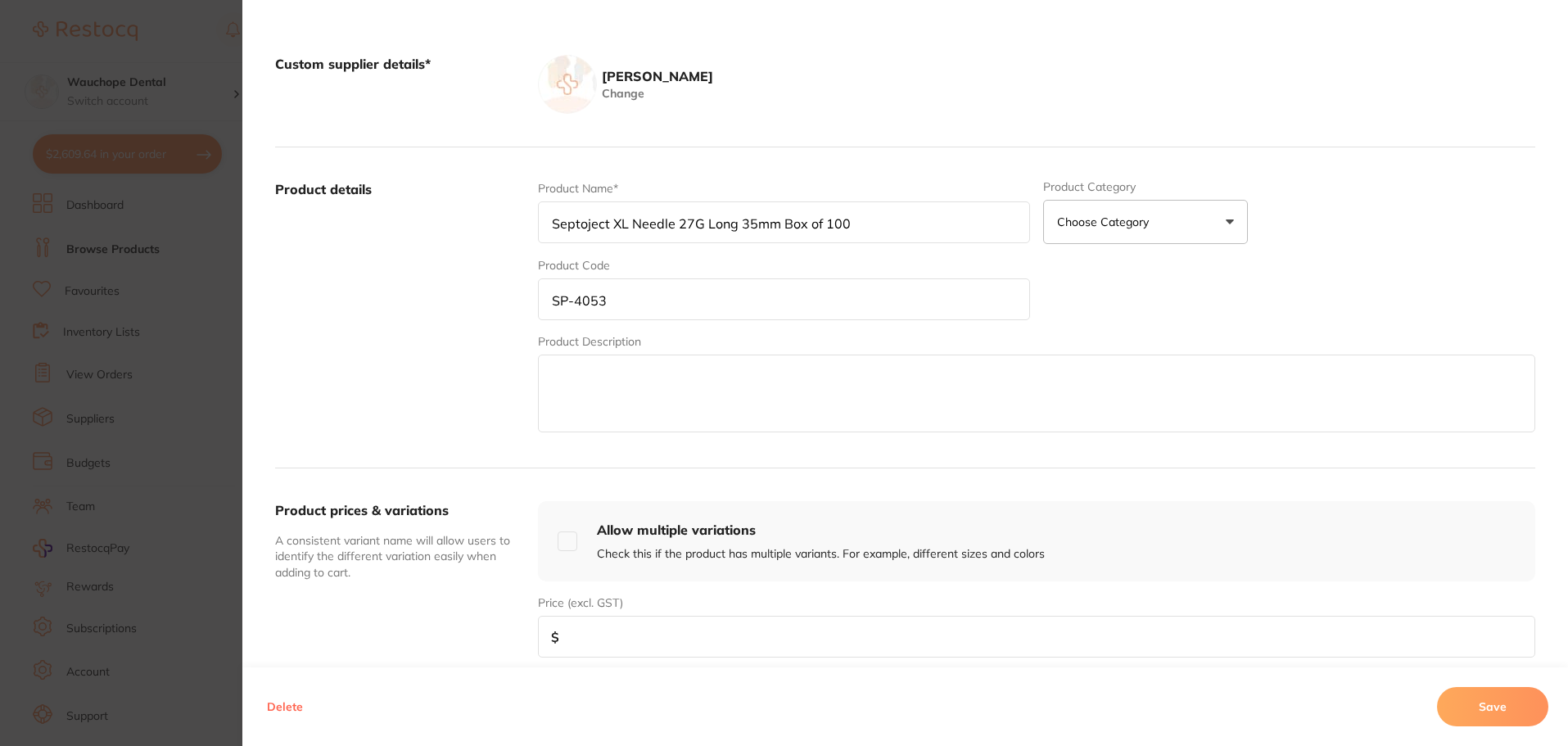
drag, startPoint x: 679, startPoint y: 302, endPoint x: 446, endPoint y: 301, distance: 233.0
click at [446, 301] on div "Product details Product Name* Septoject XL Needle 27G Long 35mm Box of 100 Prod…" at bounding box center [905, 308] width 1261 height 322
drag, startPoint x: 880, startPoint y: 221, endPoint x: 487, endPoint y: 238, distance: 393.4
click at [487, 240] on div "Product details Product Name* Septoject XL Needle 27G Long 35mm Box of 100 Prod…" at bounding box center [905, 308] width 1261 height 322
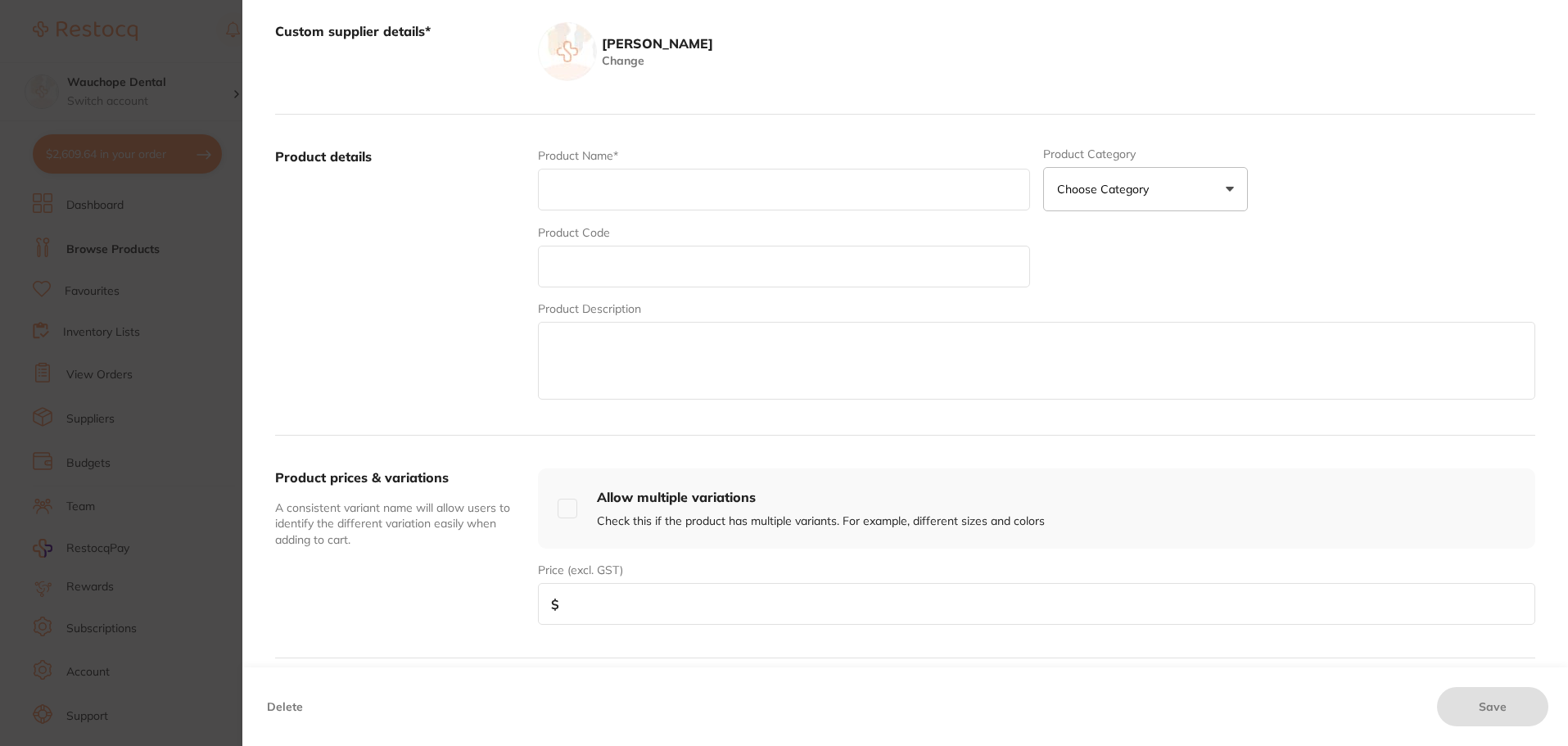
scroll to position [142, 0]
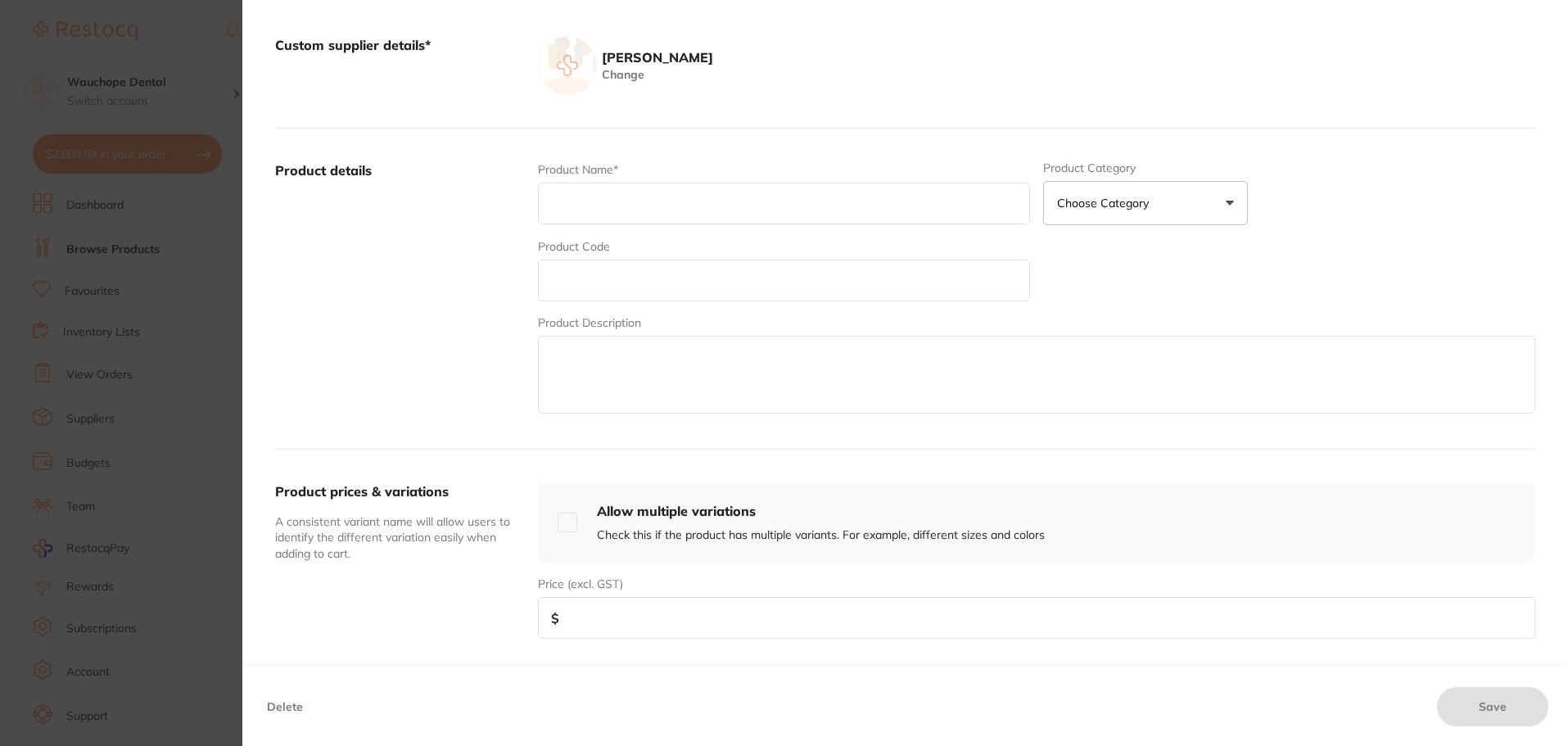
click at [619, 213] on input "text" at bounding box center [784, 203] width 492 height 42
type input "0io"
click at [293, 713] on button "Delete" at bounding box center [284, 707] width 46 height 39
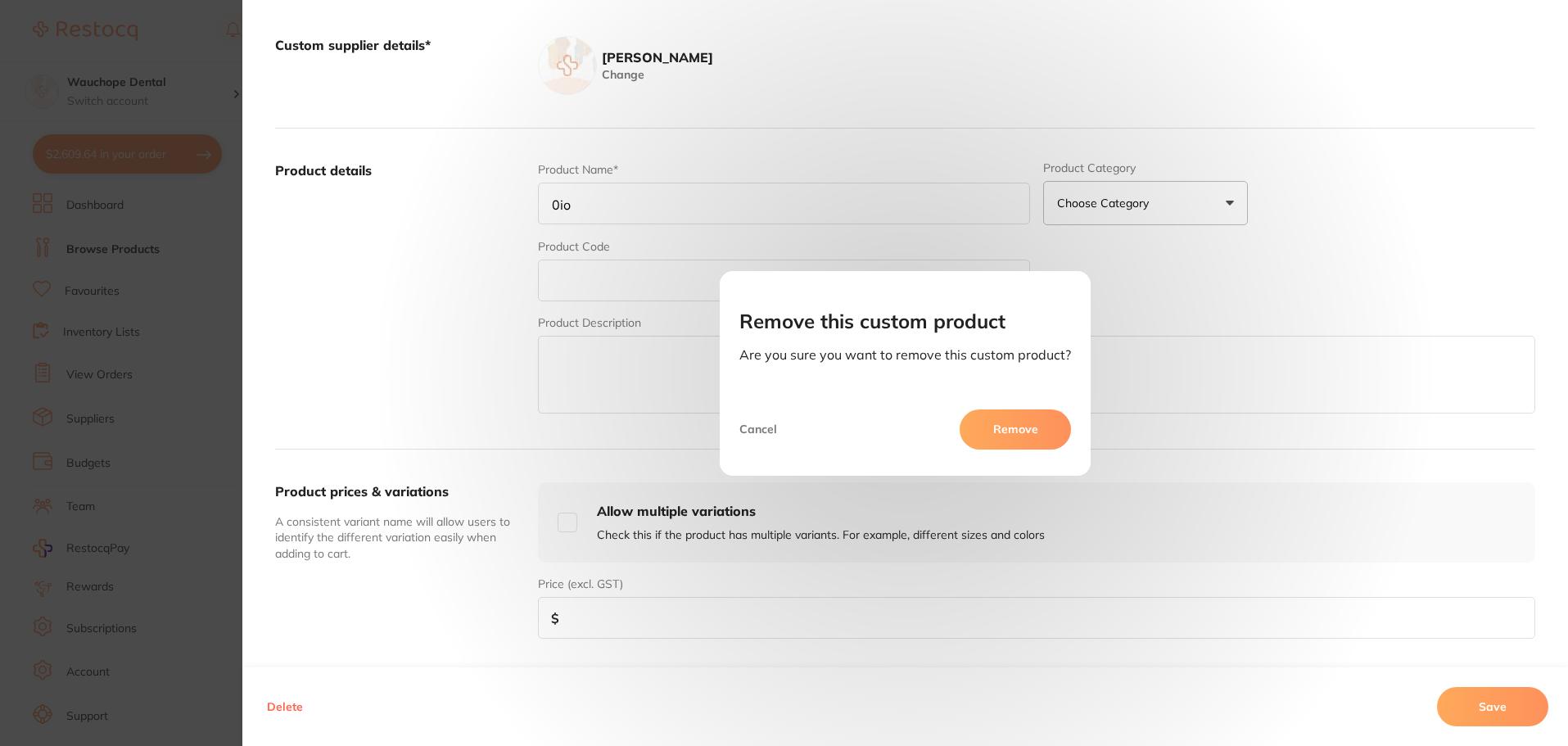
click at [1018, 429] on button "Remove" at bounding box center [1016, 429] width 112 height 39
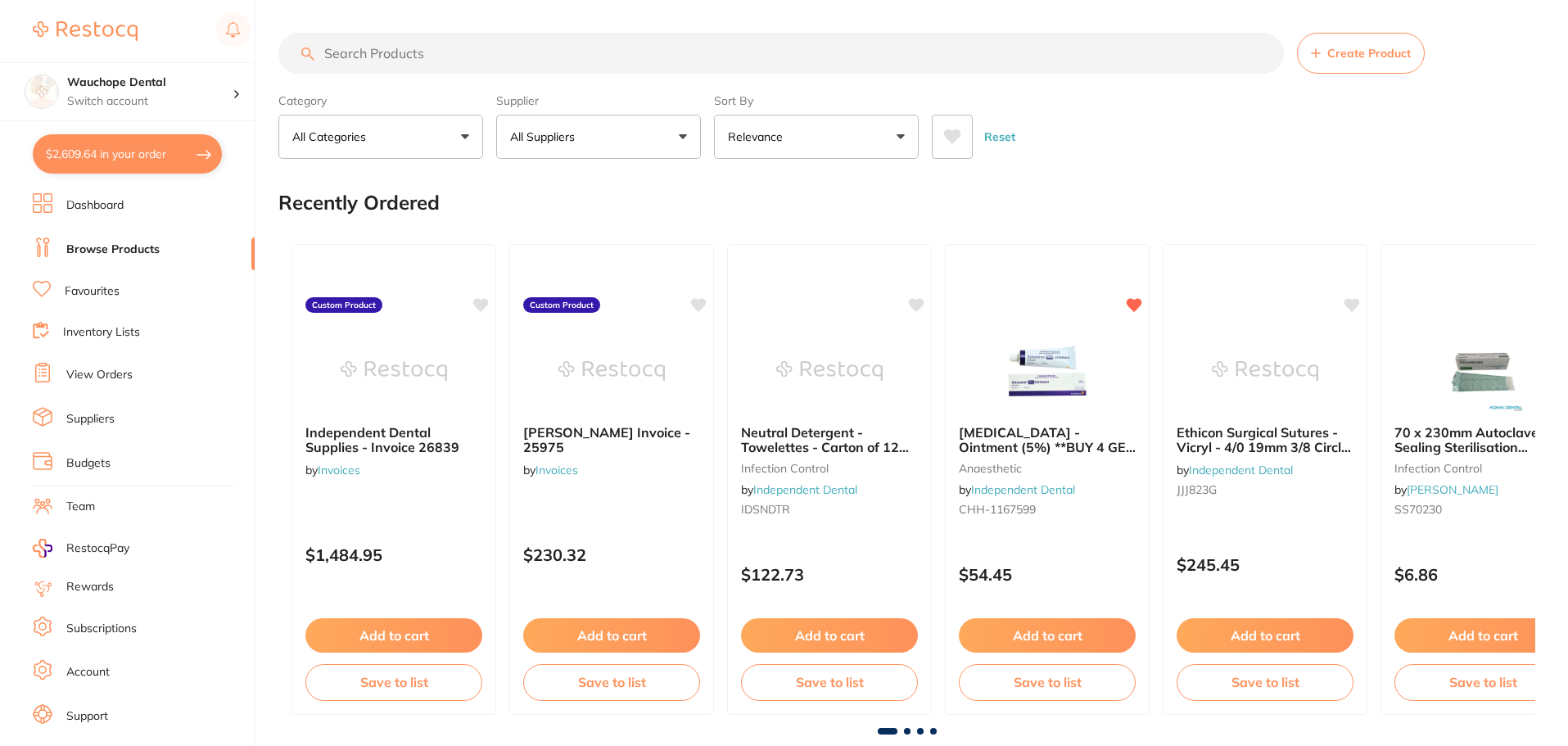
click at [596, 48] on input "search" at bounding box center [781, 53] width 1006 height 41
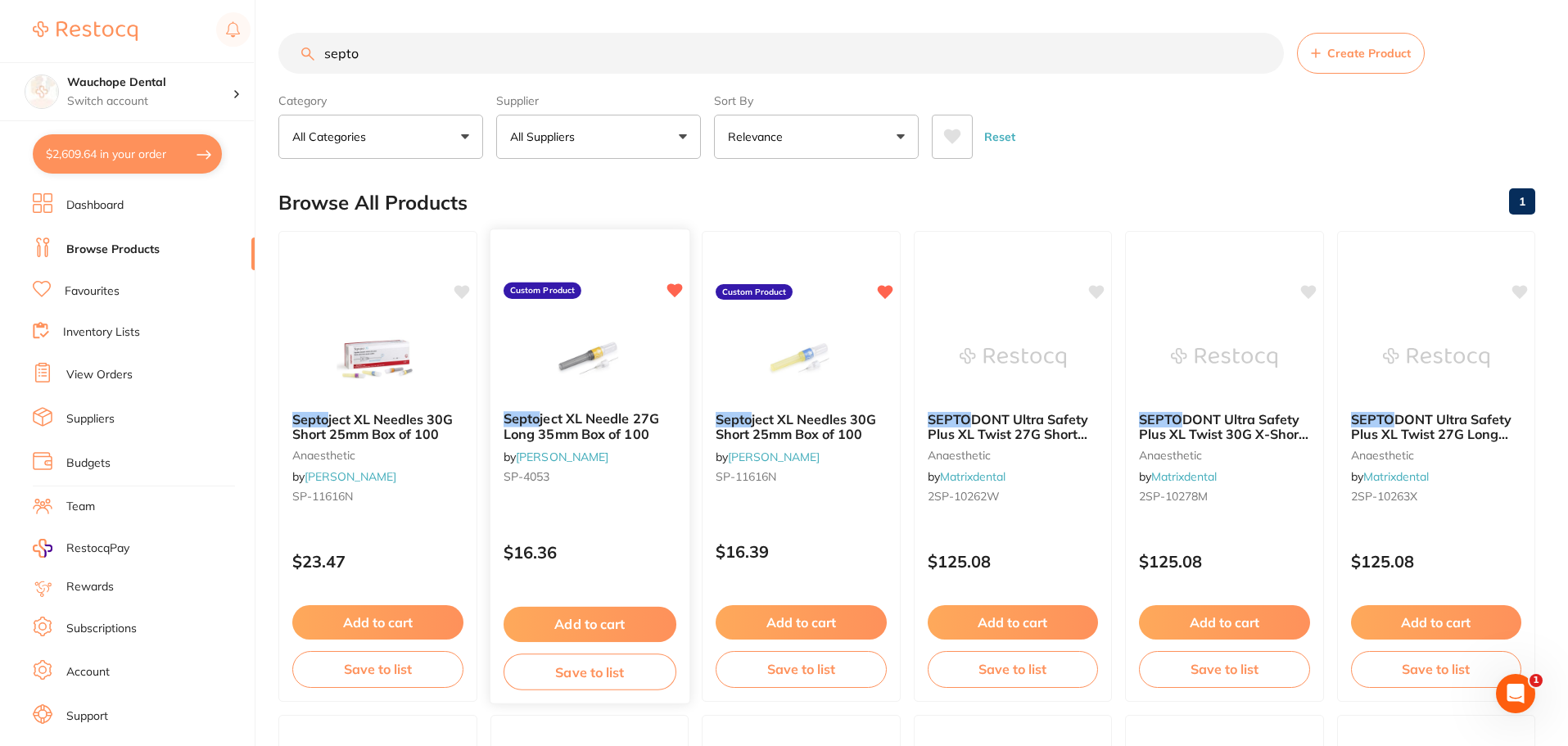
type input "septo"
click at [627, 345] on img at bounding box center [589, 356] width 107 height 82
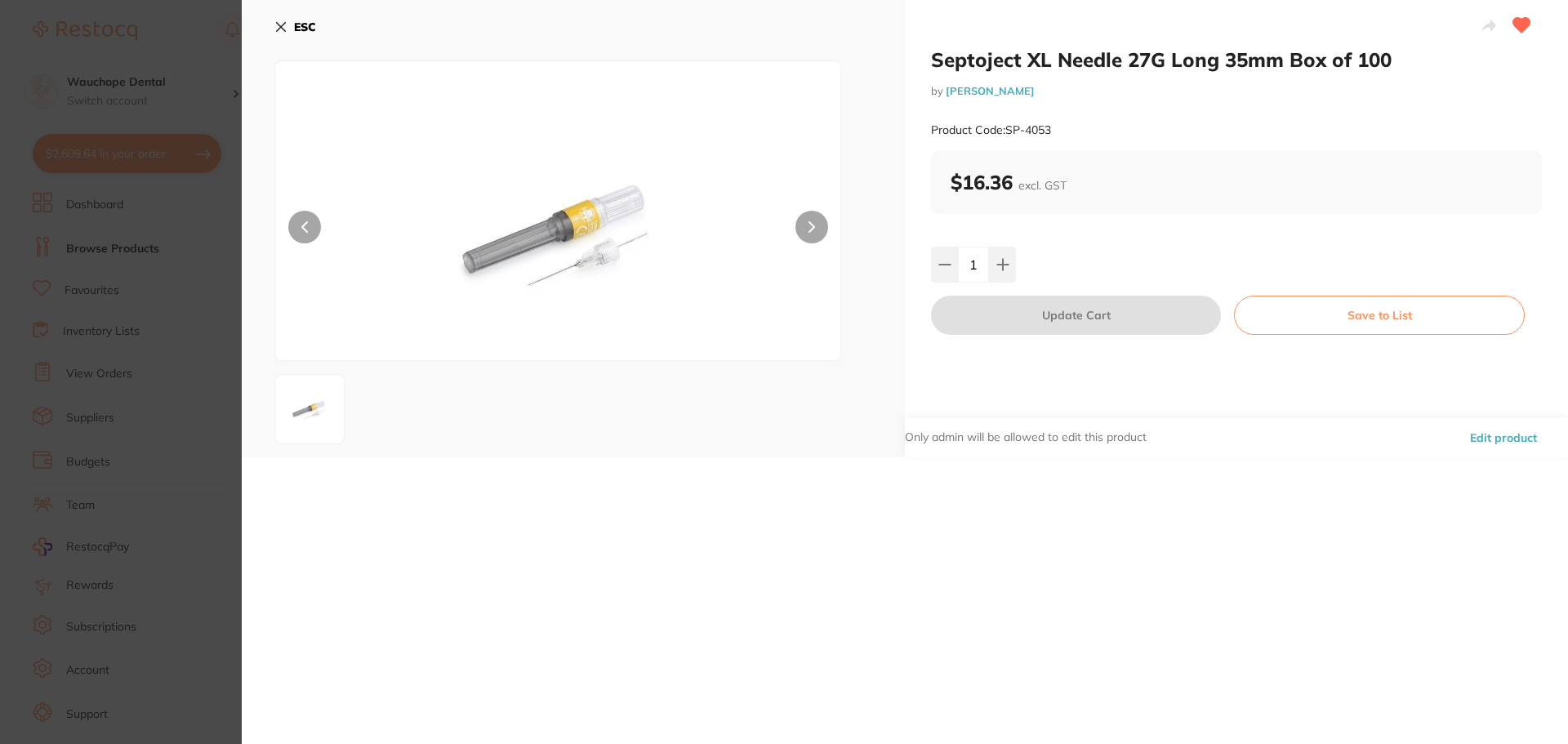
click at [123, 266] on section "Septoject XL Needle 27G Long 35mm Box of 100 by [PERSON_NAME] Product Code: SP-…" at bounding box center [784, 372] width 1568 height 744
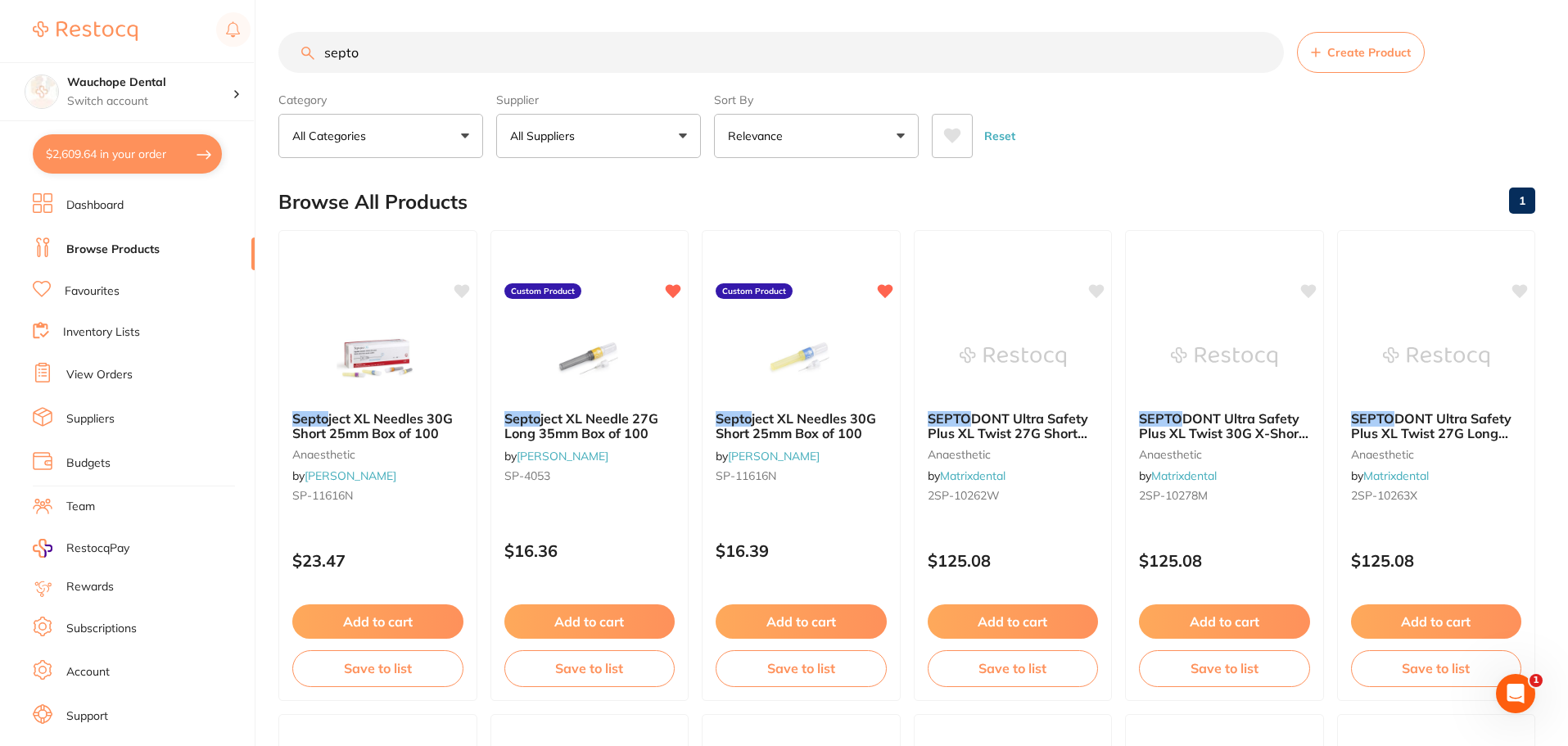
click at [114, 155] on button "$2,609.64 in your order" at bounding box center [127, 154] width 189 height 39
checkbox input "true"
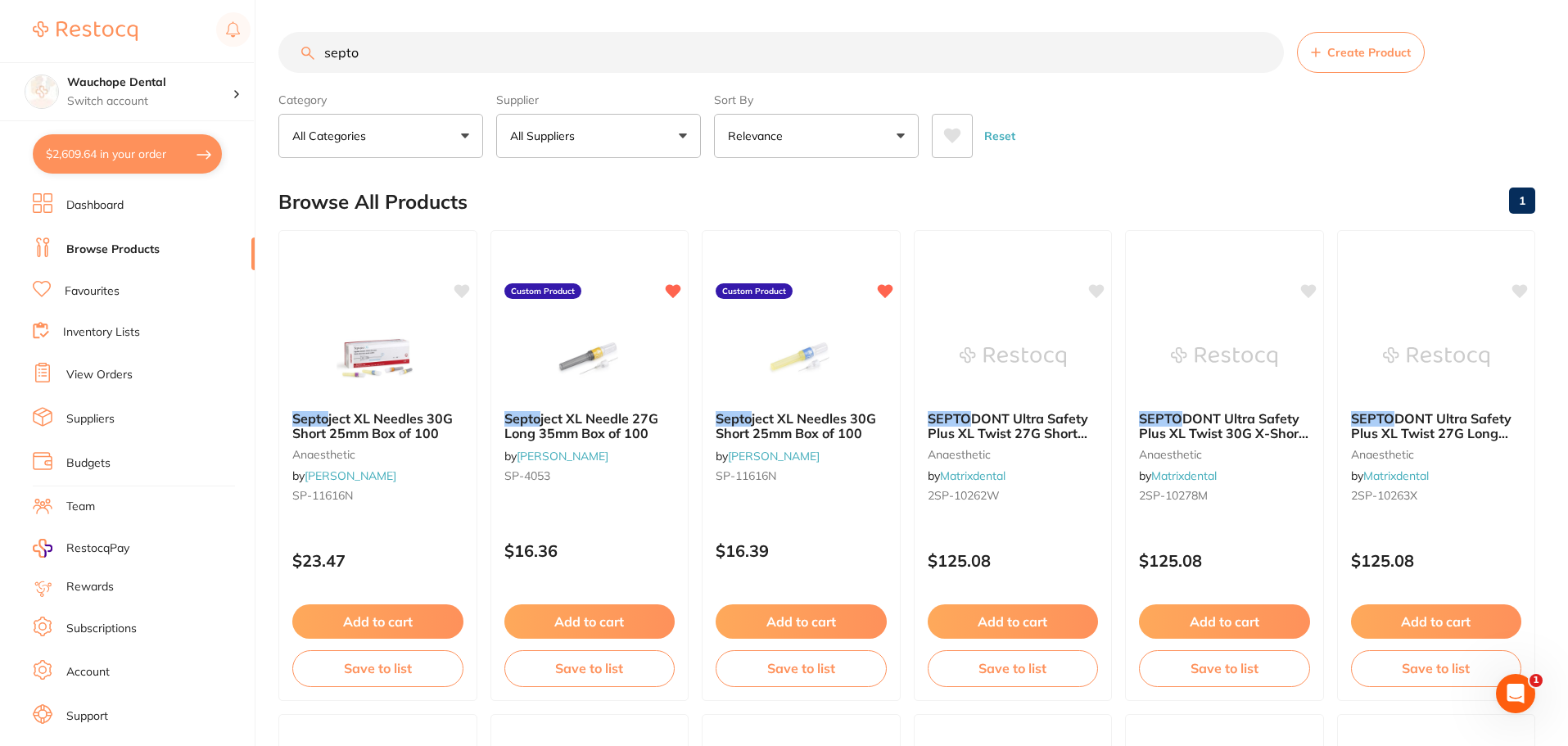
checkbox input "true"
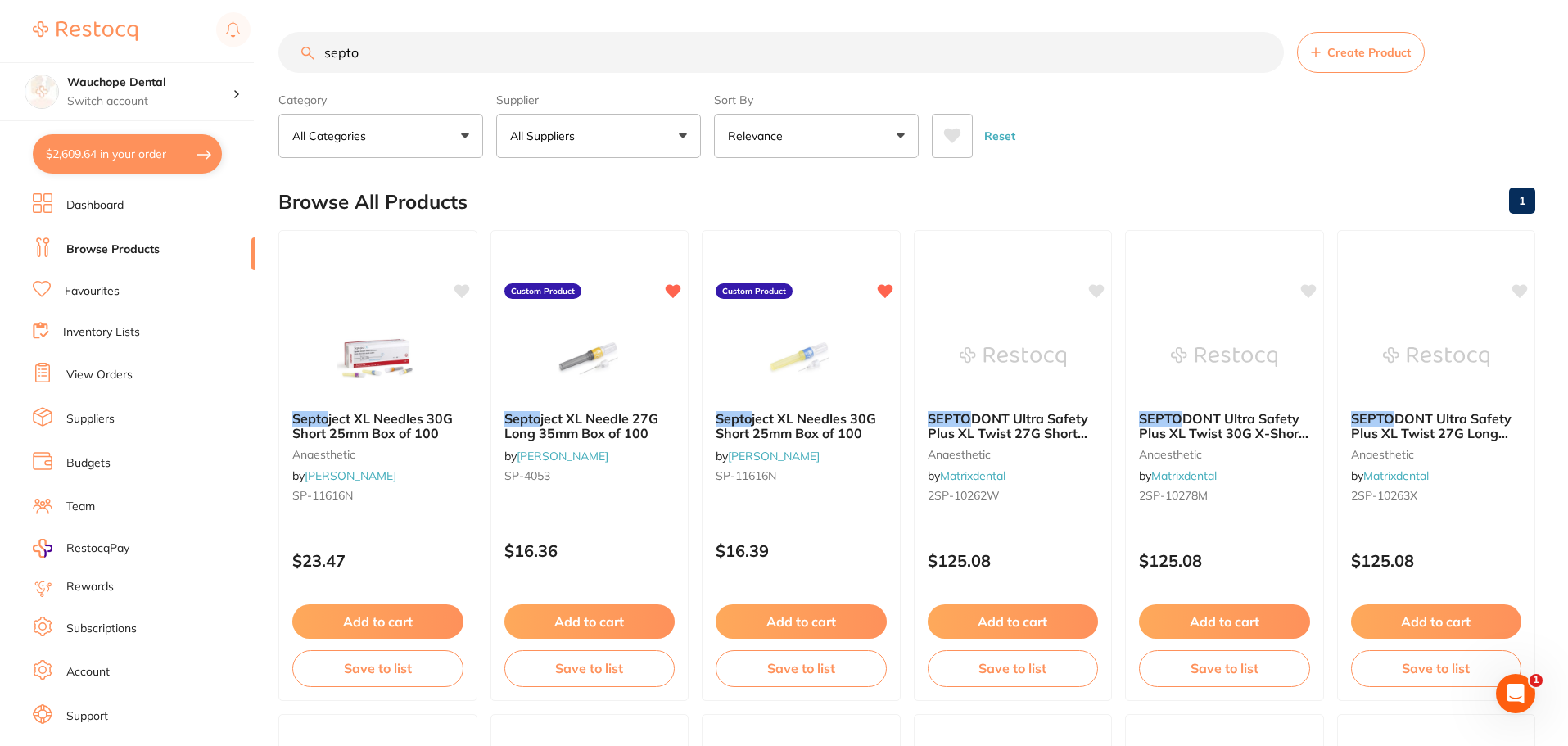
checkbox input "true"
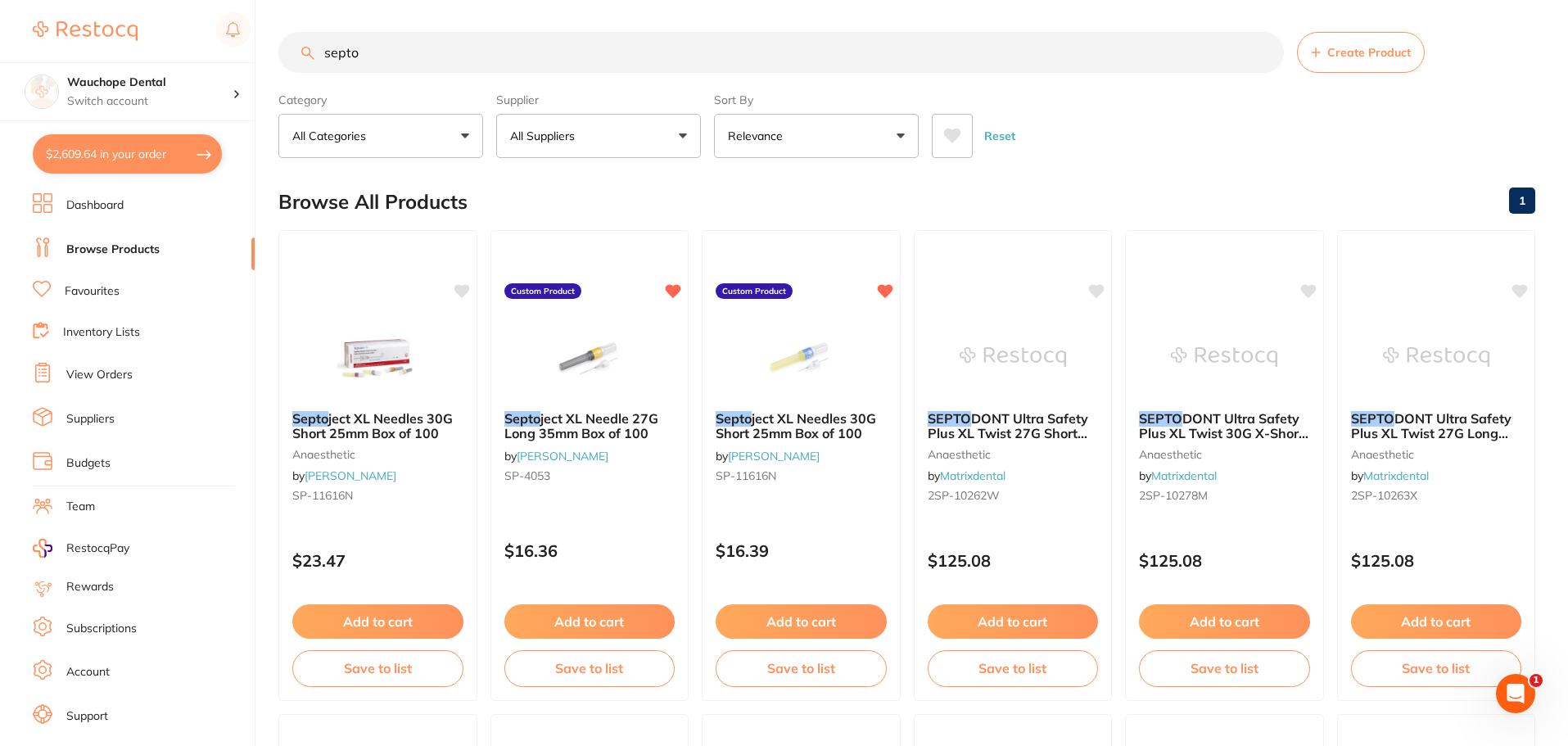
checkbox input "true"
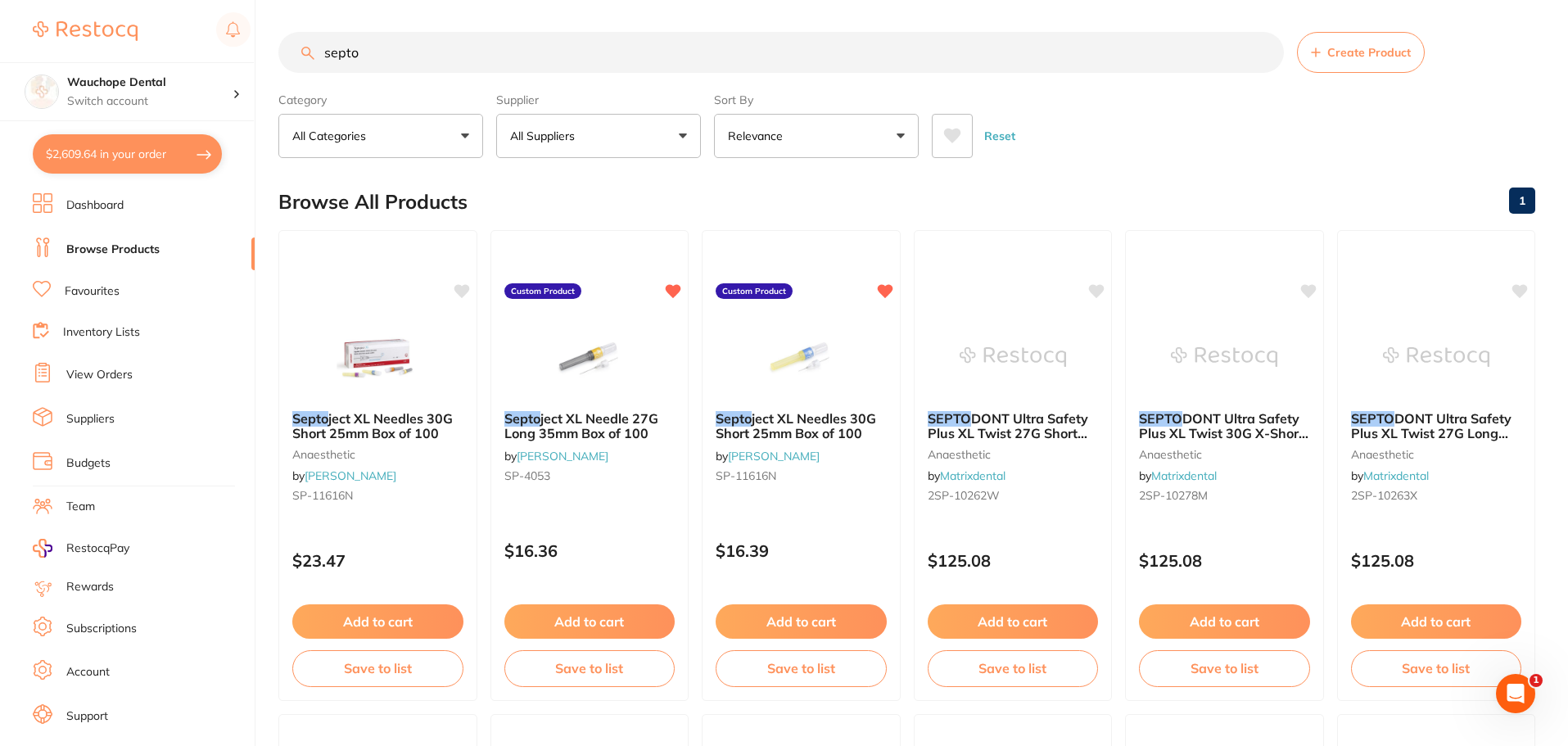
checkbox input "true"
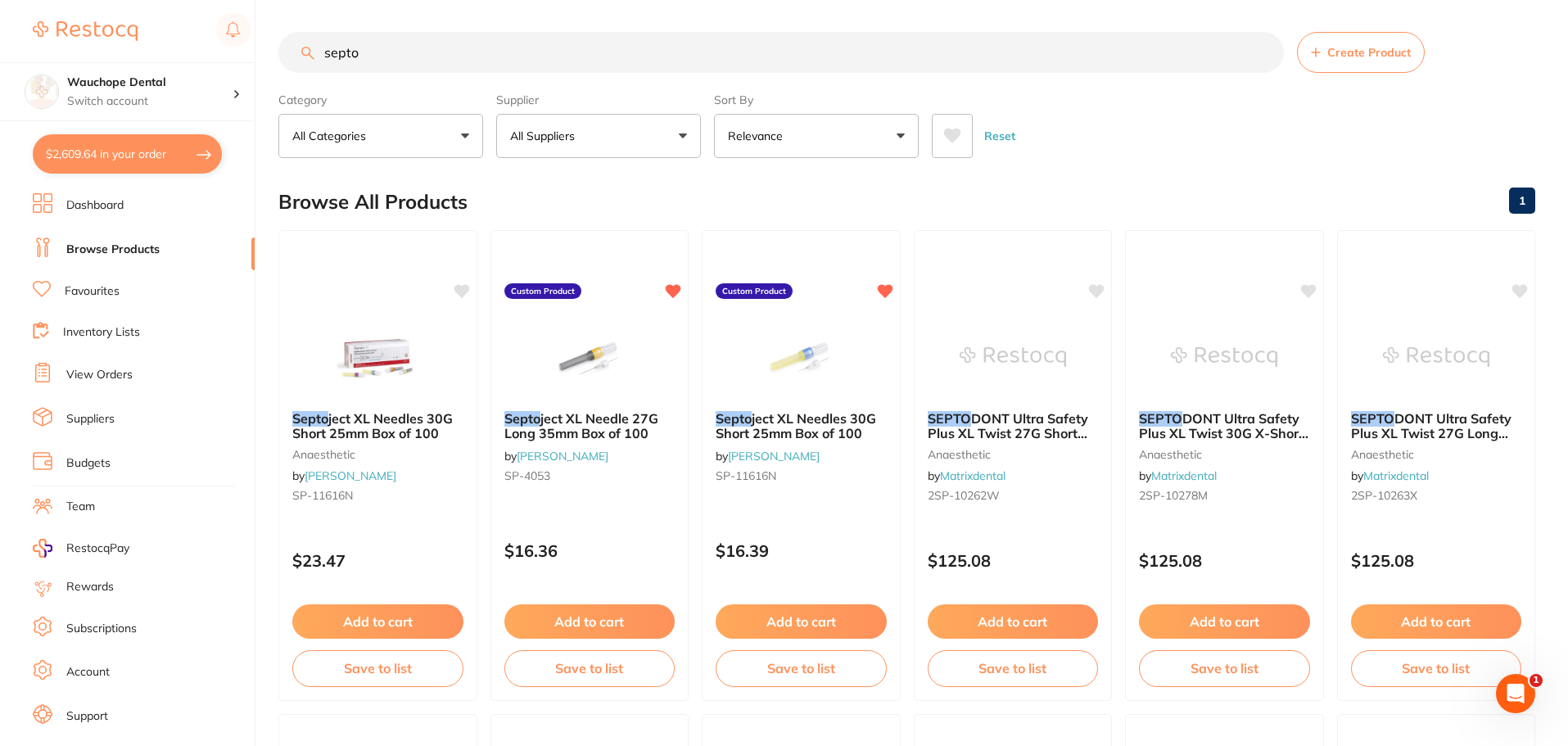
checkbox input "true"
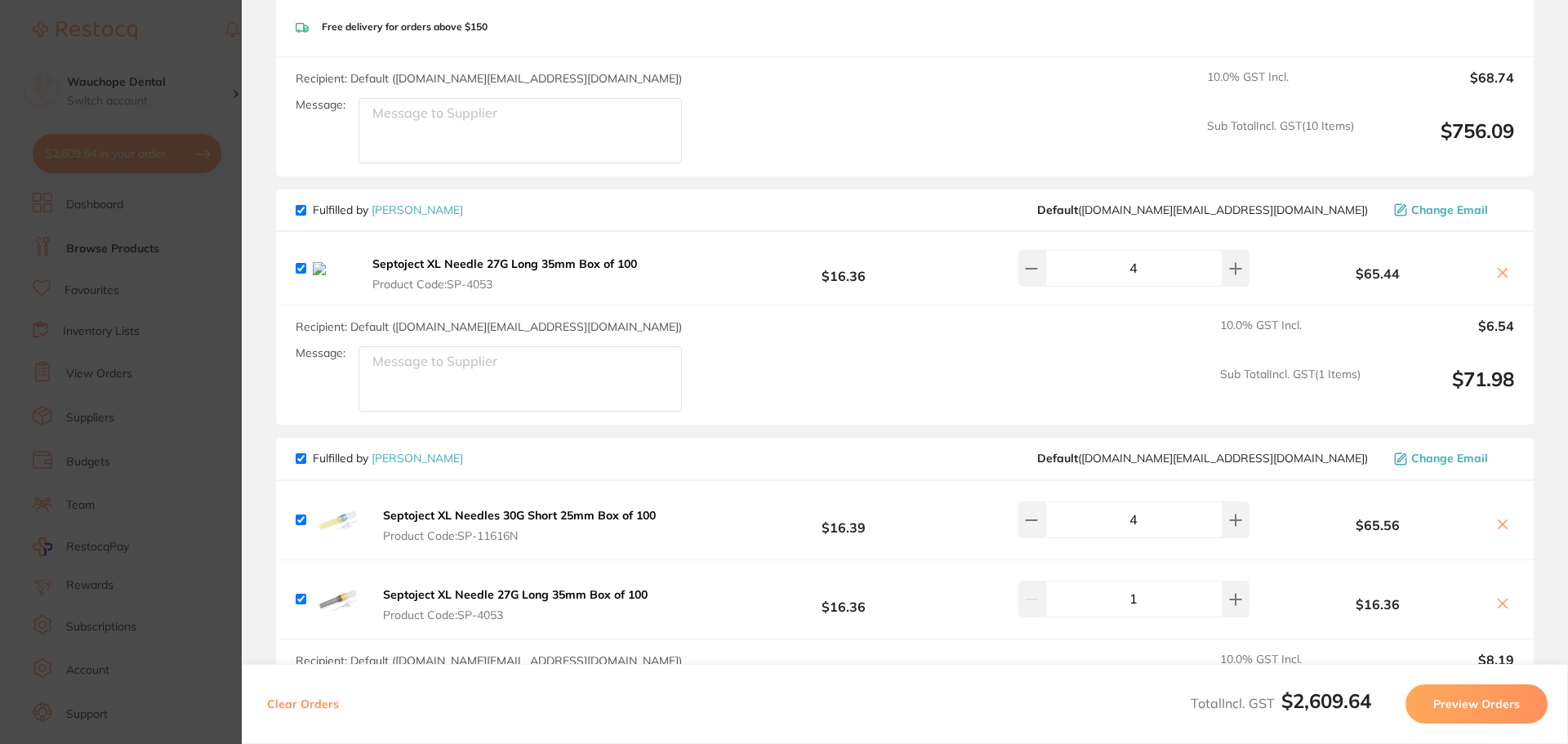
scroll to position [1878, 0]
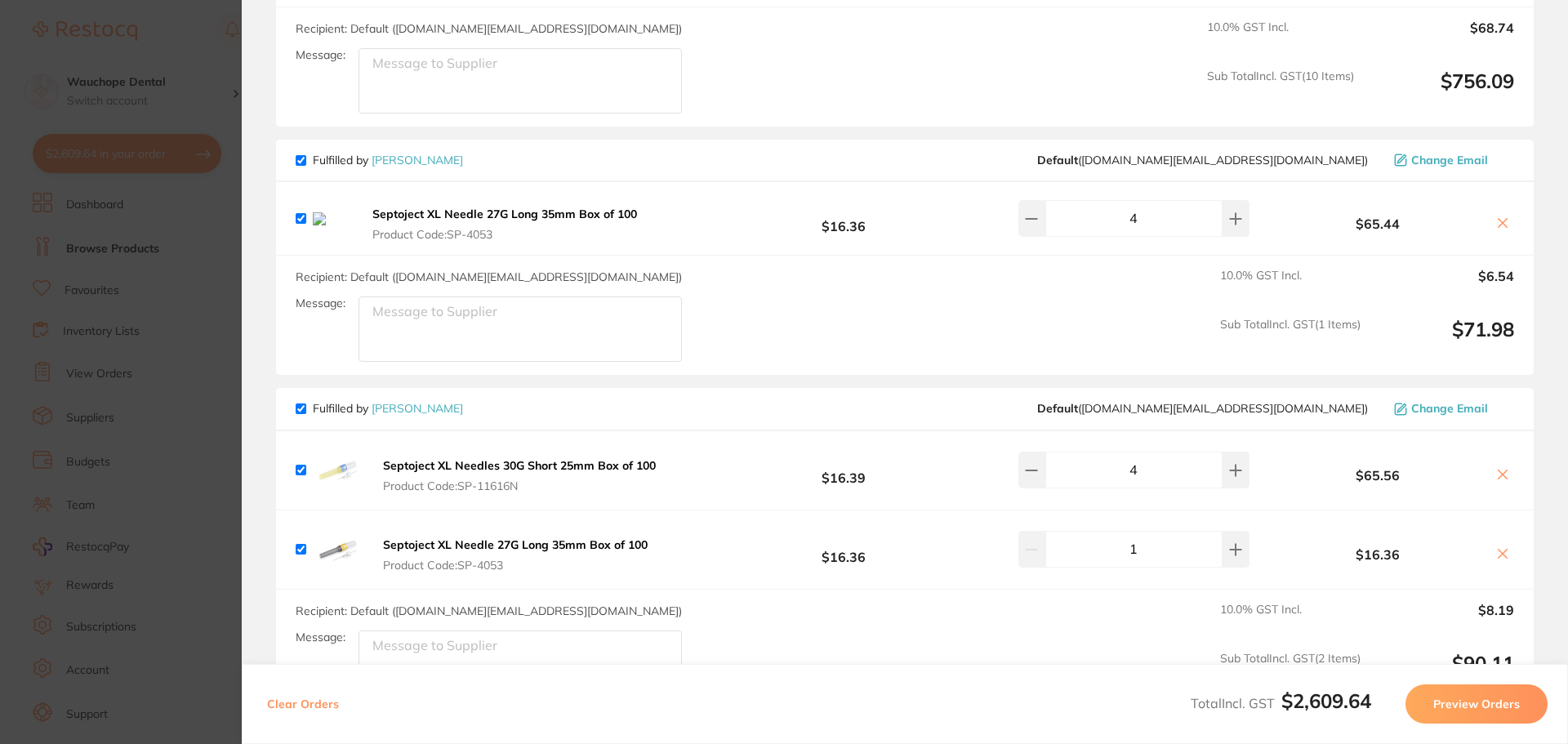
click at [1503, 219] on icon at bounding box center [1503, 223] width 9 height 9
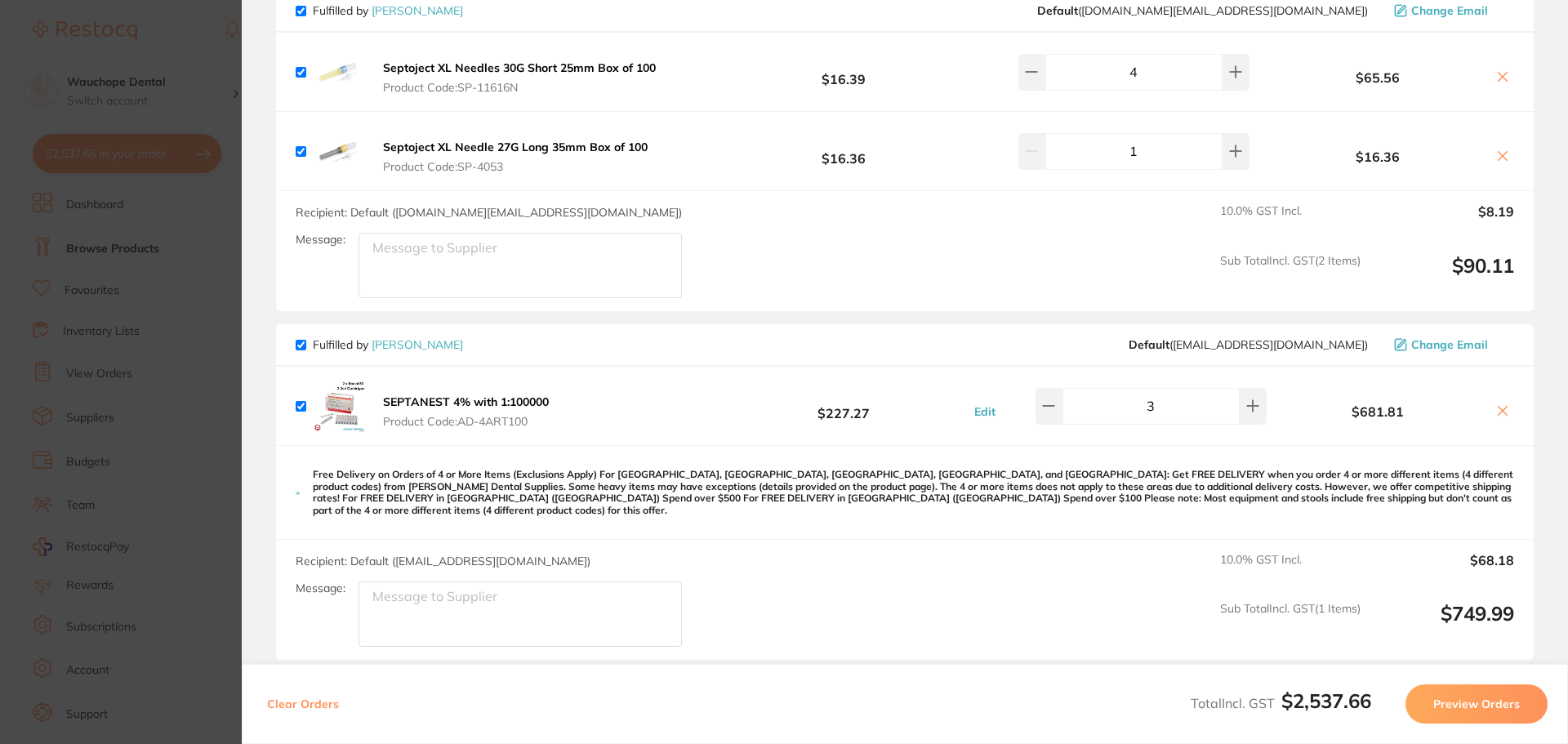
scroll to position [2041, 0]
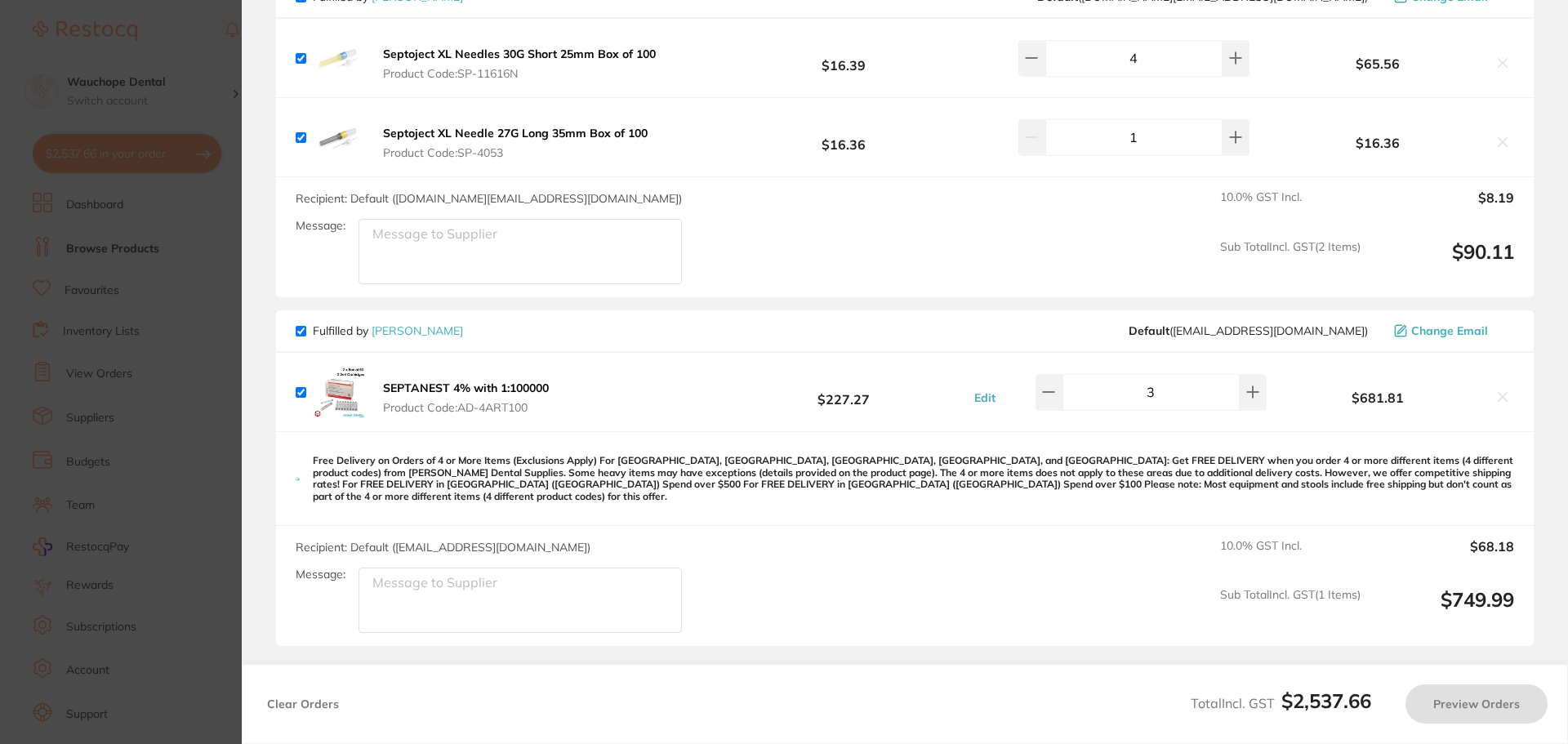
checkbox input "true"
click at [168, 342] on section "Update RRP Set your pre negotiated price for this item. Item Agreed RRP (excl. …" at bounding box center [784, 372] width 1568 height 744
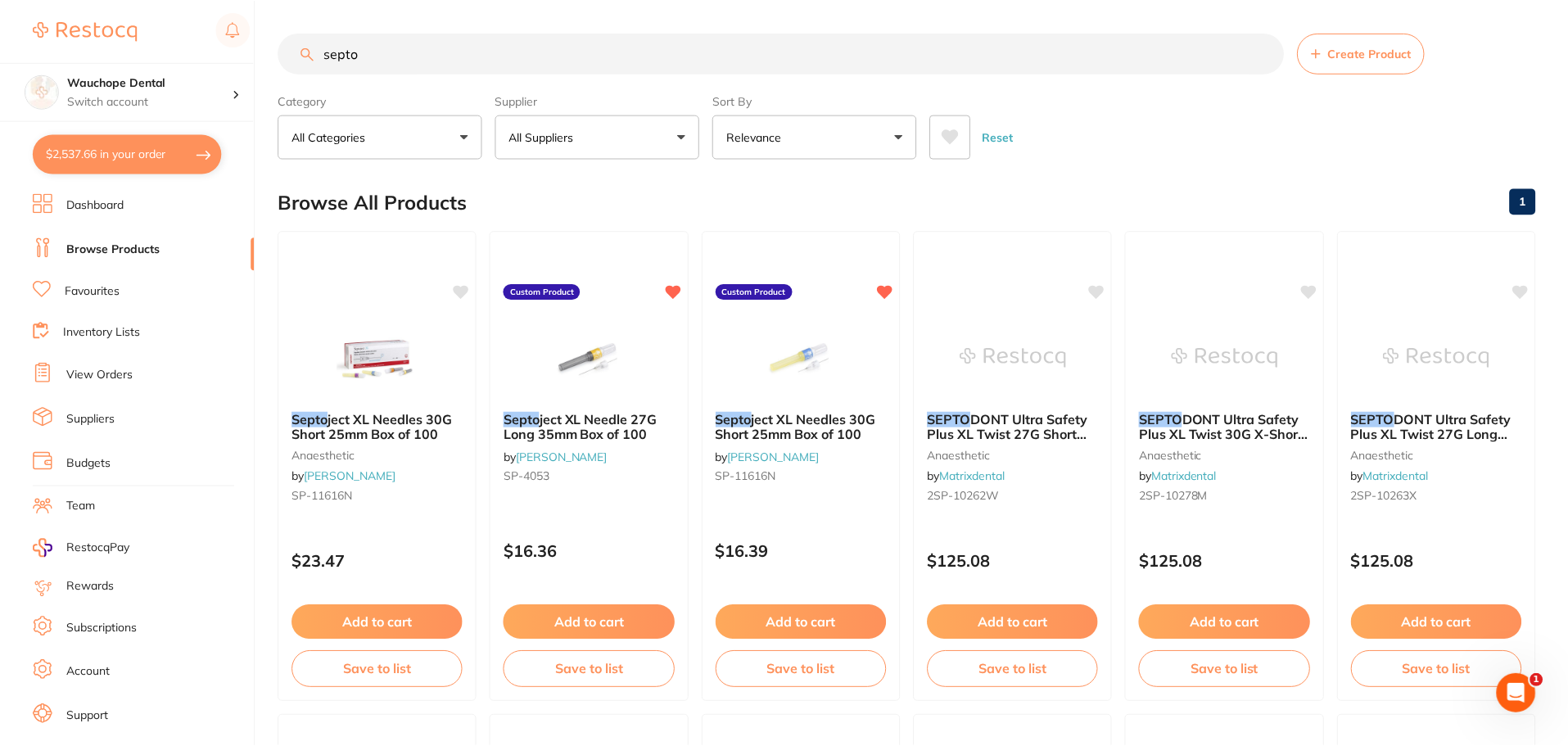
scroll to position [1, 0]
click at [97, 288] on link "Favourites" at bounding box center [92, 291] width 55 height 16
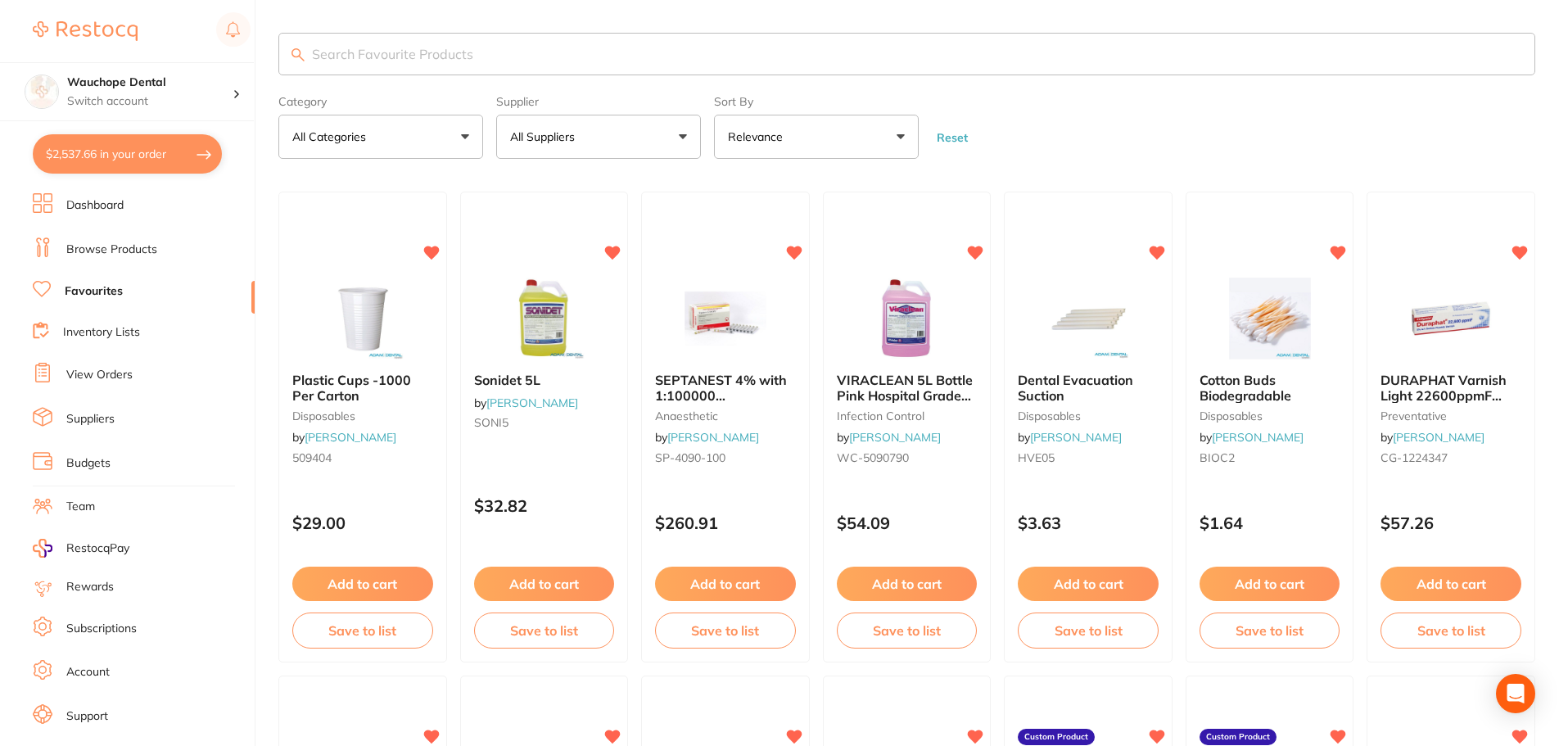
click at [366, 58] on input "search" at bounding box center [907, 54] width 1257 height 43
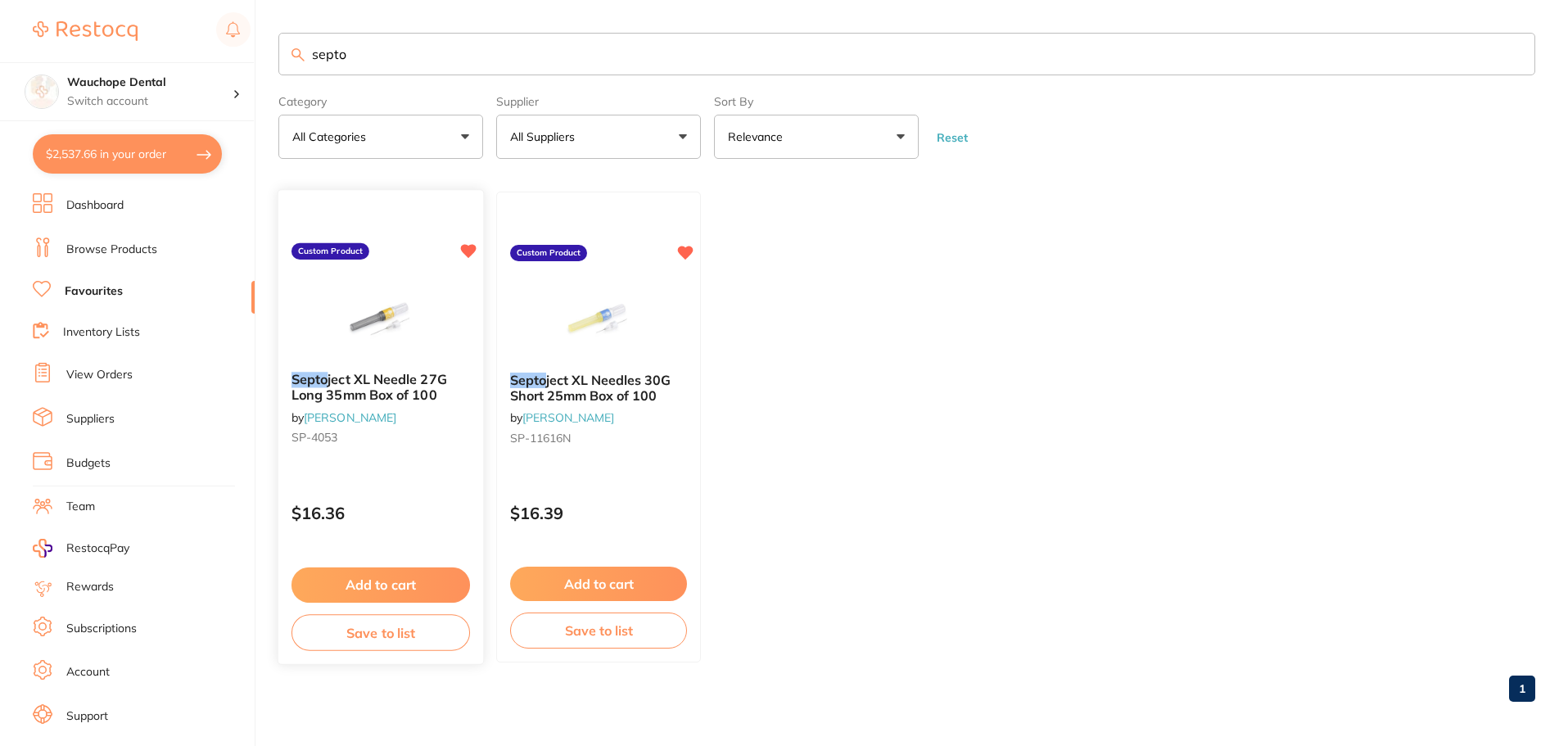
type input "septo"
click at [370, 312] on img at bounding box center [380, 318] width 107 height 82
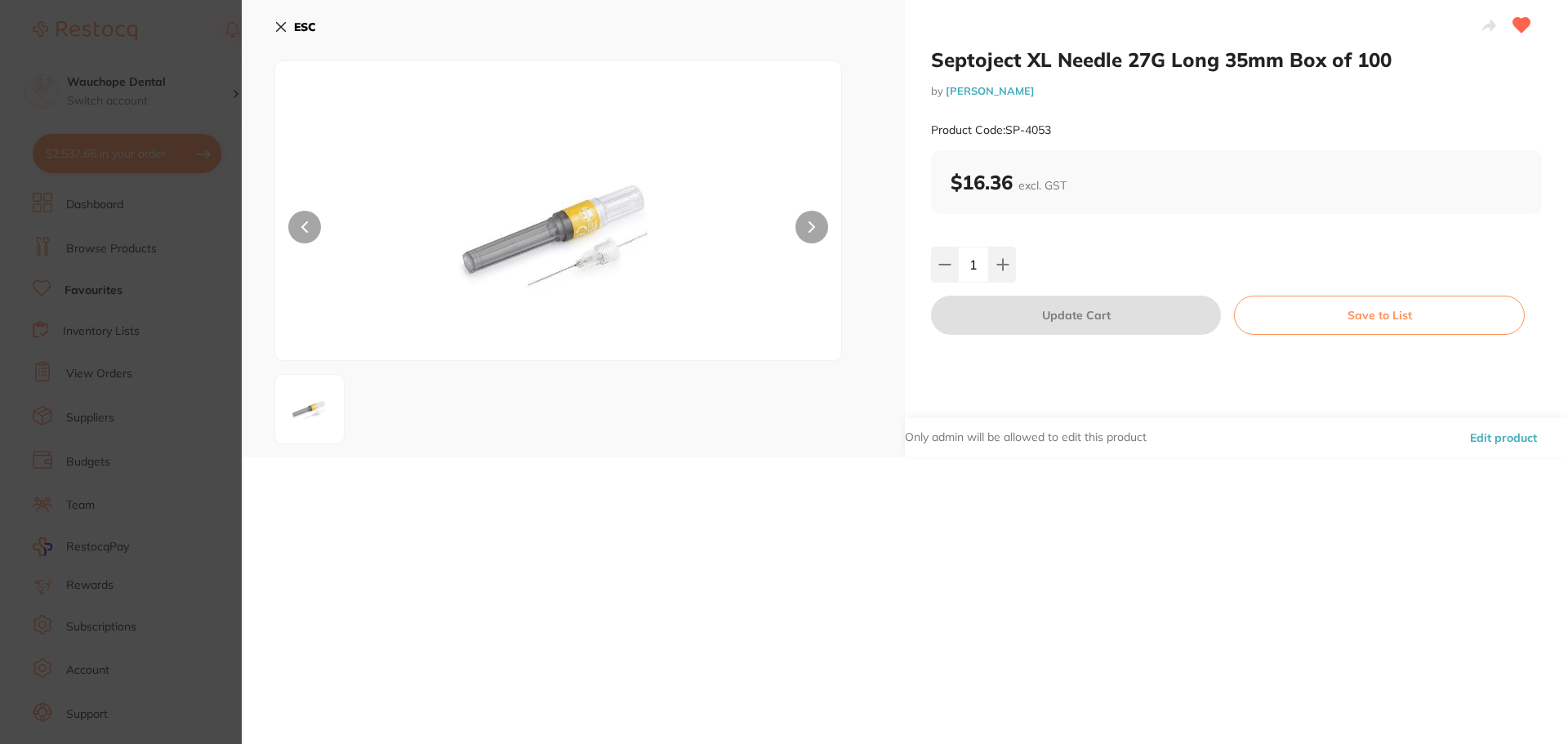
click at [222, 285] on section "Septoject XL Needle 27G Long 35mm Box of 100 by [PERSON_NAME] Product Code: SP-…" at bounding box center [784, 372] width 1568 height 744
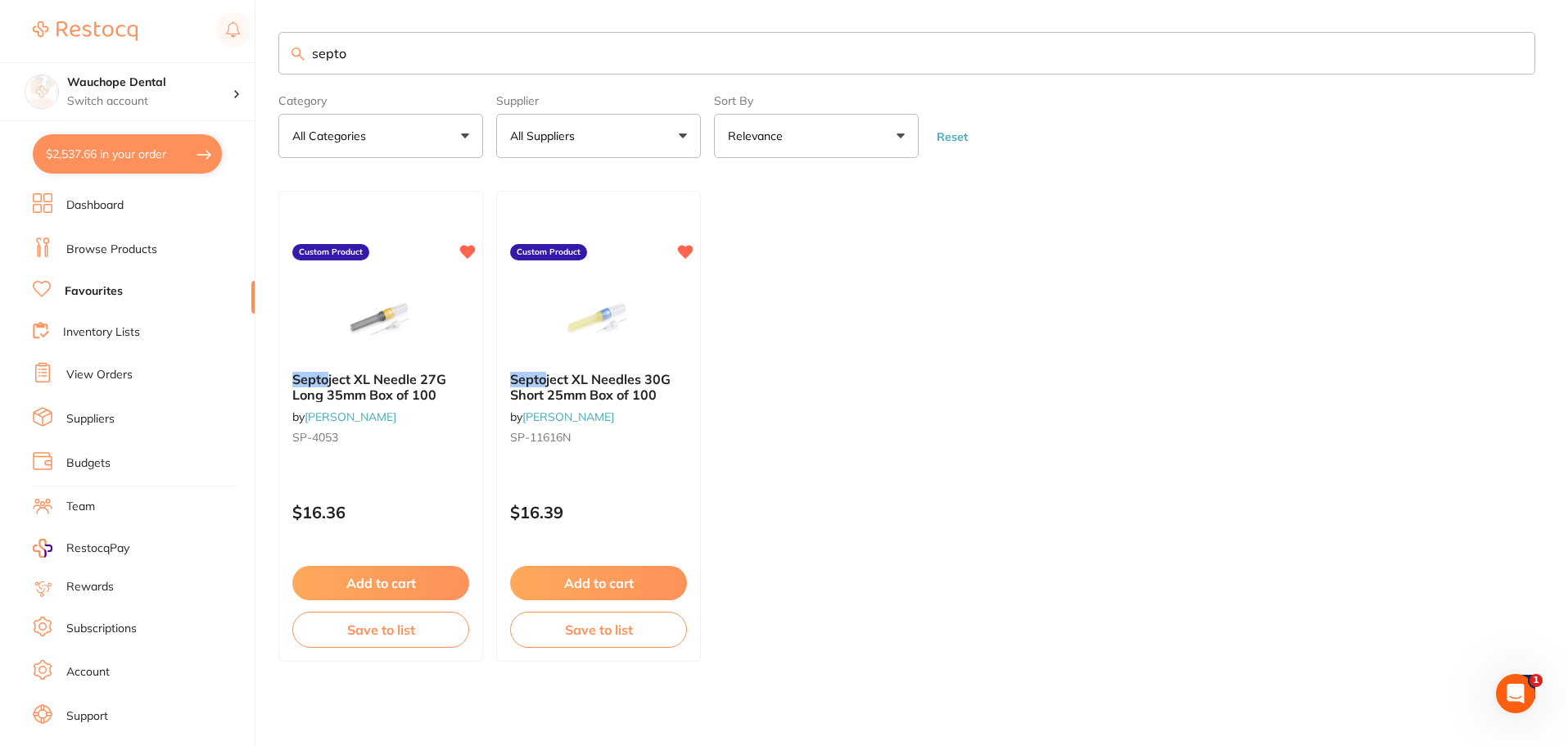
click at [378, 56] on input "septo" at bounding box center [907, 53] width 1257 height 43
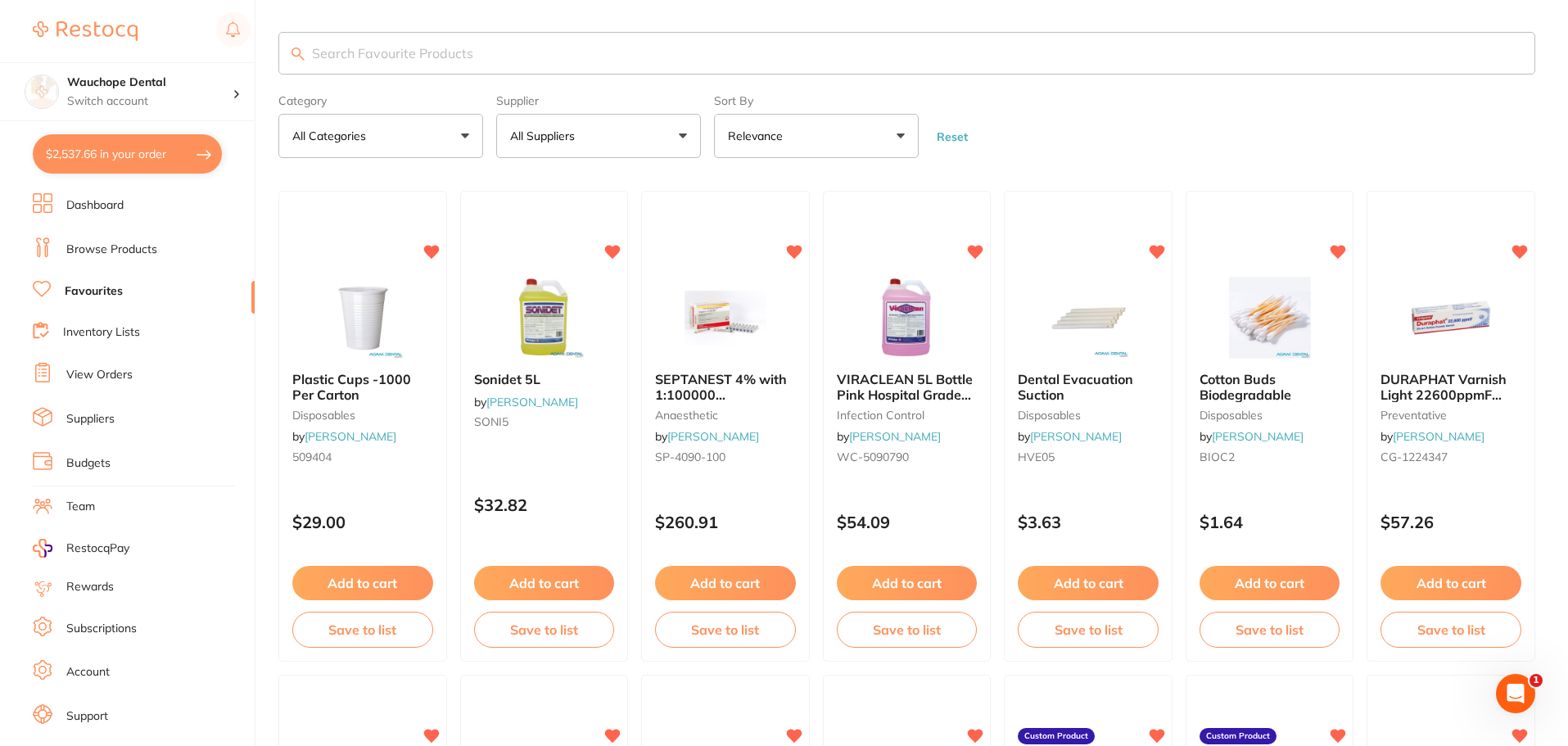
click at [553, 136] on p "All Suppliers" at bounding box center [545, 136] width 71 height 16
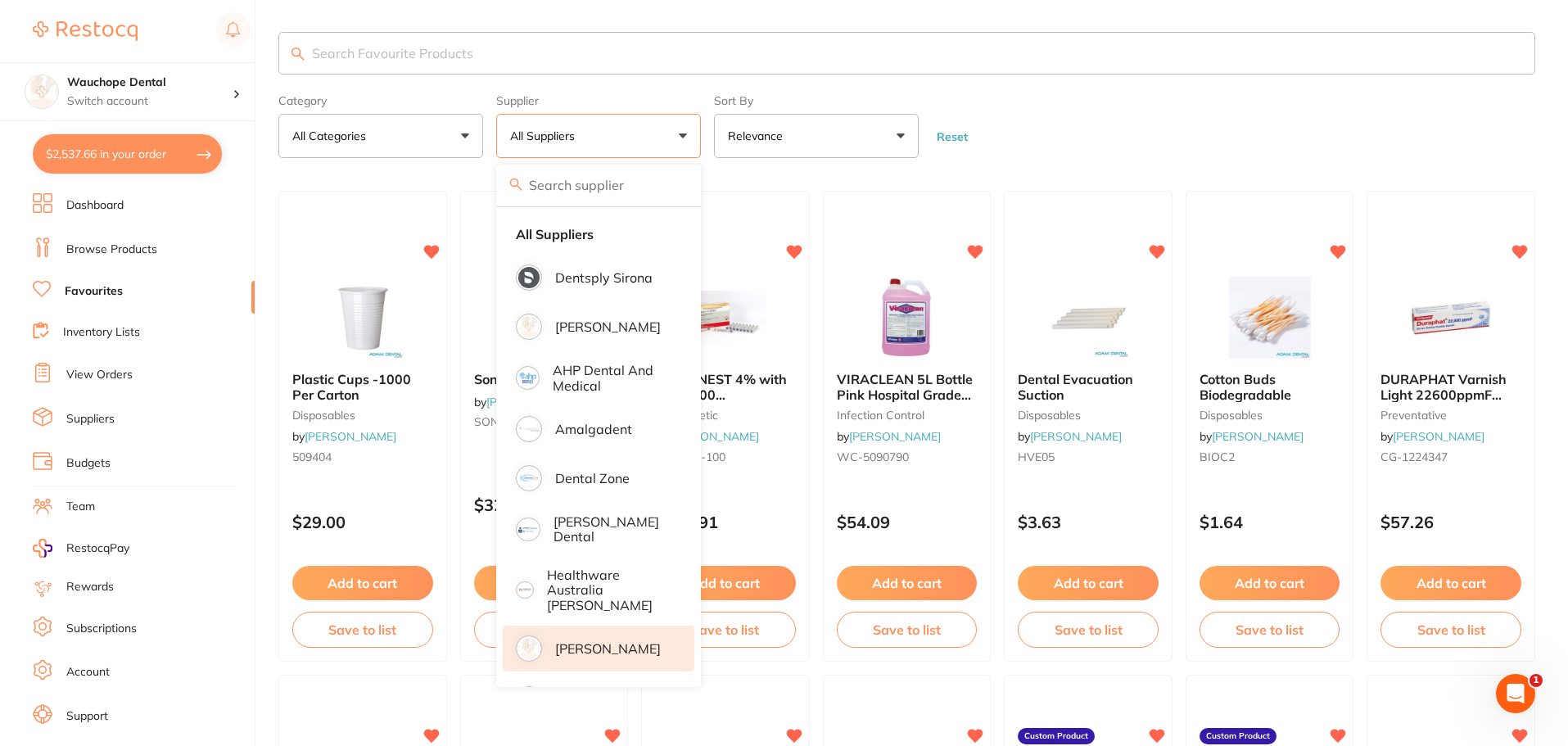
click at [598, 641] on p "[PERSON_NAME]" at bounding box center [608, 648] width 106 height 15
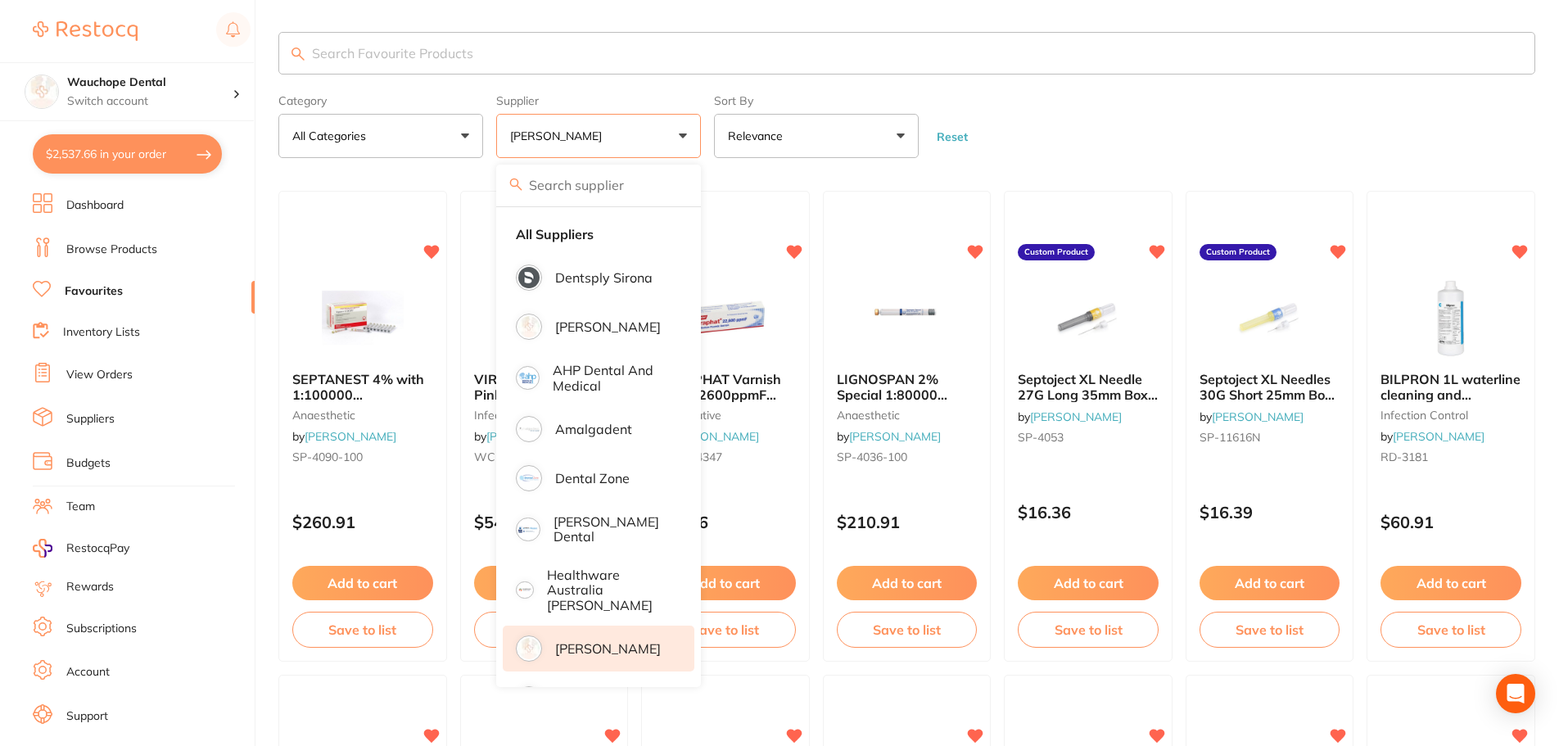
click at [473, 60] on input "search" at bounding box center [907, 53] width 1257 height 43
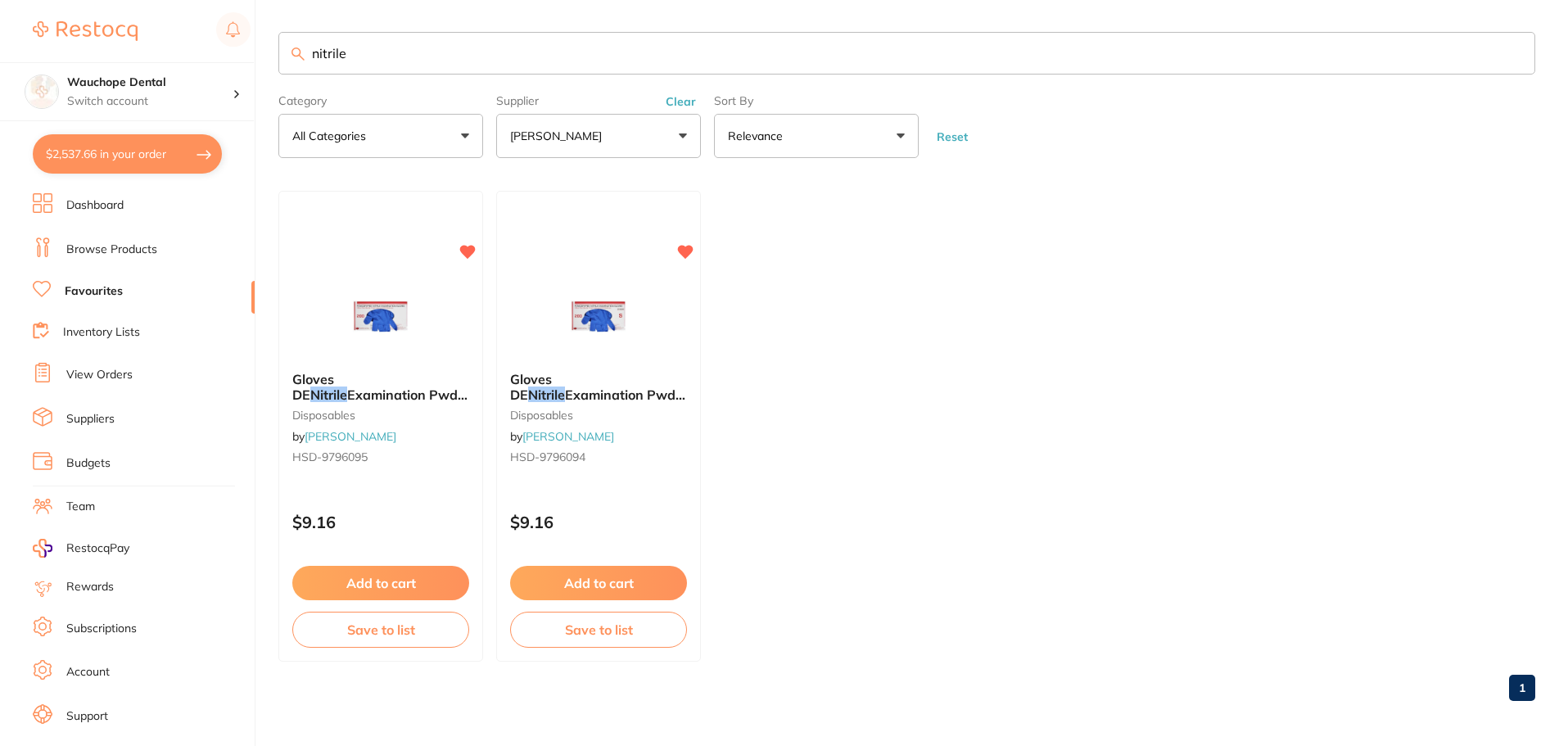
type input "nitrile"
click at [361, 330] on img at bounding box center [381, 317] width 106 height 82
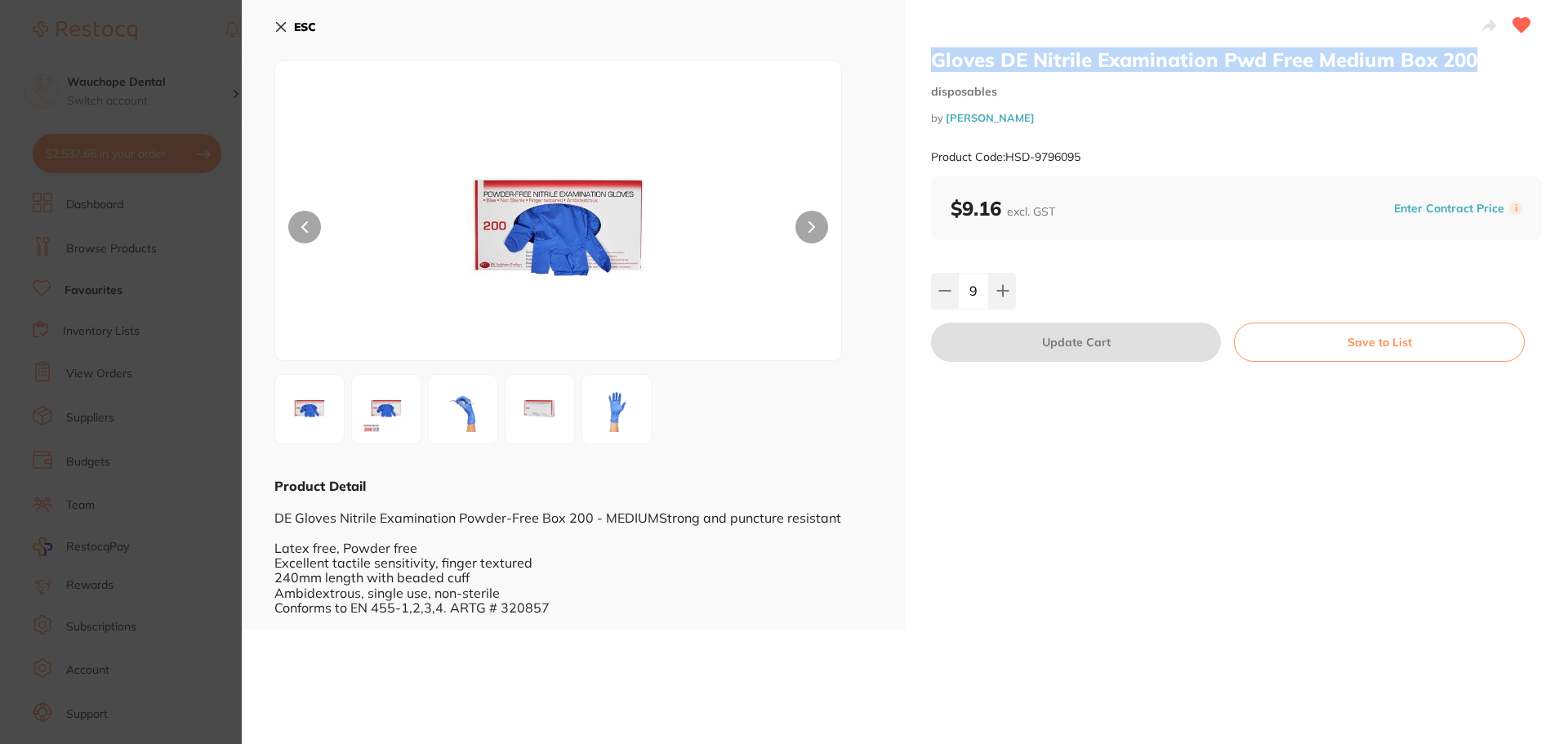
drag, startPoint x: 960, startPoint y: 50, endPoint x: 1472, endPoint y: 58, distance: 512.1
click at [1472, 58] on h2 "Gloves DE Nitrile Examination Pwd Free Medium Box 200" at bounding box center [1236, 59] width 611 height 25
copy h2 "Gloves DE Nitrile Examination Pwd Free Medium Box 200"
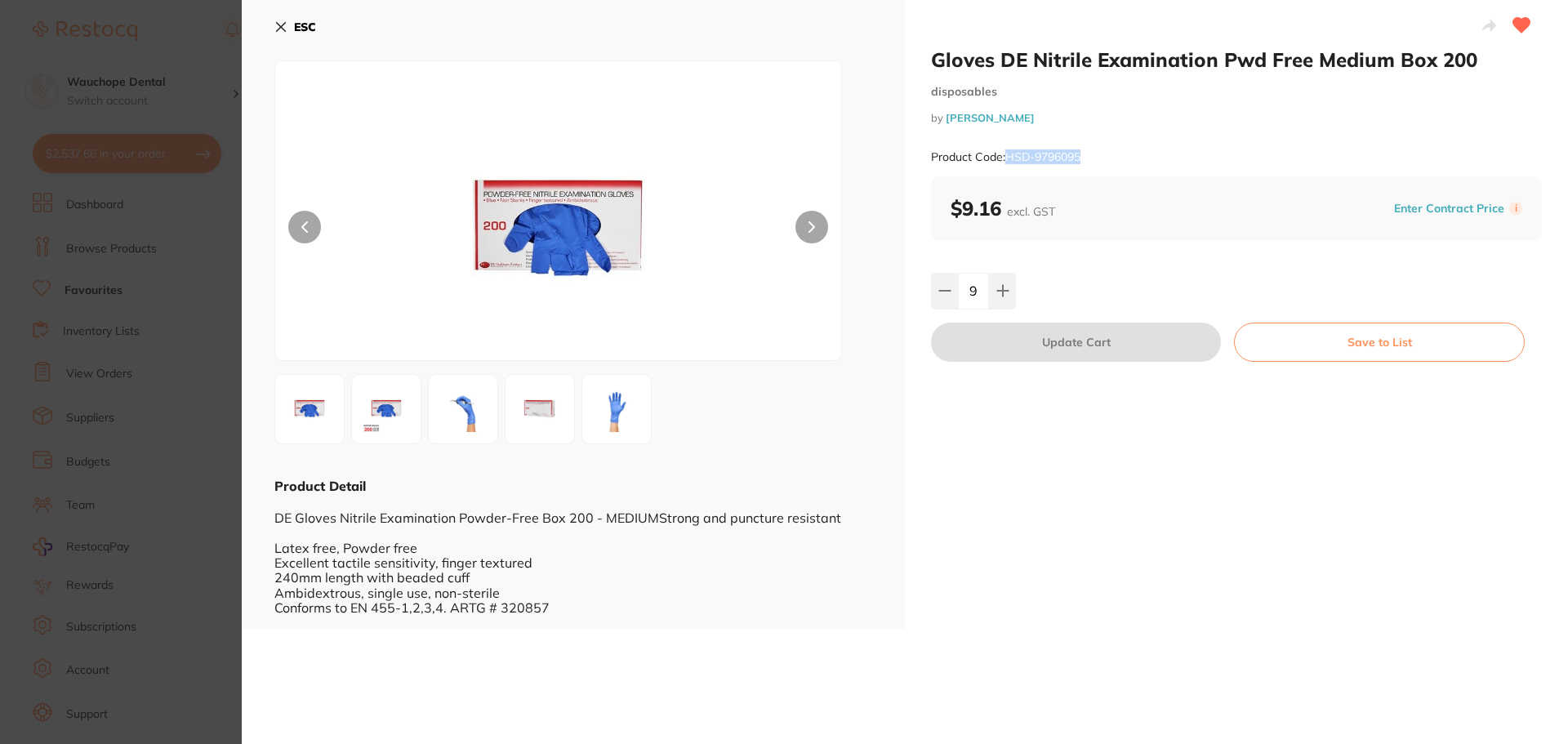
drag, startPoint x: 1007, startPoint y: 158, endPoint x: 1081, endPoint y: 149, distance: 74.5
click at [1081, 149] on div "Product Code: HSD-9796095" at bounding box center [1236, 157] width 611 height 40
copy small "HSD-9796095"
click at [474, 416] on img at bounding box center [462, 408] width 59 height 59
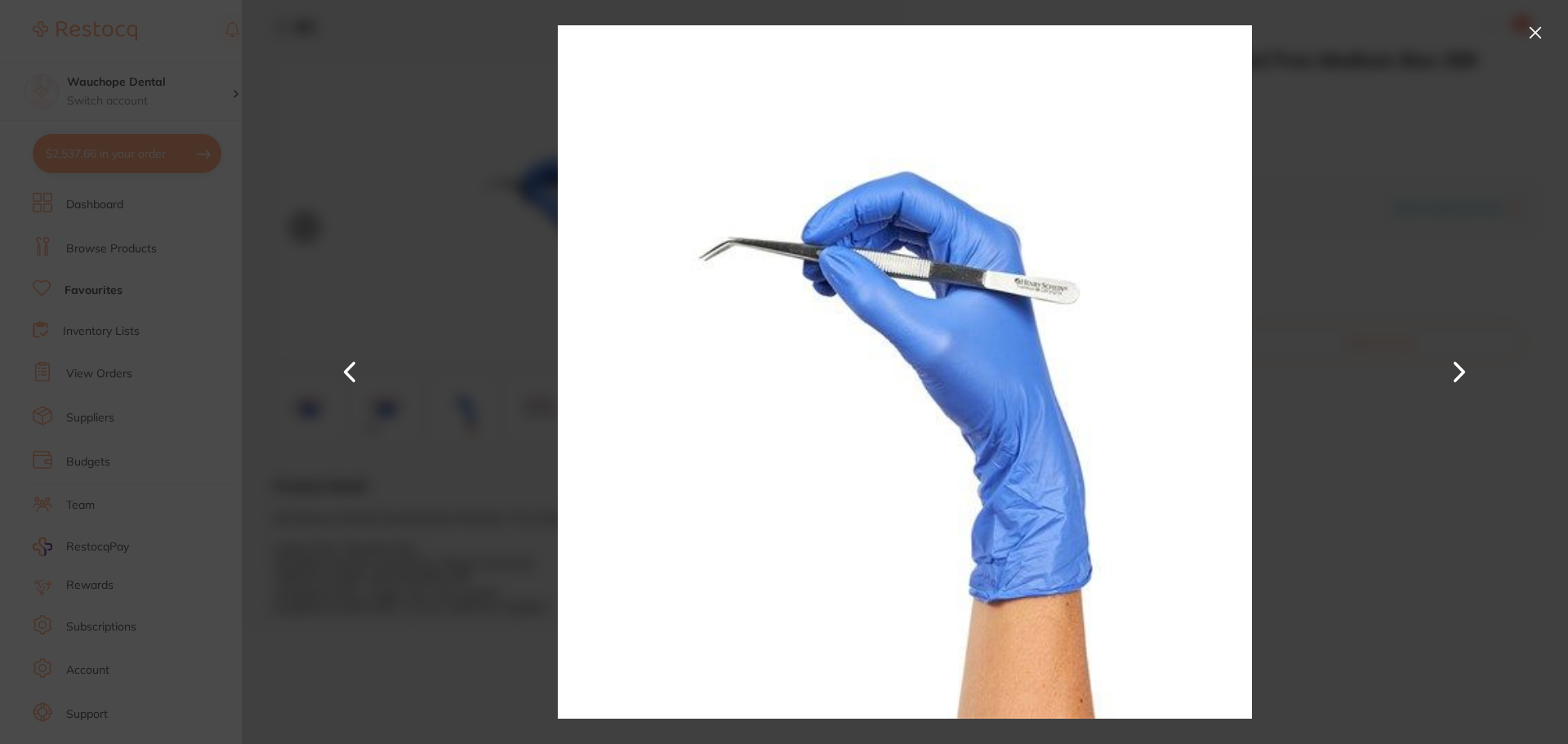
click at [1464, 360] on button at bounding box center [1459, 372] width 39 height 372
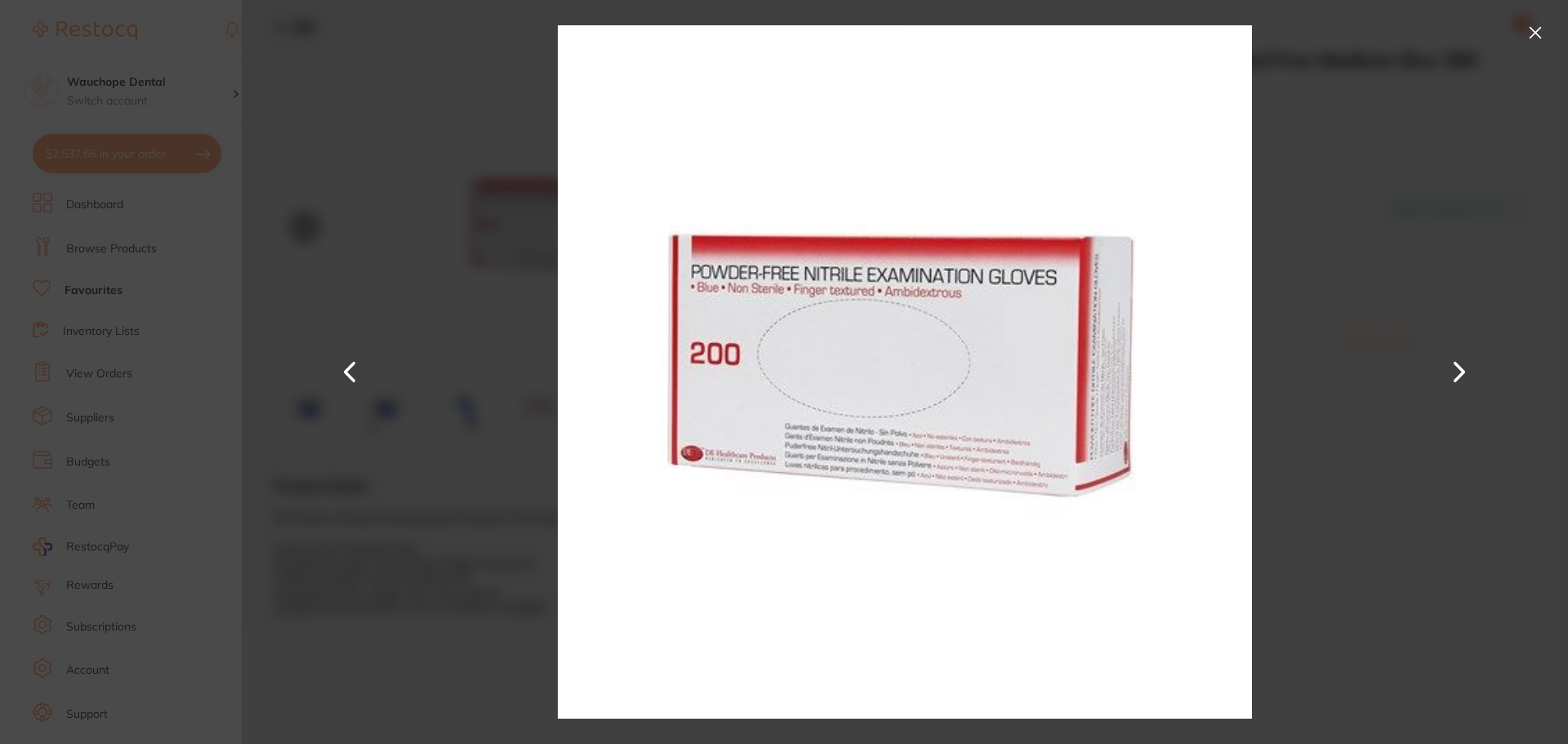
click at [1361, 152] on div at bounding box center [904, 372] width 1327 height 744
click at [1533, 27] on button at bounding box center [1535, 33] width 27 height 27
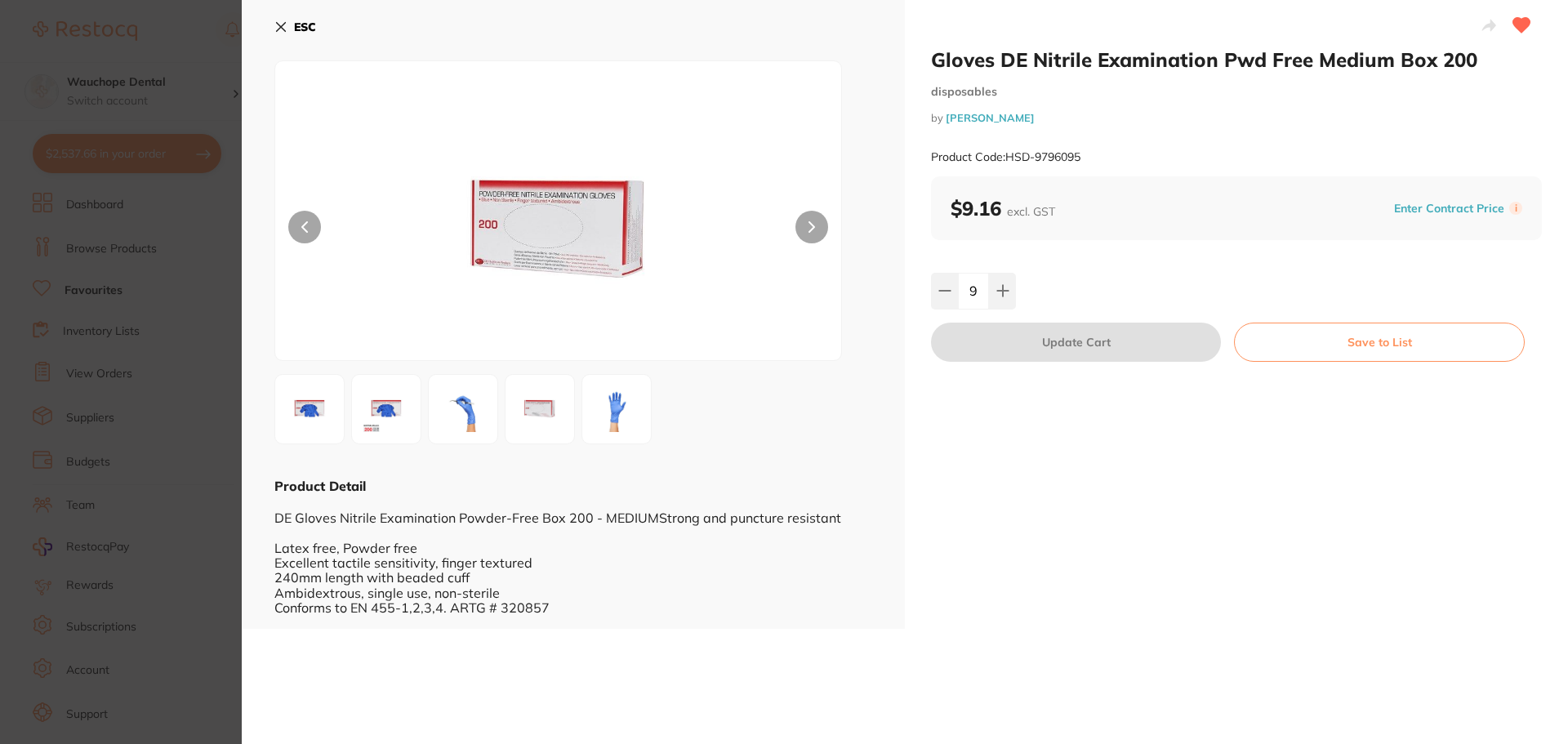
checkbox input "false"
